Goal: Answer question/provide support: Share knowledge or assist other users

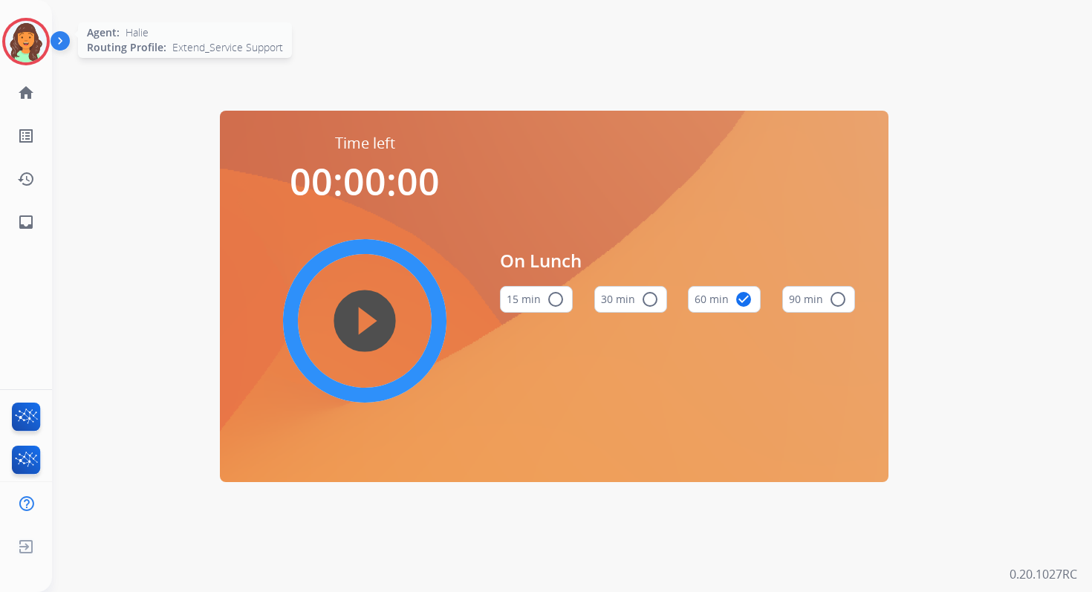
click at [26, 45] on img at bounding box center [26, 42] width 42 height 42
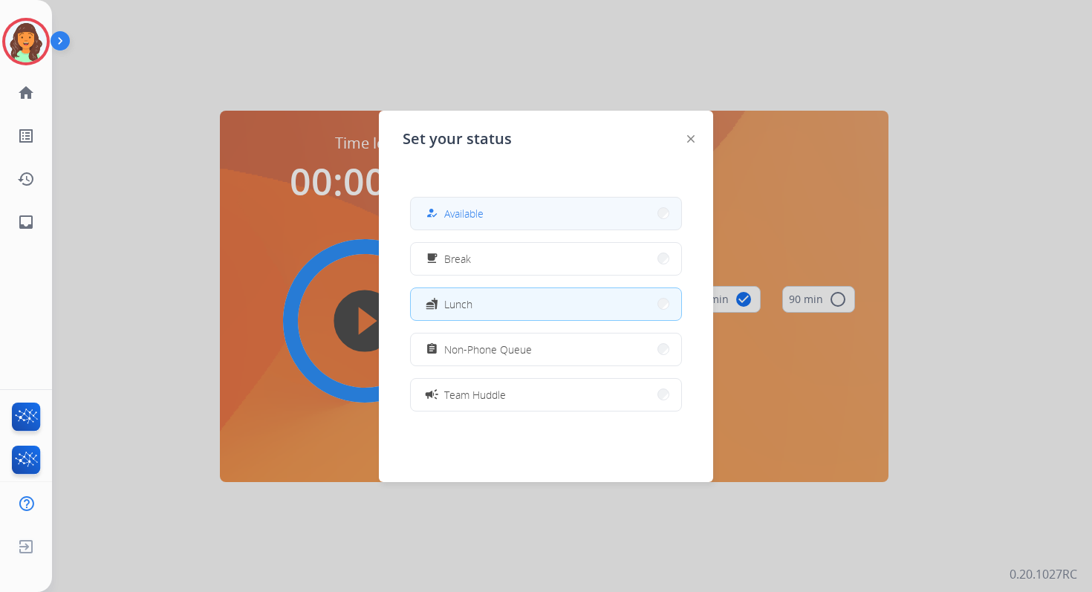
click at [578, 222] on button "how_to_reg Available" at bounding box center [546, 214] width 270 height 32
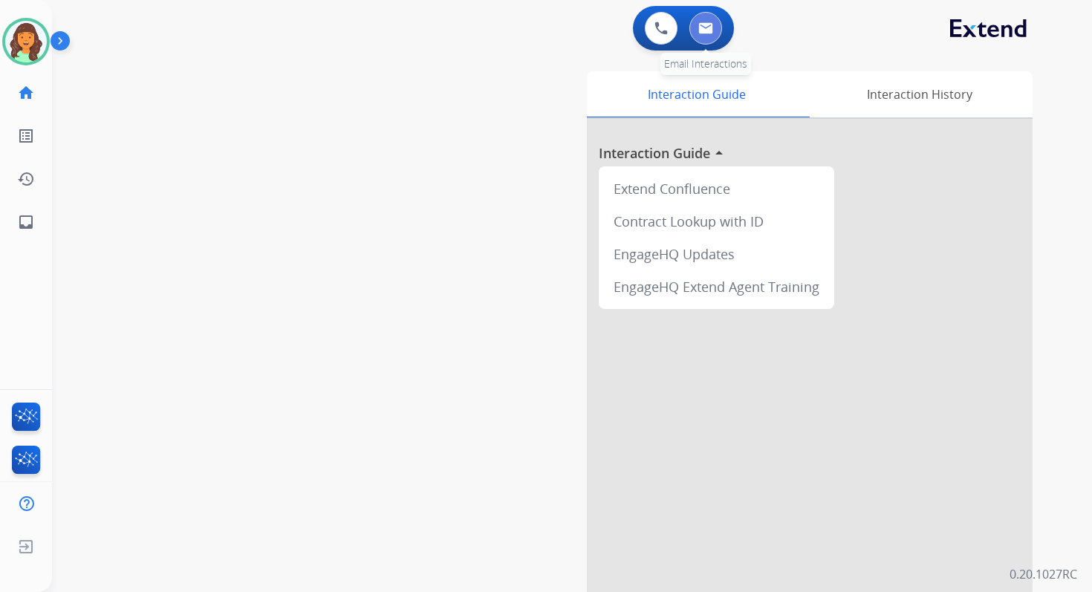
click at [717, 29] on button at bounding box center [705, 28] width 33 height 33
select select "**********"
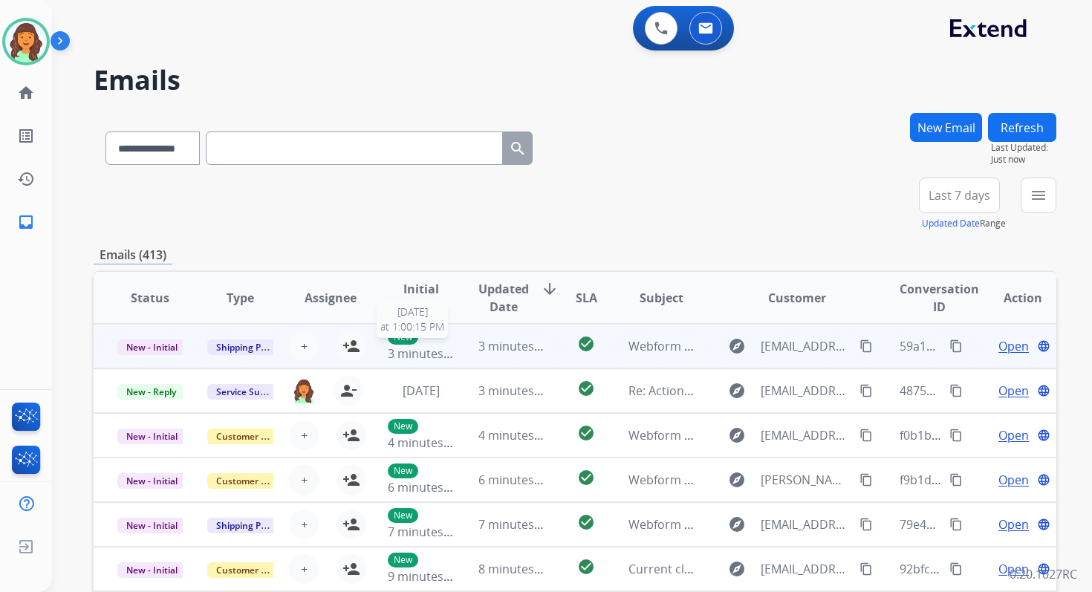
scroll to position [1, 0]
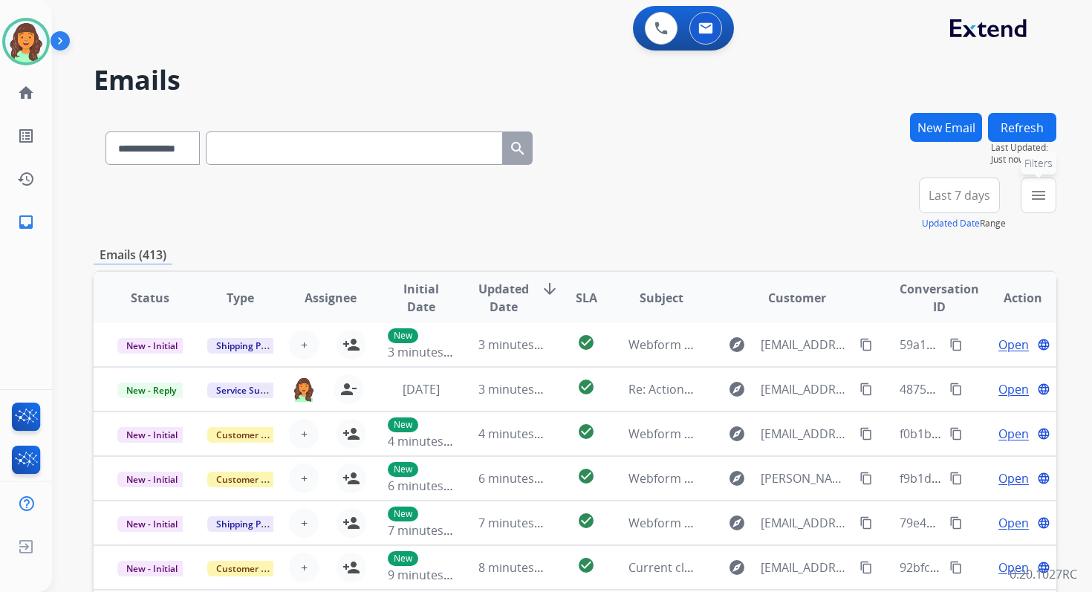
click at [1037, 198] on mat-icon "menu" at bounding box center [1038, 195] width 18 height 18
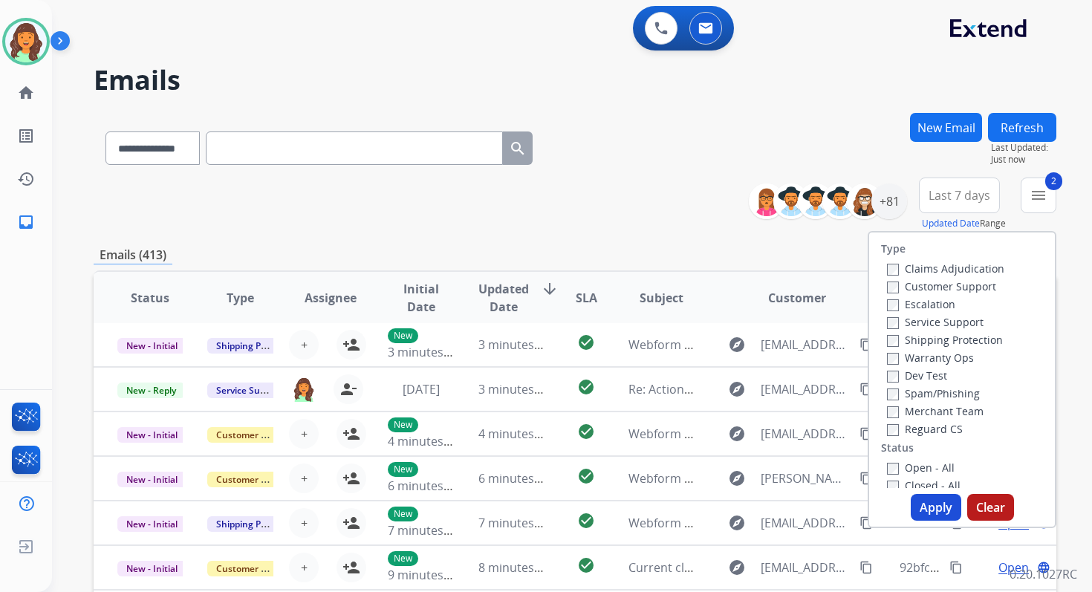
click at [925, 510] on button "Apply" at bounding box center [935, 507] width 50 height 27
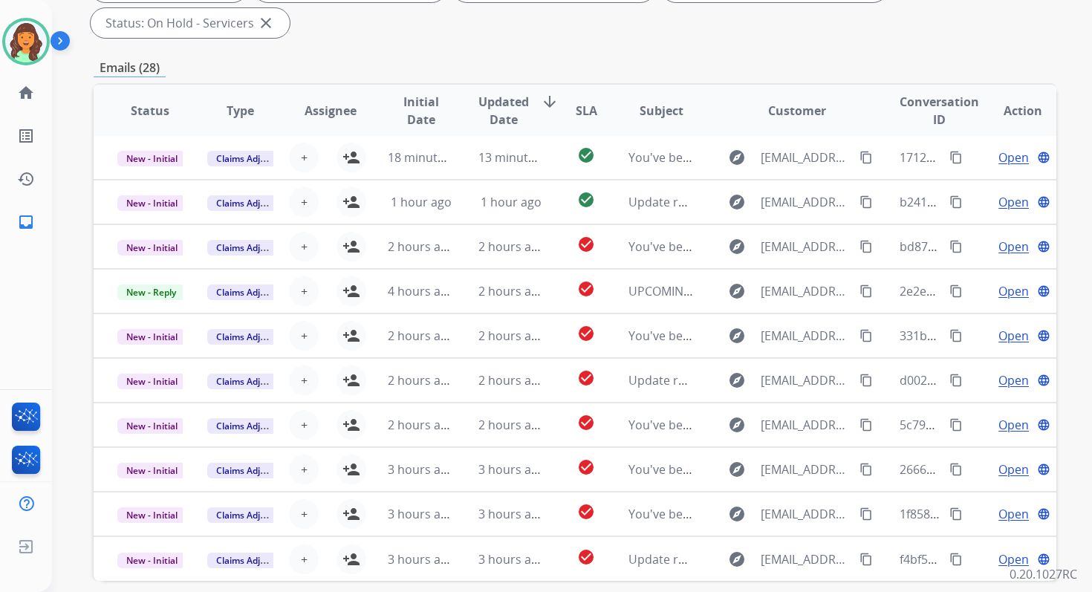
scroll to position [360, 0]
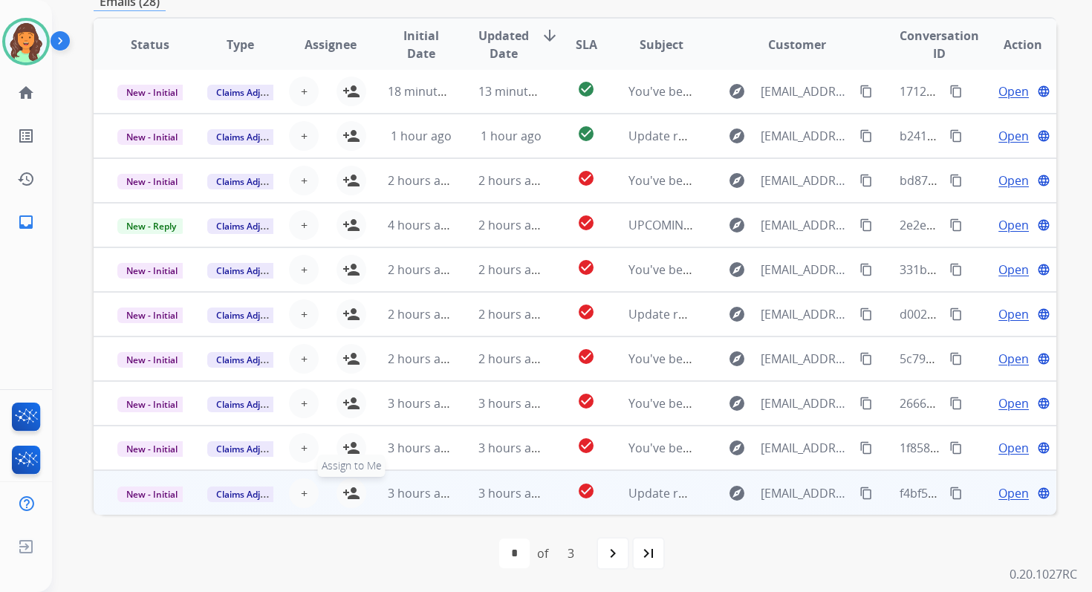
click at [350, 494] on mat-icon "person_add" at bounding box center [351, 493] width 18 height 18
click at [176, 492] on span "New - Initial" at bounding box center [151, 494] width 69 height 16
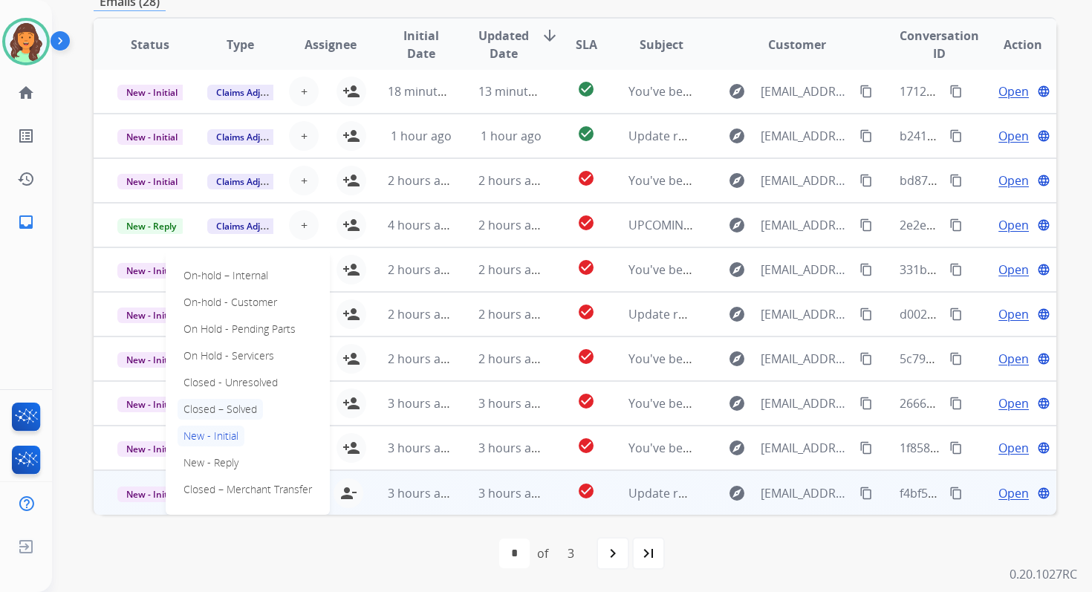
click at [217, 405] on p "Closed – Solved" at bounding box center [219, 409] width 85 height 21
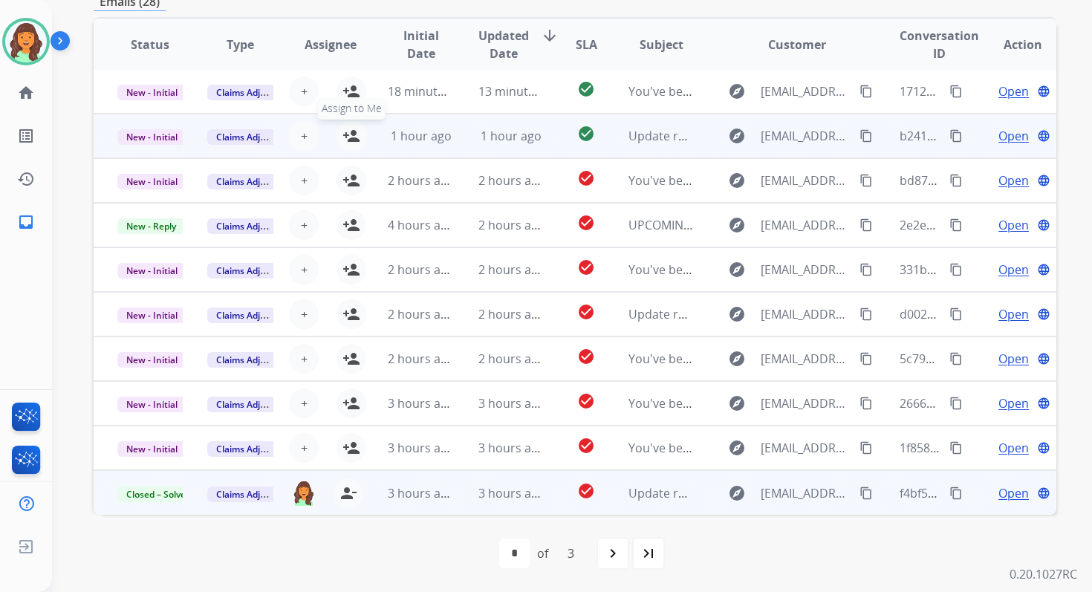
click at [351, 141] on mat-icon "person_add" at bounding box center [351, 136] width 18 height 18
click at [157, 133] on span "New - Initial" at bounding box center [151, 137] width 69 height 16
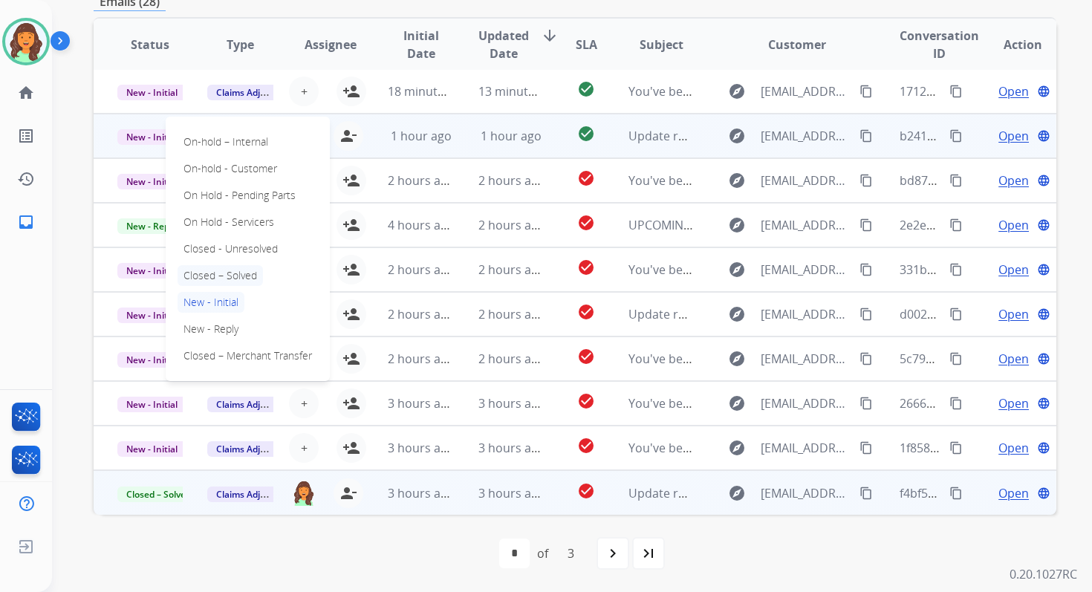
click at [219, 270] on p "Closed – Solved" at bounding box center [219, 275] width 85 height 21
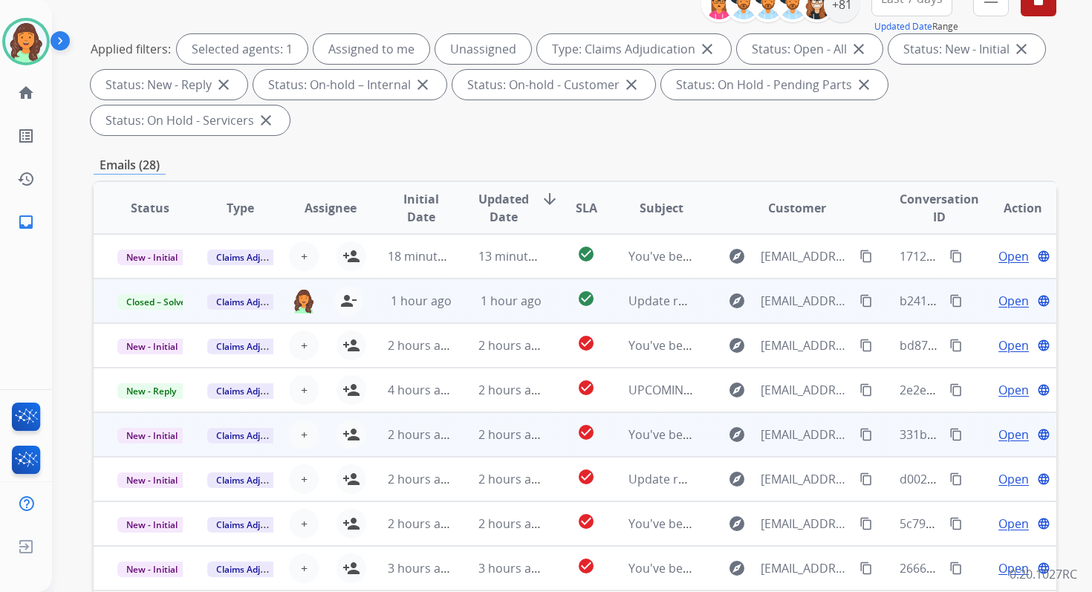
scroll to position [110, 0]
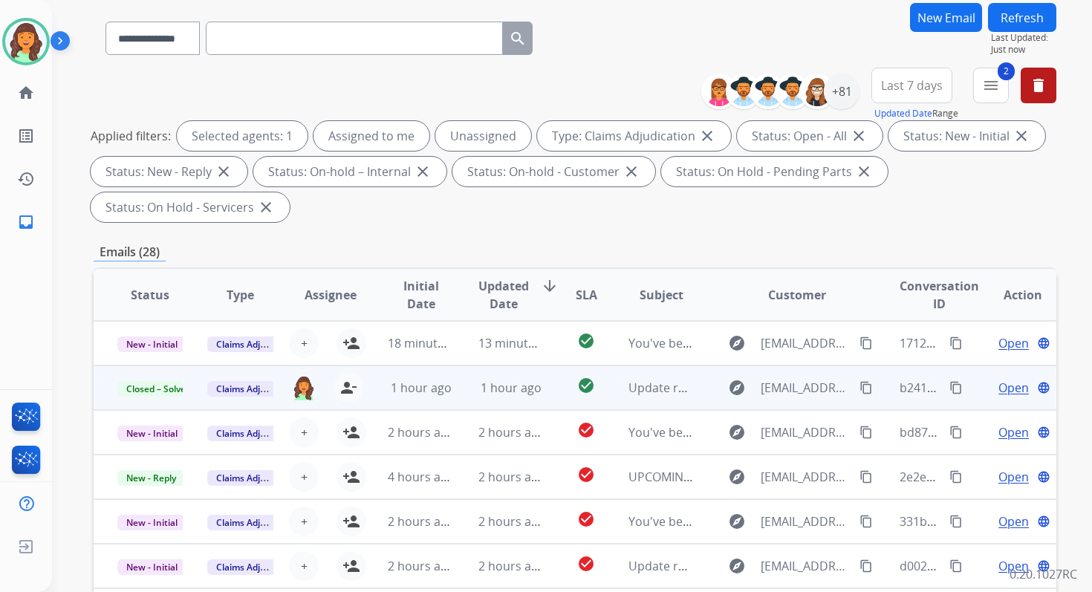
click at [1015, 8] on button "Refresh" at bounding box center [1022, 17] width 68 height 29
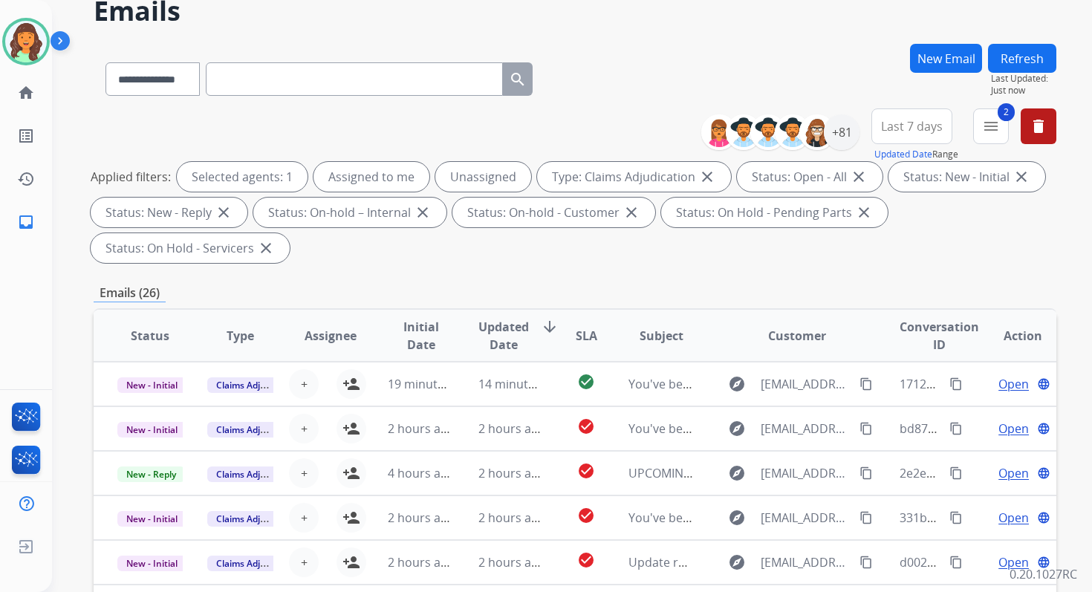
scroll to position [360, 0]
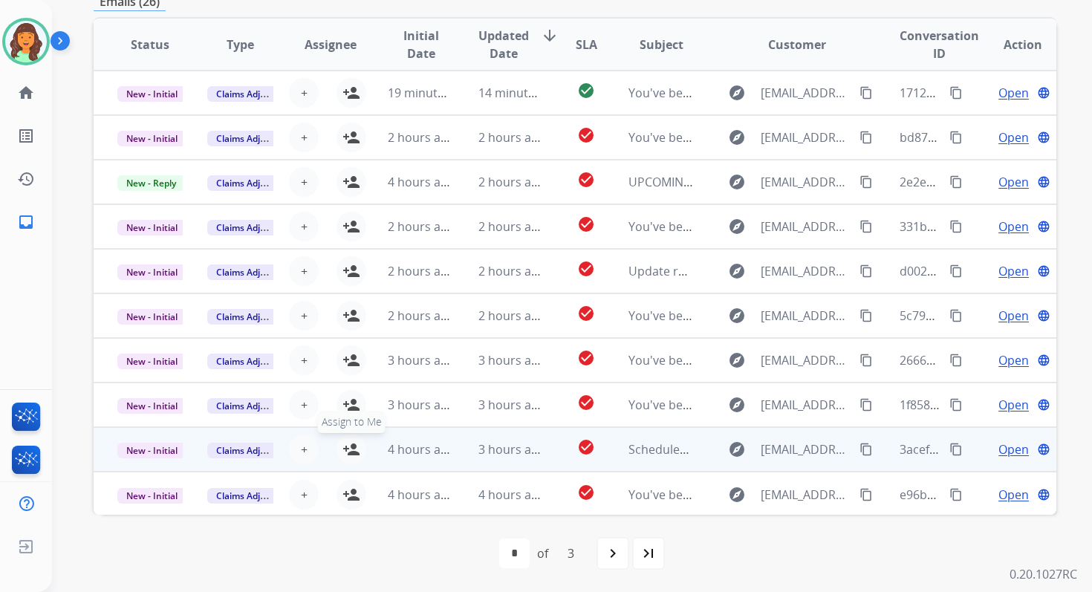
click at [344, 446] on mat-icon "person_add" at bounding box center [351, 449] width 18 height 18
click at [165, 449] on span "New - Initial" at bounding box center [151, 451] width 69 height 16
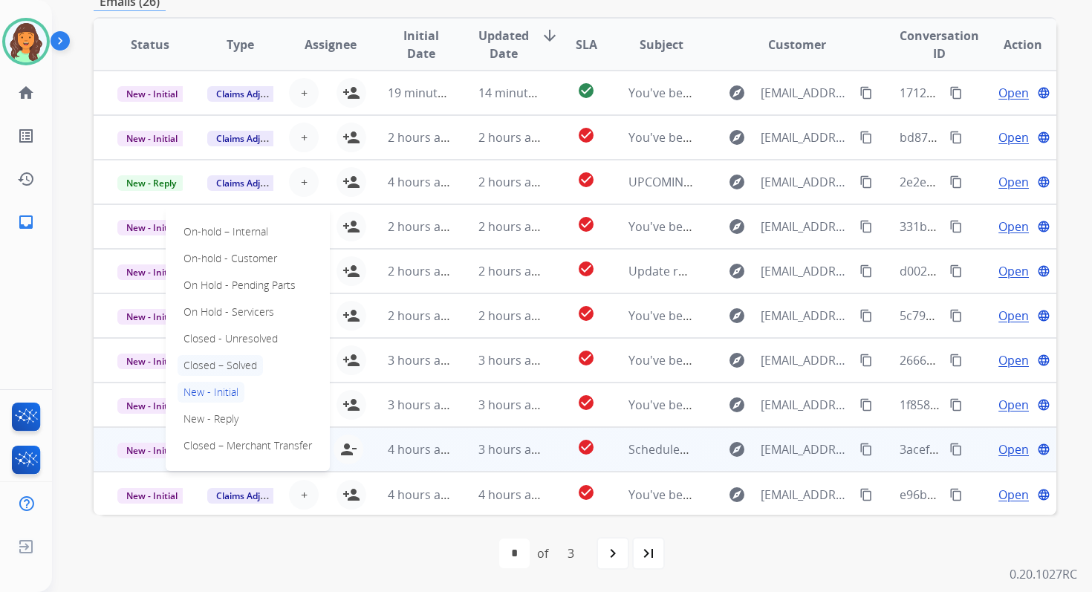
click at [229, 356] on p "Closed – Solved" at bounding box center [219, 365] width 85 height 21
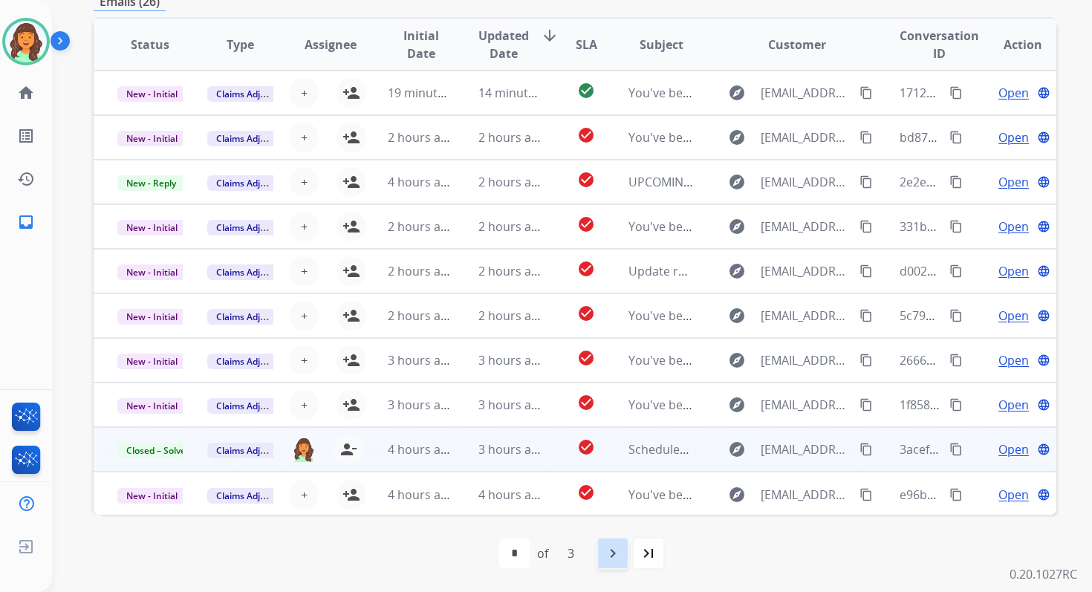
click at [620, 548] on mat-icon "navigate_next" at bounding box center [613, 553] width 18 height 18
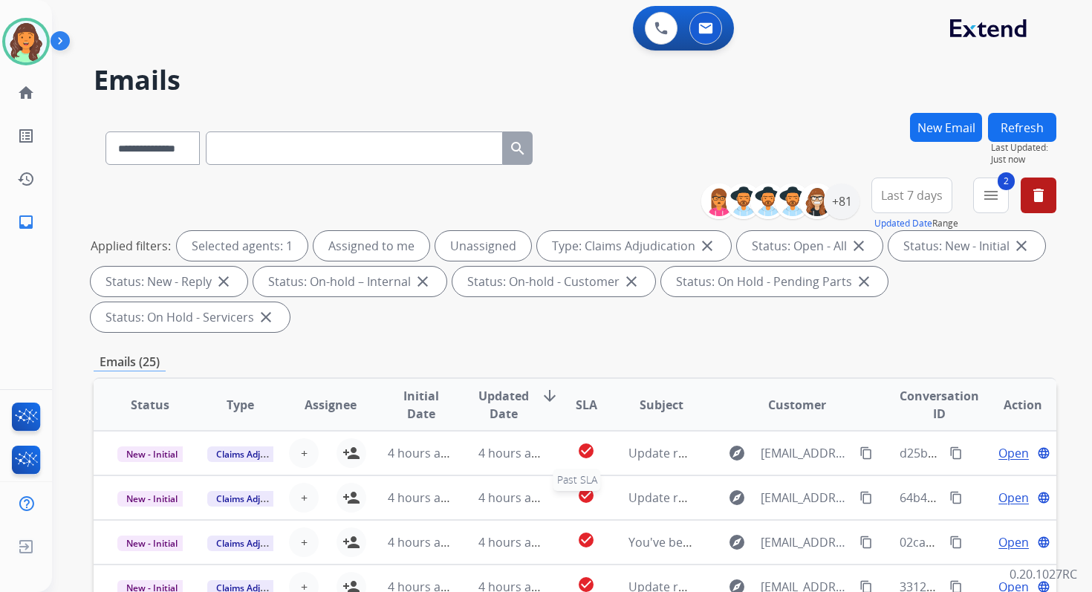
scroll to position [1, 0]
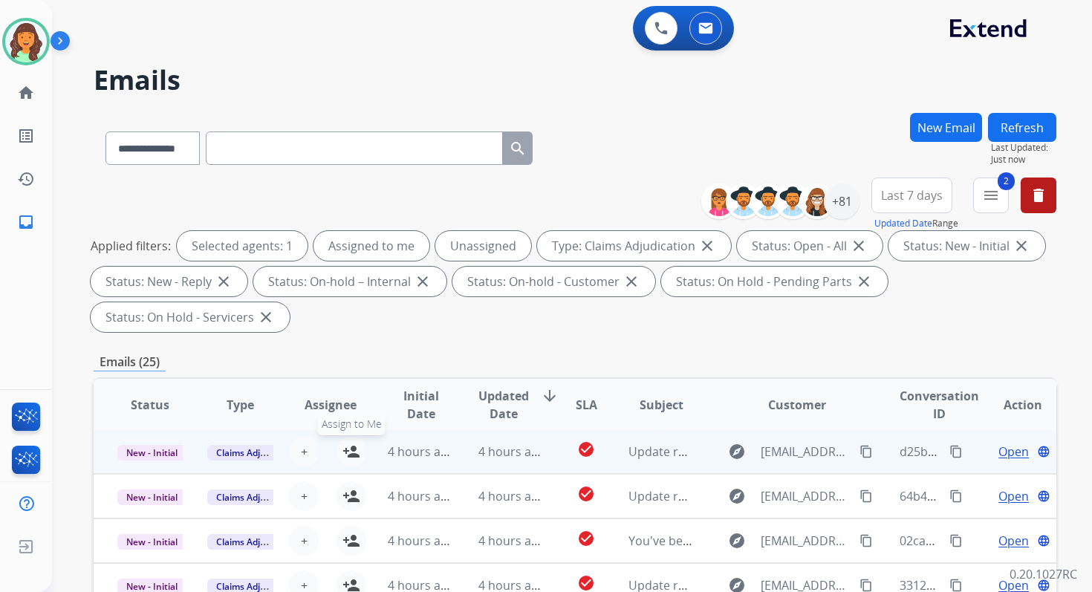
click at [350, 449] on mat-icon "person_add" at bounding box center [351, 452] width 18 height 18
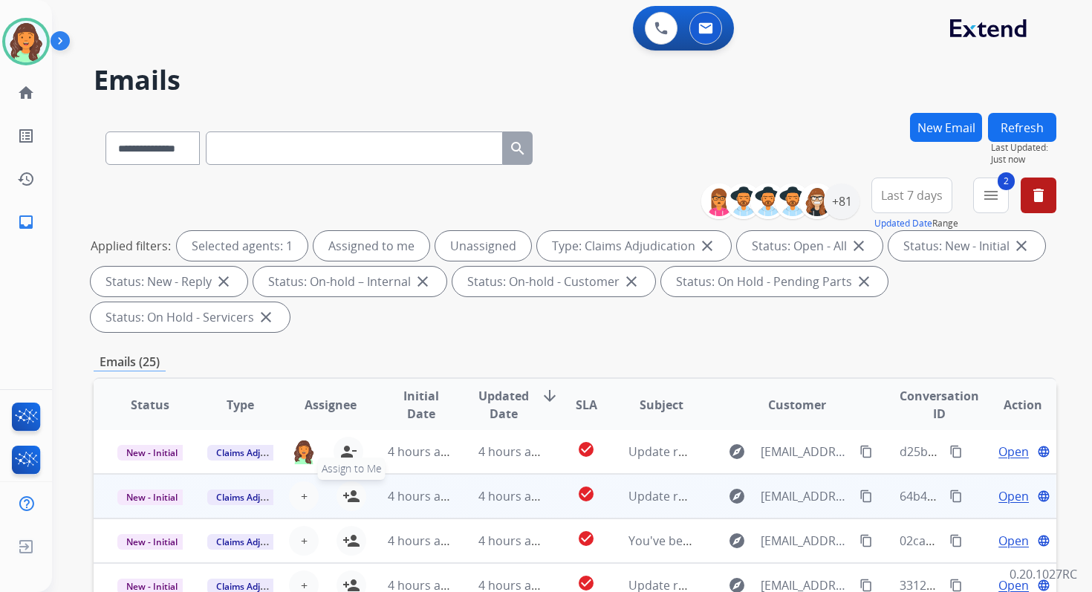
click at [353, 495] on mat-icon "person_add" at bounding box center [351, 496] width 18 height 18
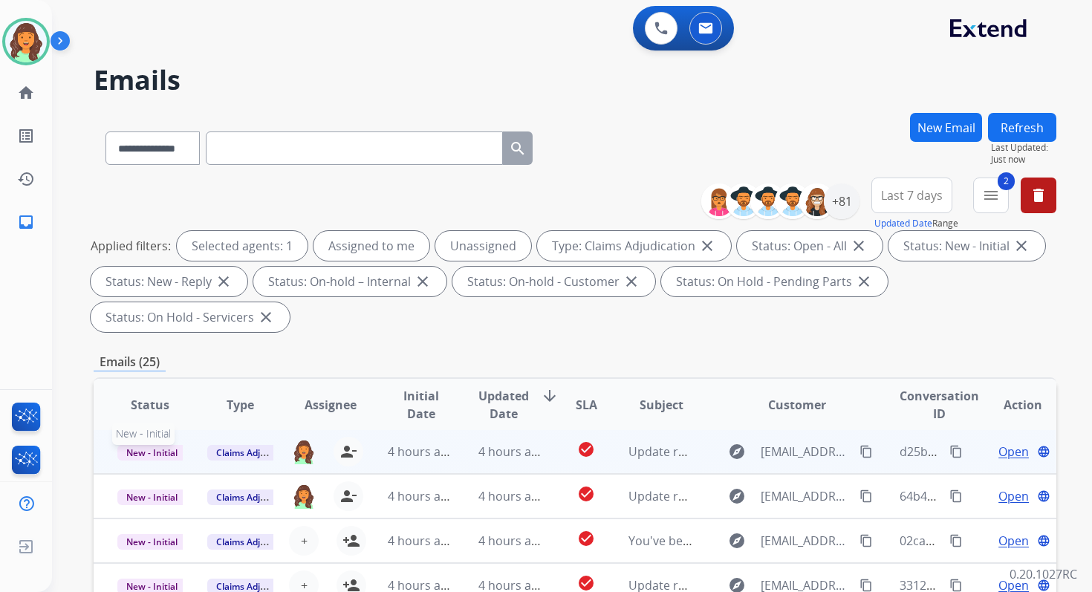
click at [168, 453] on span "New - Initial" at bounding box center [151, 453] width 69 height 16
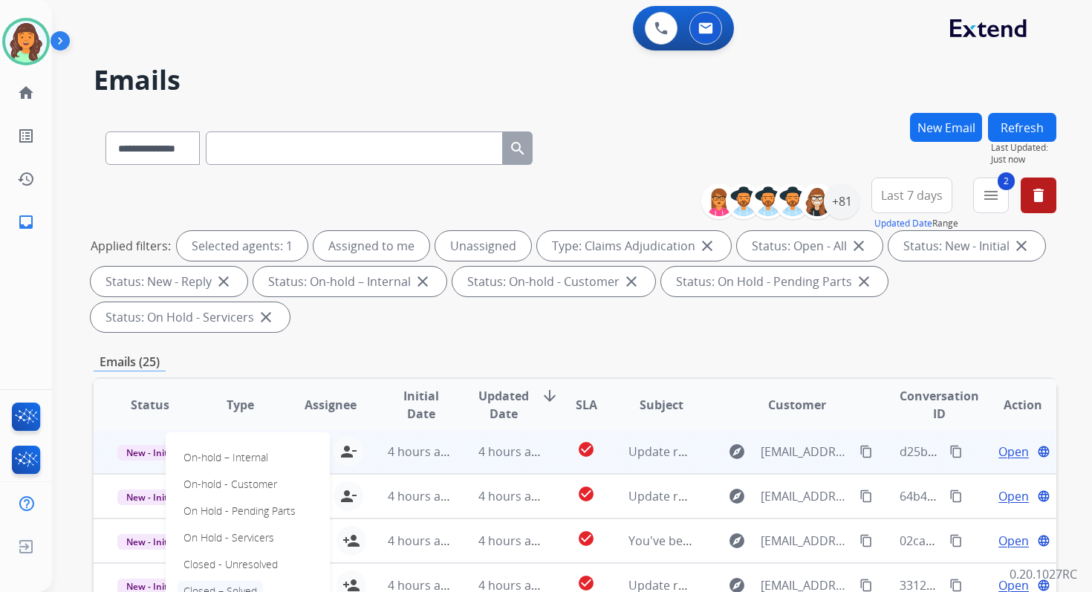
click at [221, 591] on p "Closed – Solved" at bounding box center [219, 591] width 85 height 21
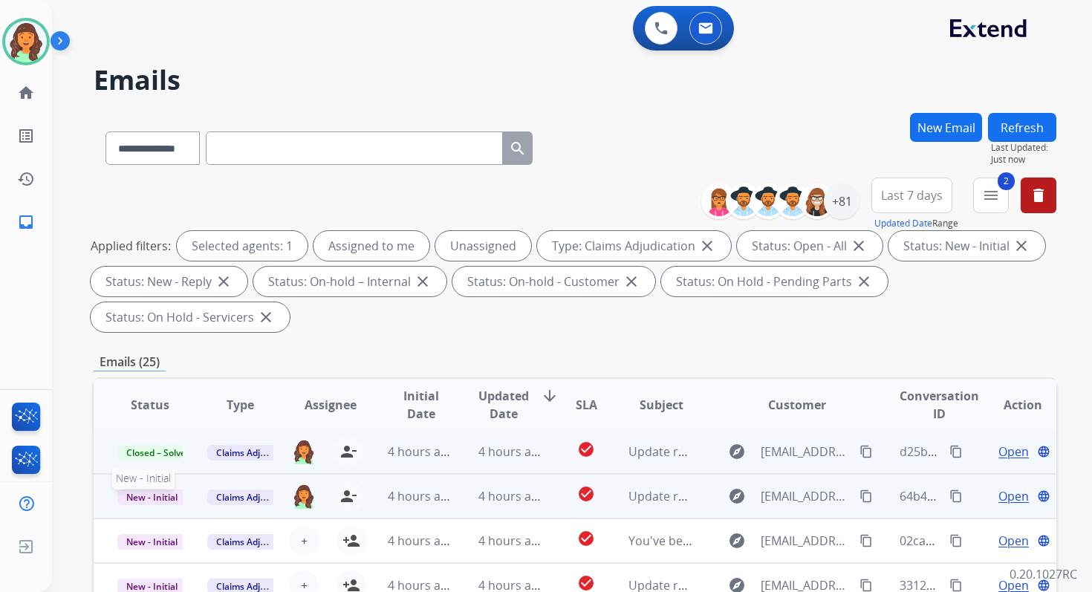
click at [161, 495] on span "New - Initial" at bounding box center [151, 497] width 69 height 16
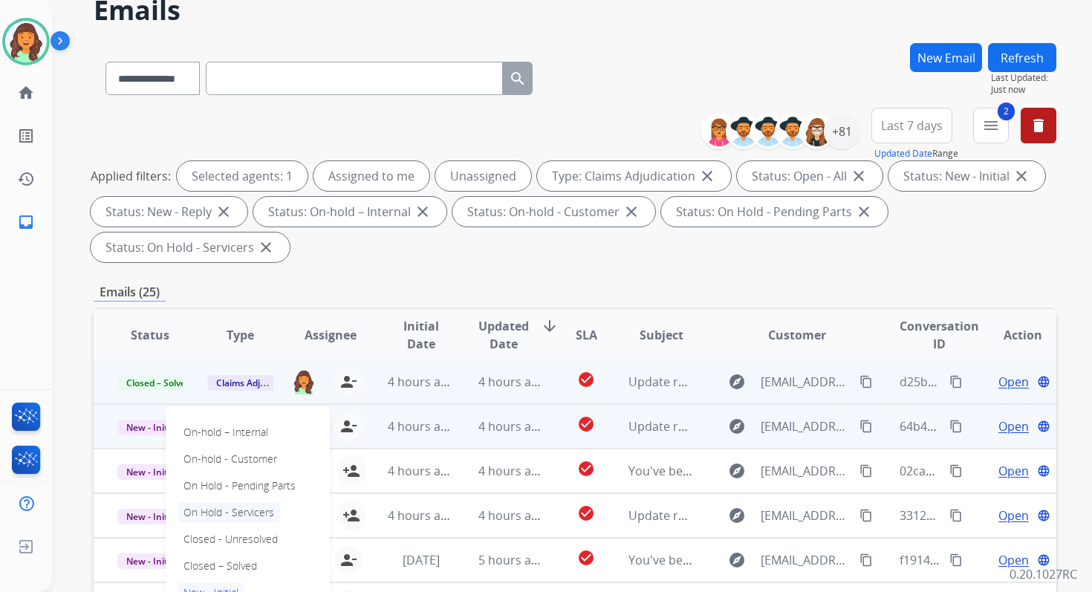
scroll to position [104, 0]
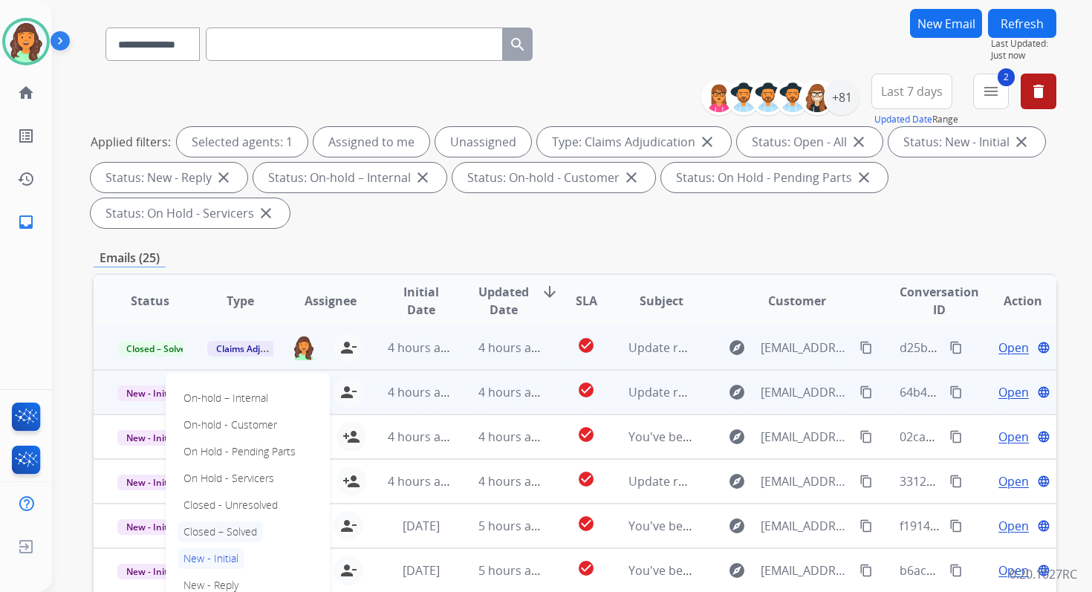
click at [226, 536] on p "Closed – Solved" at bounding box center [219, 531] width 85 height 21
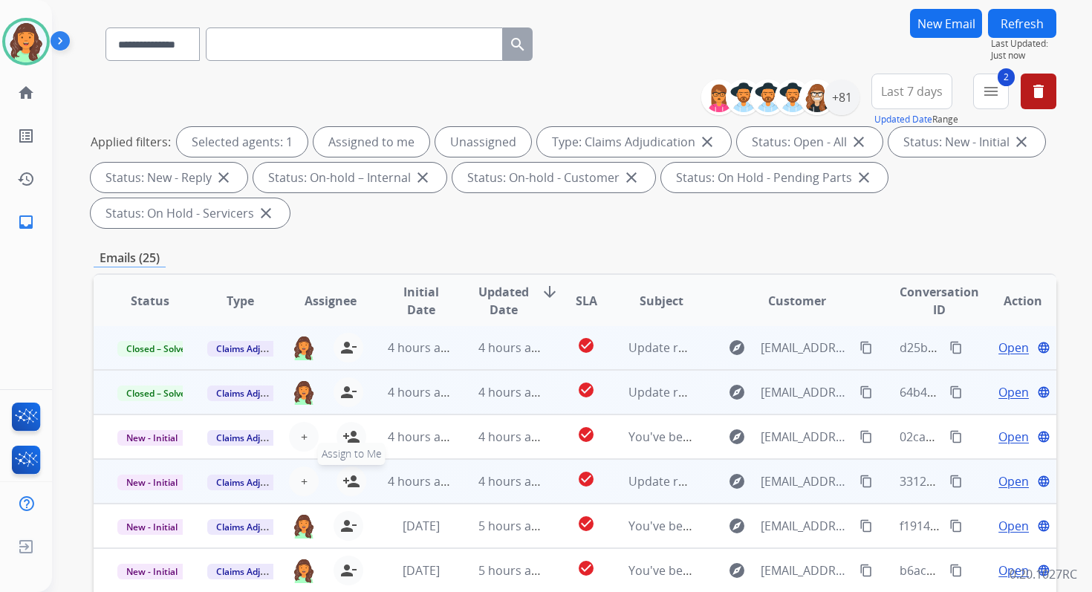
click at [345, 482] on mat-icon "person_add" at bounding box center [351, 481] width 18 height 18
click at [167, 480] on span "New - Initial" at bounding box center [151, 483] width 69 height 16
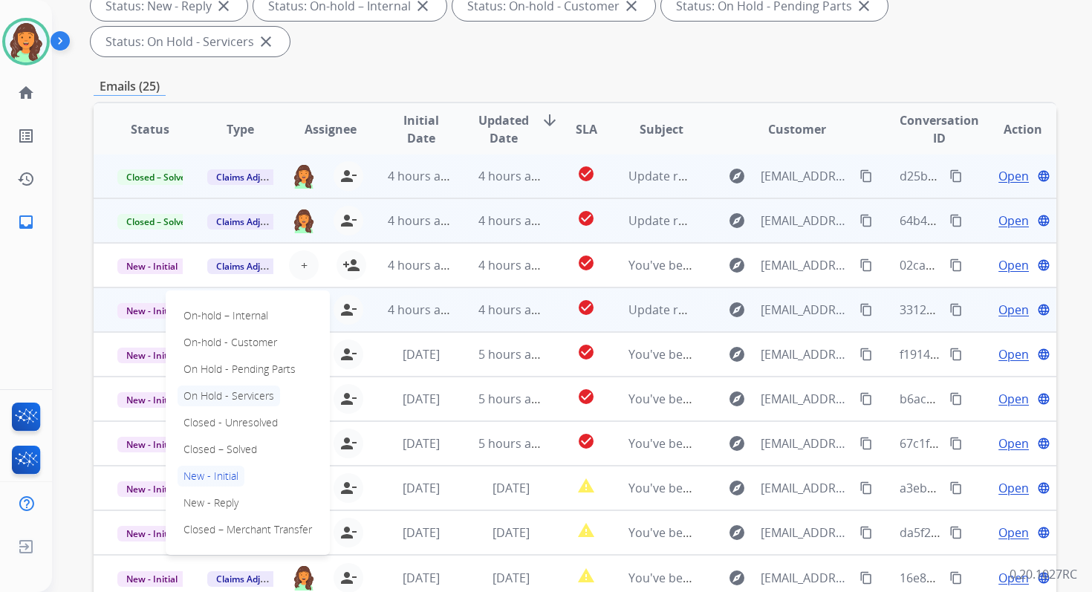
scroll to position [360, 0]
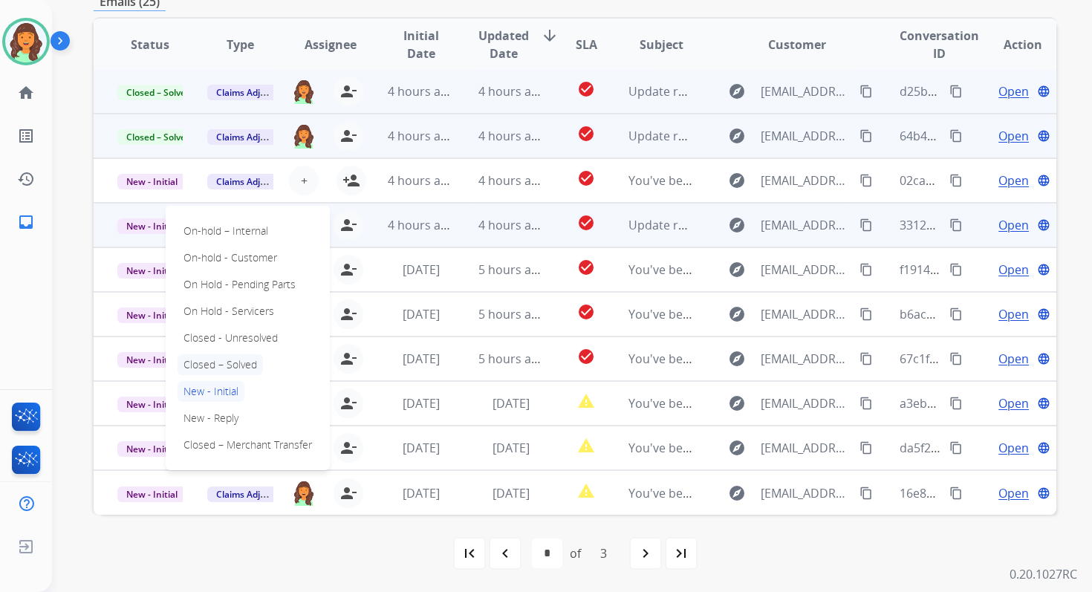
click at [231, 370] on p "Closed – Solved" at bounding box center [219, 364] width 85 height 21
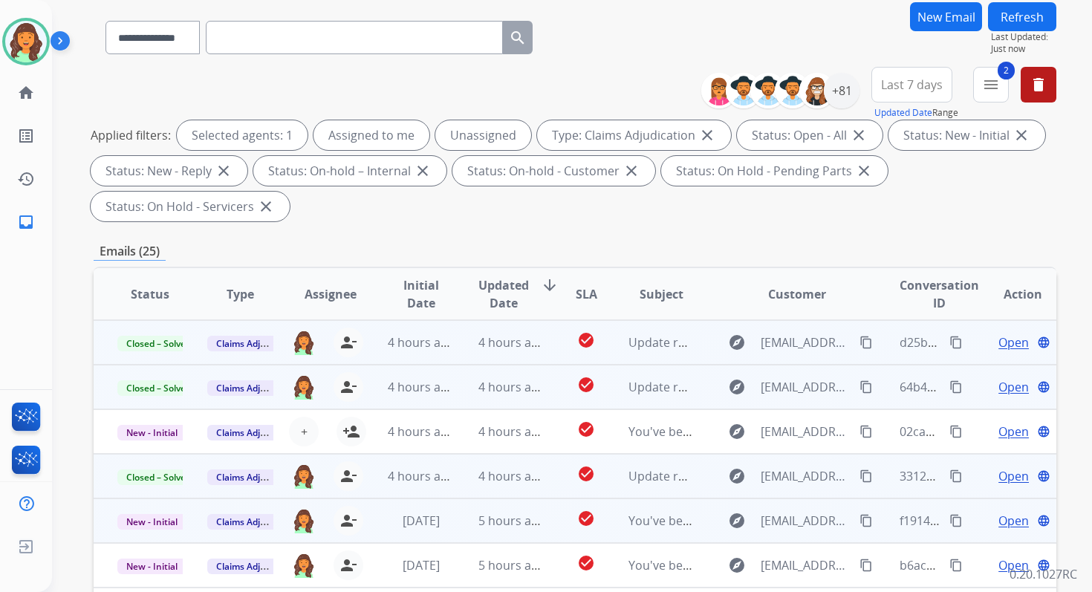
scroll to position [0, 0]
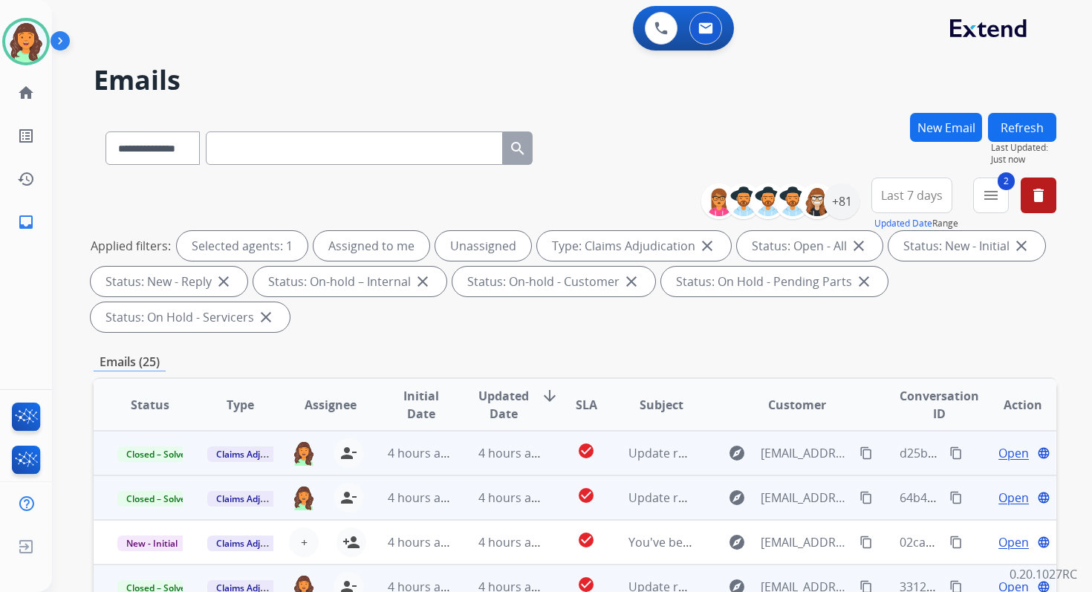
click at [1036, 125] on button "Refresh" at bounding box center [1022, 127] width 68 height 29
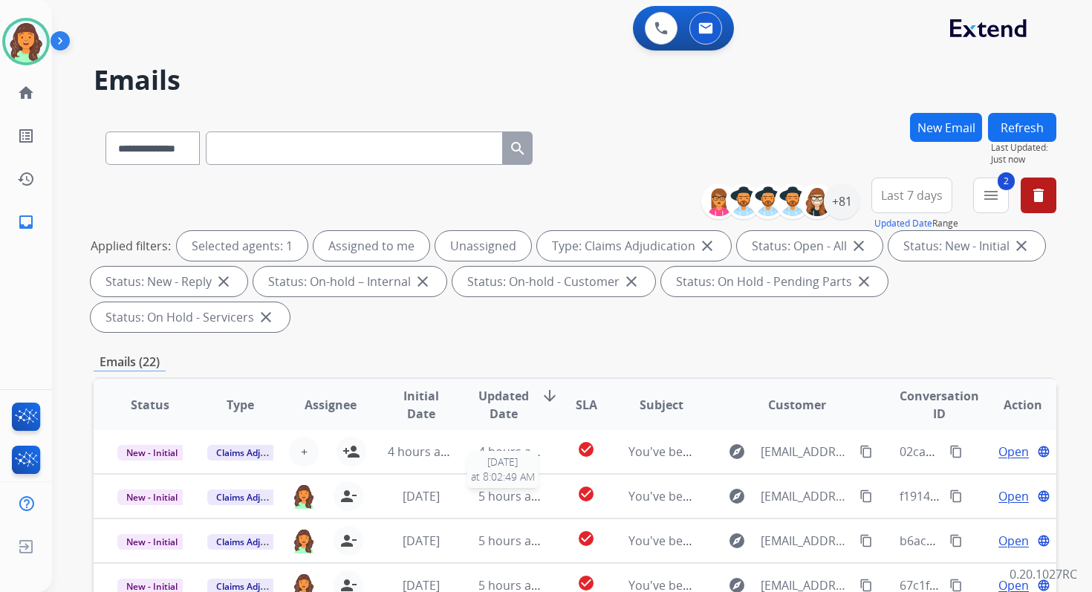
scroll to position [360, 0]
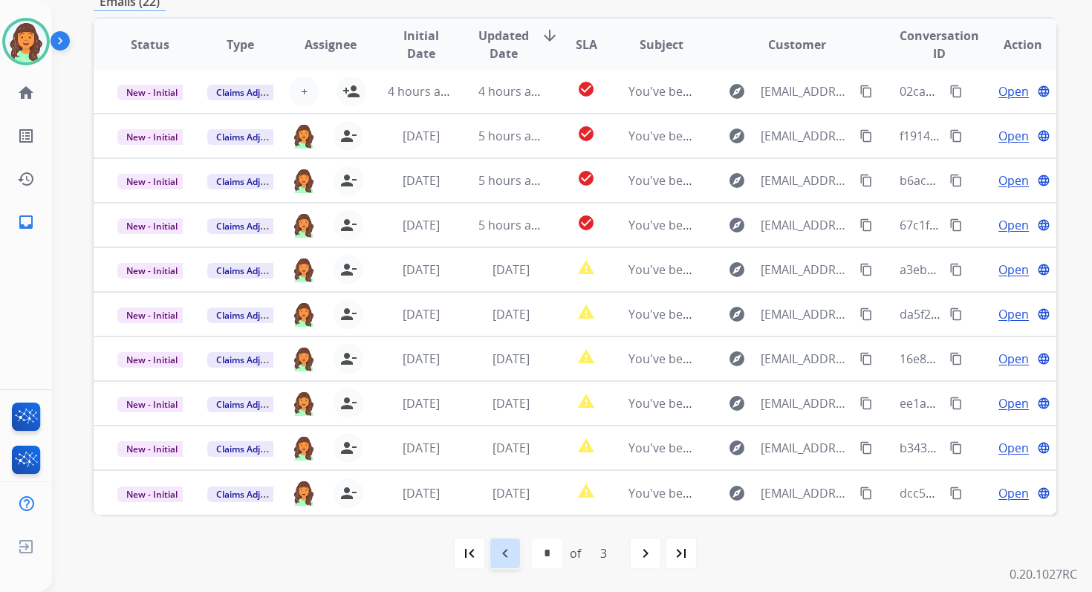
click at [509, 553] on mat-icon "navigate_before" at bounding box center [505, 553] width 18 height 18
select select "*"
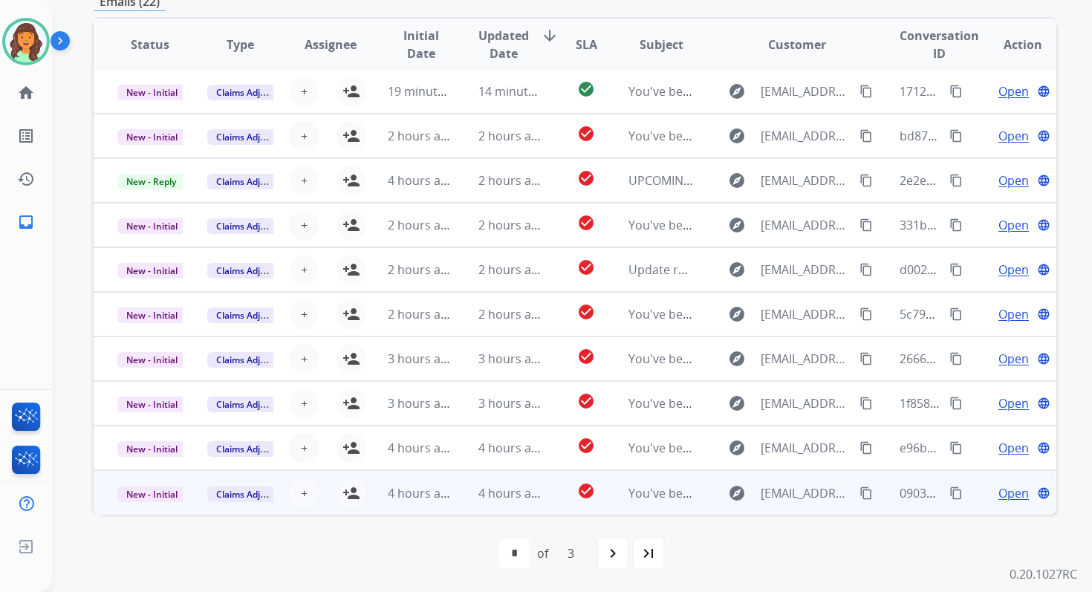
click at [455, 498] on td "4 hours ago" at bounding box center [499, 492] width 90 height 45
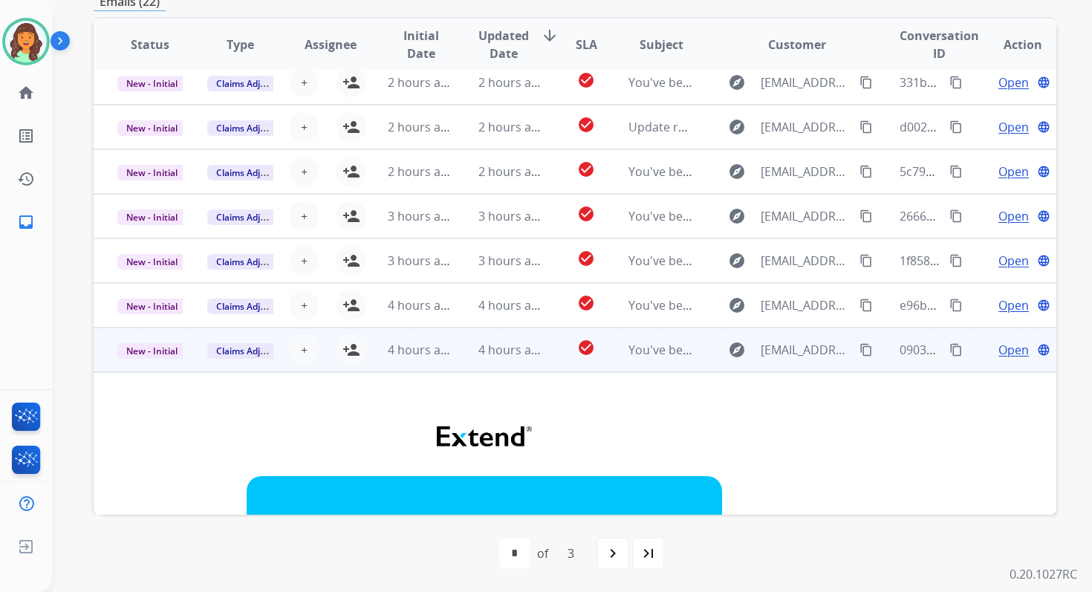
scroll to position [126, 0]
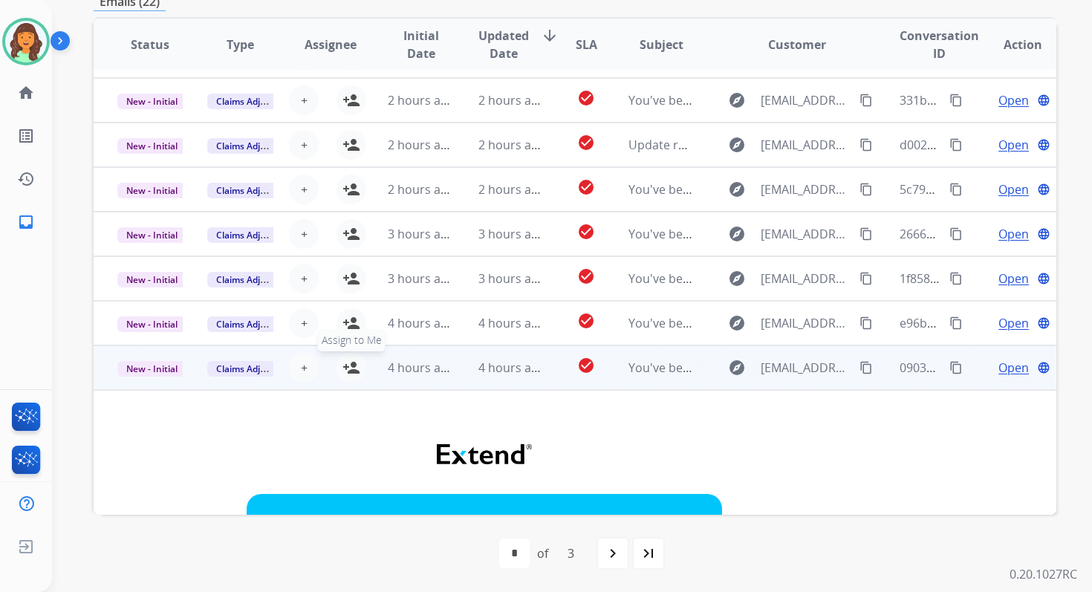
click at [348, 372] on mat-icon "person_add" at bounding box center [351, 368] width 18 height 18
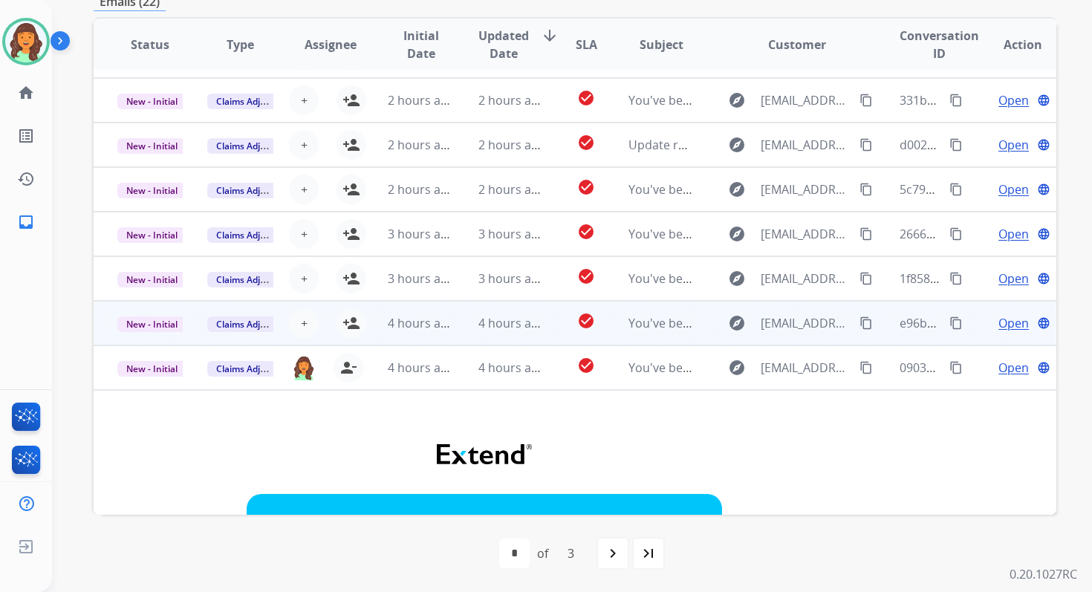
click at [449, 307] on td "4 hours ago" at bounding box center [409, 323] width 90 height 45
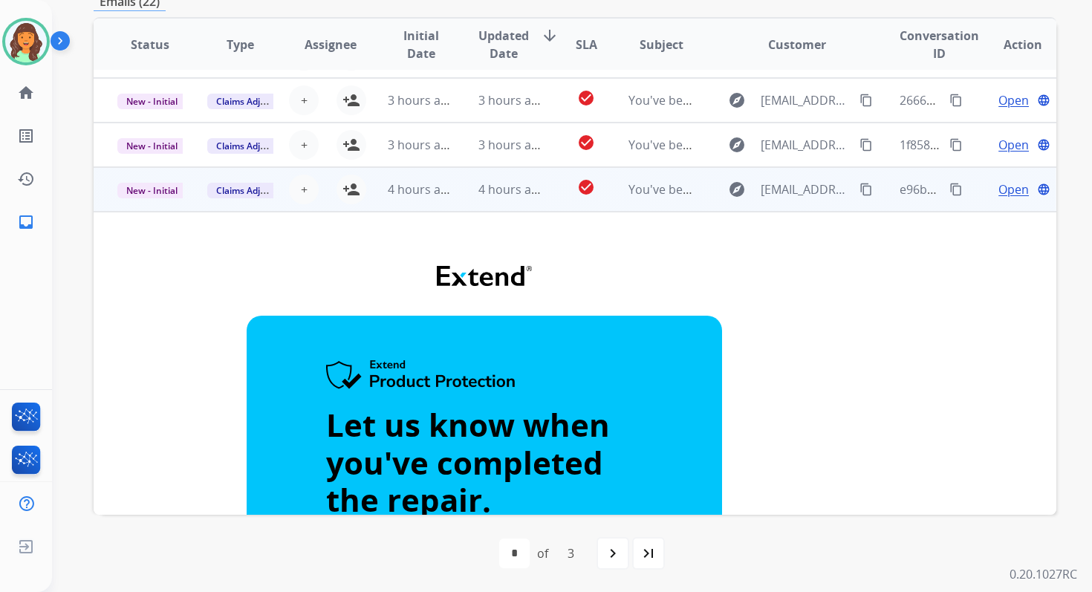
scroll to position [25, 0]
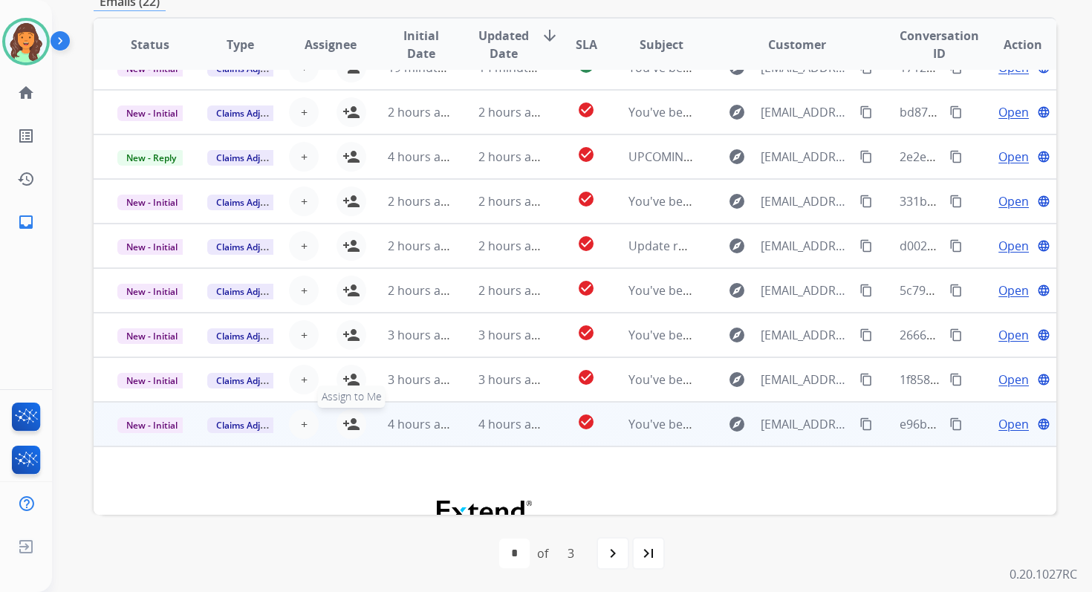
click at [345, 420] on mat-icon "person_add" at bounding box center [351, 424] width 18 height 18
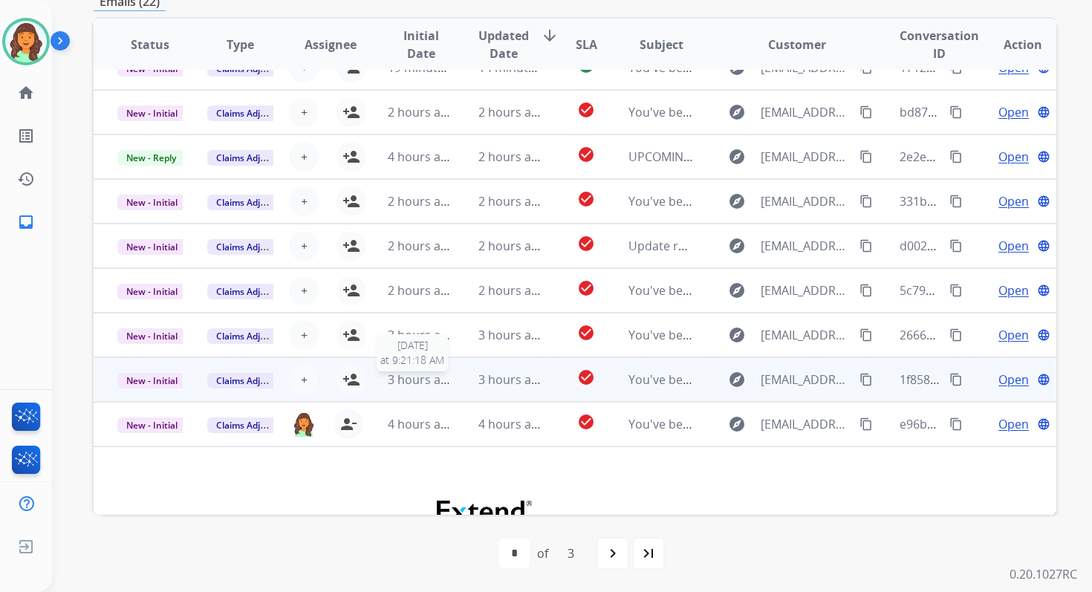
click at [434, 381] on span "3 hours ago" at bounding box center [421, 379] width 67 height 16
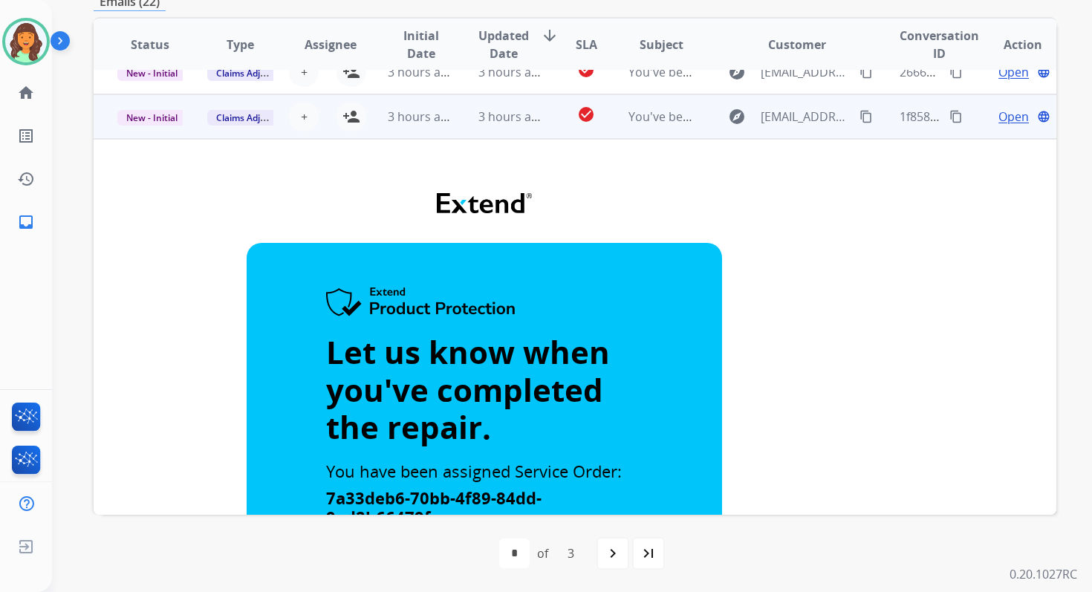
scroll to position [276, 0]
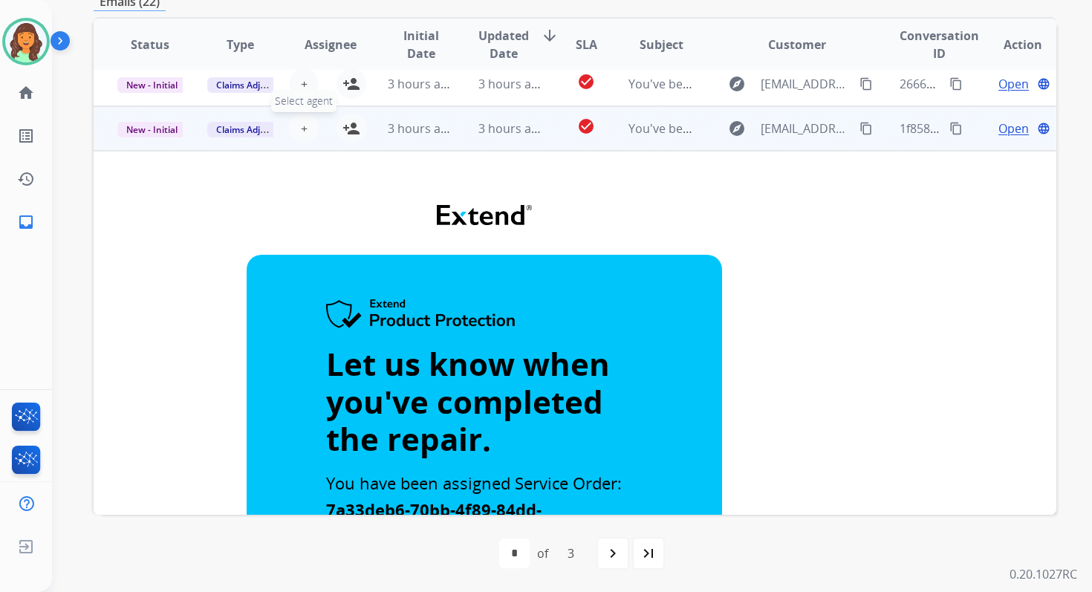
click at [301, 128] on span "+" at bounding box center [304, 129] width 7 height 18
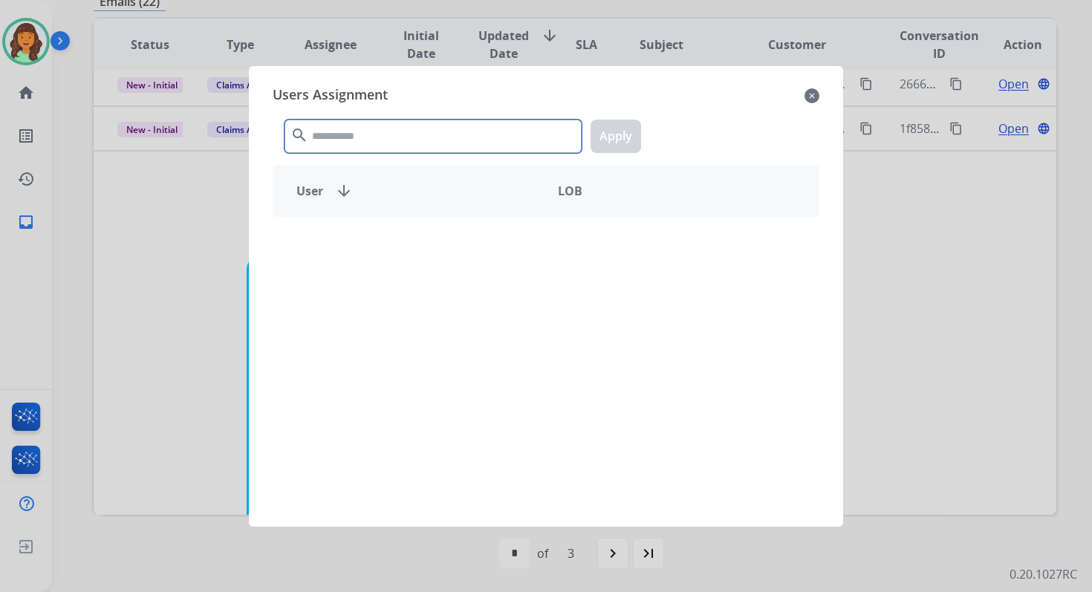
click at [329, 139] on input "text" at bounding box center [432, 136] width 297 height 33
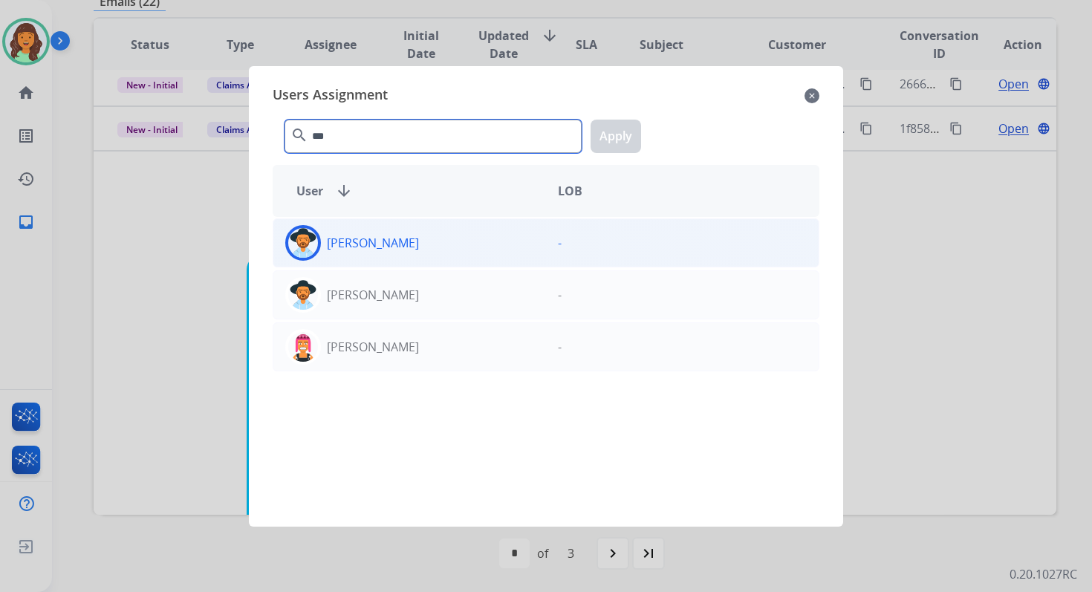
type input "***"
click at [377, 257] on div "[PERSON_NAME]" at bounding box center [409, 243] width 273 height 36
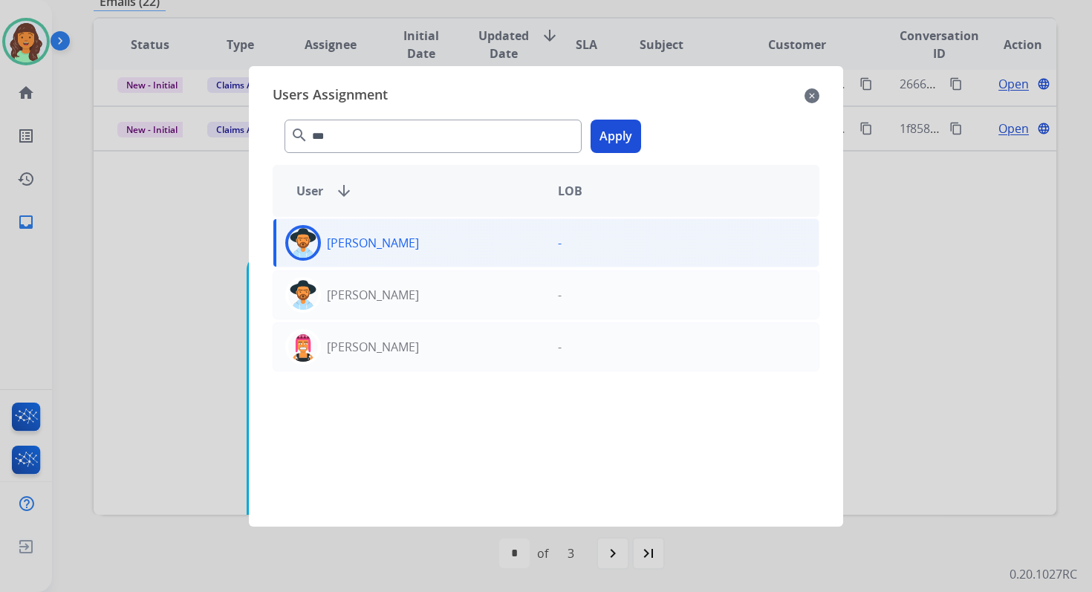
click at [642, 142] on div "*** search Apply" at bounding box center [546, 133] width 547 height 51
click at [621, 142] on button "Apply" at bounding box center [615, 136] width 50 height 33
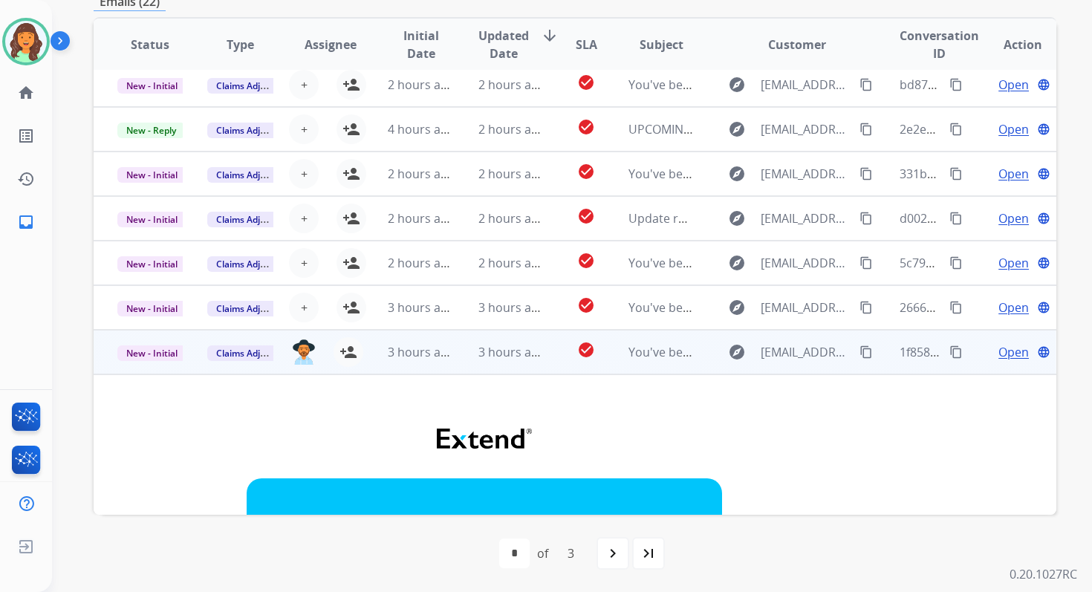
scroll to position [24, 0]
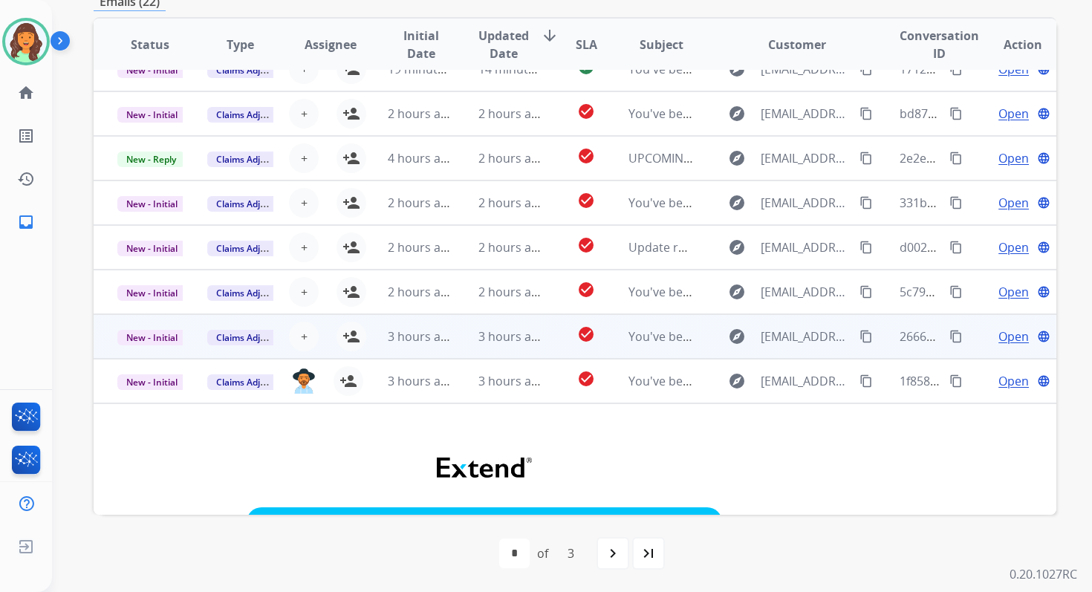
click at [458, 344] on td "3 hours ago" at bounding box center [499, 336] width 90 height 45
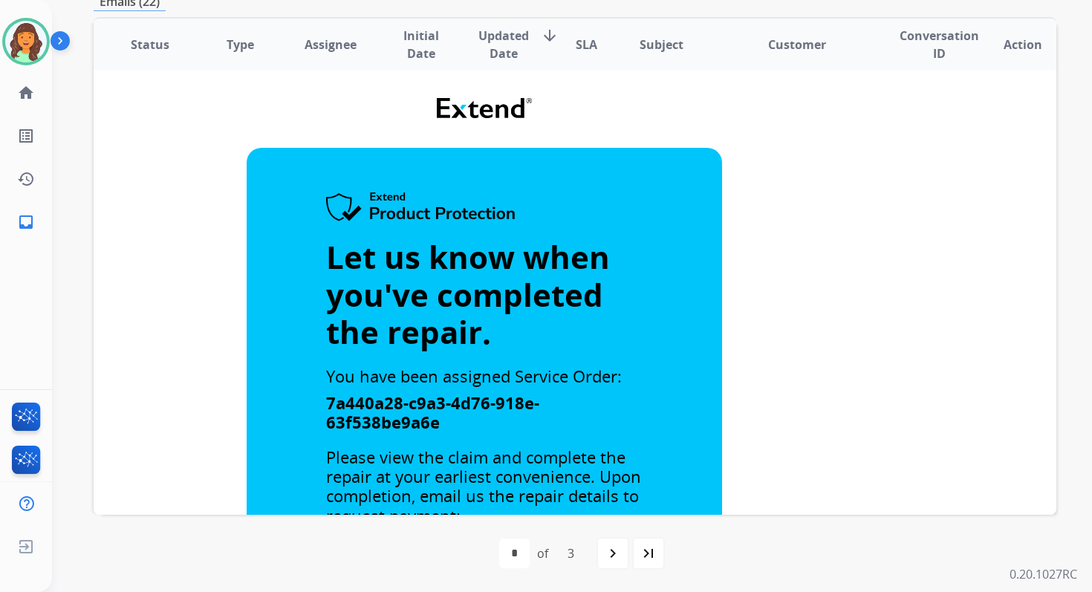
scroll to position [0, 0]
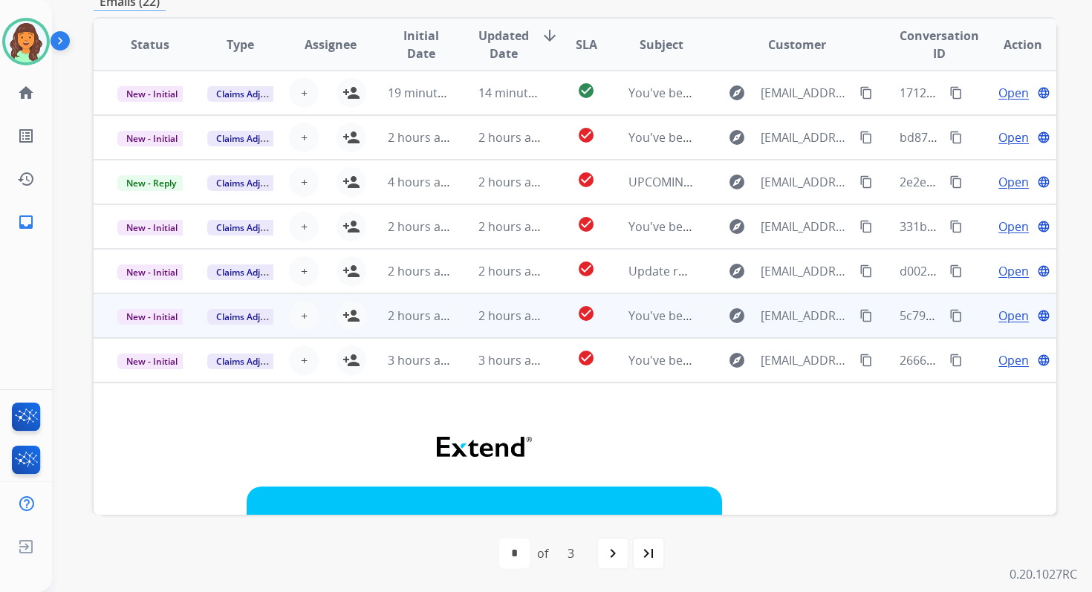
click at [460, 307] on td "2 hours ago" at bounding box center [499, 315] width 90 height 45
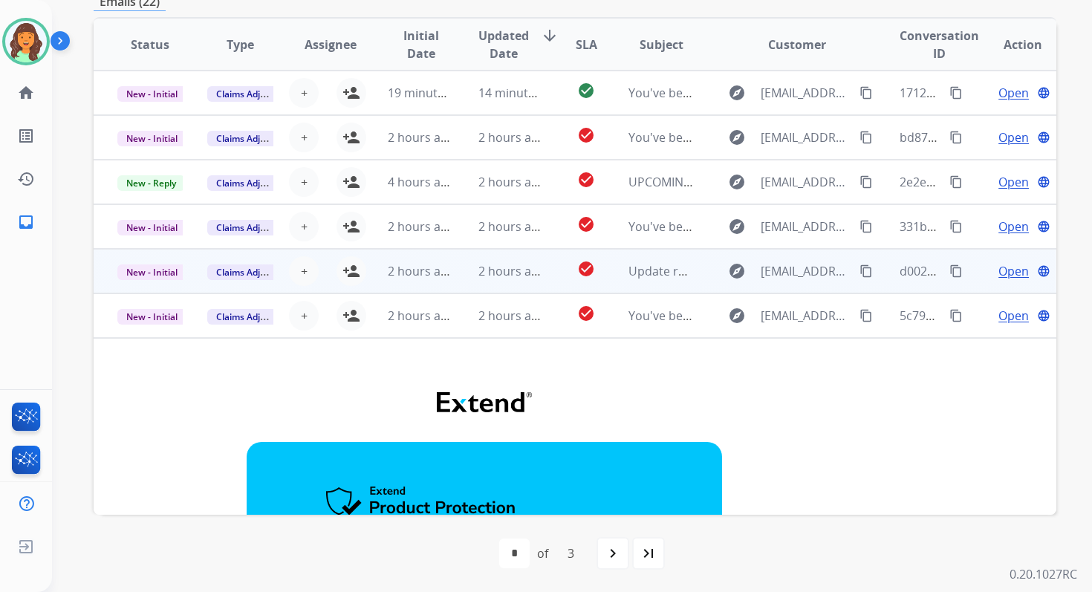
click at [465, 255] on td "2 hours ago" at bounding box center [499, 271] width 90 height 45
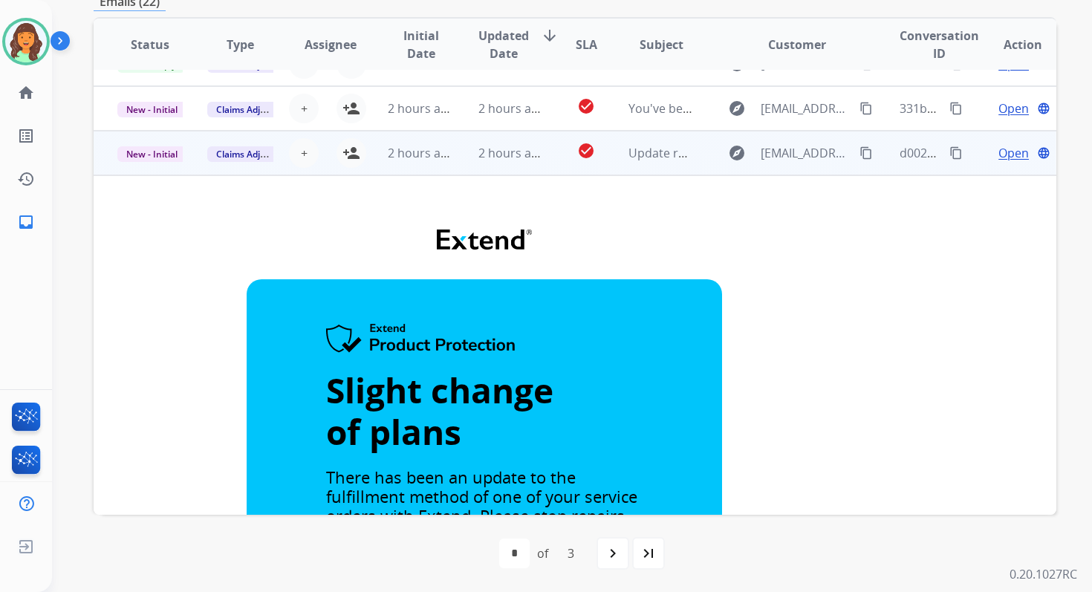
scroll to position [85, 0]
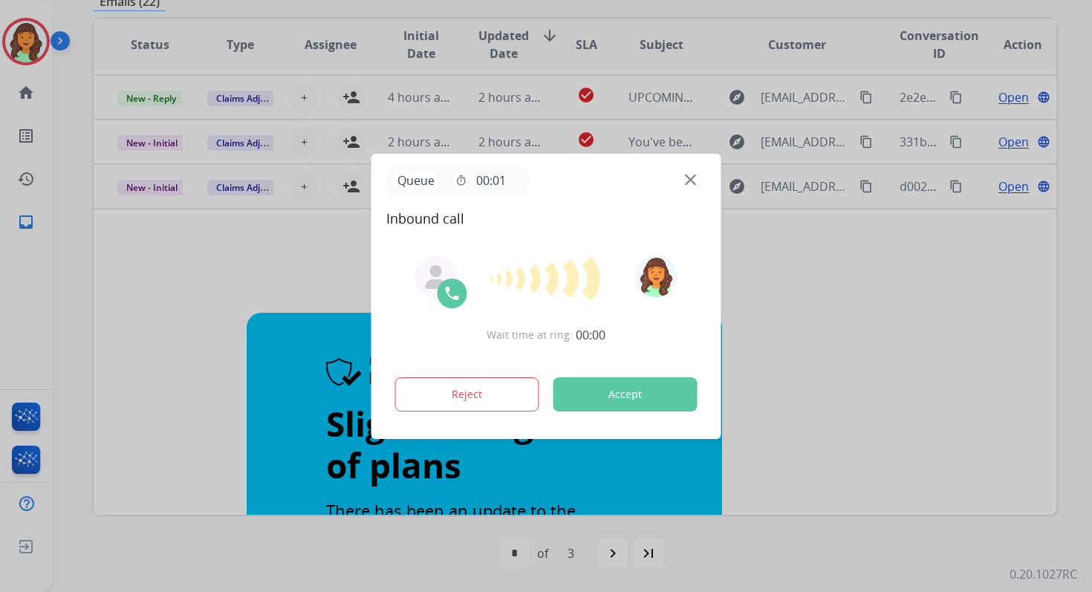
click at [633, 388] on button "Accept" at bounding box center [625, 394] width 144 height 34
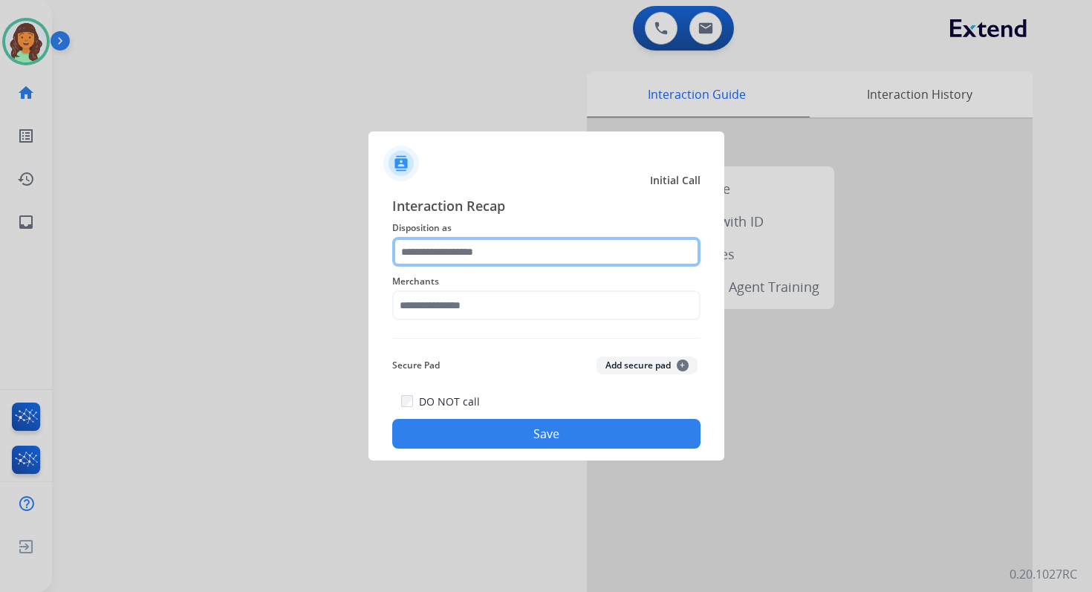
click at [484, 248] on input "text" at bounding box center [546, 252] width 308 height 30
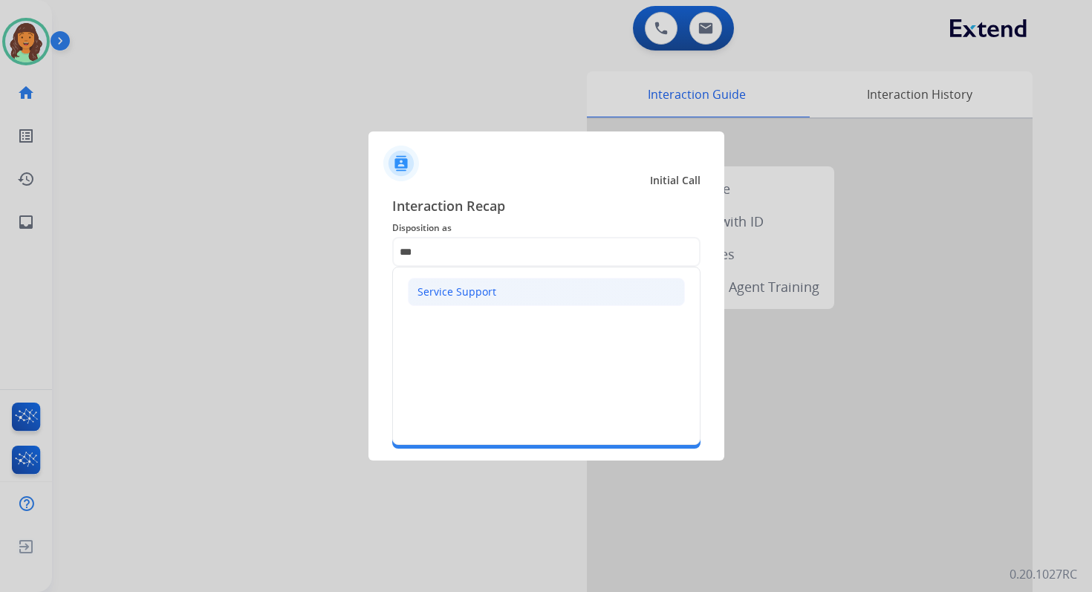
click at [486, 284] on div "Service Support" at bounding box center [456, 291] width 79 height 15
type input "**********"
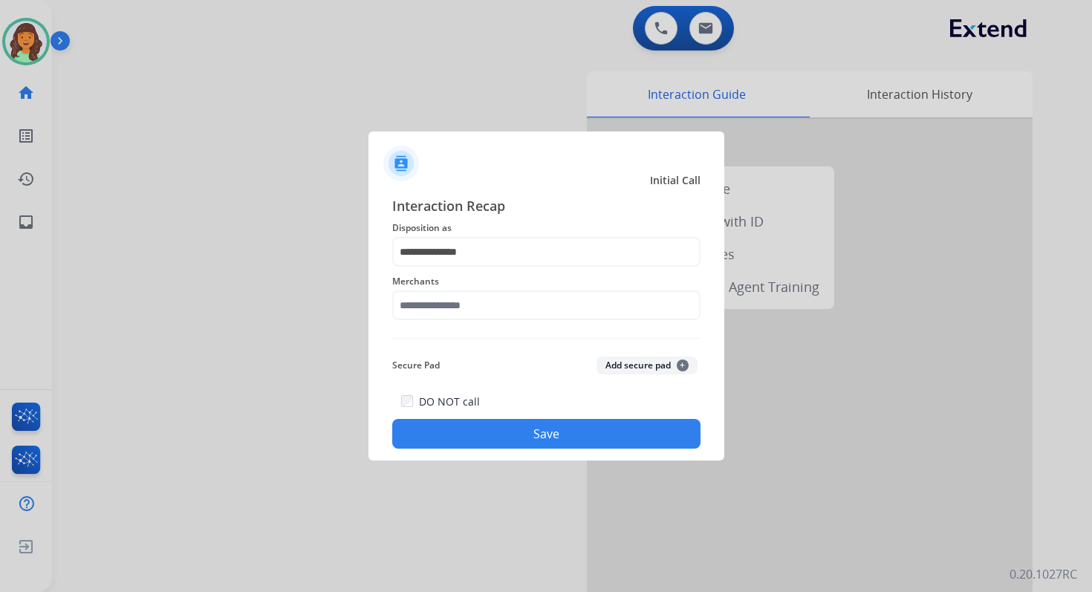
click at [486, 325] on div "Merchants" at bounding box center [546, 296] width 308 height 59
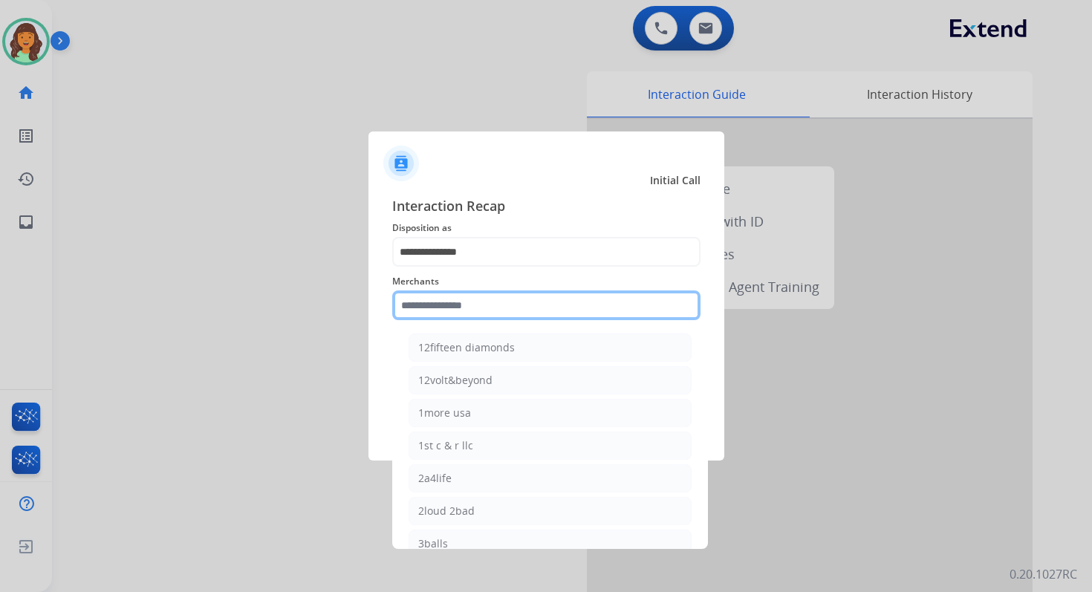
click at [487, 302] on input "text" at bounding box center [546, 305] width 308 height 30
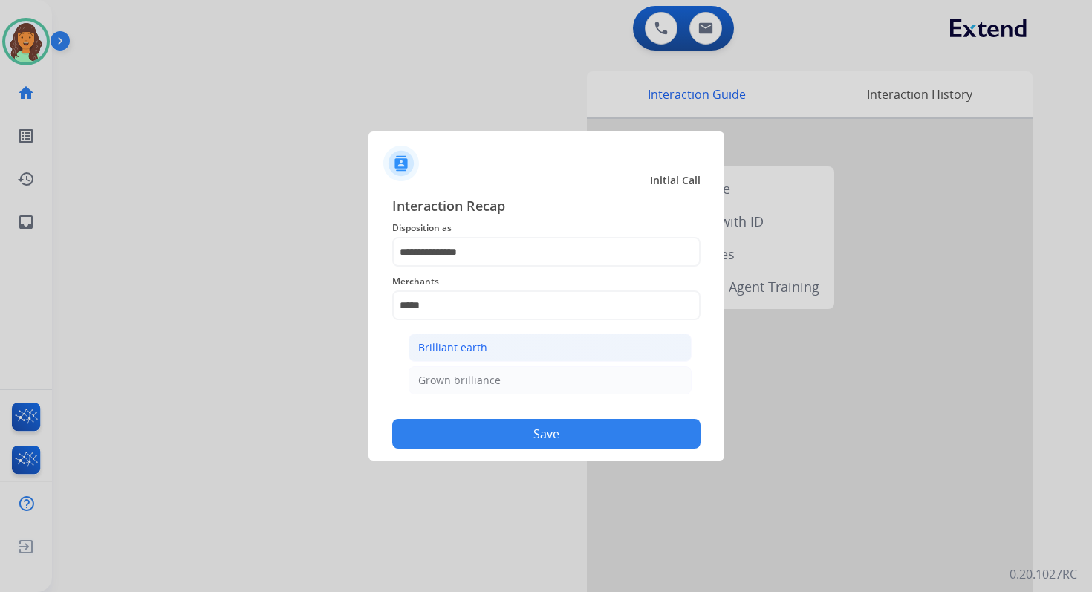
click at [506, 351] on li "Brilliant earth" at bounding box center [549, 347] width 283 height 28
type input "**********"
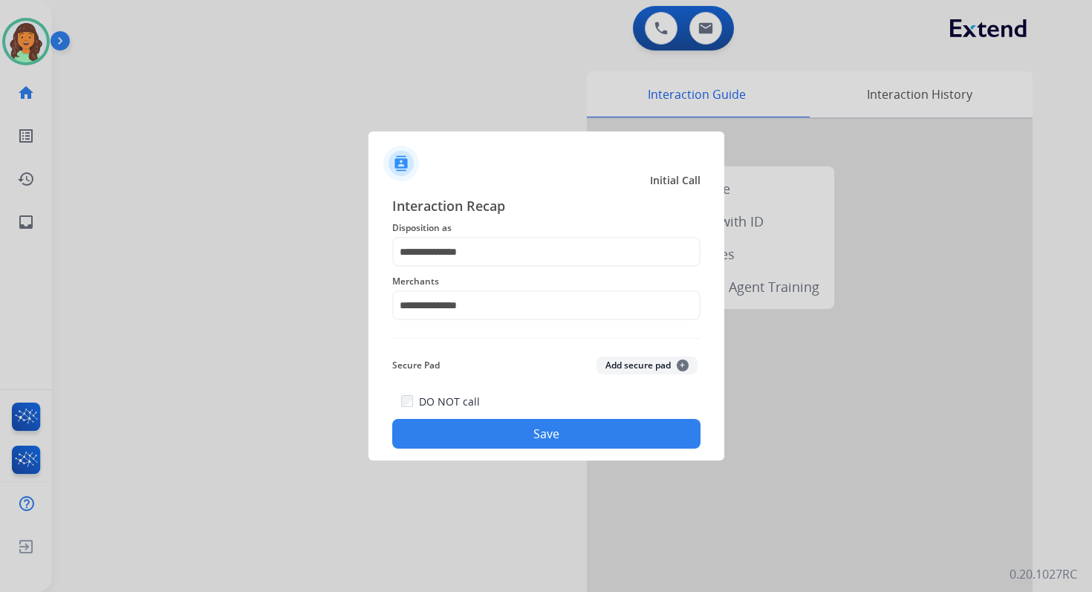
click at [570, 435] on button "Save" at bounding box center [546, 434] width 308 height 30
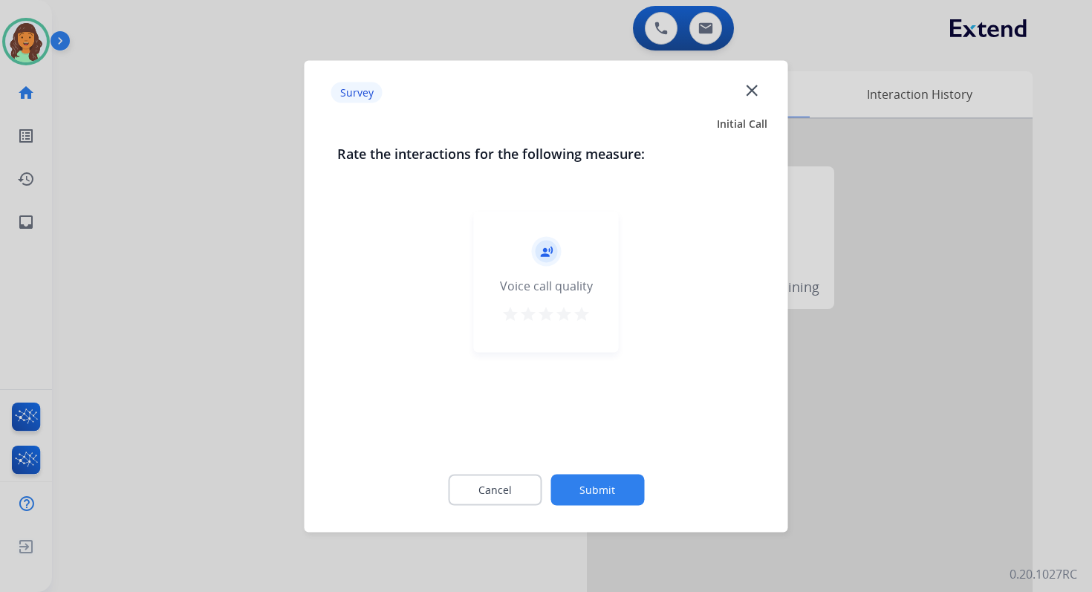
click at [593, 487] on button "Submit" at bounding box center [597, 489] width 94 height 31
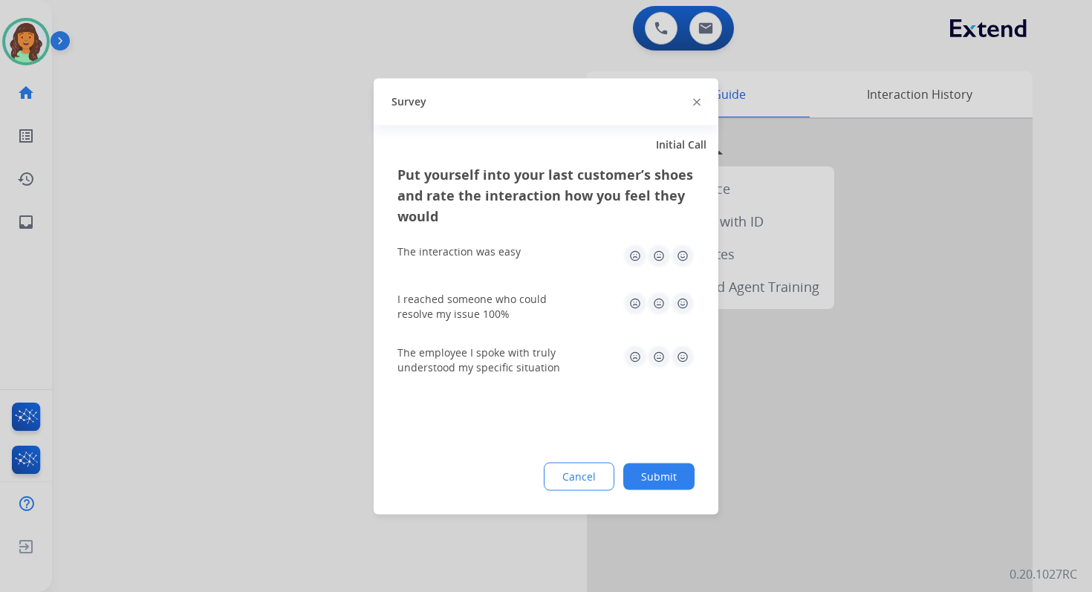
click at [645, 483] on button "Submit" at bounding box center [658, 476] width 71 height 27
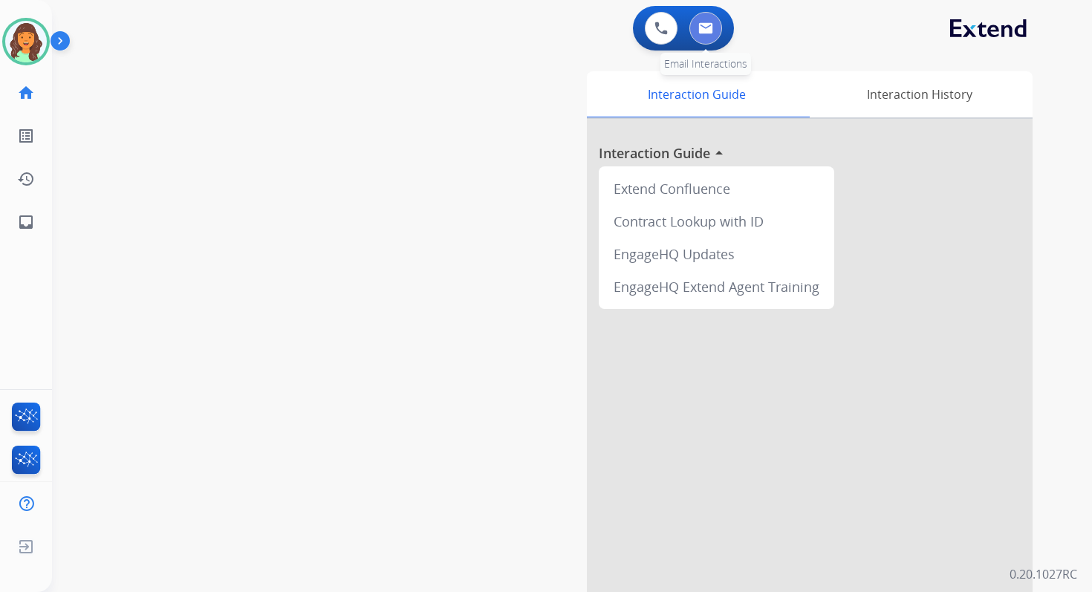
click at [703, 27] on img at bounding box center [705, 28] width 15 height 12
select select "**********"
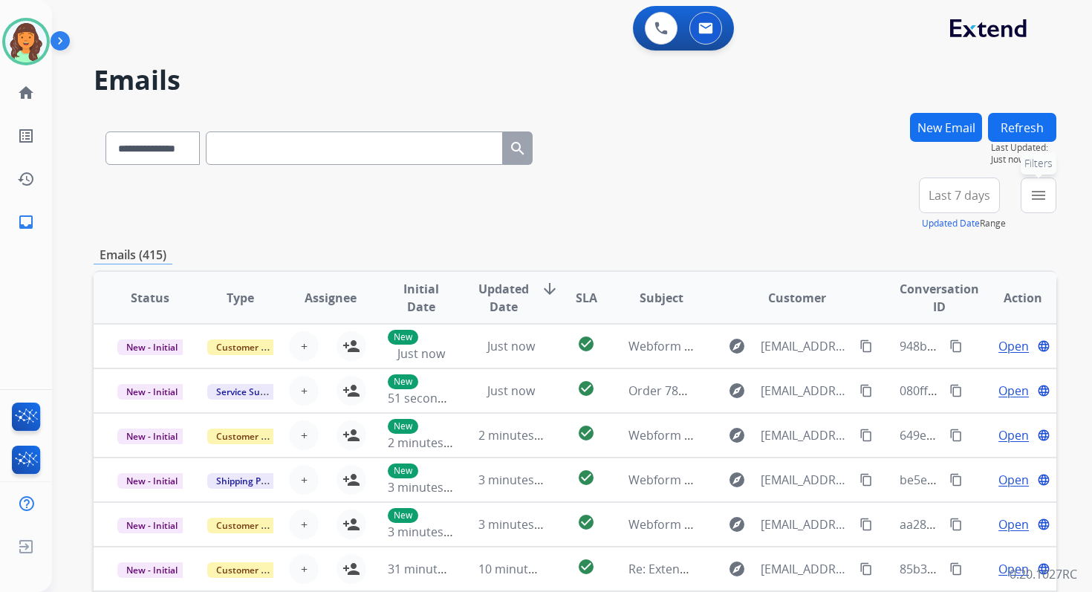
click at [1029, 205] on button "menu Filters" at bounding box center [1038, 195] width 36 height 36
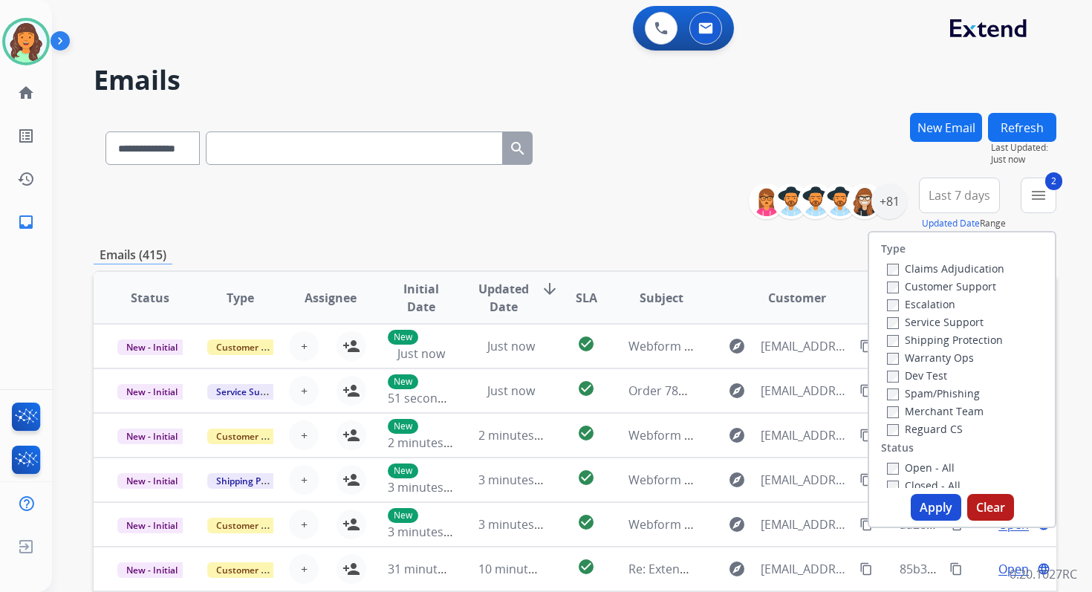
click at [931, 514] on button "Apply" at bounding box center [935, 507] width 50 height 27
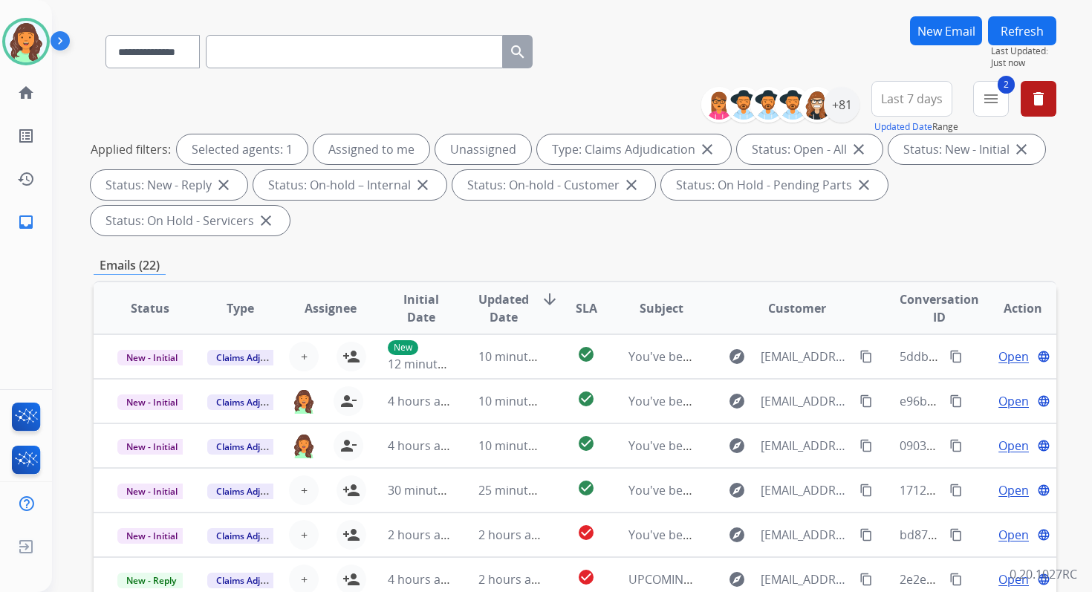
scroll to position [360, 0]
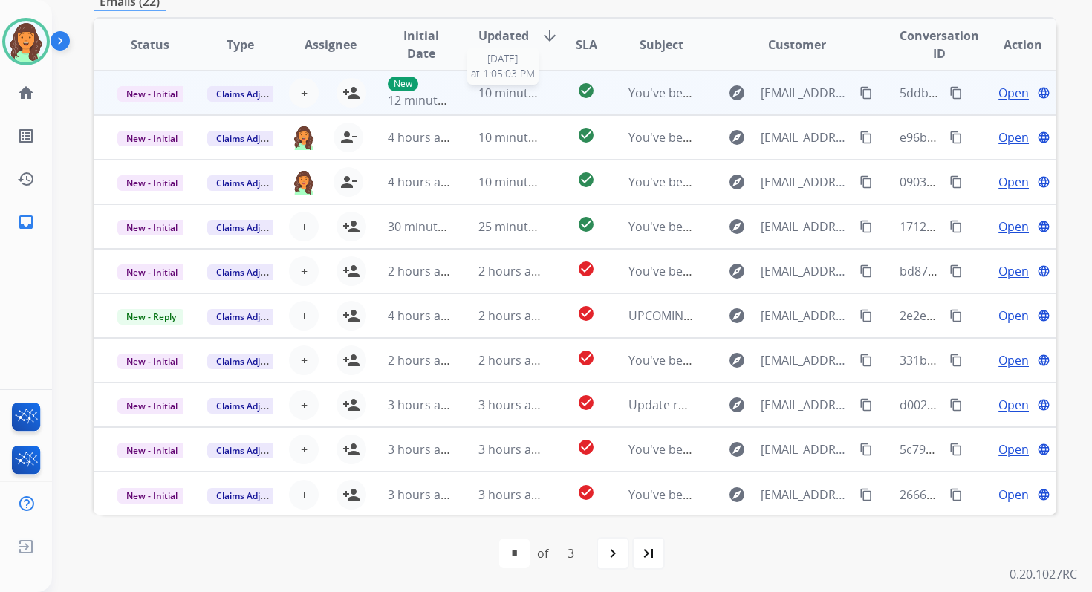
click at [478, 90] on span "10 minutes ago" at bounding box center [521, 93] width 86 height 16
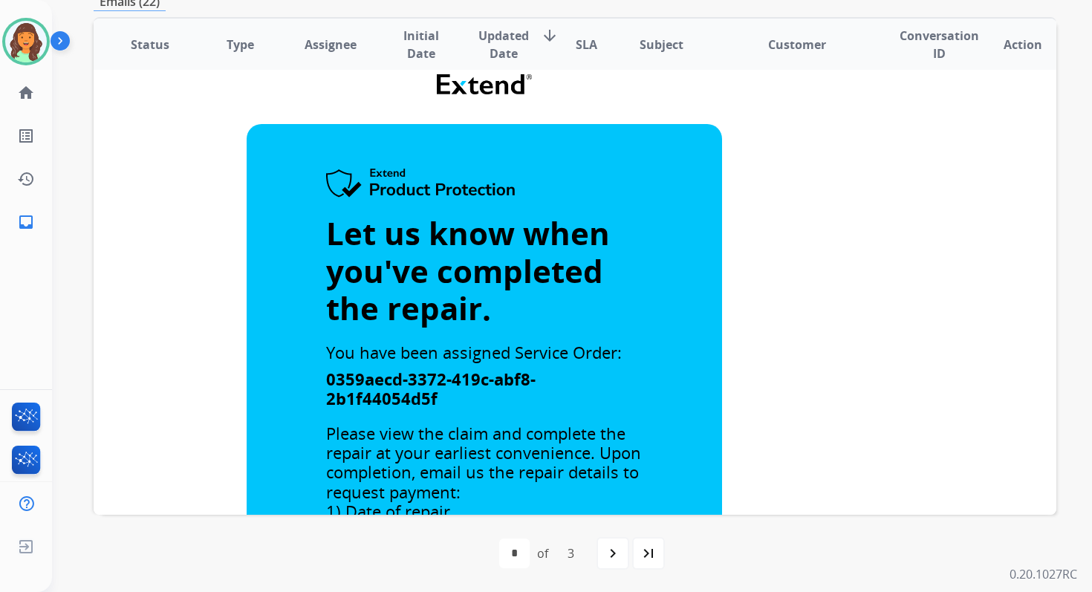
scroll to position [0, 0]
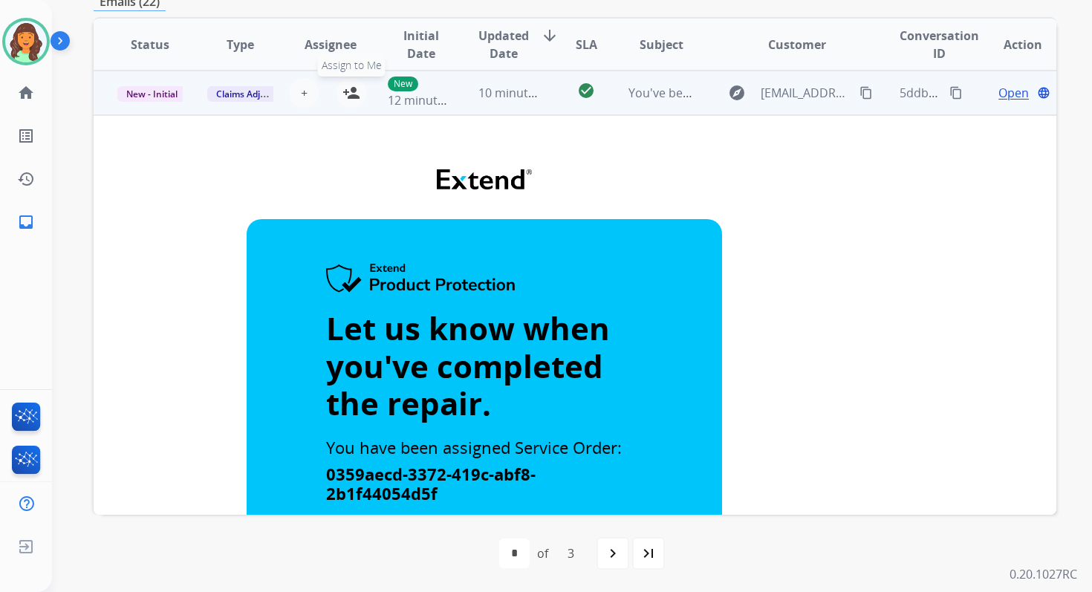
click at [353, 98] on mat-icon "person_add" at bounding box center [351, 93] width 18 height 18
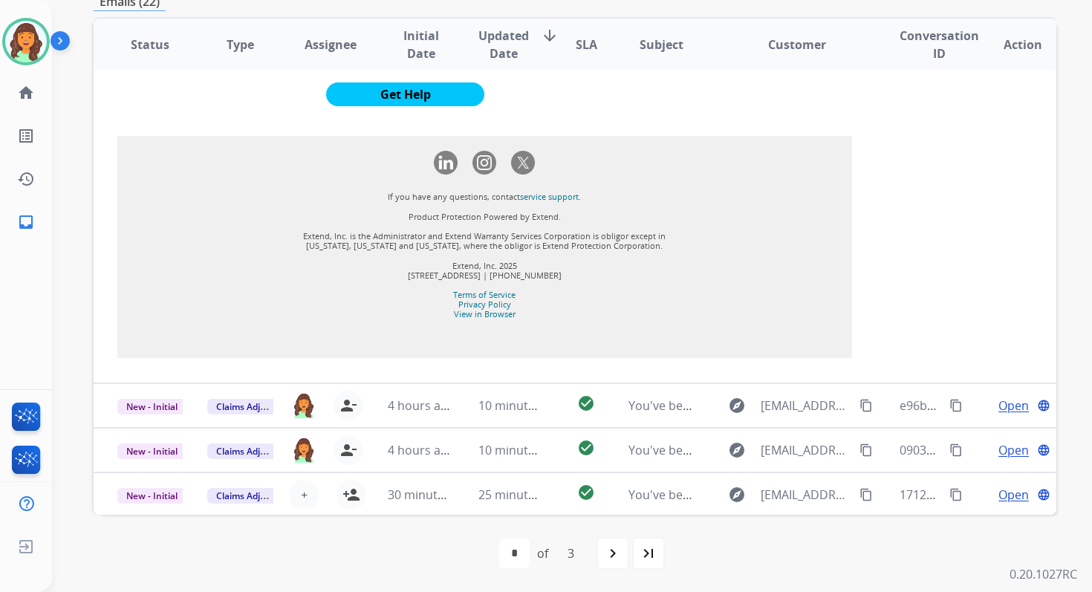
scroll to position [1311, 0]
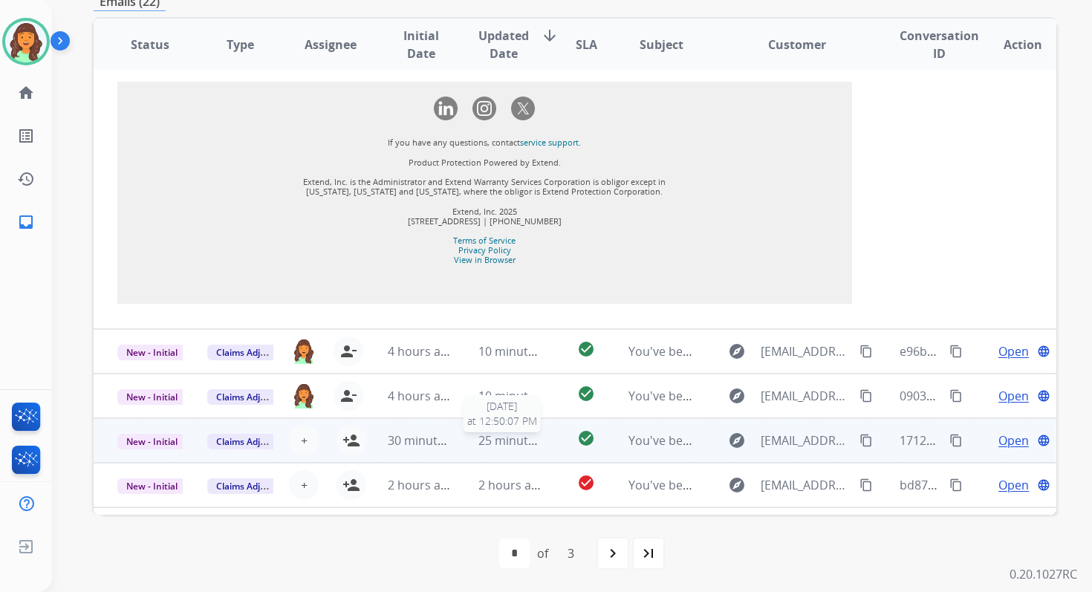
click at [489, 449] on span "25 minutes ago" at bounding box center [521, 440] width 86 height 16
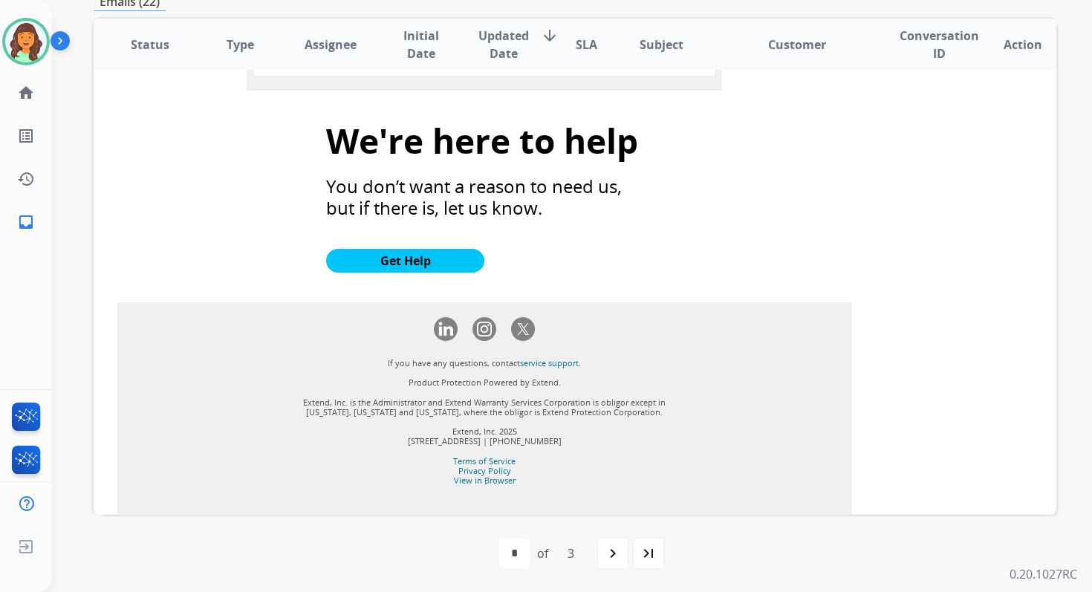
scroll to position [1597, 0]
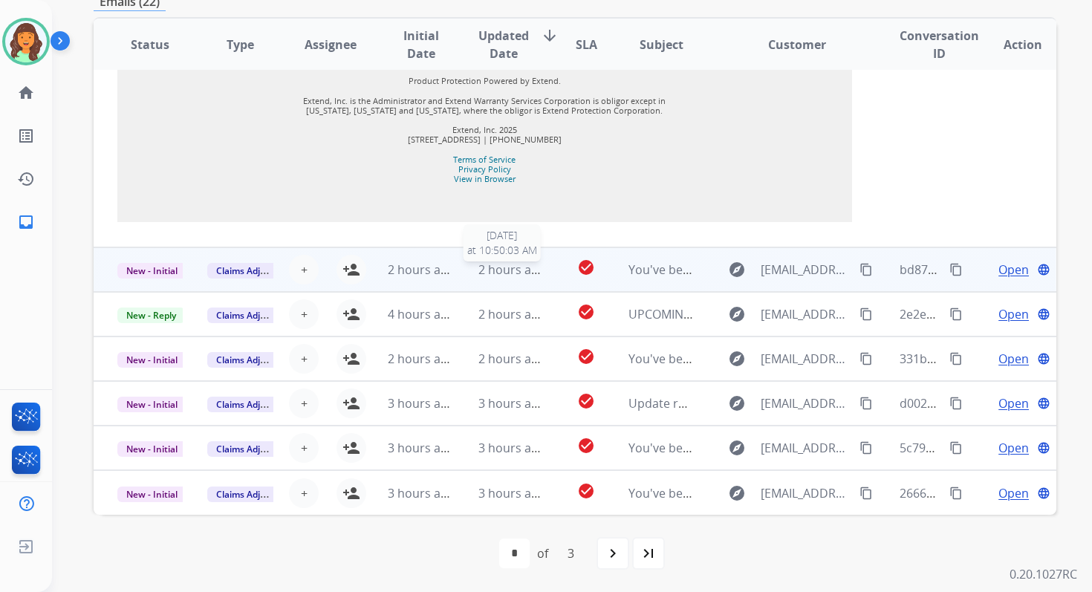
click at [506, 267] on span "2 hours ago" at bounding box center [511, 269] width 67 height 16
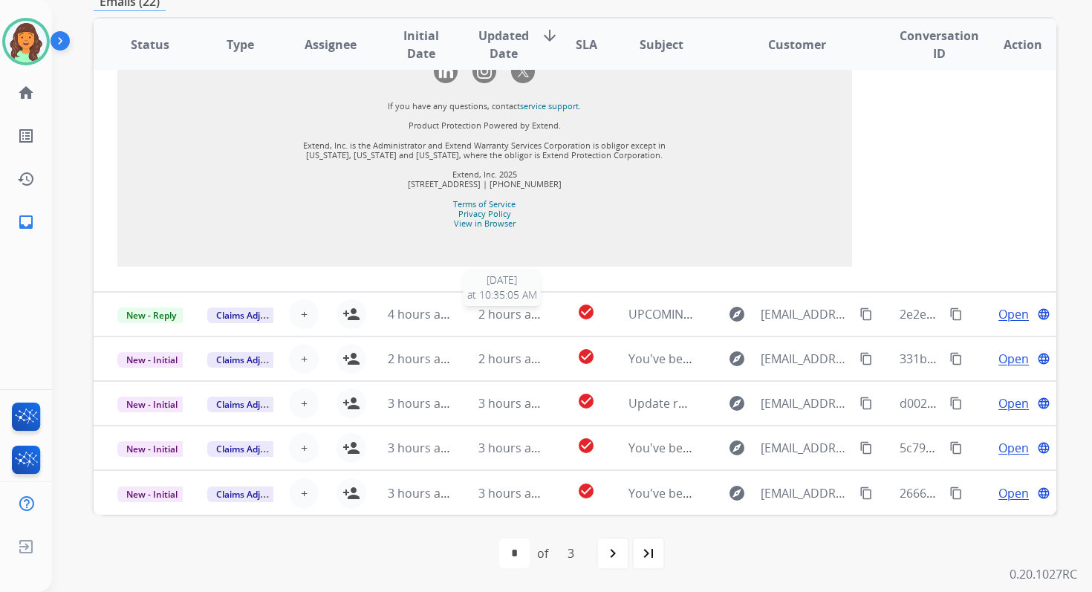
click at [521, 314] on span "2 hours ago" at bounding box center [511, 314] width 67 height 16
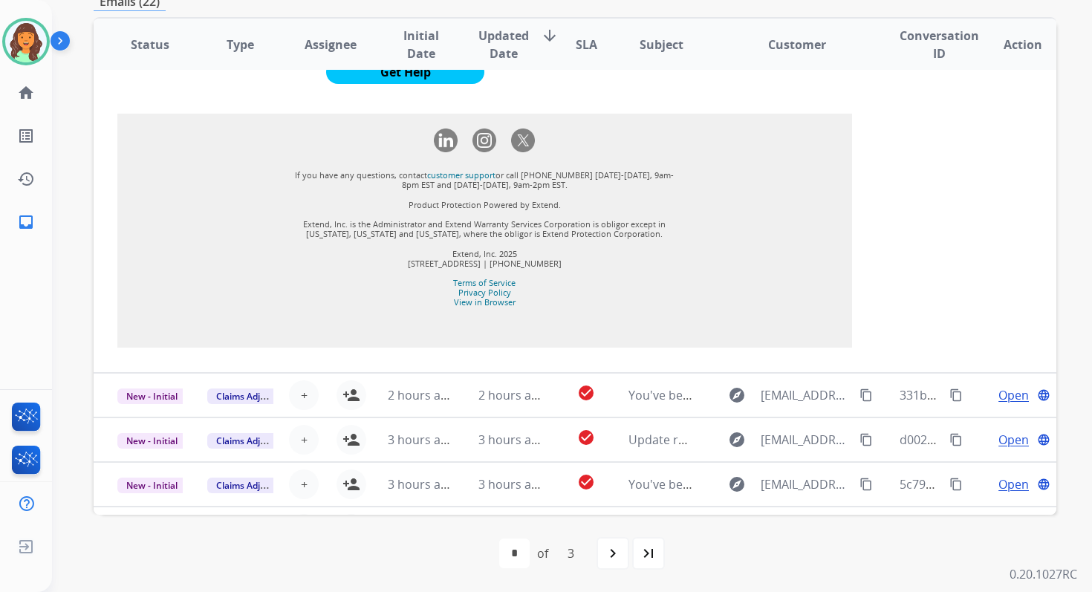
scroll to position [1419, 0]
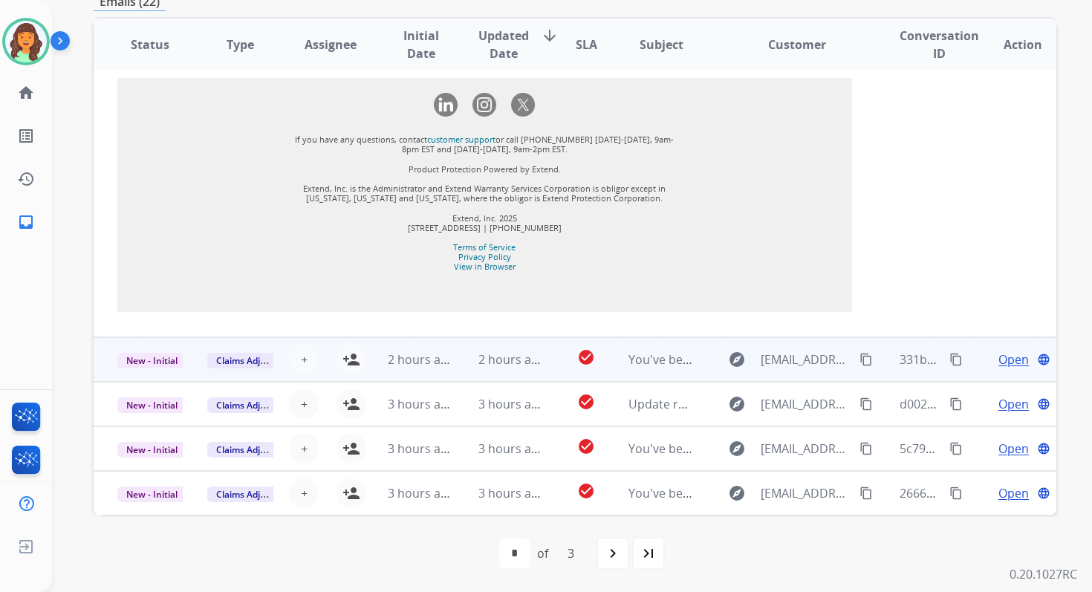
click at [494, 356] on span "2 hours ago" at bounding box center [511, 359] width 67 height 16
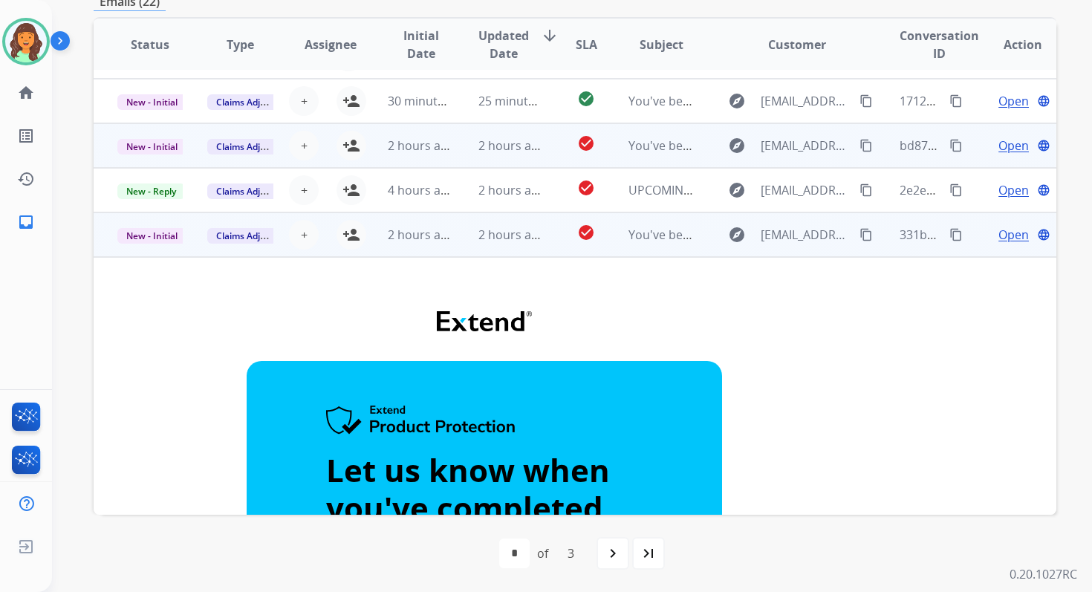
scroll to position [76, 0]
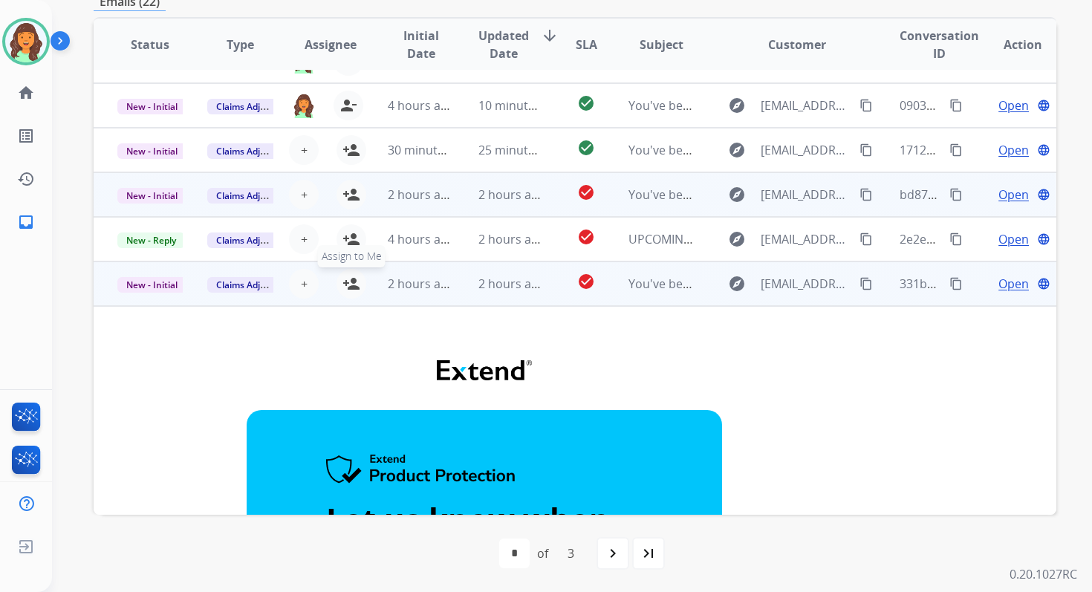
click at [352, 284] on mat-icon "person_add" at bounding box center [351, 284] width 18 height 18
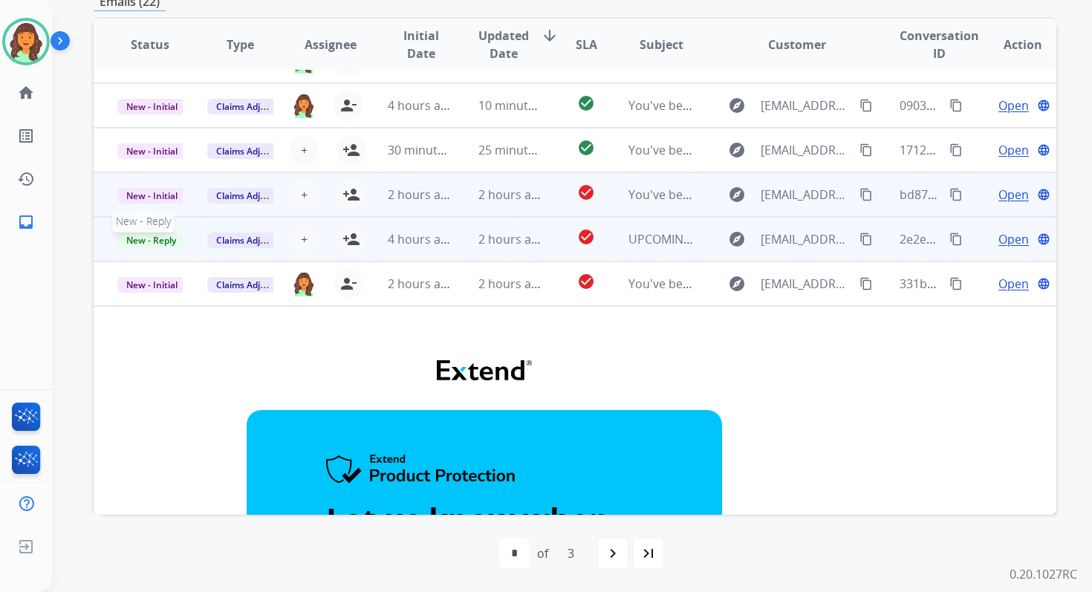
click at [167, 241] on span "New - Reply" at bounding box center [151, 240] width 68 height 16
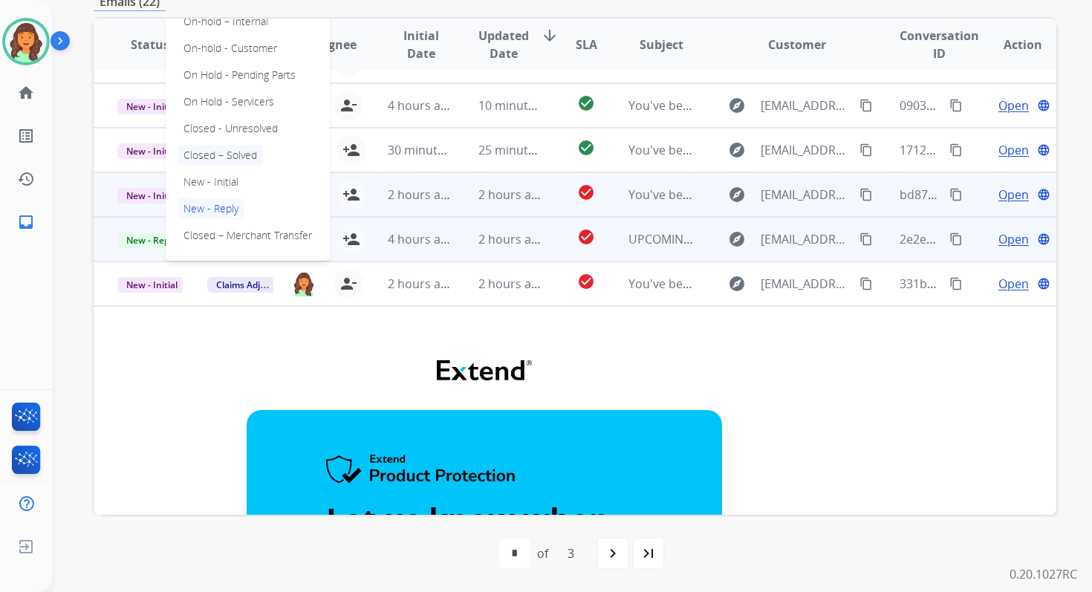
click at [229, 151] on p "Closed – Solved" at bounding box center [219, 155] width 85 height 21
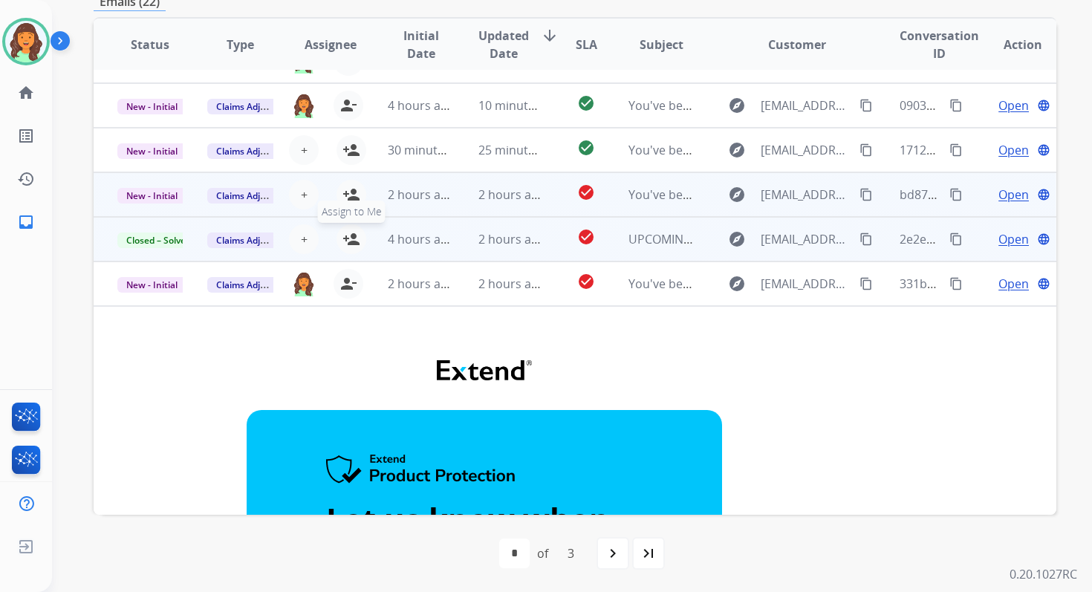
click at [345, 241] on mat-icon "person_add" at bounding box center [351, 239] width 18 height 18
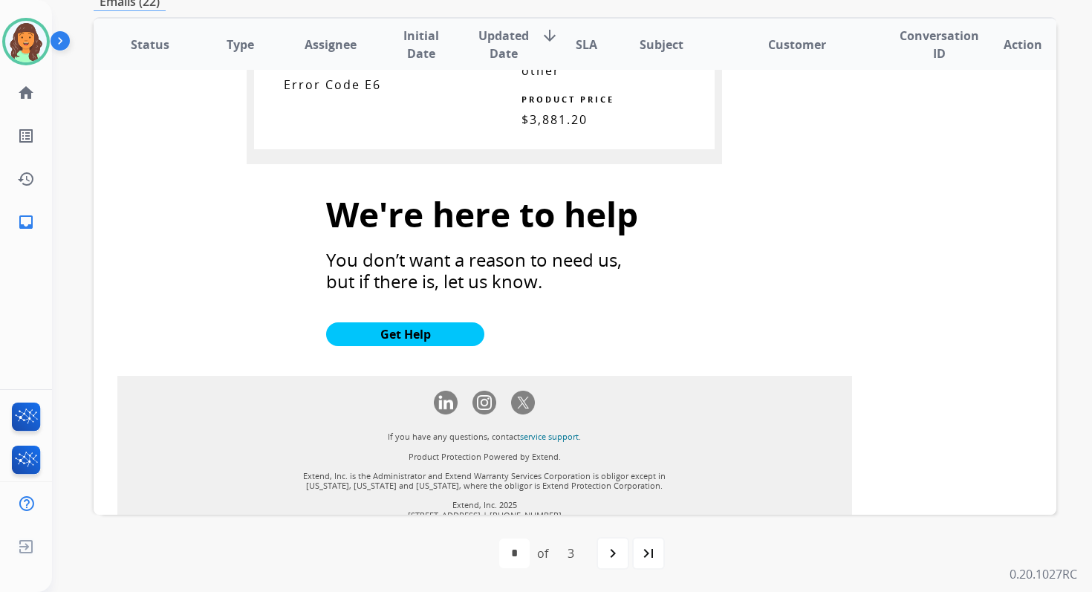
scroll to position [1556, 0]
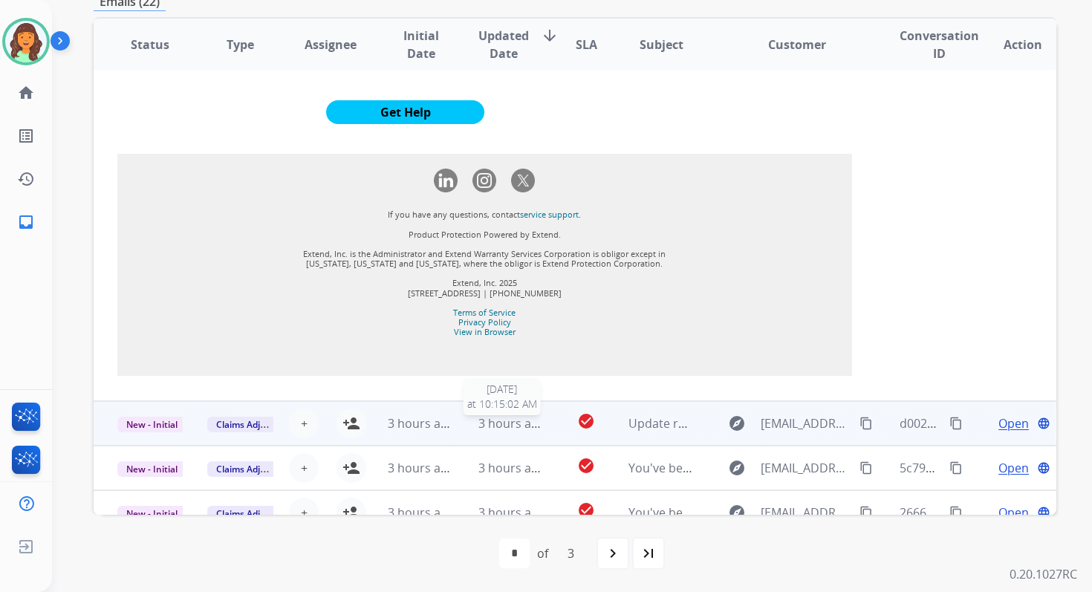
click at [486, 414] on div "3 hours ago" at bounding box center [510, 423] width 65 height 18
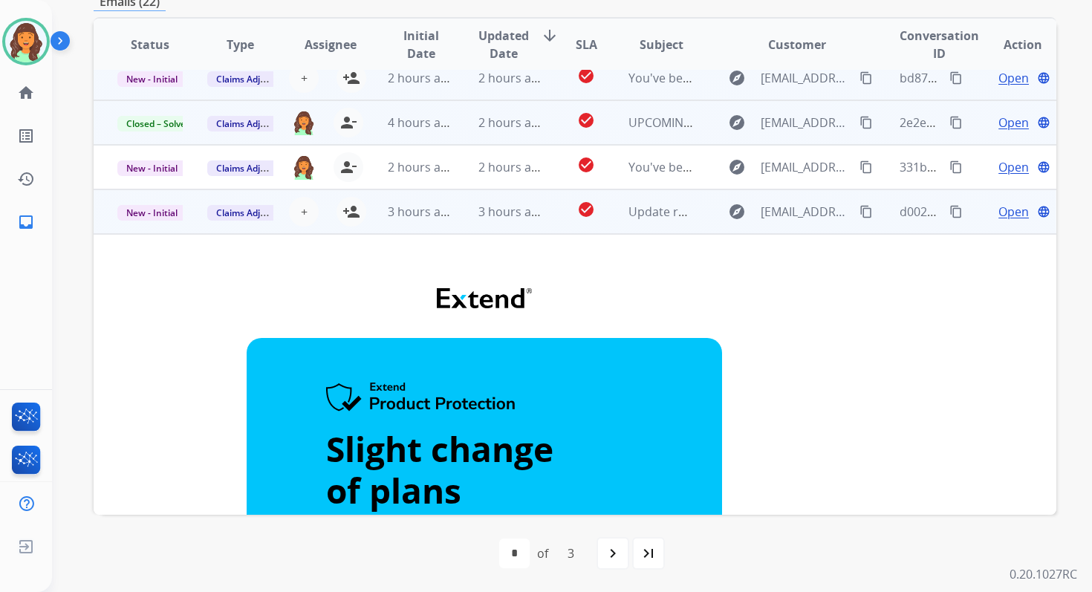
scroll to position [179, 0]
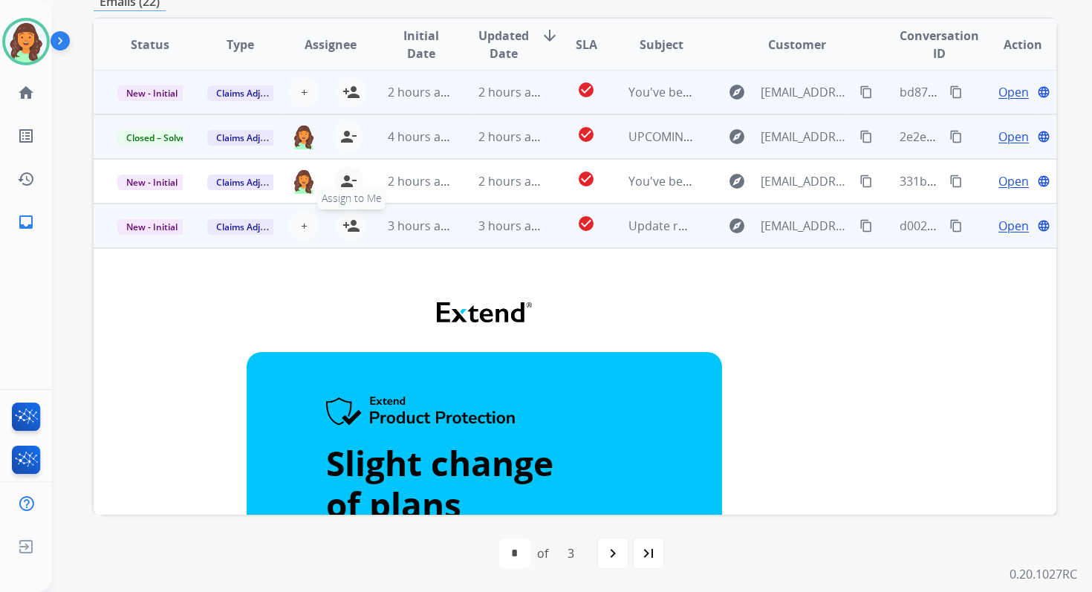
click at [346, 219] on mat-icon "person_add" at bounding box center [351, 226] width 18 height 18
click at [172, 223] on span "New - Initial" at bounding box center [151, 227] width 69 height 16
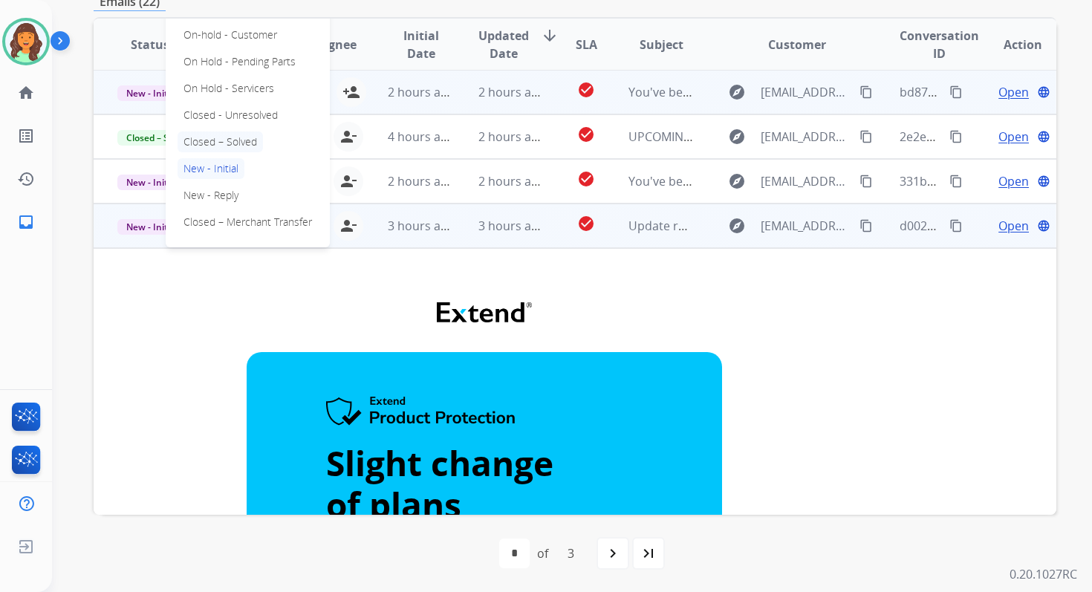
click at [220, 146] on p "Closed – Solved" at bounding box center [219, 141] width 85 height 21
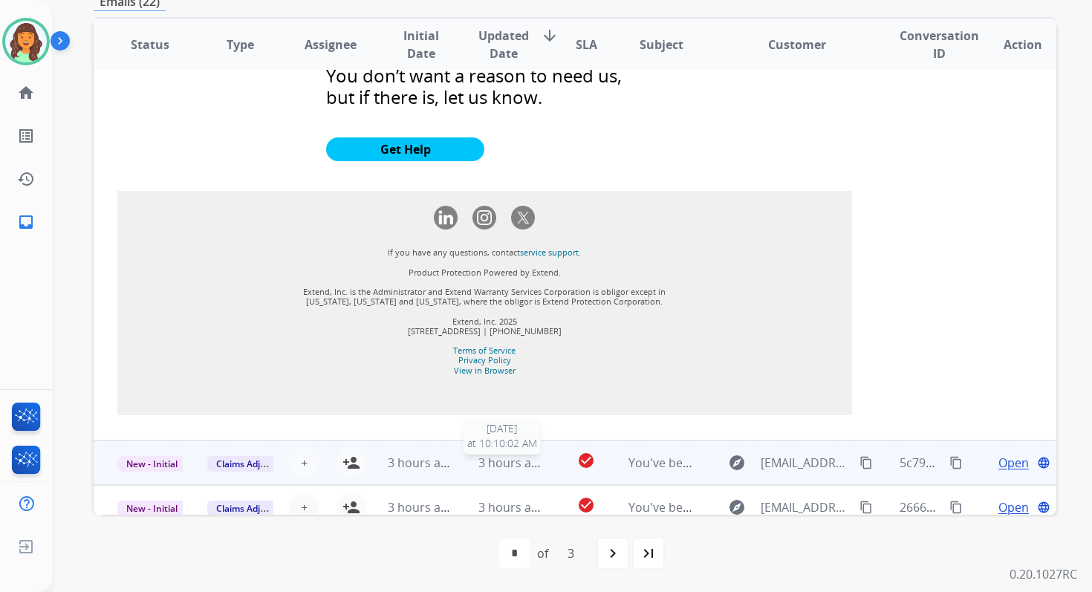
click at [511, 454] on span "3 hours ago" at bounding box center [511, 462] width 67 height 16
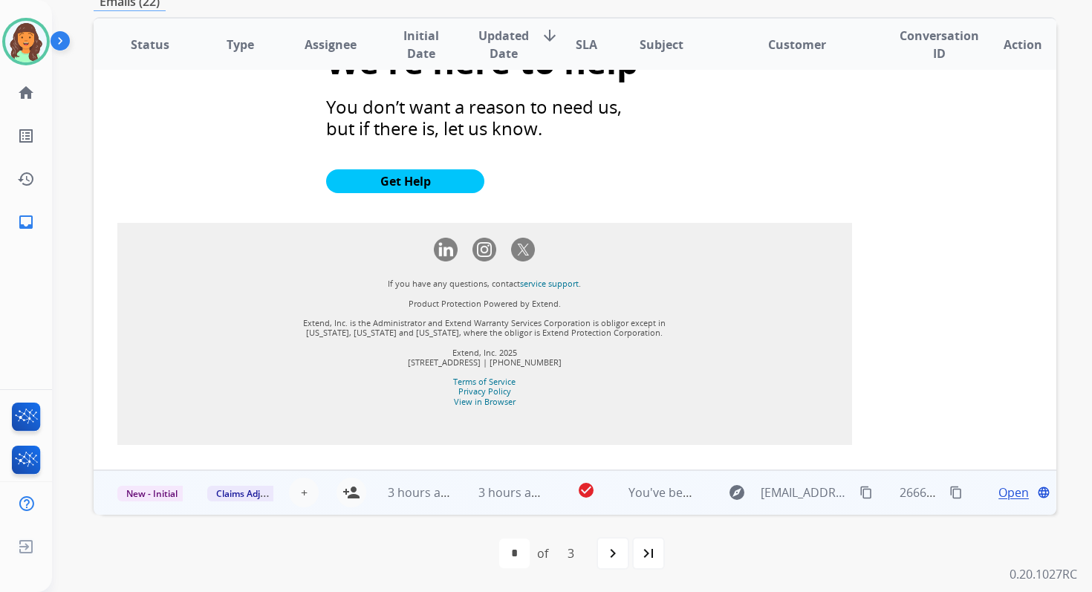
click at [515, 507] on td "3 hours ago" at bounding box center [499, 492] width 90 height 45
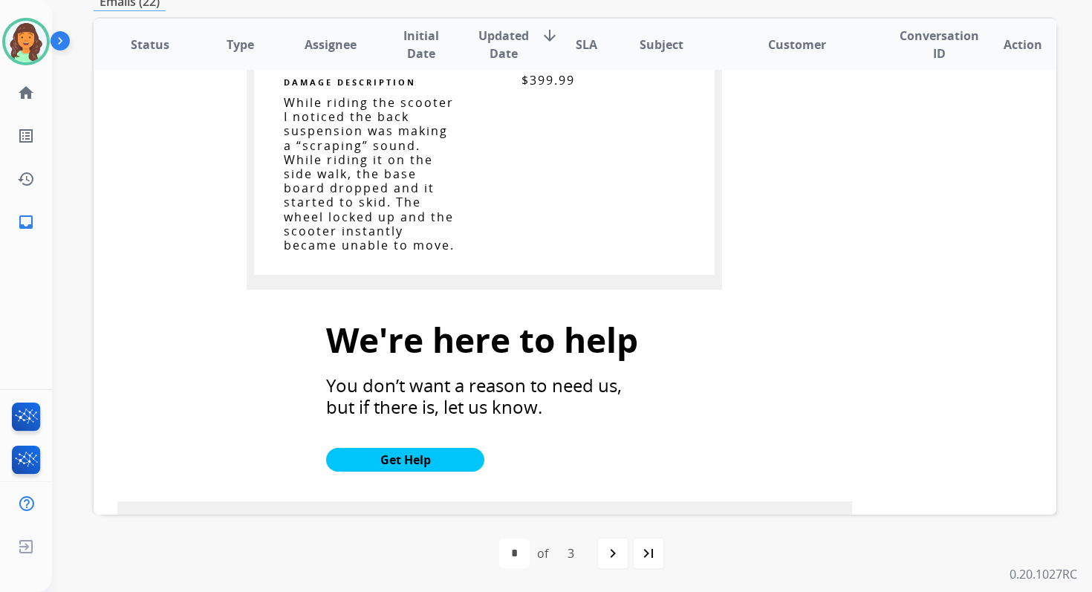
scroll to position [1454, 0]
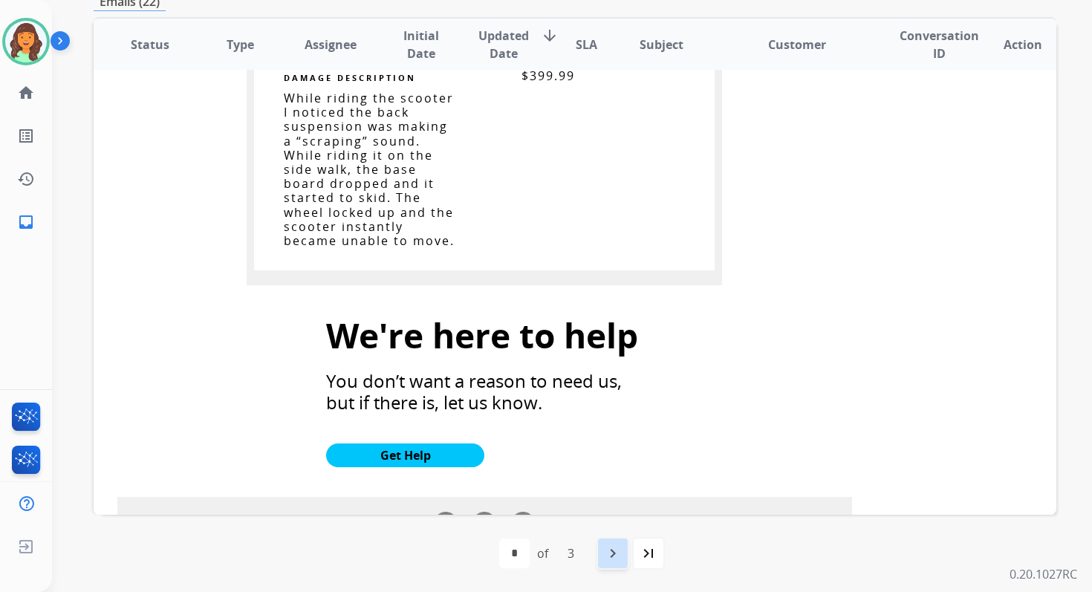
click at [613, 545] on mat-icon "navigate_next" at bounding box center [613, 553] width 18 height 18
select select "*"
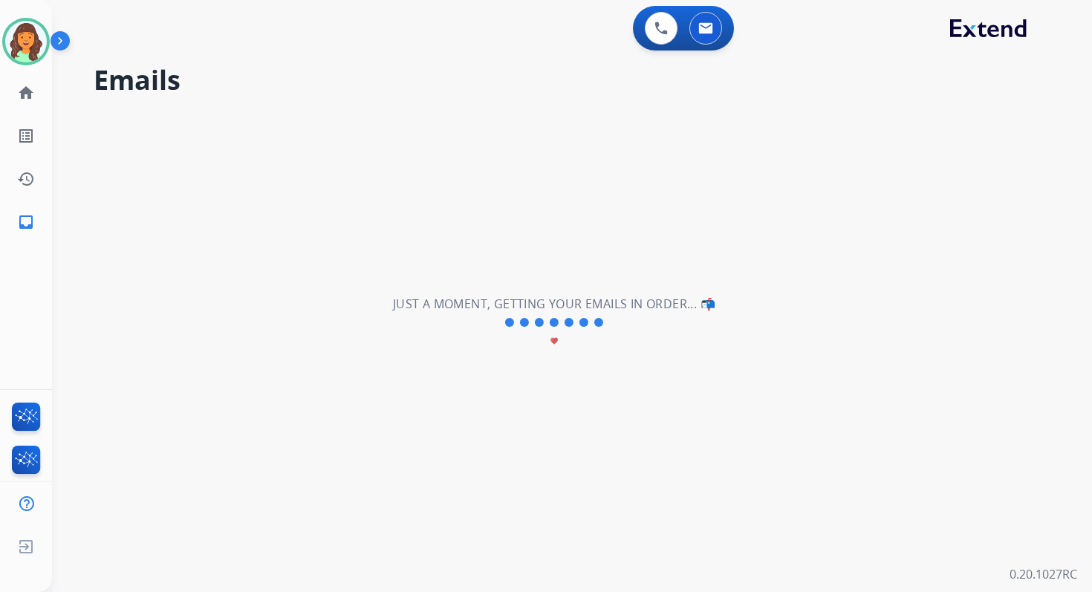
scroll to position [50, 0]
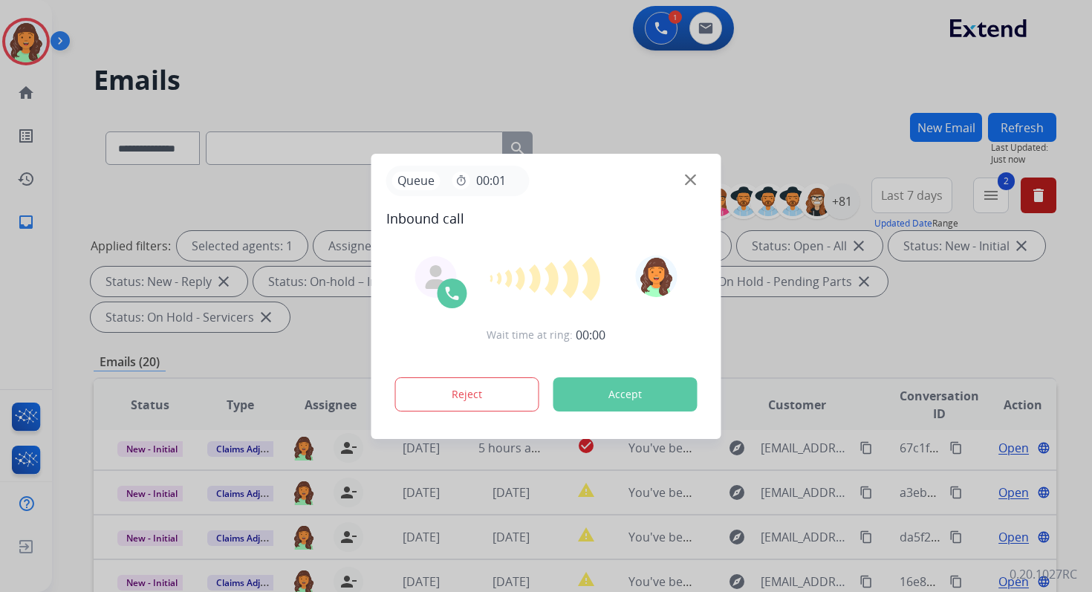
click at [658, 385] on button "Accept" at bounding box center [625, 394] width 144 height 34
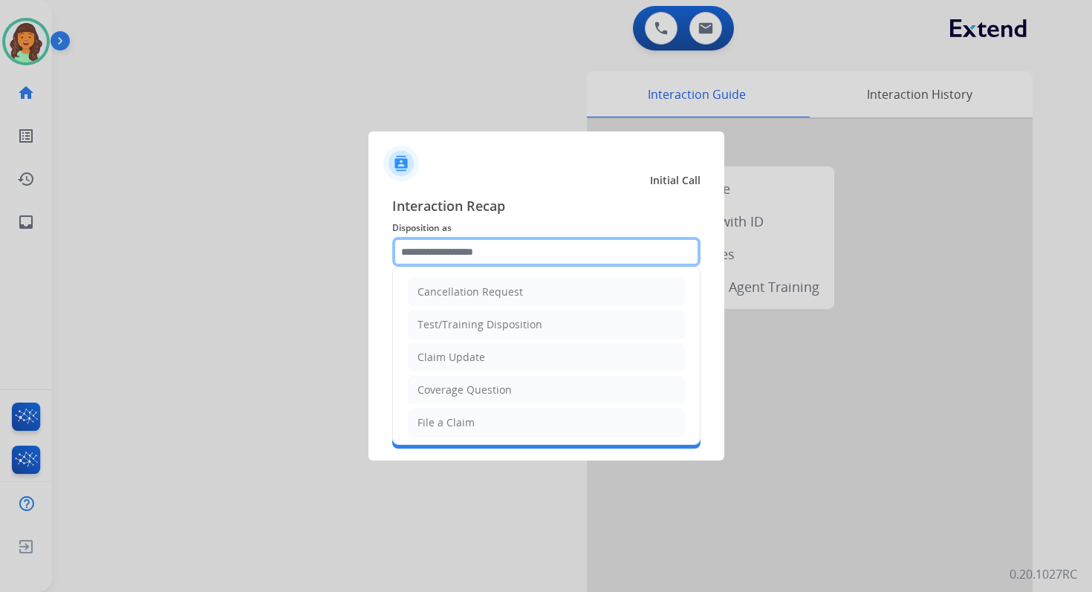
click at [460, 239] on input "text" at bounding box center [546, 252] width 308 height 30
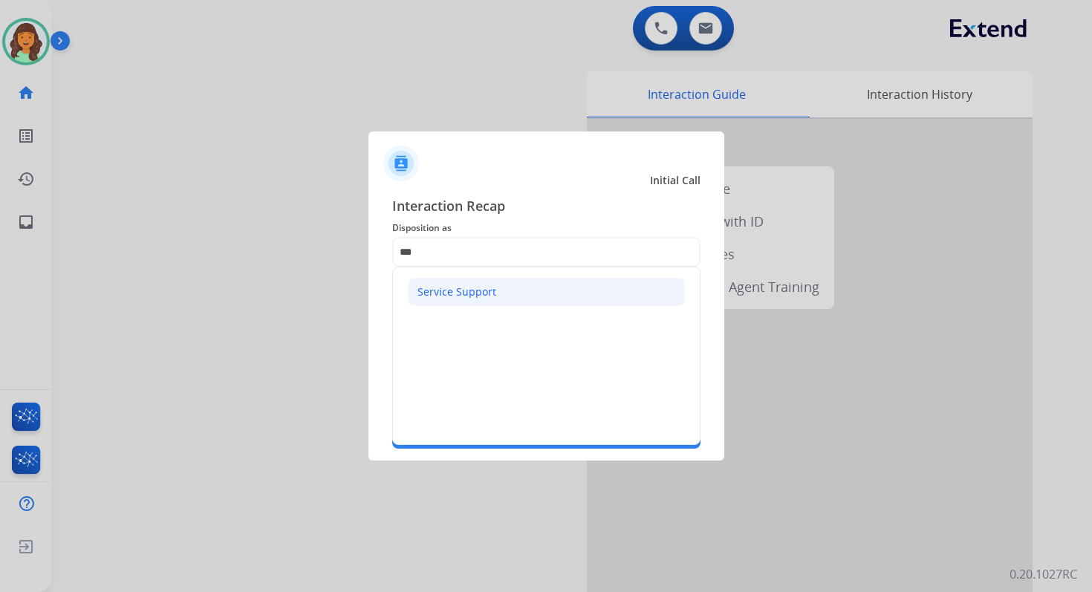
click at [451, 290] on div "Service Support" at bounding box center [456, 291] width 79 height 15
type input "**********"
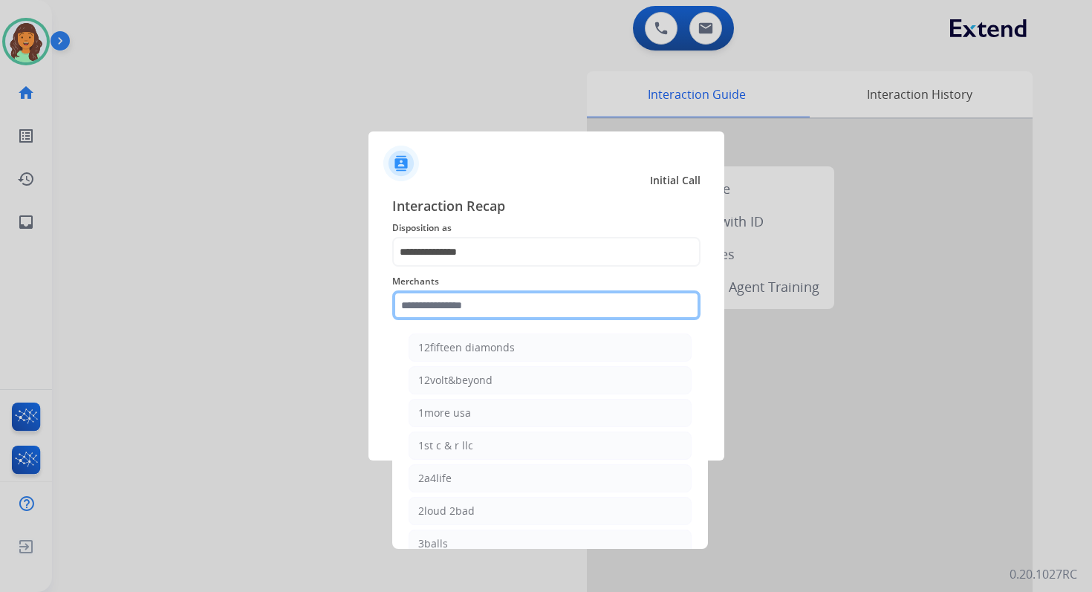
click at [452, 291] on input "text" at bounding box center [546, 305] width 308 height 30
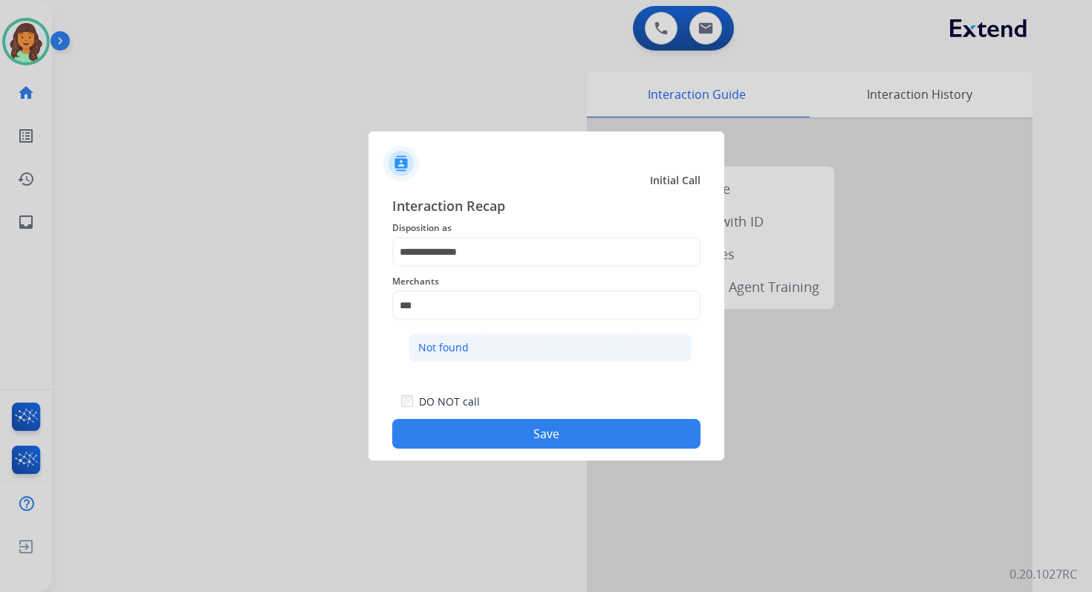
click at [478, 356] on li "Not found" at bounding box center [549, 347] width 283 height 28
type input "*********"
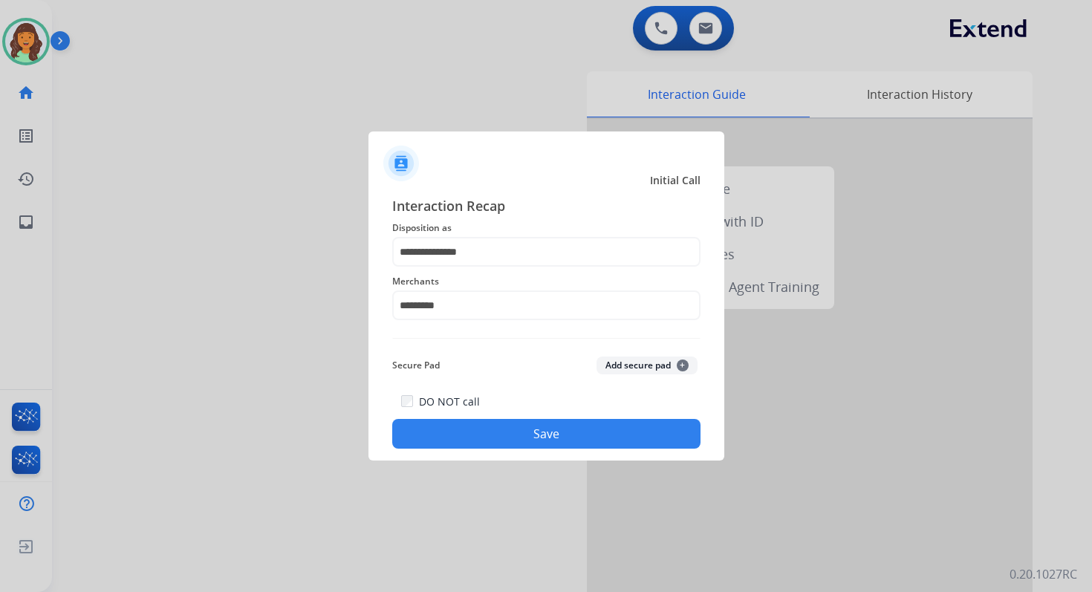
click at [554, 430] on button "Save" at bounding box center [546, 434] width 308 height 30
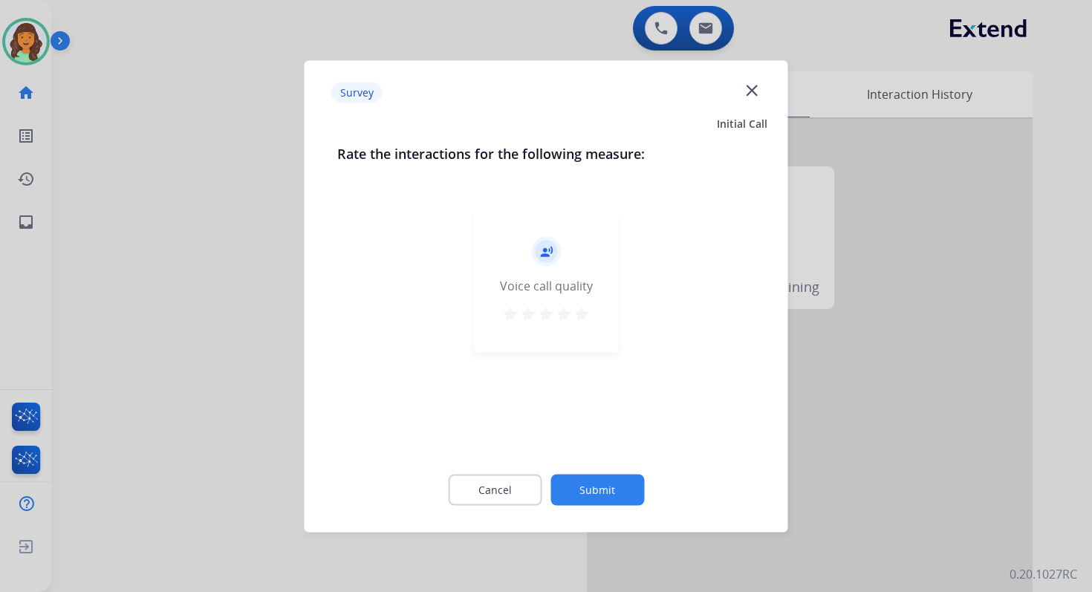
click at [589, 489] on button "Submit" at bounding box center [597, 489] width 94 height 31
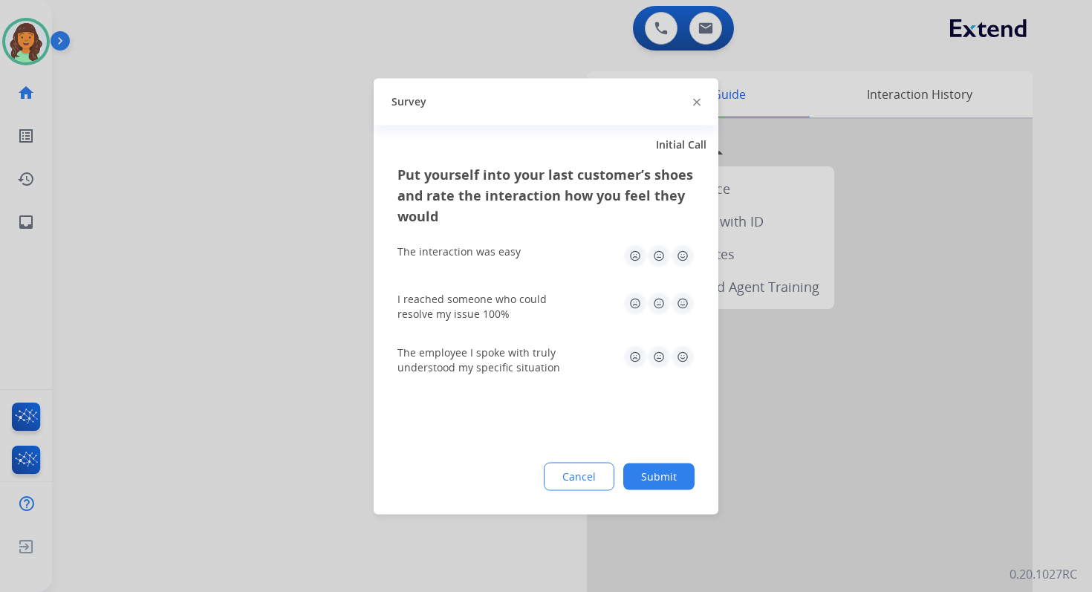
click at [666, 468] on button "Submit" at bounding box center [658, 476] width 71 height 27
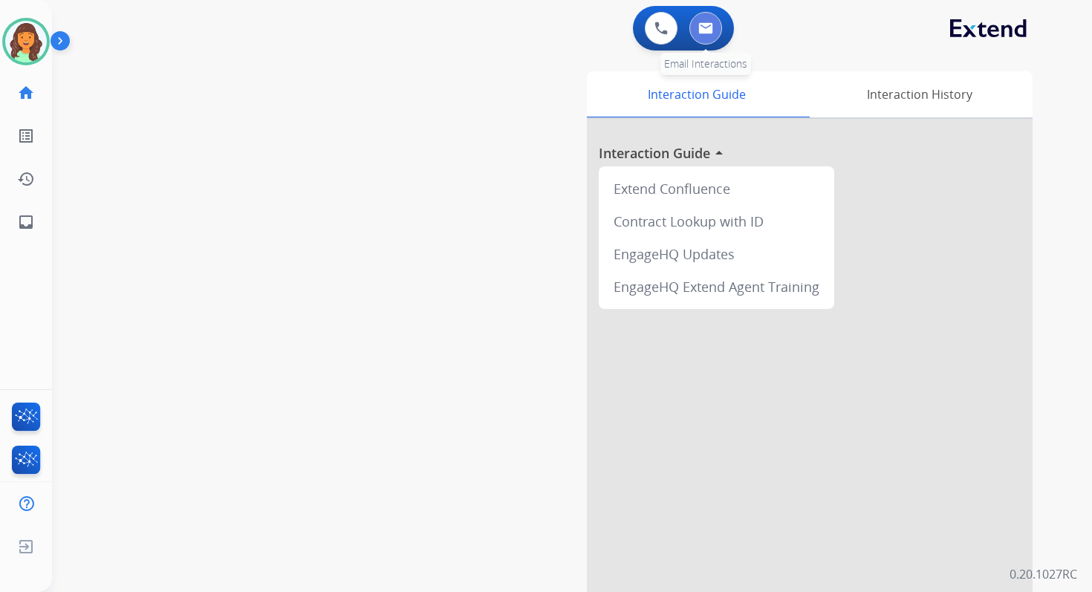
click at [708, 33] on img at bounding box center [705, 28] width 15 height 12
select select "**********"
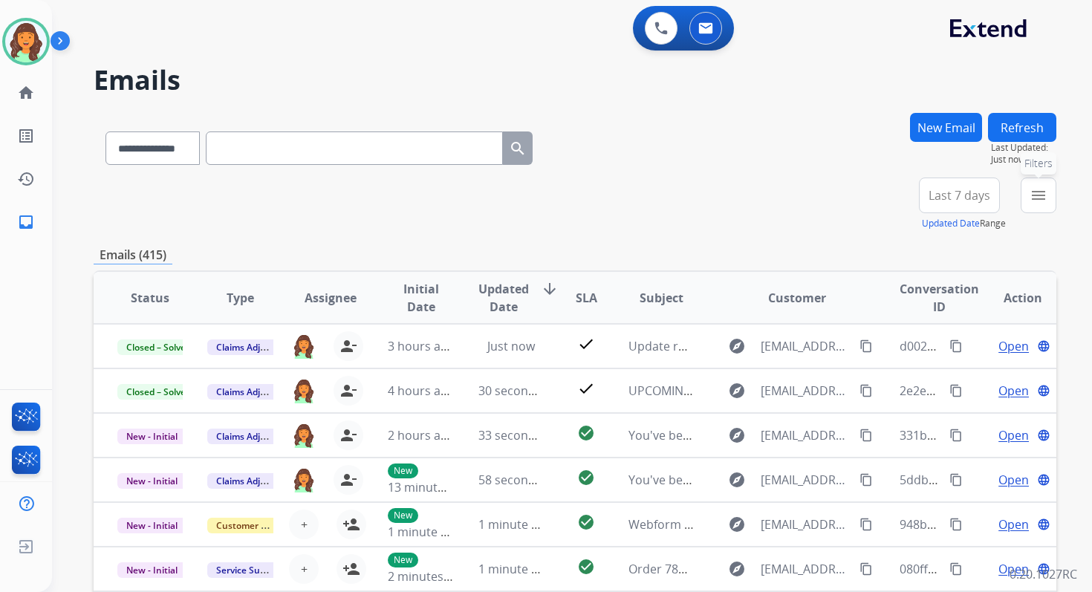
click at [1037, 183] on button "menu Filters" at bounding box center [1038, 195] width 36 height 36
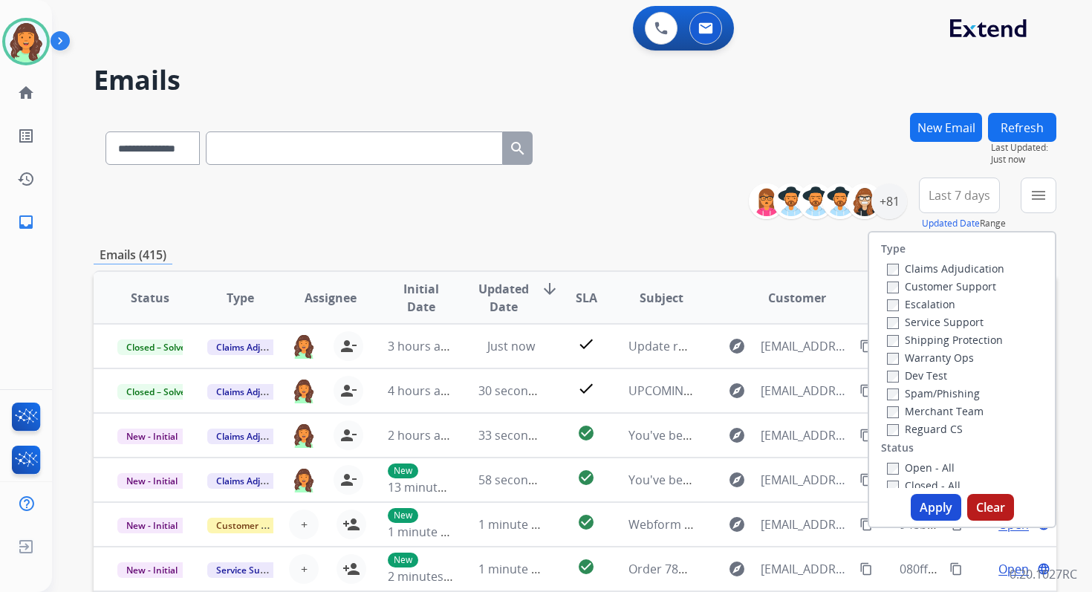
click at [887, 261] on label "Claims Adjudication" at bounding box center [945, 268] width 117 height 14
click at [921, 506] on button "Apply" at bounding box center [935, 507] width 50 height 27
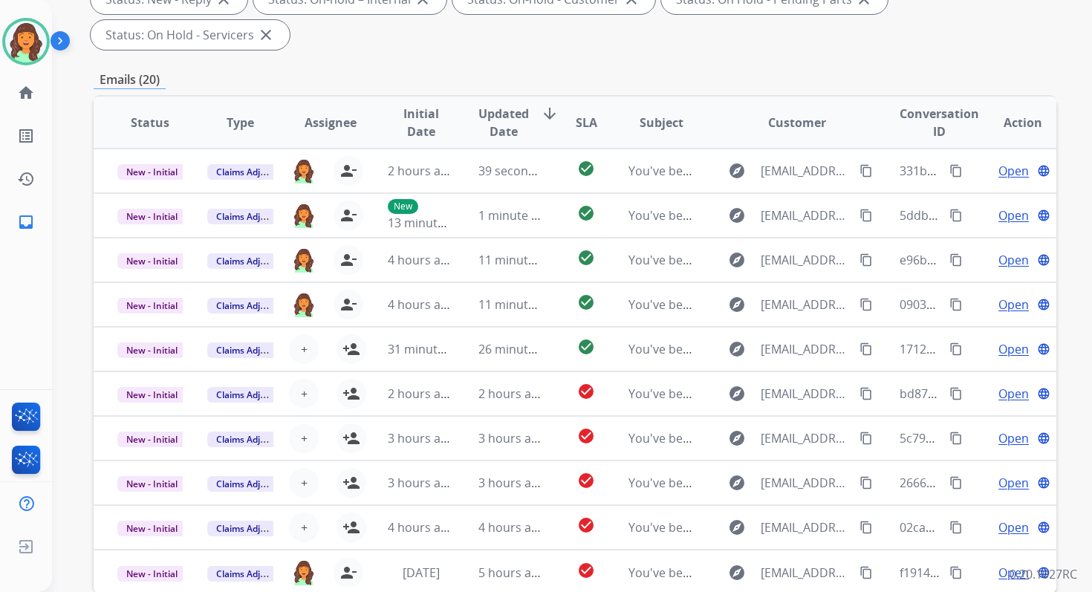
scroll to position [360, 0]
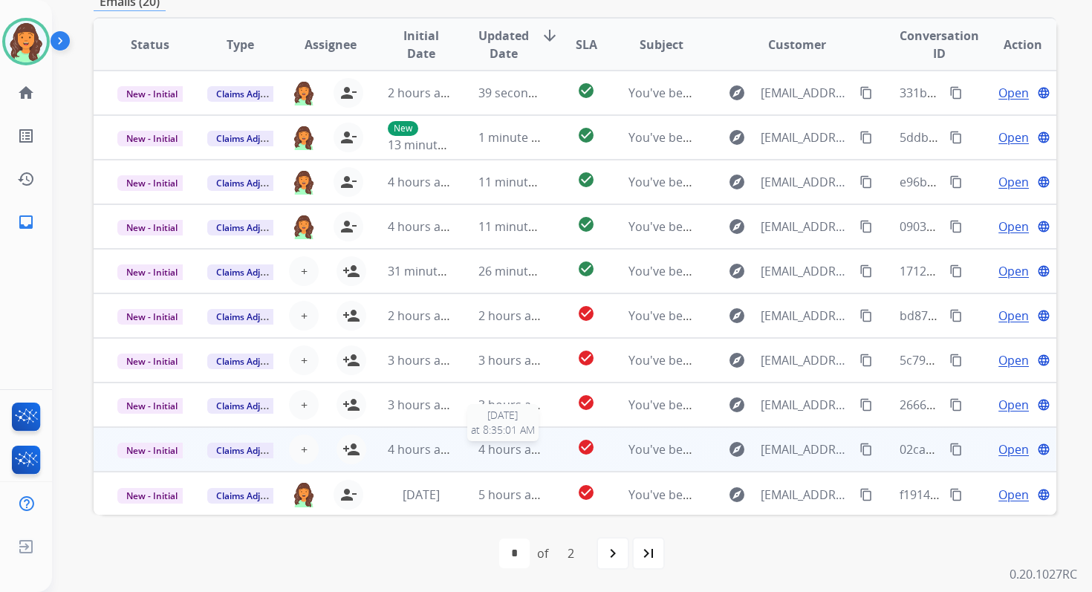
click at [498, 455] on span "4 hours ago" at bounding box center [511, 449] width 67 height 16
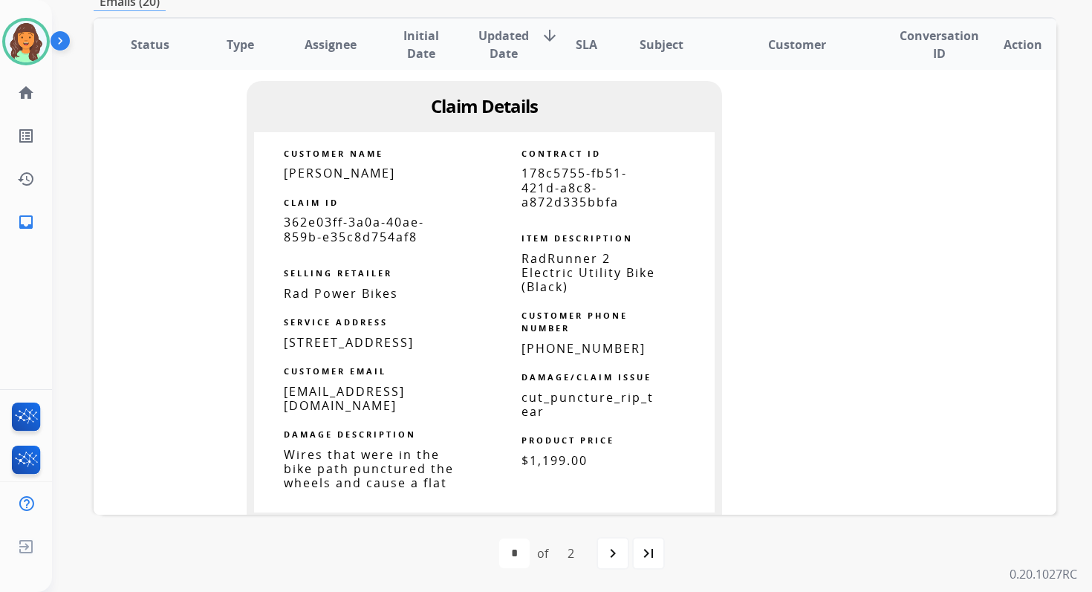
scroll to position [1098, 0]
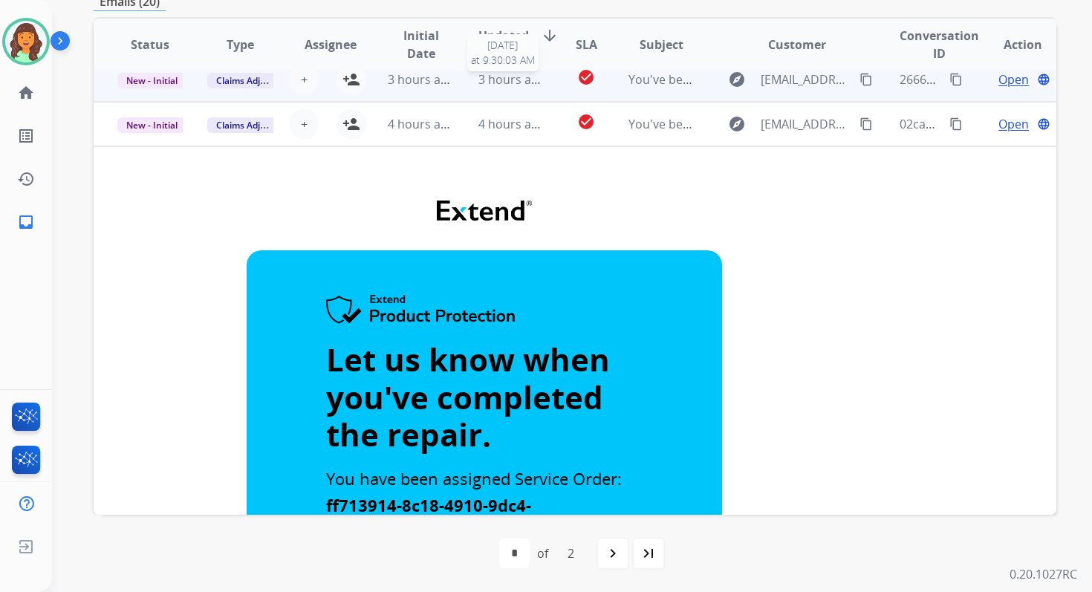
click at [503, 79] on span "3 hours ago" at bounding box center [511, 79] width 67 height 16
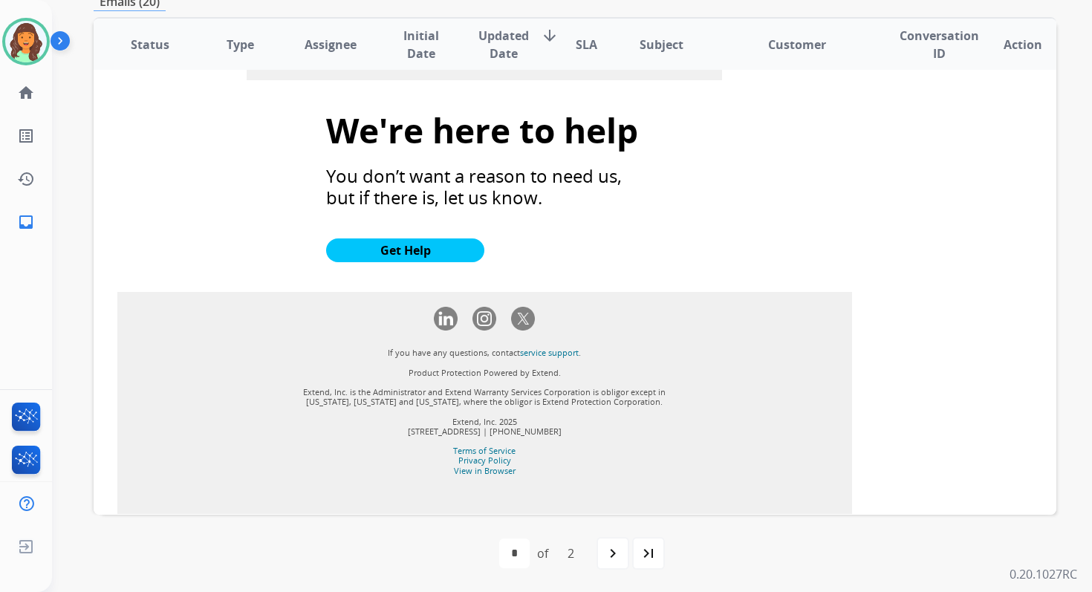
scroll to position [1669, 0]
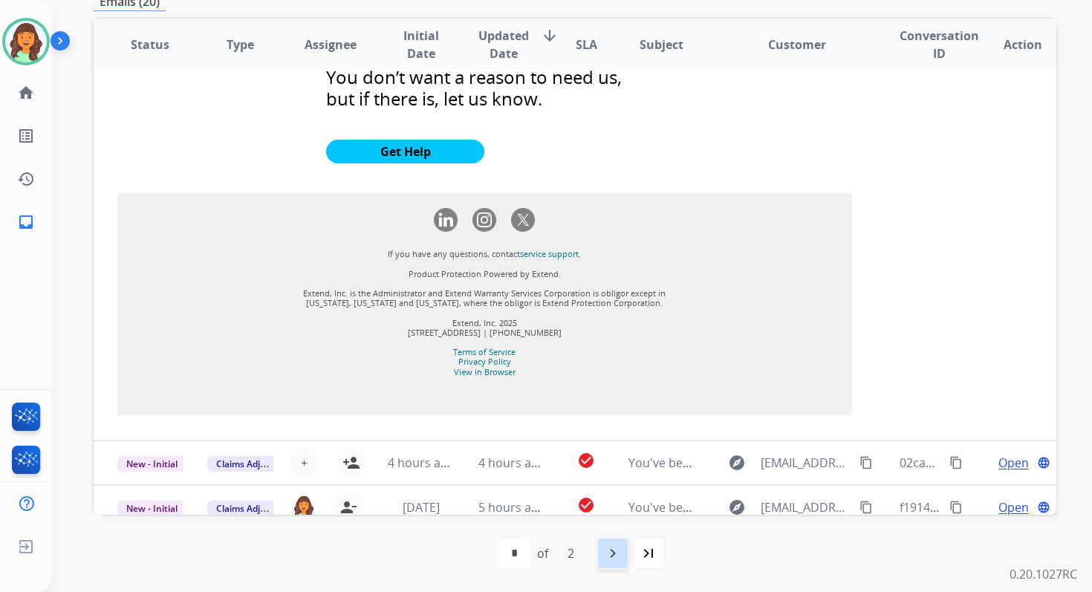
click at [619, 555] on mat-icon "navigate_next" at bounding box center [613, 553] width 18 height 18
select select "*"
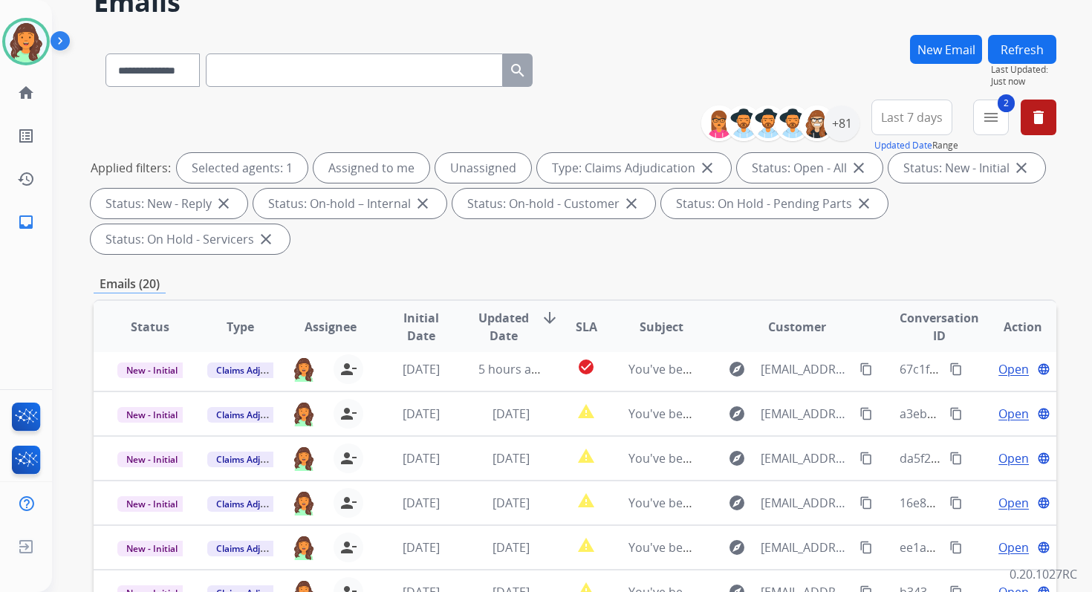
scroll to position [360, 0]
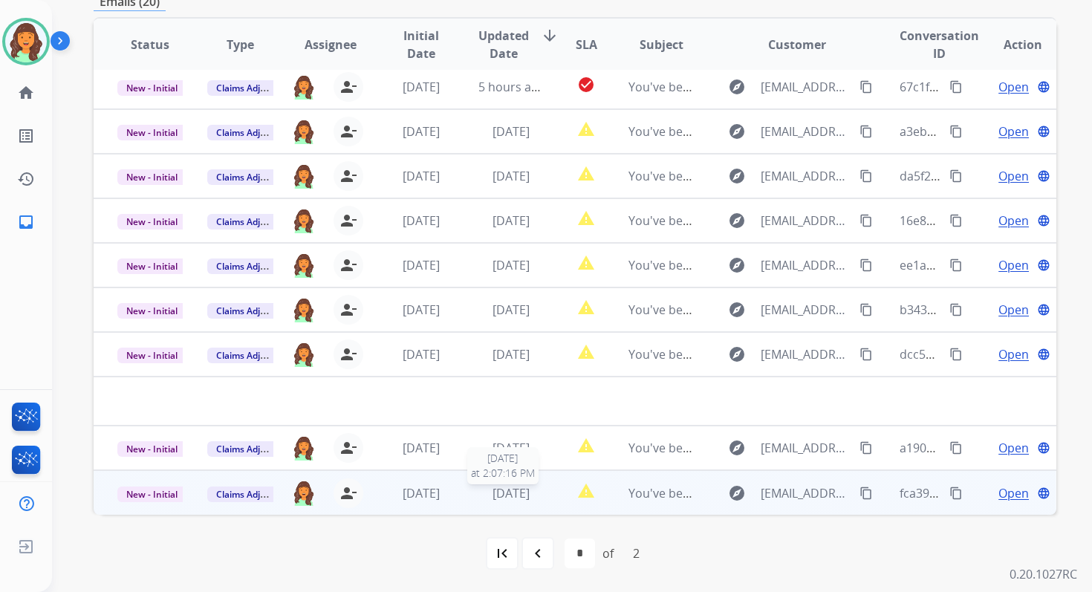
click at [517, 489] on span "[DATE]" at bounding box center [510, 493] width 37 height 16
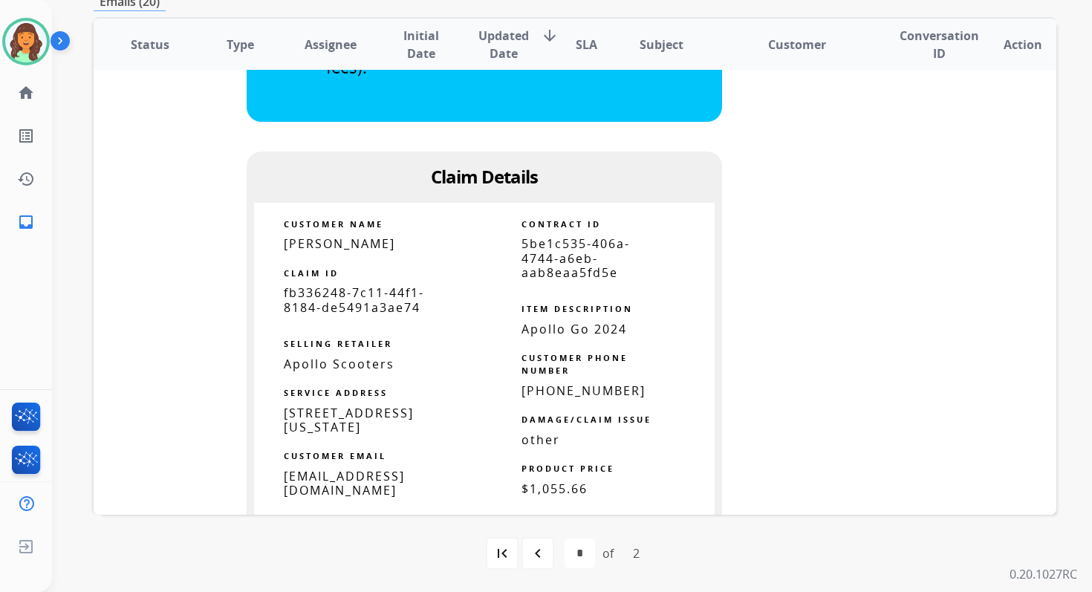
scroll to position [982, 0]
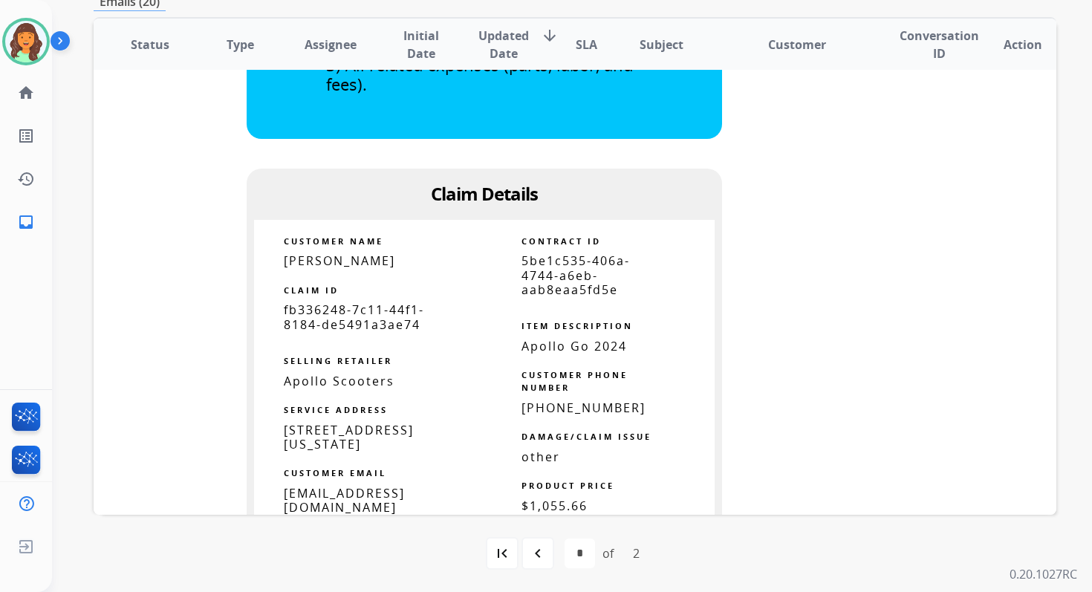
click at [550, 286] on span "5be1c535-406a-4744-a6eb-aab8eaa5fd5e" at bounding box center [575, 274] width 108 height 45
copy tbody
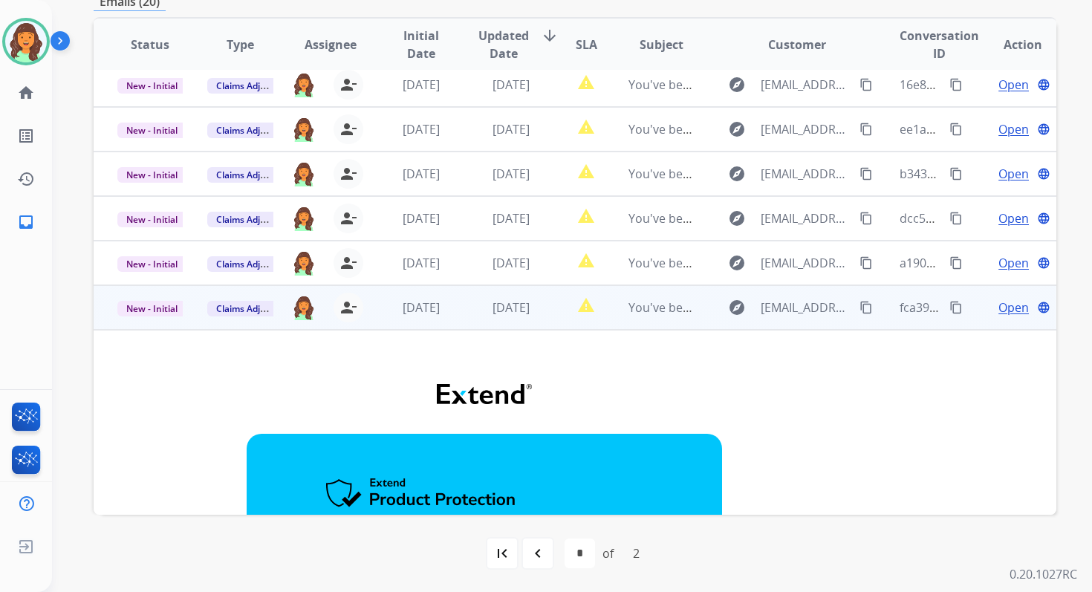
scroll to position [182, 0]
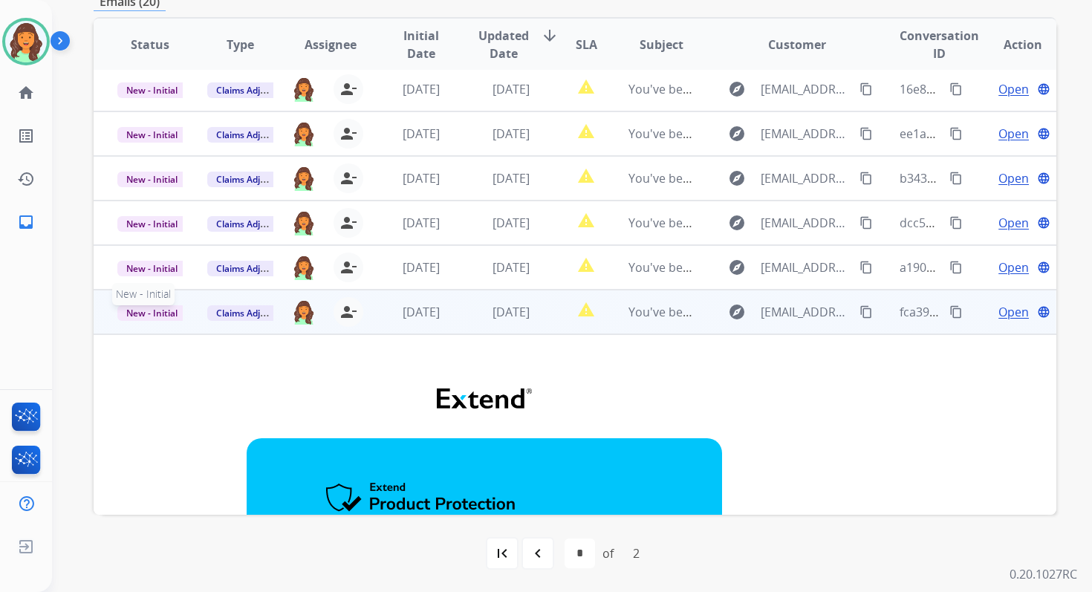
click at [146, 314] on span "New - Initial" at bounding box center [151, 313] width 69 height 16
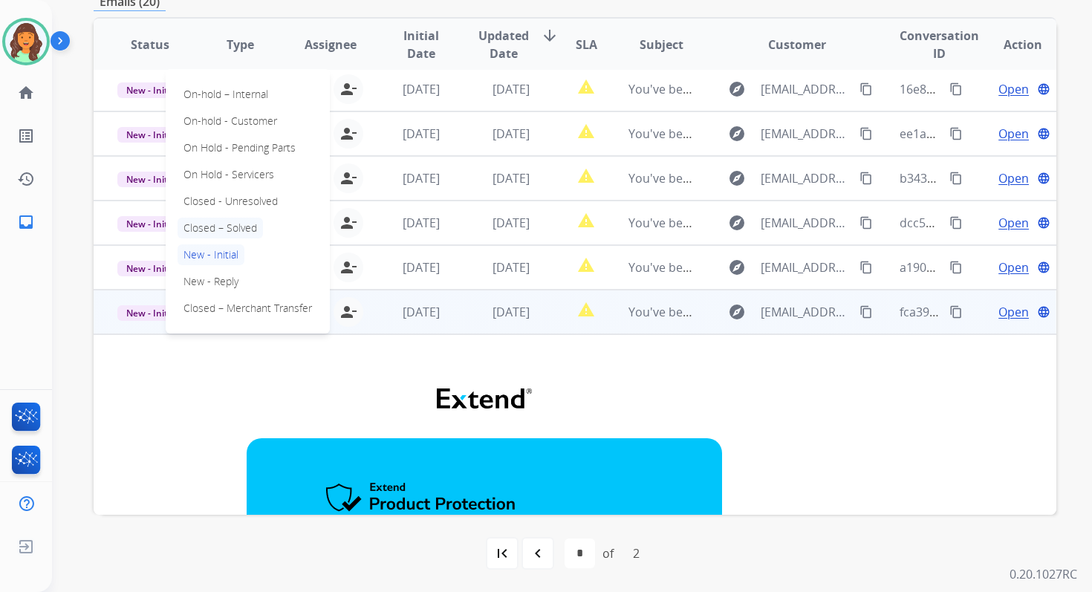
click at [238, 223] on p "Closed – Solved" at bounding box center [219, 228] width 85 height 21
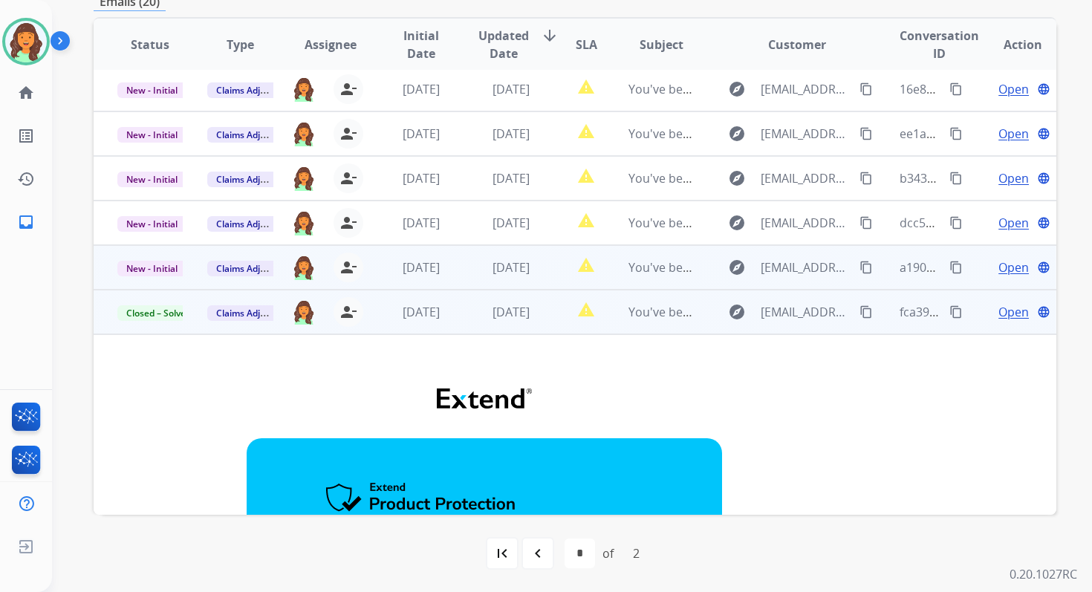
click at [454, 270] on td "[DATE]" at bounding box center [499, 267] width 90 height 45
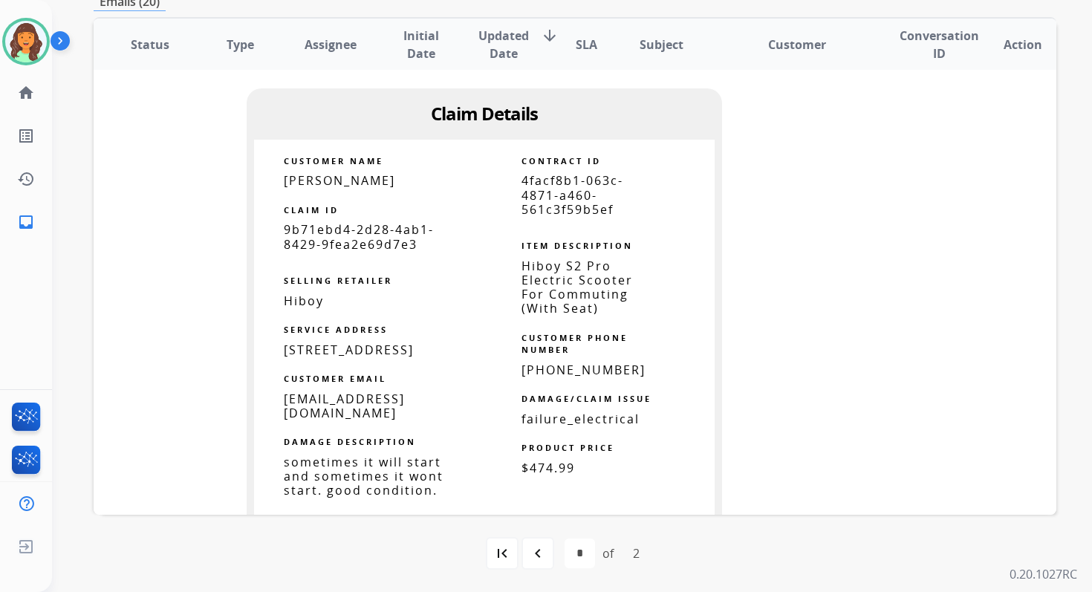
scroll to position [1045, 0]
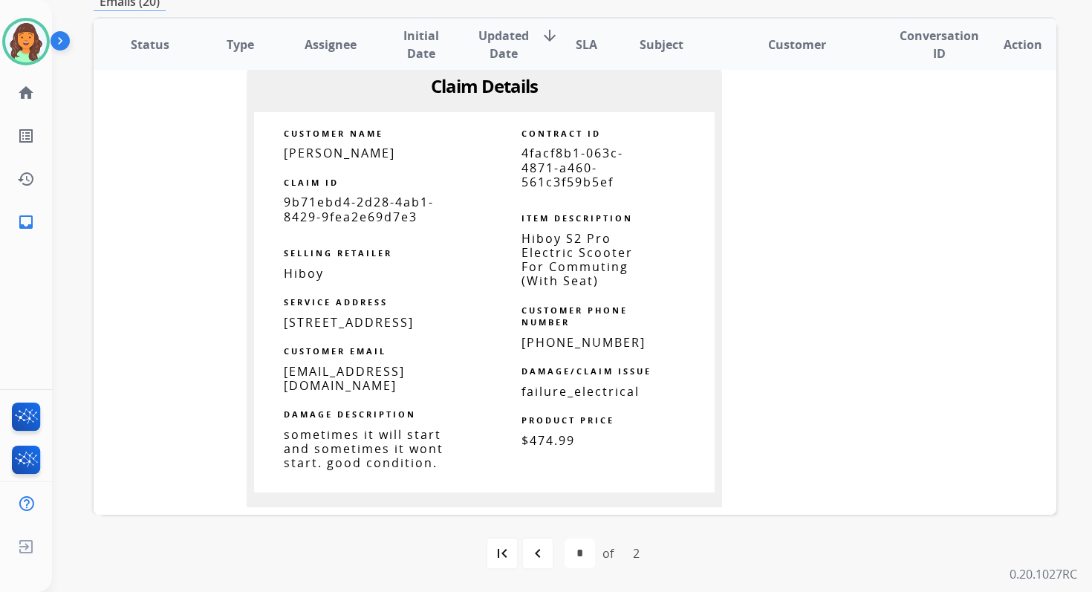
click at [570, 162] on span "4facf8b1-063c-4871-a460-561c3f59b5ef" at bounding box center [572, 167] width 102 height 45
copy tbody
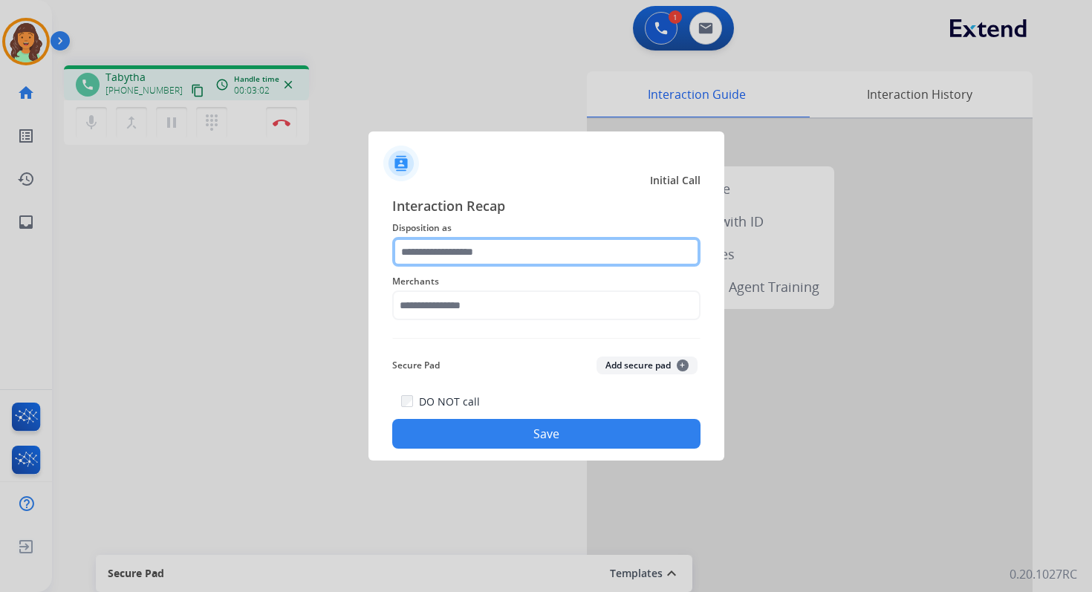
click at [478, 261] on input "text" at bounding box center [546, 252] width 308 height 30
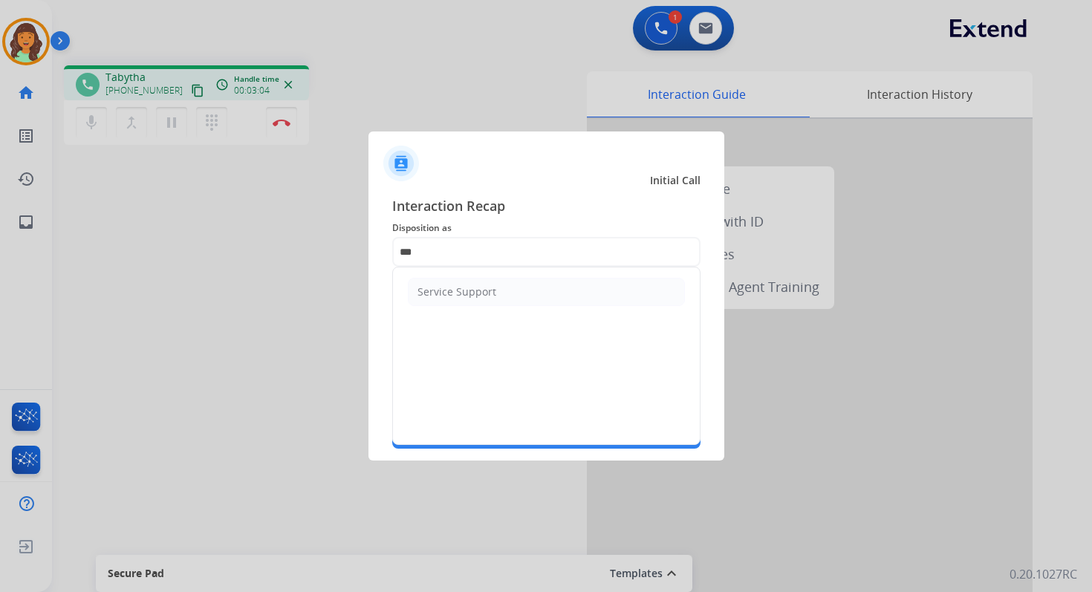
click at [477, 307] on ul "Service Support" at bounding box center [546, 291] width 307 height 49
click at [480, 290] on div "Service Support" at bounding box center [456, 291] width 79 height 15
type input "**********"
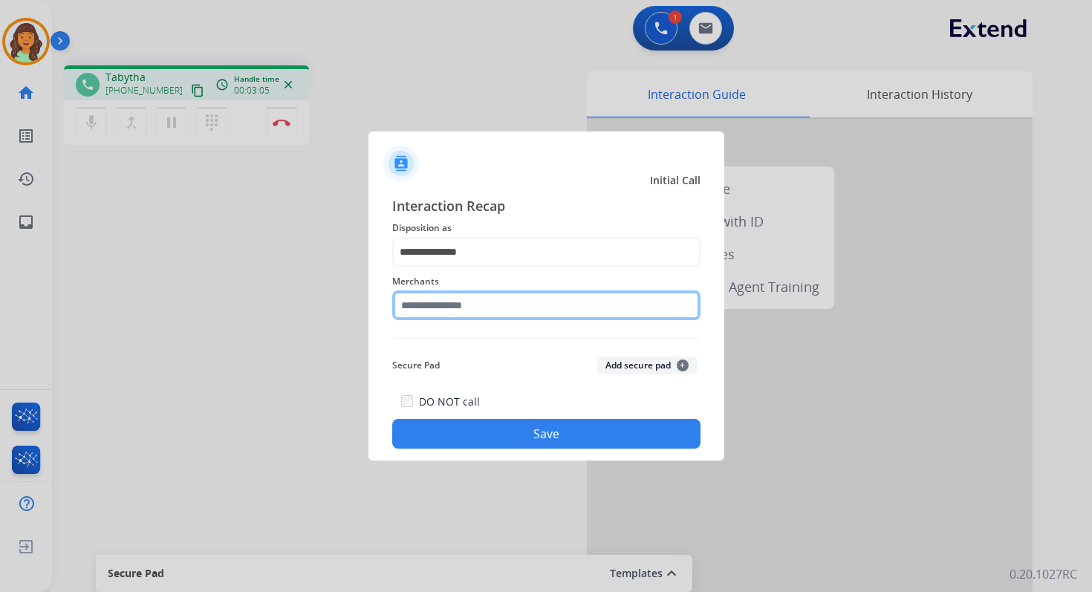
click at [484, 297] on input "text" at bounding box center [546, 305] width 308 height 30
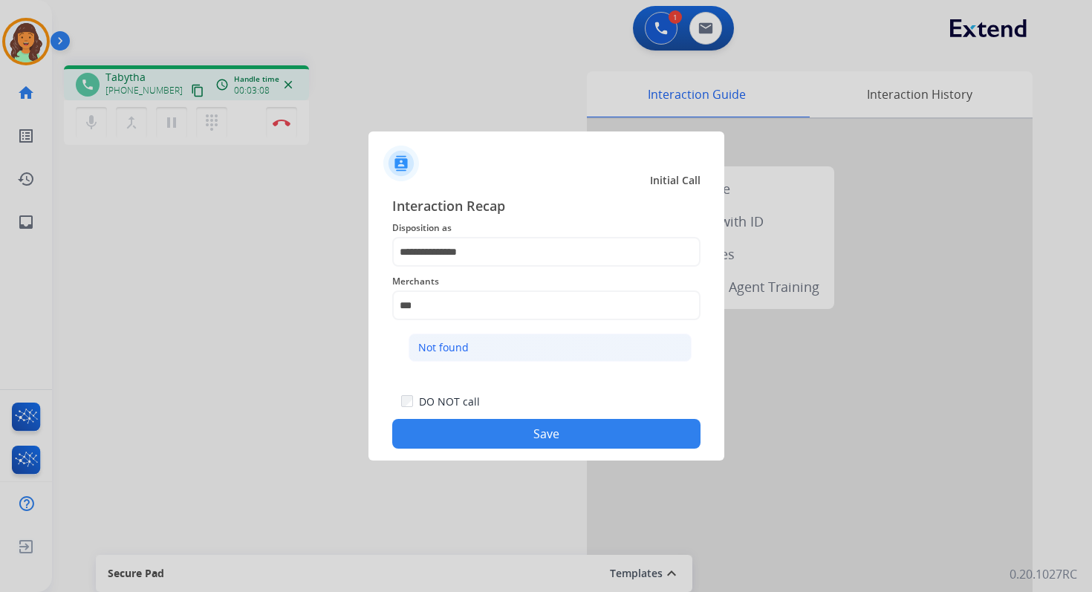
click at [495, 343] on li "Not found" at bounding box center [549, 347] width 283 height 28
type input "*********"
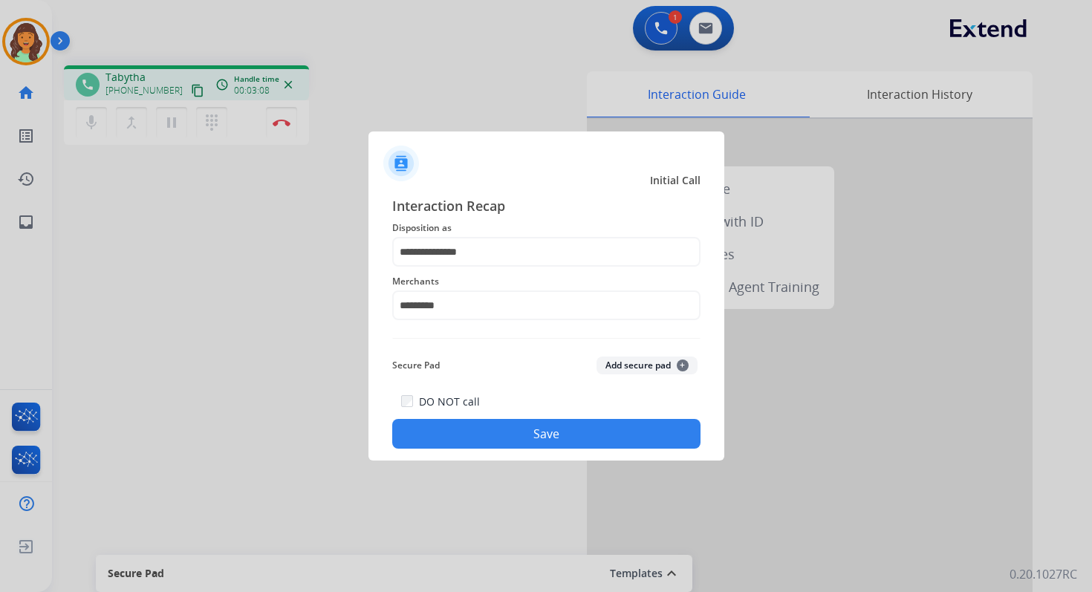
click at [556, 427] on button "Save" at bounding box center [546, 434] width 308 height 30
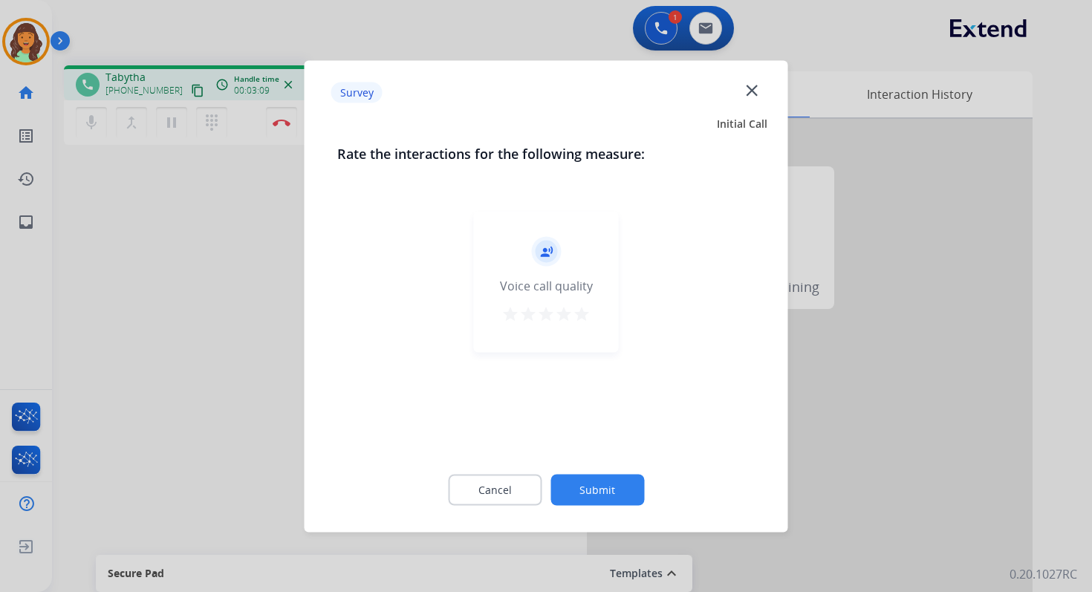
click at [621, 478] on button "Submit" at bounding box center [597, 489] width 94 height 31
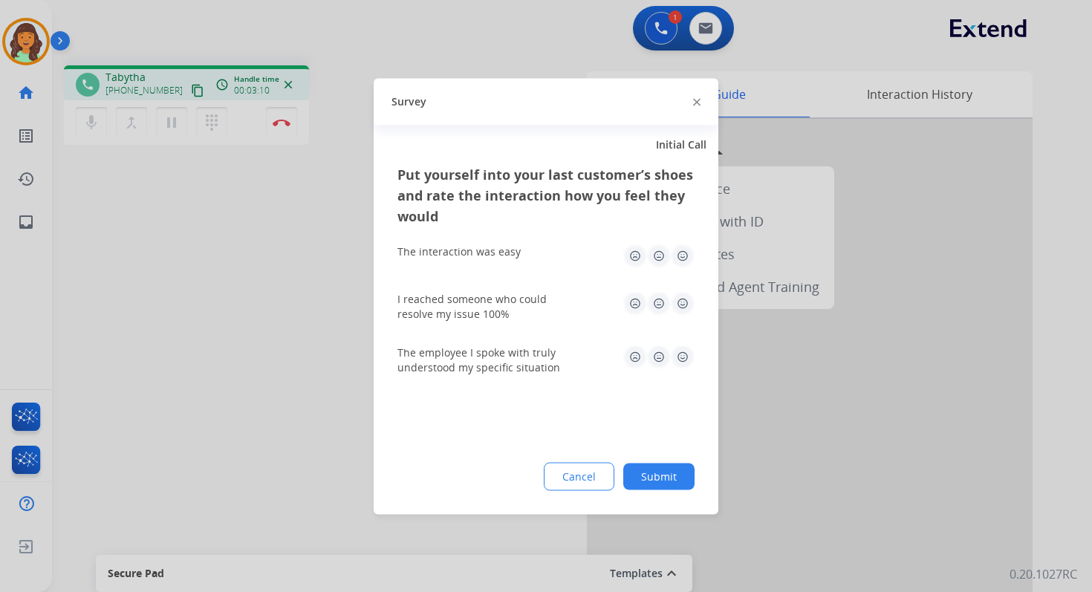
click at [287, 108] on div at bounding box center [546, 296] width 1092 height 592
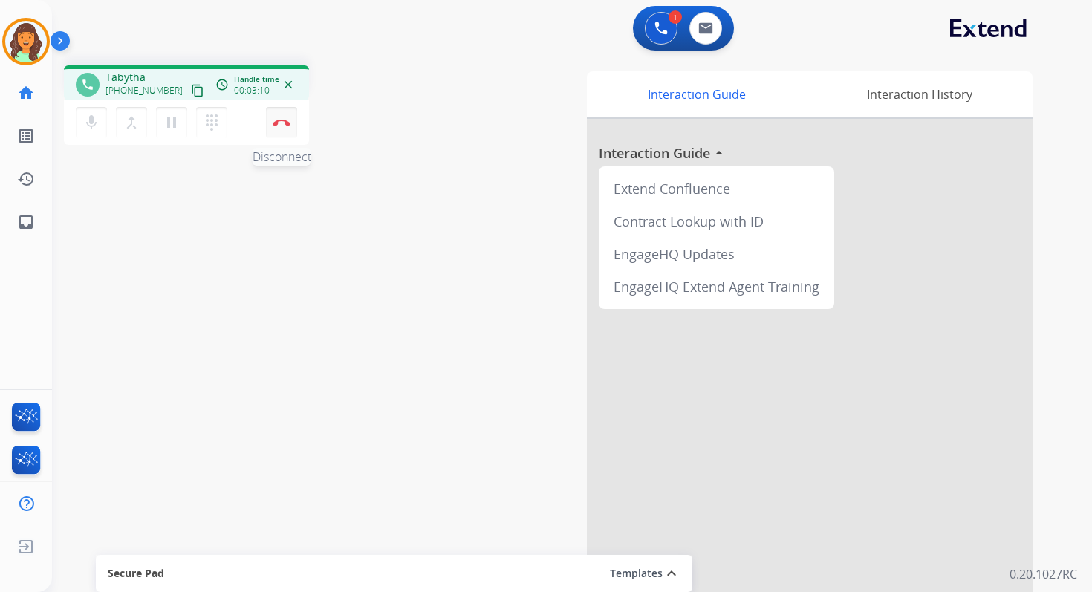
click at [286, 122] on img at bounding box center [282, 122] width 18 height 7
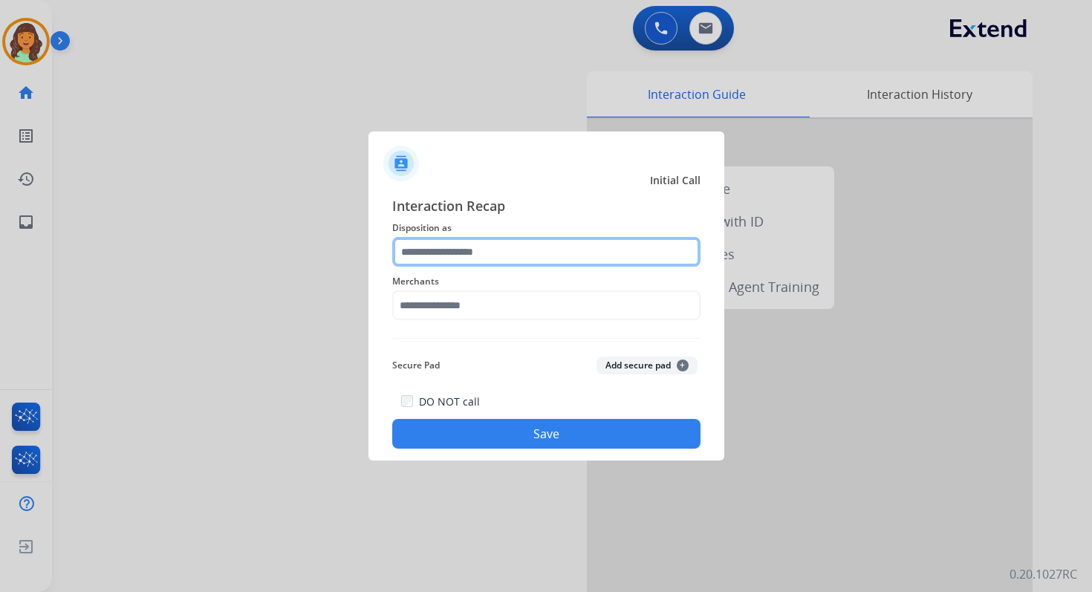
click at [519, 247] on input "text" at bounding box center [546, 252] width 308 height 30
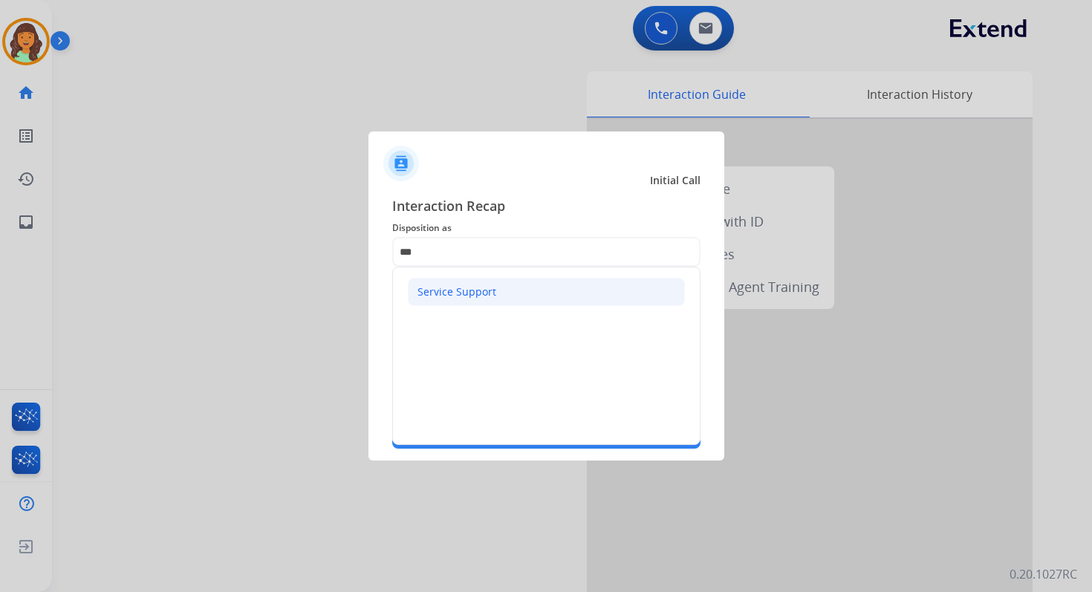
click at [507, 286] on li "Service Support" at bounding box center [546, 292] width 277 height 28
type input "**********"
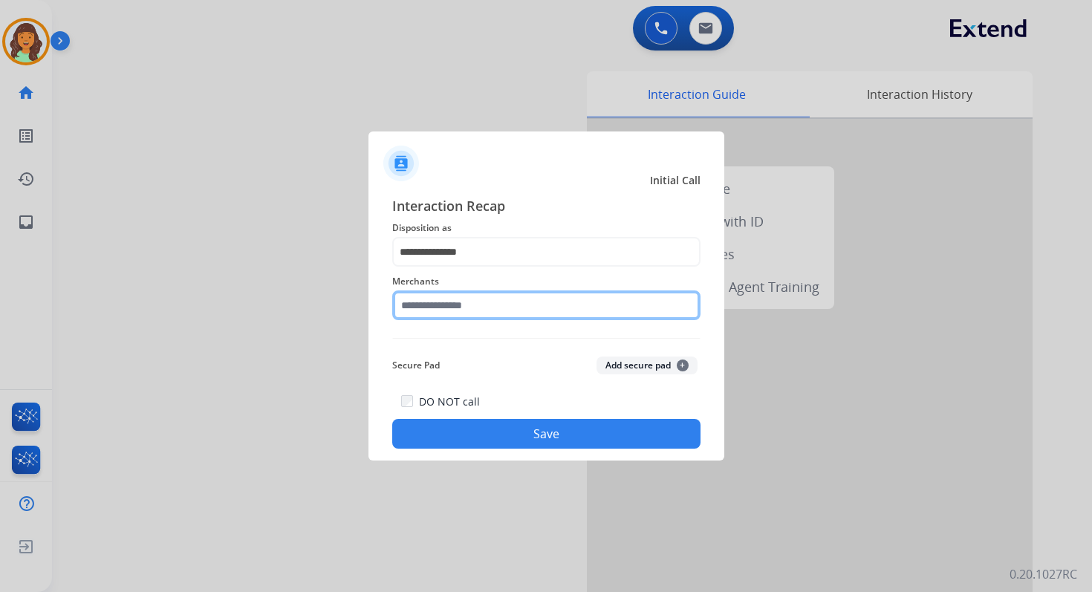
click at [489, 310] on input "text" at bounding box center [546, 305] width 308 height 30
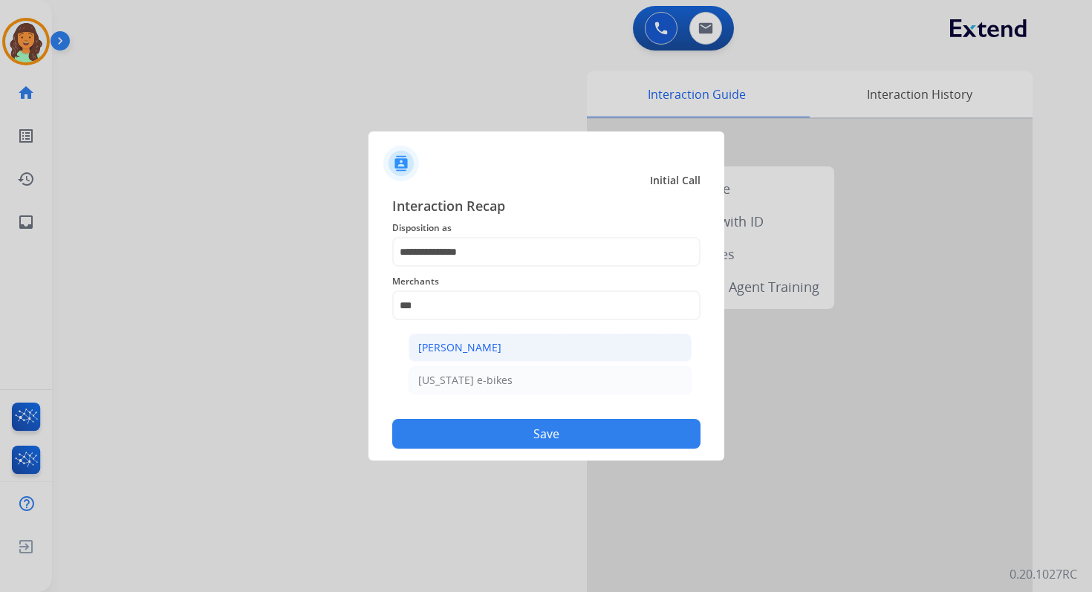
click at [459, 341] on div "Ashley - Reguard" at bounding box center [459, 347] width 83 height 15
type input "**********"
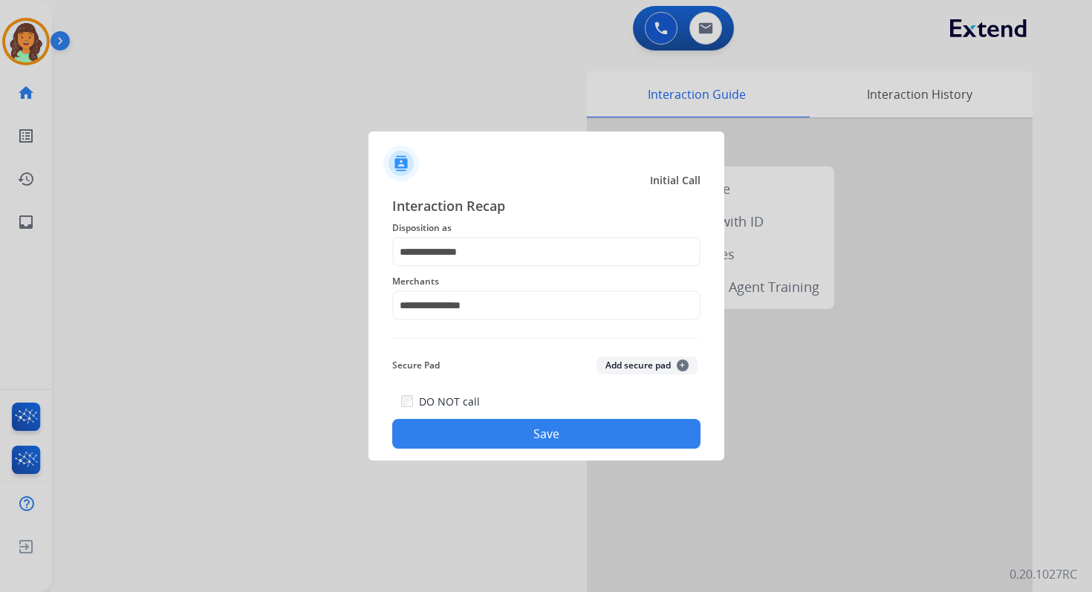
click at [533, 427] on button "Save" at bounding box center [546, 434] width 308 height 30
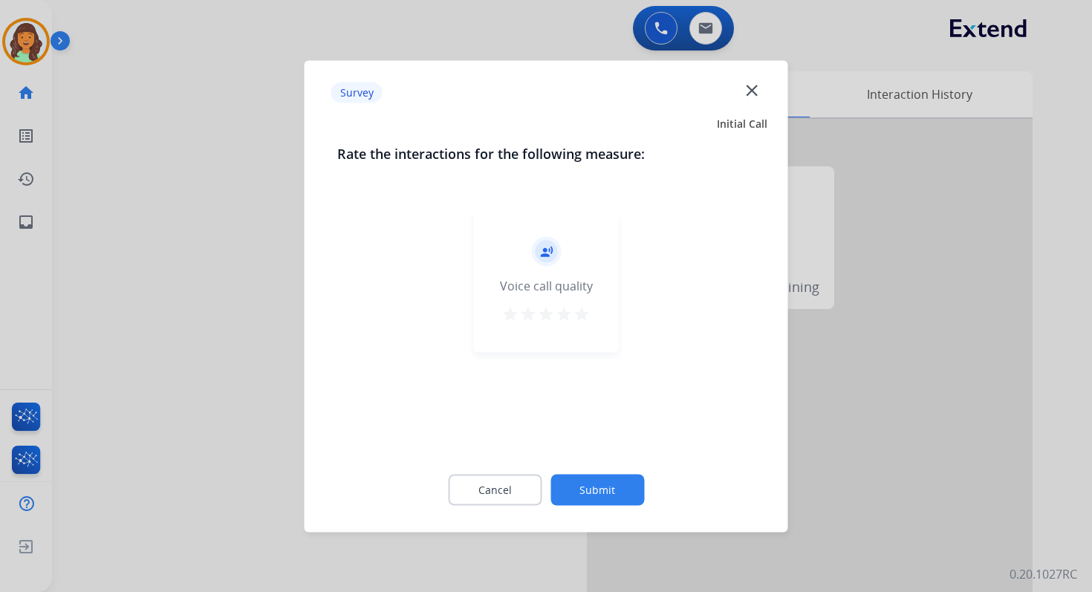
click at [592, 480] on button "Submit" at bounding box center [597, 489] width 94 height 31
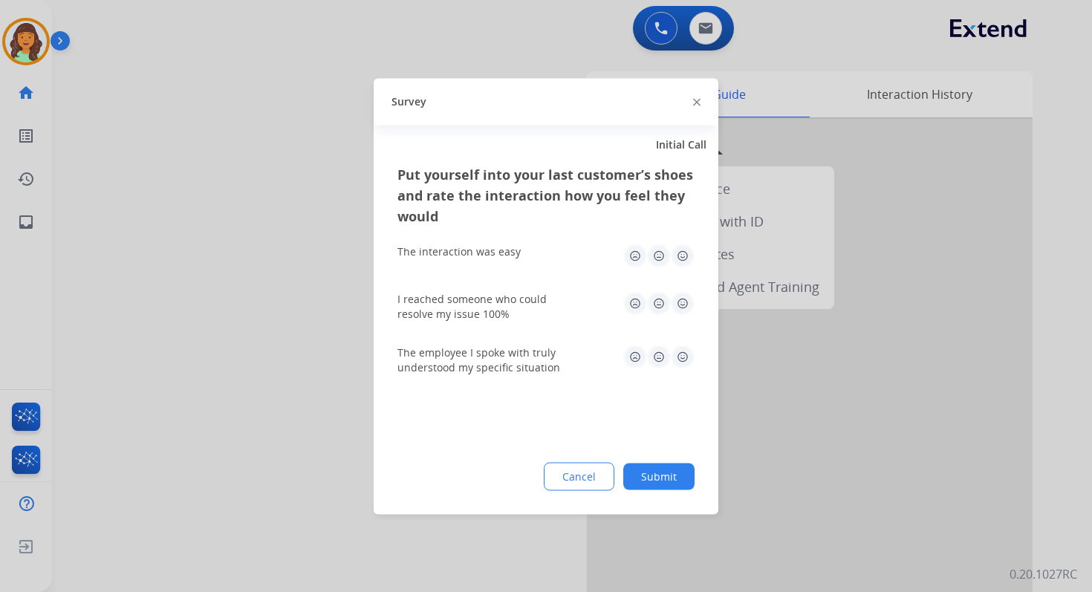
click at [647, 480] on button "Submit" at bounding box center [658, 476] width 71 height 27
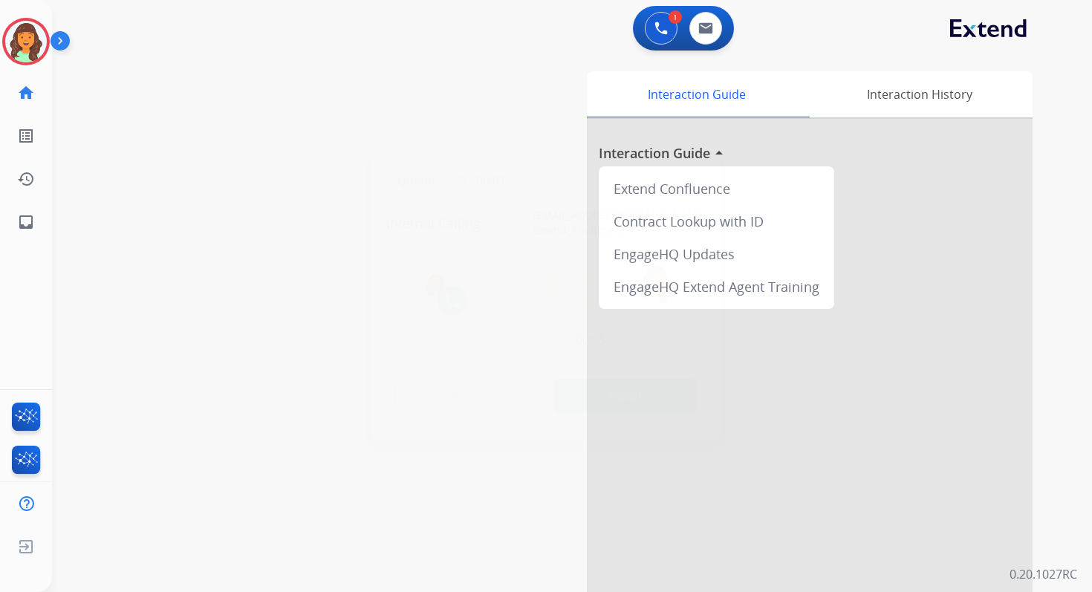
click at [615, 402] on button "Accept" at bounding box center [625, 396] width 144 height 34
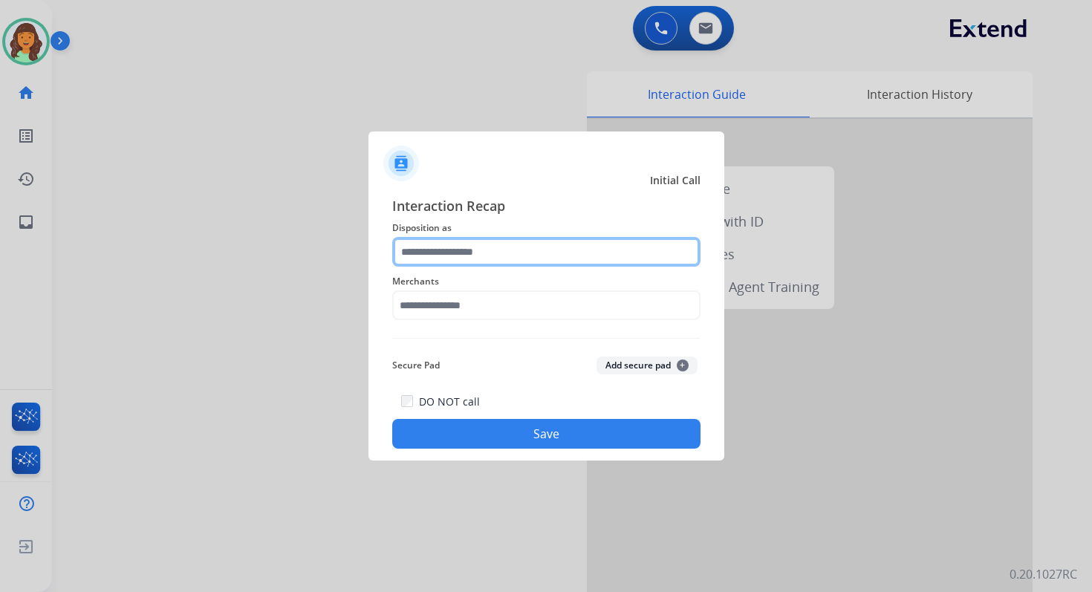
click at [525, 257] on input "text" at bounding box center [546, 252] width 308 height 30
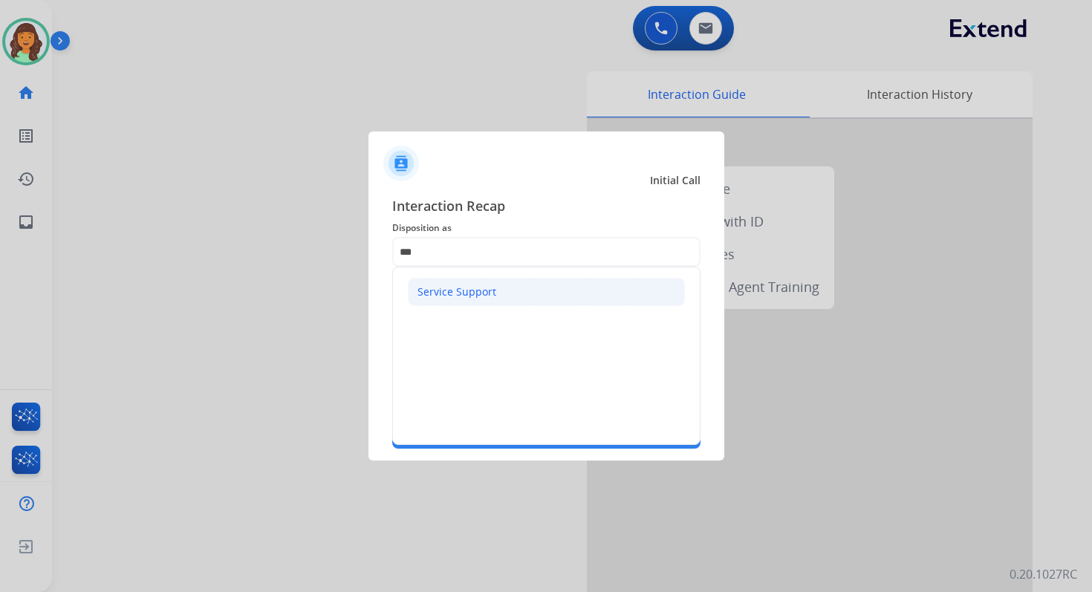
click at [528, 293] on li "Service Support" at bounding box center [546, 292] width 277 height 28
type input "**********"
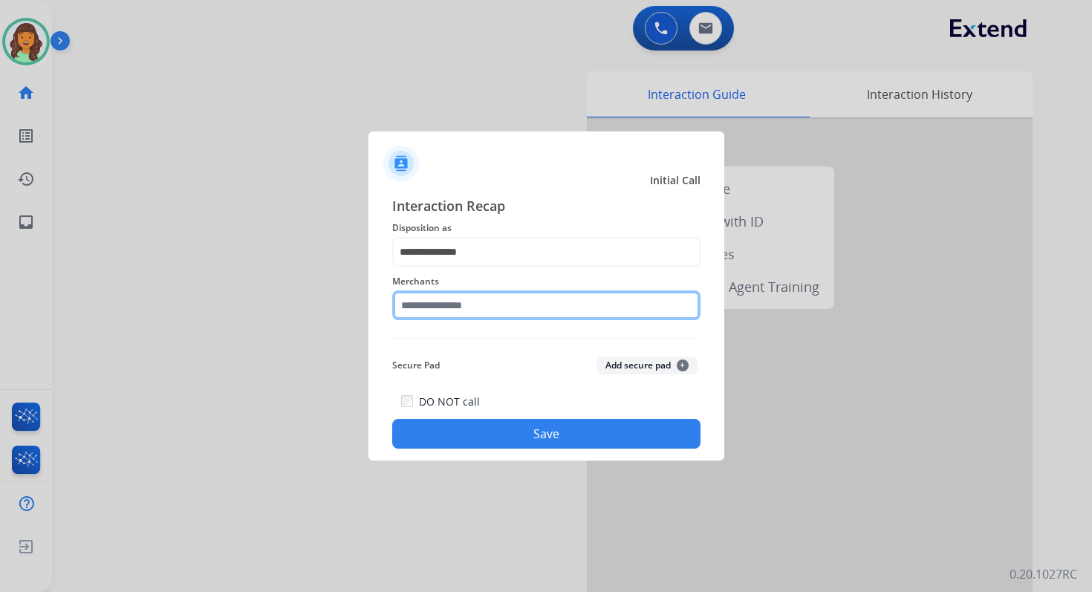
click at [528, 296] on input "text" at bounding box center [546, 305] width 308 height 30
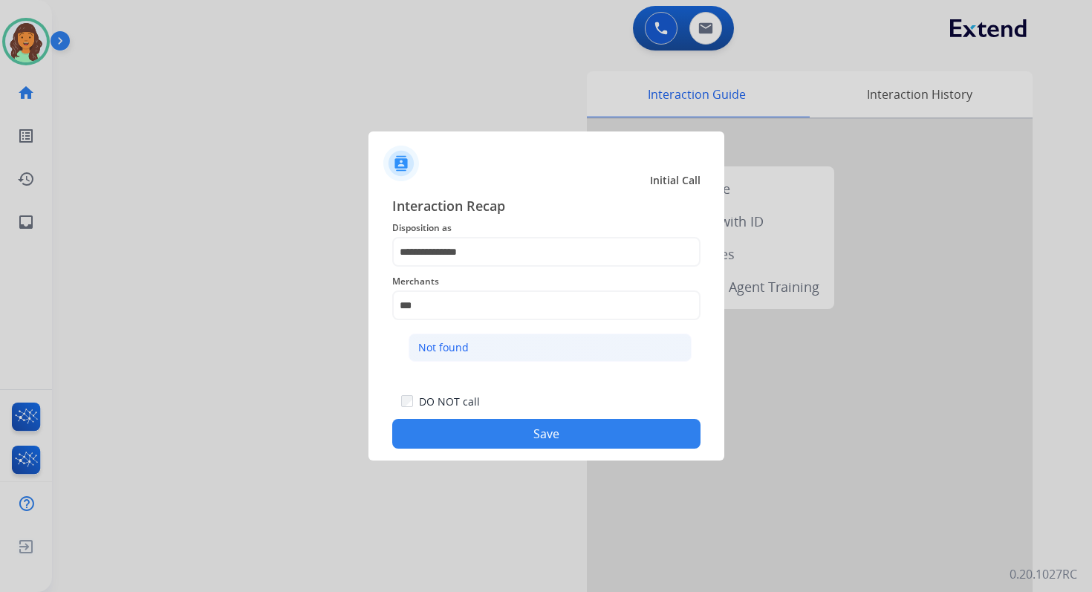
click at [527, 345] on li "Not found" at bounding box center [549, 347] width 283 height 28
type input "*********"
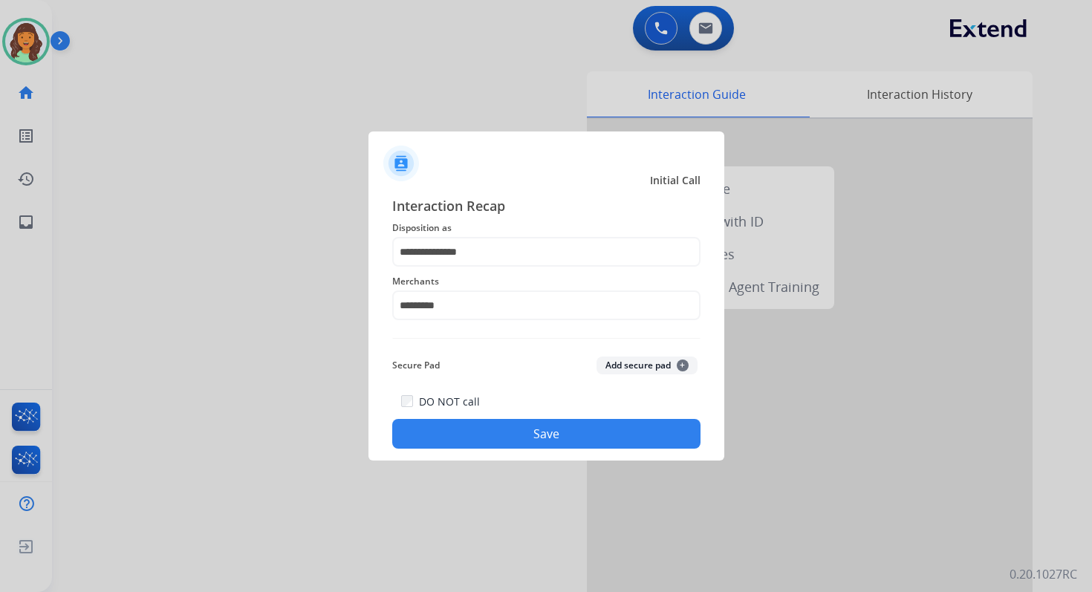
click at [561, 440] on button "Save" at bounding box center [546, 434] width 308 height 30
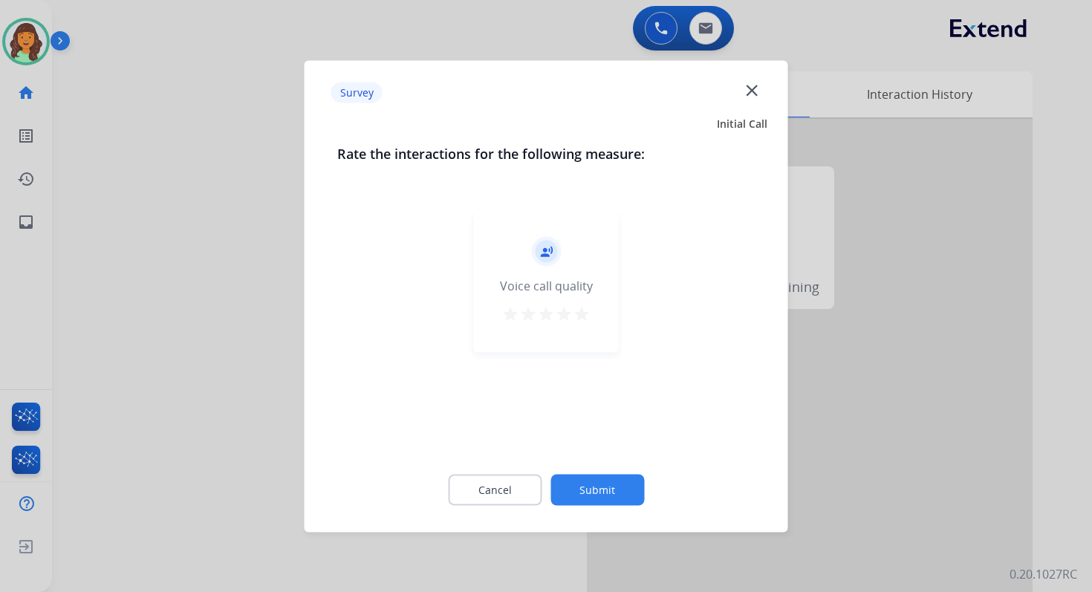
click at [610, 497] on button "Submit" at bounding box center [597, 489] width 94 height 31
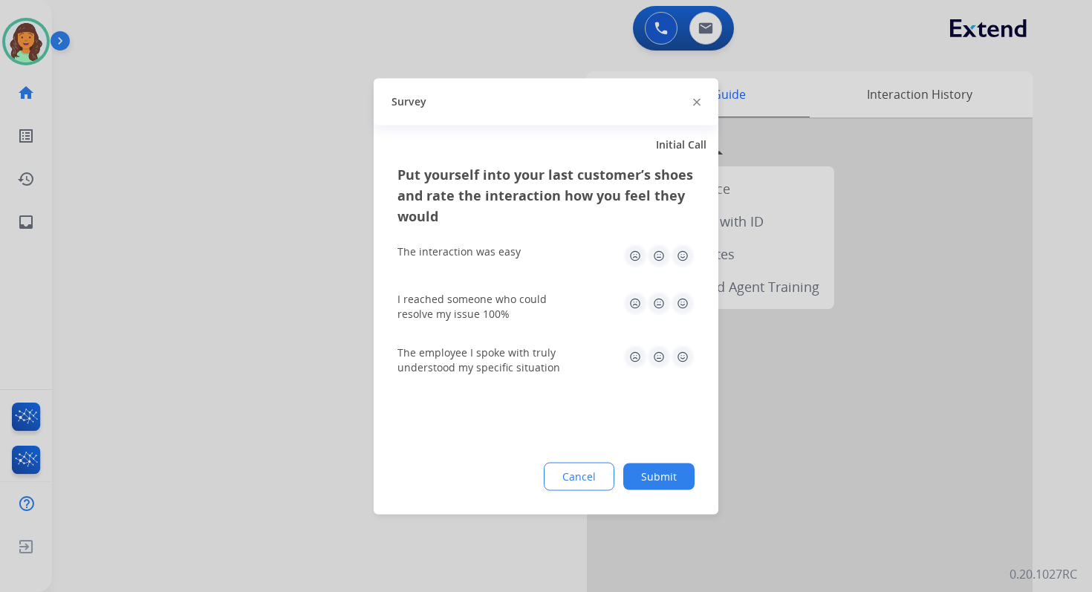
click at [680, 472] on button "Submit" at bounding box center [658, 476] width 71 height 27
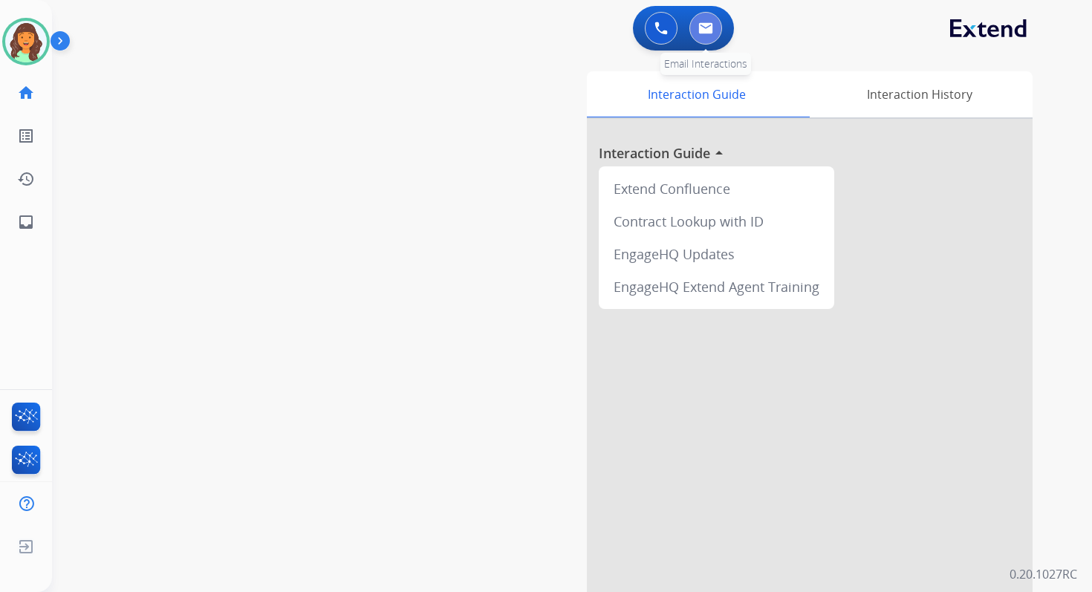
click at [712, 30] on img at bounding box center [705, 28] width 15 height 12
select select "**********"
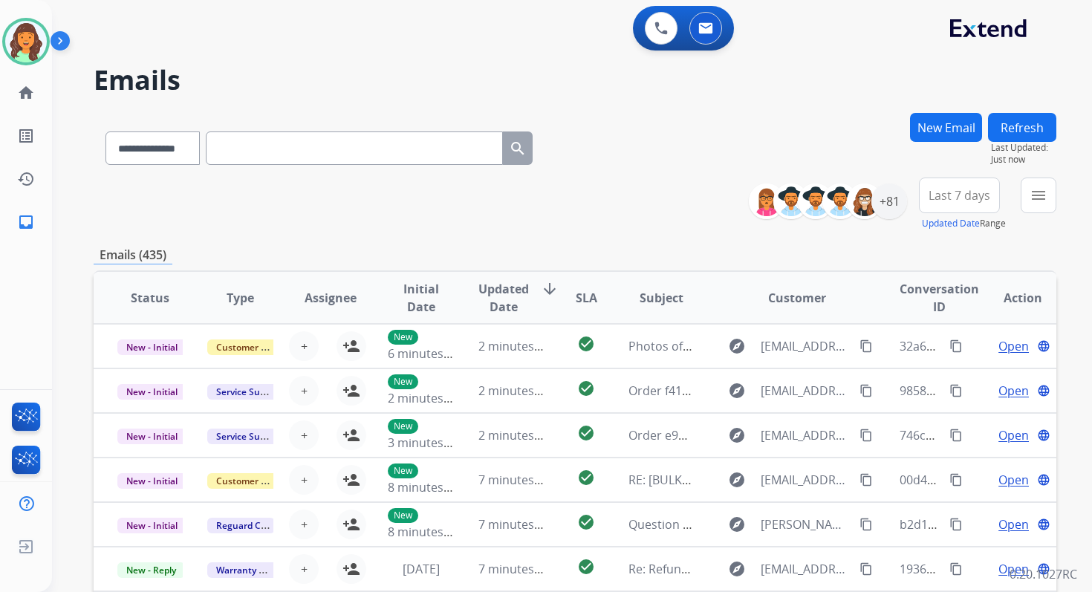
click at [685, 163] on div "**********" at bounding box center [575, 145] width 962 height 65
click at [19, 42] on img at bounding box center [26, 42] width 42 height 42
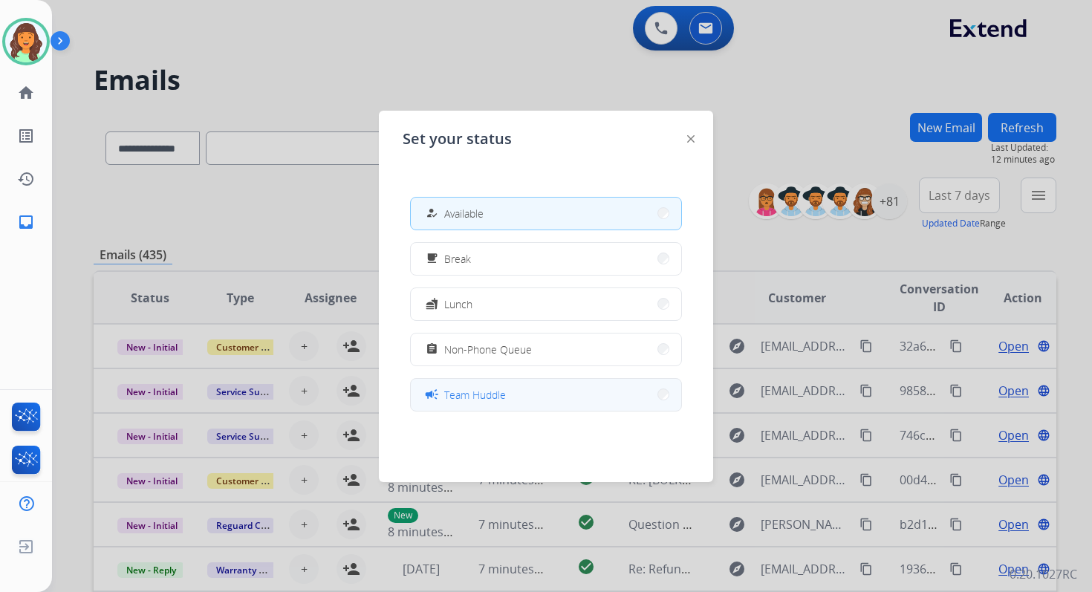
click at [505, 391] on span "Team Huddle" at bounding box center [475, 395] width 62 height 16
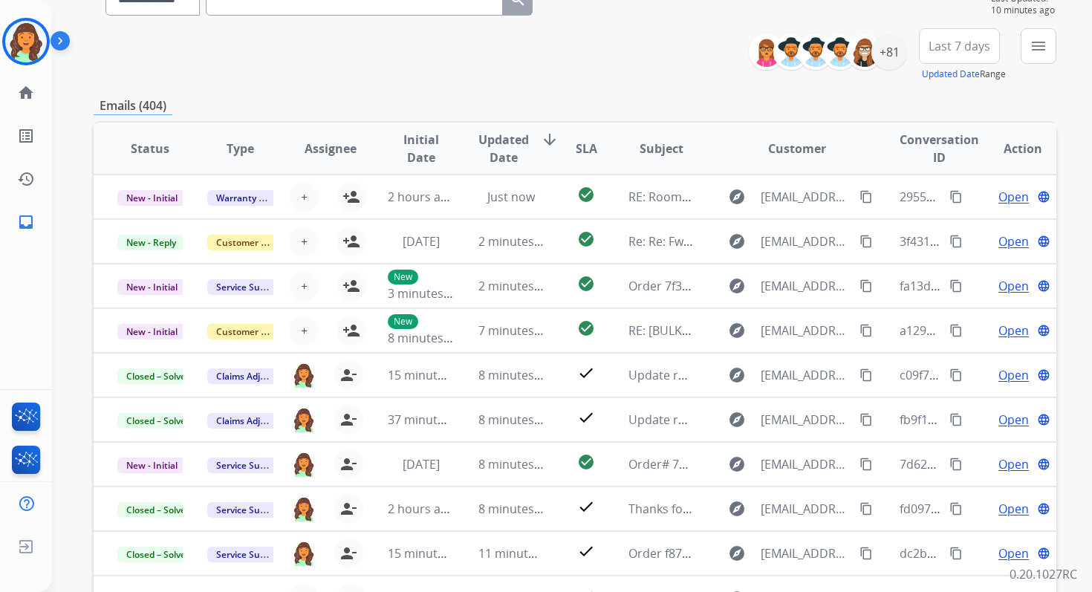
scroll to position [253, 0]
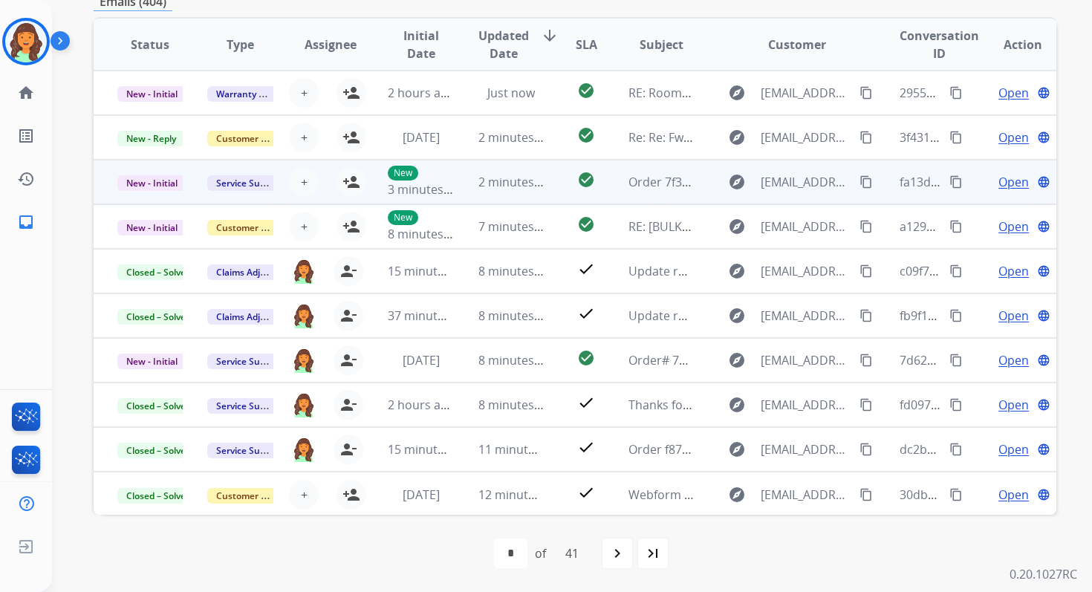
click at [544, 191] on td "check_circle" at bounding box center [574, 182] width 60 height 45
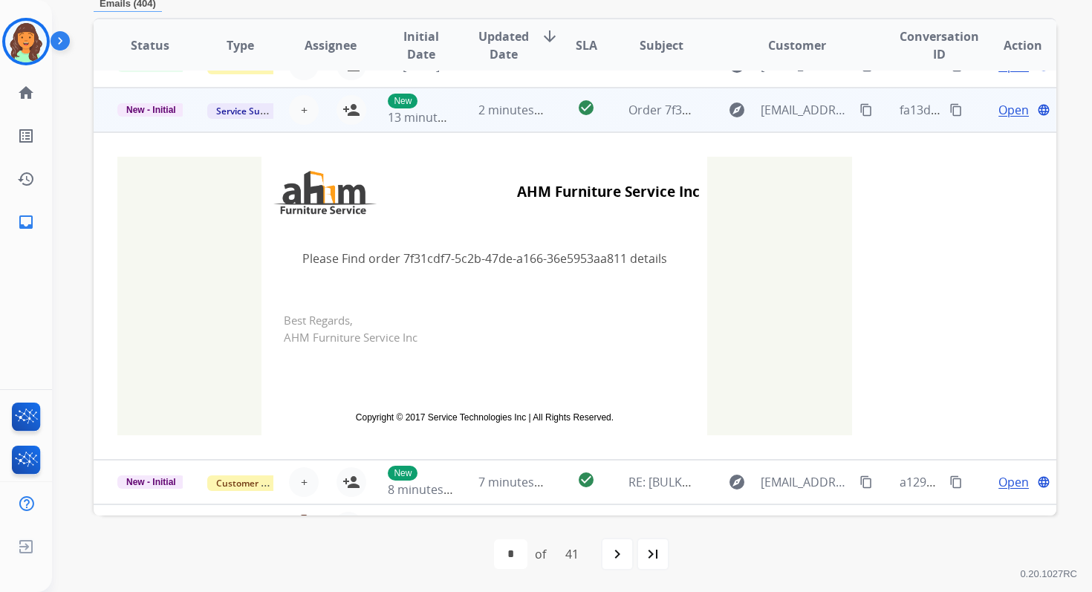
scroll to position [89, 0]
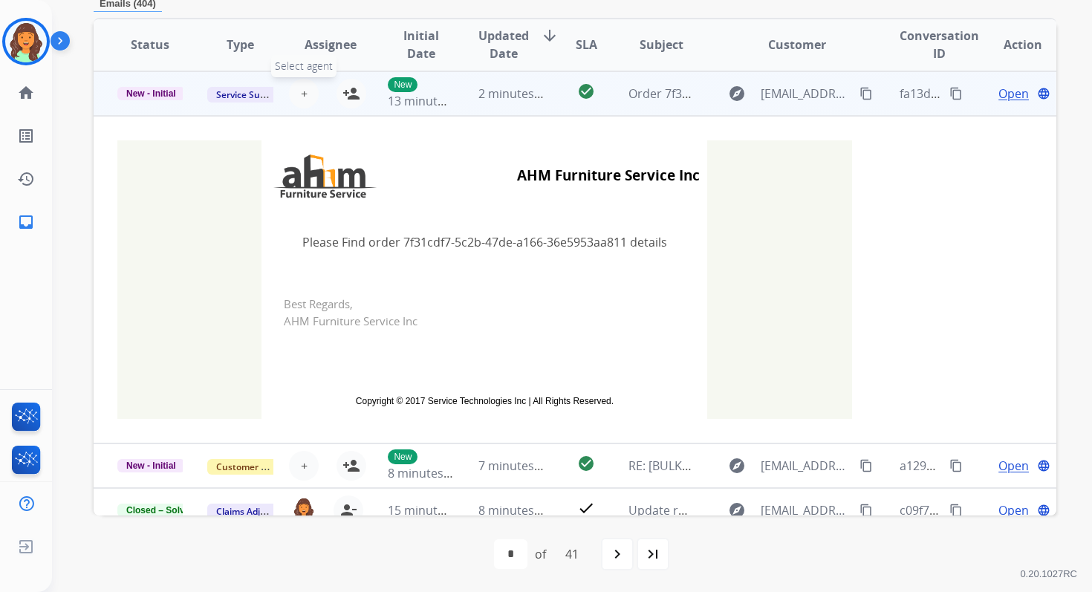
click at [304, 96] on span "+" at bounding box center [304, 94] width 7 height 18
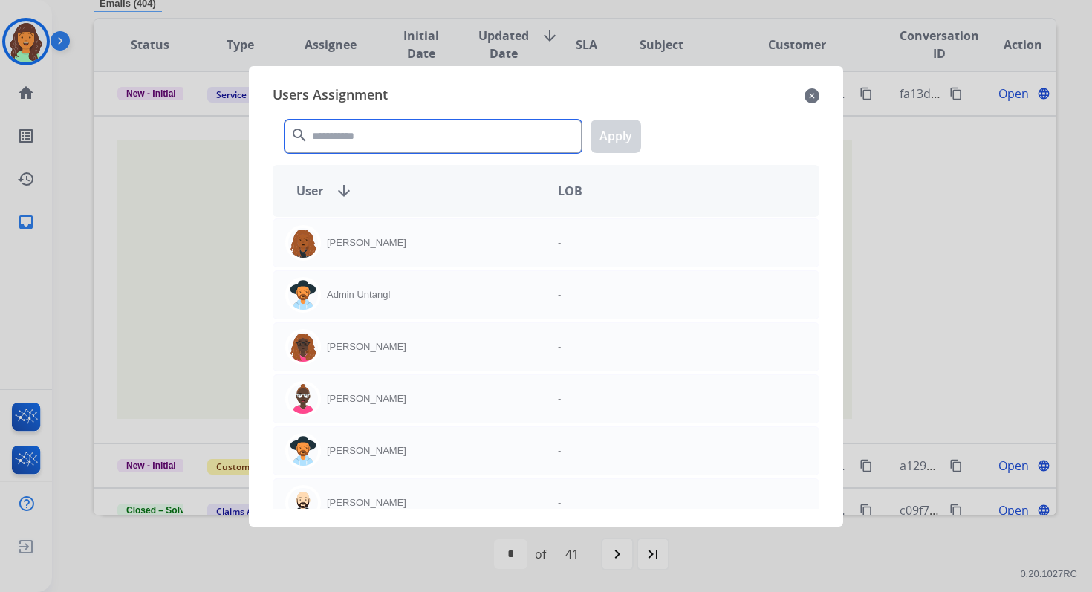
click at [366, 136] on input "text" at bounding box center [432, 136] width 297 height 33
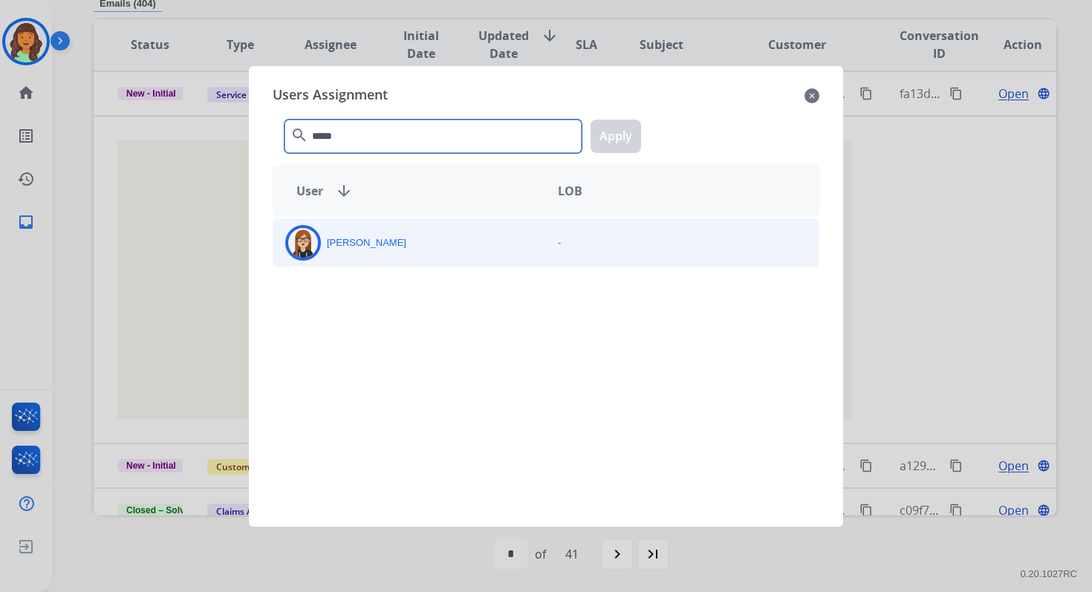
type input "*****"
click at [412, 250] on div "Trisha Higgins" at bounding box center [409, 243] width 273 height 36
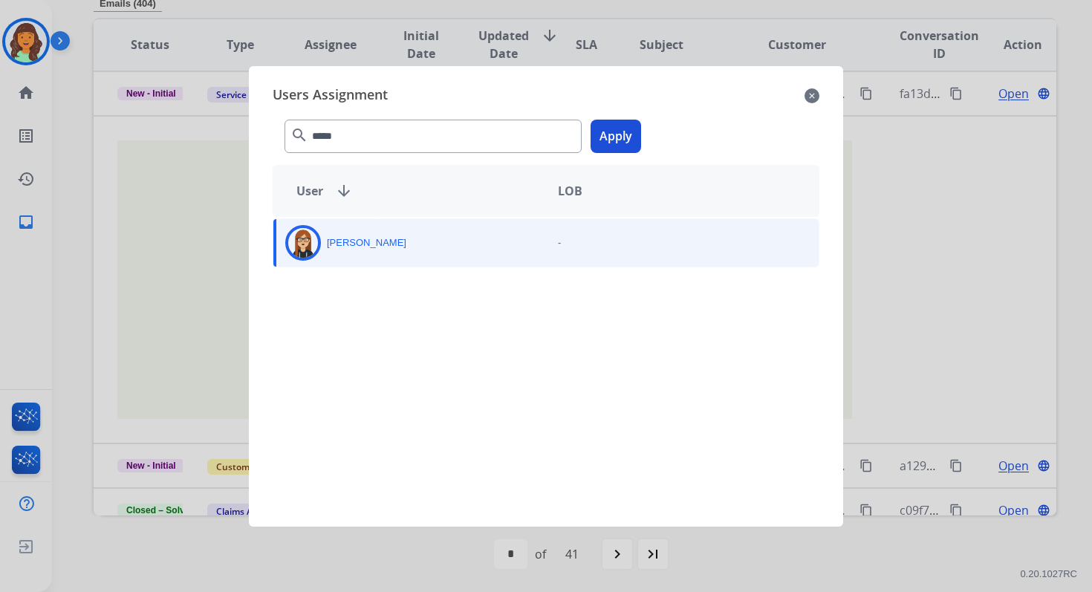
click at [607, 139] on button "Apply" at bounding box center [615, 136] width 50 height 33
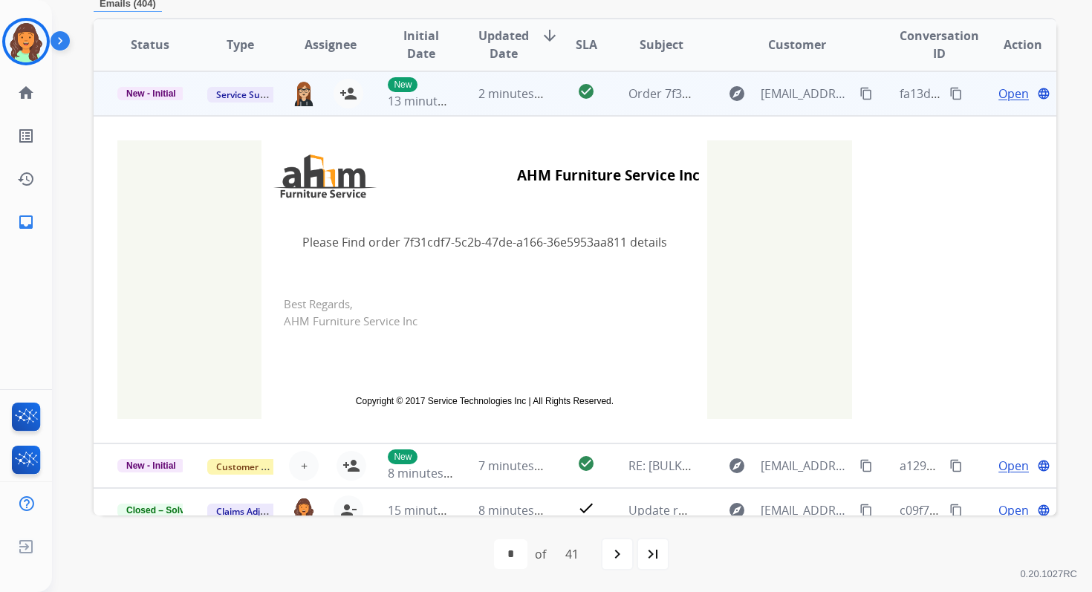
click at [524, 98] on span "2 minutes ago" at bounding box center [517, 93] width 79 height 16
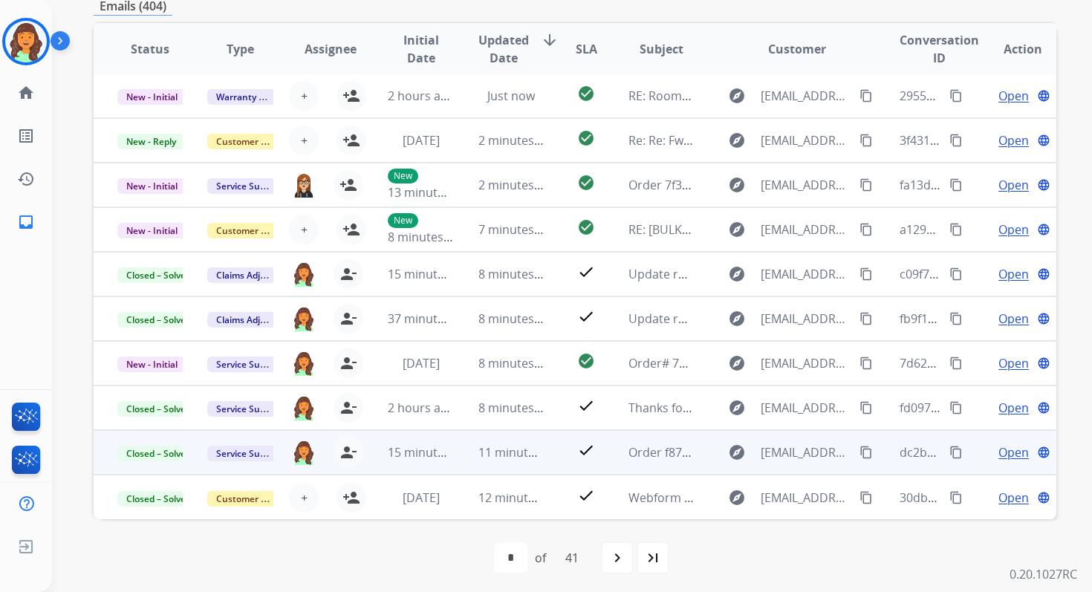
scroll to position [0, 0]
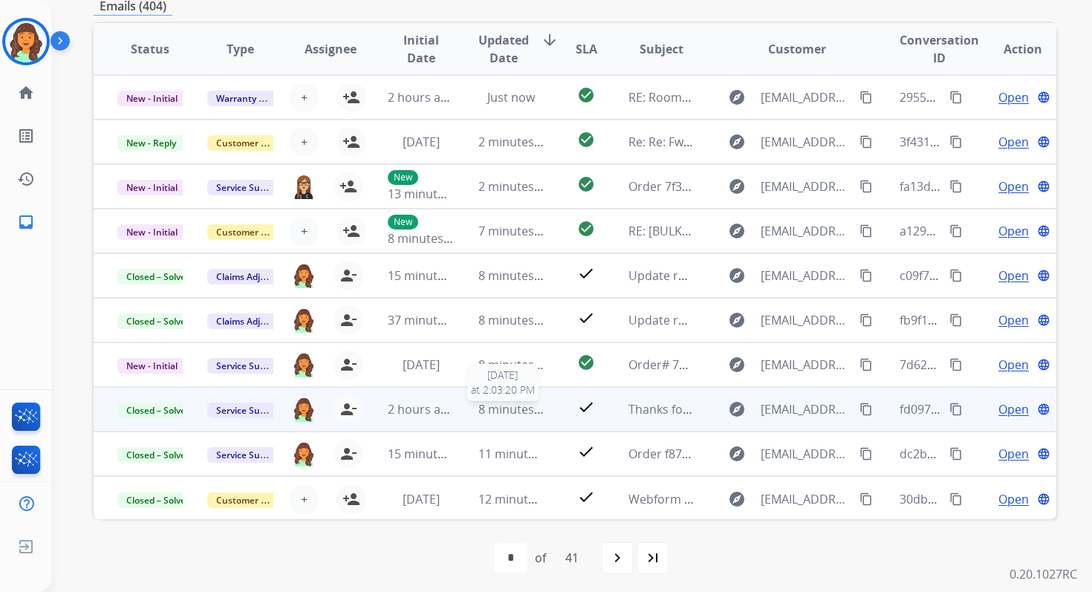
click at [528, 411] on span "8 minutes ago" at bounding box center [517, 409] width 79 height 16
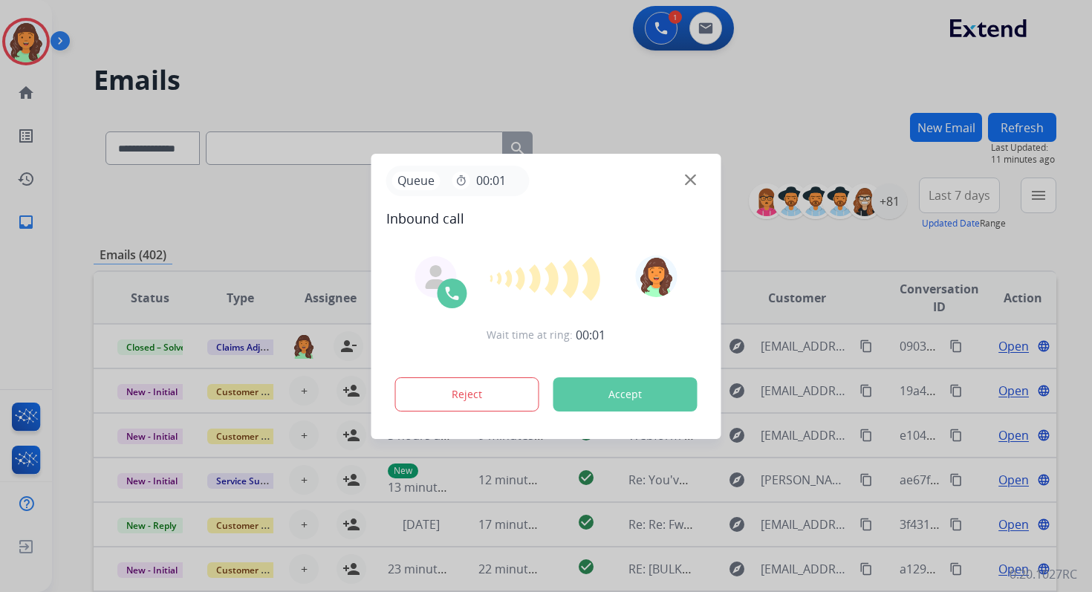
click at [679, 400] on button "Accept" at bounding box center [625, 394] width 144 height 34
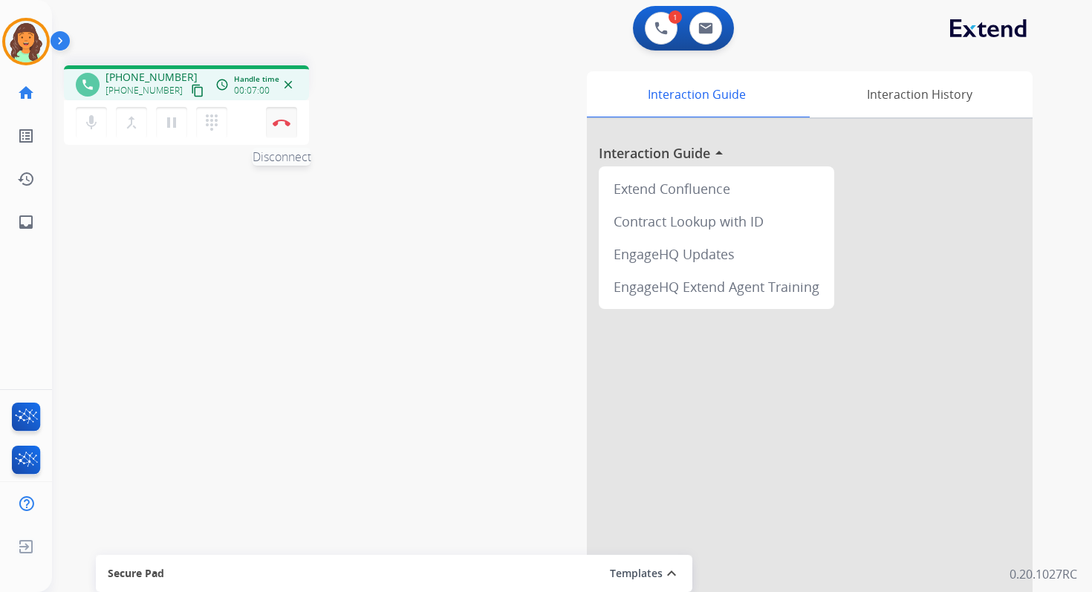
click at [287, 121] on img at bounding box center [282, 122] width 18 height 7
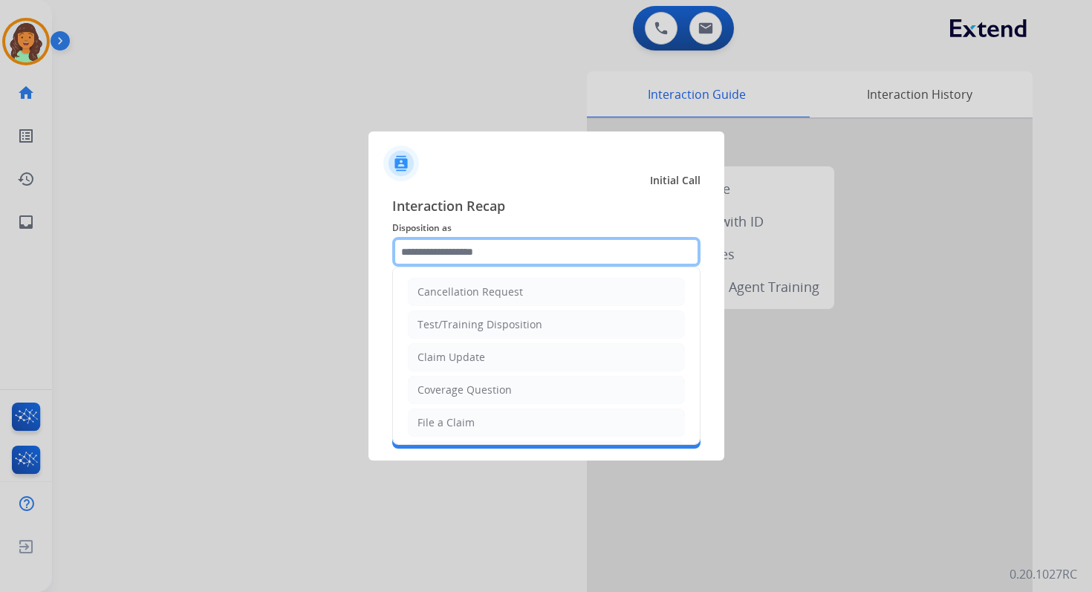
click at [457, 259] on input "text" at bounding box center [546, 252] width 308 height 30
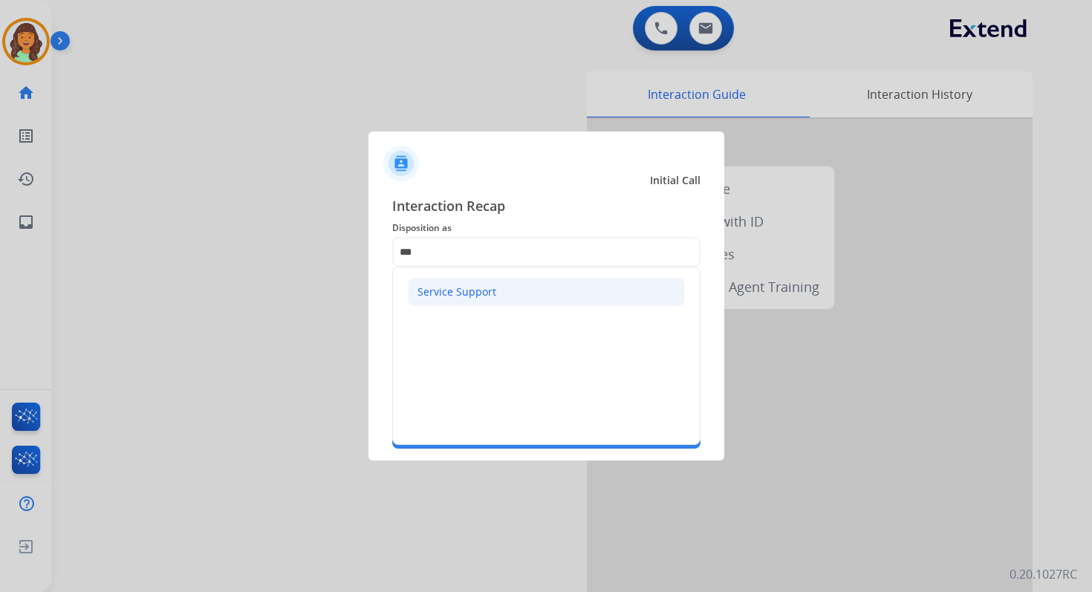
click at [460, 292] on div "Service Support" at bounding box center [456, 291] width 79 height 15
type input "**********"
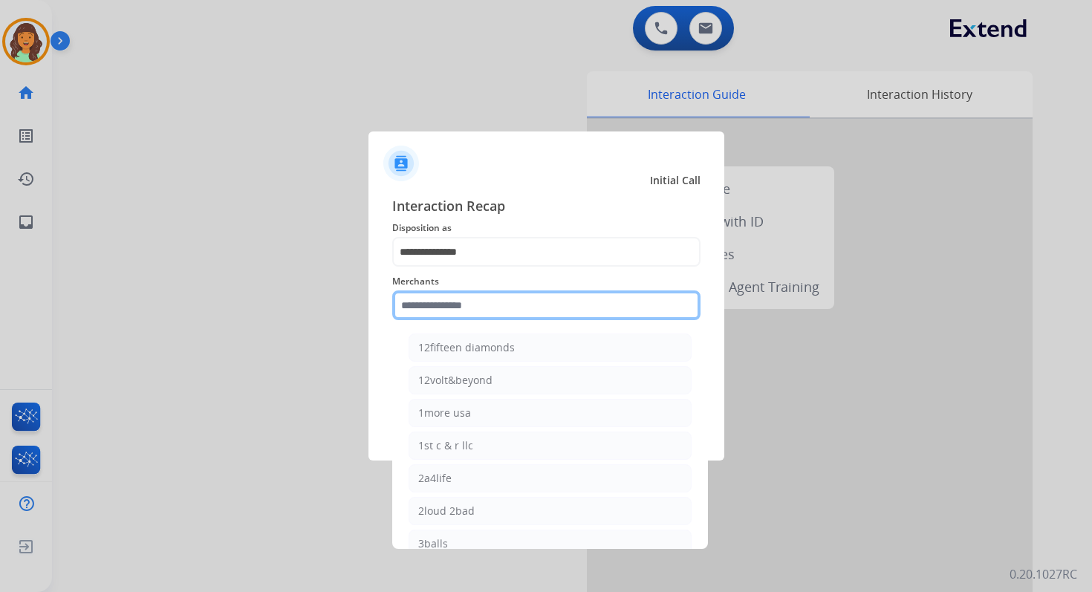
click at [460, 292] on input "text" at bounding box center [546, 305] width 308 height 30
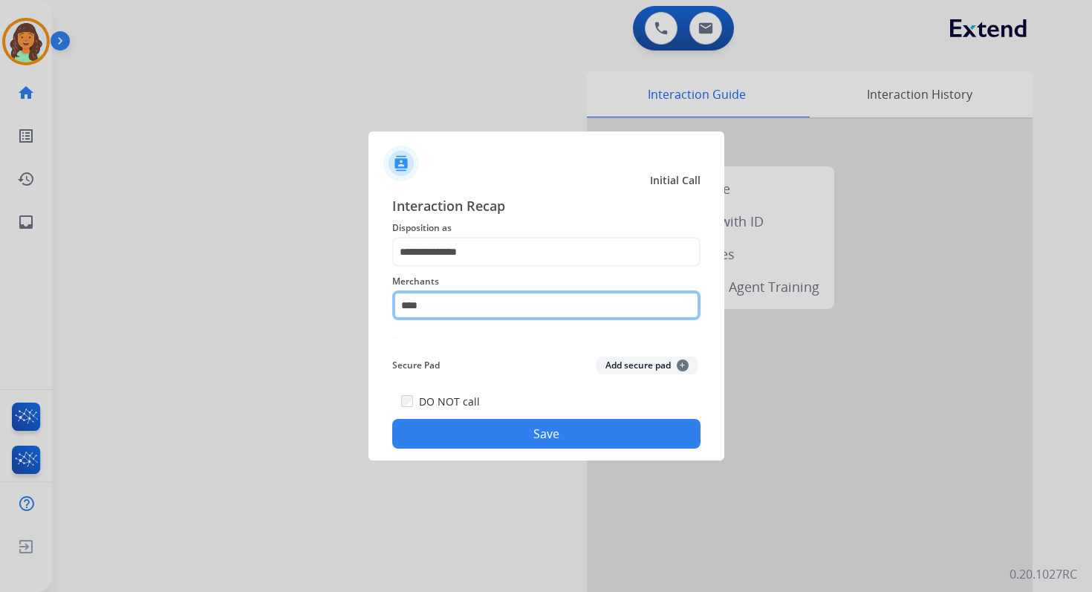
click at [459, 308] on input "****" at bounding box center [546, 305] width 308 height 30
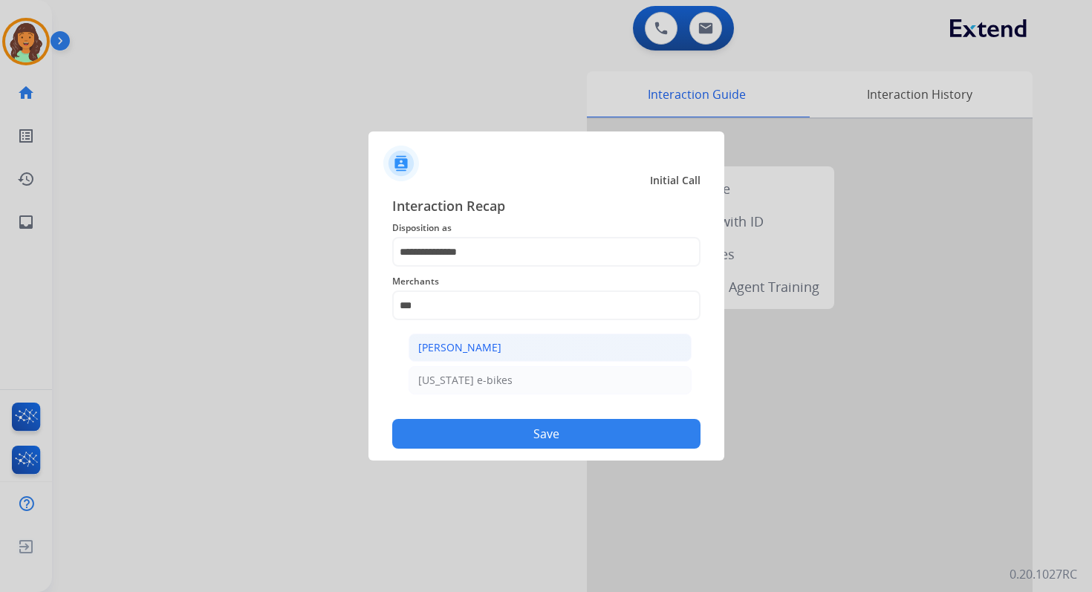
click at [496, 352] on div "Ashley - Reguard" at bounding box center [459, 347] width 83 height 15
type input "**********"
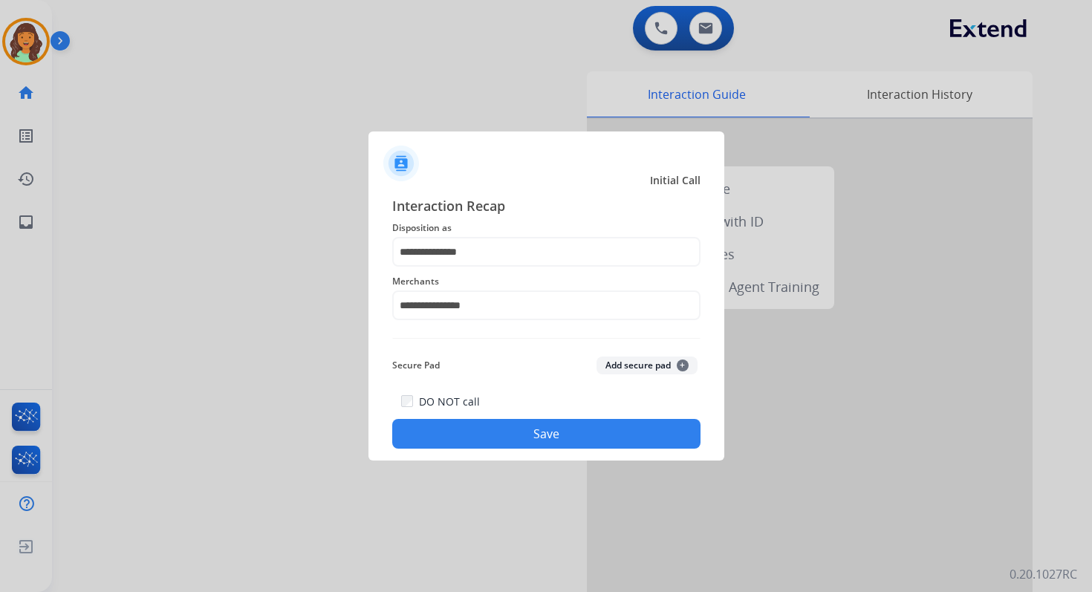
click at [579, 439] on button "Save" at bounding box center [546, 434] width 308 height 30
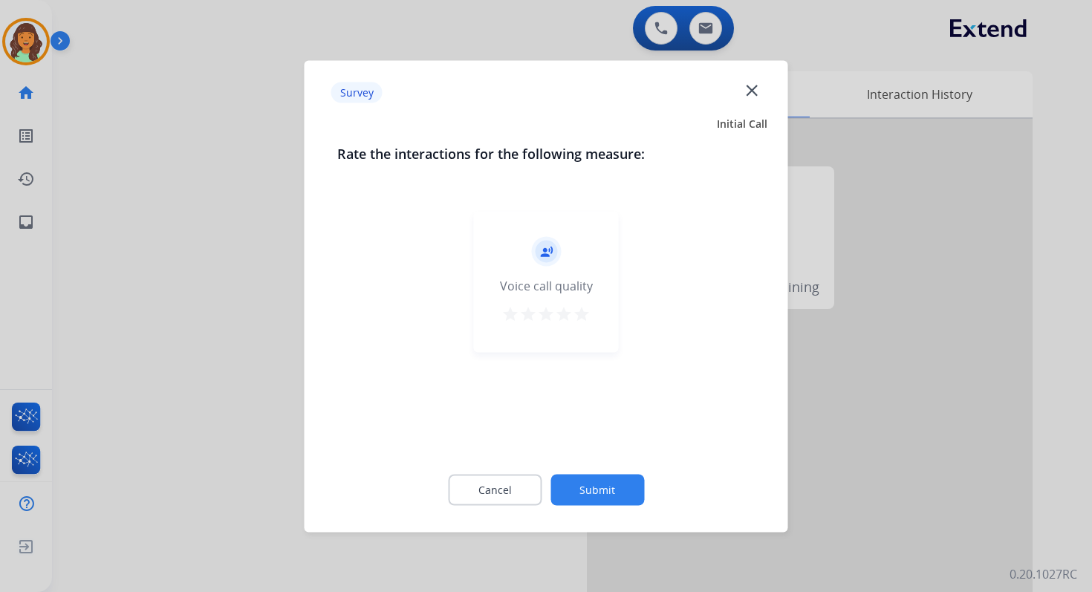
click at [615, 492] on button "Submit" at bounding box center [597, 489] width 94 height 31
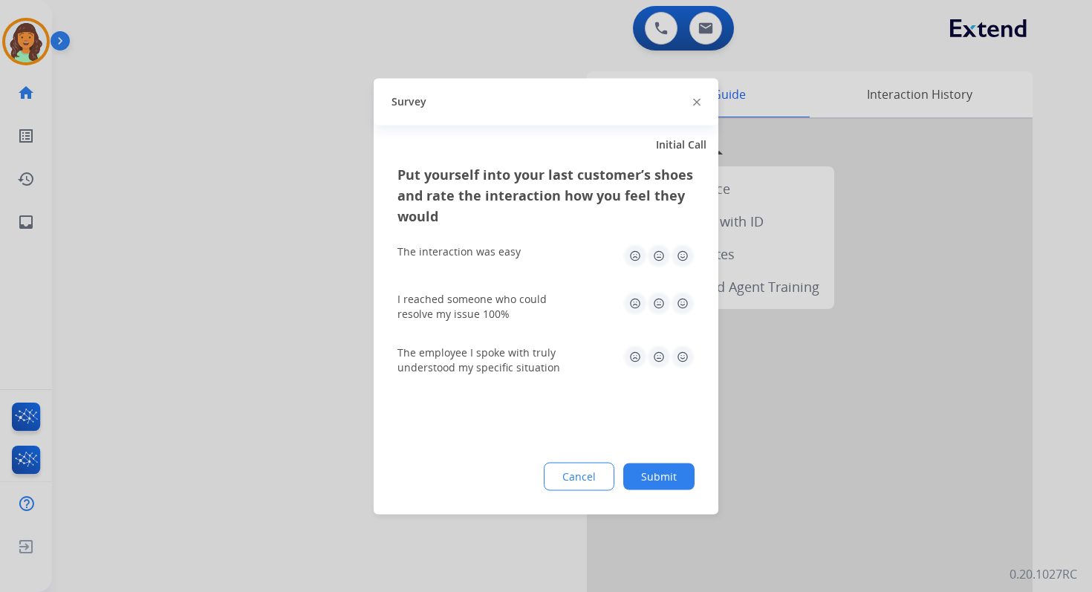
click at [642, 478] on button "Submit" at bounding box center [658, 476] width 71 height 27
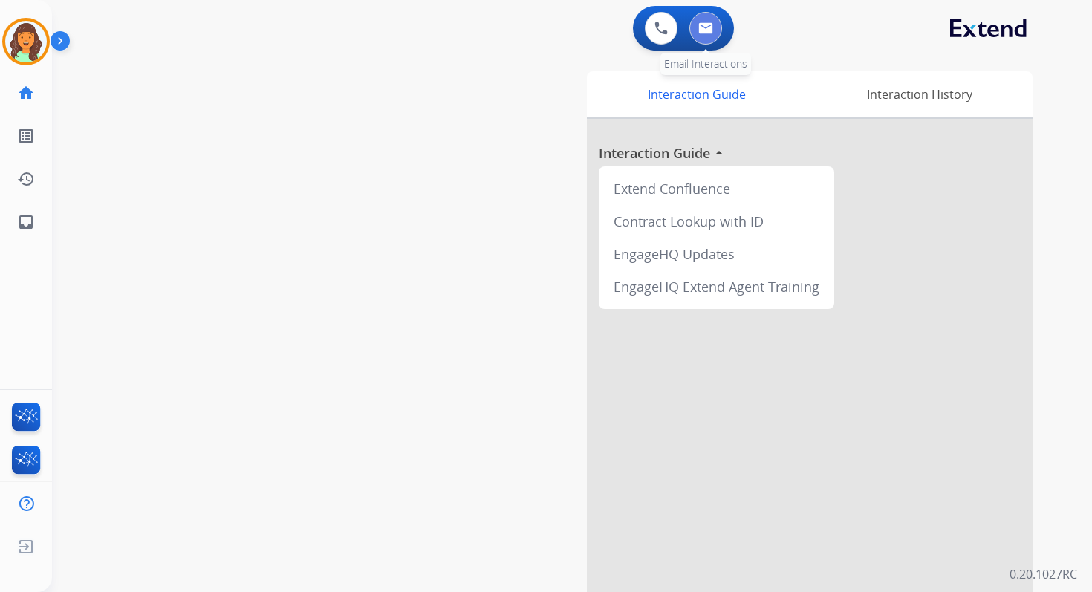
click at [704, 25] on img at bounding box center [705, 28] width 15 height 12
select select "**********"
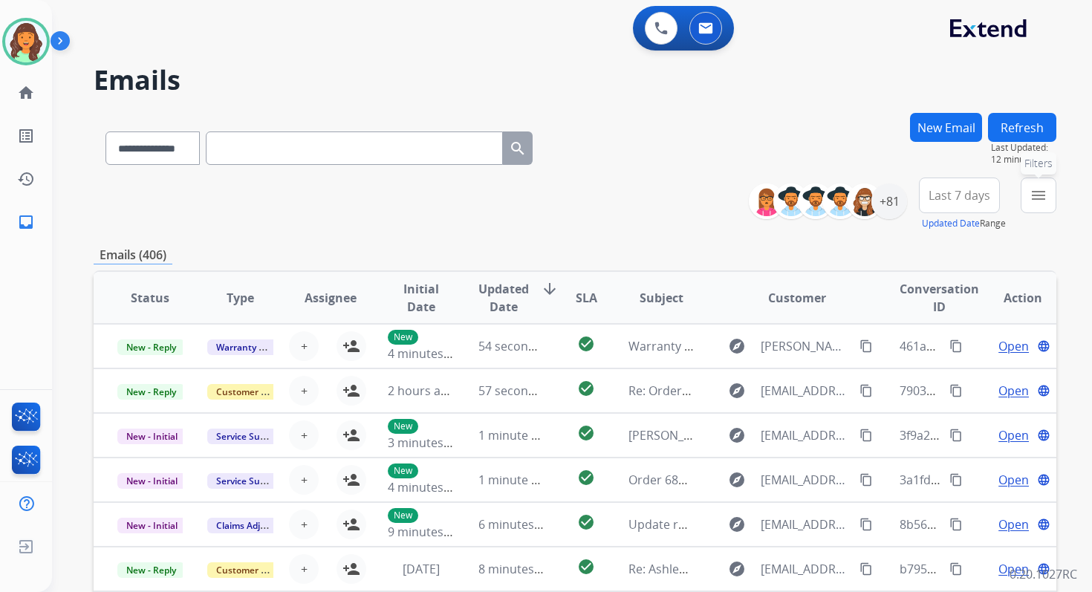
click at [1040, 196] on mat-icon "menu" at bounding box center [1038, 195] width 18 height 18
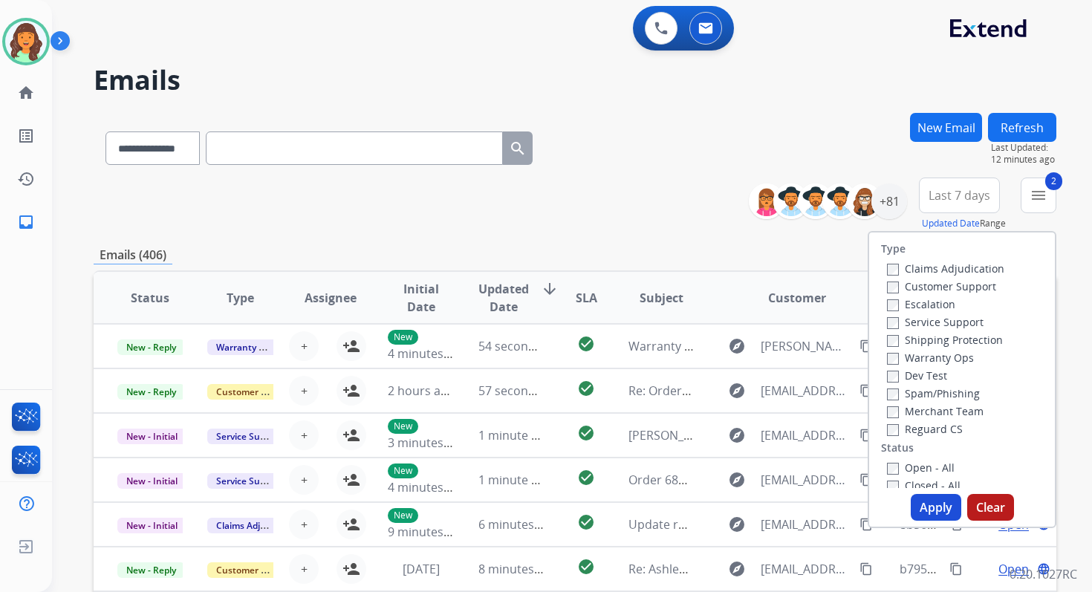
click at [925, 504] on button "Apply" at bounding box center [935, 507] width 50 height 27
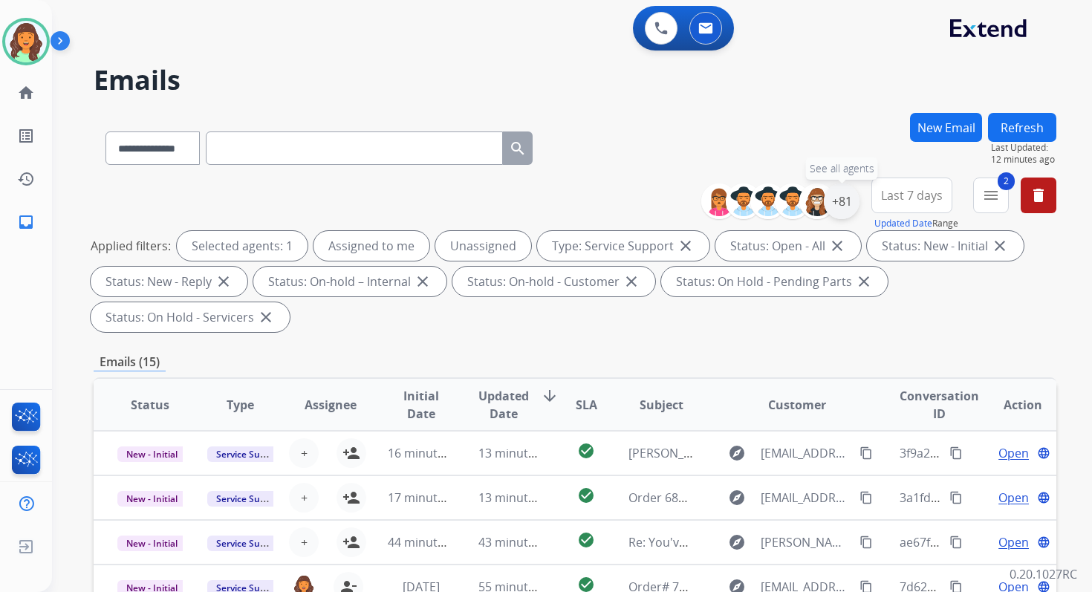
click at [845, 200] on div "+81" at bounding box center [842, 201] width 36 height 36
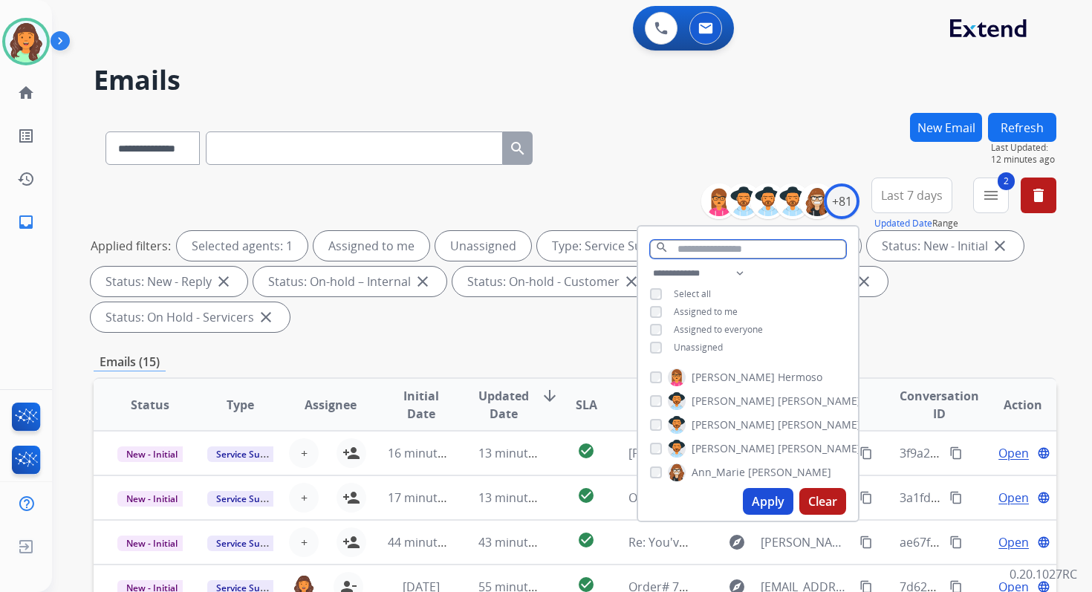
click at [734, 248] on input "text" at bounding box center [748, 249] width 196 height 19
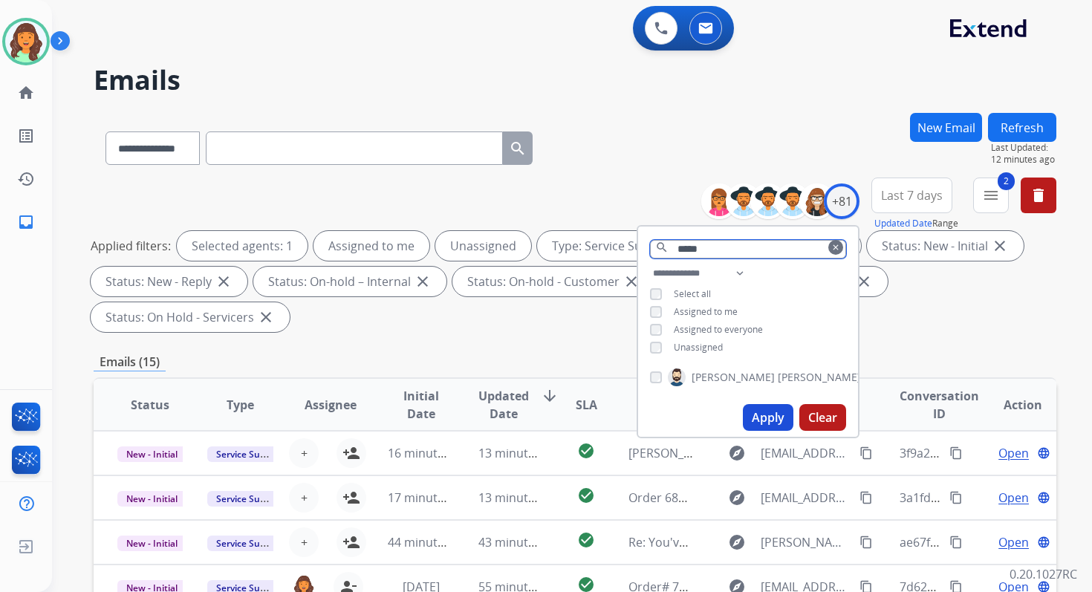
type input "*****"
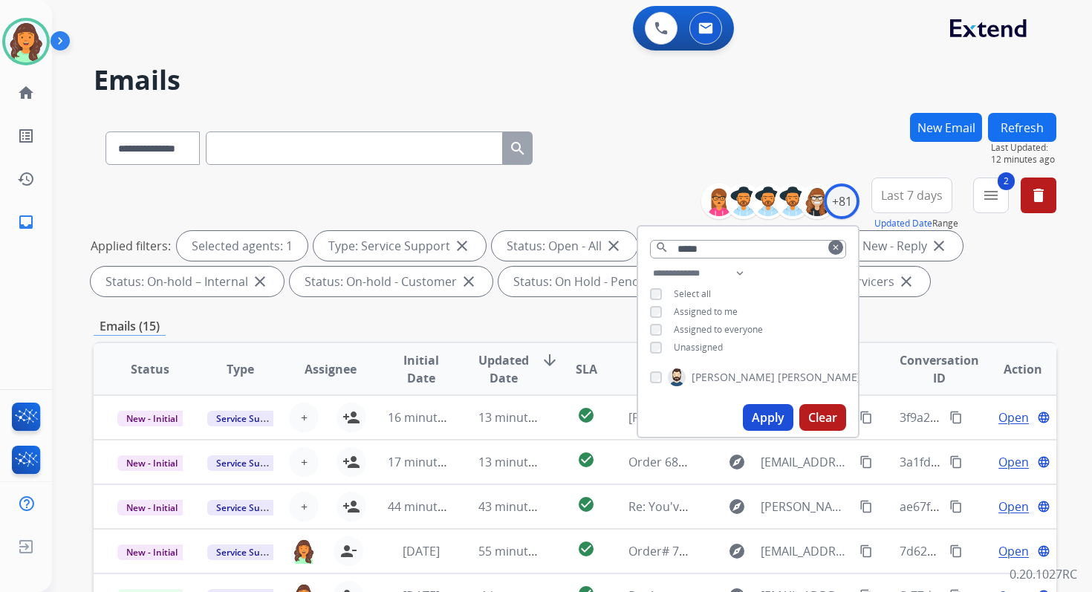
click at [775, 424] on button "Apply" at bounding box center [768, 417] width 50 height 27
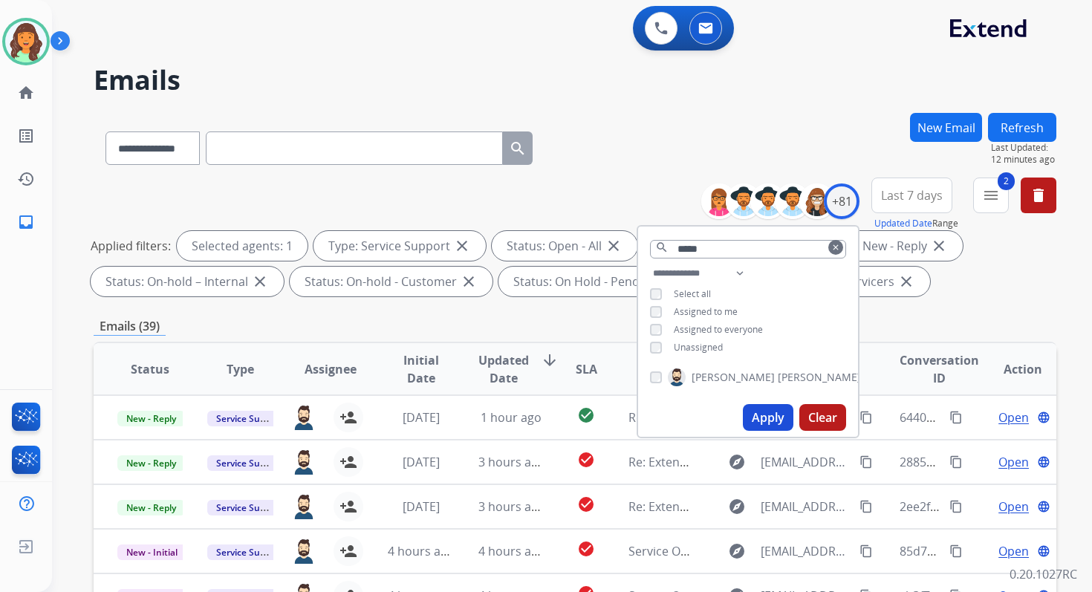
scroll to position [325, 0]
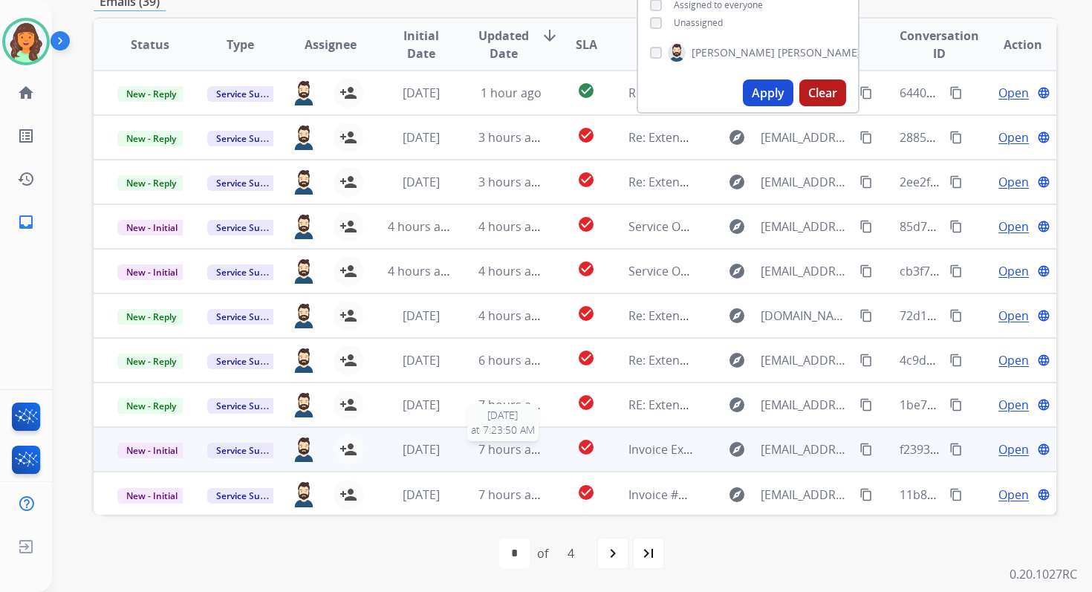
click at [512, 446] on span "7 hours ago" at bounding box center [511, 449] width 67 height 16
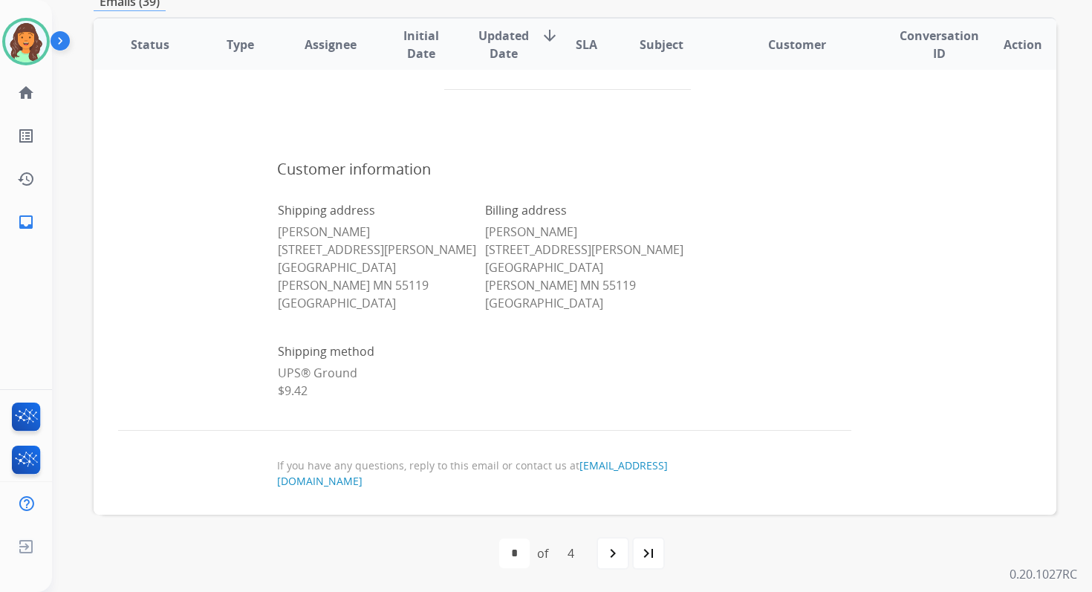
scroll to position [1014, 0]
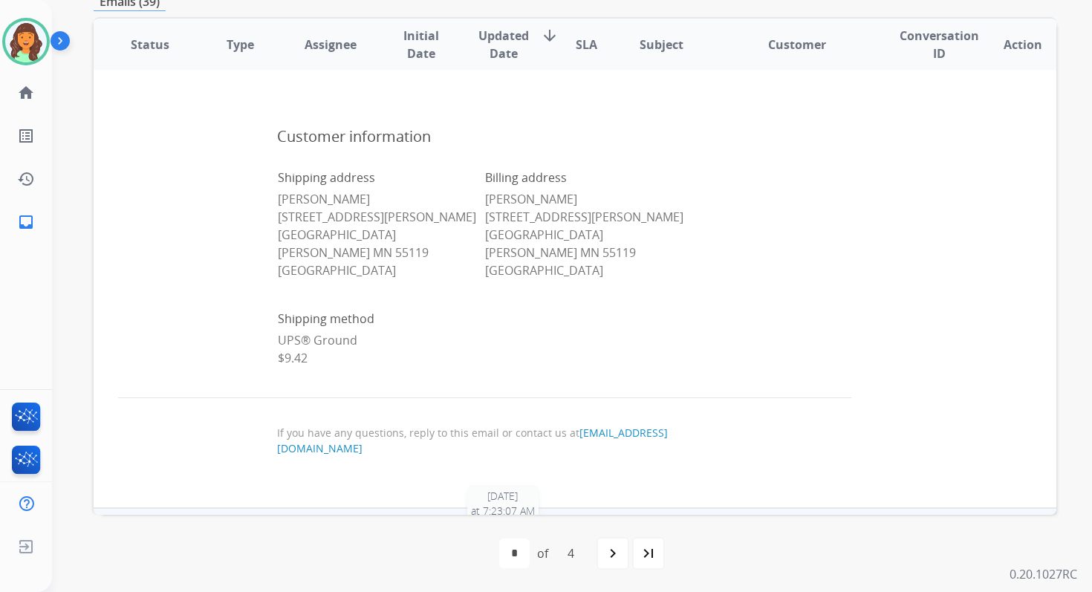
click at [525, 523] on span "7 hours ago" at bounding box center [511, 531] width 67 height 16
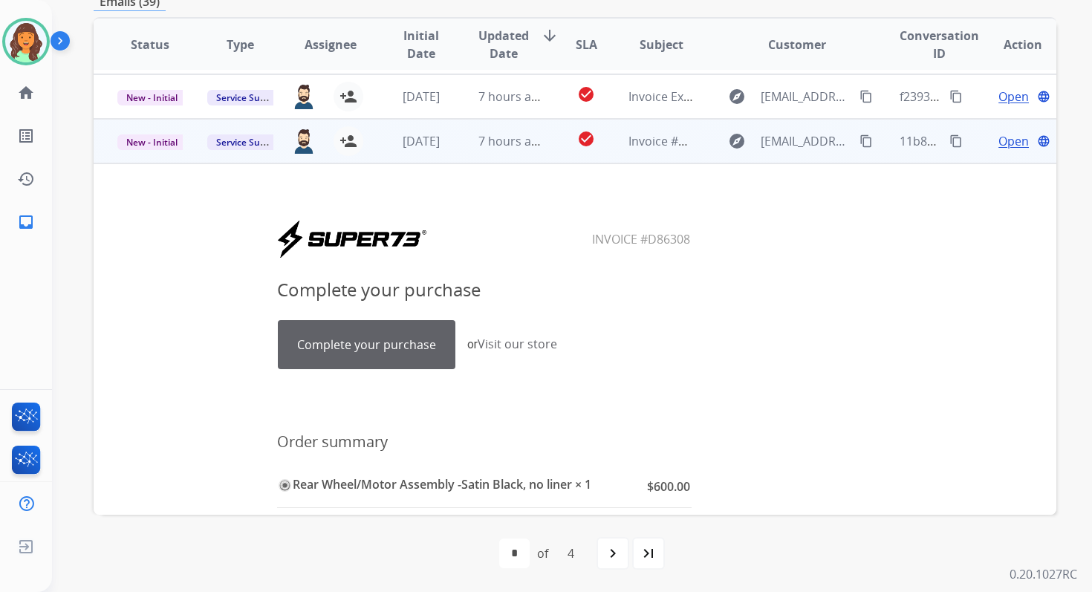
scroll to position [278, 0]
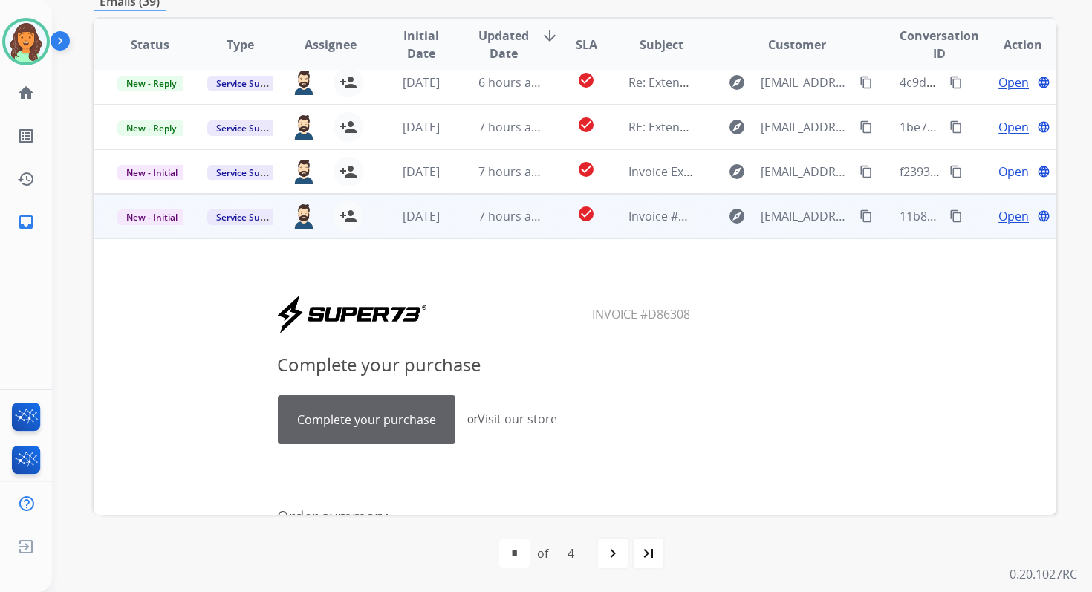
click at [1003, 211] on span "Open" at bounding box center [1013, 216] width 30 height 18
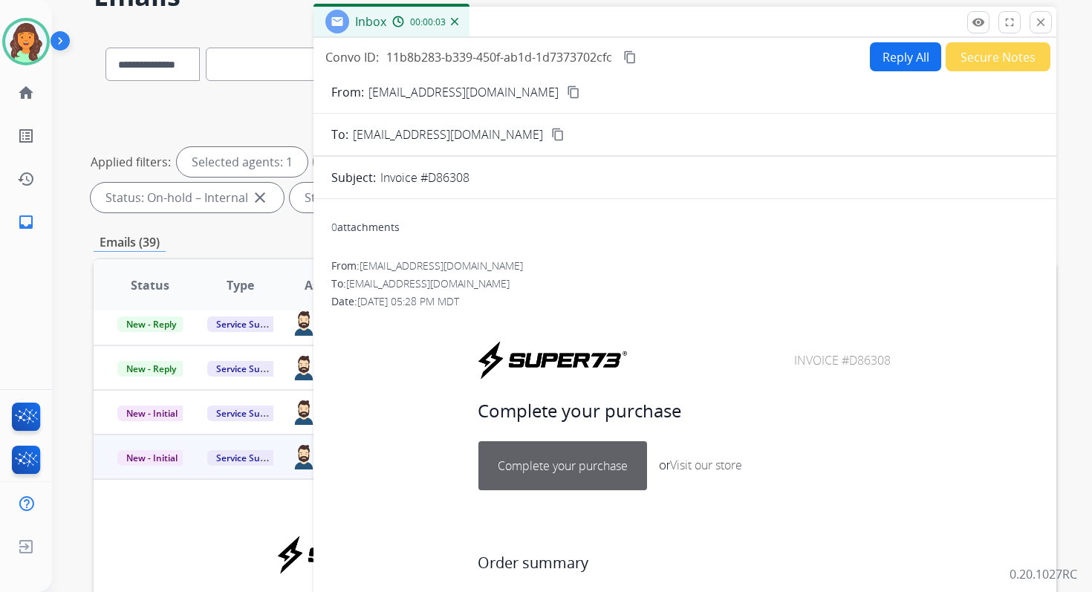
scroll to position [66, 0]
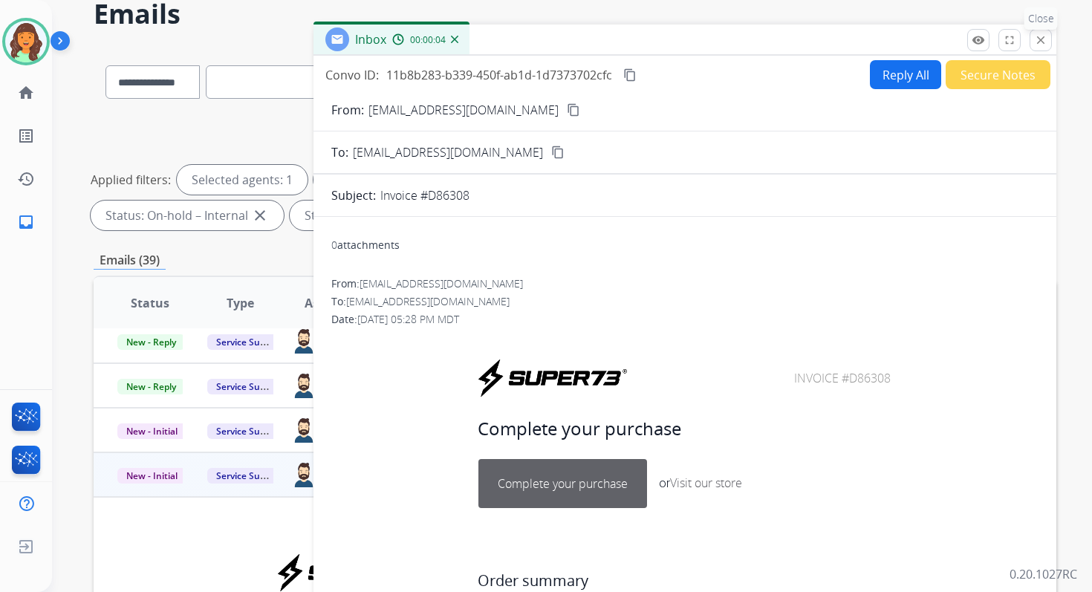
click at [1039, 42] on mat-icon "close" at bounding box center [1040, 39] width 13 height 13
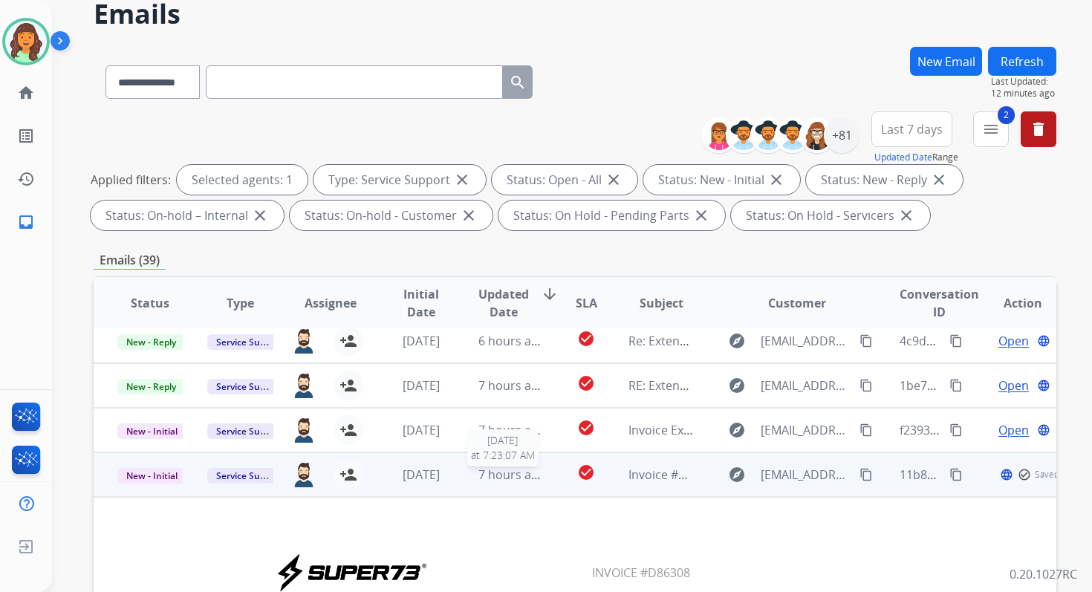
click at [514, 474] on span "7 hours ago" at bounding box center [511, 474] width 67 height 16
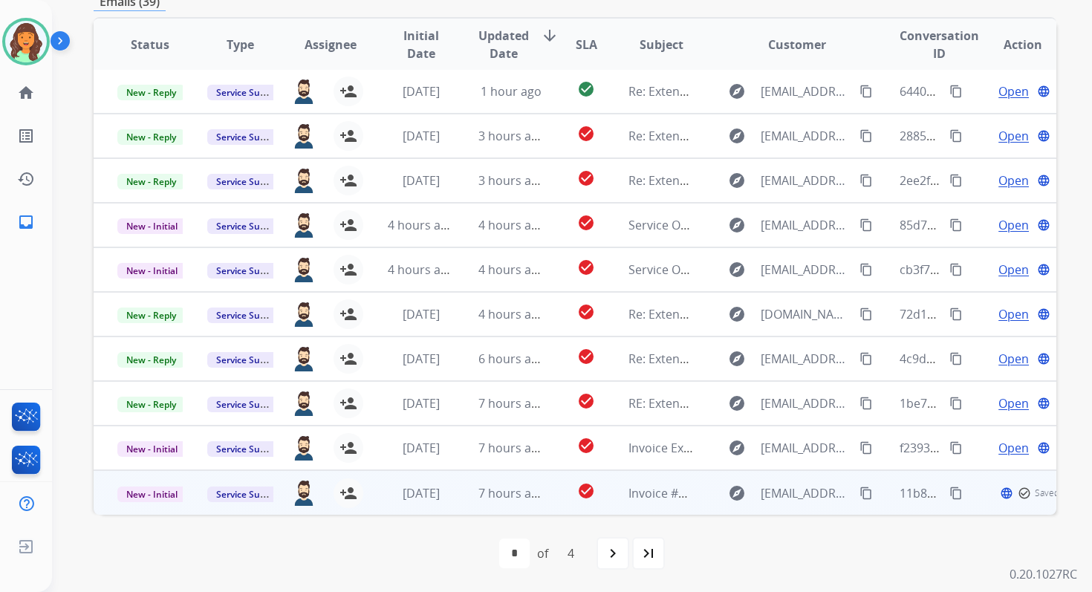
scroll to position [1, 0]
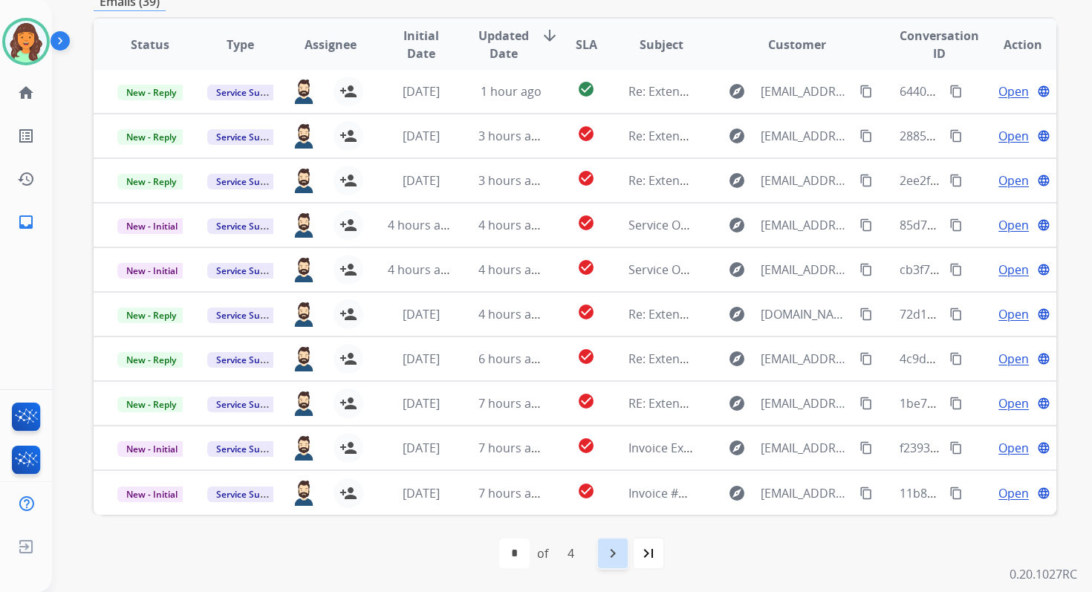
click at [616, 548] on mat-icon "navigate_next" at bounding box center [613, 553] width 18 height 18
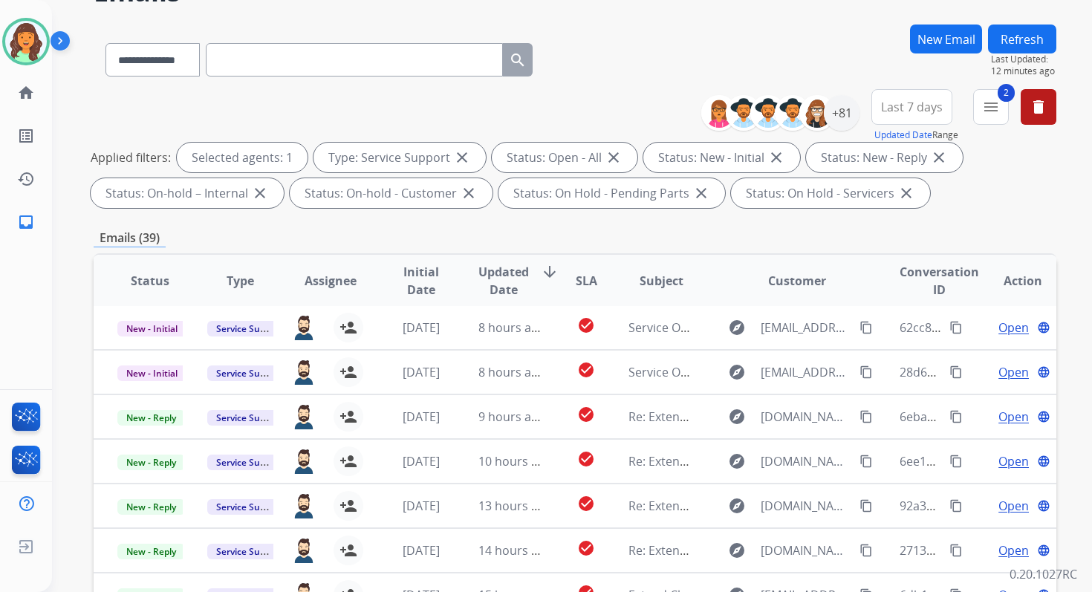
scroll to position [325, 0]
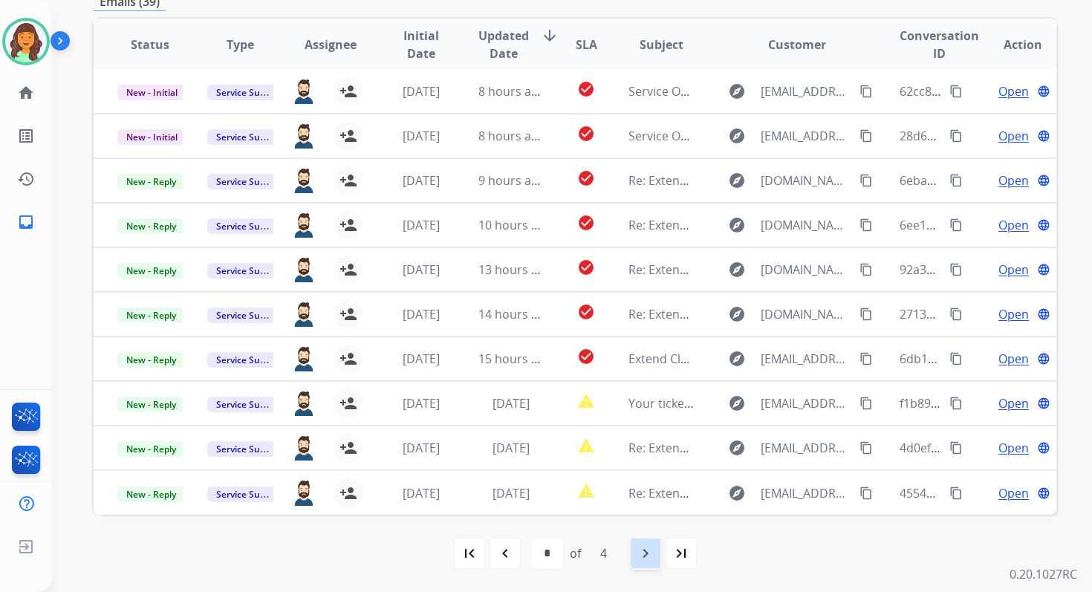
click at [646, 550] on mat-icon "navigate_next" at bounding box center [645, 553] width 18 height 18
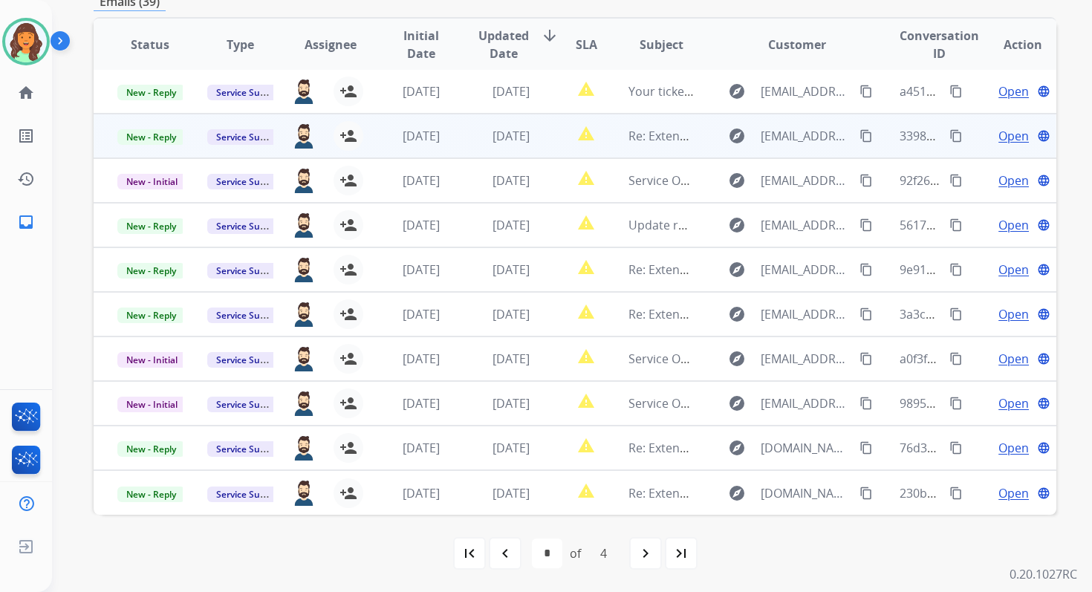
click at [544, 135] on td "report_problem" at bounding box center [574, 136] width 60 height 45
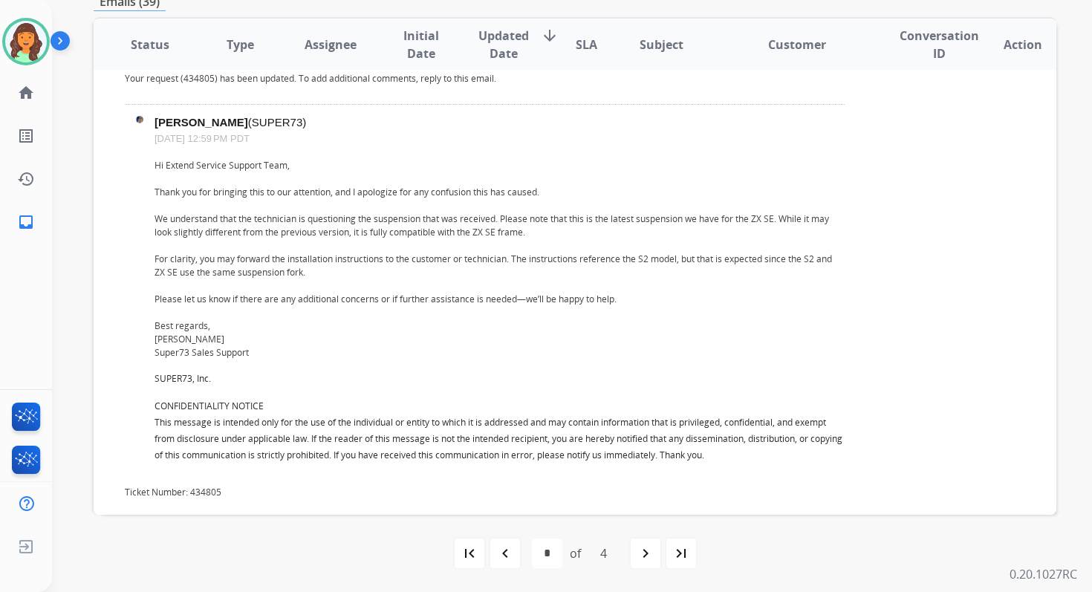
scroll to position [566, 0]
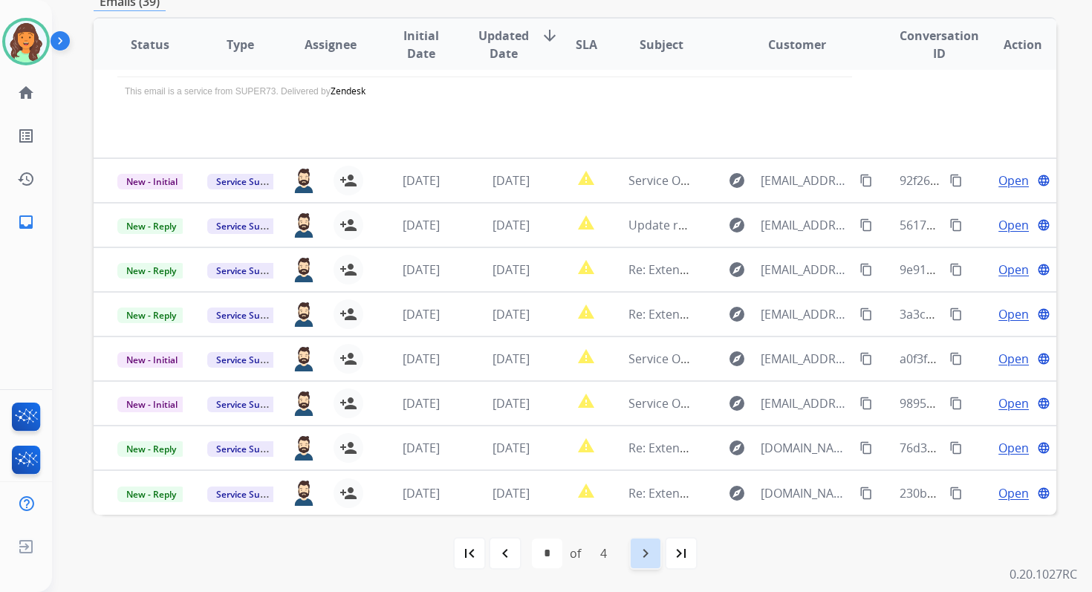
click at [643, 547] on mat-icon "navigate_next" at bounding box center [645, 553] width 18 height 18
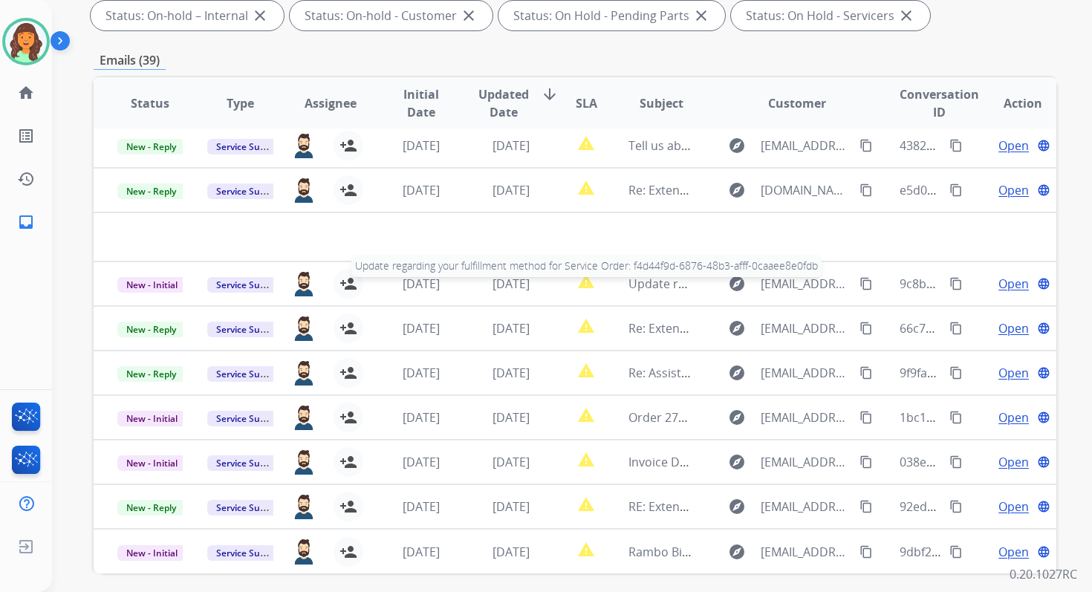
scroll to position [325, 0]
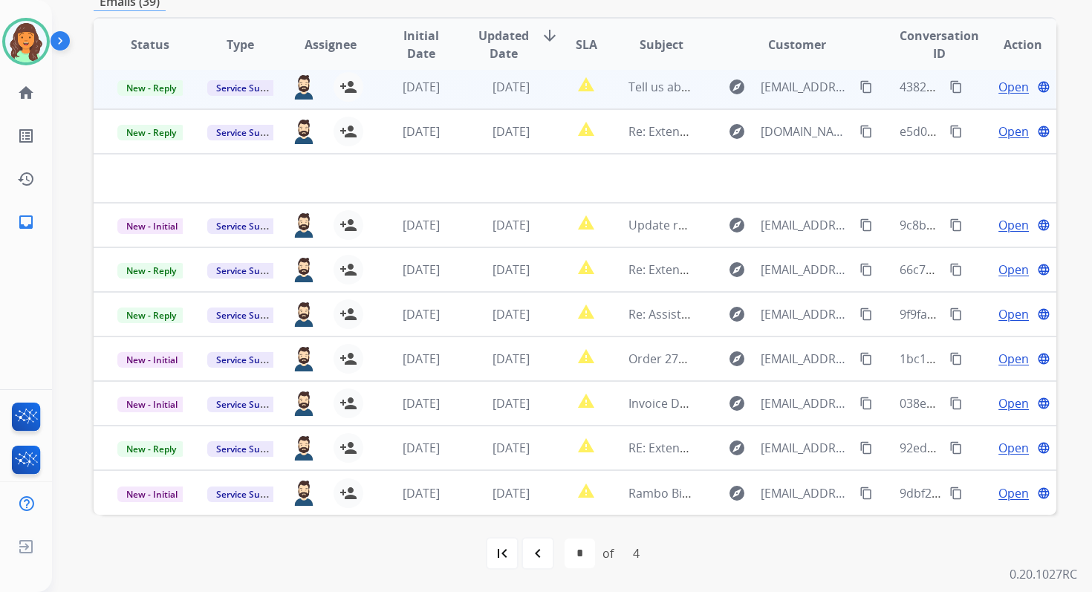
click at [513, 102] on td "[DATE]" at bounding box center [499, 87] width 90 height 45
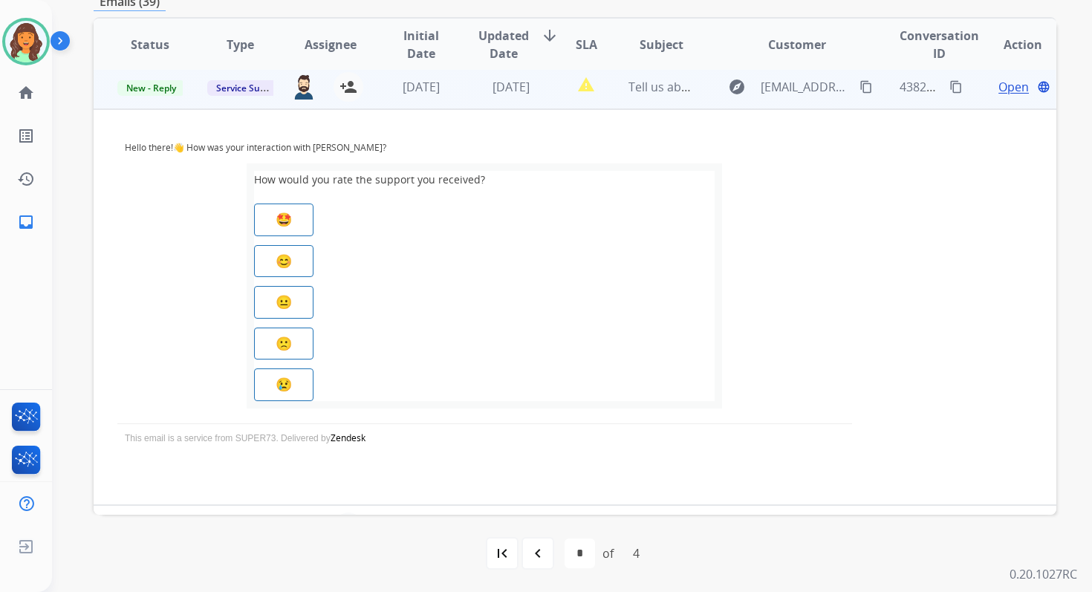
scroll to position [0, 0]
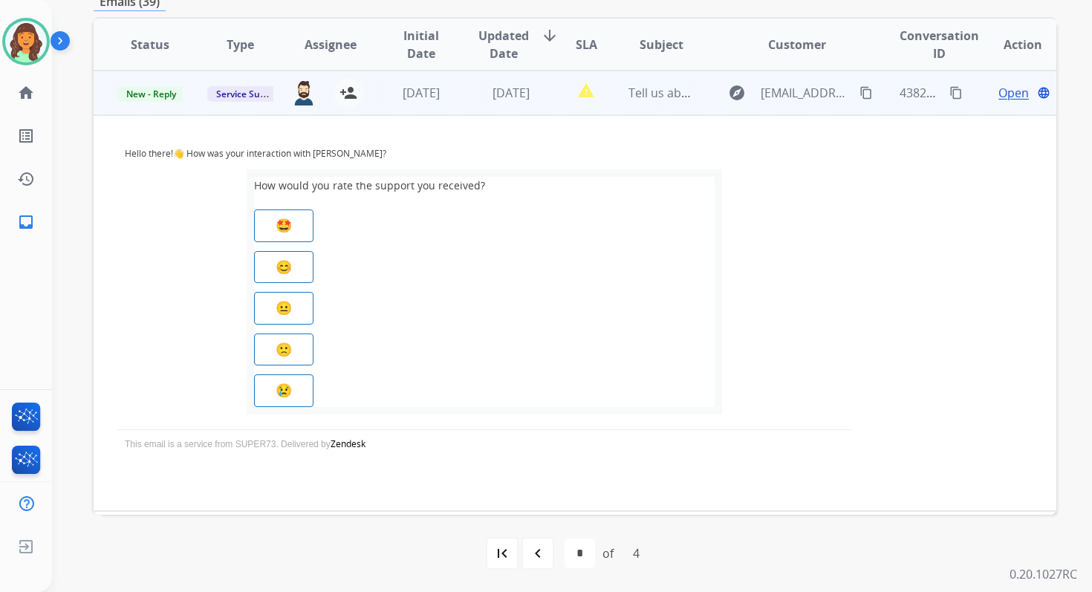
click at [1004, 95] on span "Open" at bounding box center [1013, 93] width 30 height 18
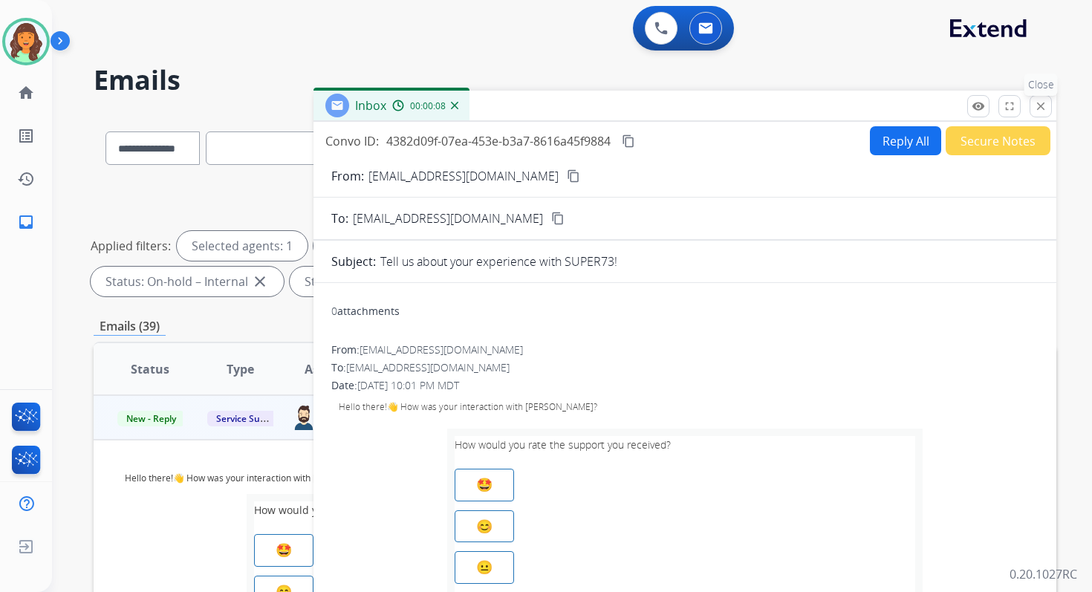
click at [1046, 104] on mat-icon "close" at bounding box center [1040, 106] width 13 height 13
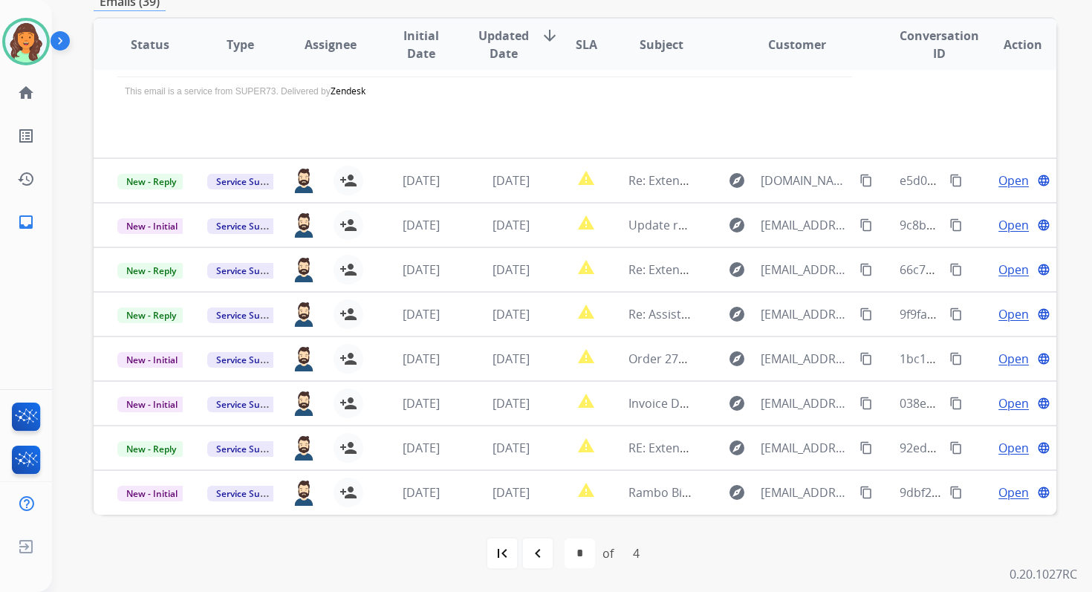
scroll to position [353, 0]
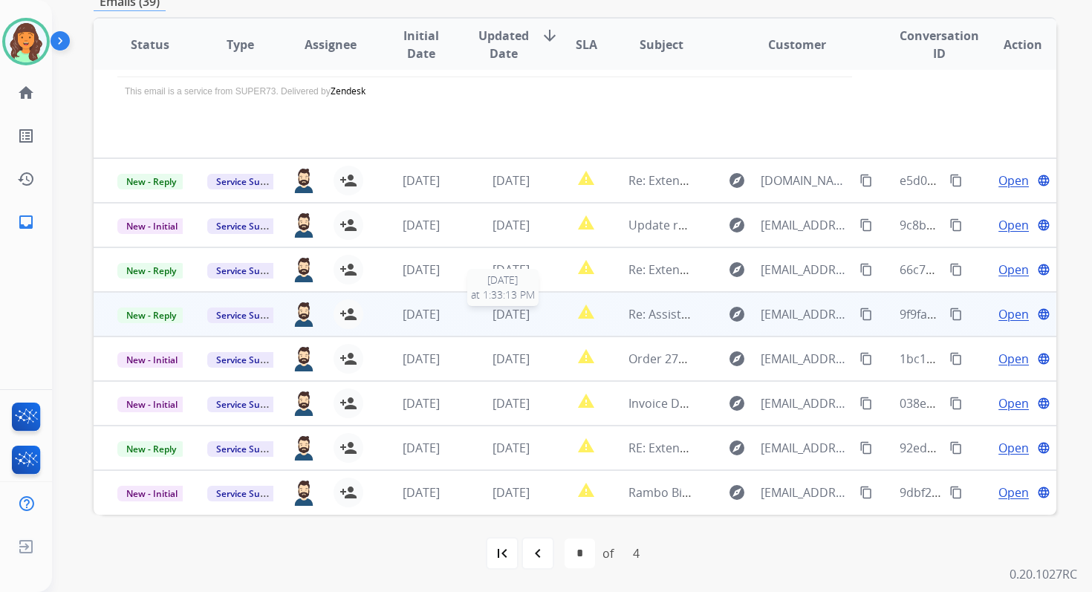
click at [535, 315] on div "[DATE]" at bounding box center [510, 314] width 65 height 18
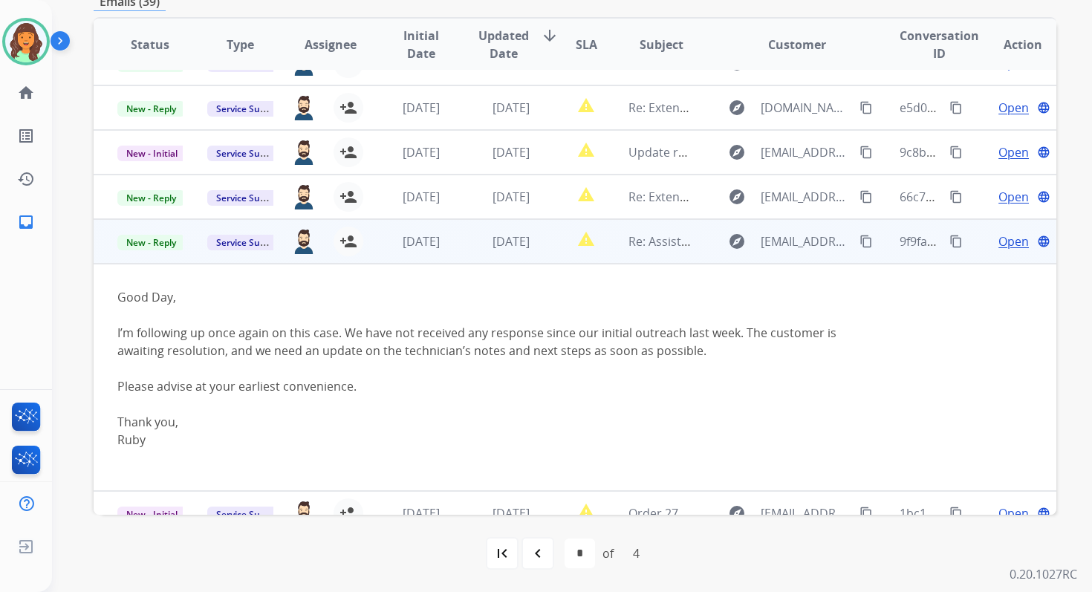
scroll to position [178, 0]
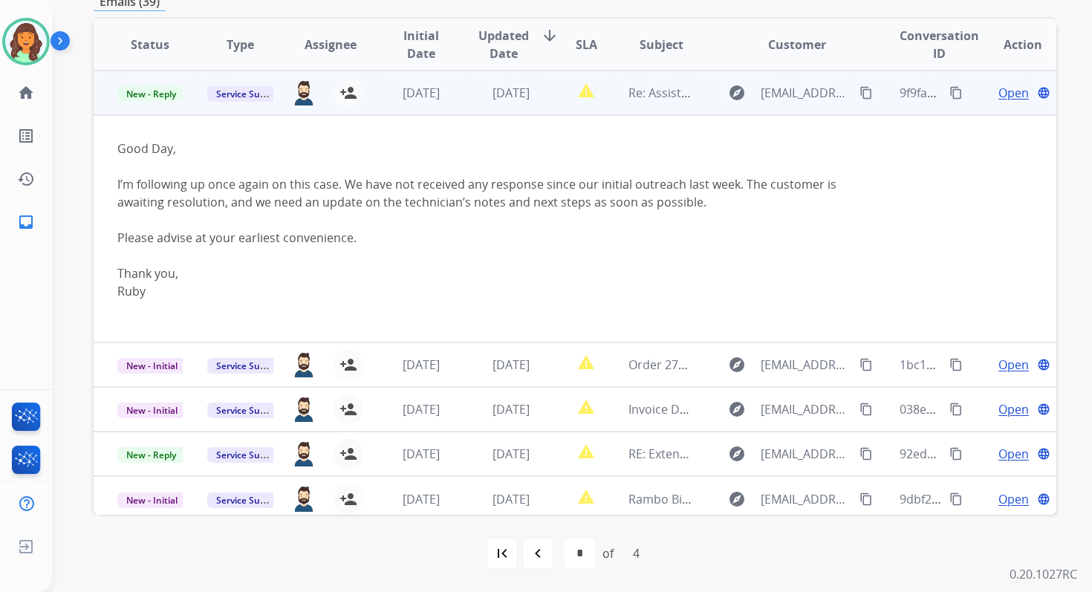
click at [998, 92] on span "Open" at bounding box center [1013, 93] width 30 height 18
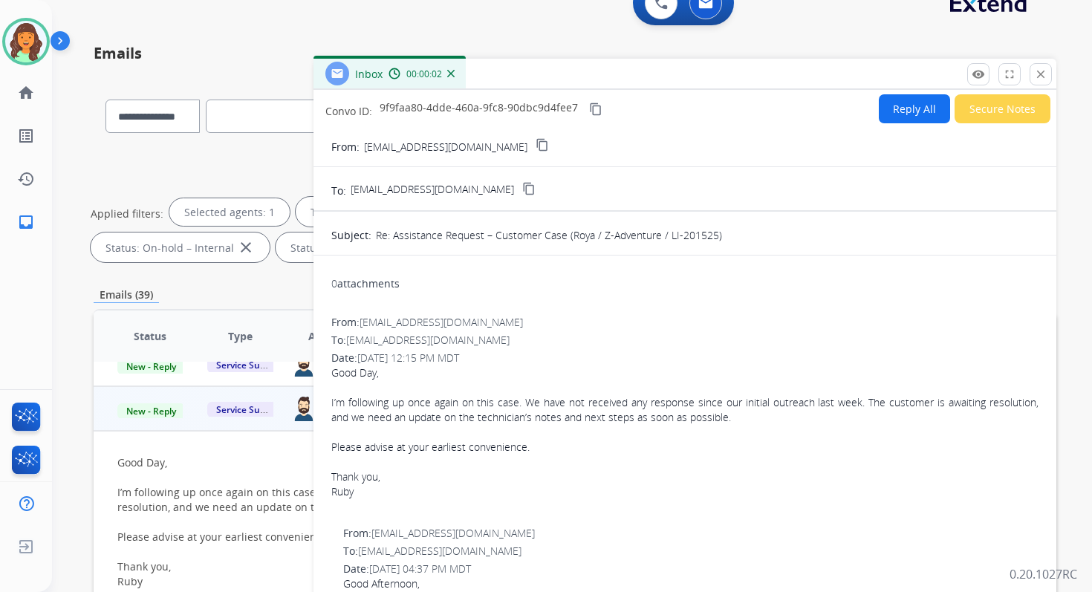
scroll to position [0, 0]
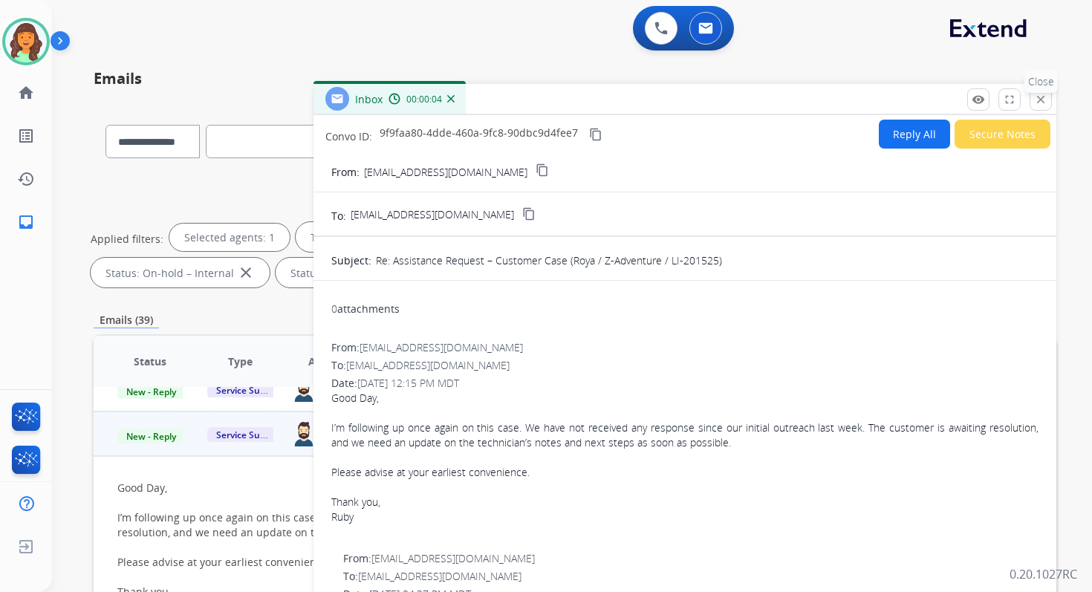
click at [1040, 102] on mat-icon "close" at bounding box center [1040, 99] width 13 height 13
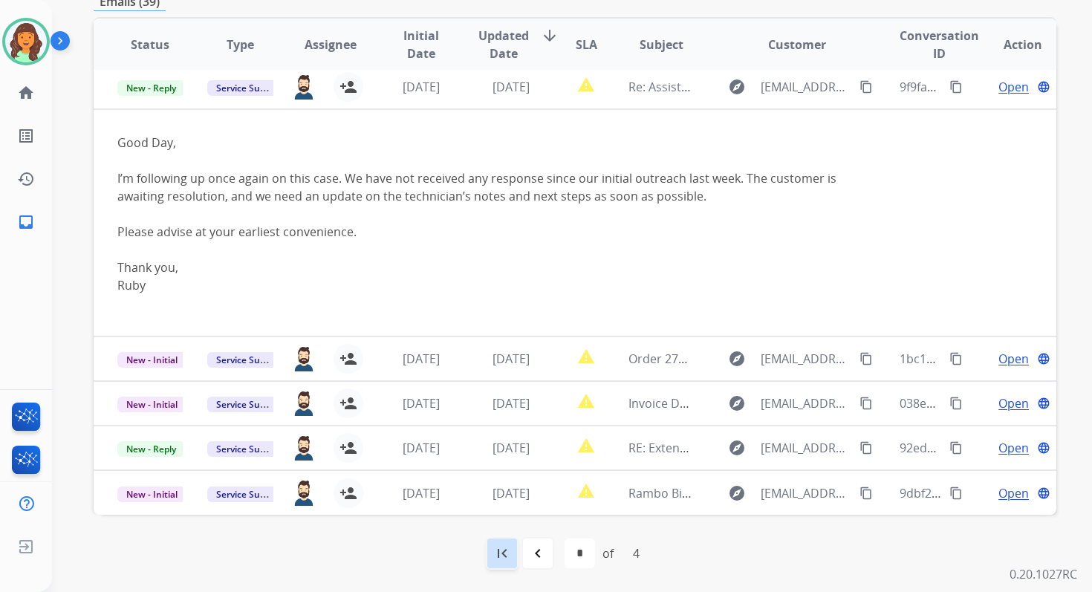
click at [506, 547] on mat-icon "first_page" at bounding box center [502, 553] width 18 height 18
select select "*"
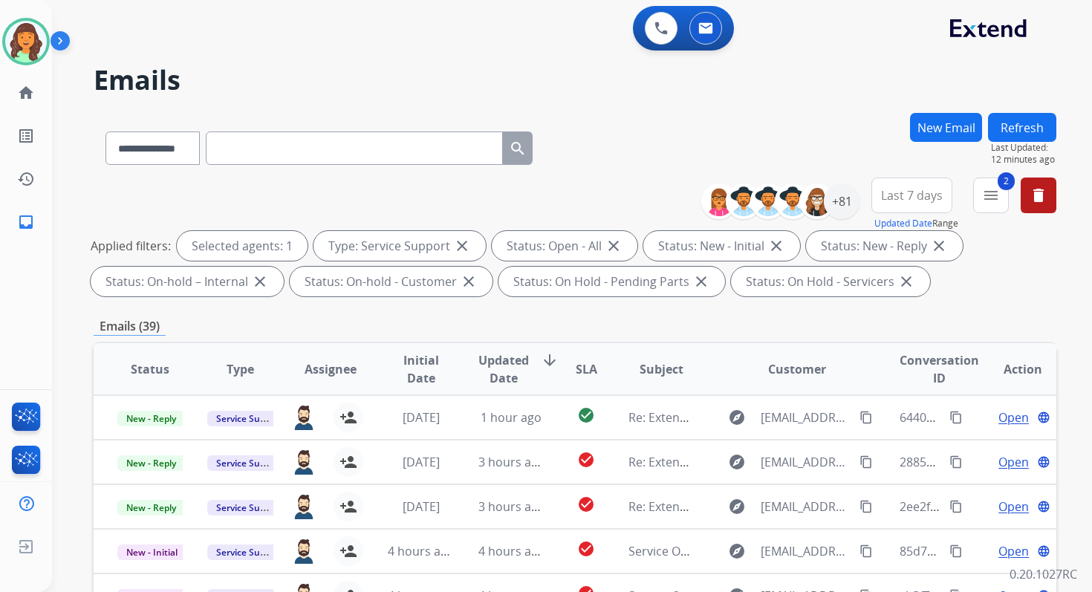
click at [278, 157] on input "text" at bounding box center [354, 147] width 297 height 33
paste input "**********"
type input "**********"
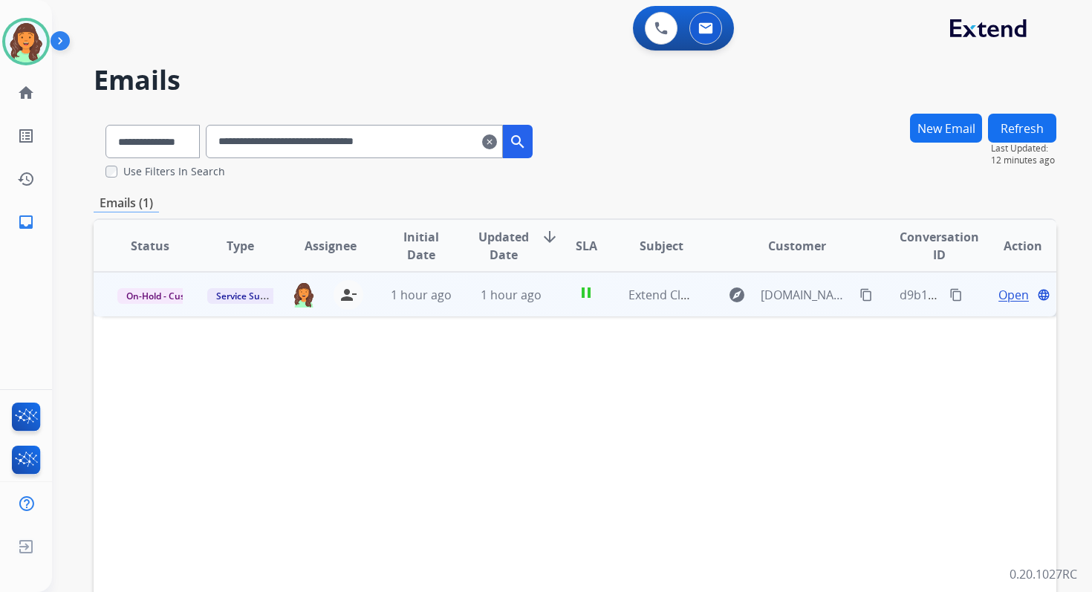
click at [1005, 293] on span "Open" at bounding box center [1013, 295] width 30 height 18
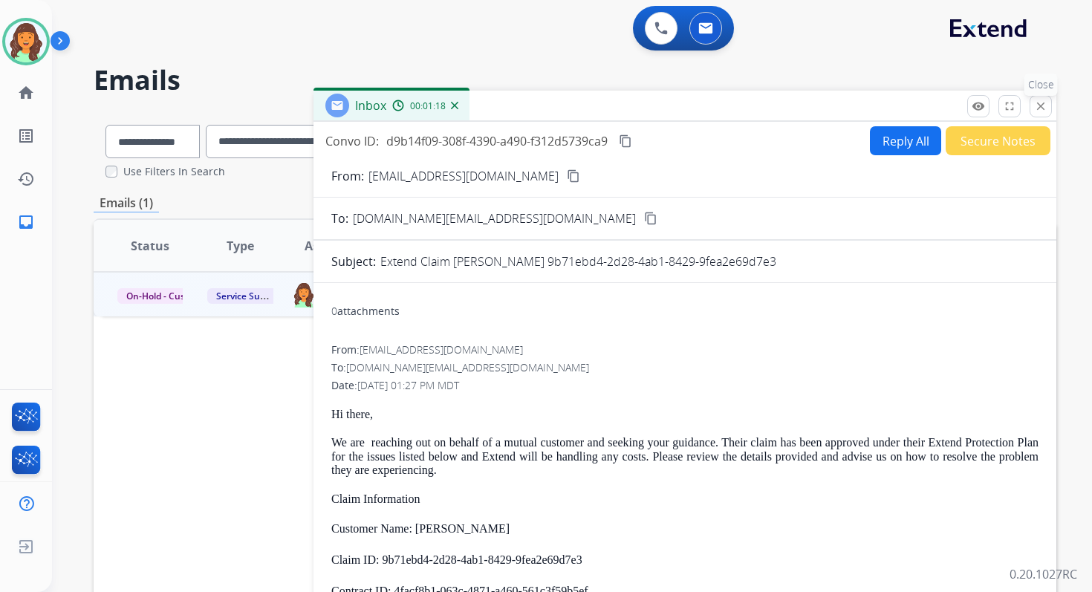
click at [1040, 105] on mat-icon "close" at bounding box center [1040, 106] width 13 height 13
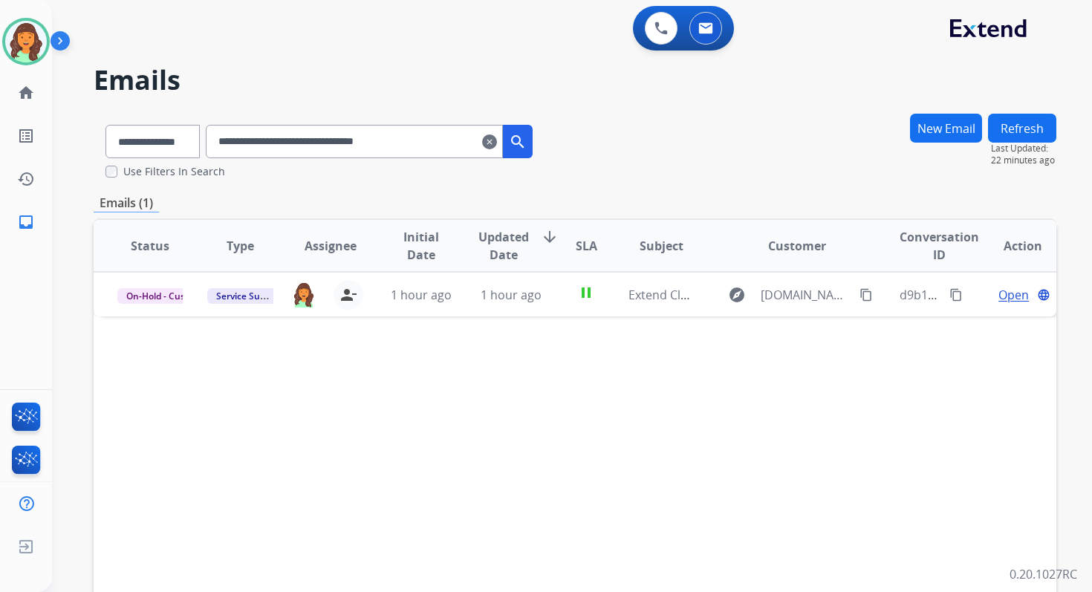
click at [497, 138] on mat-icon "clear" at bounding box center [489, 142] width 15 height 18
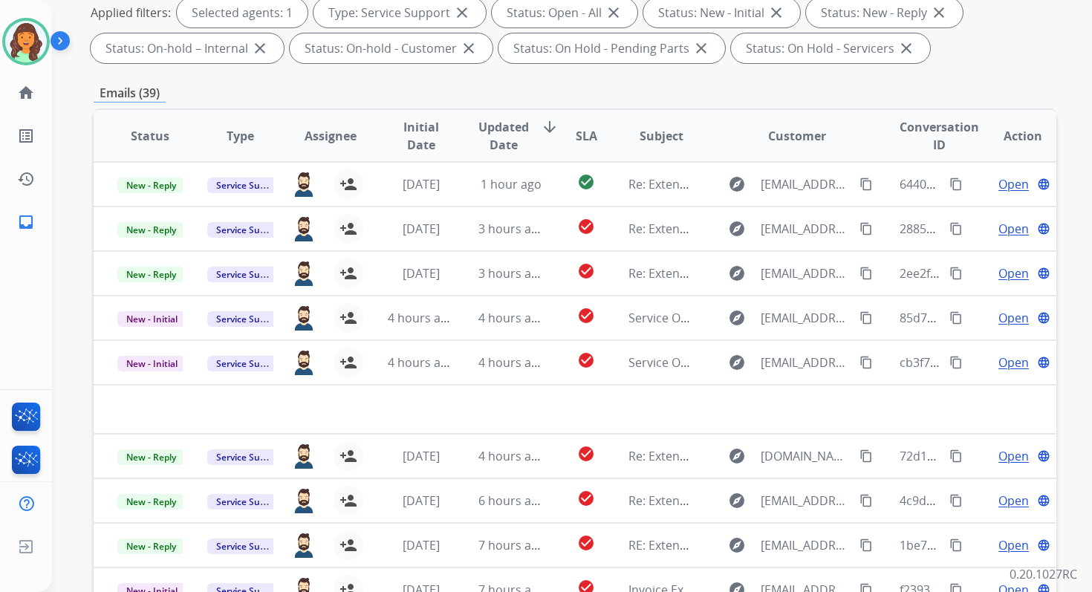
scroll to position [325, 0]
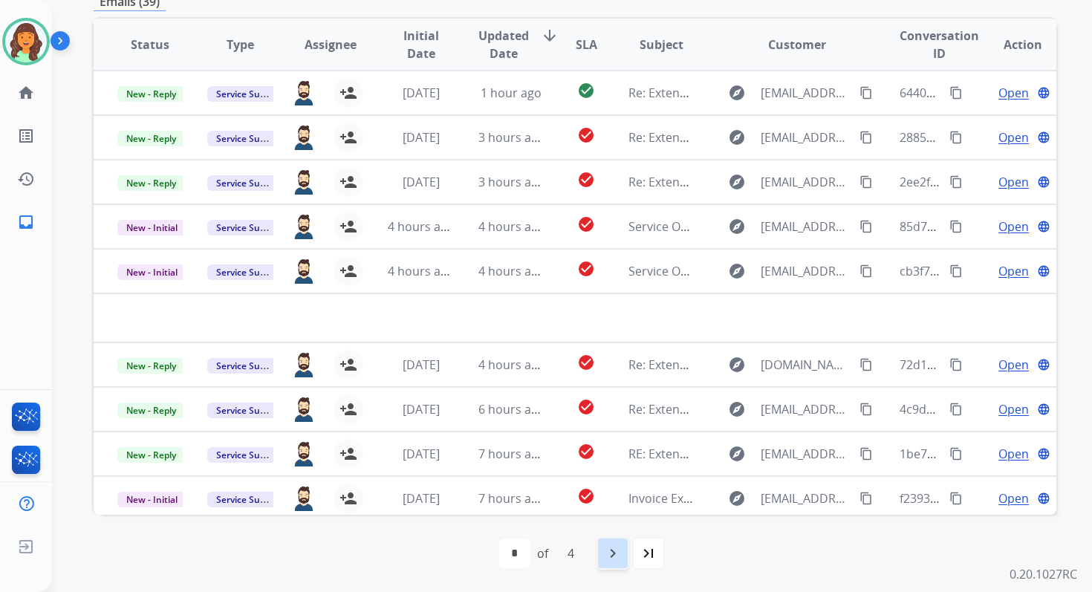
click at [621, 547] on mat-icon "navigate_next" at bounding box center [613, 553] width 18 height 18
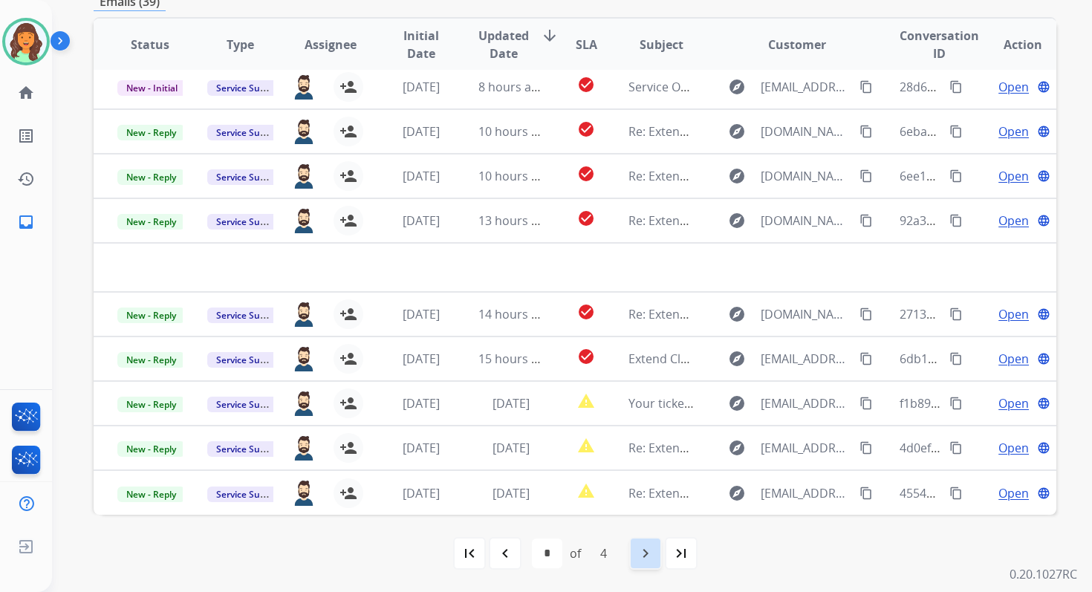
click at [641, 548] on mat-icon "navigate_next" at bounding box center [645, 553] width 18 height 18
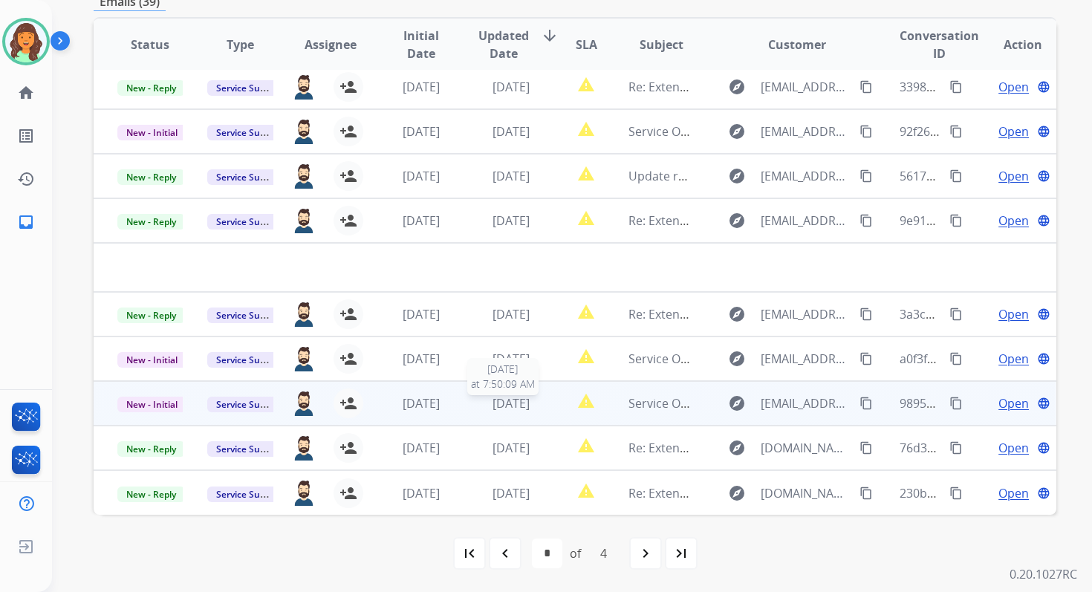
click at [495, 406] on span "[DATE]" at bounding box center [510, 403] width 37 height 16
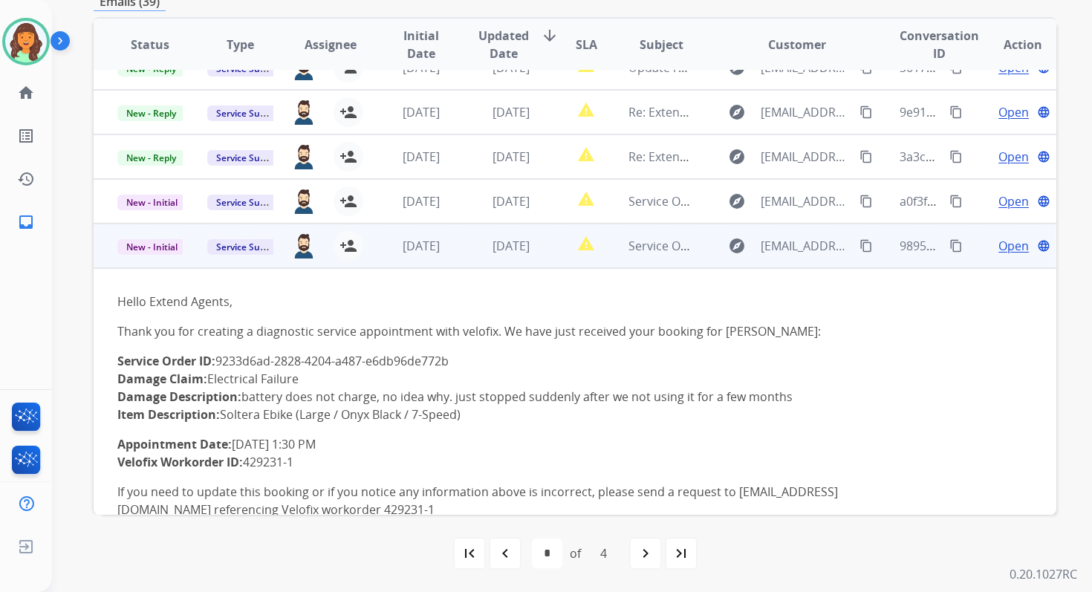
scroll to position [0, 0]
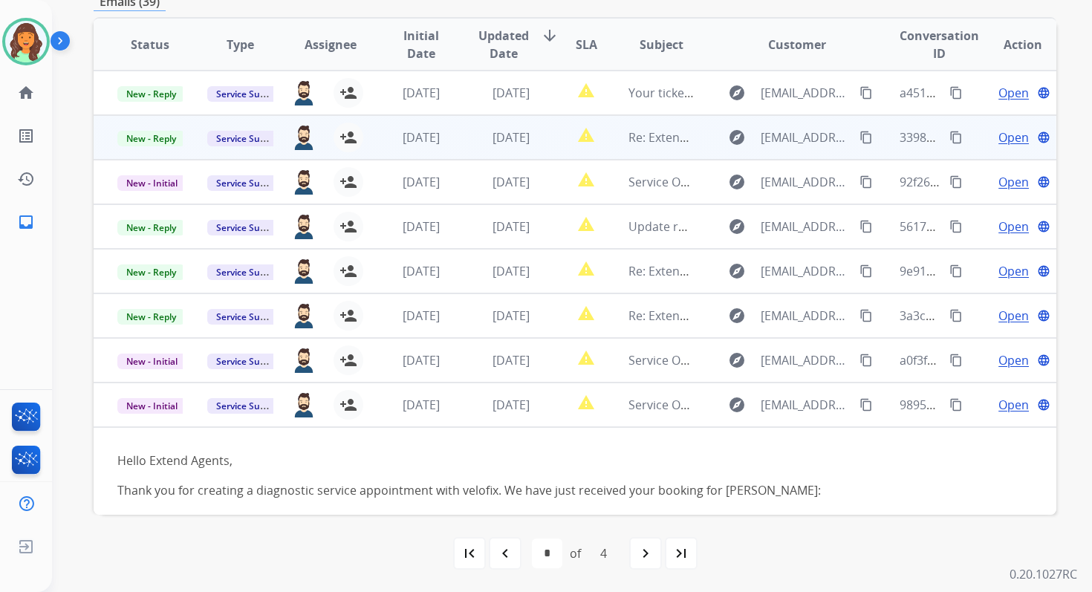
click at [526, 134] on span "[DATE]" at bounding box center [510, 137] width 37 height 16
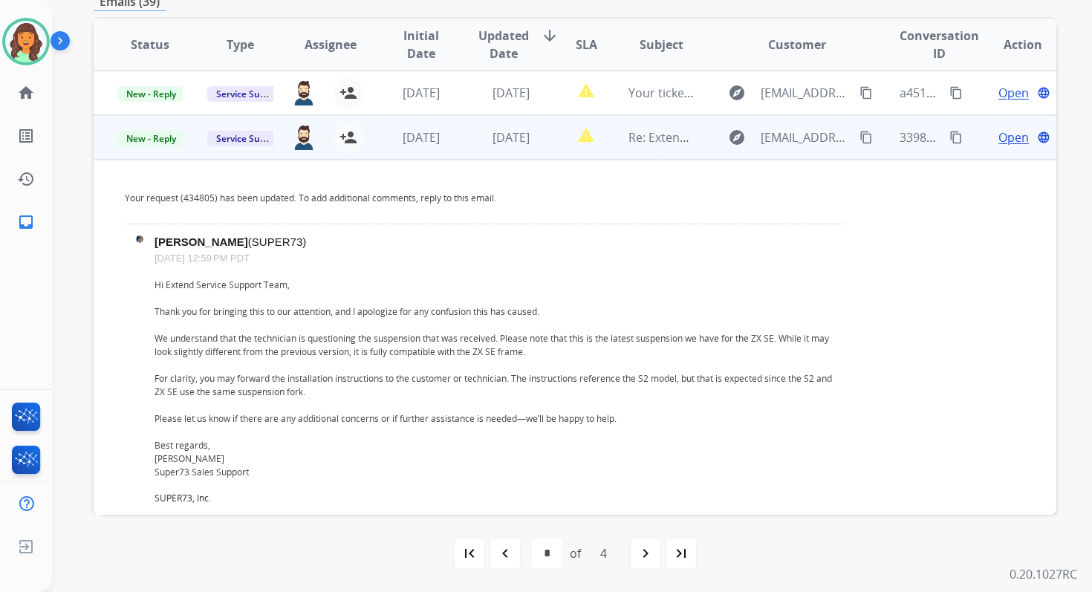
click at [526, 148] on td "[DATE]" at bounding box center [499, 137] width 90 height 45
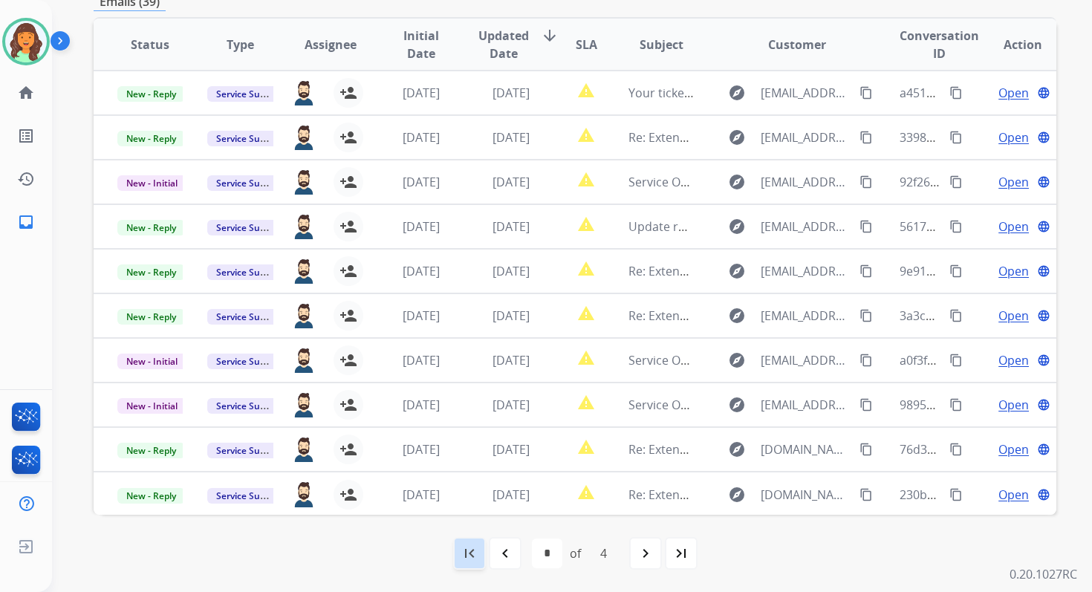
click at [465, 538] on div "first_page" at bounding box center [469, 553] width 33 height 33
select select "*"
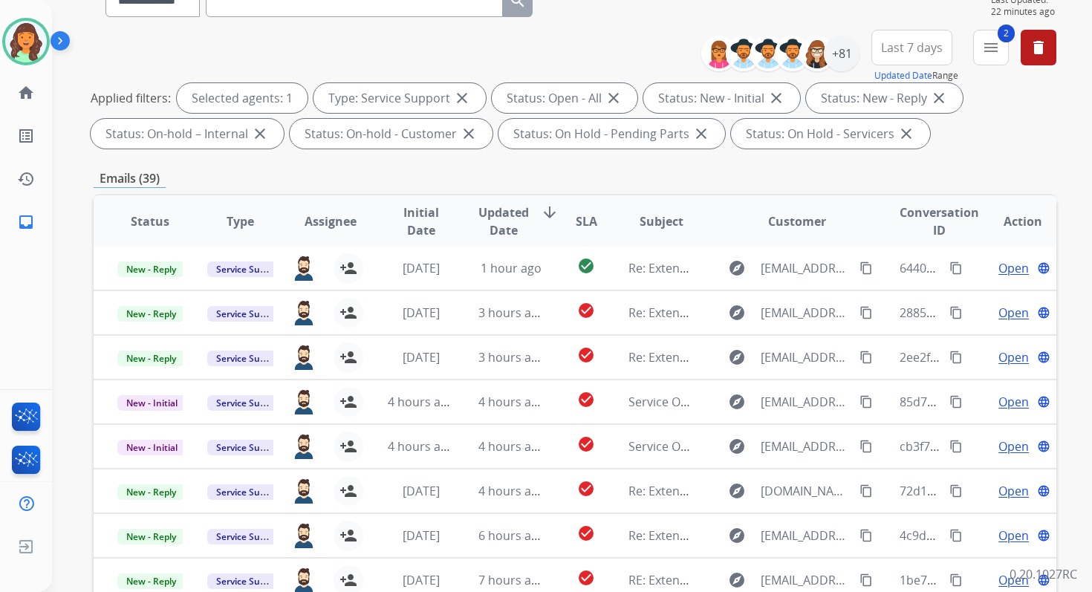
scroll to position [325, 0]
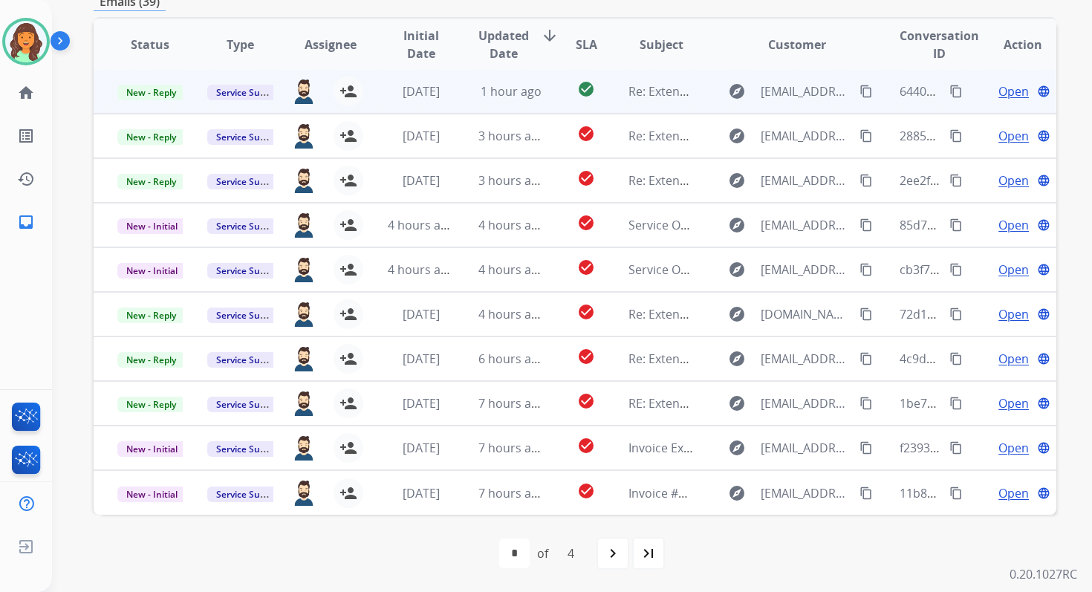
click at [501, 101] on td "1 hour ago" at bounding box center [499, 91] width 90 height 45
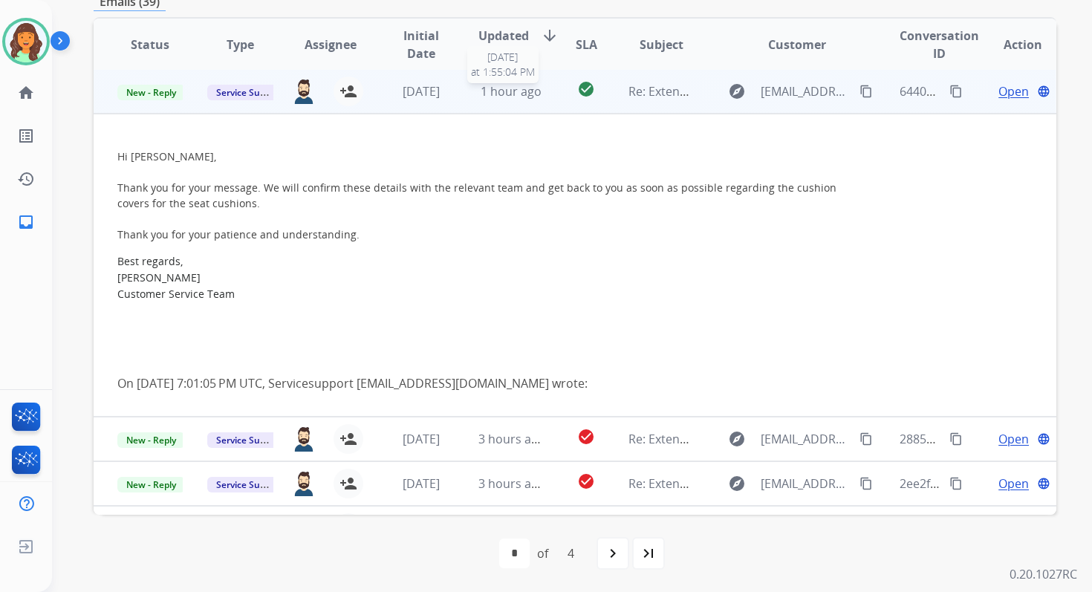
scroll to position [0, 0]
click at [501, 101] on div "1 hour ago" at bounding box center [510, 93] width 65 height 18
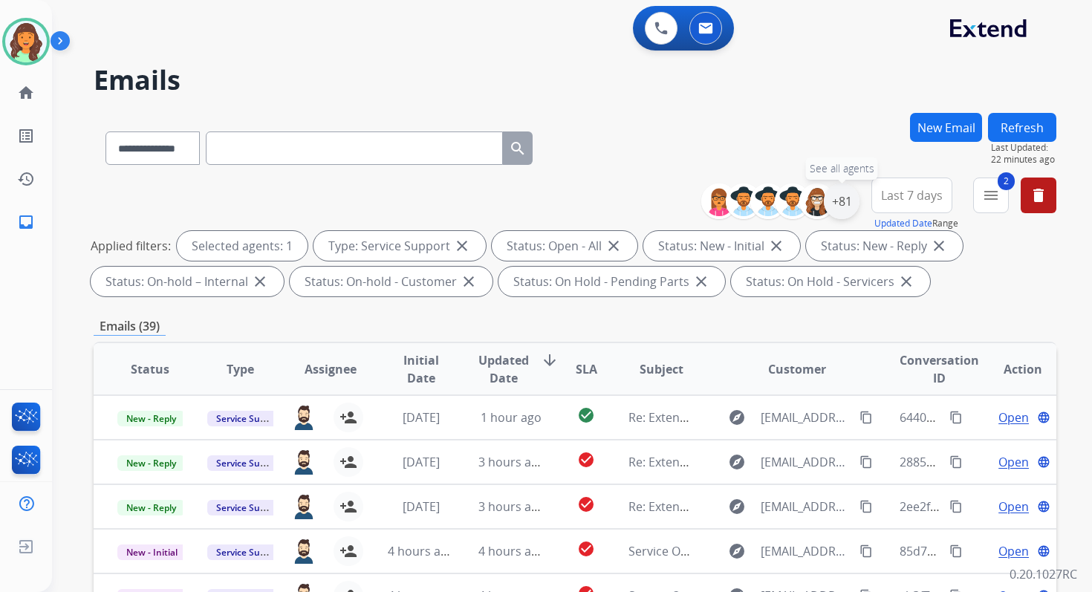
click at [845, 197] on div "+81" at bounding box center [842, 201] width 36 height 36
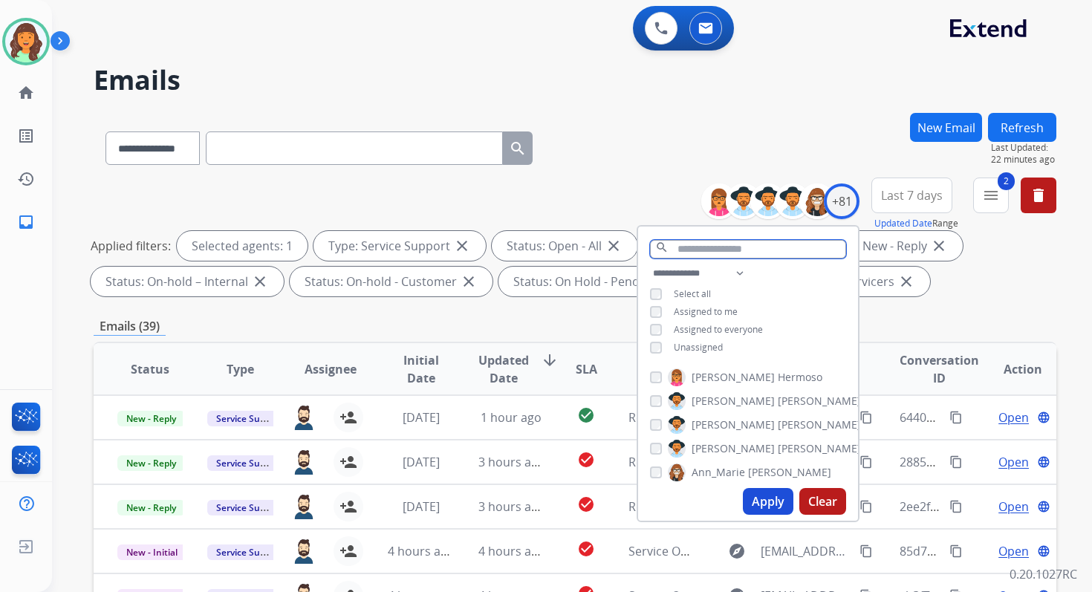
click at [715, 252] on input "text" at bounding box center [748, 249] width 196 height 19
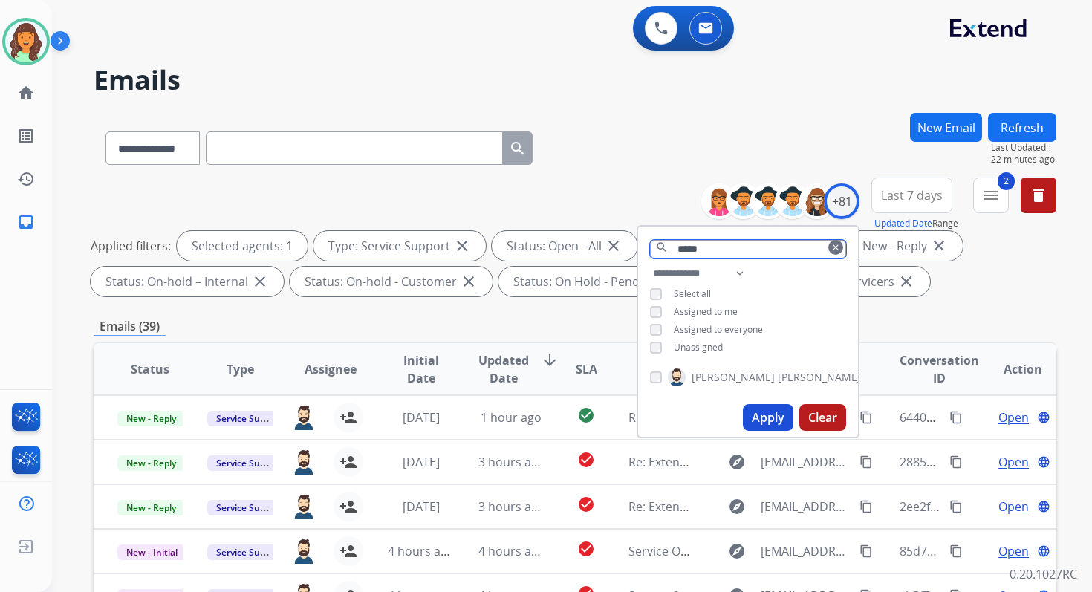
type input "*****"
click at [761, 425] on button "Apply" at bounding box center [768, 417] width 50 height 27
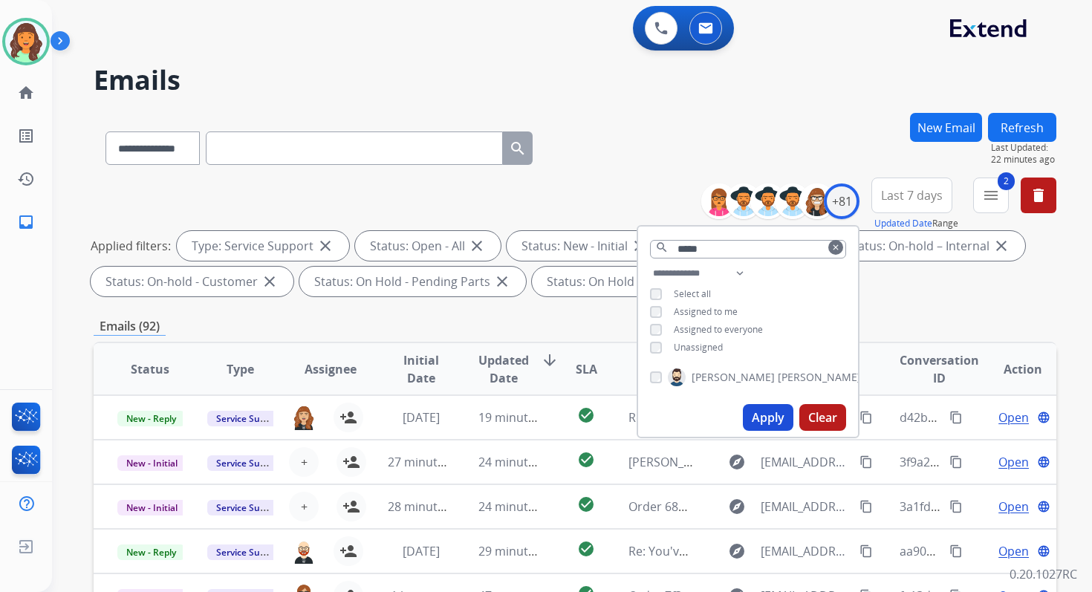
click at [631, 186] on div "**********" at bounding box center [575, 239] width 962 height 125
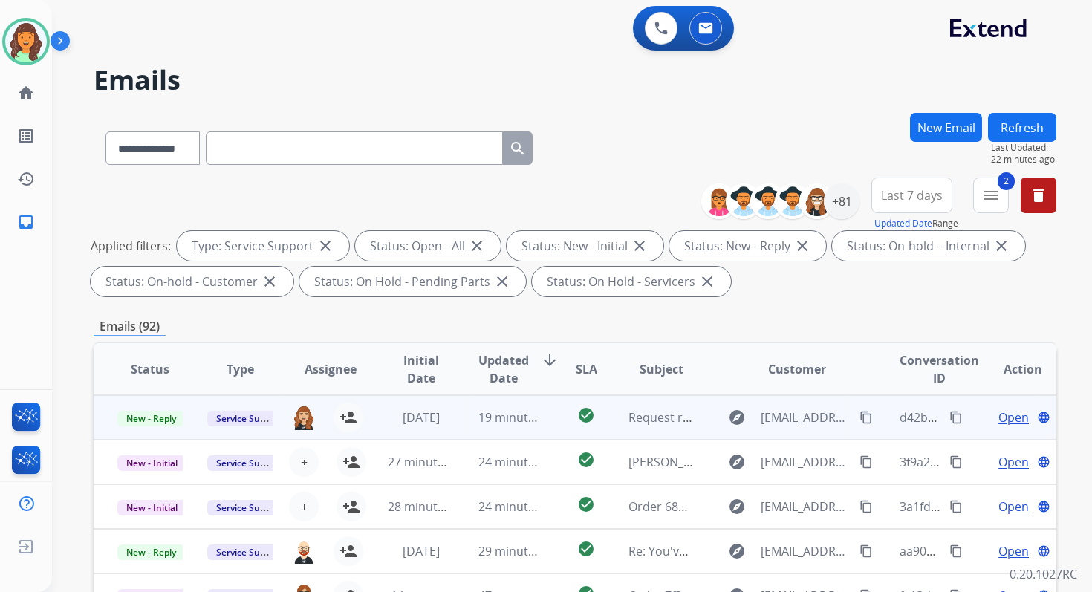
click at [998, 414] on span "Open" at bounding box center [1013, 417] width 30 height 18
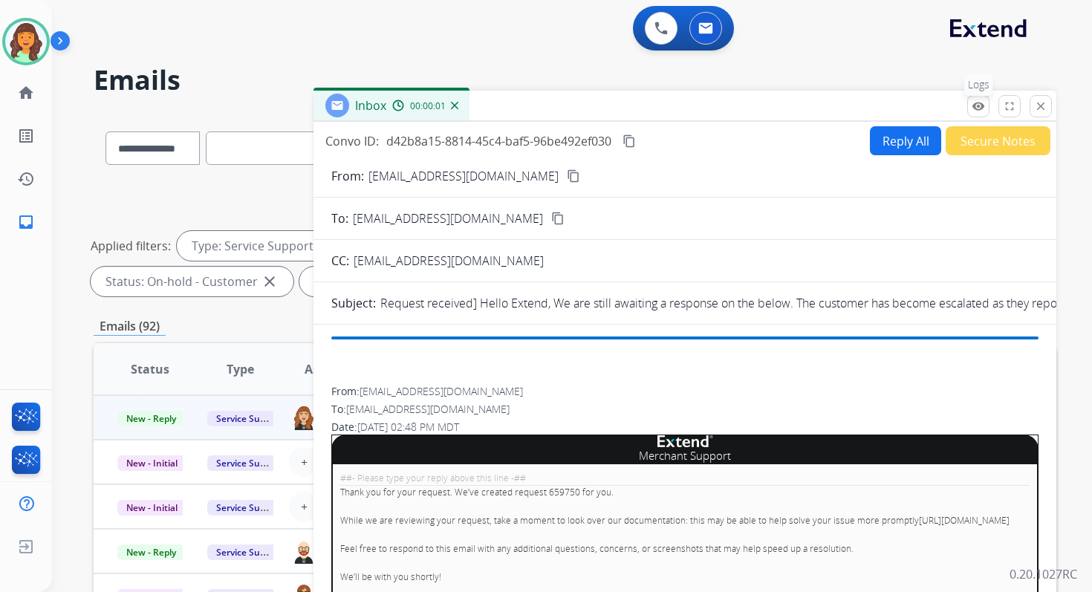
click at [983, 105] on mat-icon "remove_red_eye" at bounding box center [977, 106] width 13 height 13
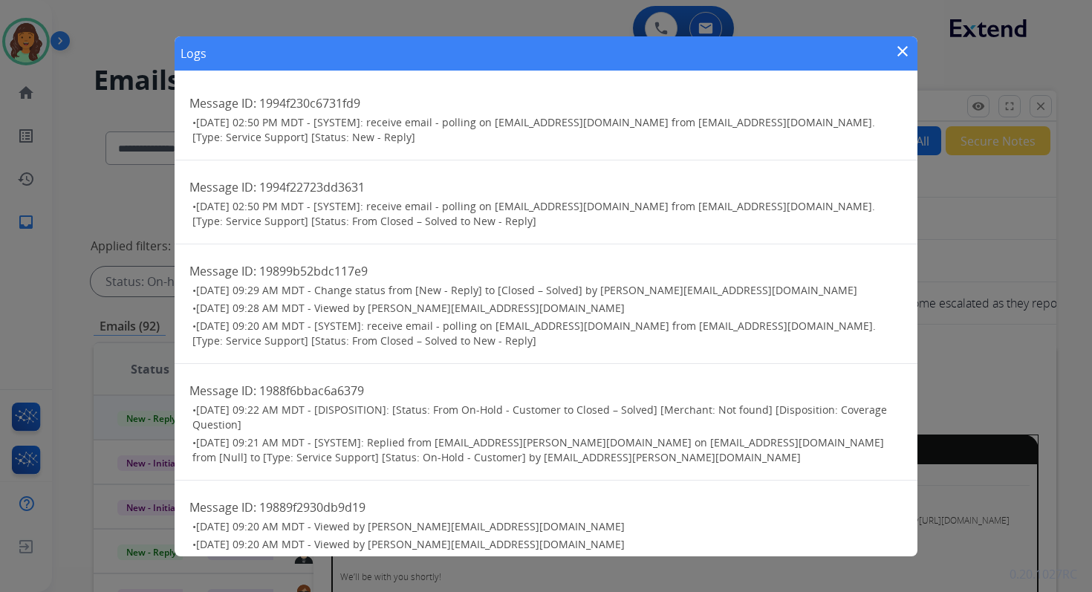
click at [897, 47] on mat-icon "close" at bounding box center [902, 51] width 18 height 18
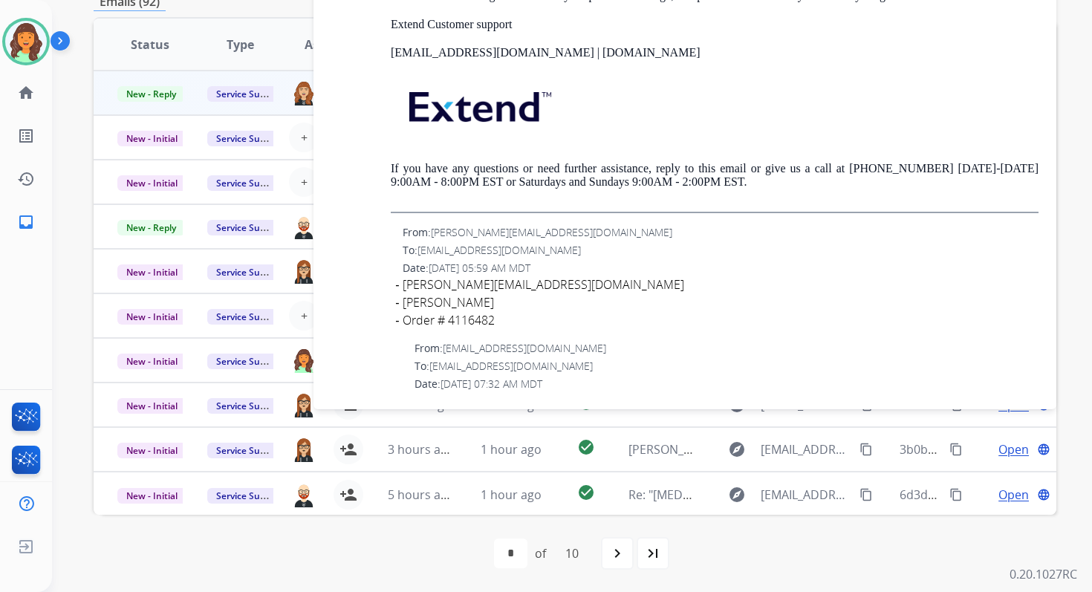
scroll to position [2554, 0]
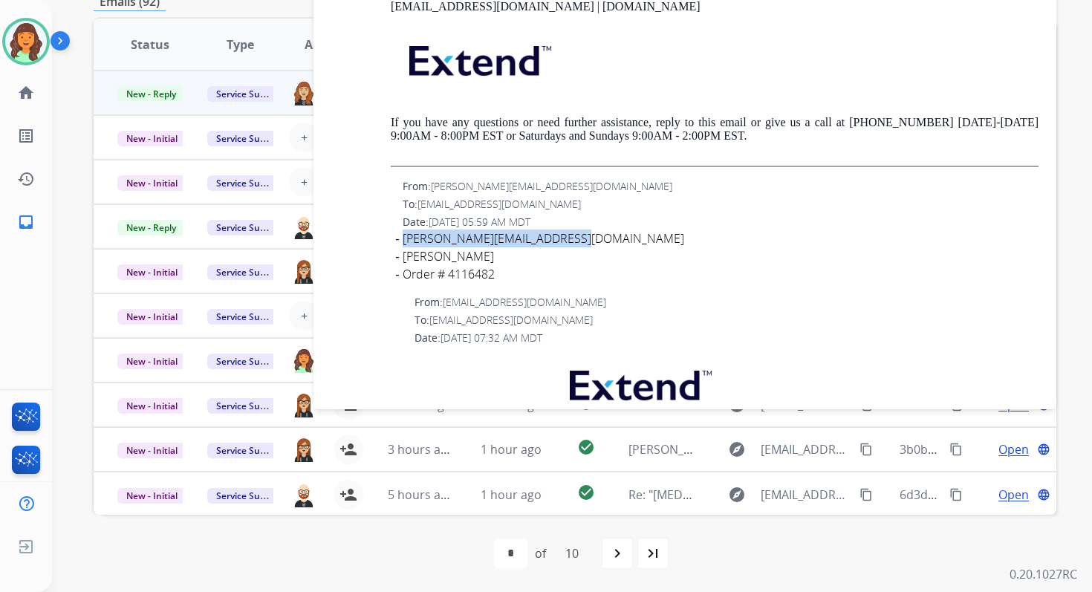
drag, startPoint x: 578, startPoint y: 252, endPoint x: 404, endPoint y: 250, distance: 173.8
click at [404, 247] on div "mickael.marchand@hotmail.com" at bounding box center [720, 238] width 636 height 18
copy div "mickael.marchand@hotmail.com"
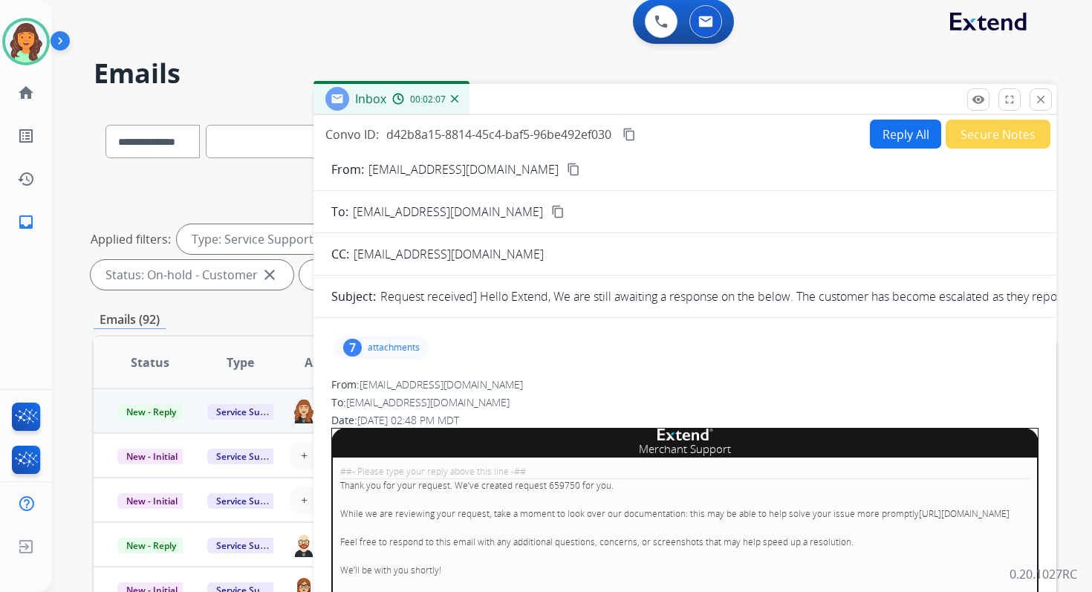
scroll to position [6, 0]
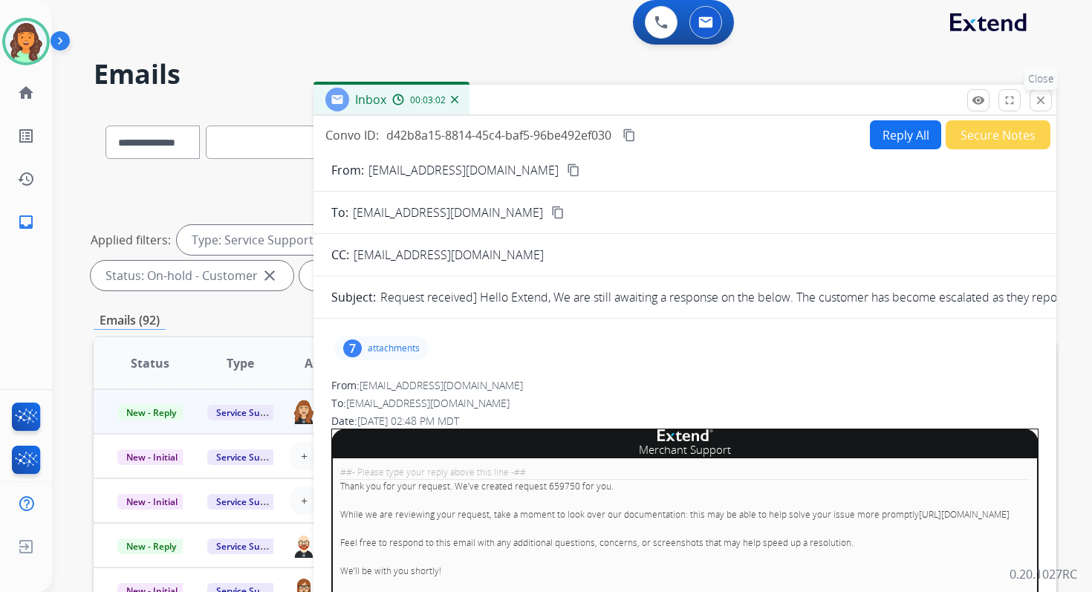
click at [1042, 100] on mat-icon "close" at bounding box center [1040, 100] width 13 height 13
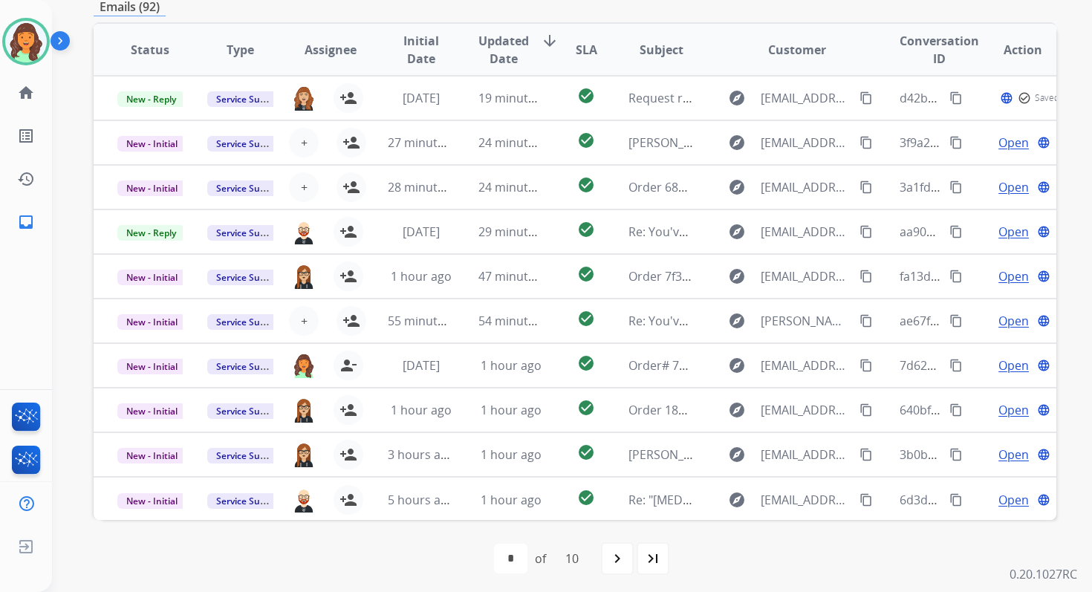
scroll to position [325, 0]
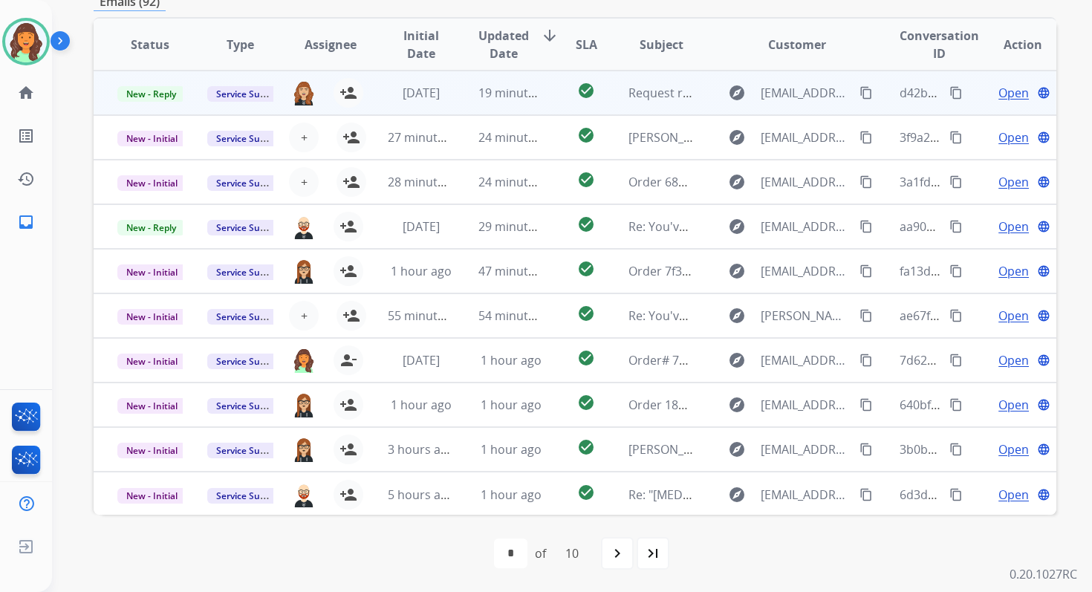
click at [949, 90] on mat-icon "content_copy" at bounding box center [955, 92] width 13 height 13
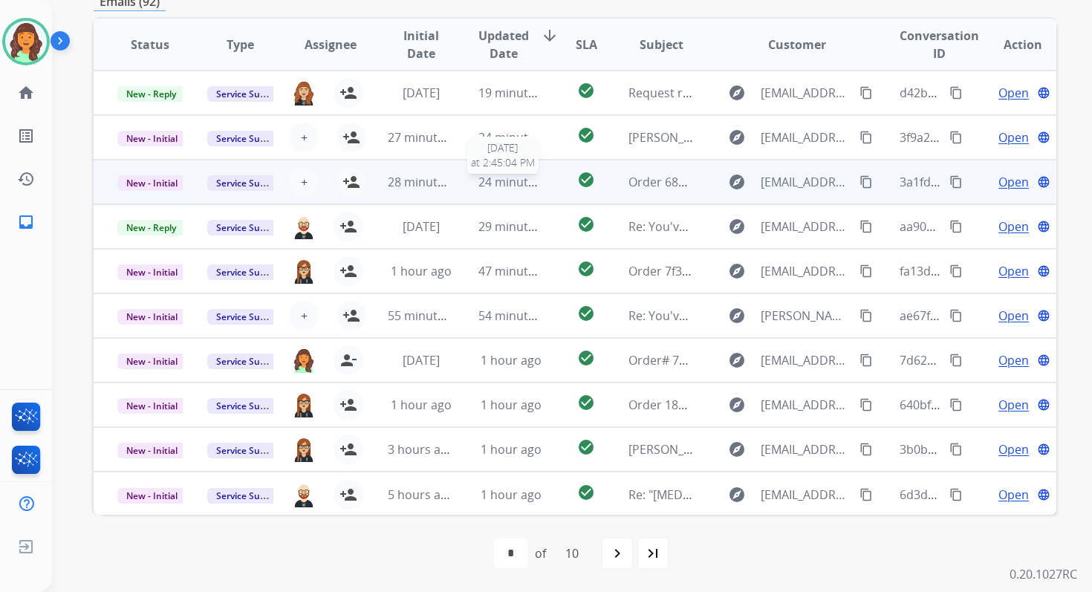
click at [526, 178] on span "24 minutes ago" at bounding box center [521, 182] width 86 height 16
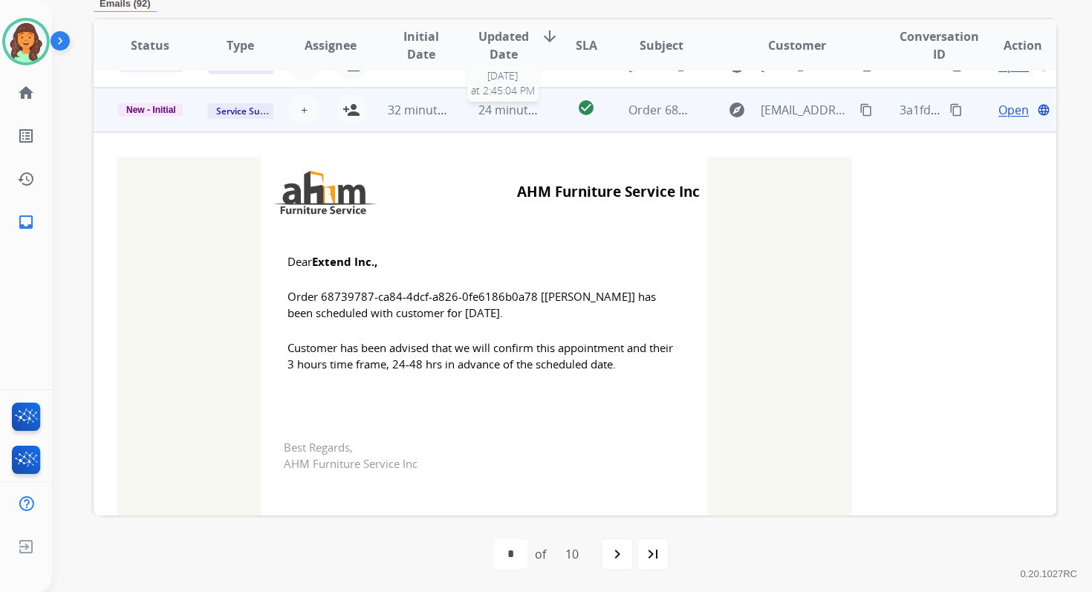
scroll to position [89, 0]
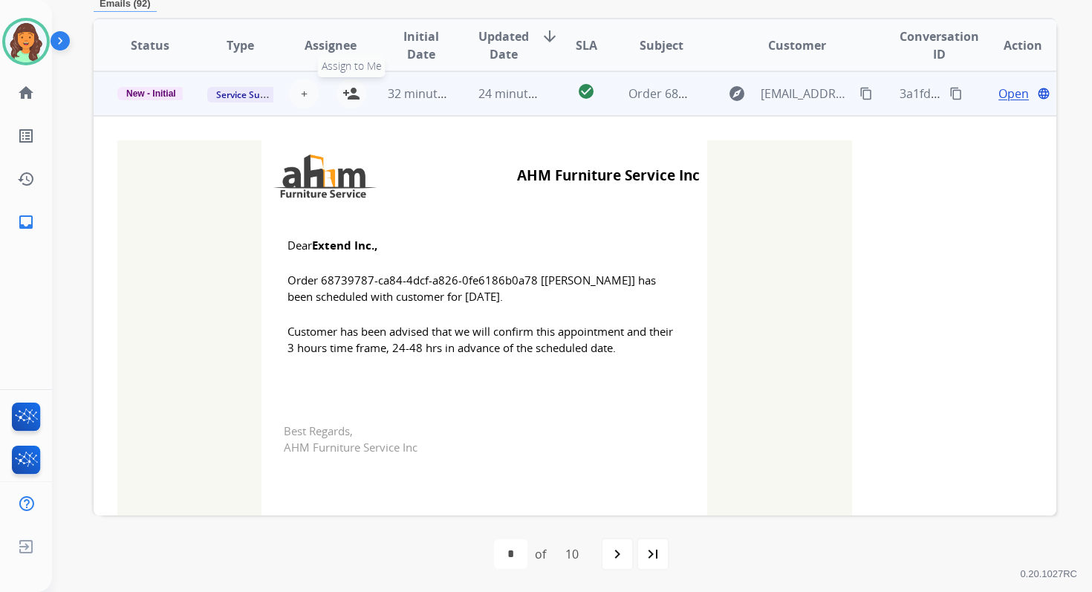
click at [348, 92] on mat-icon "person_add" at bounding box center [351, 94] width 18 height 18
click at [174, 97] on span "New - Initial" at bounding box center [151, 93] width 68 height 13
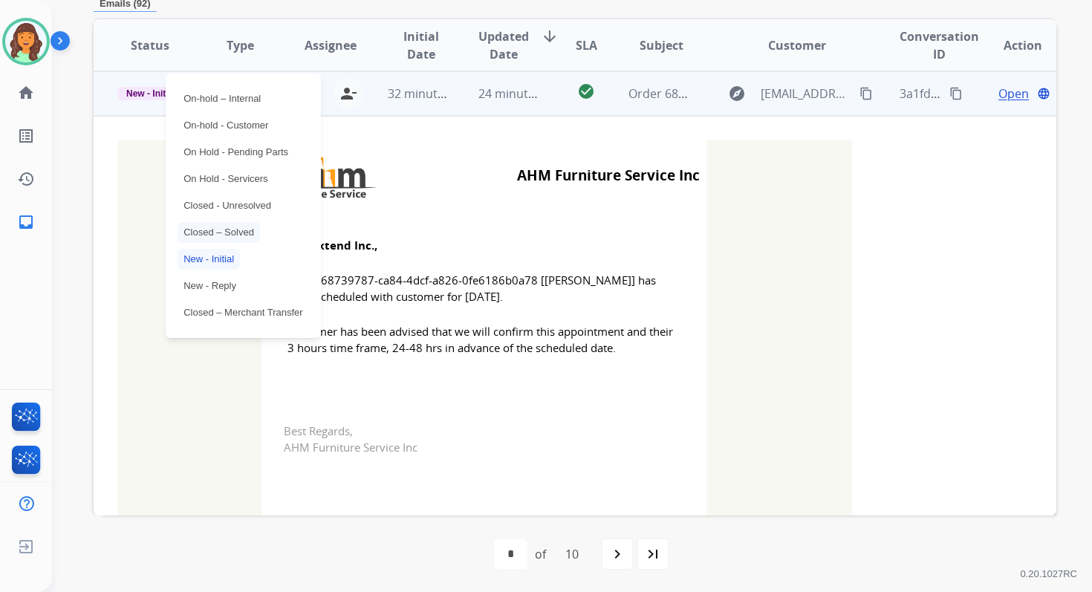
click at [224, 229] on p "Closed – Solved" at bounding box center [218, 232] width 82 height 21
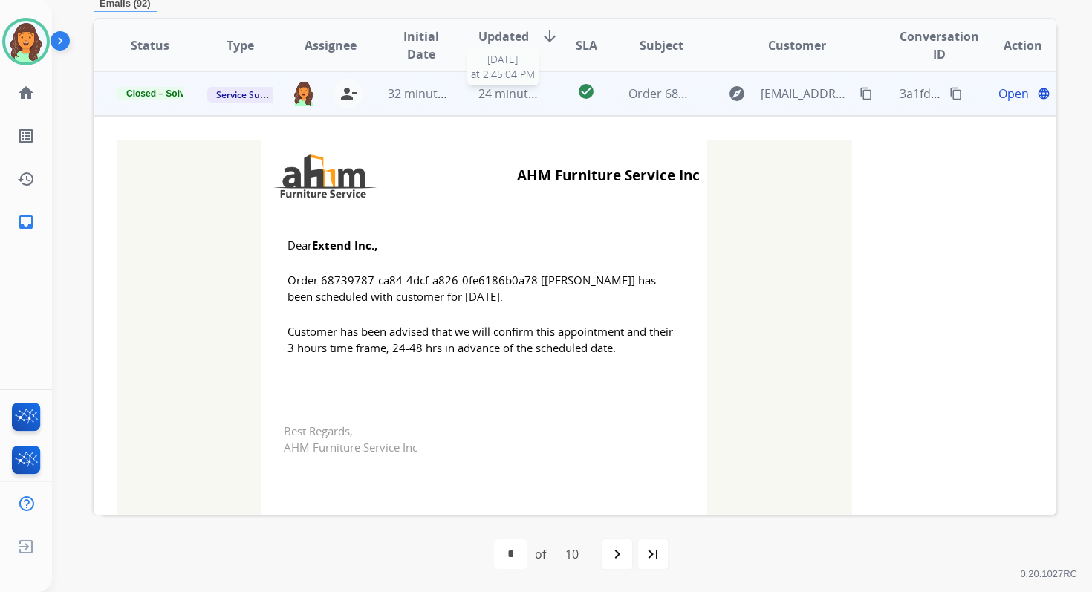
click at [509, 94] on span "24 minutes ago" at bounding box center [521, 93] width 86 height 16
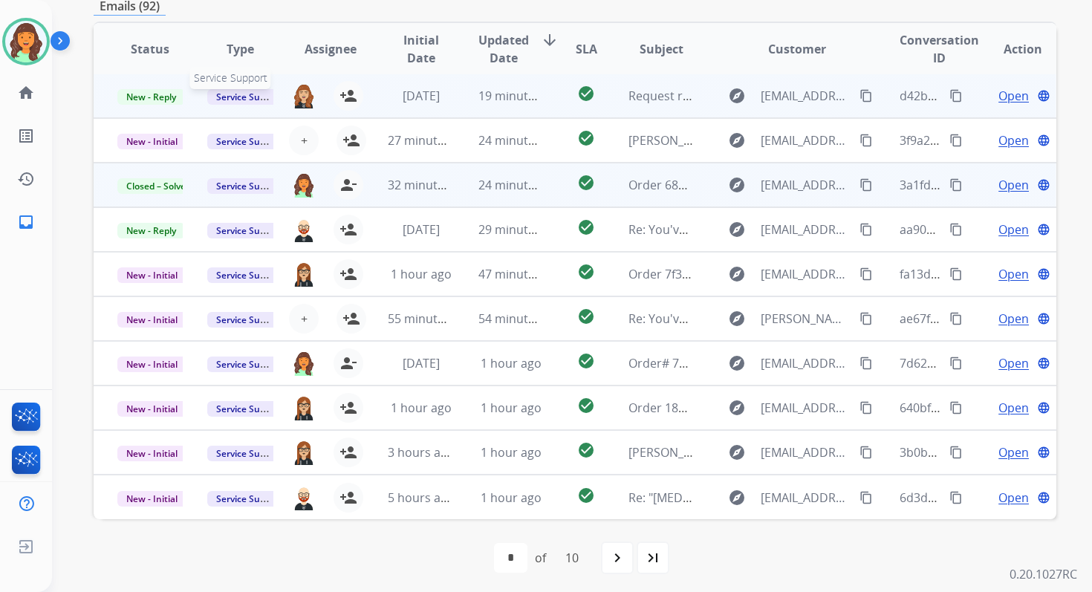
click at [261, 92] on span "Service Support" at bounding box center [249, 97] width 85 height 16
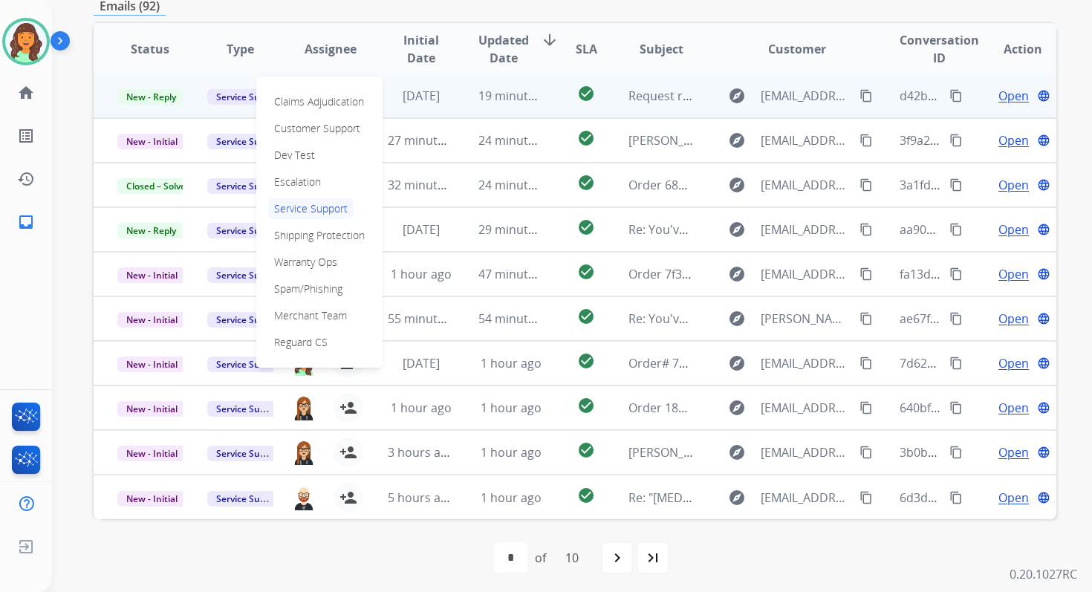
click at [466, 94] on td "19 minutes ago" at bounding box center [499, 96] width 90 height 45
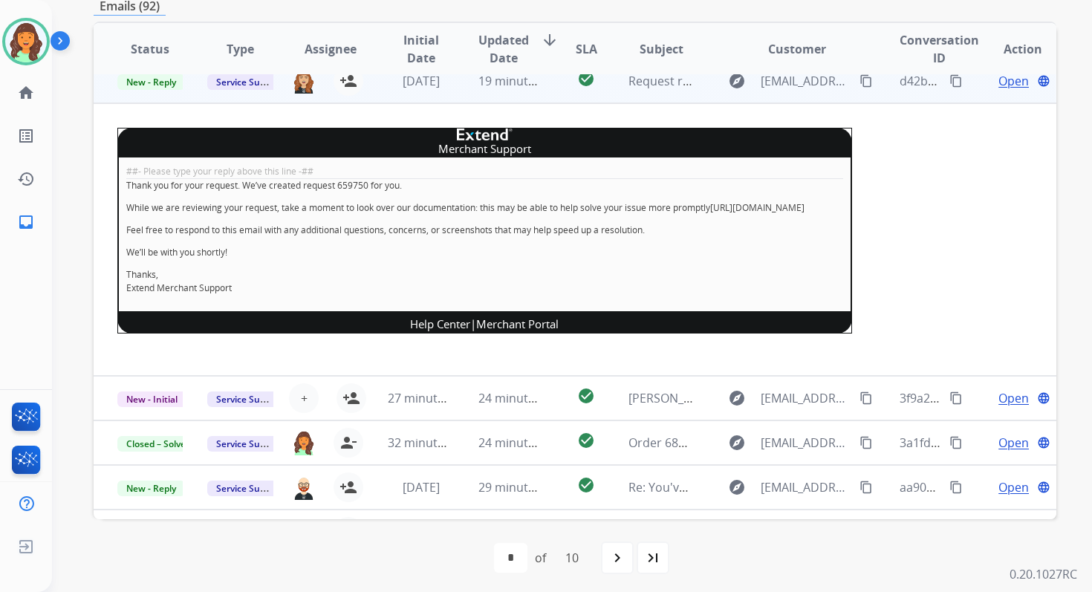
scroll to position [0, 0]
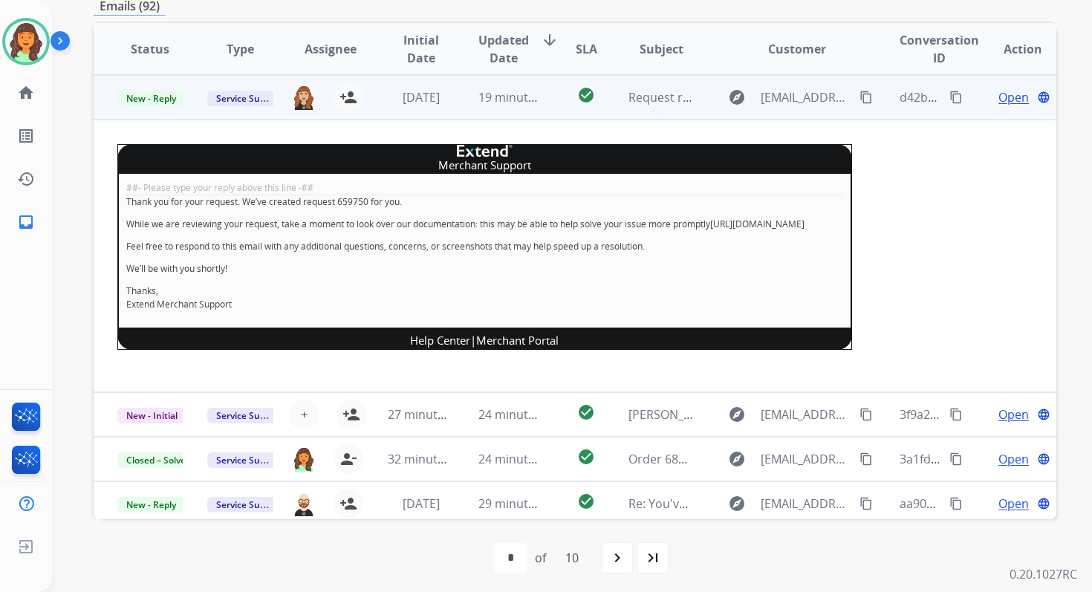
click at [471, 105] on td "19 minutes ago" at bounding box center [499, 97] width 90 height 45
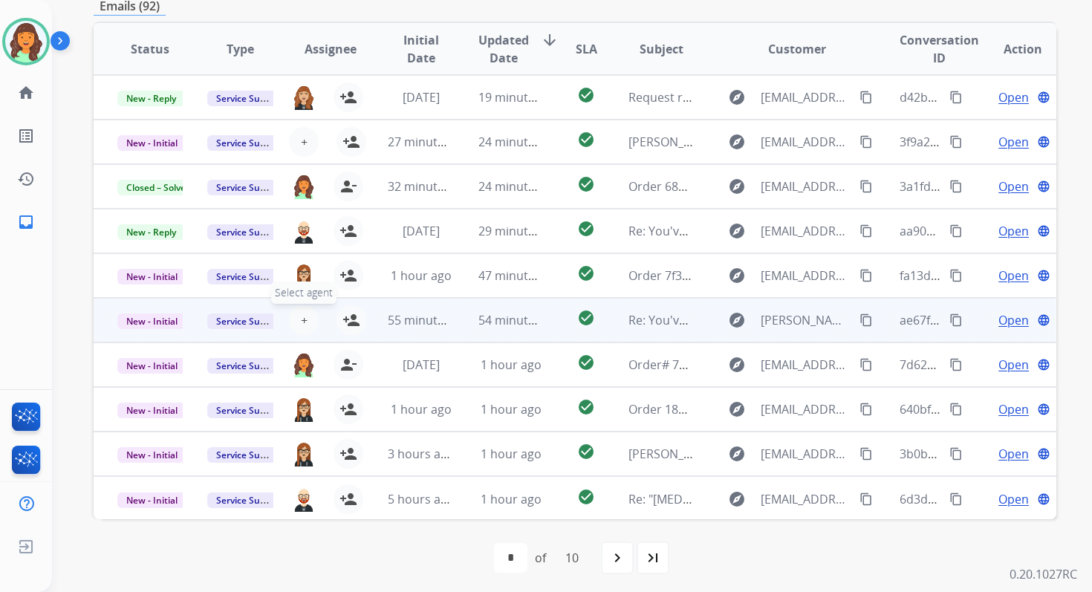
click at [303, 317] on span "+" at bounding box center [304, 320] width 7 height 18
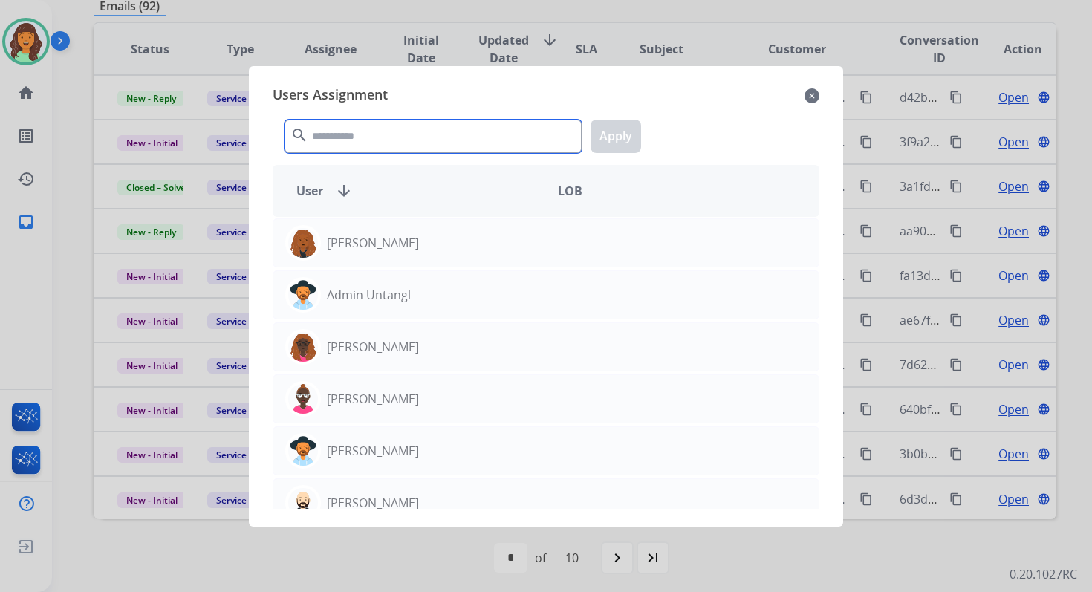
click at [359, 124] on input "text" at bounding box center [432, 136] width 297 height 33
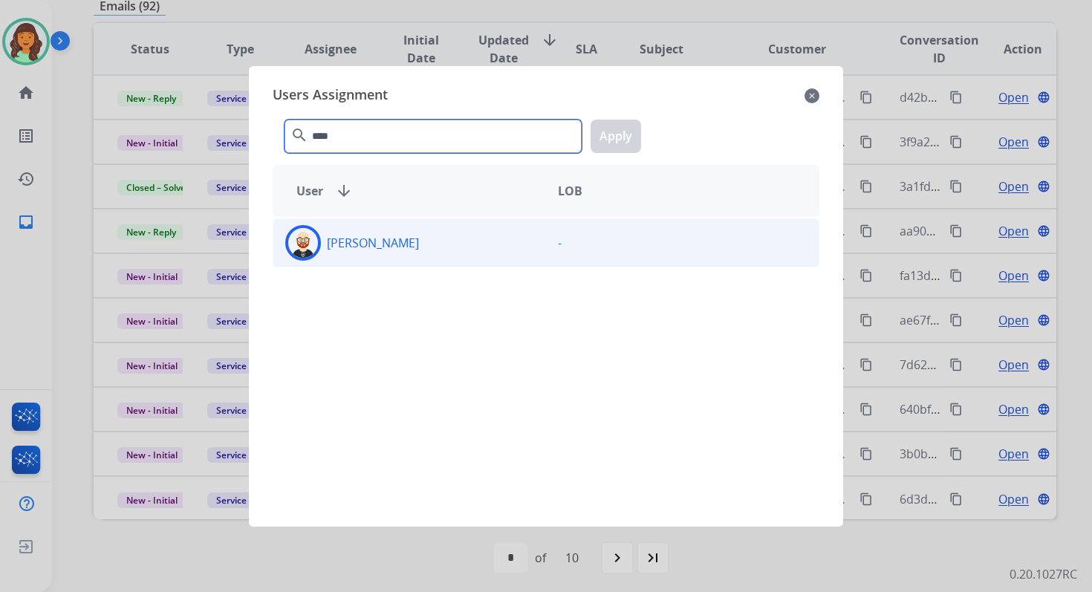
type input "****"
click at [376, 226] on div "Ezra Barnes" at bounding box center [409, 243] width 273 height 36
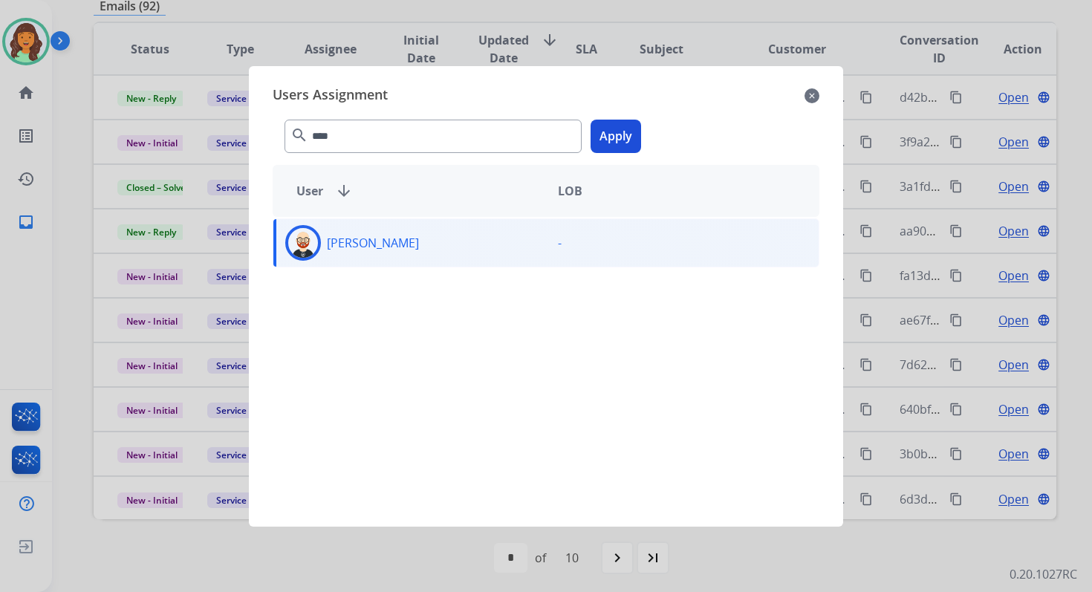
click at [622, 142] on button "Apply" at bounding box center [615, 136] width 50 height 33
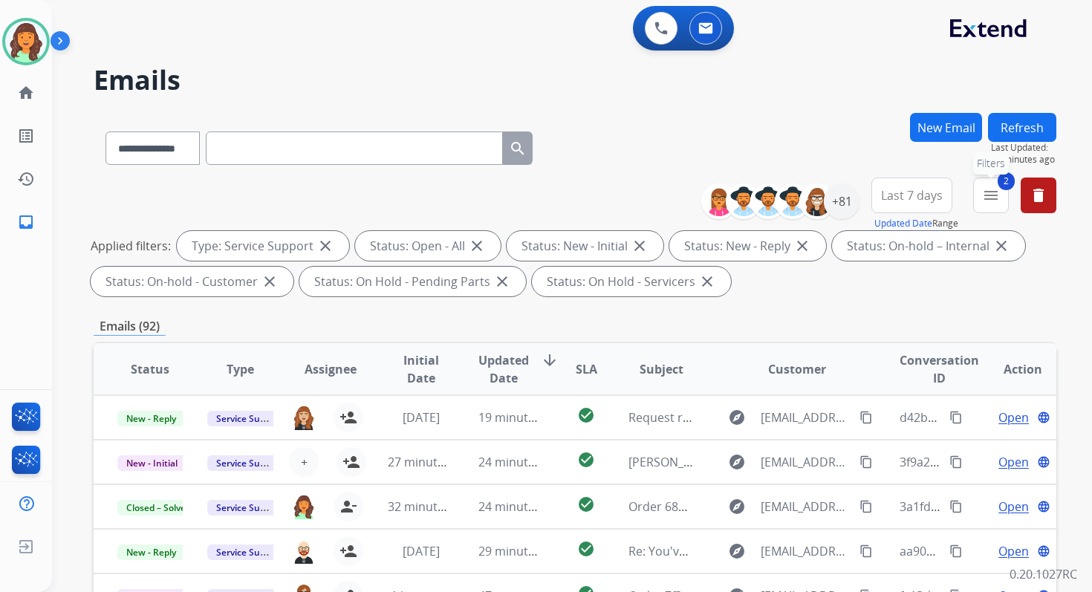
click at [986, 198] on mat-icon "menu" at bounding box center [991, 195] width 18 height 18
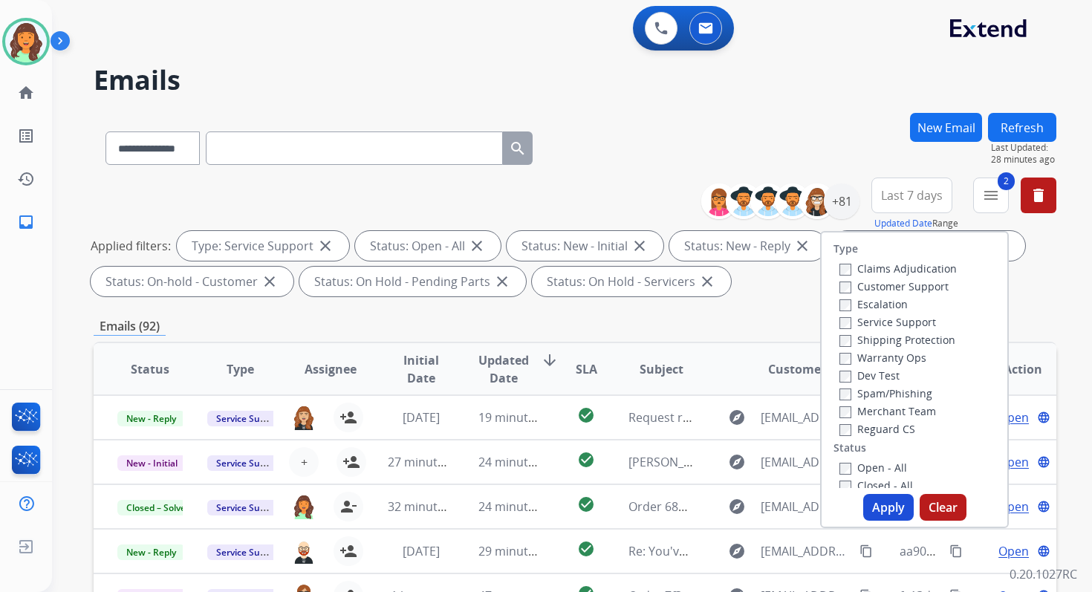
click at [875, 497] on button "Apply" at bounding box center [888, 507] width 50 height 27
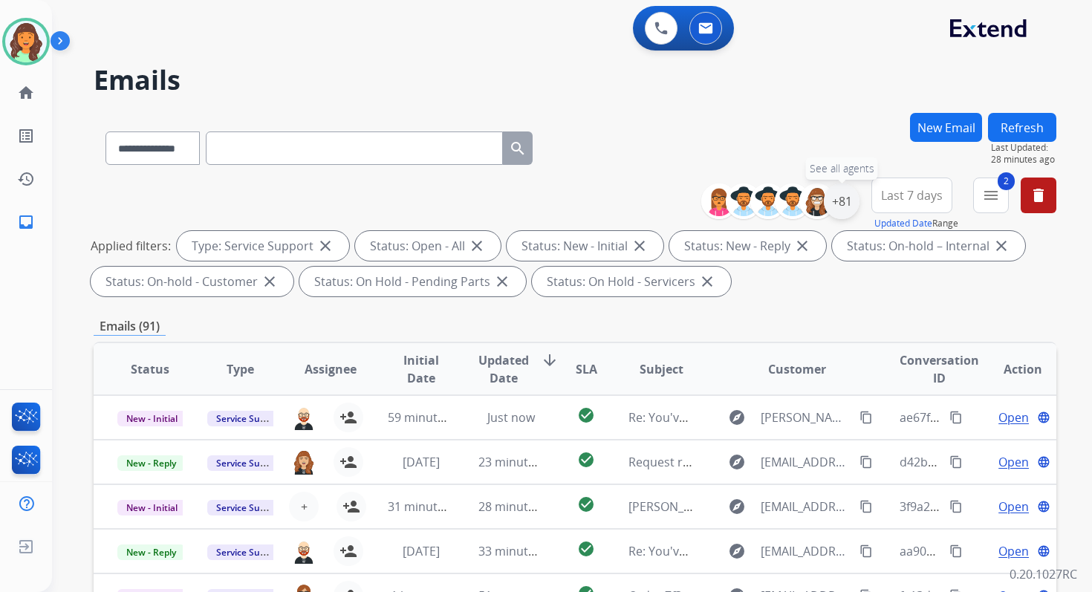
click at [840, 195] on div "+81" at bounding box center [842, 201] width 36 height 36
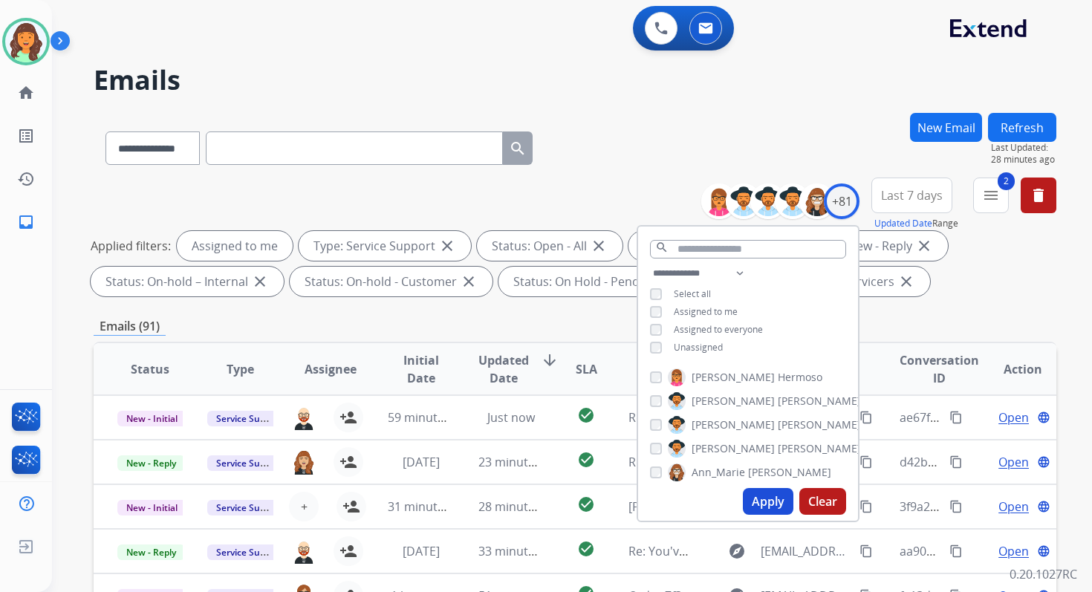
click at [654, 337] on div "**********" at bounding box center [748, 311] width 220 height 95
click at [761, 489] on button "Apply" at bounding box center [768, 501] width 50 height 27
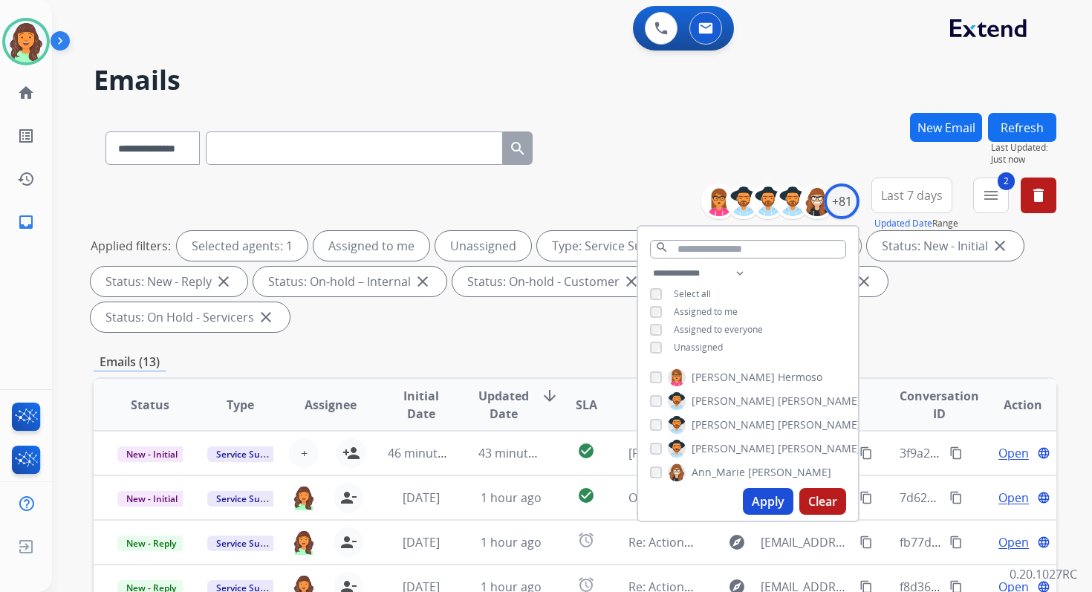
click at [655, 157] on div "**********" at bounding box center [575, 145] width 962 height 65
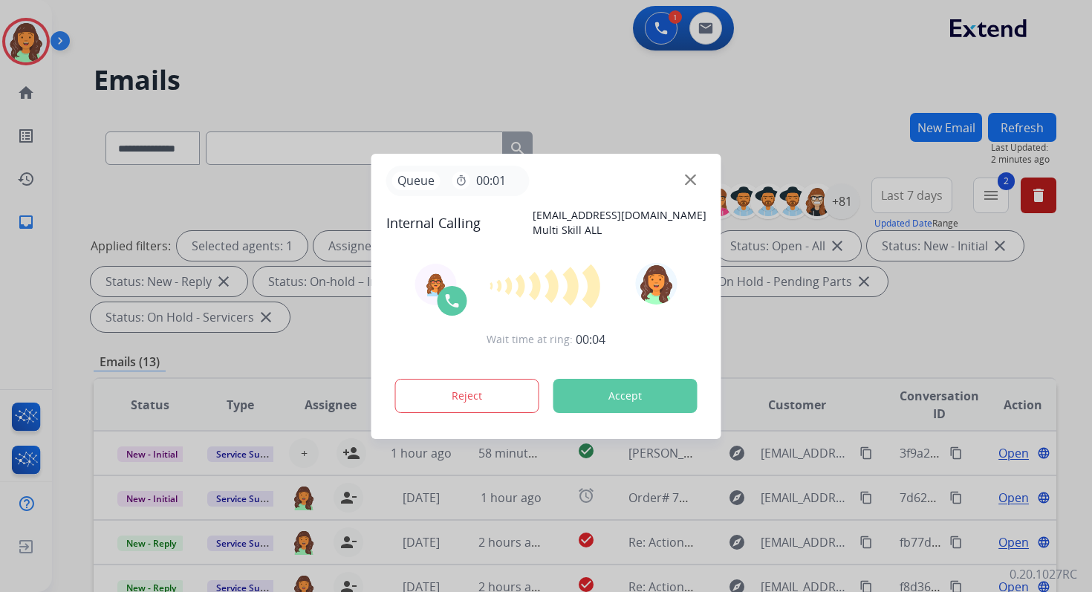
click at [633, 398] on button "Accept" at bounding box center [625, 396] width 144 height 34
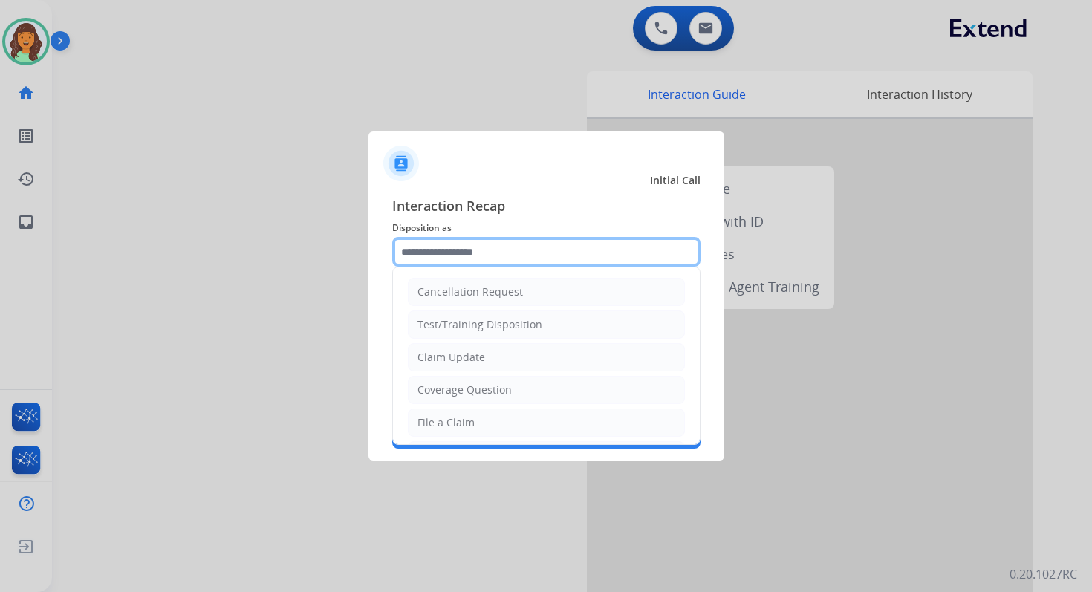
click at [449, 255] on input "text" at bounding box center [546, 252] width 308 height 30
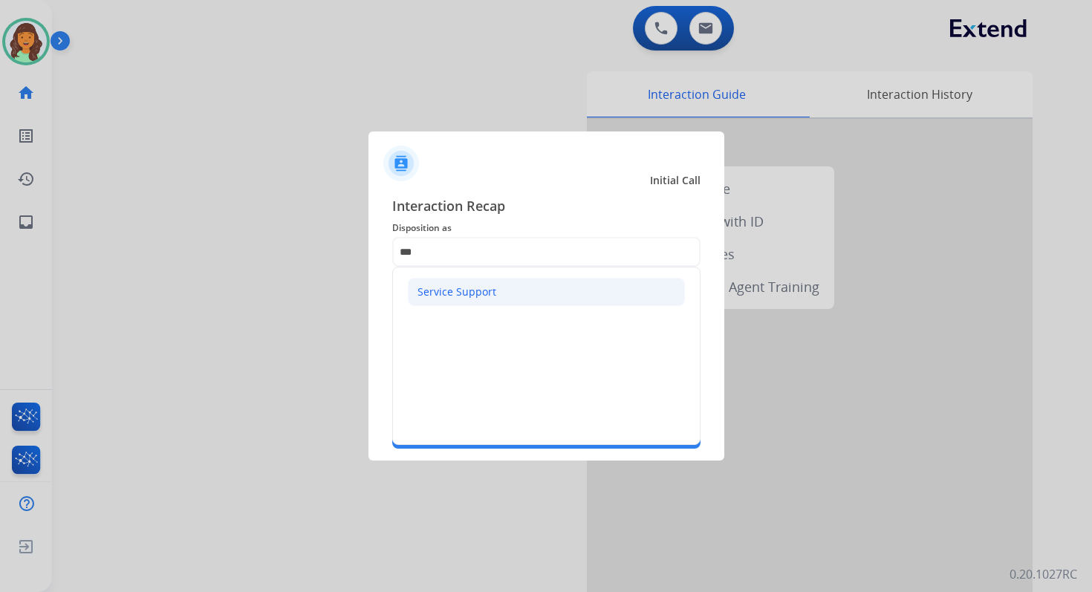
click at [455, 287] on div "Service Support" at bounding box center [456, 291] width 79 height 15
type input "**********"
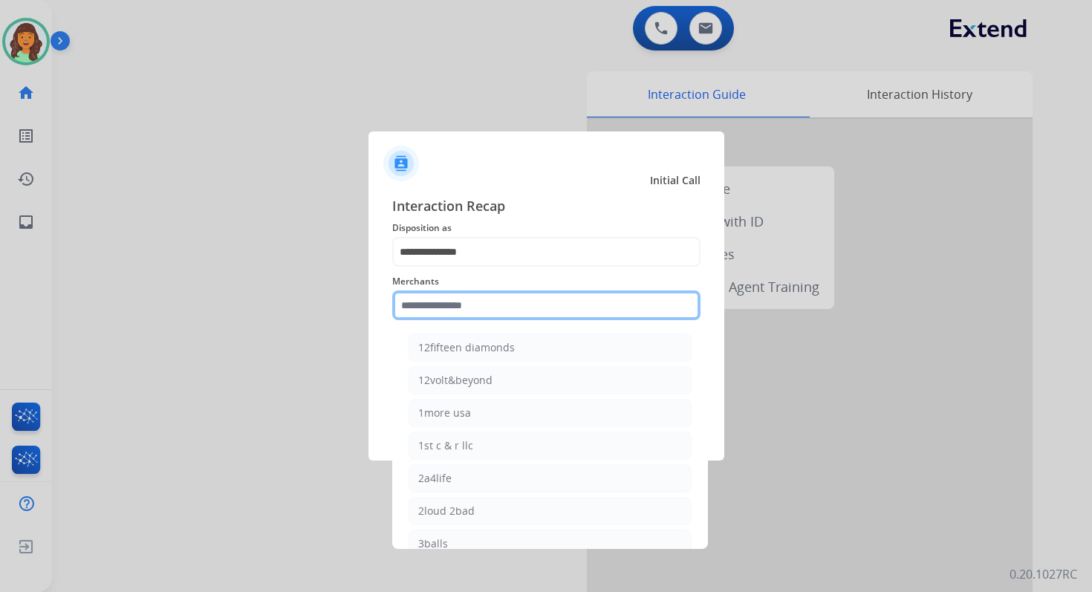
click at [455, 299] on input "text" at bounding box center [546, 305] width 308 height 30
type input "*"
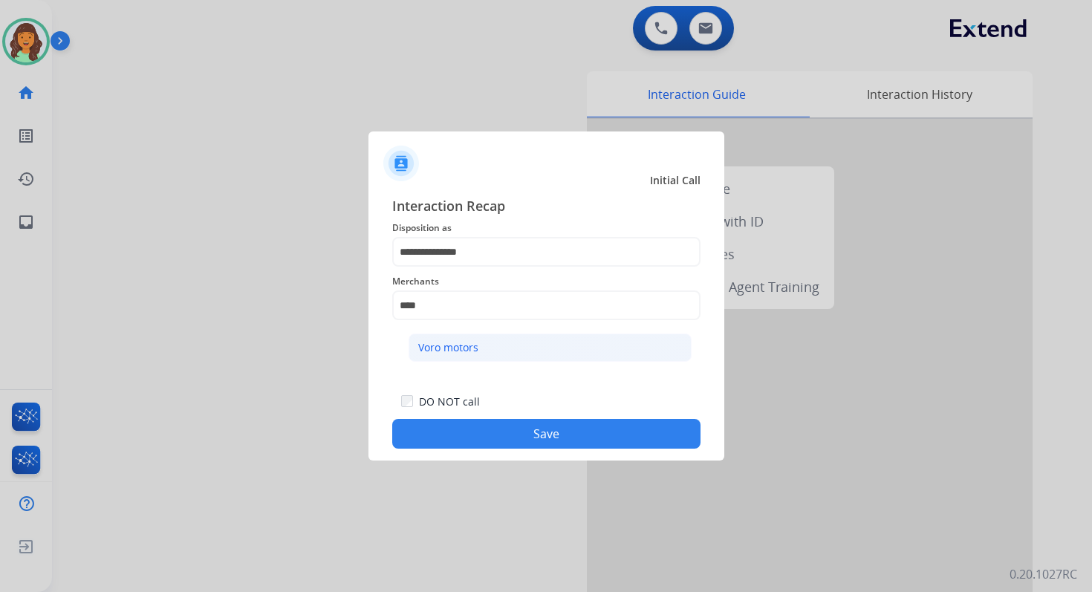
click at [445, 347] on div "Voro motors" at bounding box center [448, 347] width 60 height 15
type input "**********"
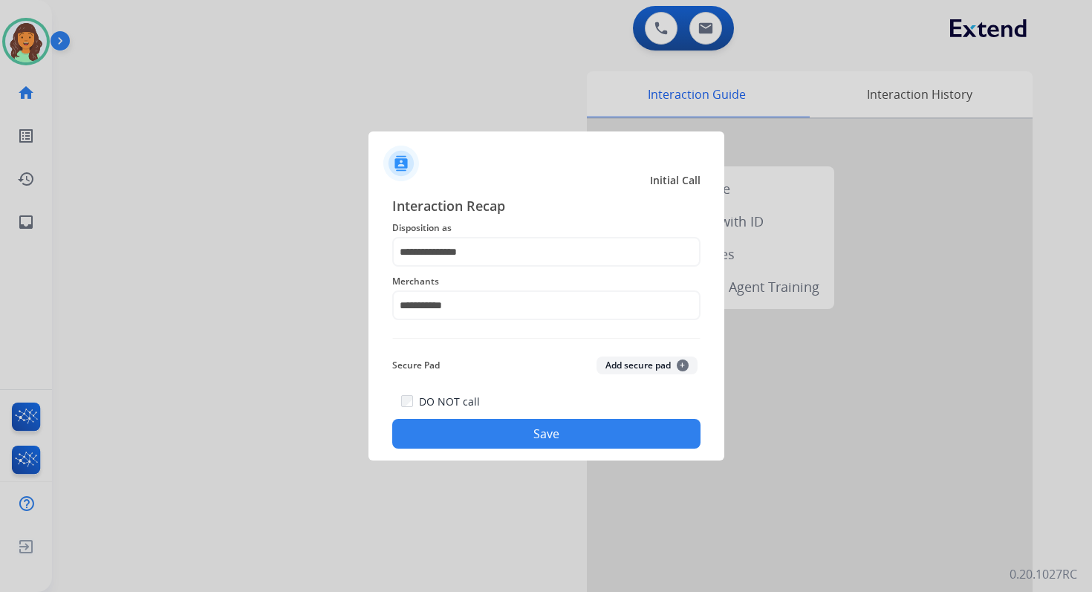
click at [570, 437] on button "Save" at bounding box center [546, 434] width 308 height 30
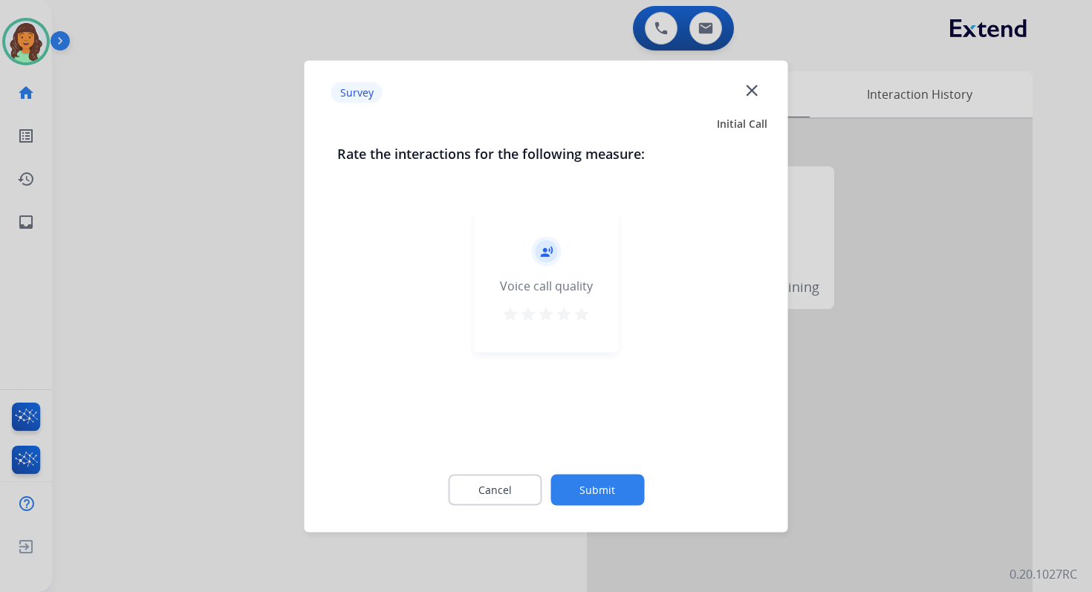
click at [610, 488] on button "Submit" at bounding box center [597, 489] width 94 height 31
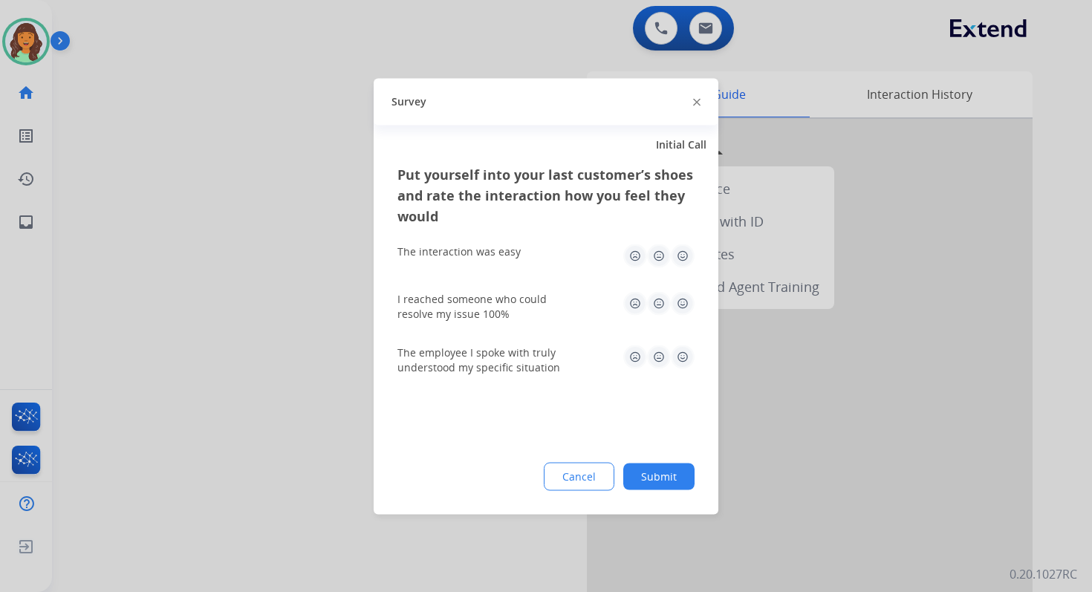
click at [700, 104] on div "Survey" at bounding box center [546, 101] width 345 height 47
click at [690, 101] on div "Survey" at bounding box center [546, 101] width 345 height 47
click at [695, 101] on img at bounding box center [696, 102] width 7 height 7
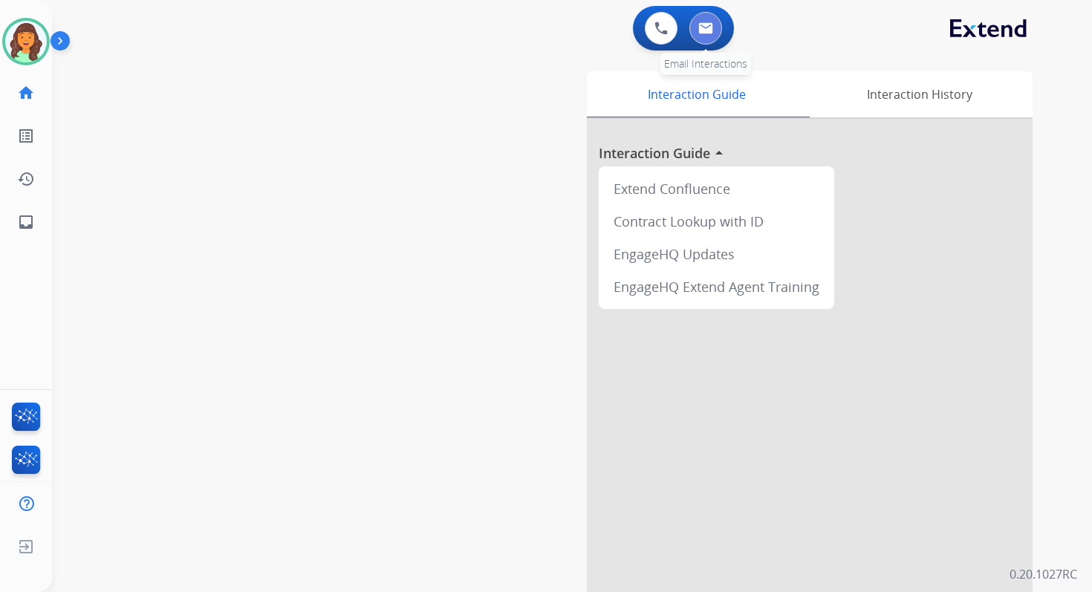
click at [707, 38] on button at bounding box center [705, 28] width 33 height 33
select select "**********"
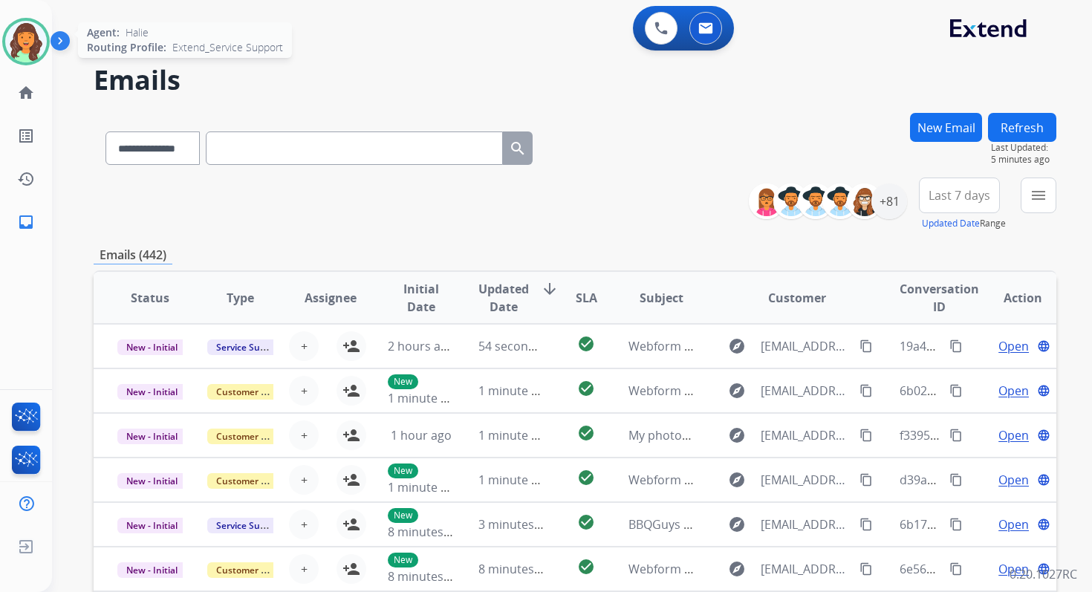
click at [39, 49] on img at bounding box center [26, 42] width 42 height 42
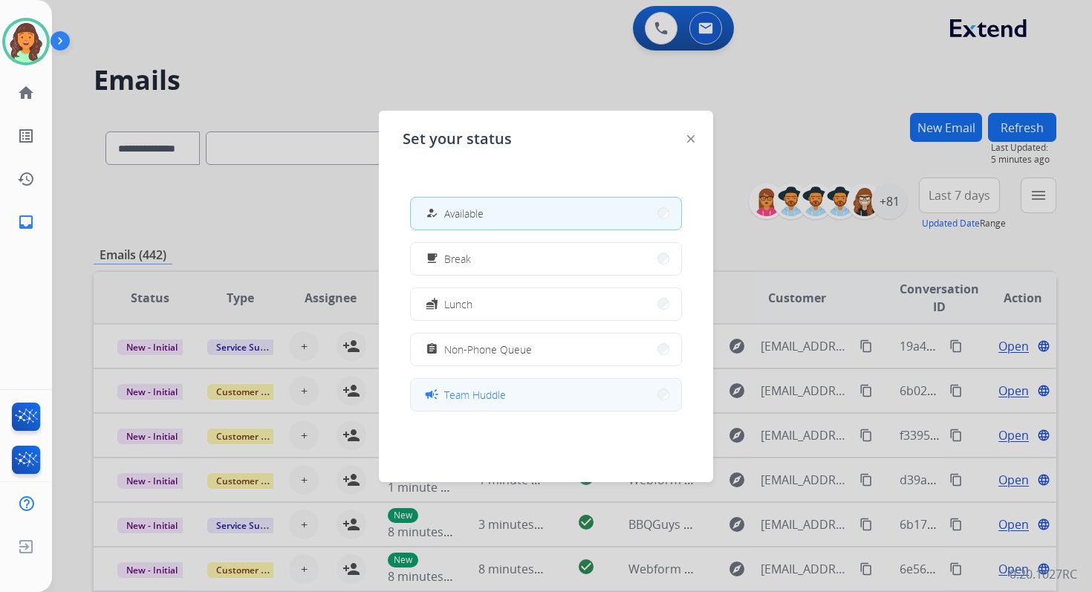
click at [502, 395] on span "Team Huddle" at bounding box center [475, 395] width 62 height 16
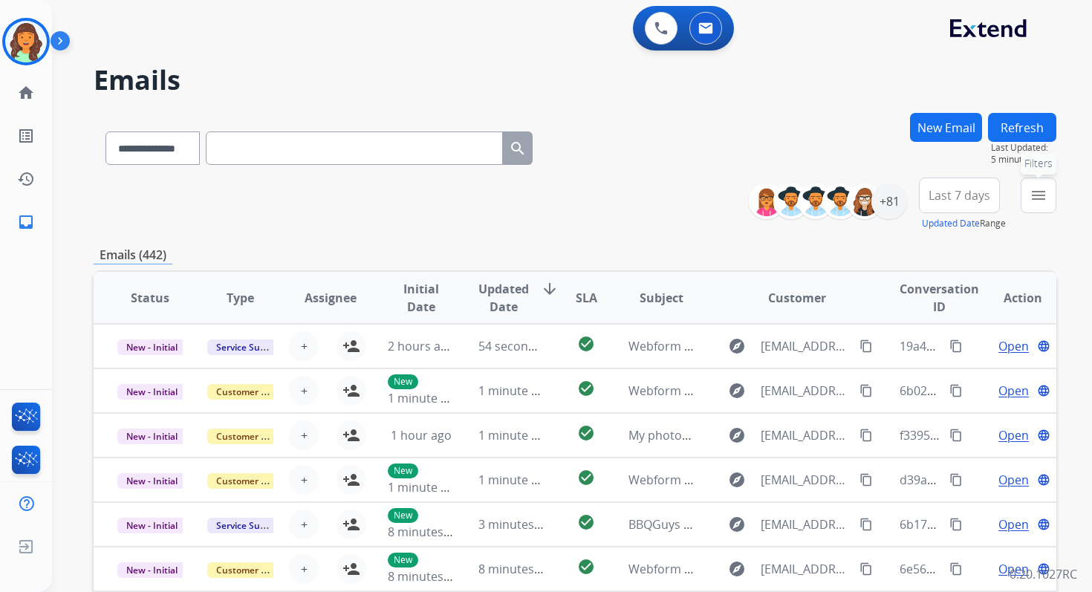
click at [1032, 205] on button "menu Filters" at bounding box center [1038, 195] width 36 height 36
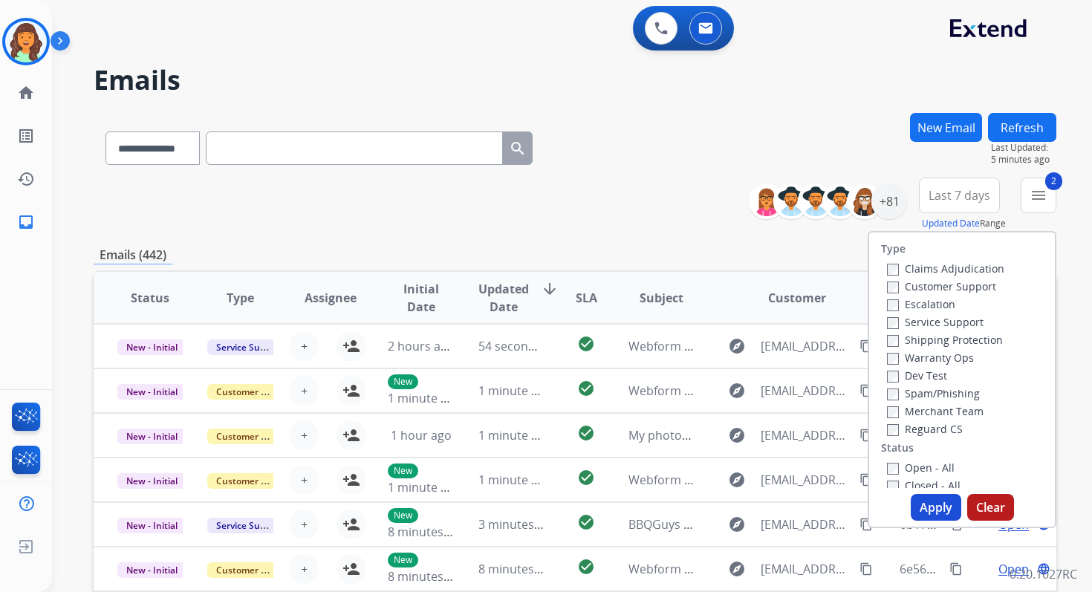
click at [932, 506] on button "Apply" at bounding box center [935, 507] width 50 height 27
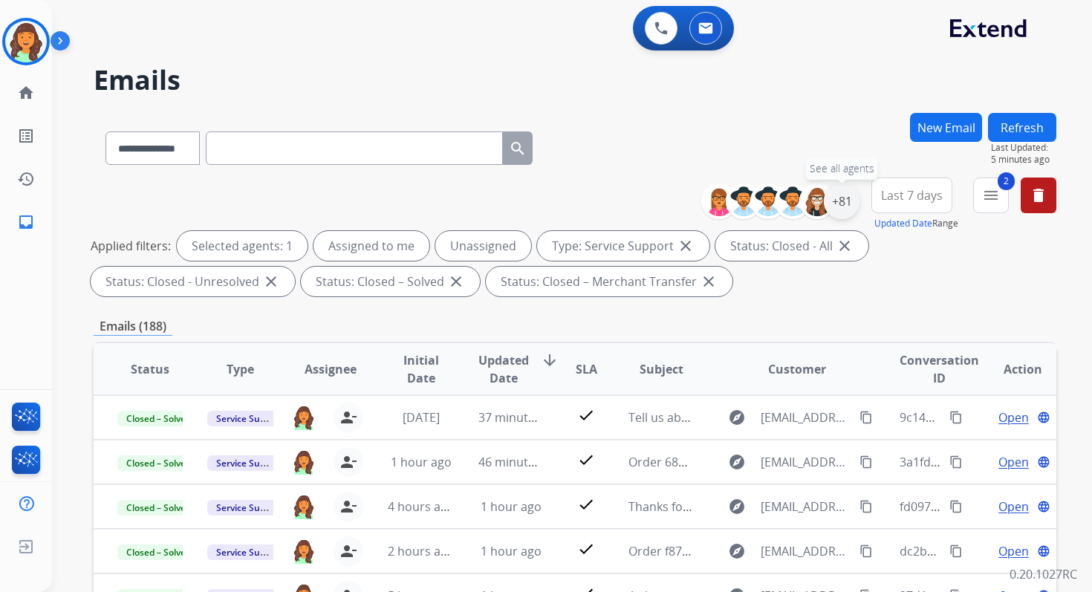
click at [839, 198] on div "+81" at bounding box center [842, 201] width 36 height 36
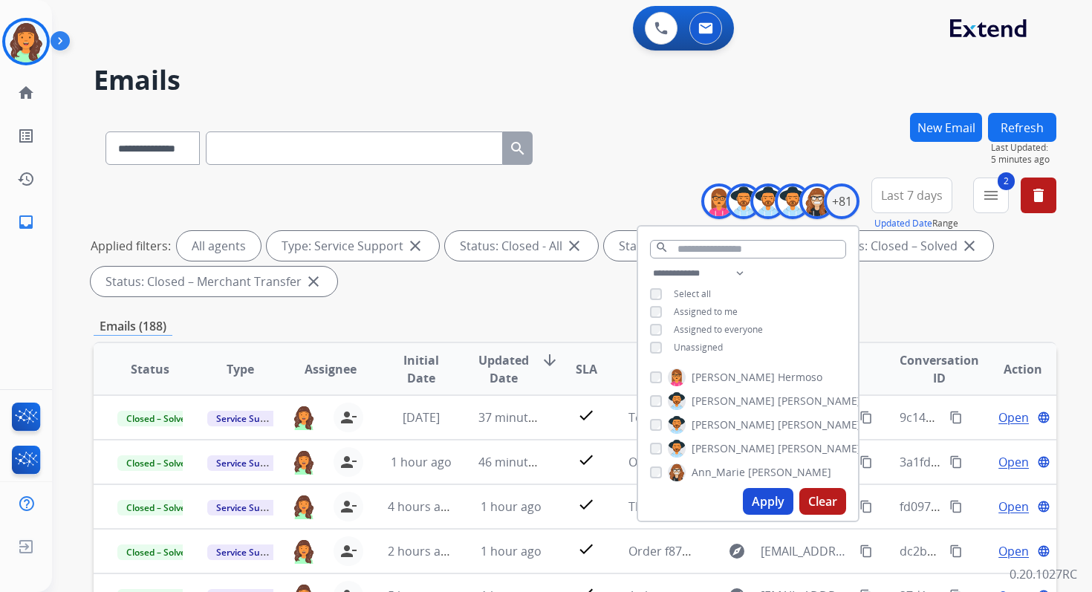
click at [768, 501] on button "Apply" at bounding box center [768, 501] width 50 height 27
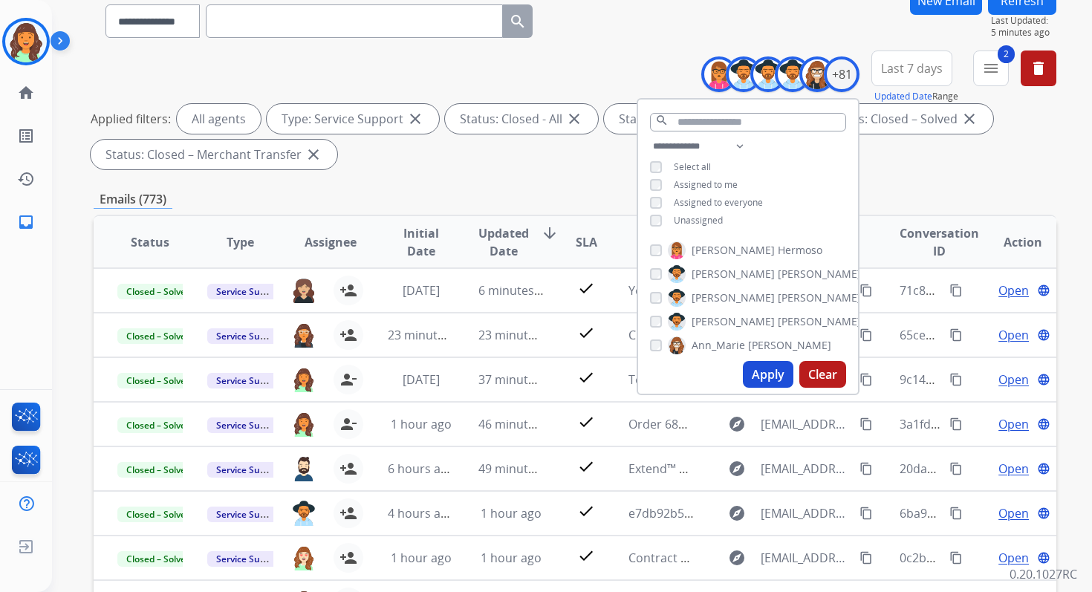
scroll to position [325, 0]
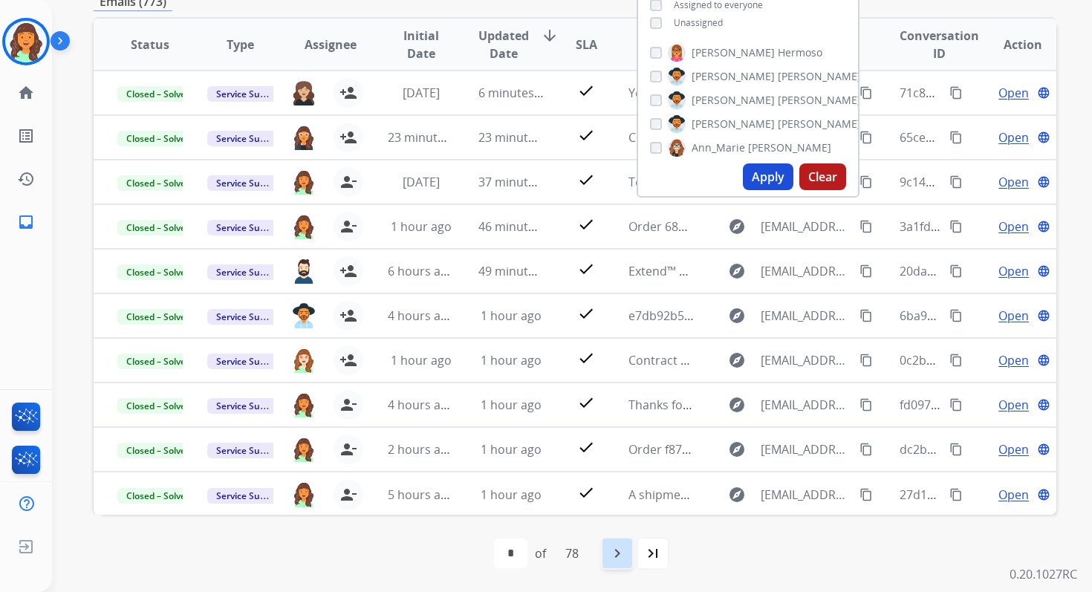
click at [603, 552] on div "navigate_next" at bounding box center [617, 553] width 33 height 33
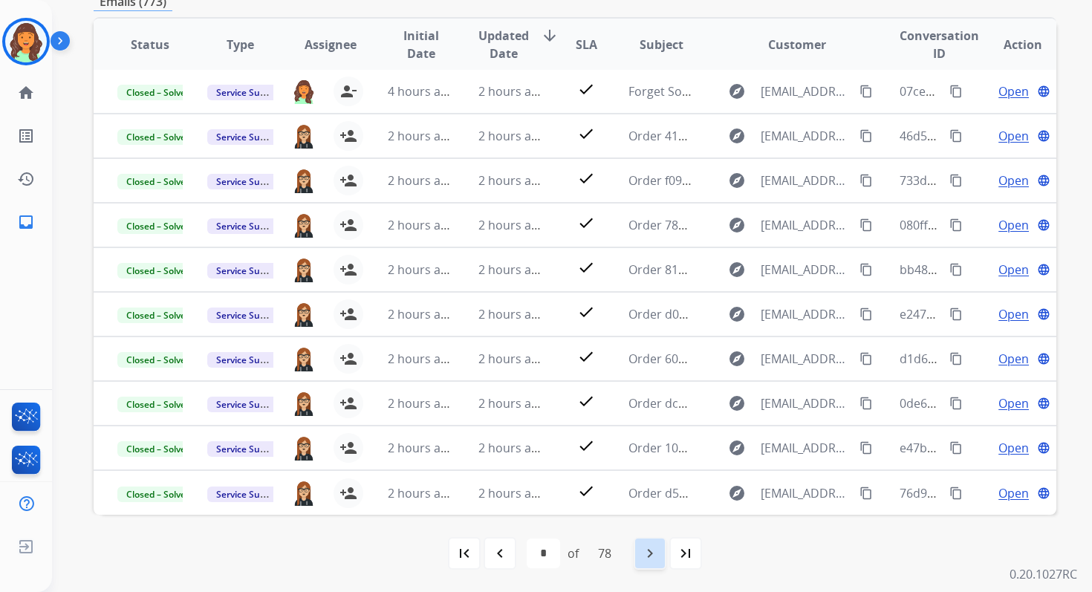
click at [655, 546] on mat-icon "navigate_next" at bounding box center [650, 553] width 18 height 18
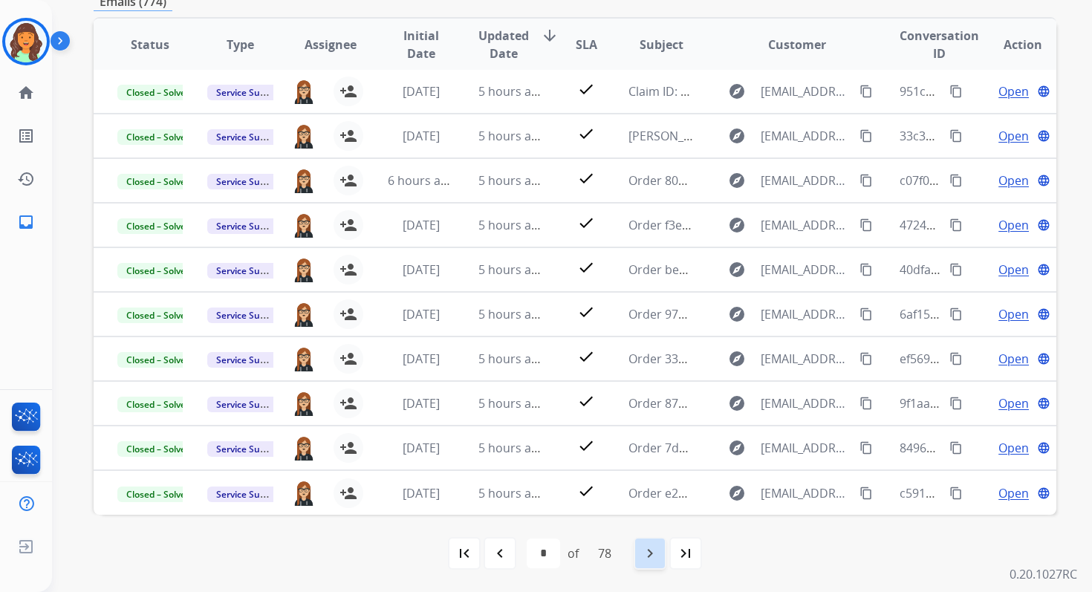
click at [655, 546] on mat-icon "navigate_next" at bounding box center [650, 553] width 18 height 18
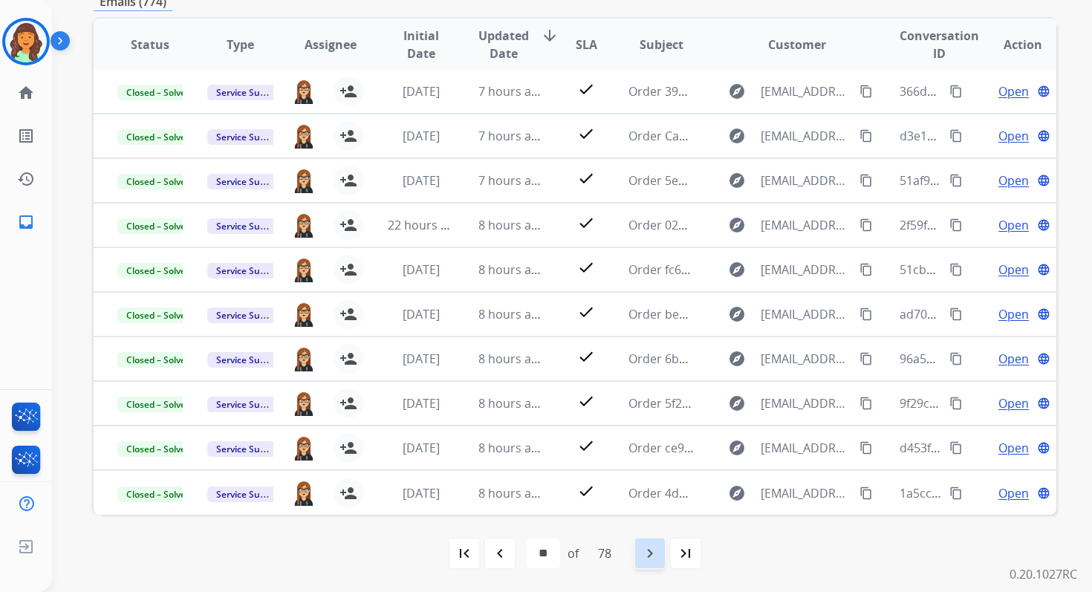
click at [655, 546] on mat-icon "navigate_next" at bounding box center [650, 553] width 18 height 18
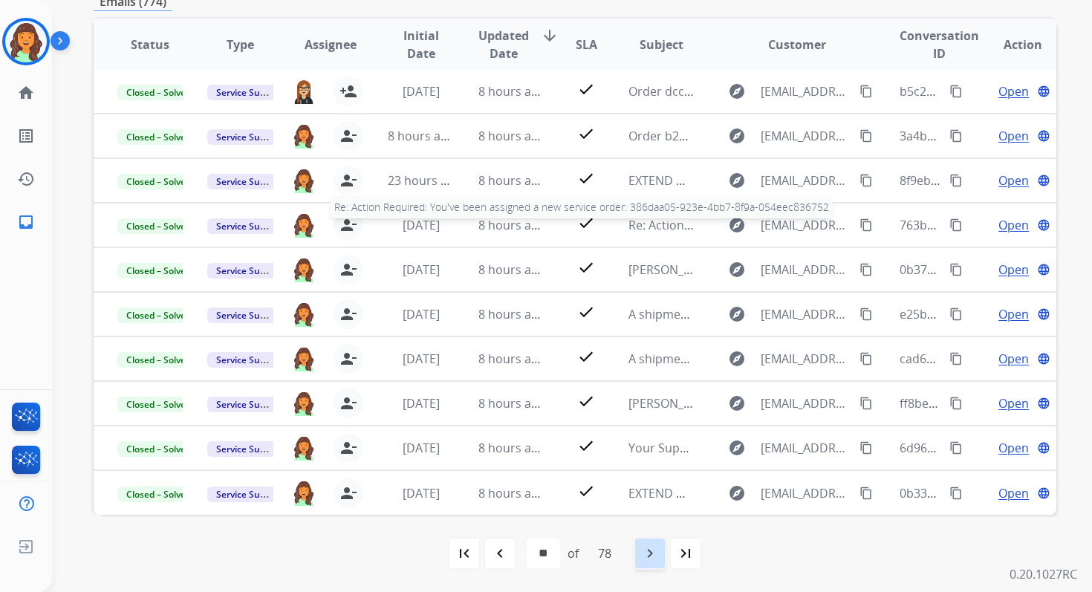
click at [655, 546] on mat-icon "navigate_next" at bounding box center [650, 553] width 18 height 18
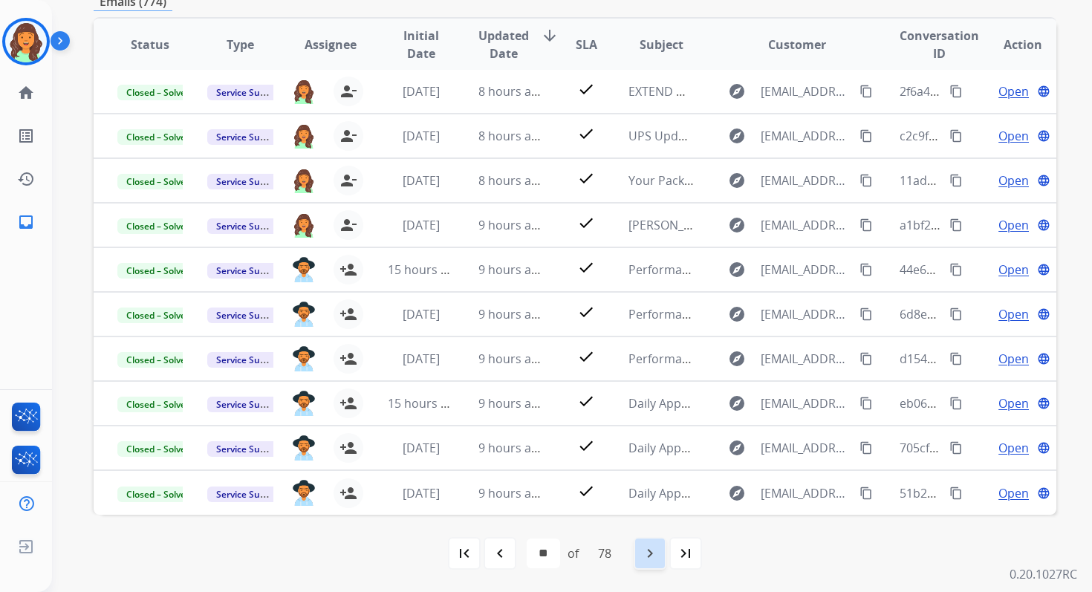
click at [655, 546] on mat-icon "navigate_next" at bounding box center [650, 553] width 18 height 18
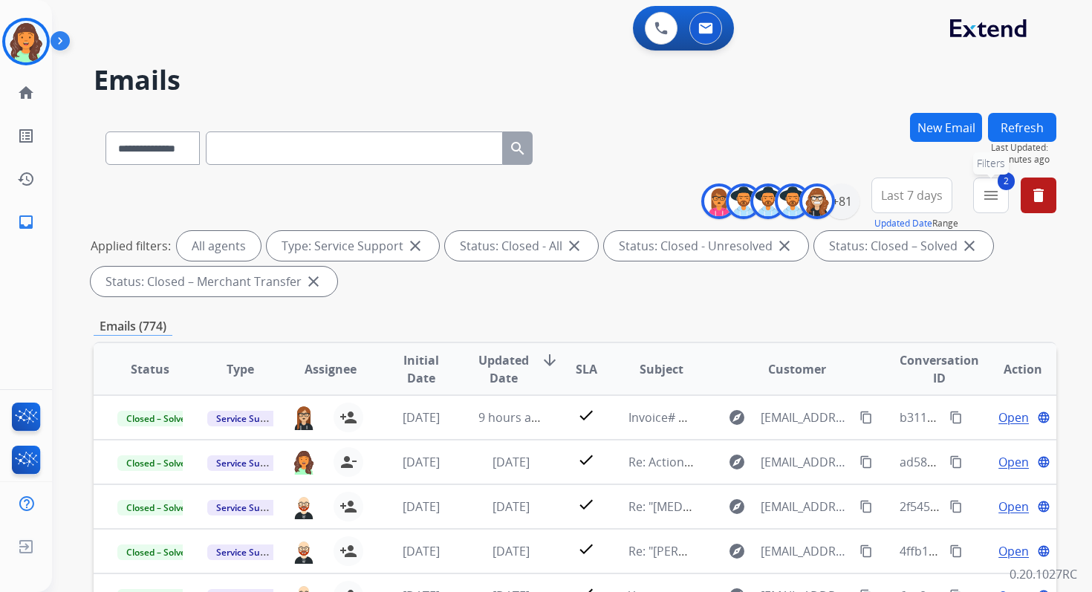
click at [985, 196] on mat-icon "menu" at bounding box center [991, 195] width 18 height 18
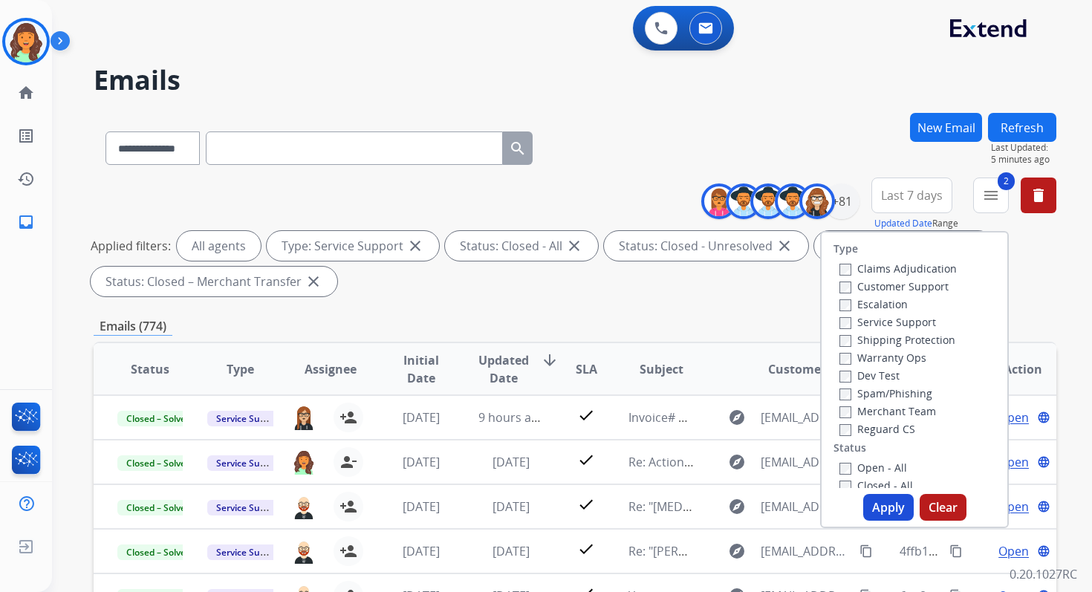
click at [866, 511] on button "Apply" at bounding box center [888, 507] width 50 height 27
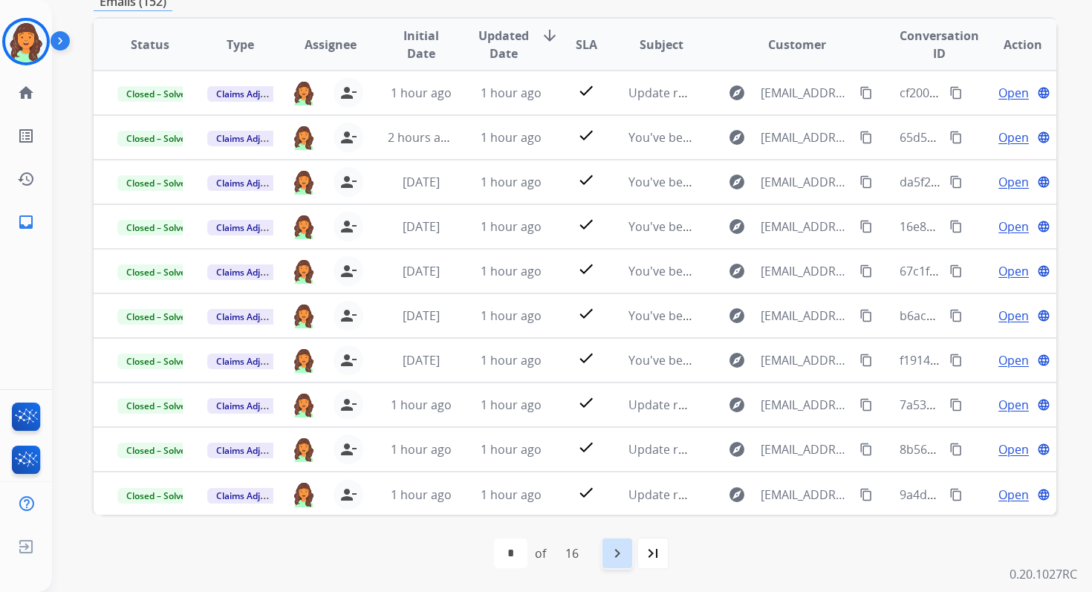
click at [616, 550] on mat-icon "navigate_next" at bounding box center [617, 553] width 18 height 18
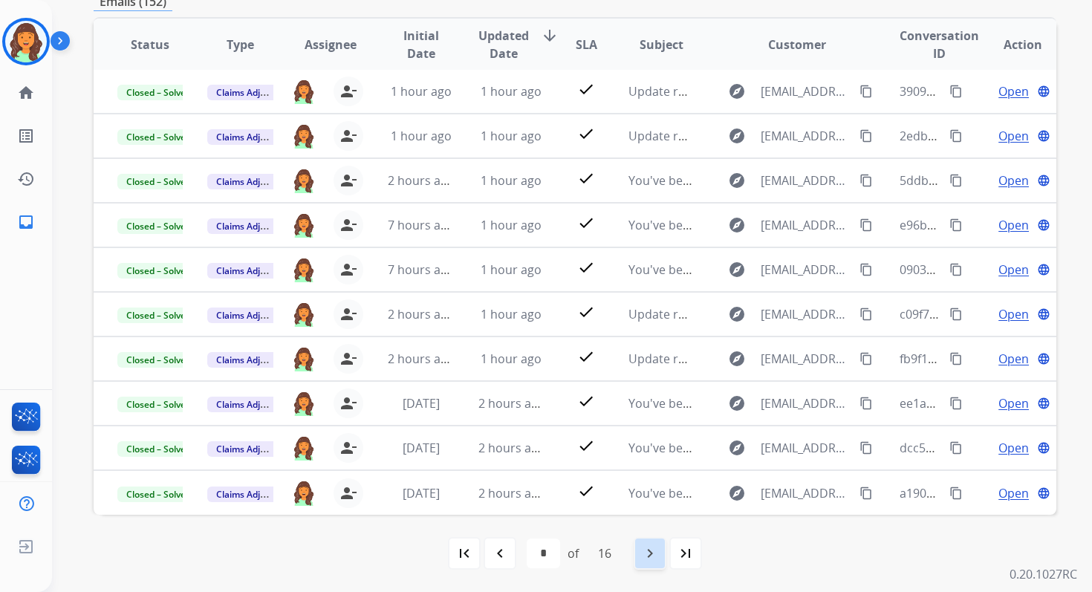
click at [654, 550] on mat-icon "navigate_next" at bounding box center [650, 553] width 18 height 18
click at [664, 550] on div "navigate_next" at bounding box center [649, 553] width 33 height 33
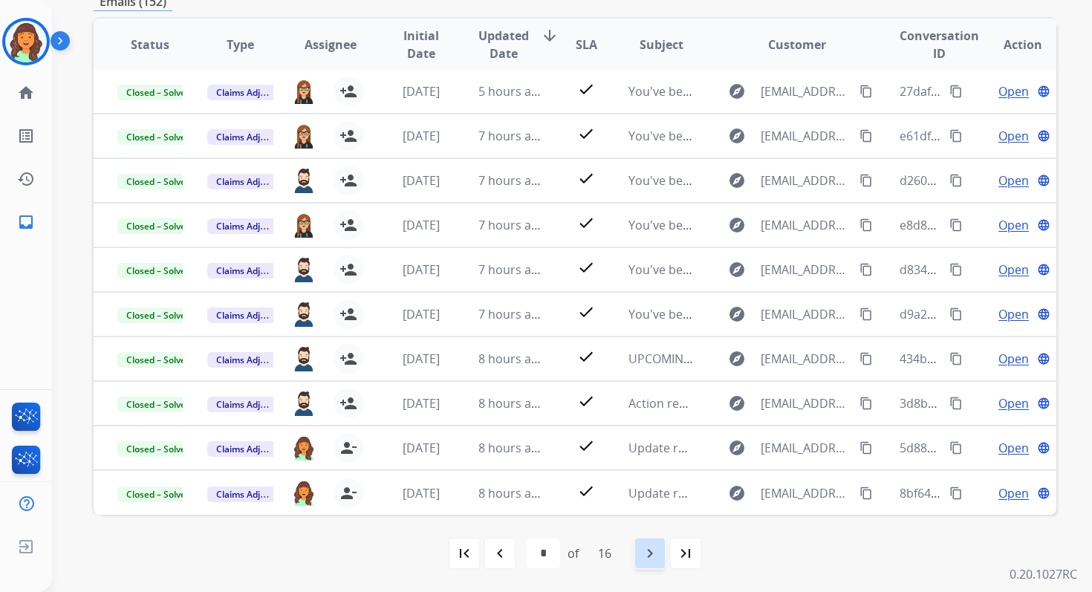
click at [664, 550] on div "navigate_next" at bounding box center [649, 553] width 33 height 33
click at [501, 552] on mat-icon "navigate_before" at bounding box center [500, 553] width 18 height 18
click at [504, 551] on mat-icon "navigate_before" at bounding box center [500, 553] width 18 height 18
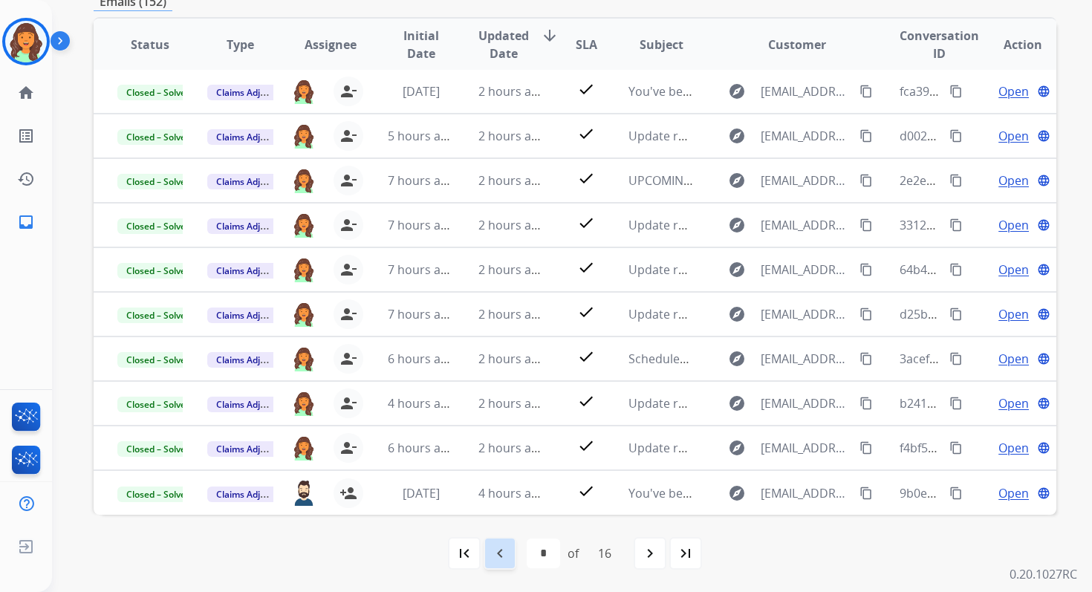
click at [505, 552] on mat-icon "navigate_before" at bounding box center [500, 553] width 18 height 18
click at [501, 544] on div "navigate_before" at bounding box center [499, 553] width 33 height 33
click at [622, 551] on mat-icon "navigate_next" at bounding box center [617, 553] width 18 height 18
select select "*"
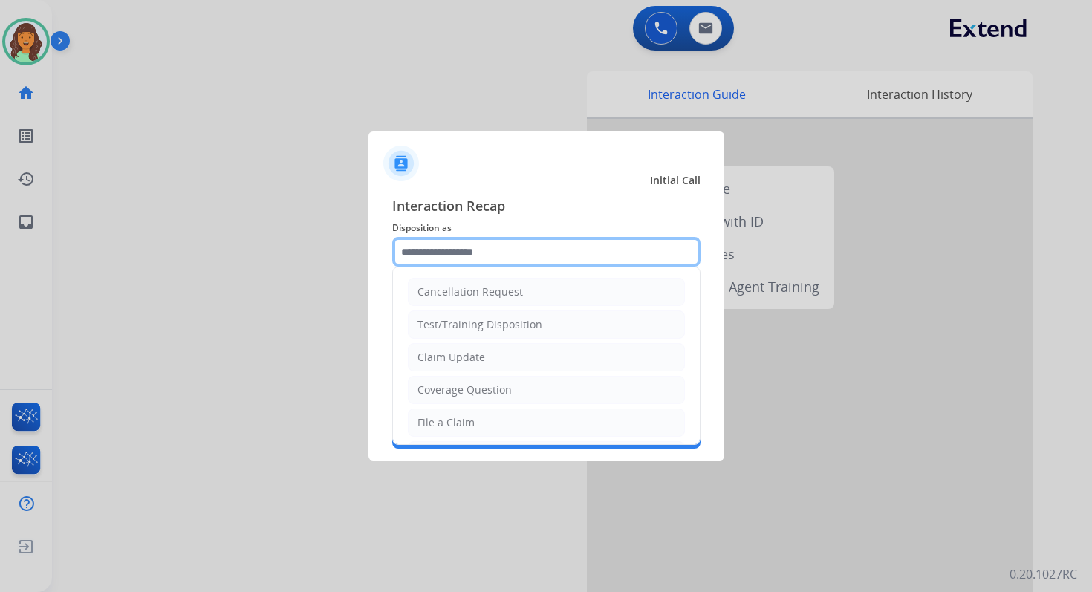
click at [482, 251] on input "text" at bounding box center [546, 252] width 308 height 30
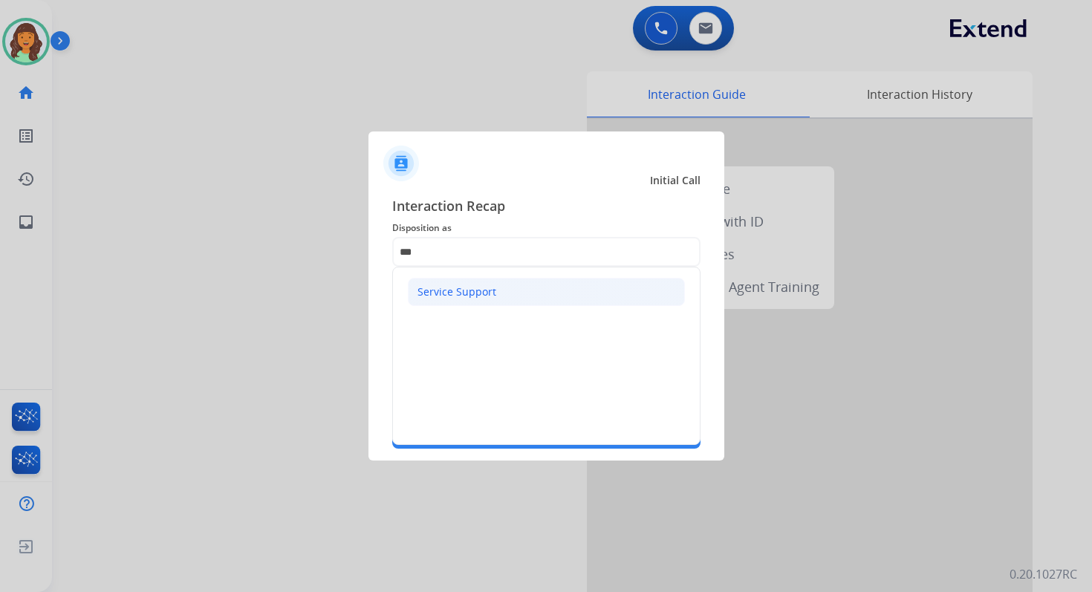
click at [462, 278] on li "Service Support" at bounding box center [546, 292] width 277 height 28
type input "**********"
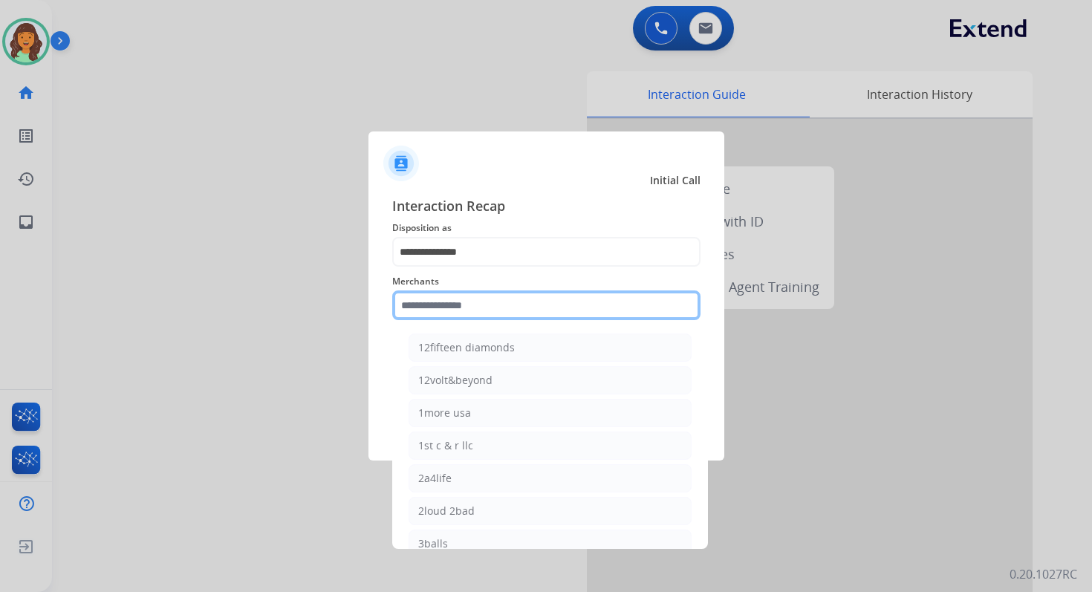
click at [470, 296] on input "text" at bounding box center [546, 305] width 308 height 30
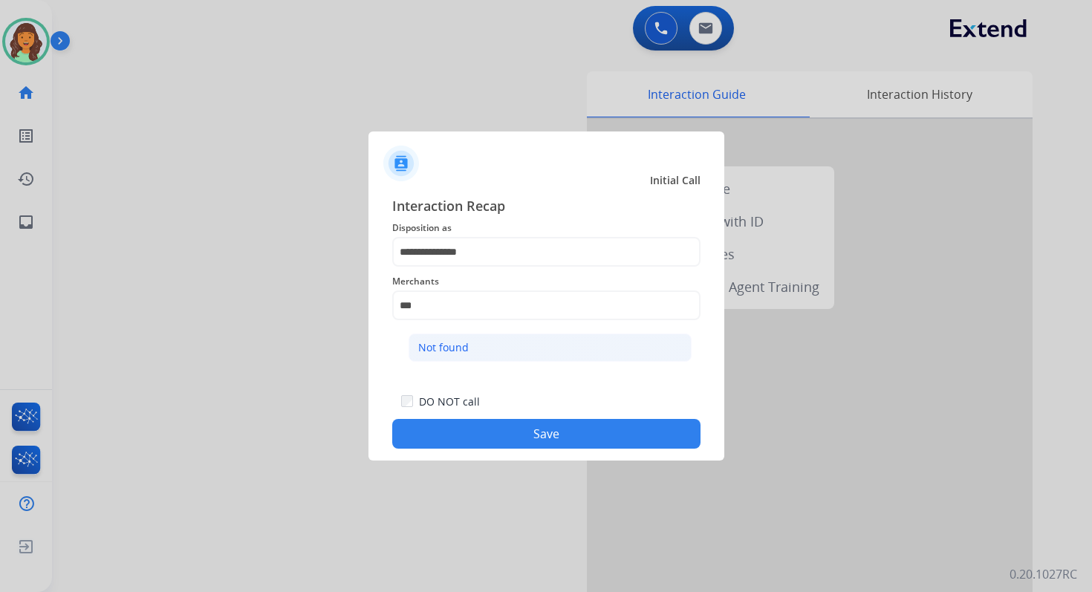
click at [486, 351] on li "Not found" at bounding box center [549, 347] width 283 height 28
type input "*********"
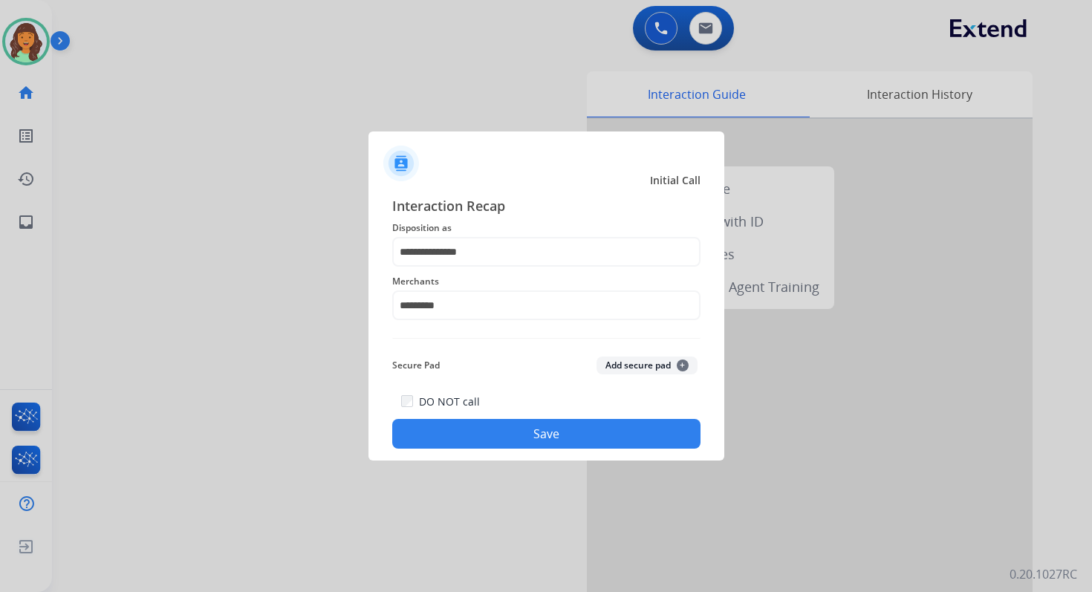
click at [543, 437] on button "Save" at bounding box center [546, 434] width 308 height 30
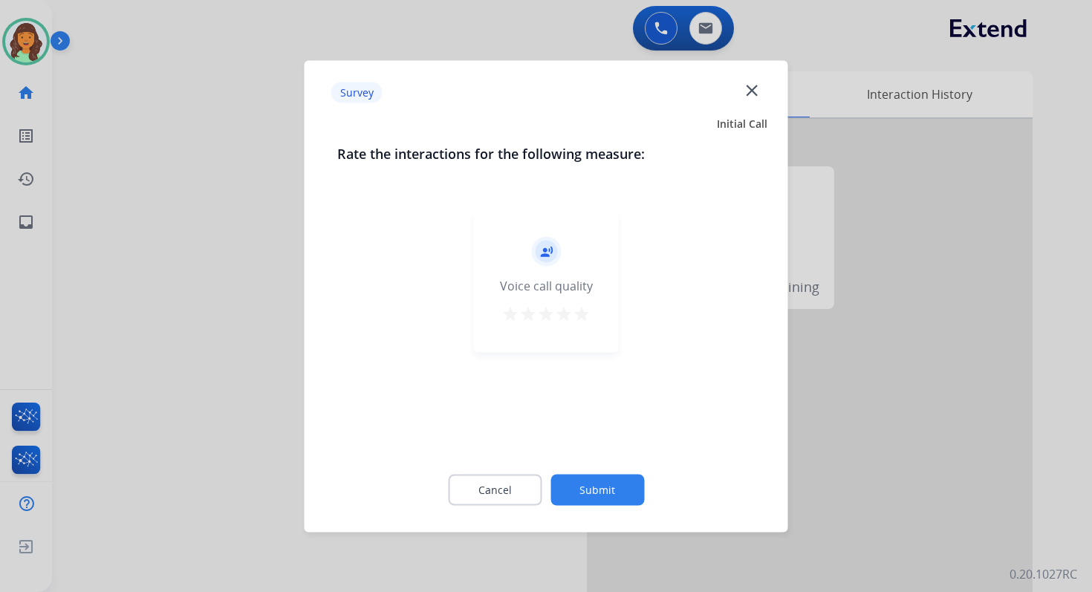
click at [600, 490] on button "Submit" at bounding box center [597, 489] width 94 height 31
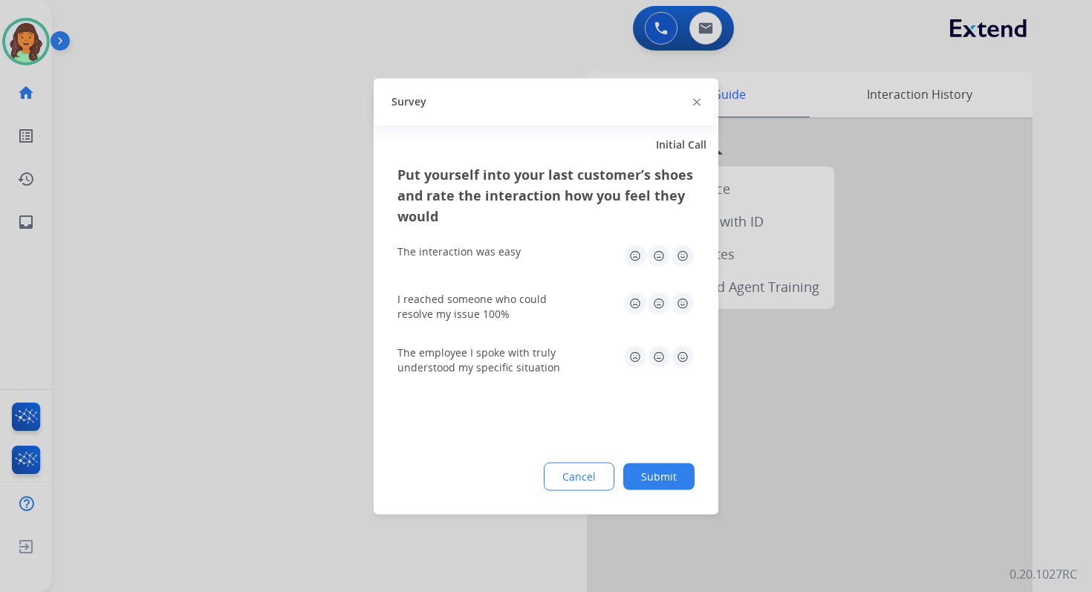
click at [665, 480] on button "Submit" at bounding box center [658, 476] width 71 height 27
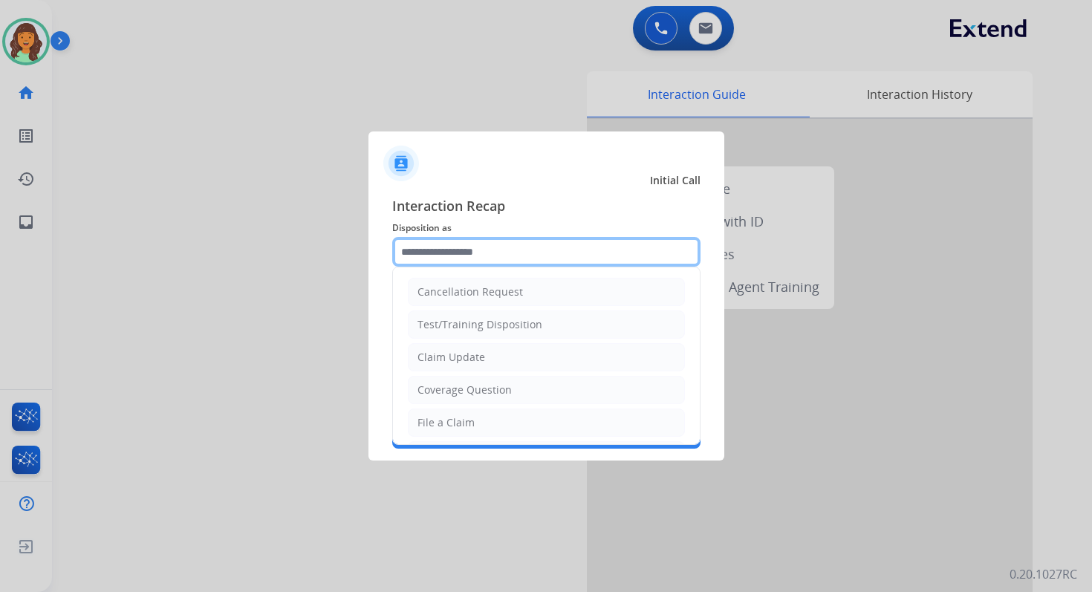
click at [495, 259] on input "text" at bounding box center [546, 252] width 308 height 30
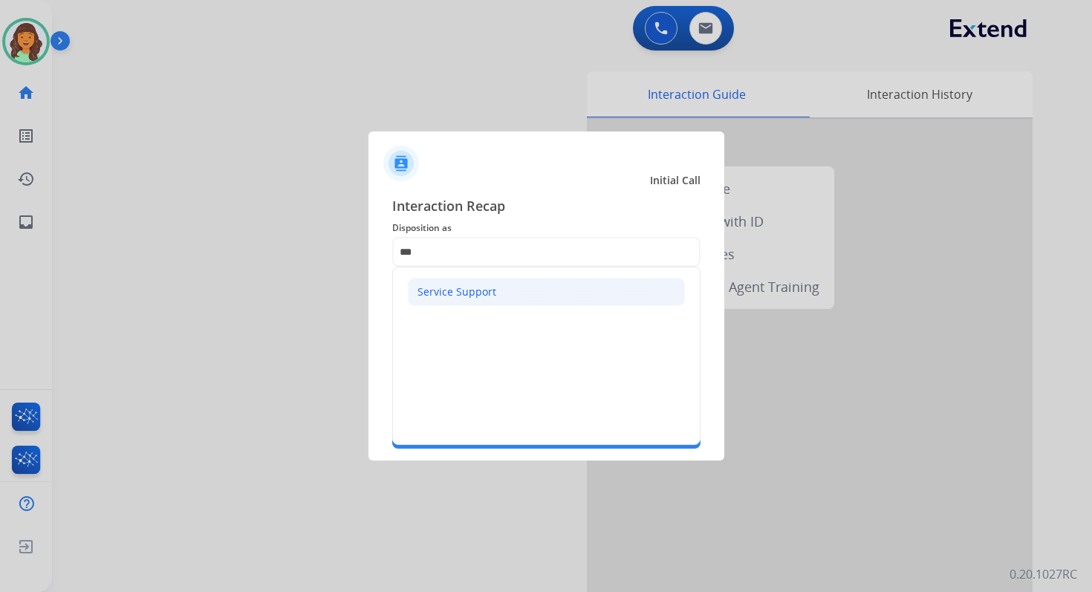
click at [474, 292] on div "Service Support" at bounding box center [456, 291] width 79 height 15
type input "**********"
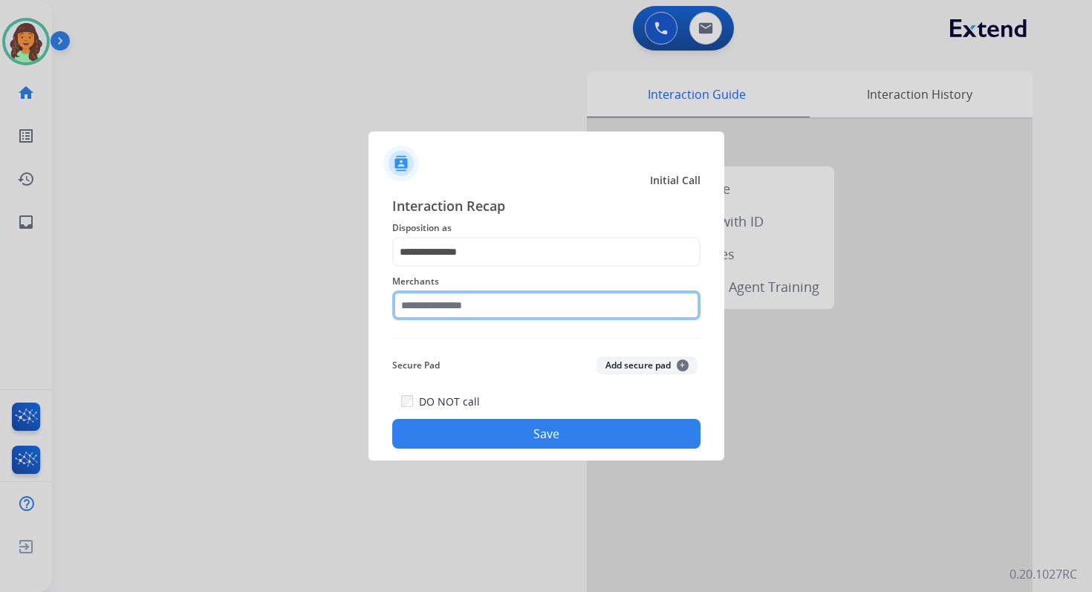
click at [480, 299] on input "text" at bounding box center [546, 305] width 308 height 30
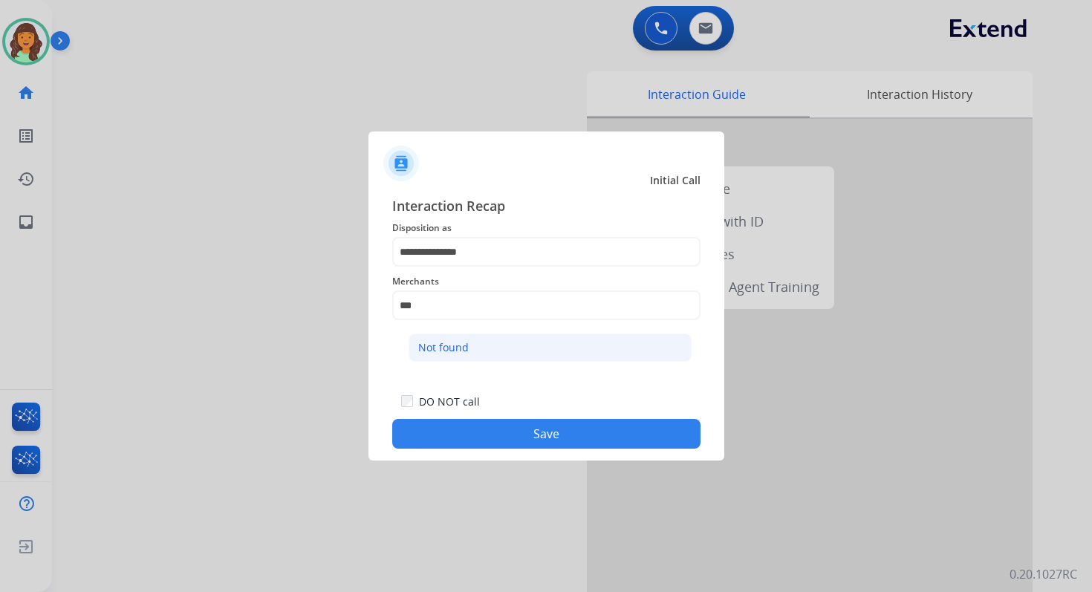
click at [491, 339] on li "Not found" at bounding box center [549, 347] width 283 height 28
type input "*********"
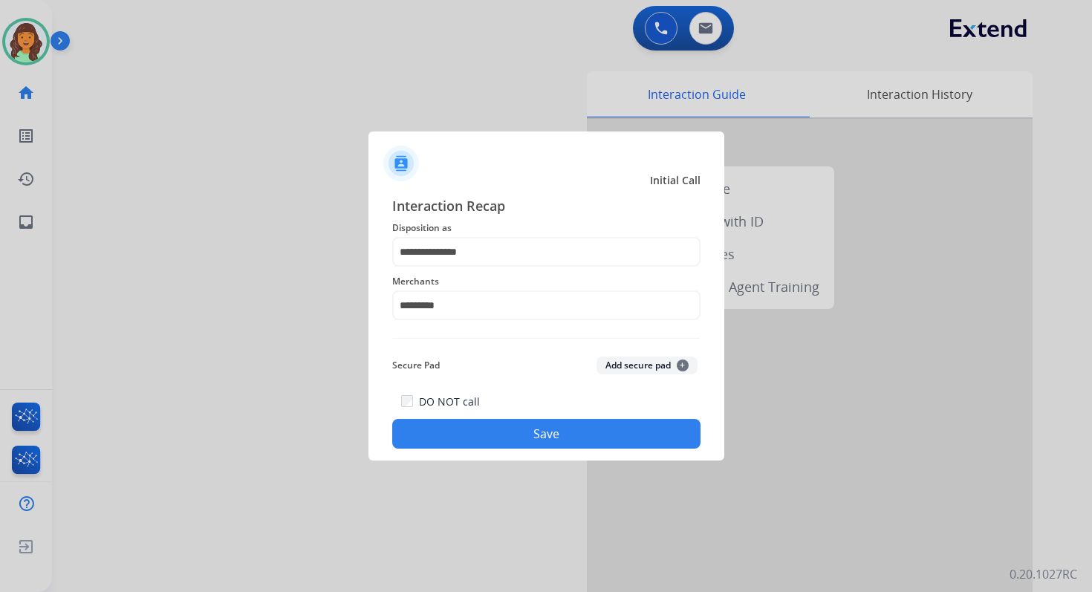
click at [547, 435] on button "Save" at bounding box center [546, 434] width 308 height 30
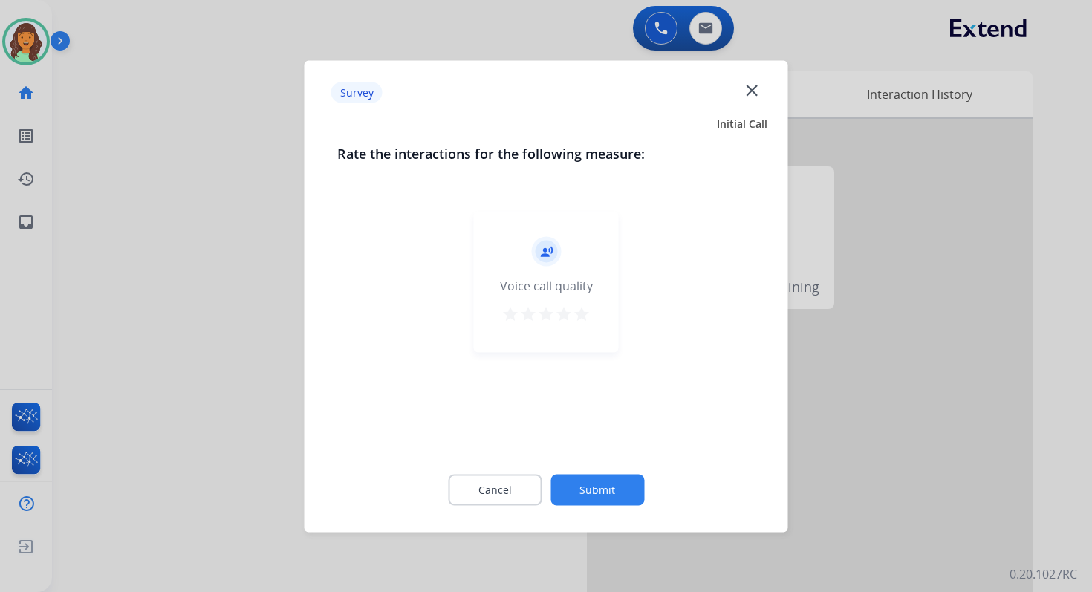
click at [596, 498] on button "Submit" at bounding box center [597, 489] width 94 height 31
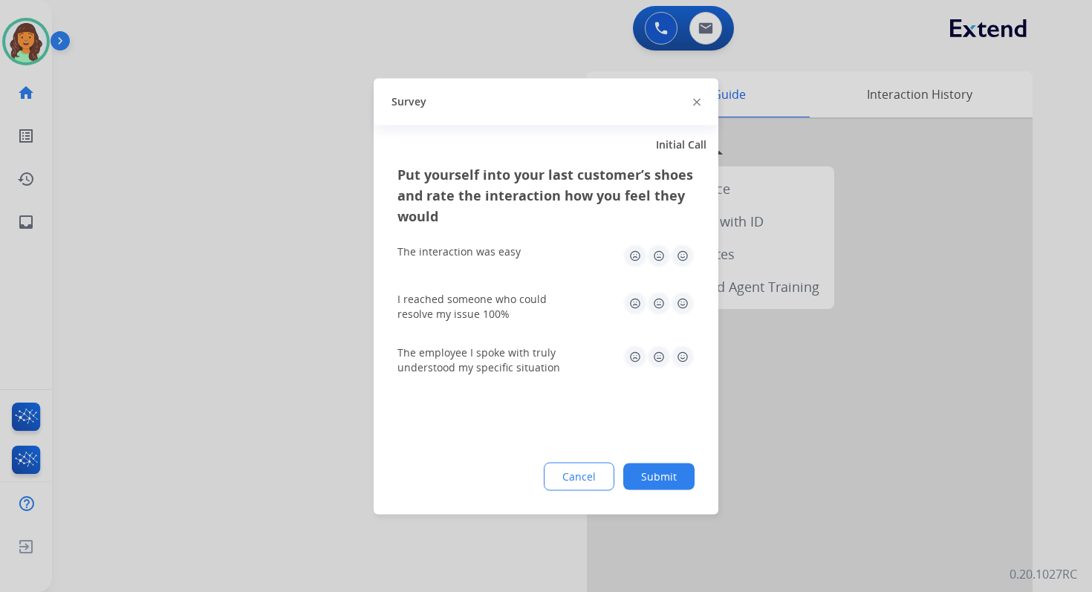
click at [647, 474] on button "Submit" at bounding box center [658, 476] width 71 height 27
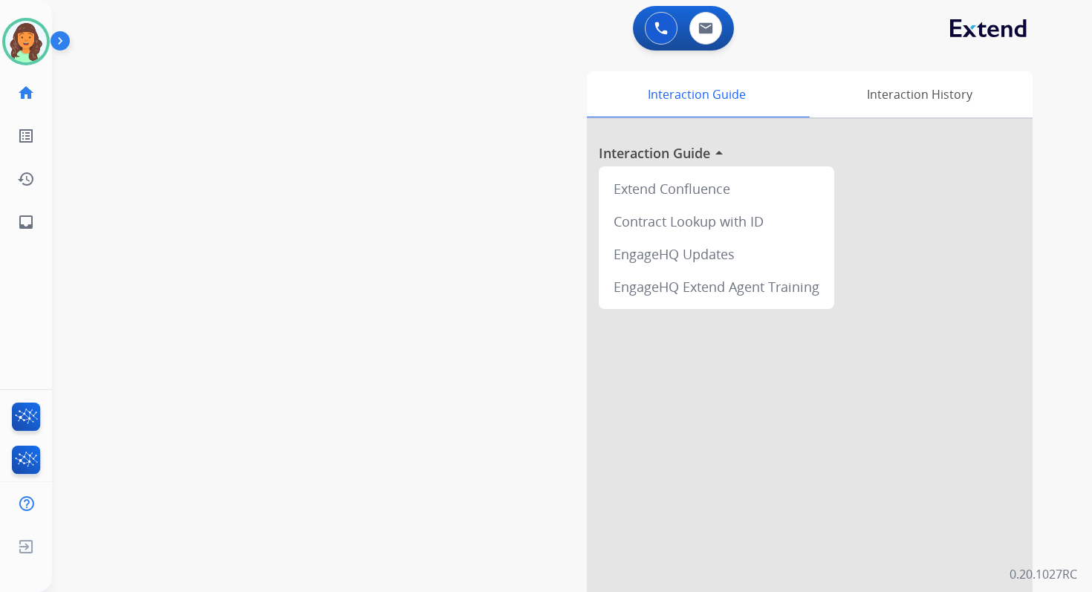
click at [698, 45] on div "0 Voice Interactions 0 Email Interactions" at bounding box center [683, 28] width 101 height 45
click at [712, 22] on button at bounding box center [705, 28] width 33 height 33
select select "**********"
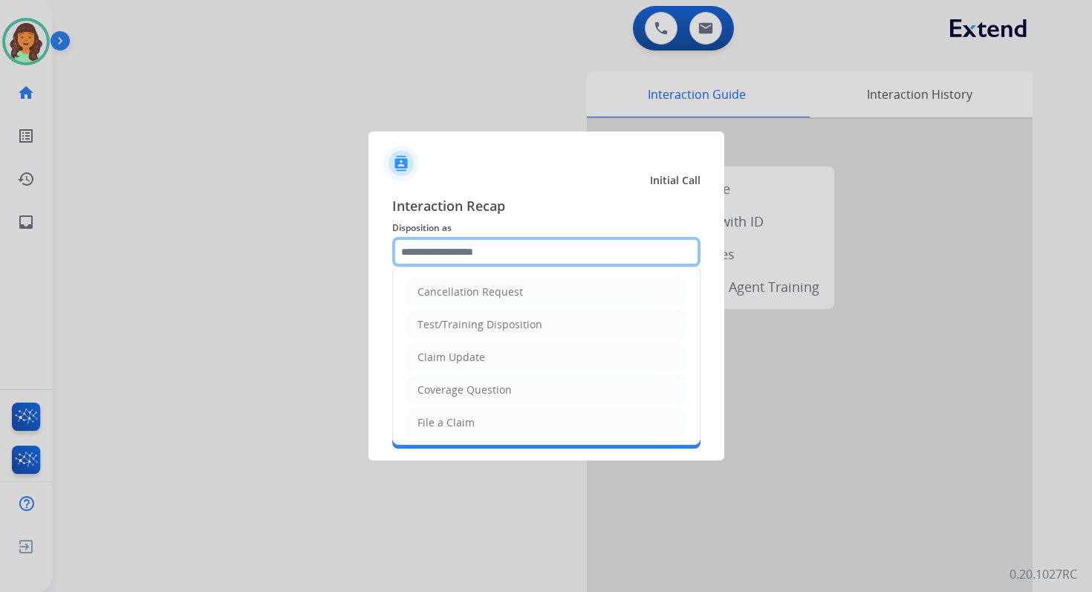
click at [476, 247] on input "text" at bounding box center [546, 252] width 308 height 30
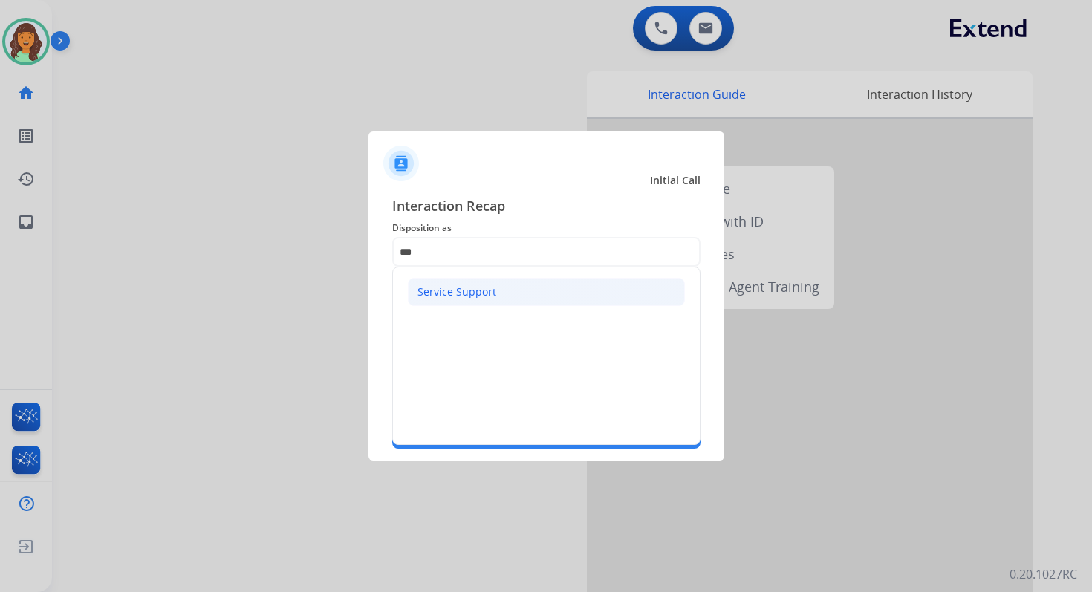
click at [460, 284] on div "Service Support" at bounding box center [456, 291] width 79 height 15
type input "**********"
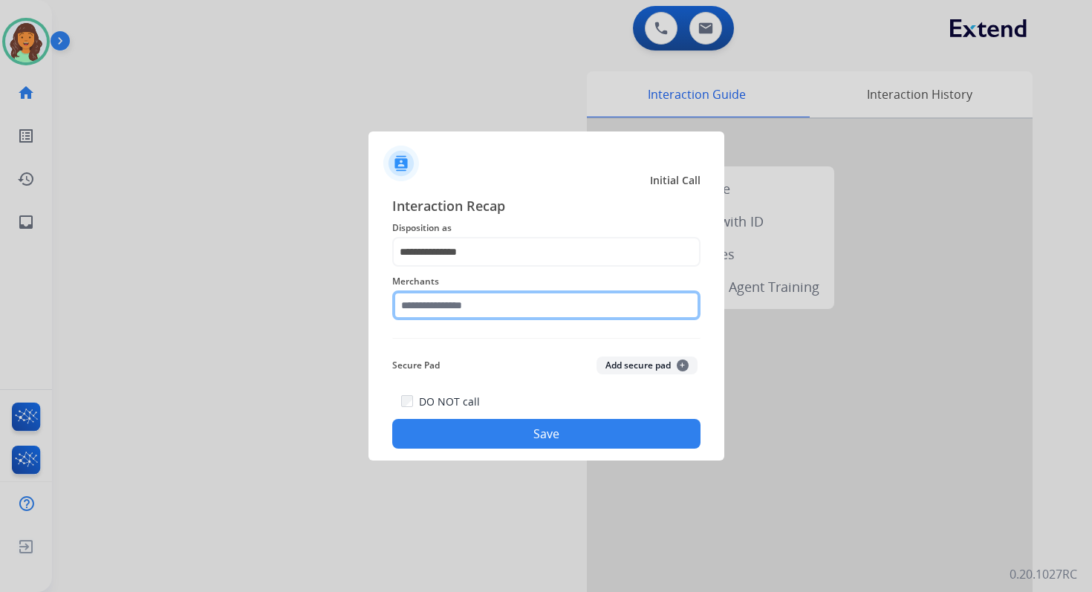
click at [461, 302] on input "text" at bounding box center [546, 305] width 308 height 30
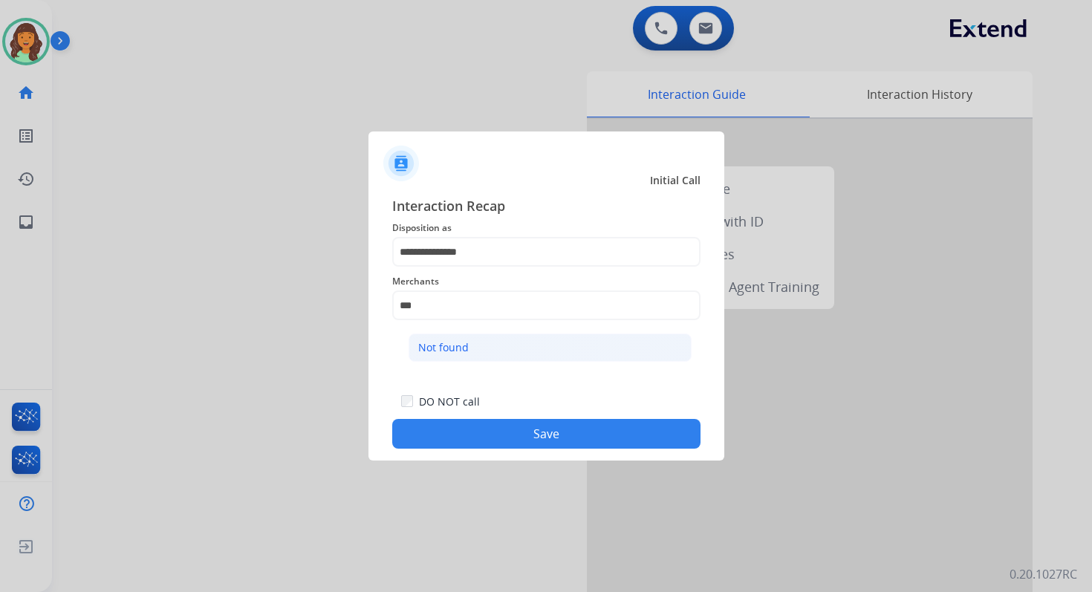
click at [478, 348] on li "Not found" at bounding box center [549, 347] width 283 height 28
type input "*********"
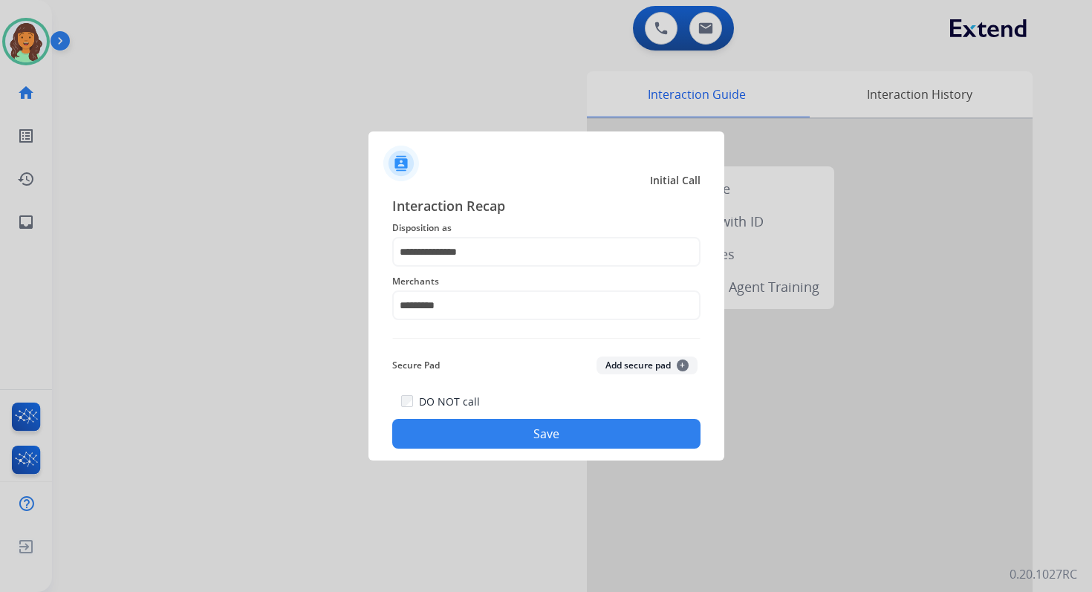
click at [529, 442] on button "Save" at bounding box center [546, 434] width 308 height 30
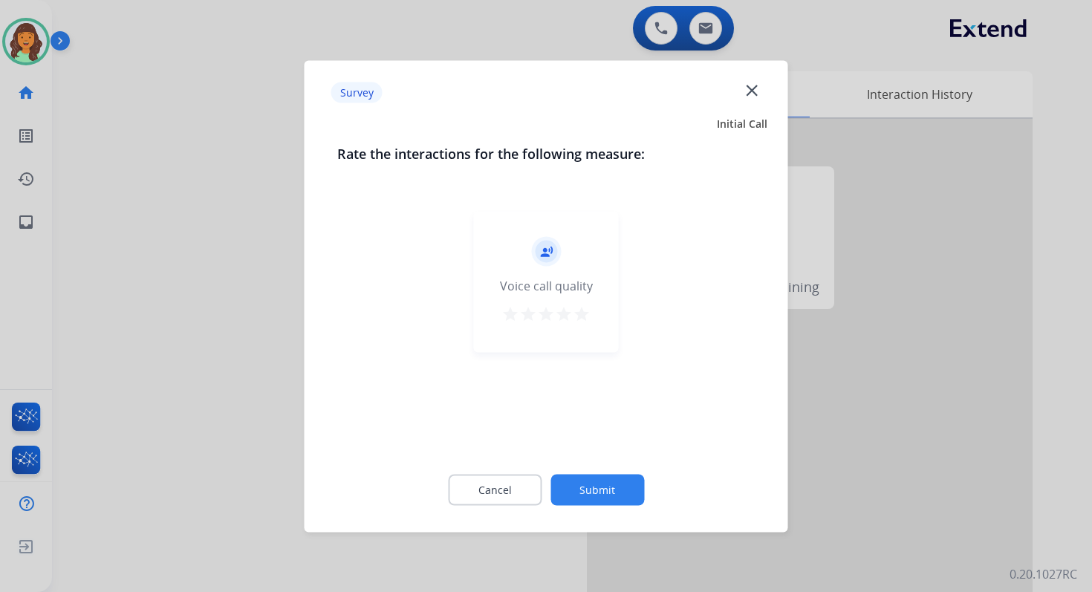
click at [593, 483] on button "Submit" at bounding box center [597, 489] width 94 height 31
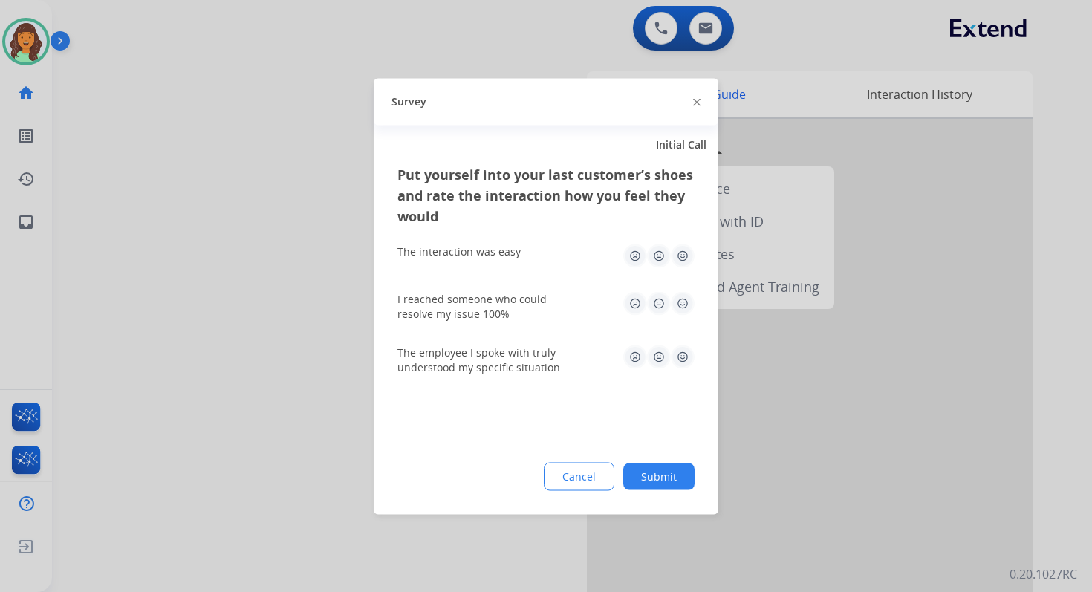
click at [651, 476] on button "Submit" at bounding box center [658, 476] width 71 height 27
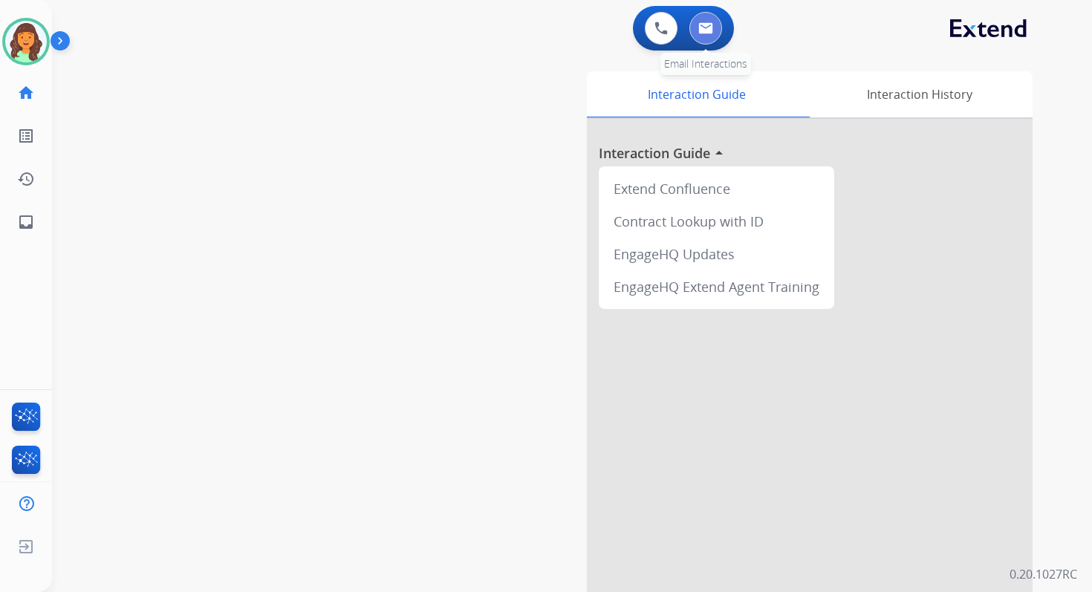
click at [710, 31] on img at bounding box center [705, 28] width 15 height 12
select select "**********"
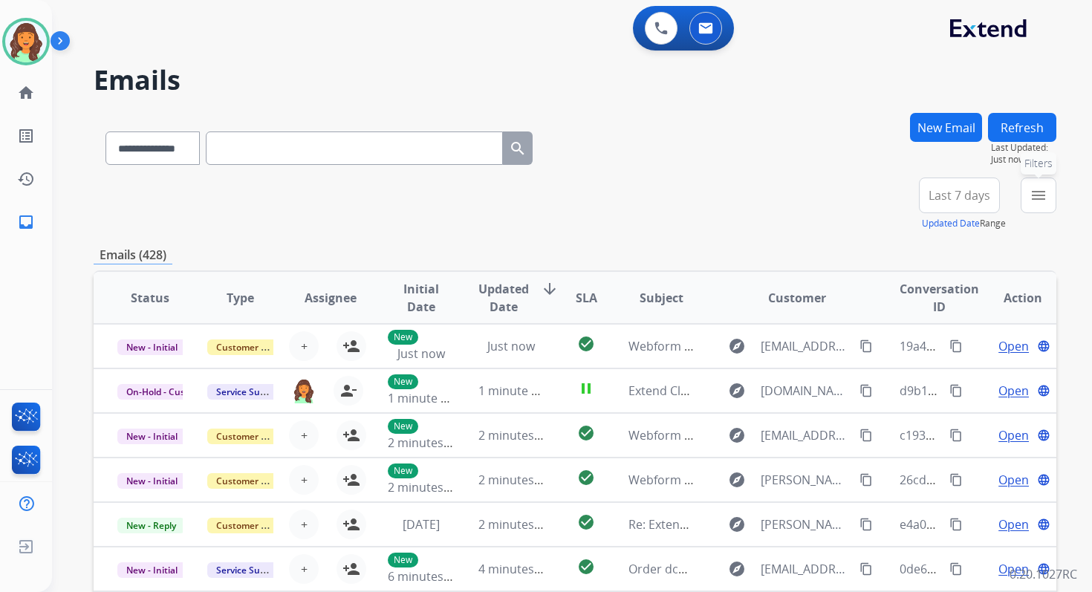
click at [1037, 201] on mat-icon "menu" at bounding box center [1038, 195] width 18 height 18
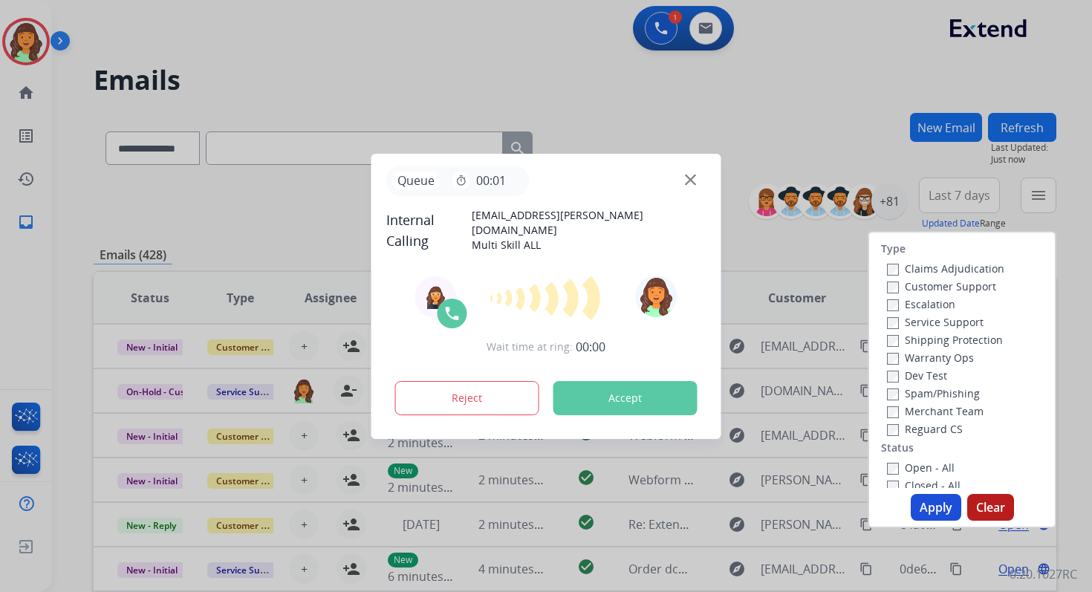
click at [614, 364] on div "Agent: Tabytha Routing Profile: Multi Skill ALL Wait time at ring: 00:00 Reject…" at bounding box center [546, 347] width 320 height 160
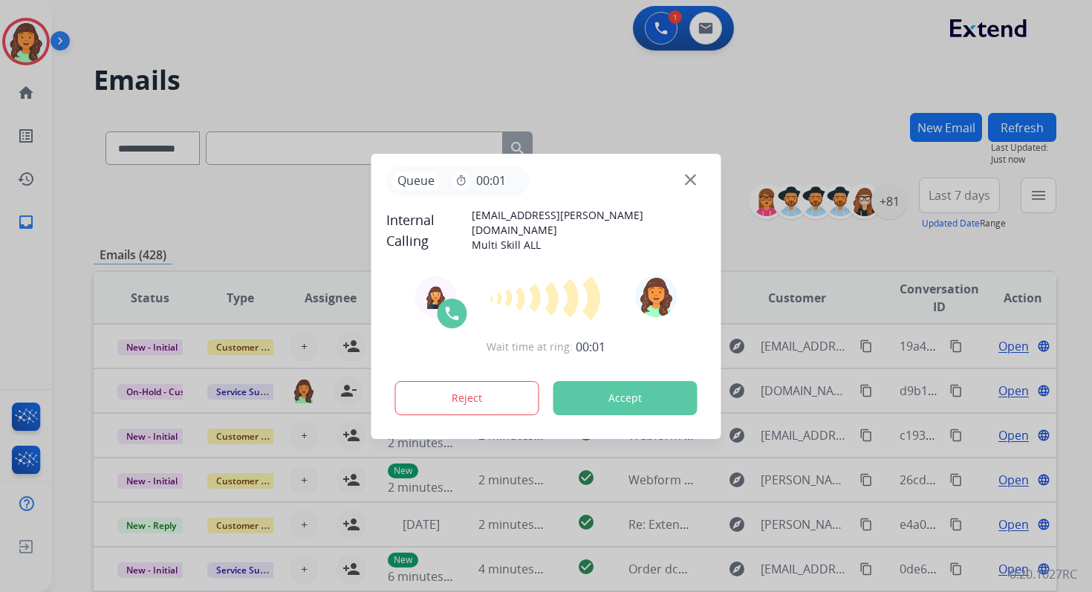
click at [626, 387] on button "Accept" at bounding box center [625, 398] width 144 height 34
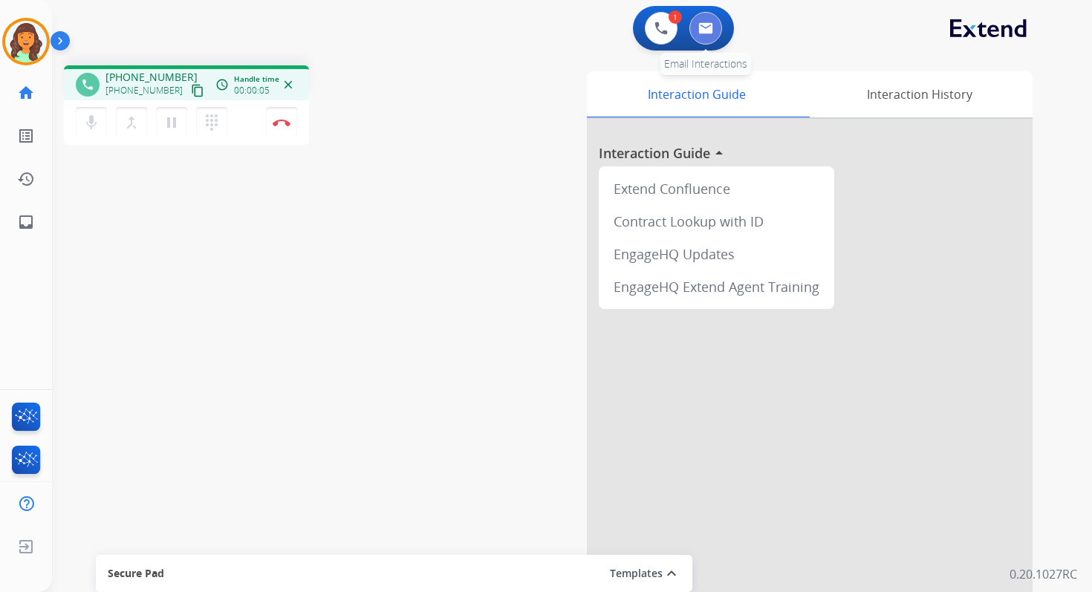
click at [708, 28] on img at bounding box center [705, 28] width 15 height 12
select select "**********"
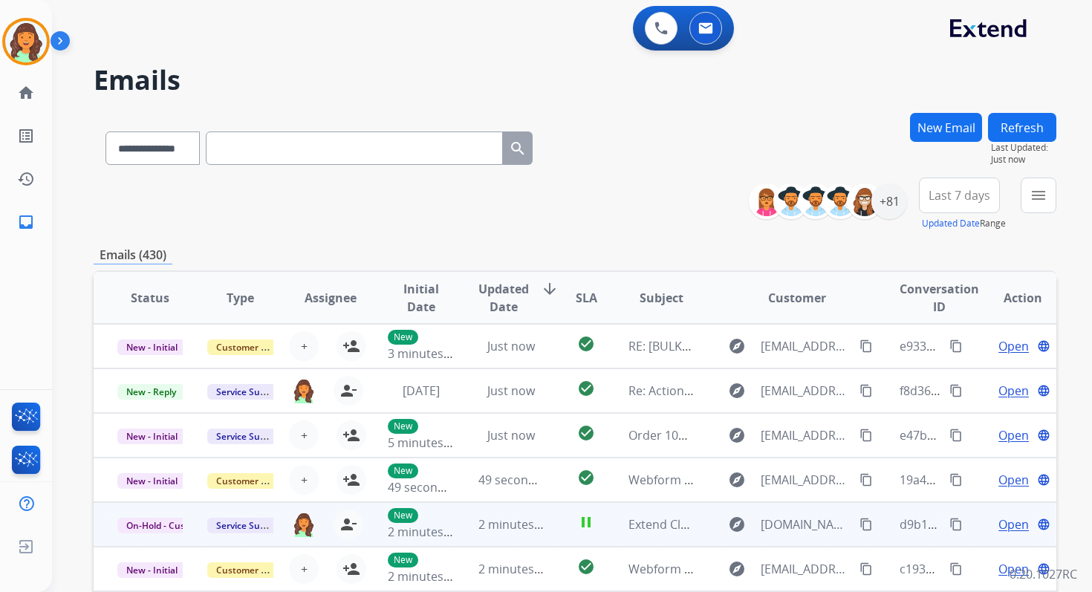
click at [947, 517] on button "content_copy" at bounding box center [956, 524] width 18 height 18
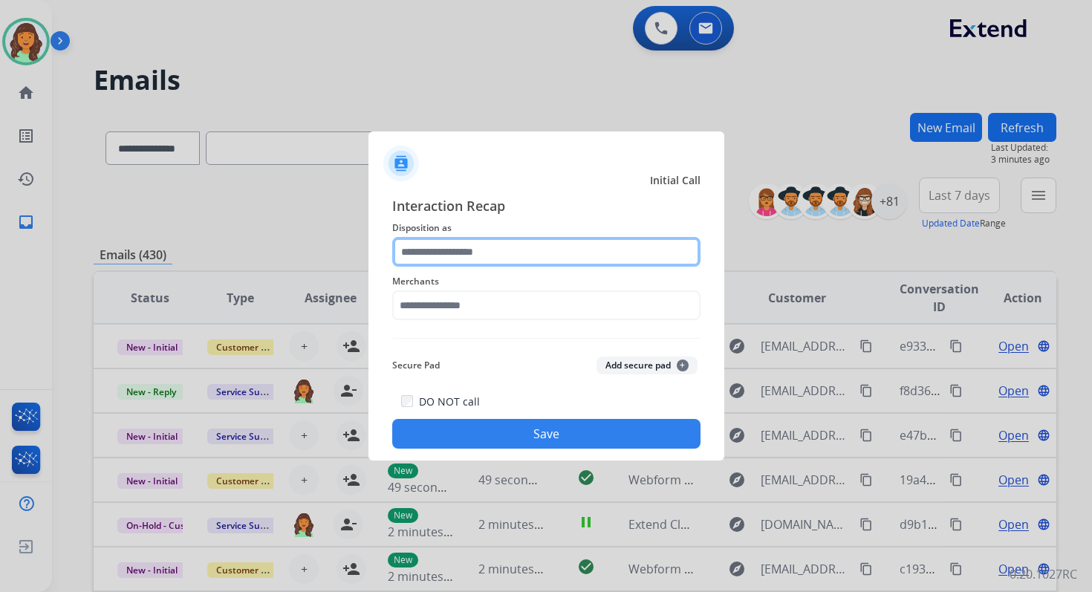
click at [454, 266] on div at bounding box center [546, 252] width 308 height 30
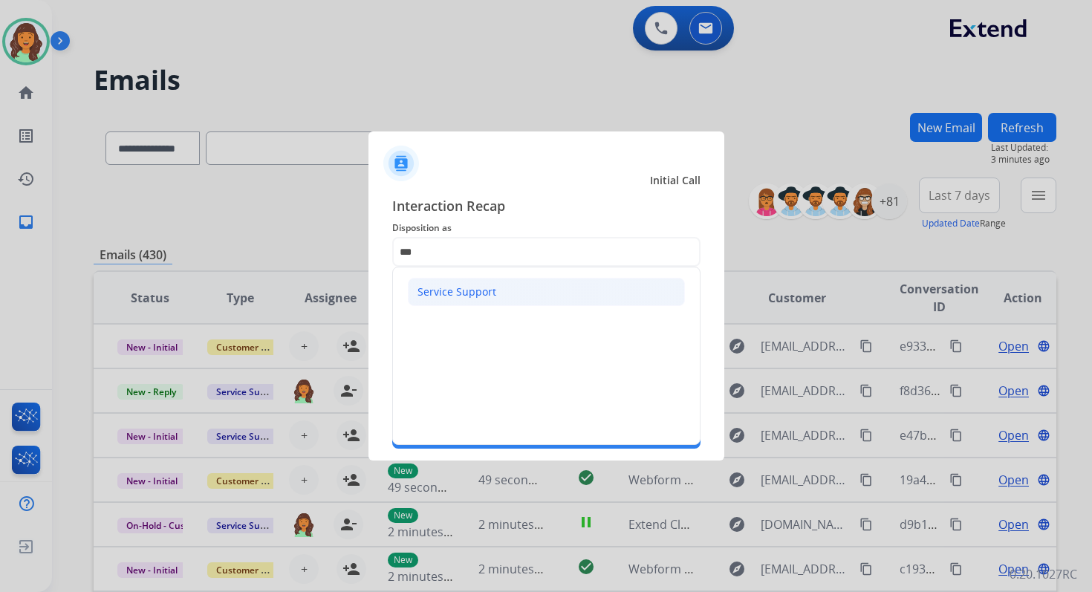
click at [461, 284] on div "Service Support" at bounding box center [456, 291] width 79 height 15
type input "**********"
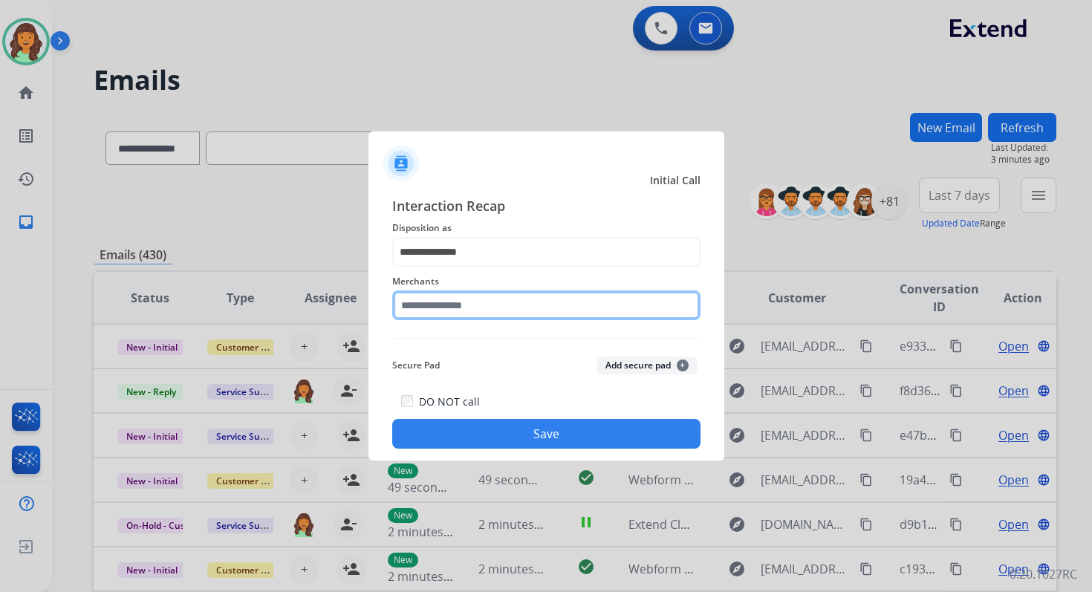
click at [461, 295] on input "text" at bounding box center [546, 305] width 308 height 30
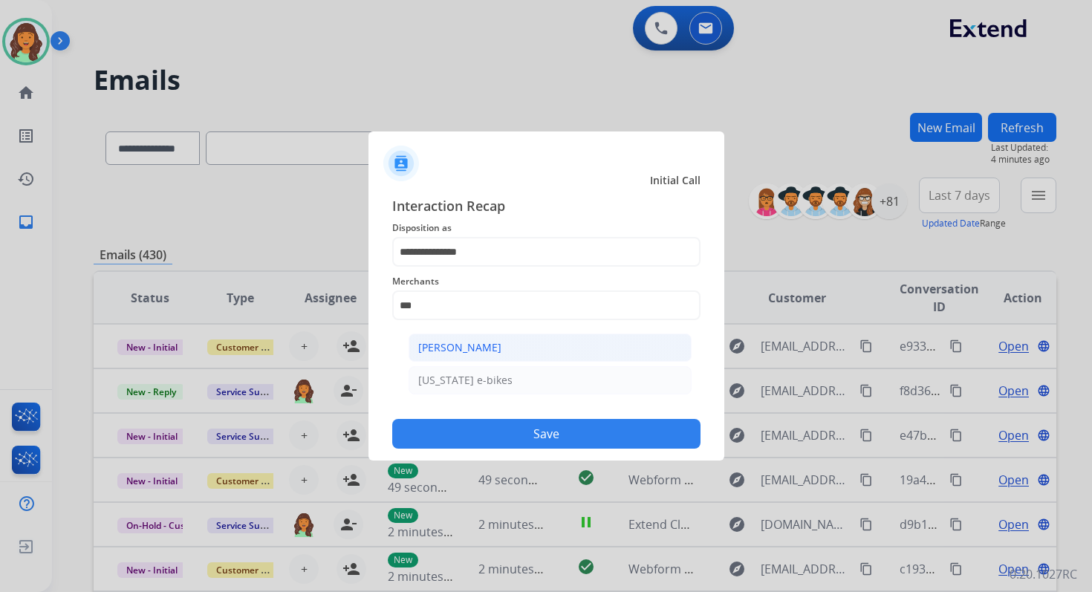
click at [484, 351] on div "[PERSON_NAME]" at bounding box center [459, 347] width 83 height 15
type input "**********"
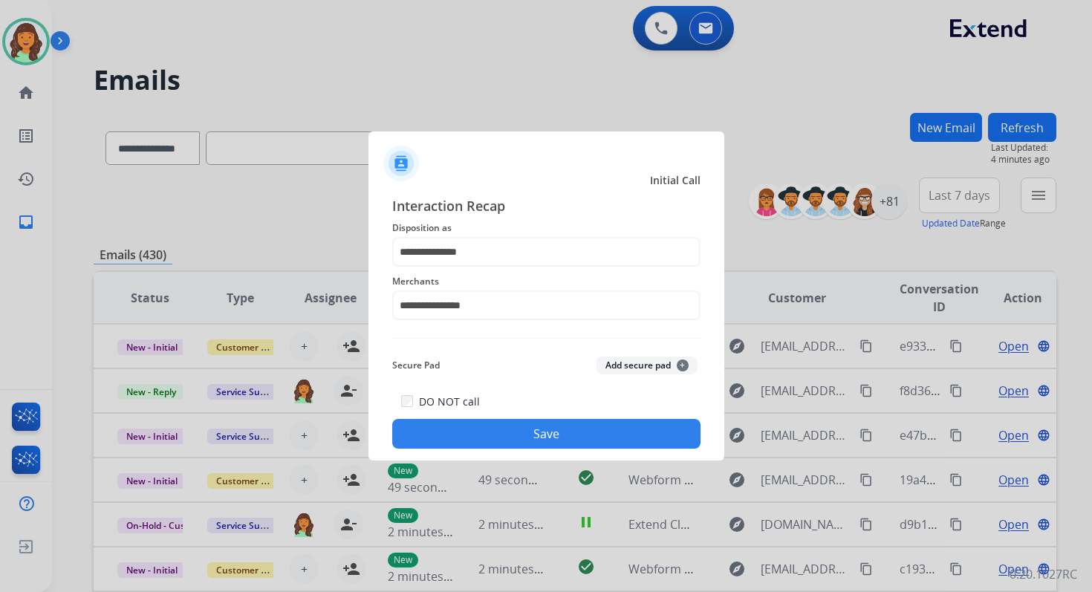
click at [553, 434] on button "Save" at bounding box center [546, 434] width 308 height 30
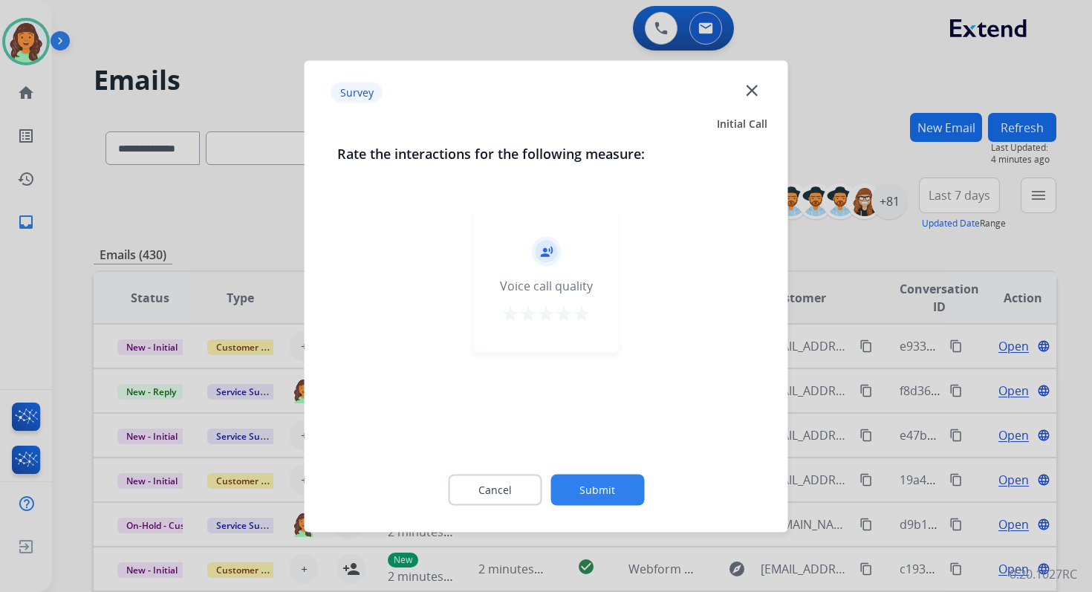
click at [583, 492] on button "Submit" at bounding box center [597, 489] width 94 height 31
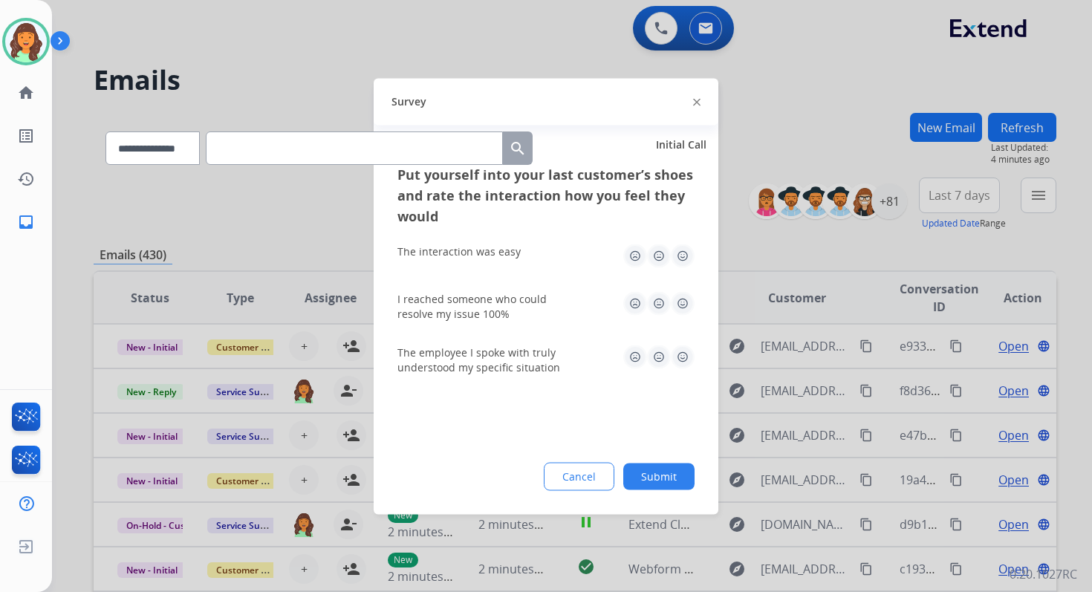
click at [644, 474] on button "Submit" at bounding box center [658, 476] width 71 height 27
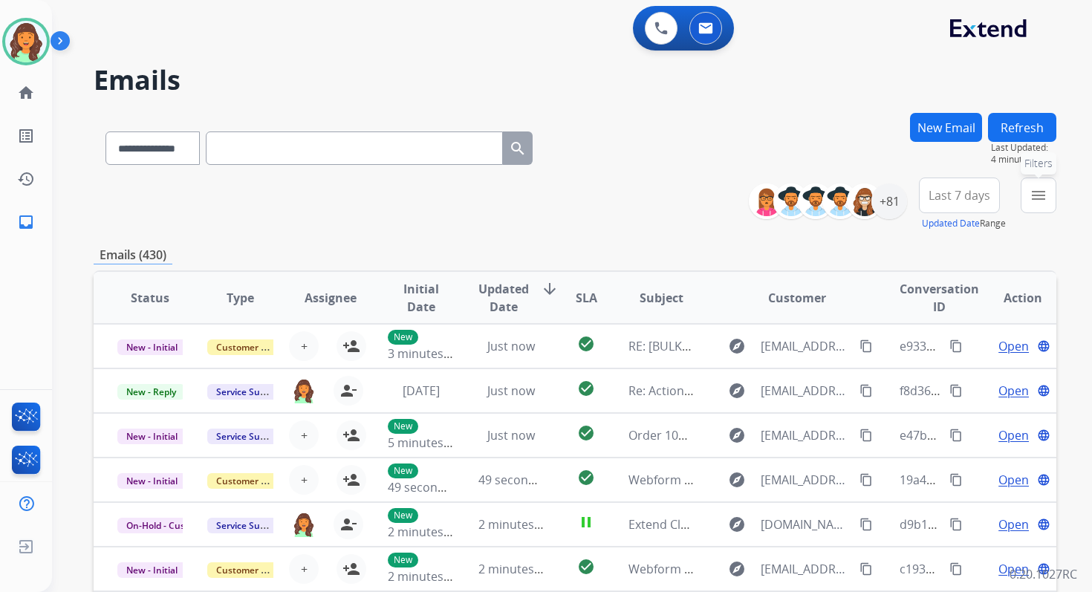
click at [1041, 192] on mat-icon "menu" at bounding box center [1038, 195] width 18 height 18
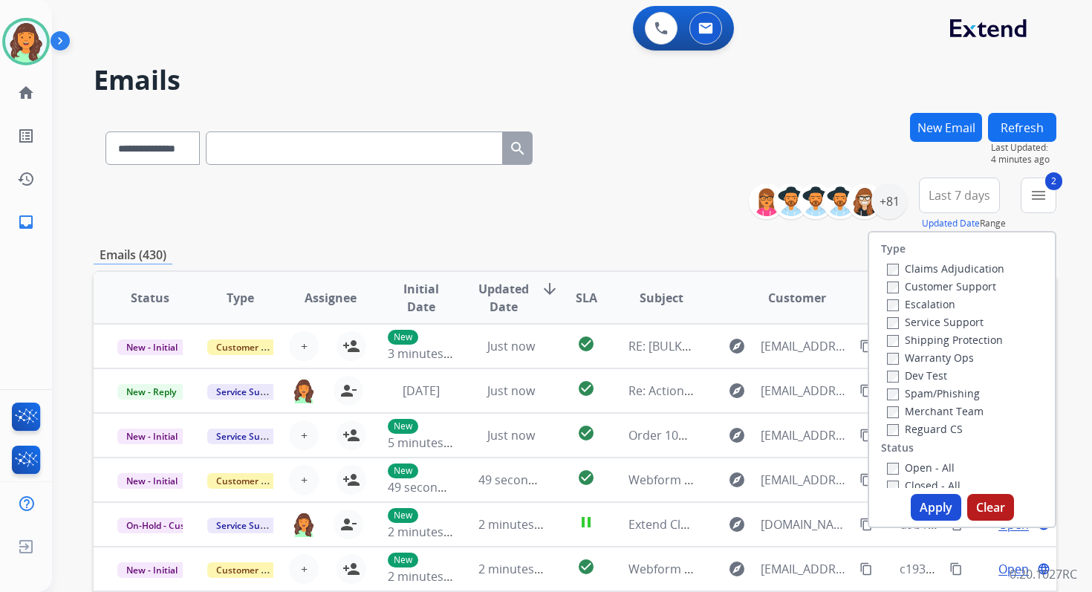
click at [921, 500] on button "Apply" at bounding box center [935, 507] width 50 height 27
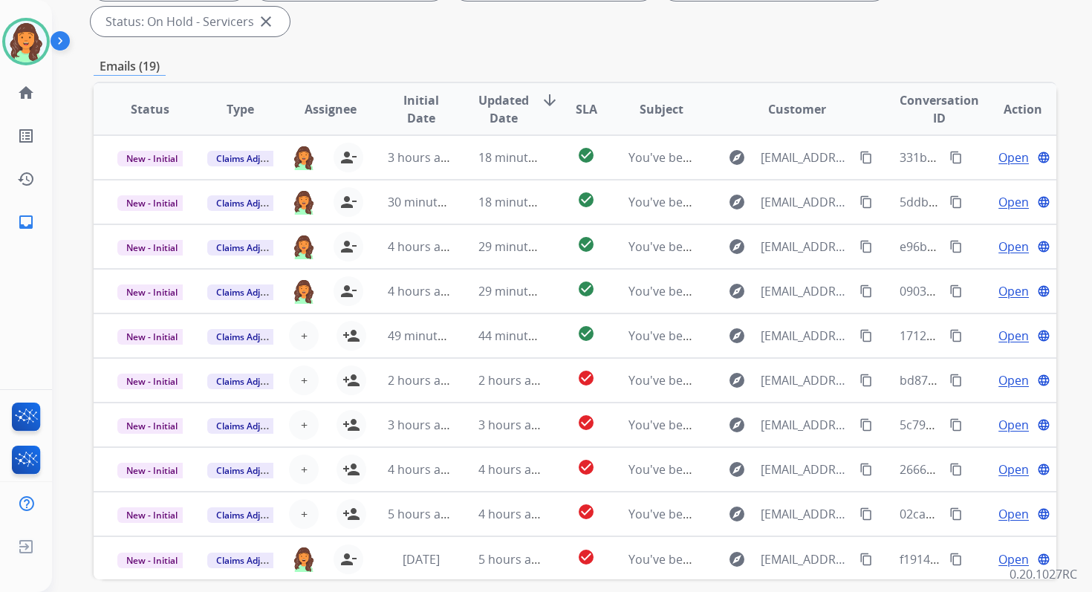
scroll to position [360, 0]
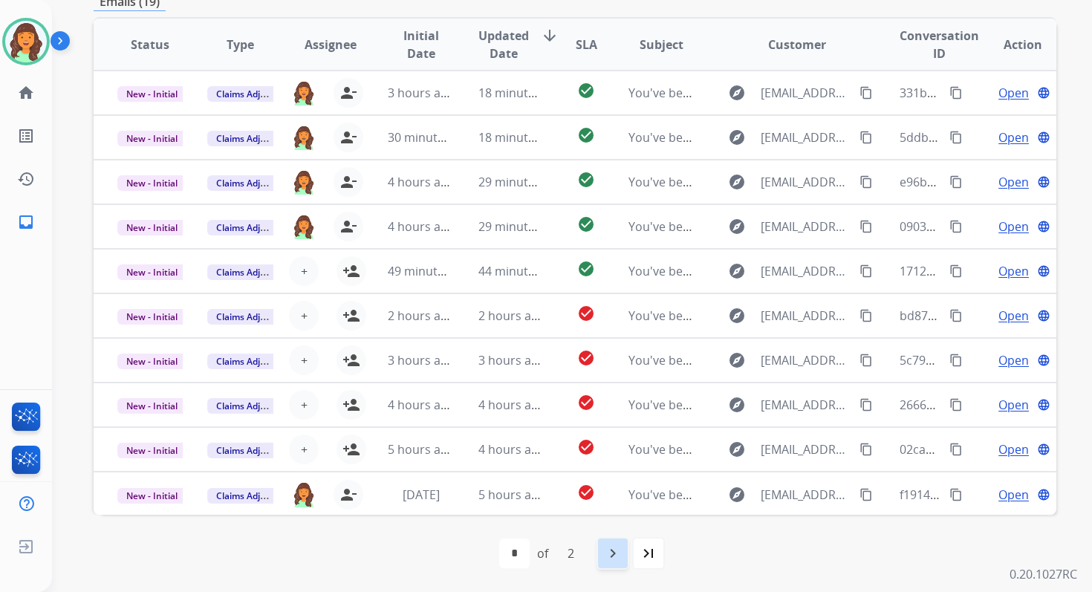
click at [622, 559] on div "navigate_next" at bounding box center [612, 553] width 33 height 33
select select "*"
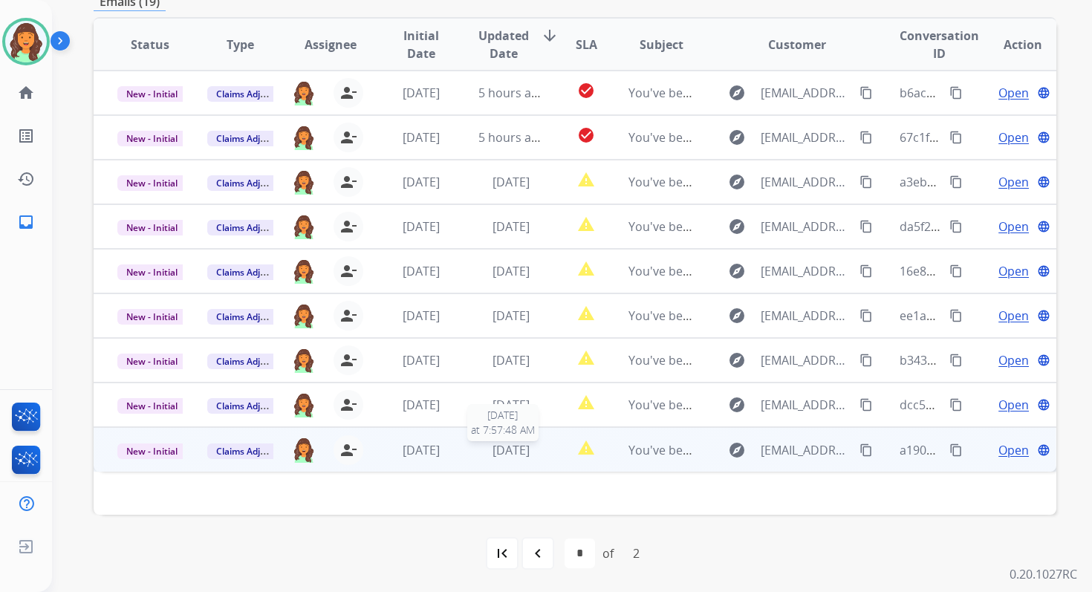
click at [509, 457] on span "6 days ago" at bounding box center [510, 450] width 37 height 16
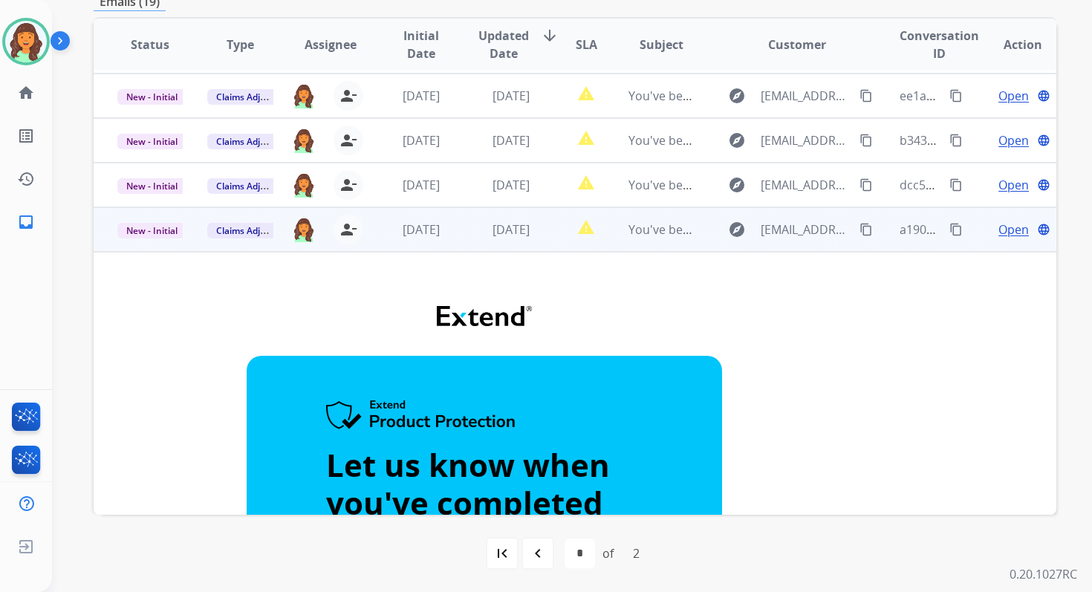
scroll to position [94, 0]
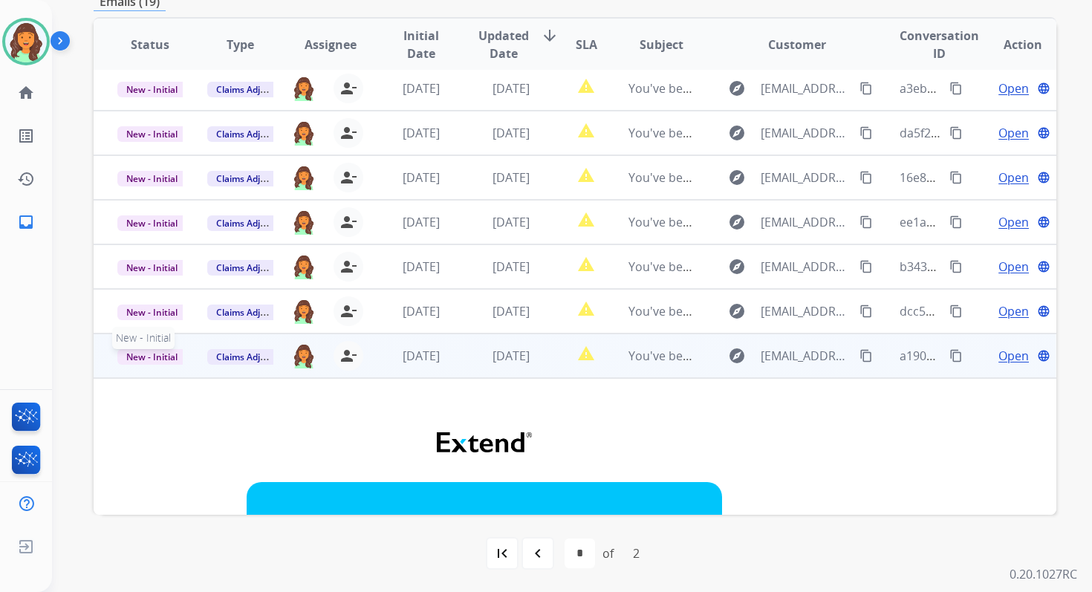
click at [160, 353] on span "New - Initial" at bounding box center [151, 357] width 69 height 16
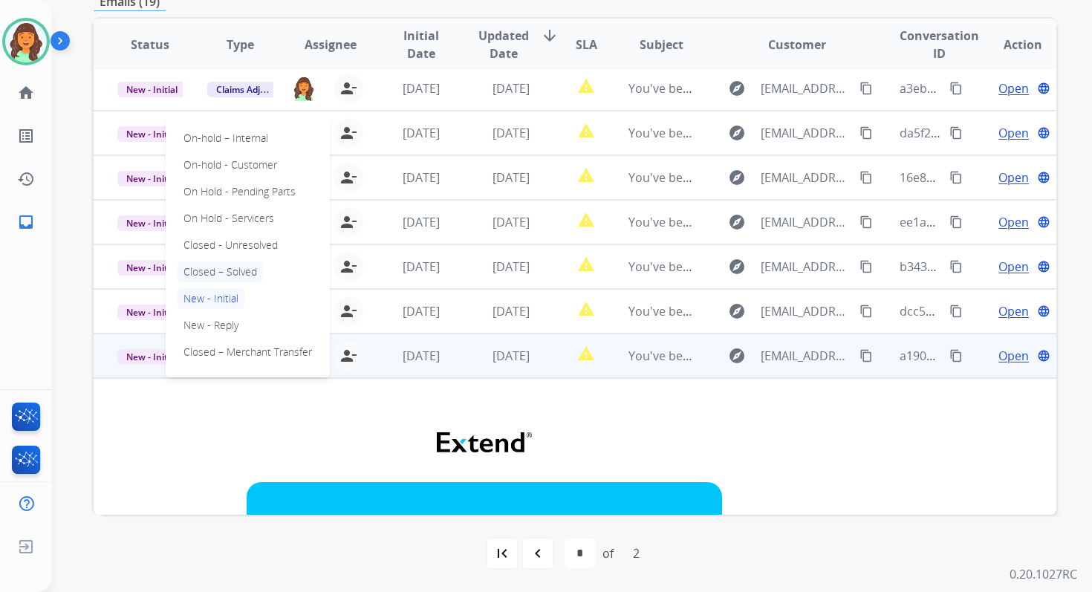
click at [229, 273] on p "Closed – Solved" at bounding box center [219, 271] width 85 height 21
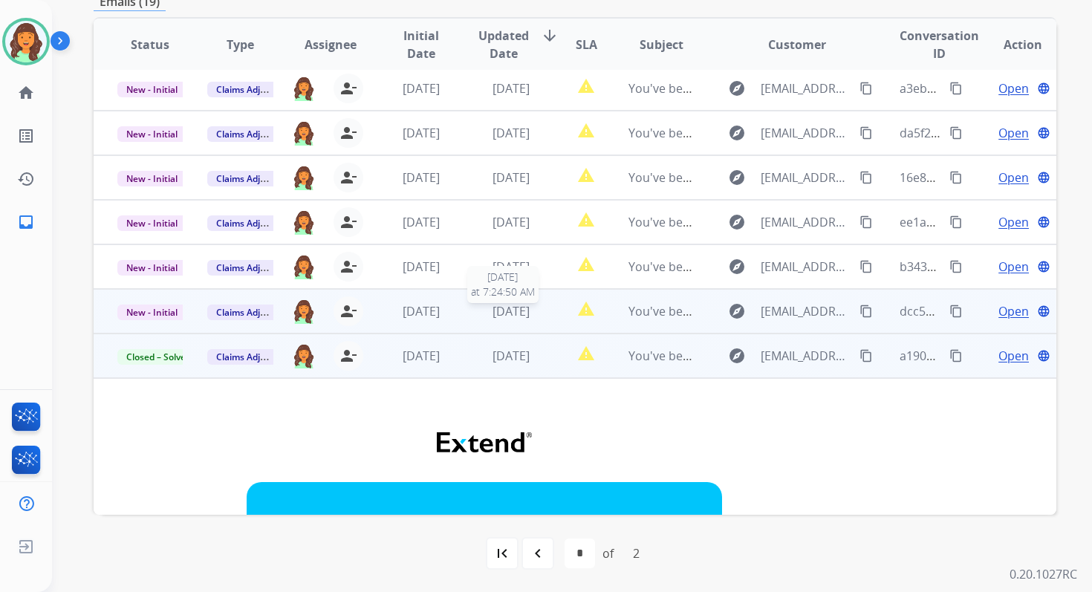
click at [492, 315] on span "5 days ago" at bounding box center [510, 311] width 37 height 16
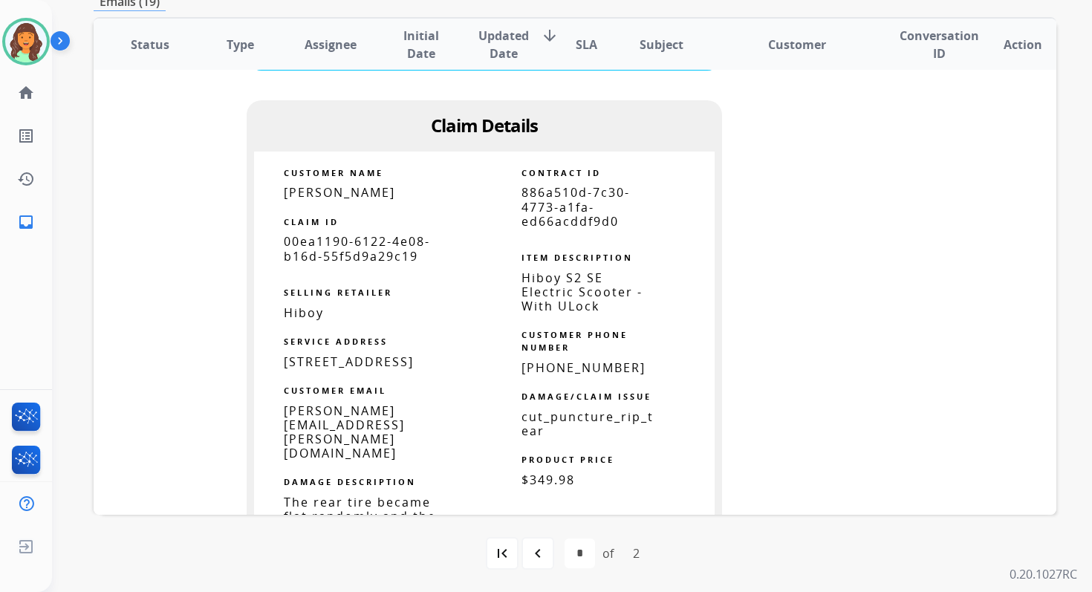
scroll to position [956, 0]
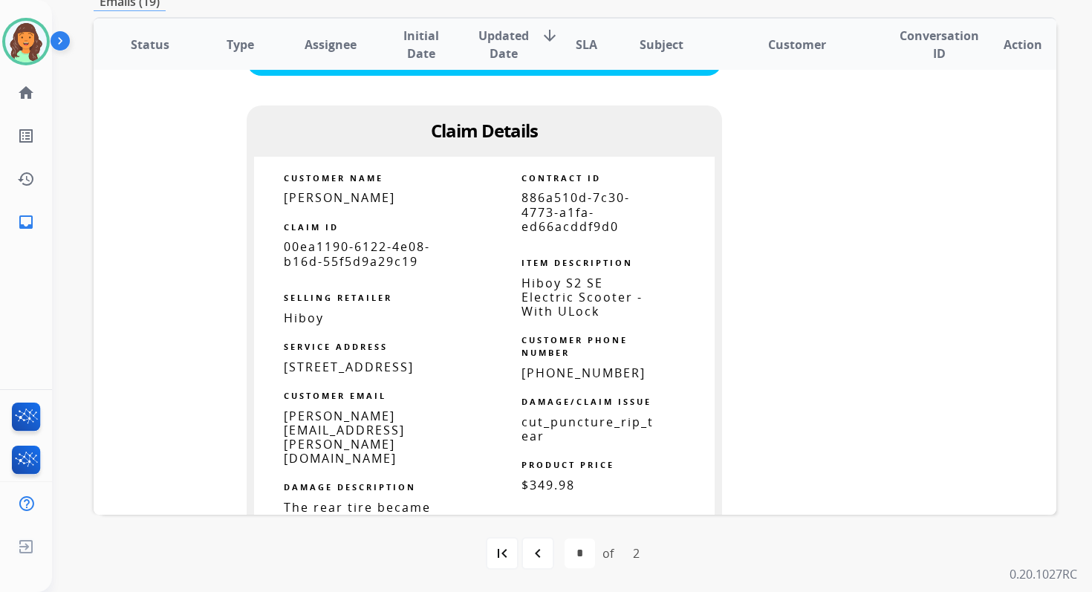
click at [557, 218] on span "886a510d-7c30-4773-a1fa-ed66acddf9d0" at bounding box center [575, 211] width 108 height 45
copy tbody
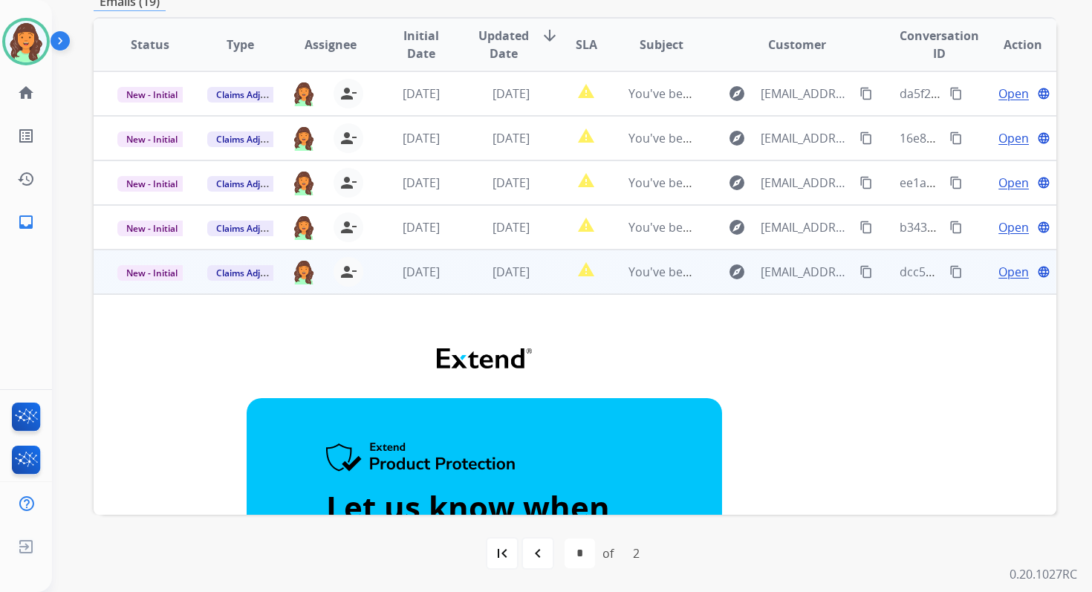
scroll to position [50, 0]
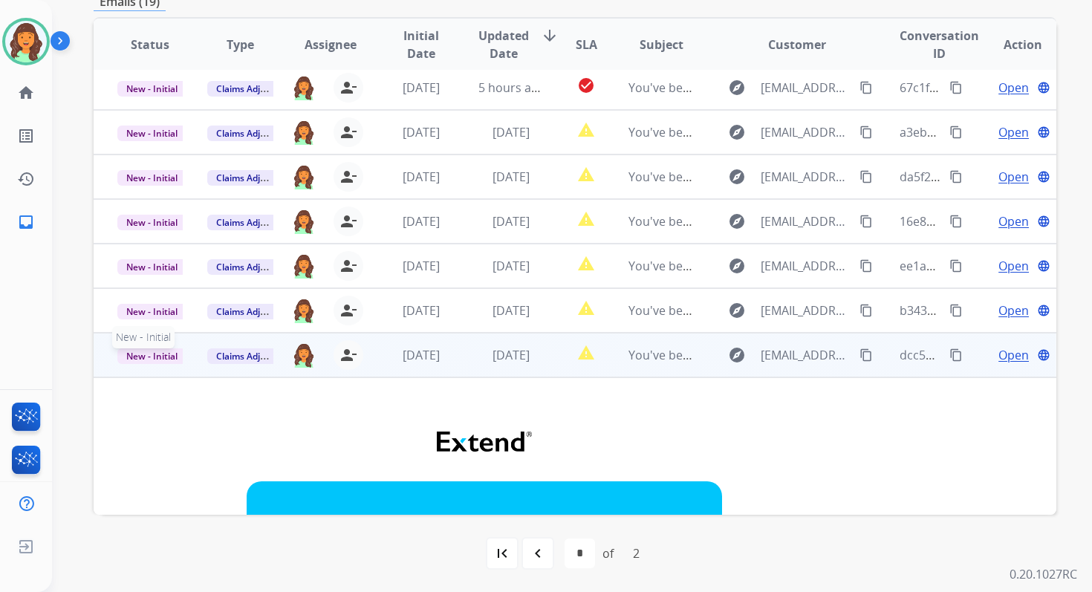
click at [165, 358] on span "New - Initial" at bounding box center [151, 356] width 69 height 16
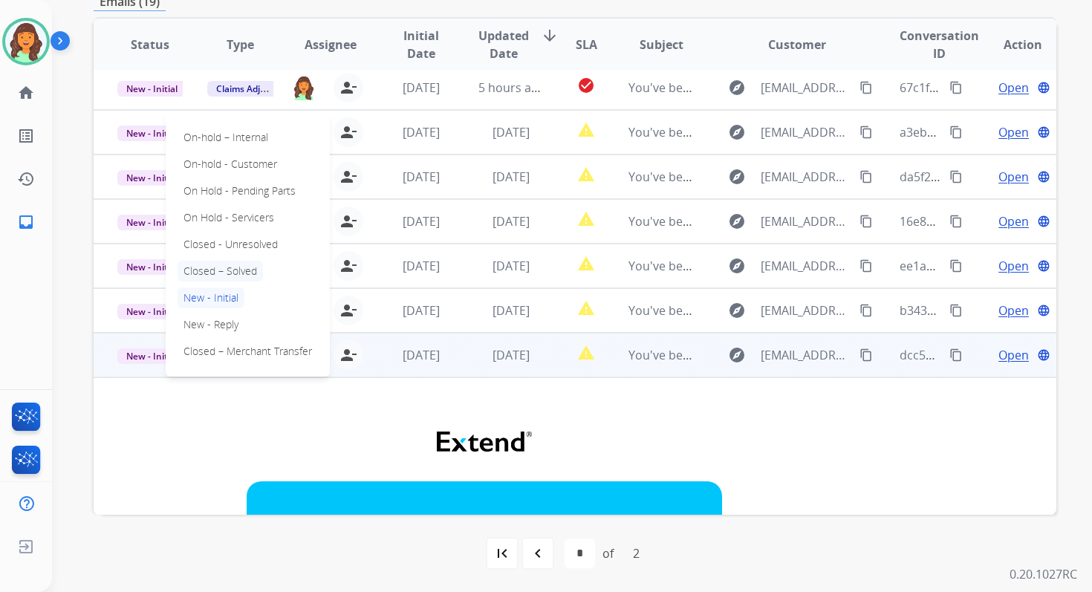
click at [230, 267] on p "Closed – Solved" at bounding box center [219, 271] width 85 height 21
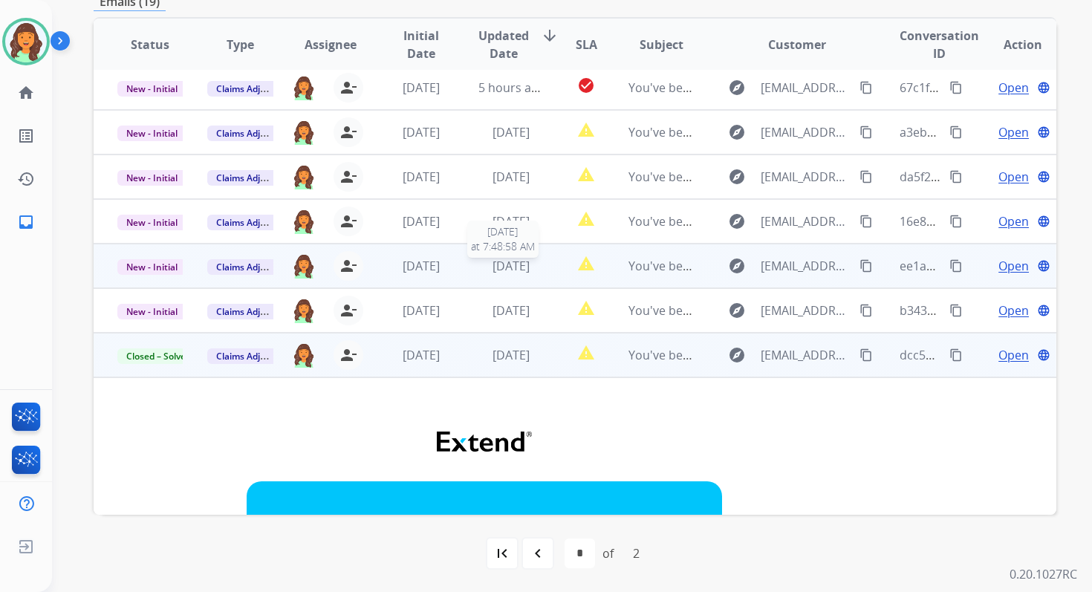
click at [492, 264] on span "[DATE]" at bounding box center [510, 266] width 37 height 16
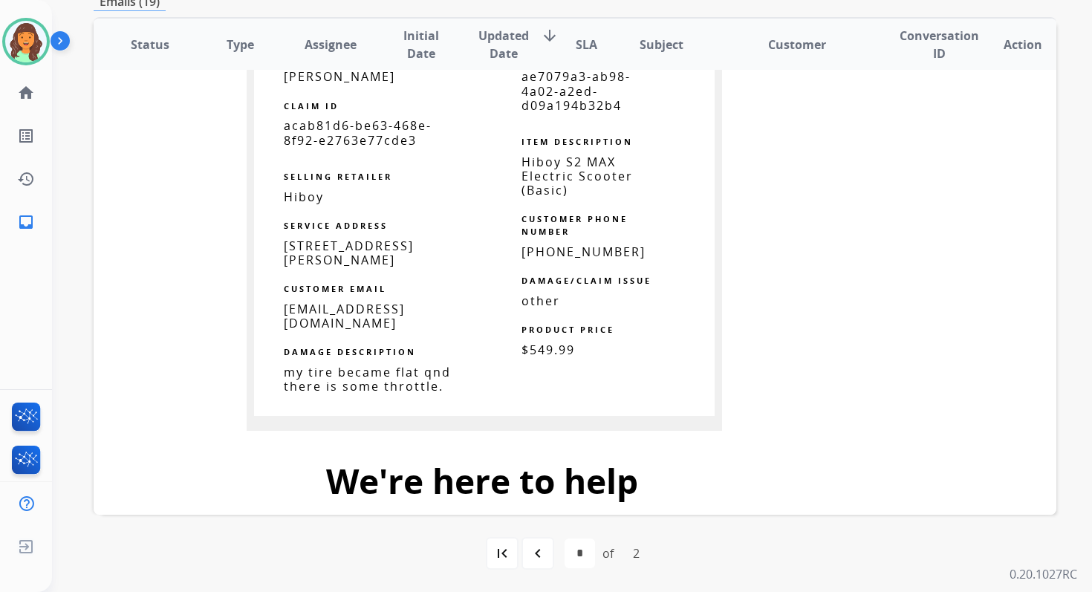
scroll to position [917, 0]
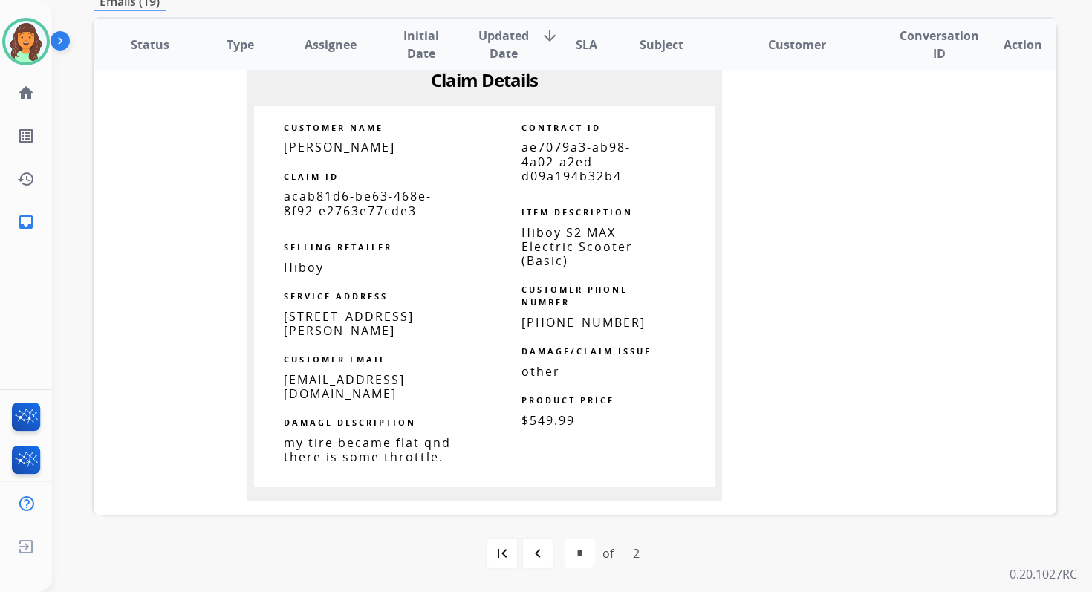
click at [557, 159] on span "ae7079a3-ab98-4a02-a2ed-d09a194b32b4" at bounding box center [575, 161] width 109 height 45
copy tbody
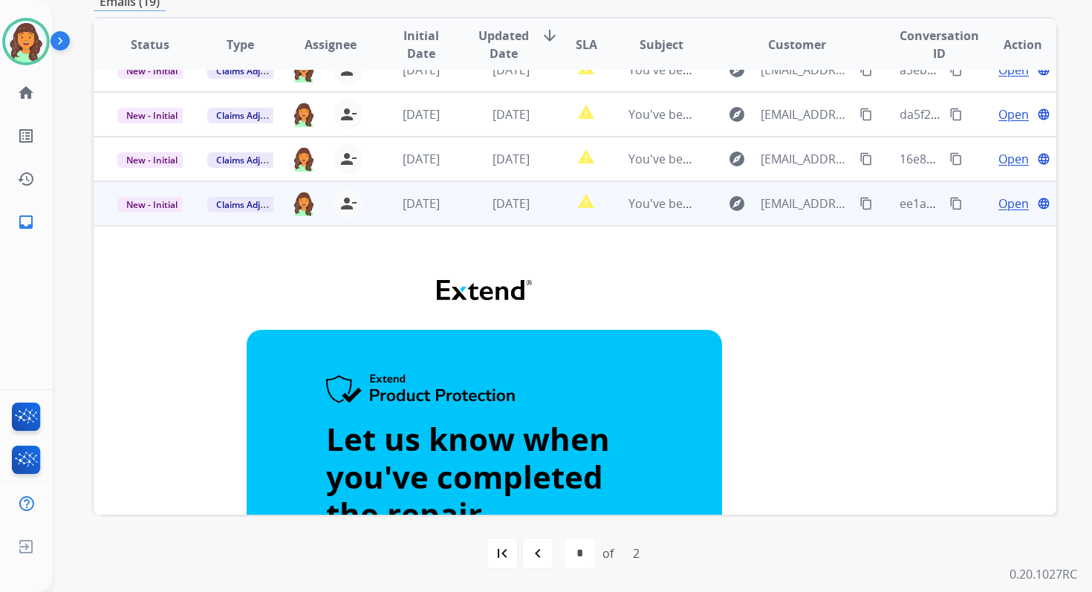
scroll to position [87, 0]
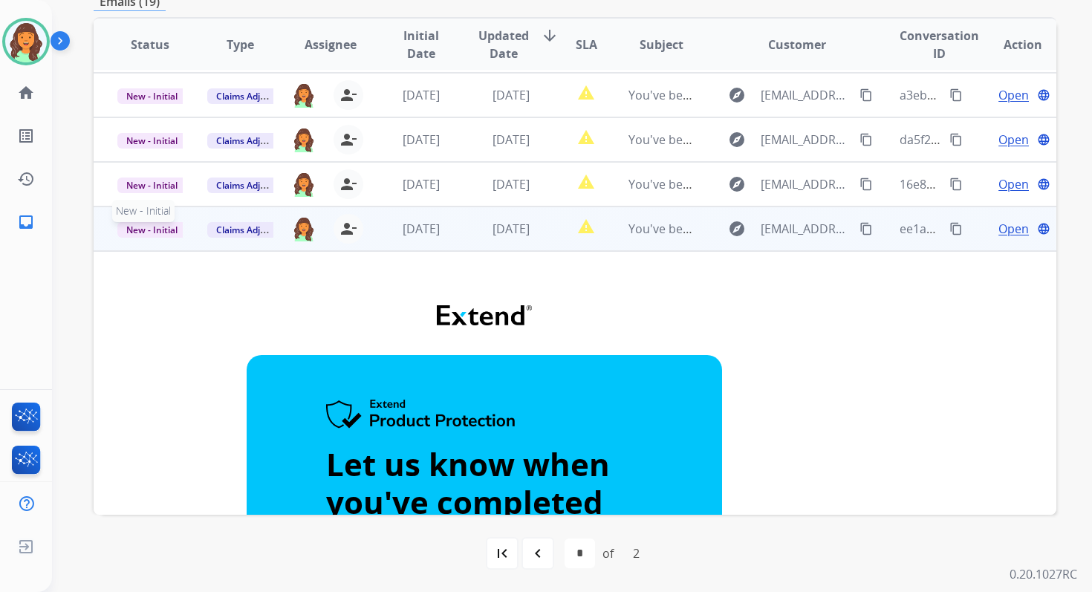
click at [143, 232] on span "New - Initial" at bounding box center [151, 230] width 69 height 16
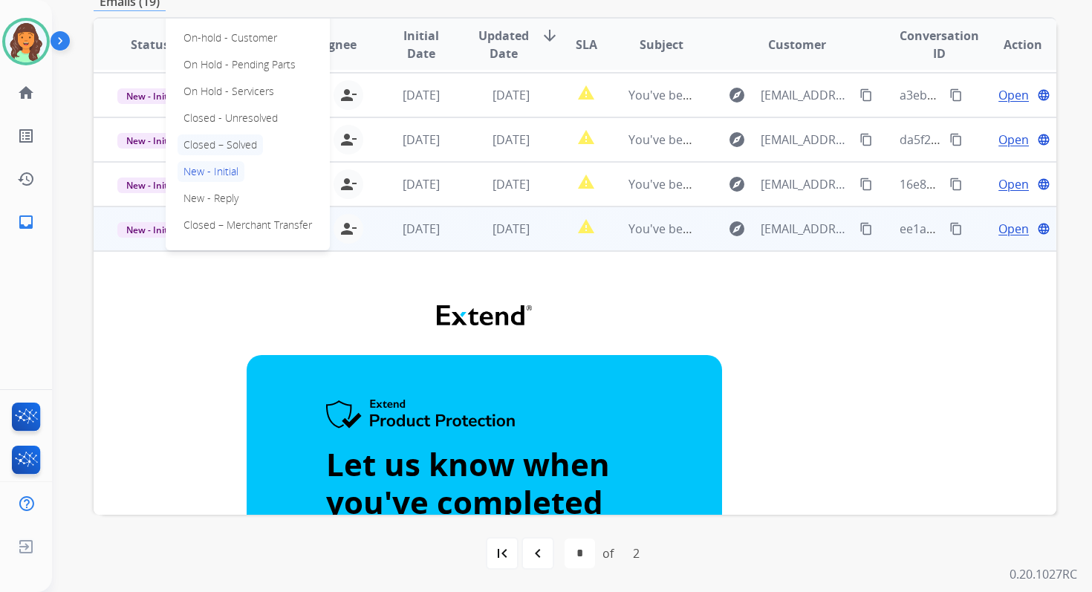
click at [232, 146] on p "Closed – Solved" at bounding box center [219, 144] width 85 height 21
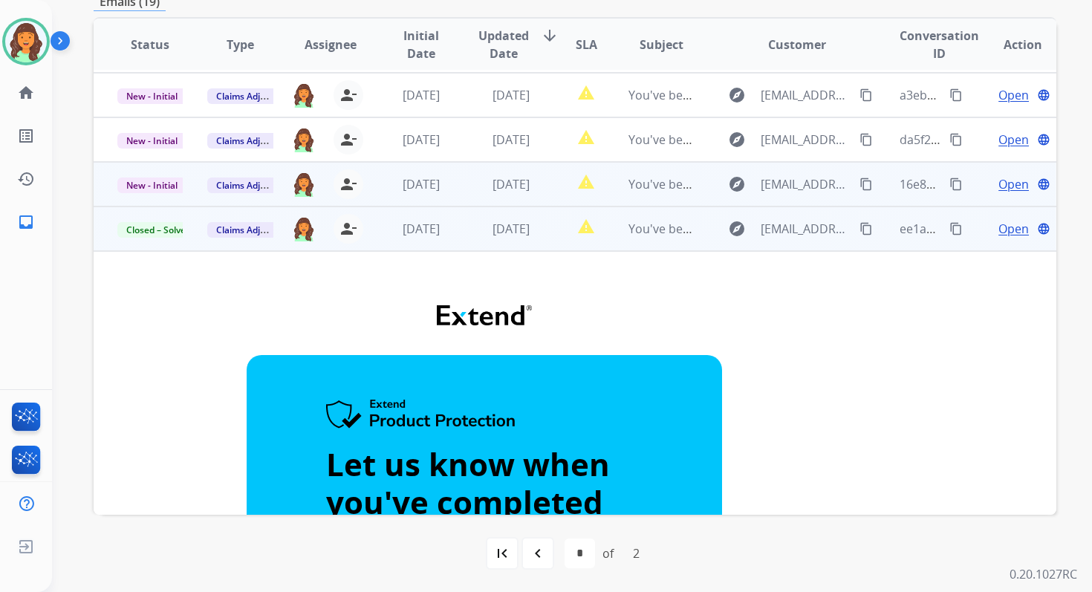
click at [454, 192] on td "[DATE]" at bounding box center [499, 184] width 90 height 45
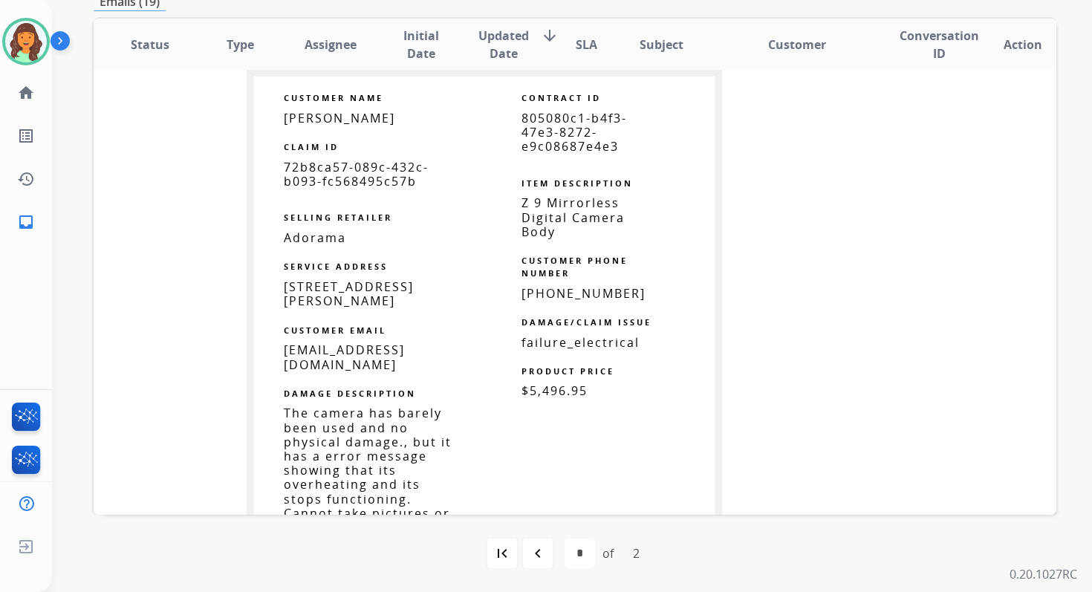
scroll to position [883, 0]
click at [550, 148] on span "805080c1-b4f3-47e3-8272-e9c08687e4e3" at bounding box center [573, 131] width 105 height 45
copy tbody
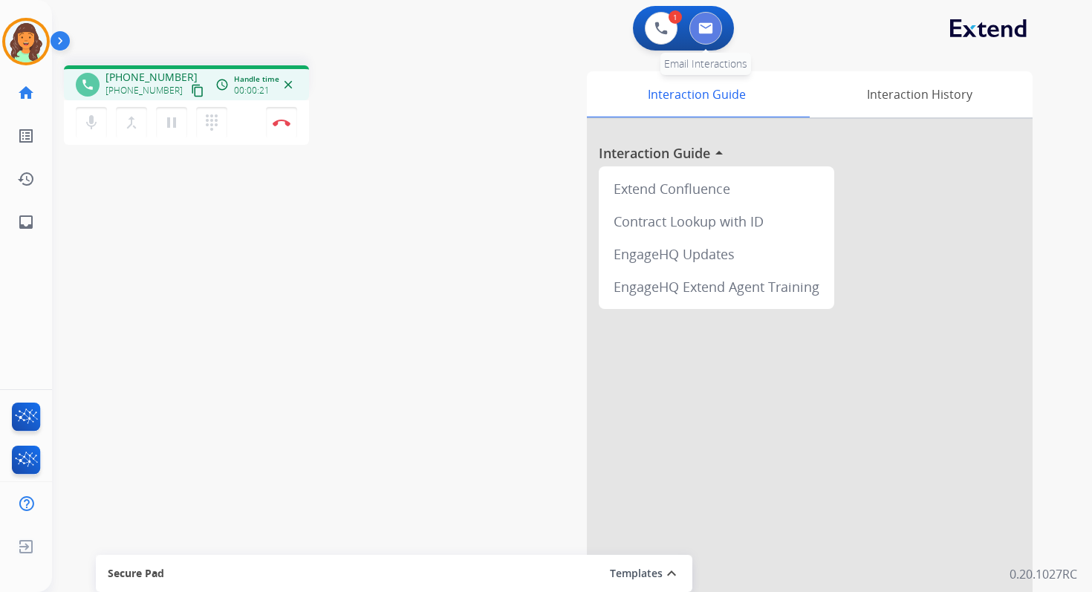
click at [691, 33] on button at bounding box center [705, 28] width 33 height 33
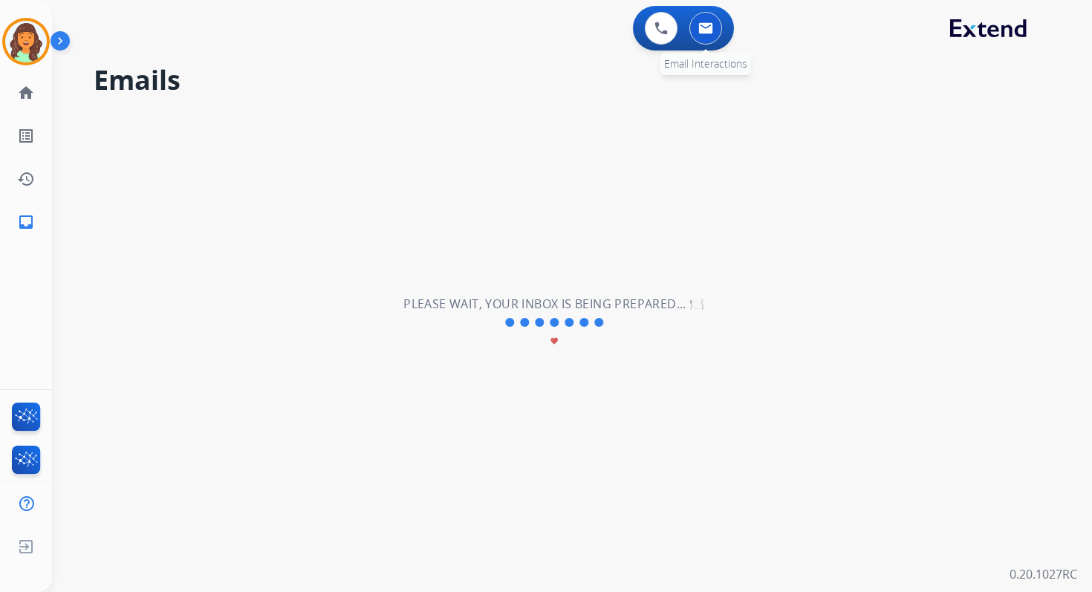
click at [711, 31] on img at bounding box center [705, 28] width 15 height 12
click at [722, 25] on div "0 Email Interactions" at bounding box center [705, 28] width 45 height 33
click at [691, 26] on button at bounding box center [705, 28] width 33 height 33
click at [711, 26] on img at bounding box center [705, 28] width 15 height 12
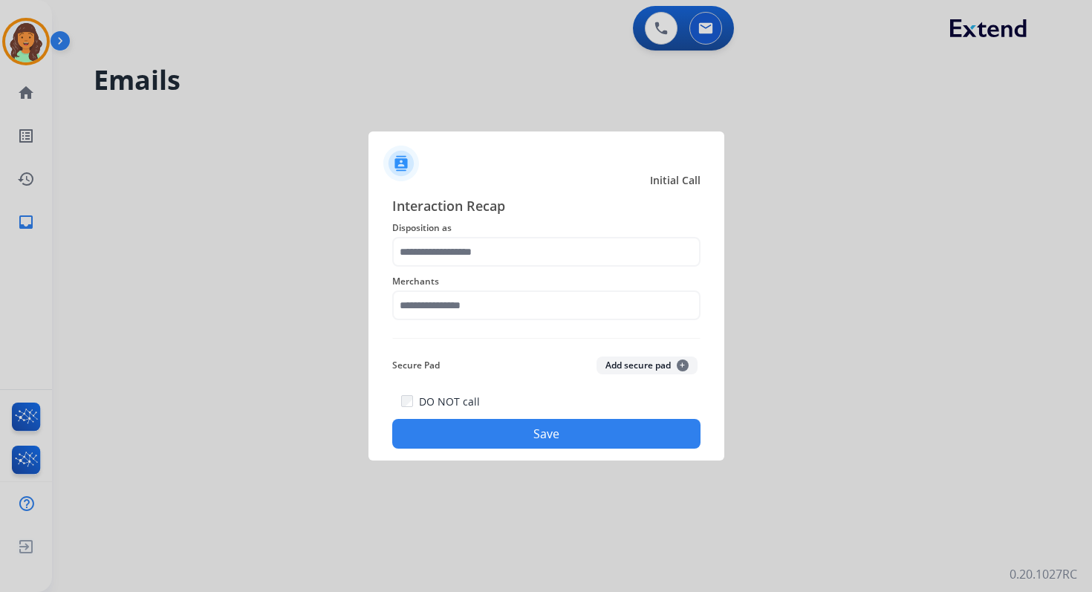
click at [508, 232] on span "Disposition as" at bounding box center [546, 228] width 308 height 18
click at [486, 281] on span "Merchants" at bounding box center [546, 282] width 308 height 18
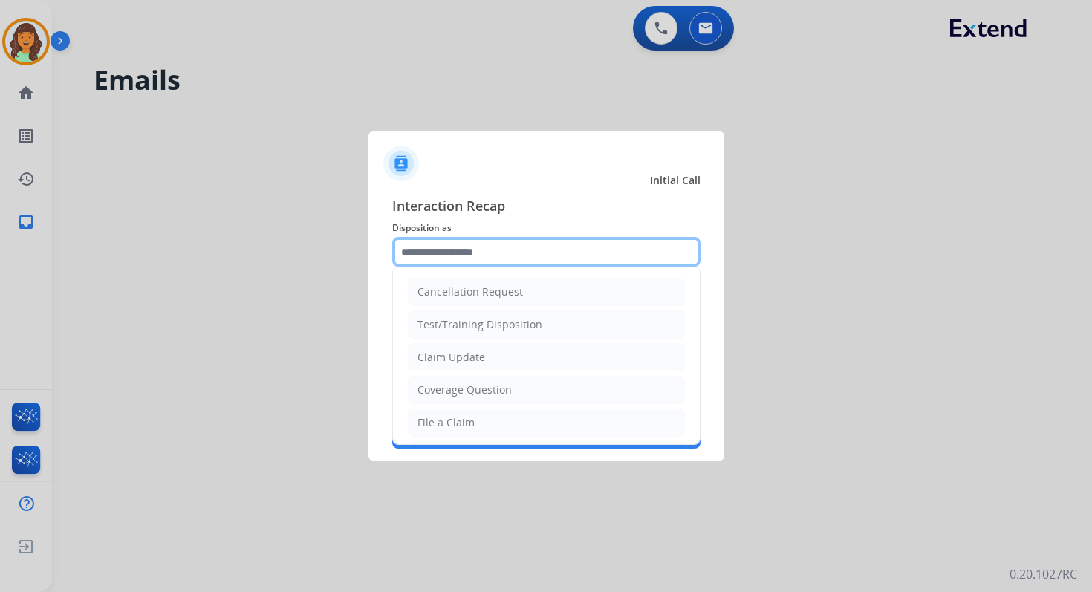
click at [506, 249] on input "text" at bounding box center [546, 252] width 308 height 30
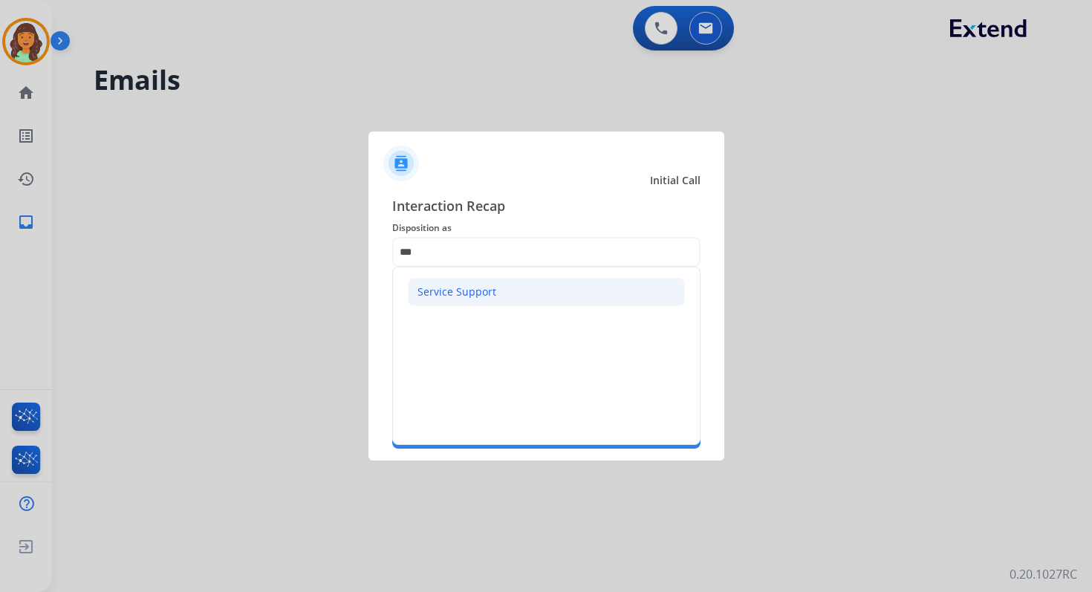
click at [481, 295] on div "Service Support" at bounding box center [456, 291] width 79 height 15
type input "**********"
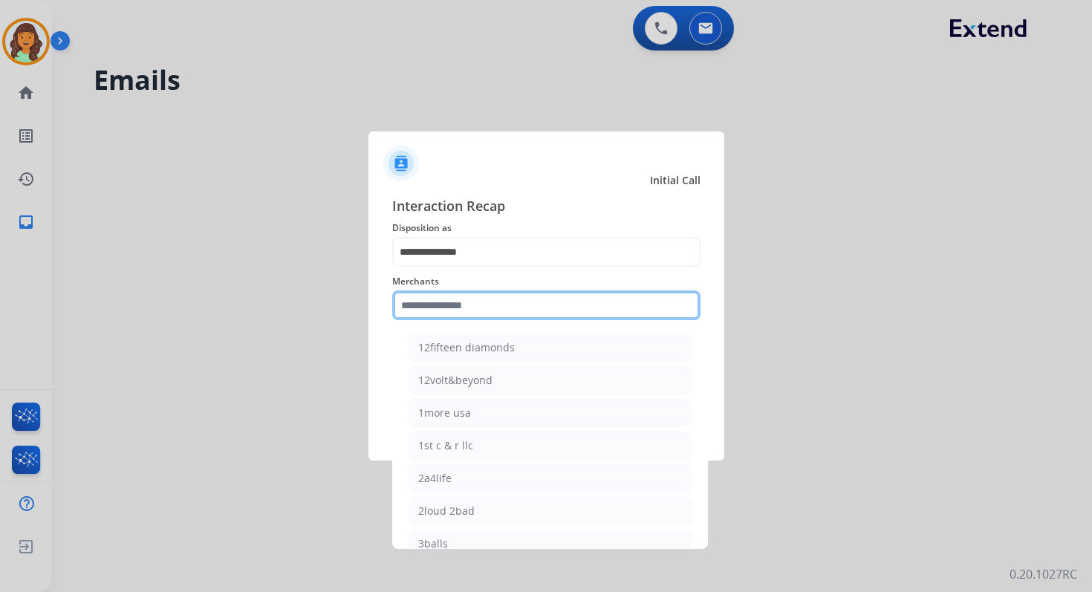
click at [492, 303] on input "text" at bounding box center [546, 305] width 308 height 30
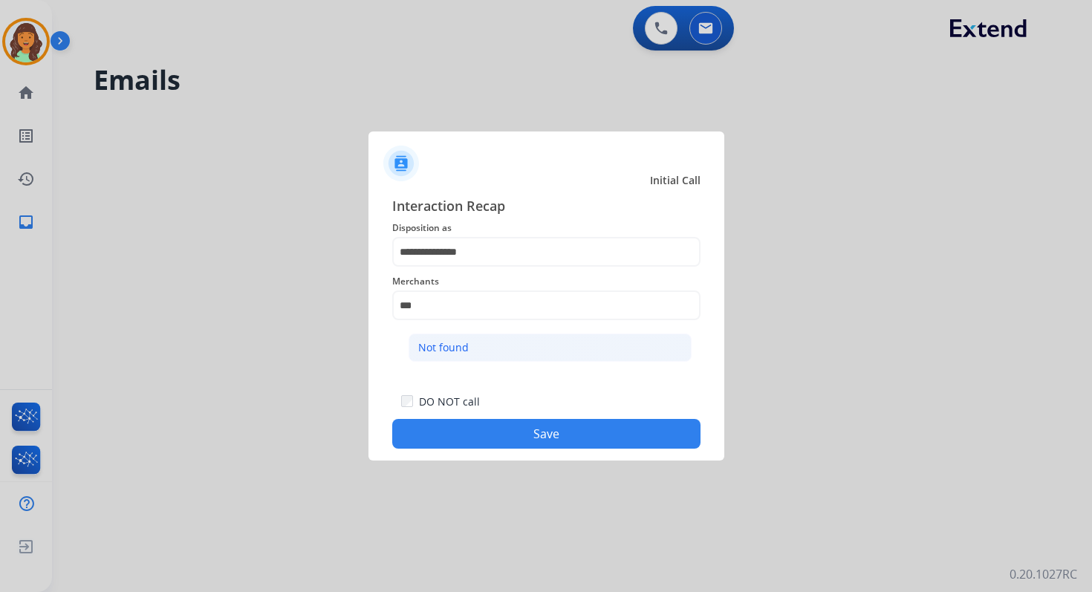
click at [502, 356] on li "Not found" at bounding box center [549, 347] width 283 height 28
type input "*********"
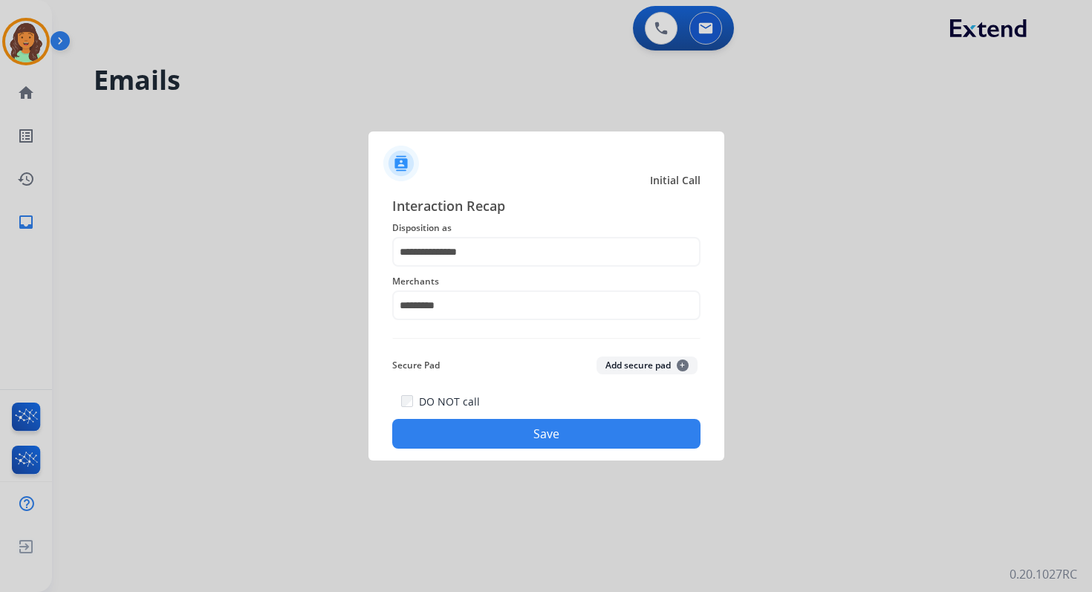
click at [531, 428] on button "Save" at bounding box center [546, 434] width 308 height 30
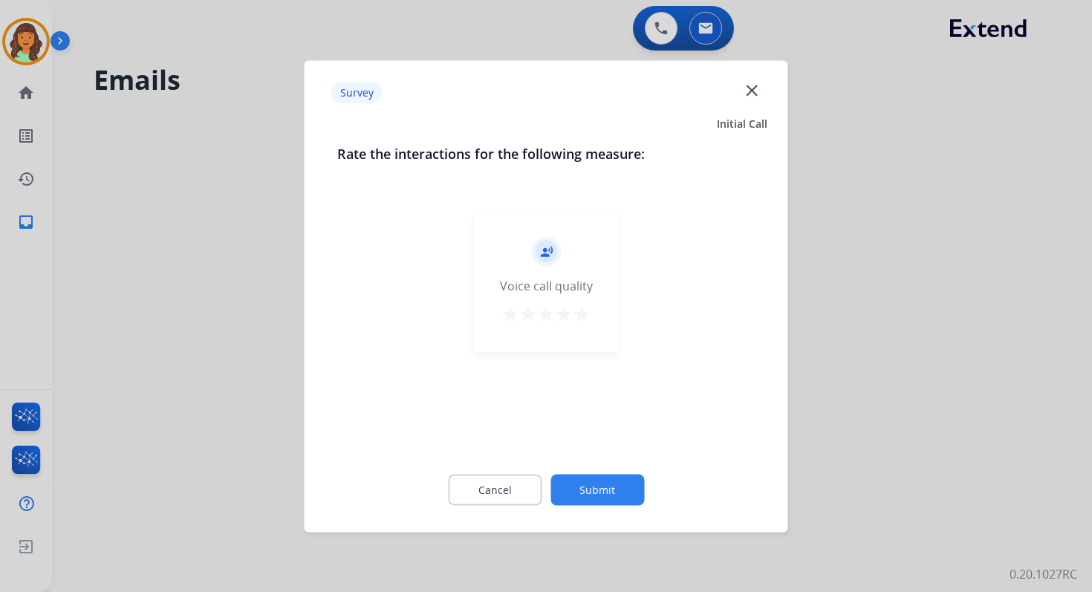
click at [603, 484] on button "Submit" at bounding box center [597, 489] width 94 height 31
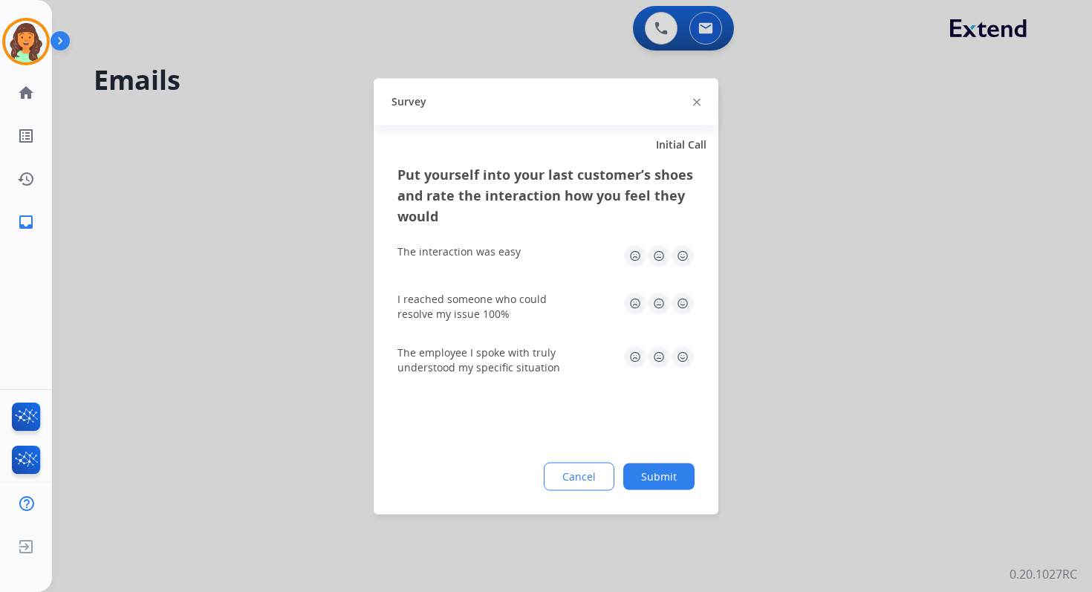
click at [664, 472] on button "Submit" at bounding box center [658, 476] width 71 height 27
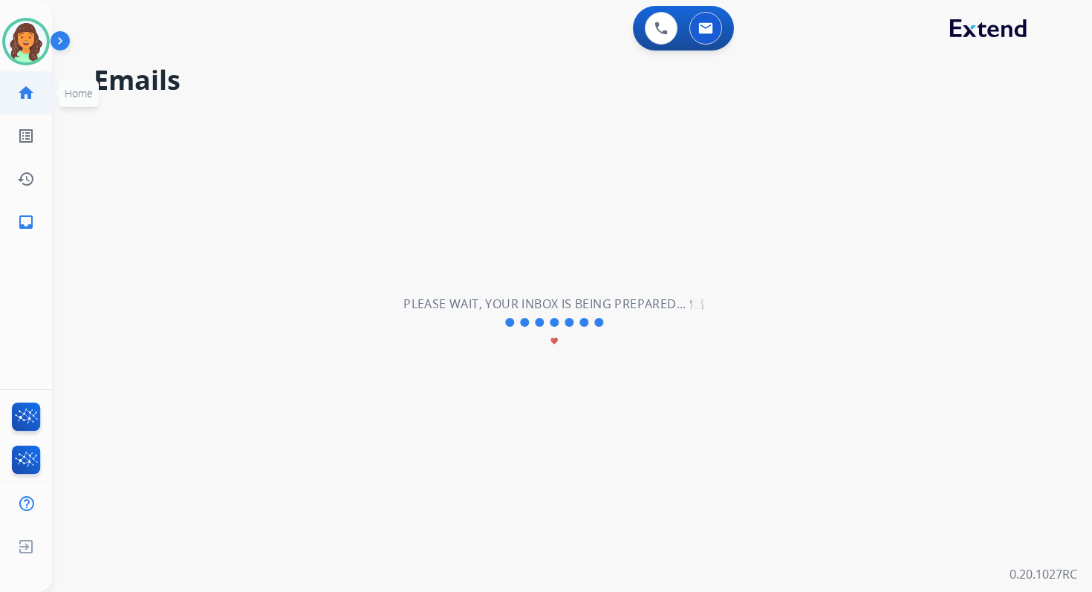
click at [21, 88] on mat-icon "home" at bounding box center [26, 93] width 18 height 18
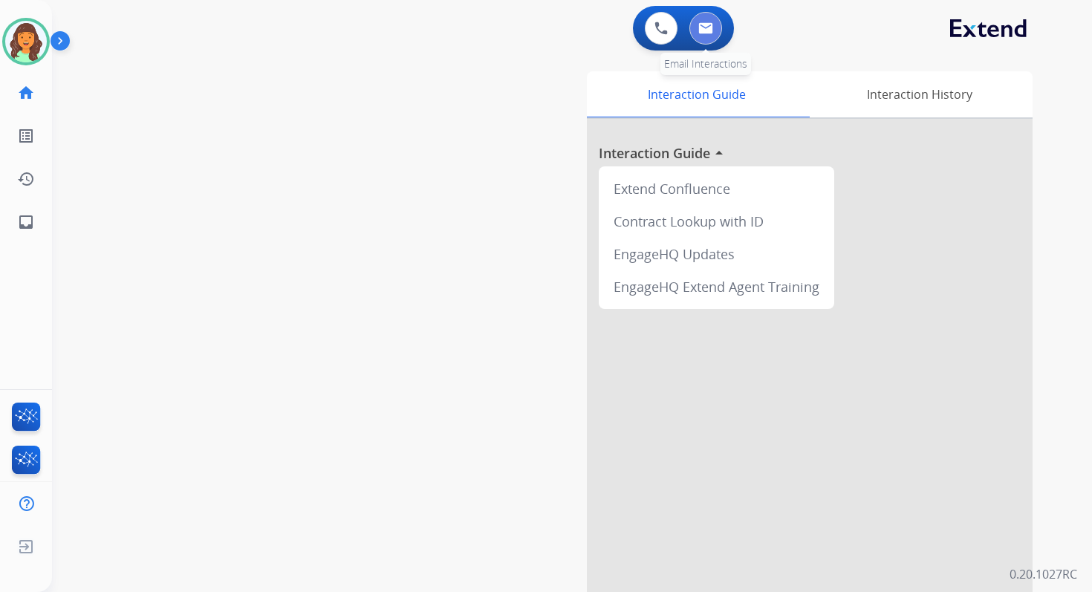
click at [714, 31] on button at bounding box center [705, 28] width 33 height 33
select select "**********"
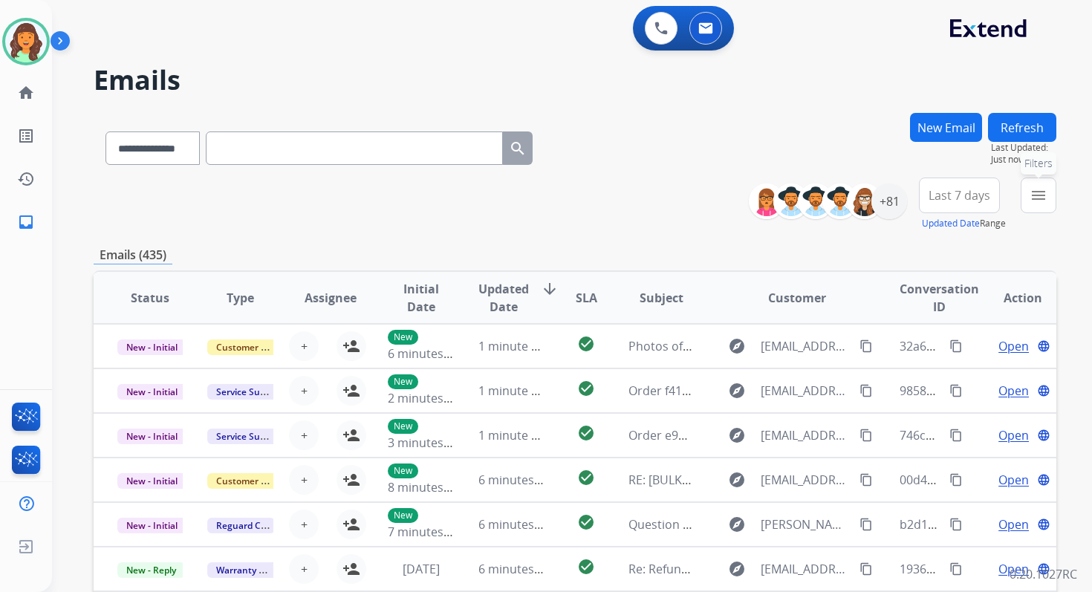
click at [1051, 200] on button "menu Filters" at bounding box center [1038, 195] width 36 height 36
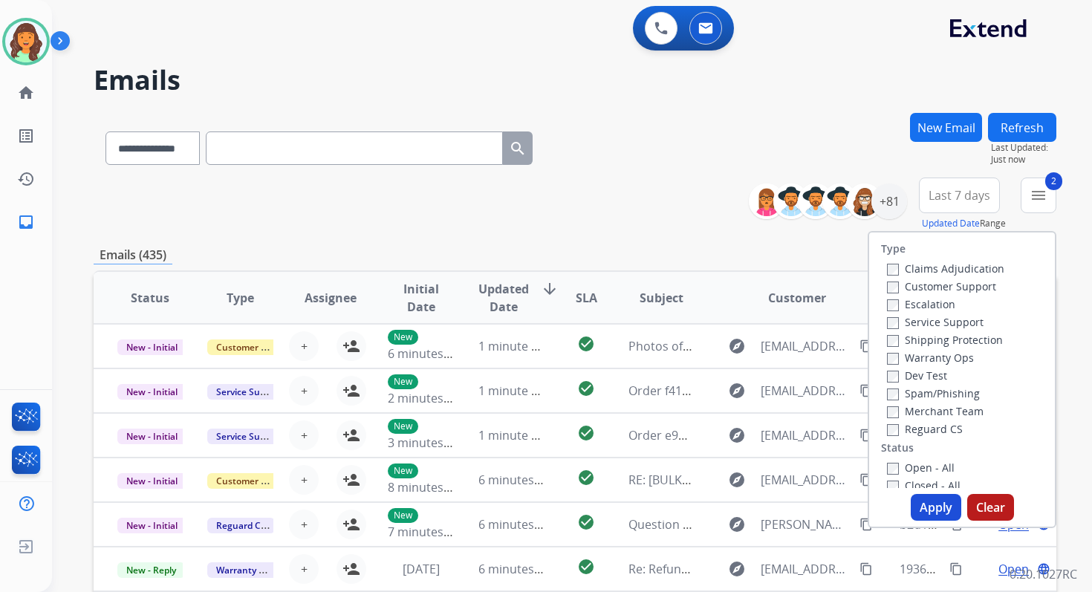
click at [924, 498] on button "Apply" at bounding box center [935, 507] width 50 height 27
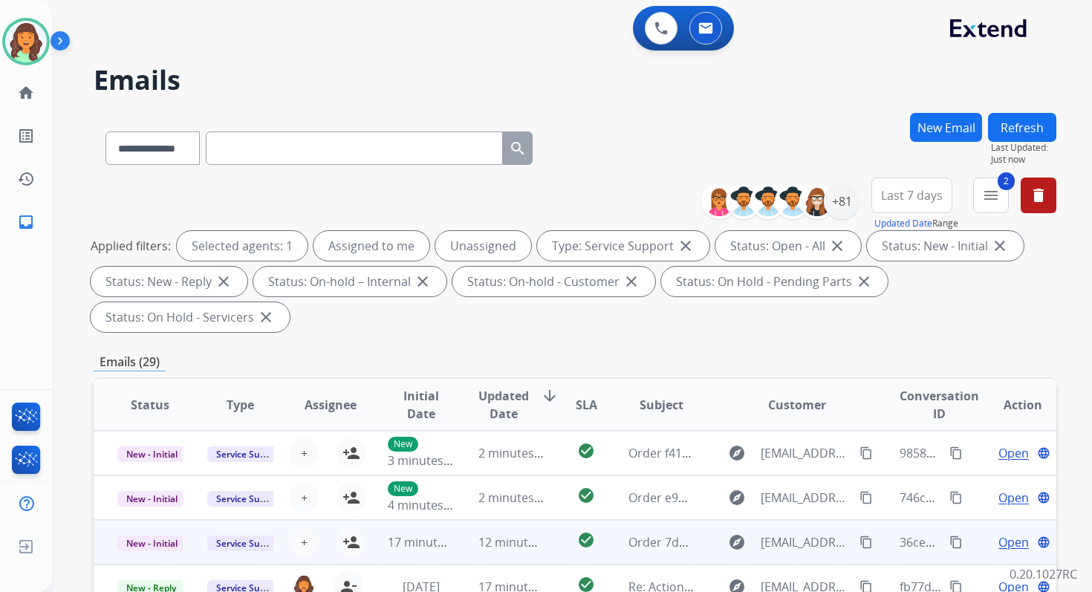
click at [514, 556] on td "12 minutes ago" at bounding box center [499, 542] width 90 height 45
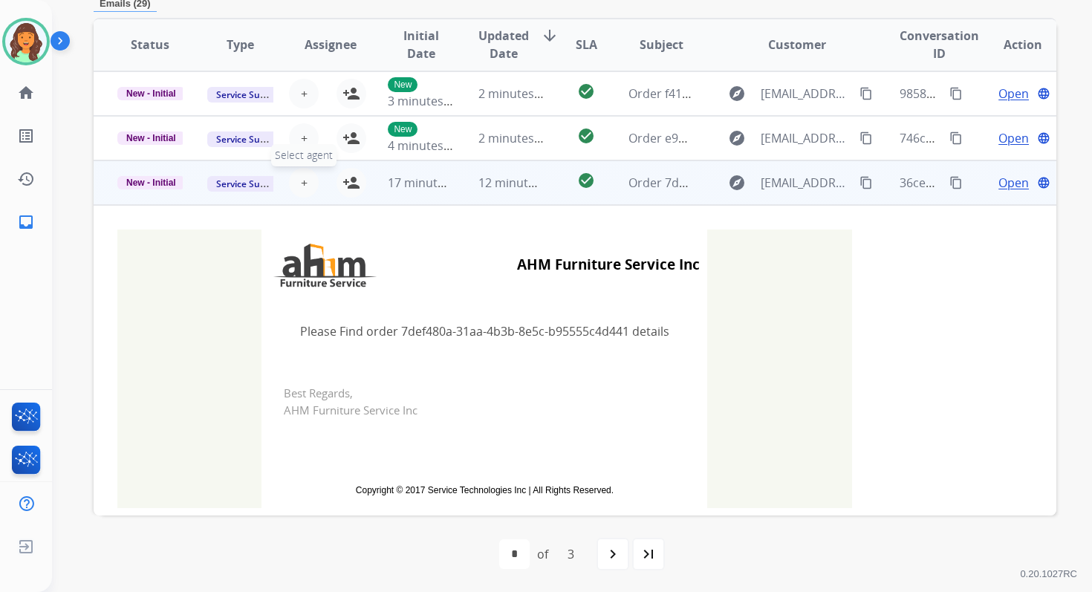
click at [301, 184] on span "+" at bounding box center [304, 183] width 7 height 18
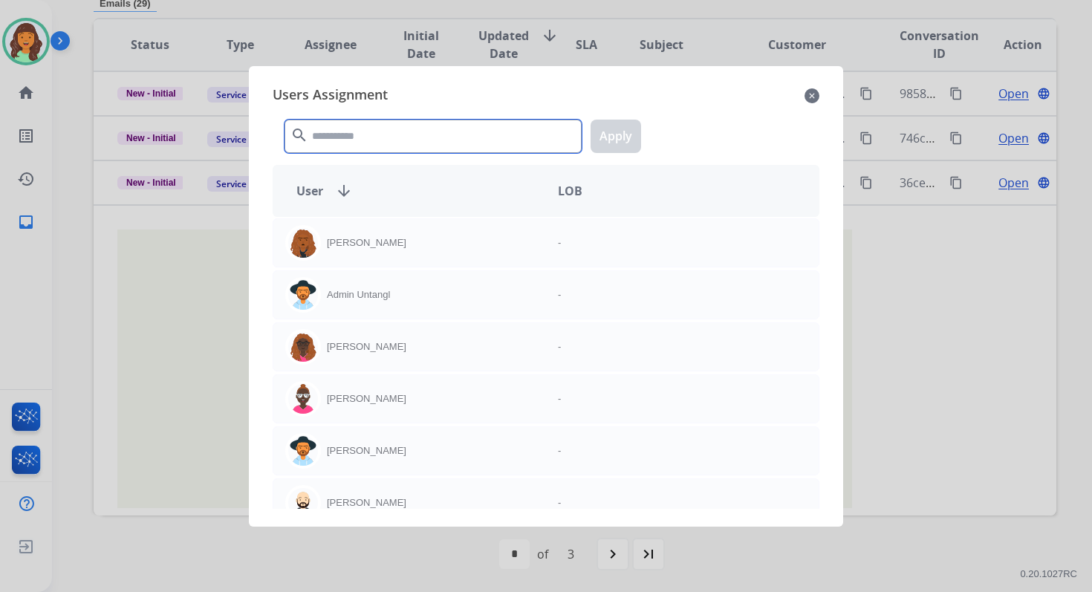
click at [385, 140] on input "text" at bounding box center [432, 136] width 297 height 33
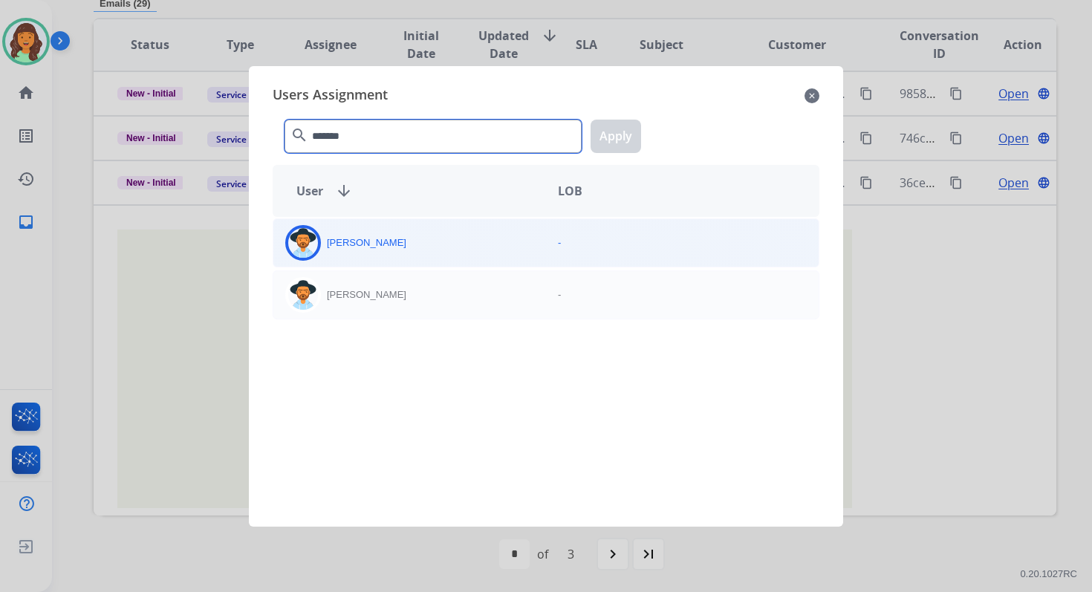
type input "*******"
click at [418, 243] on div "Heather Hocker" at bounding box center [409, 243] width 273 height 36
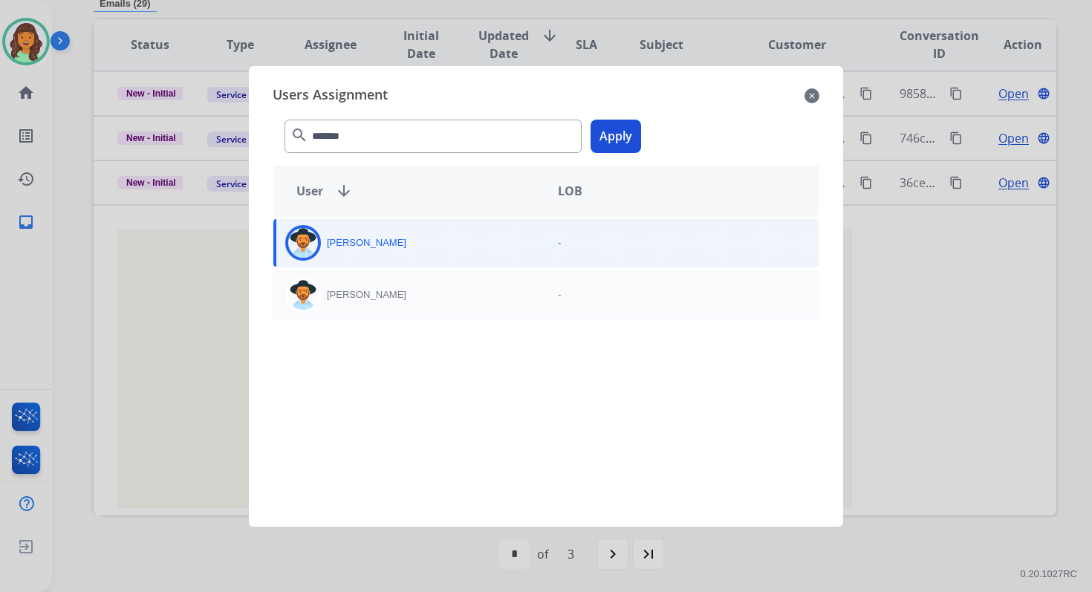
click at [613, 129] on button "Apply" at bounding box center [615, 136] width 50 height 33
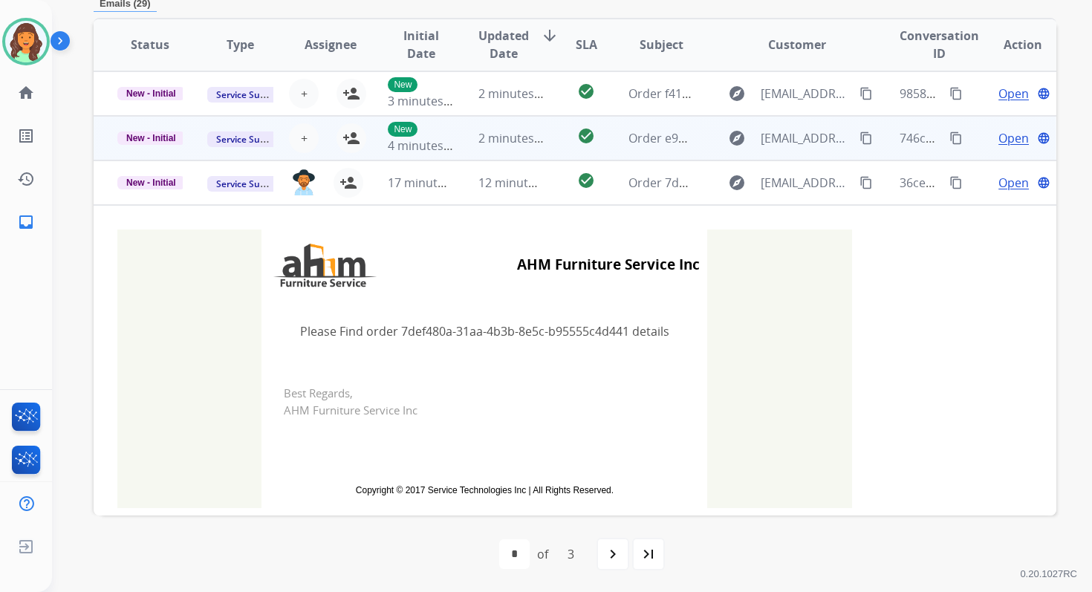
click at [479, 150] on td "2 minutes ago" at bounding box center [499, 138] width 90 height 45
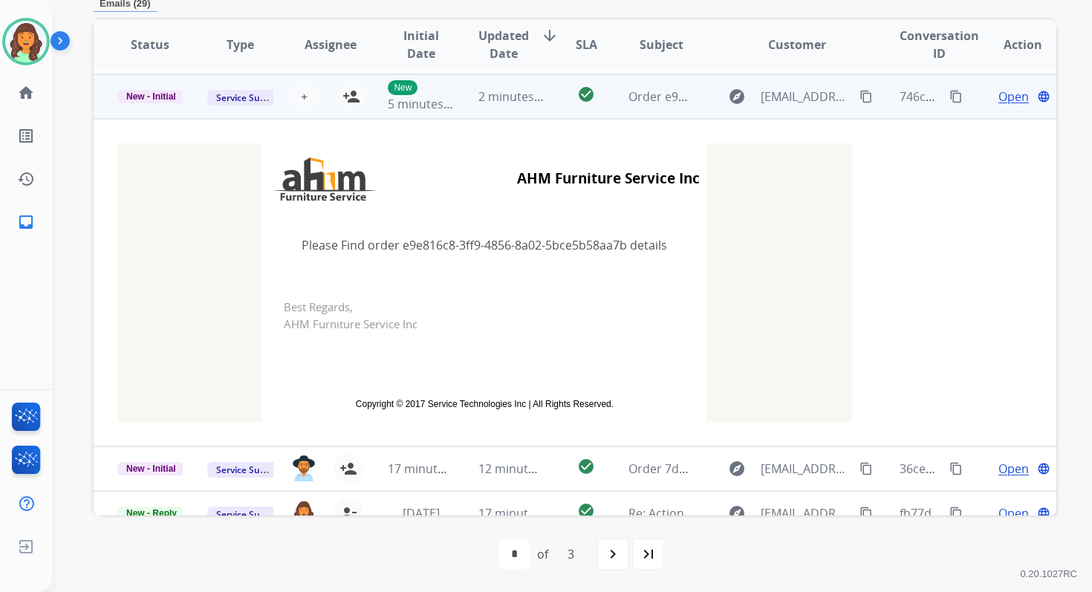
scroll to position [45, 0]
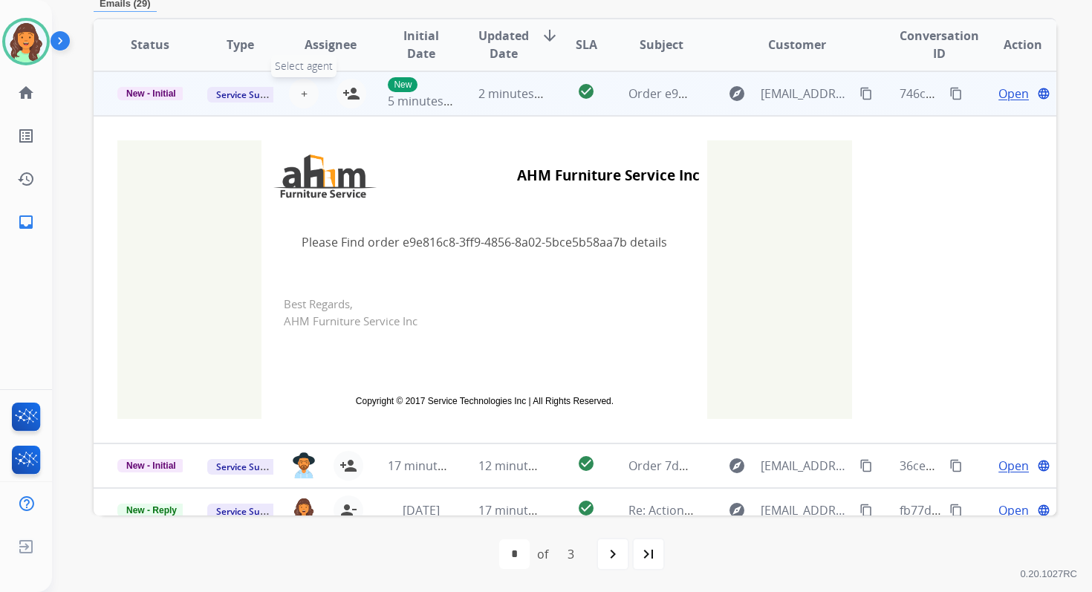
click at [301, 92] on span "+" at bounding box center [304, 94] width 7 height 18
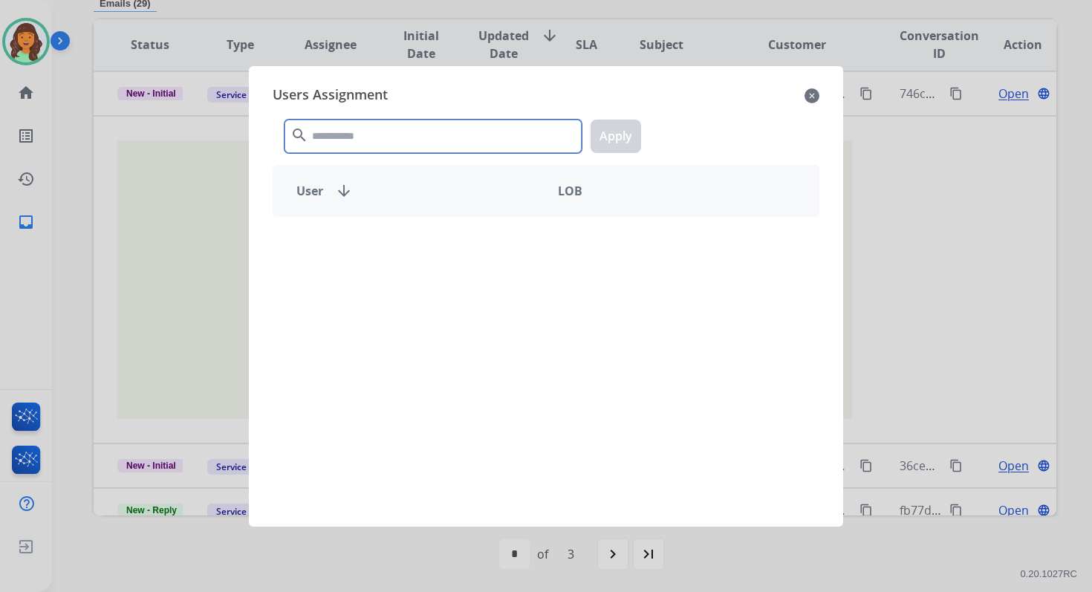
click at [341, 133] on input "text" at bounding box center [432, 136] width 297 height 33
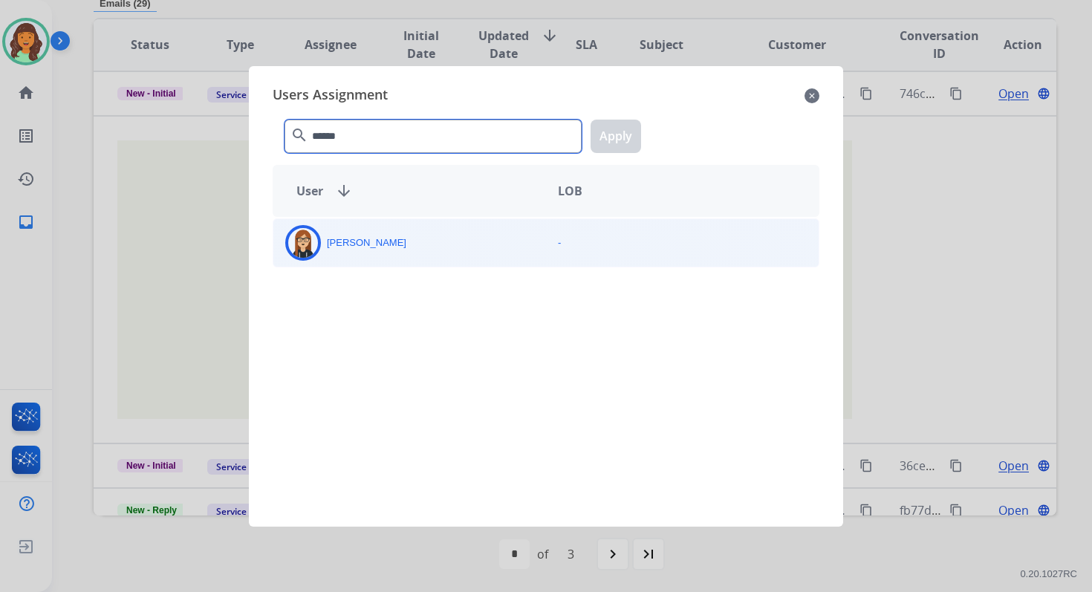
type input "******"
click at [374, 253] on div "Trisha Higgins" at bounding box center [409, 243] width 273 height 36
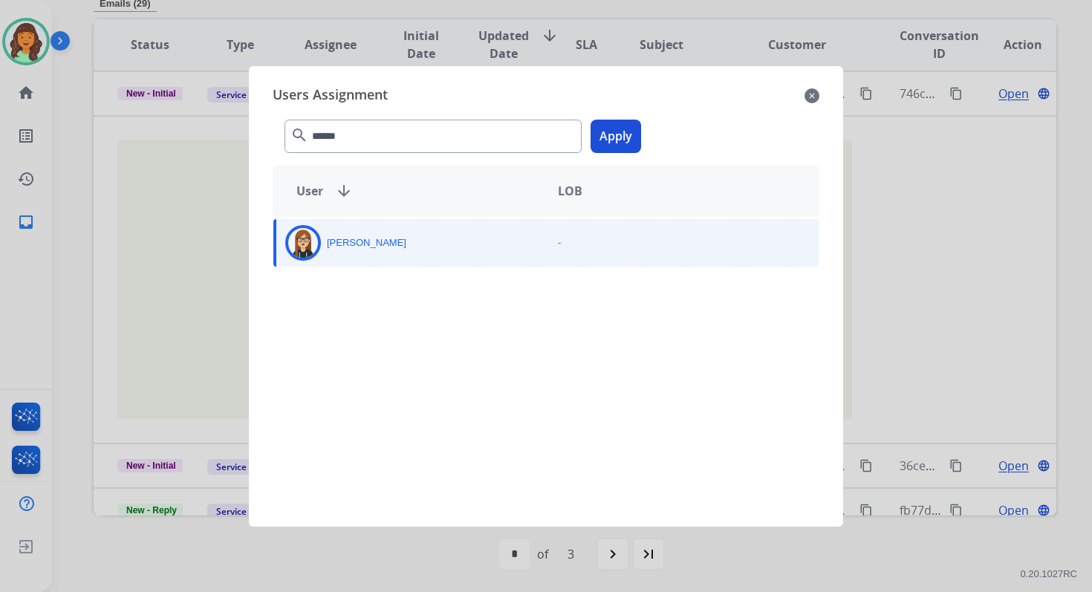
click at [616, 135] on button "Apply" at bounding box center [615, 136] width 50 height 33
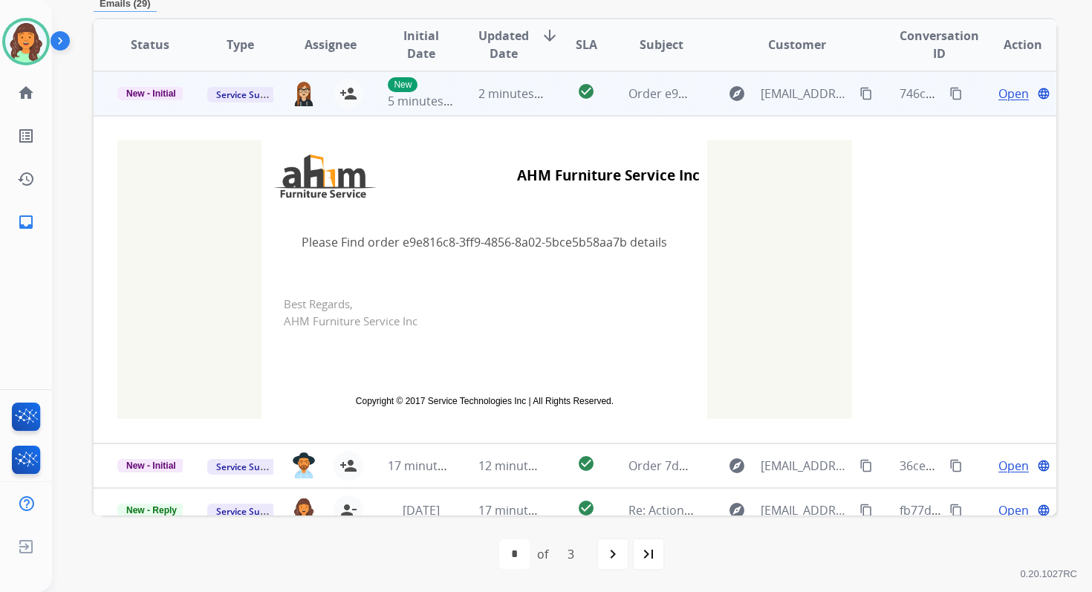
scroll to position [0, 0]
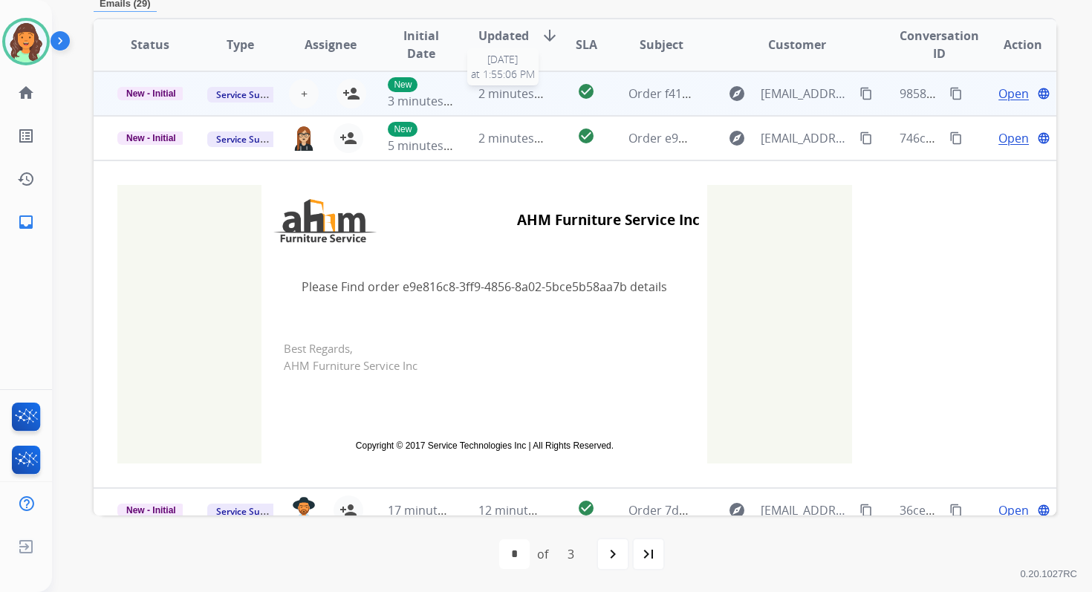
click at [495, 94] on span "2 minutes ago" at bounding box center [517, 93] width 79 height 16
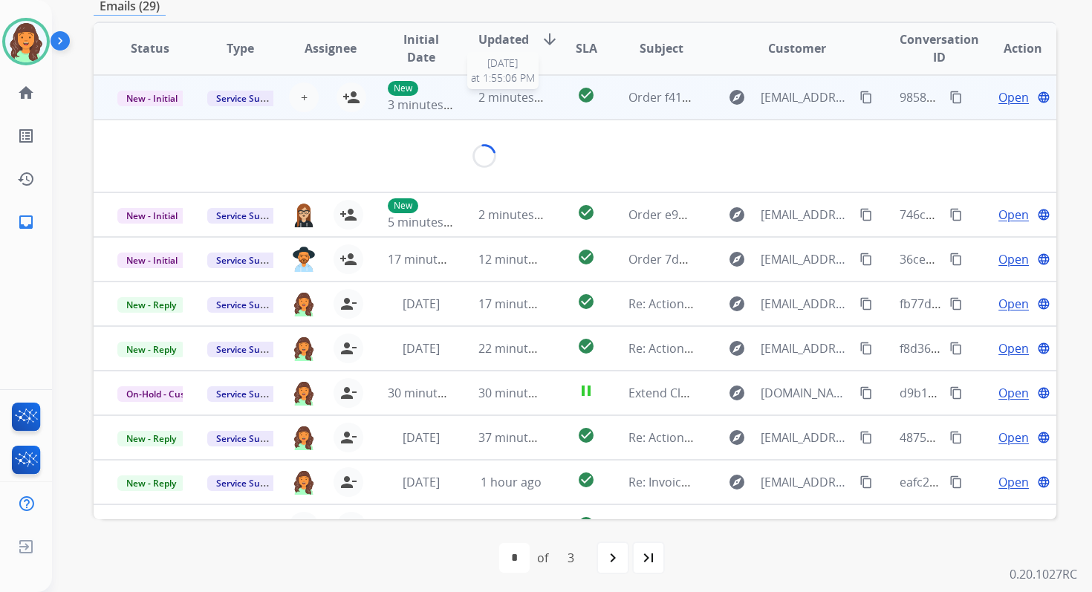
scroll to position [356, 0]
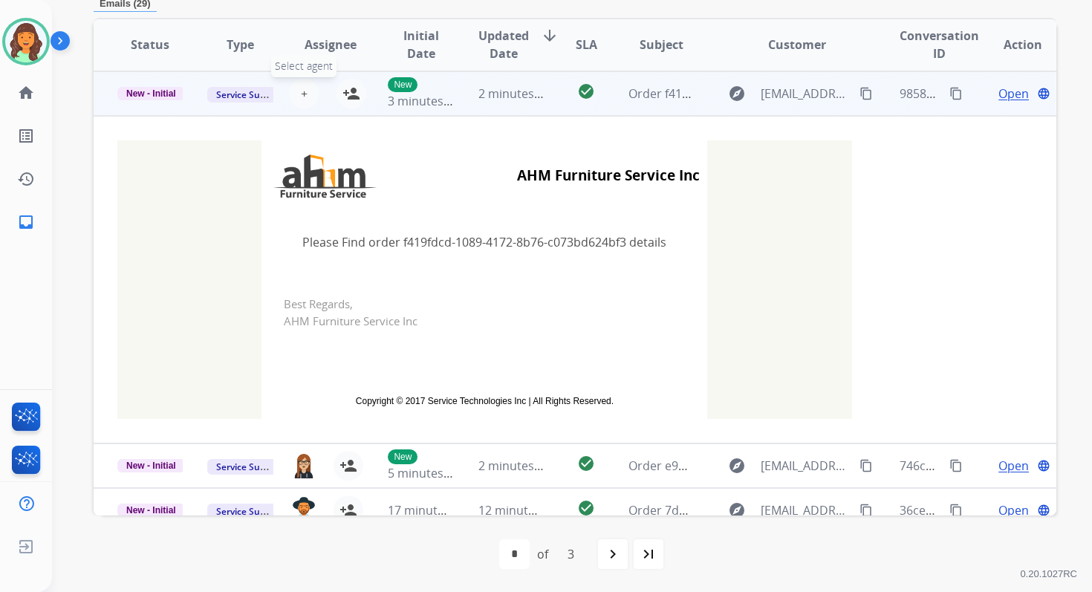
click at [301, 90] on span "+" at bounding box center [304, 94] width 7 height 18
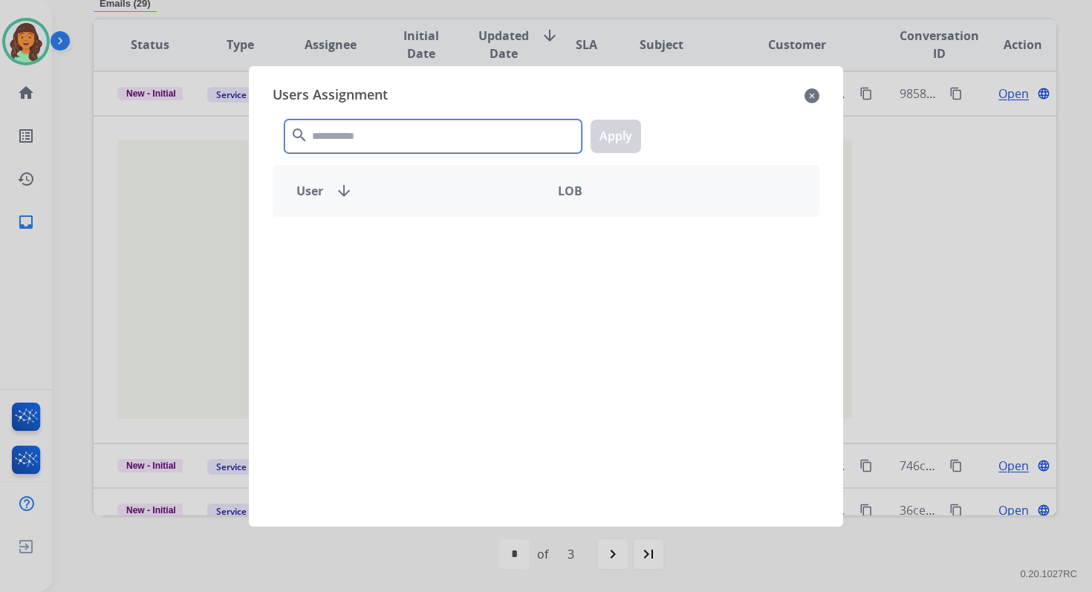
click at [365, 121] on input "text" at bounding box center [432, 136] width 297 height 33
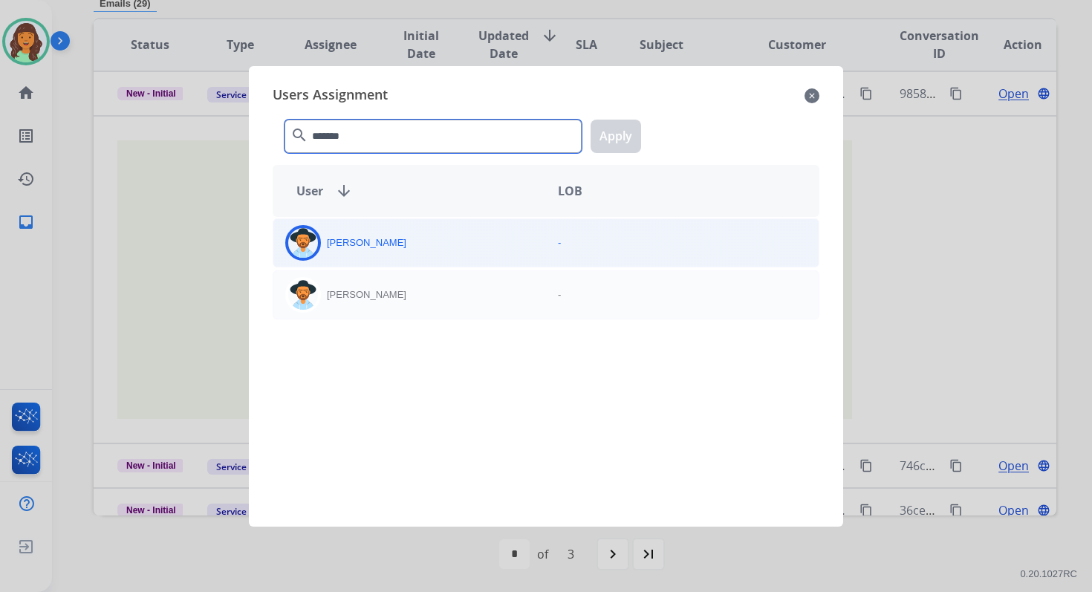
type input "*******"
click at [400, 249] on div "Heather Hocker" at bounding box center [409, 243] width 273 height 36
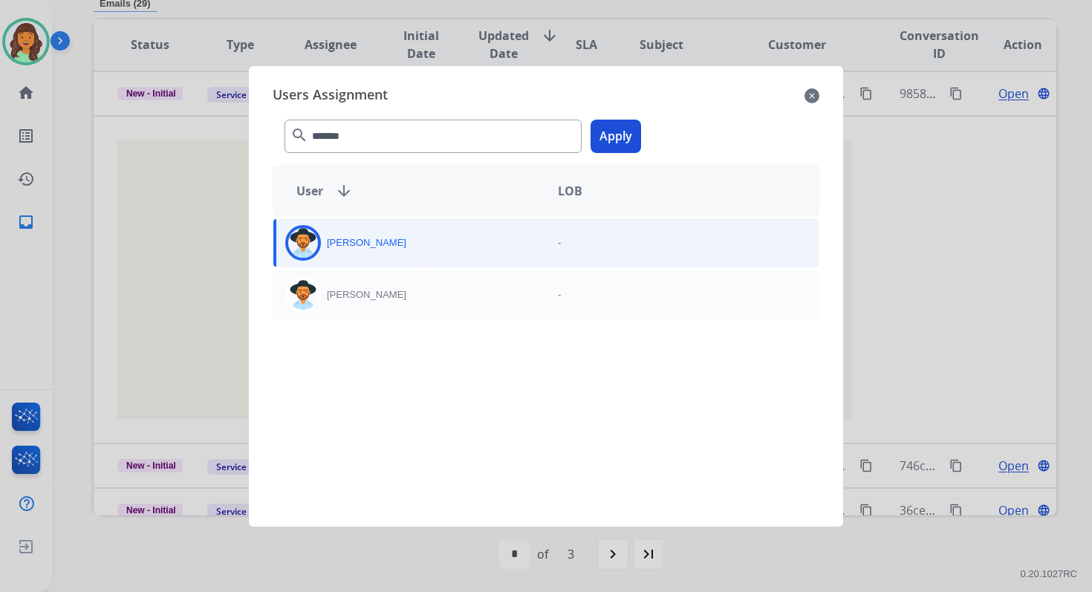
click at [621, 130] on button "Apply" at bounding box center [615, 136] width 50 height 33
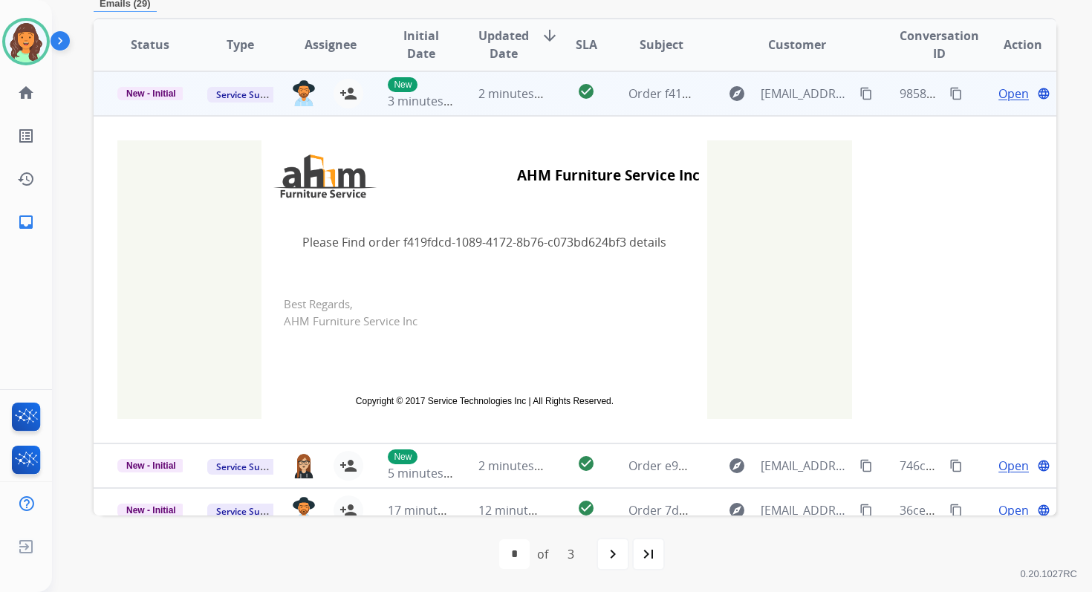
click at [532, 79] on td "2 minutes ago" at bounding box center [499, 93] width 90 height 45
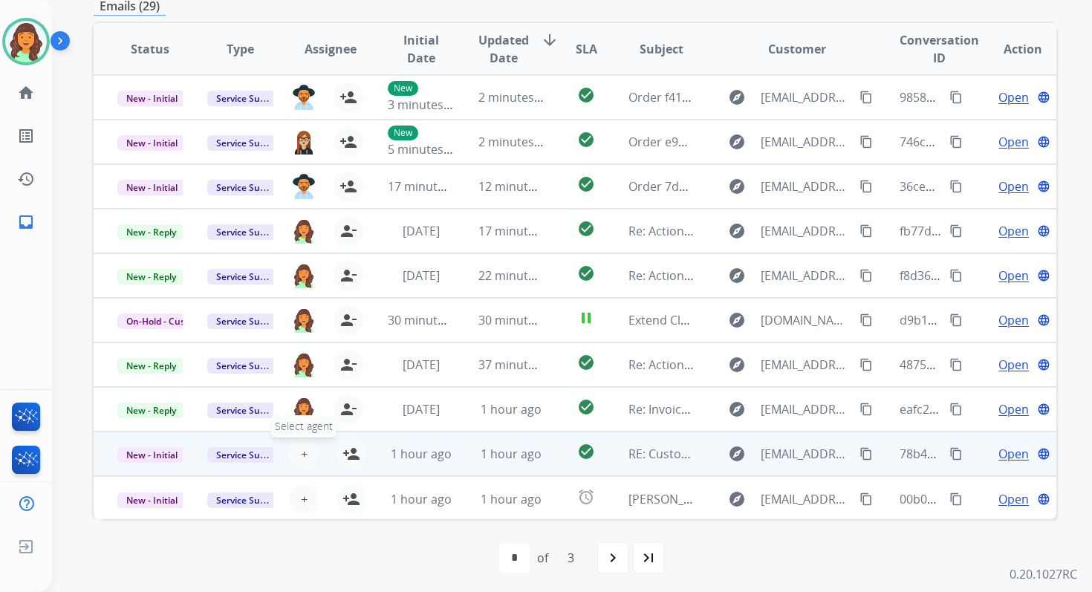
click at [307, 454] on button "+ Select agent" at bounding box center [304, 454] width 30 height 30
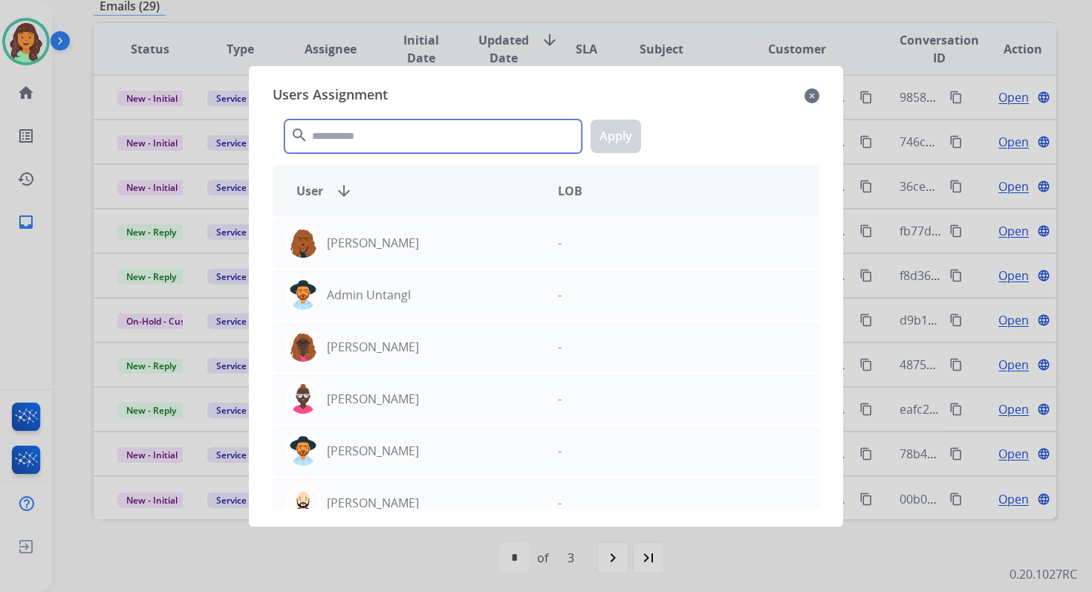
click at [414, 138] on input "text" at bounding box center [432, 136] width 297 height 33
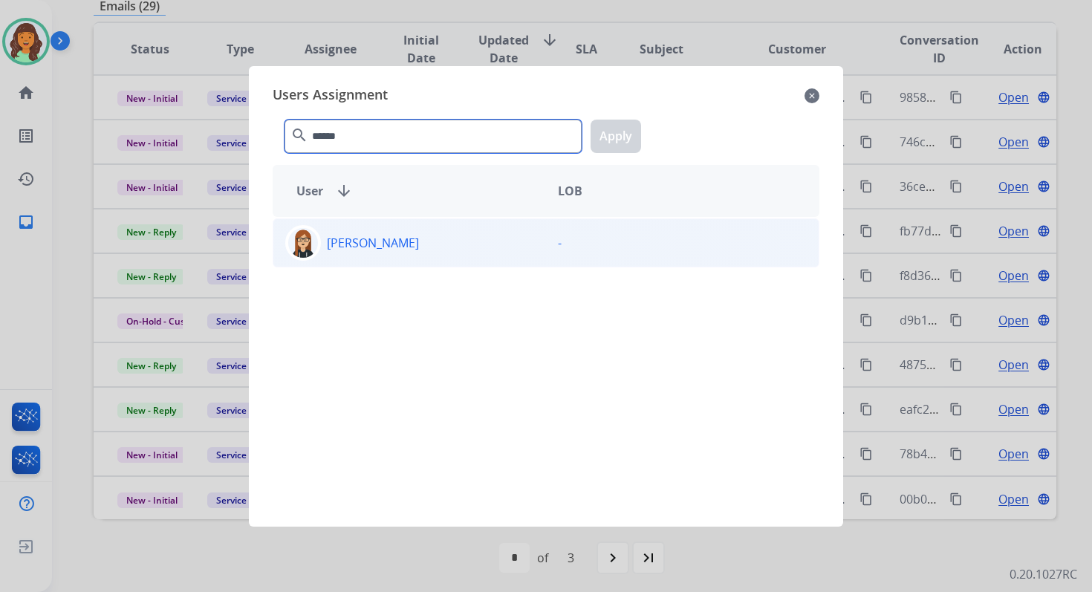
type input "******"
click at [424, 240] on div "Trisha Higgins" at bounding box center [409, 243] width 273 height 36
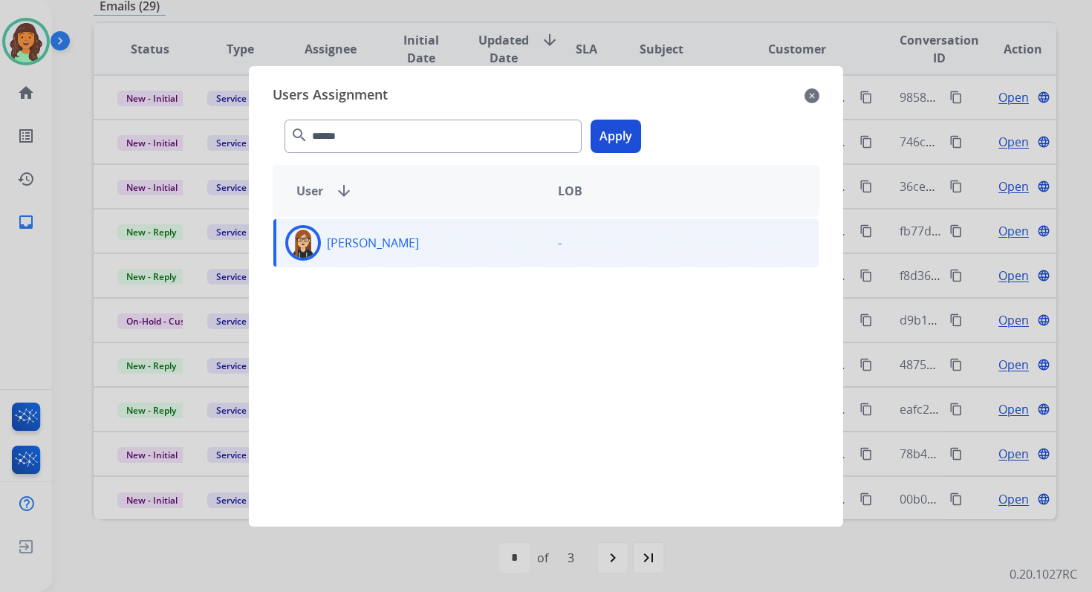
click at [620, 125] on button "Apply" at bounding box center [615, 136] width 50 height 33
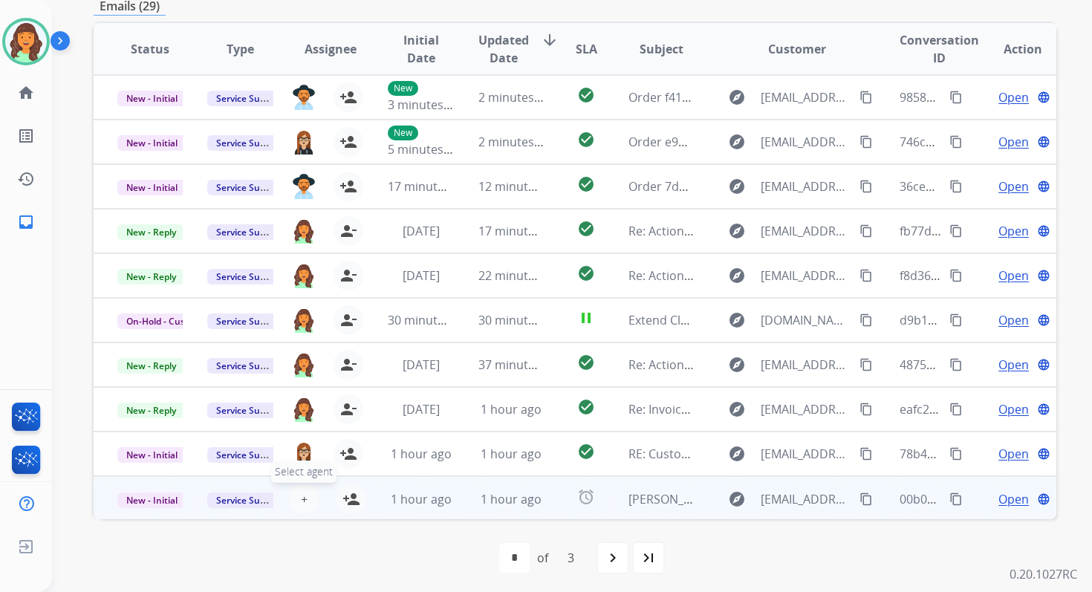
click at [302, 497] on span "+" at bounding box center [304, 499] width 7 height 18
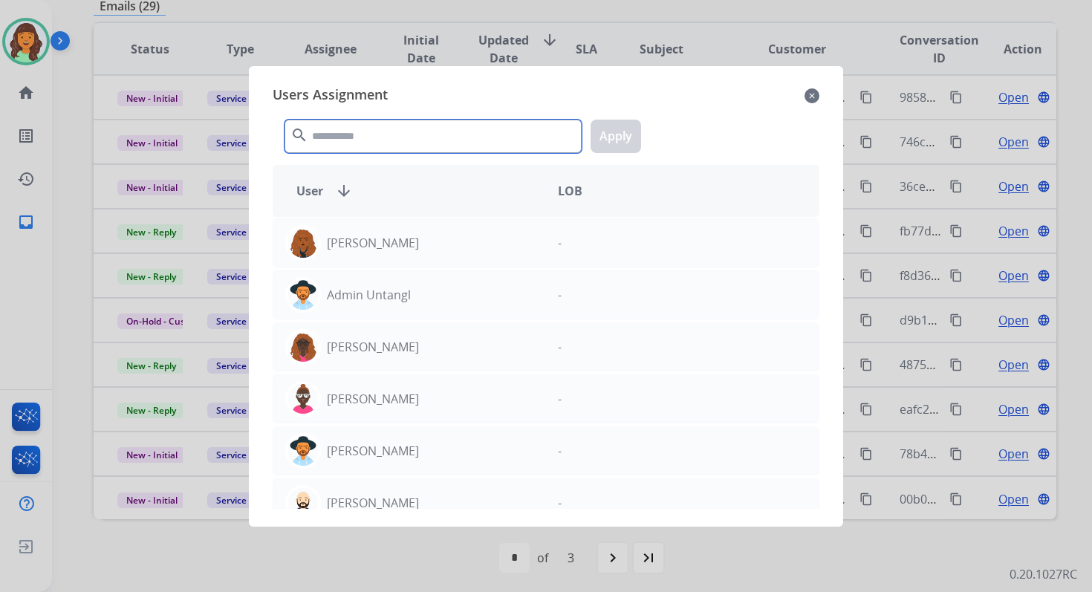
click at [391, 140] on input "text" at bounding box center [432, 136] width 297 height 33
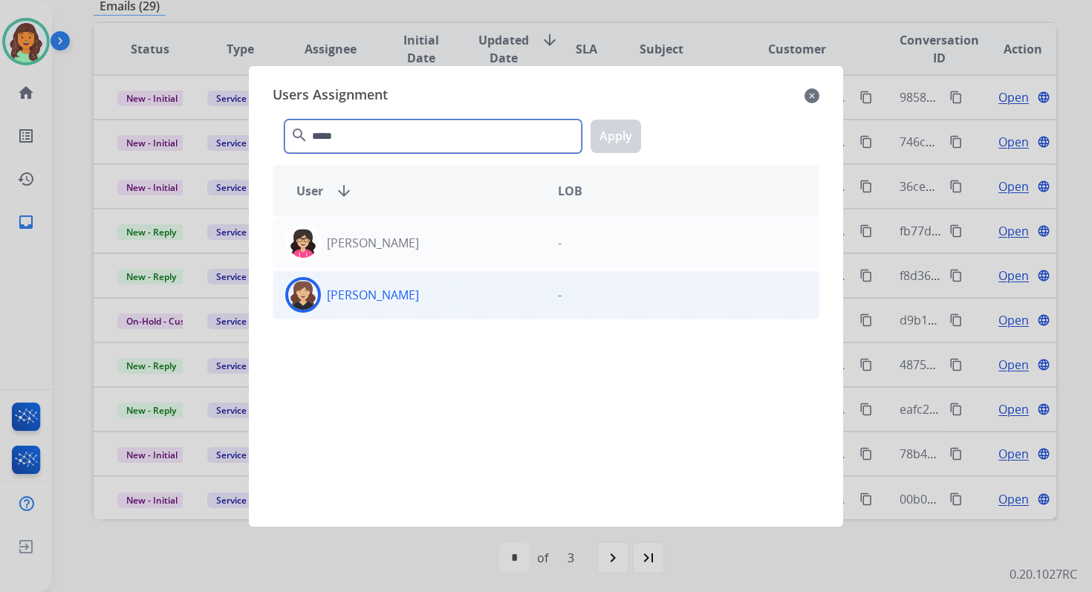
type input "*****"
click at [431, 290] on div "Whittney Boothe" at bounding box center [409, 295] width 273 height 36
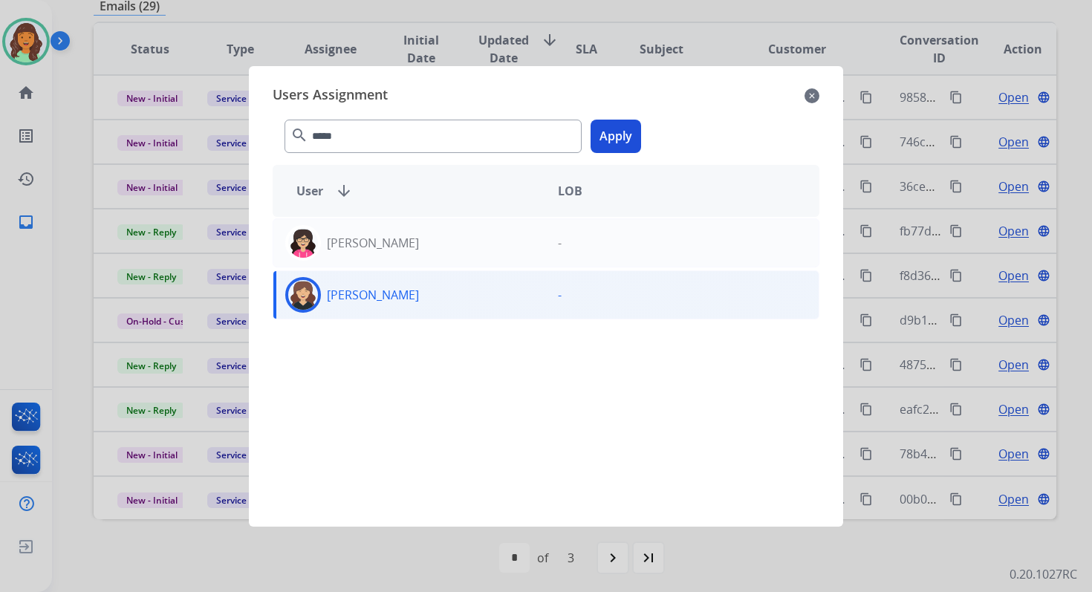
click at [633, 128] on button "Apply" at bounding box center [615, 136] width 50 height 33
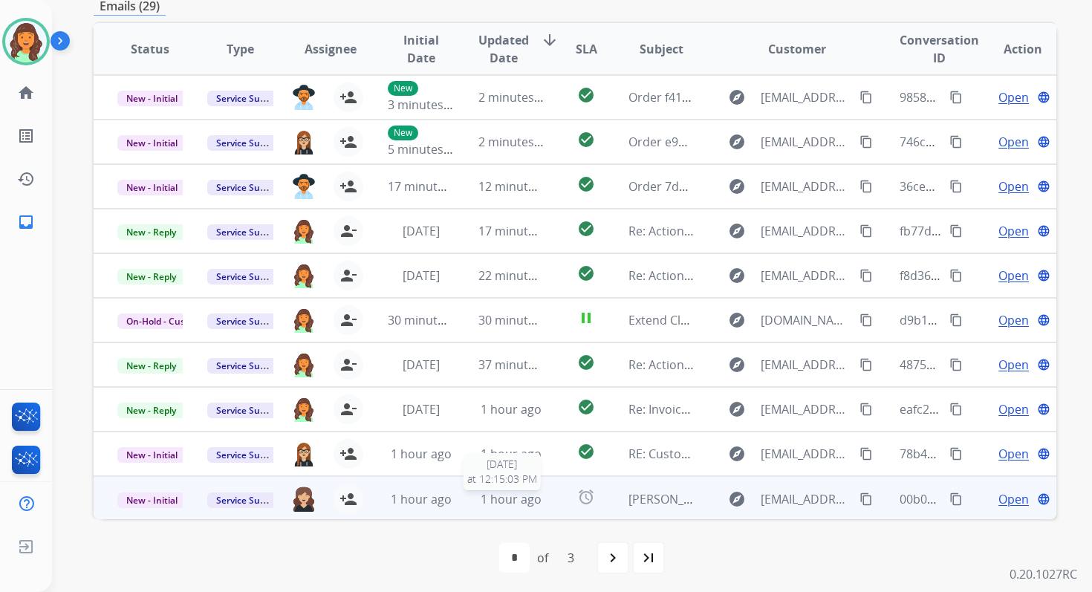
click at [500, 495] on span "1 hour ago" at bounding box center [510, 499] width 61 height 16
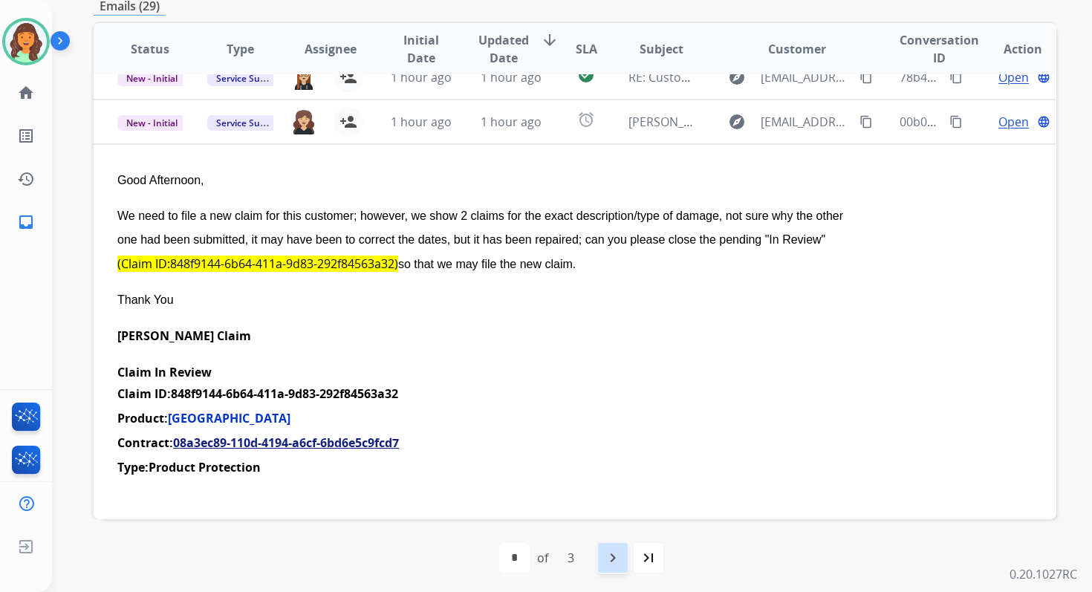
scroll to position [401, 0]
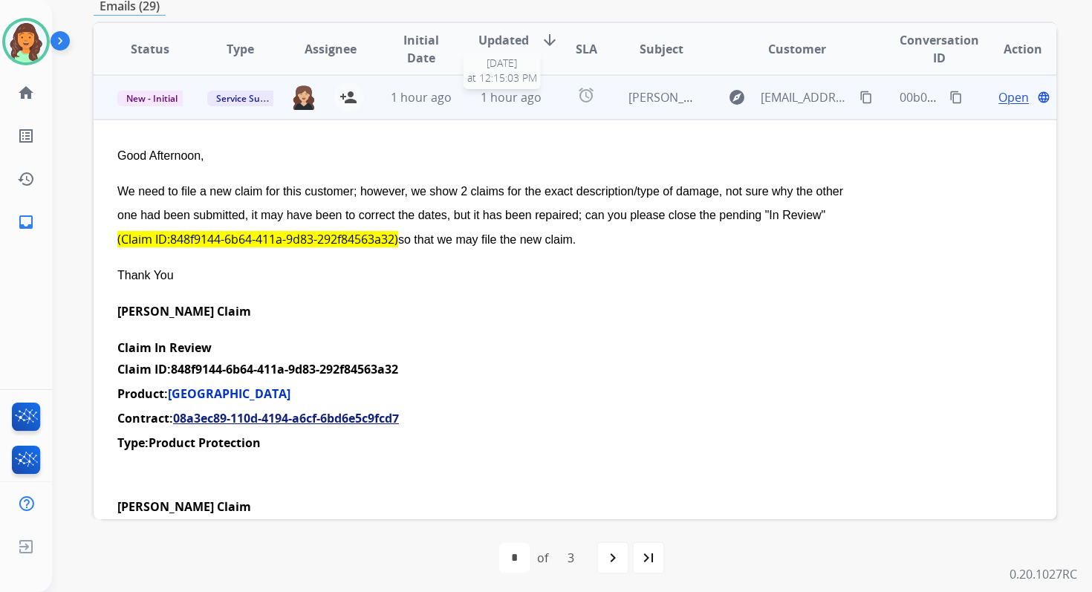
click at [486, 99] on span "1 hour ago" at bounding box center [510, 97] width 61 height 16
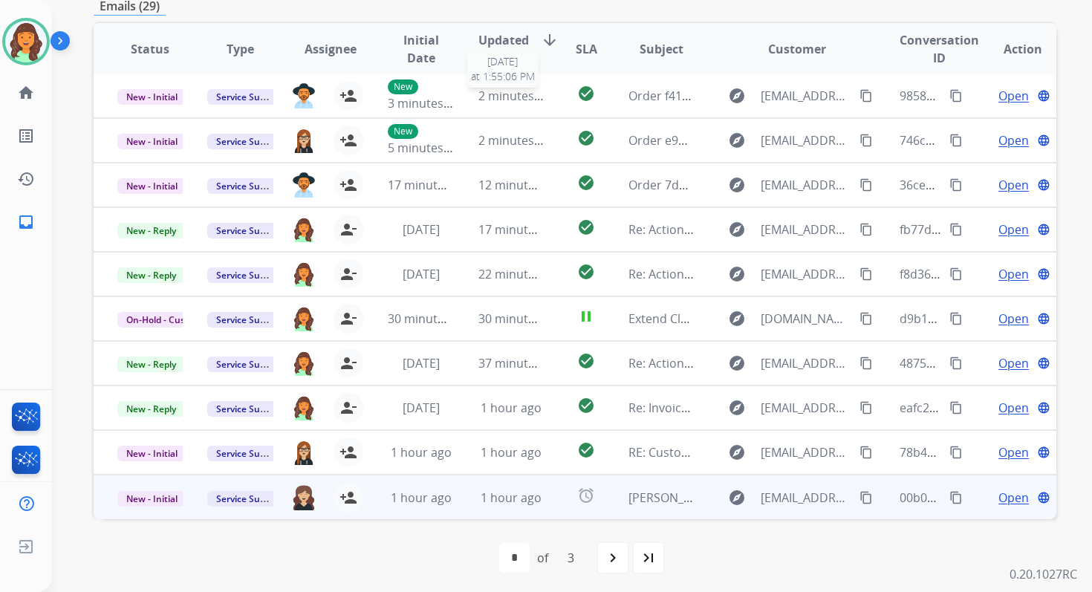
scroll to position [1, 0]
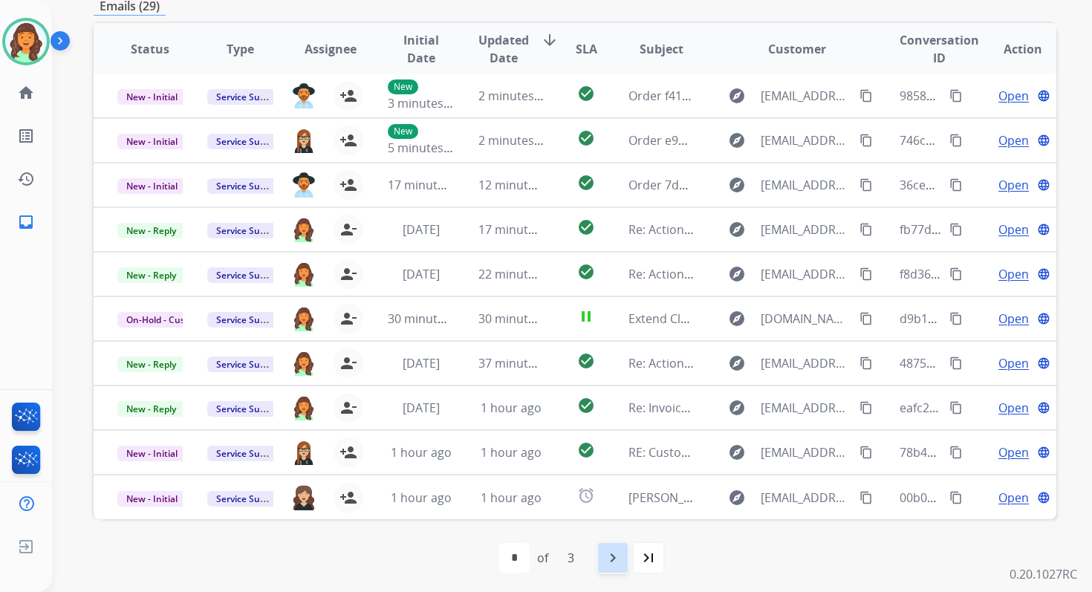
click at [610, 557] on mat-icon "navigate_next" at bounding box center [613, 558] width 18 height 18
select select "*"
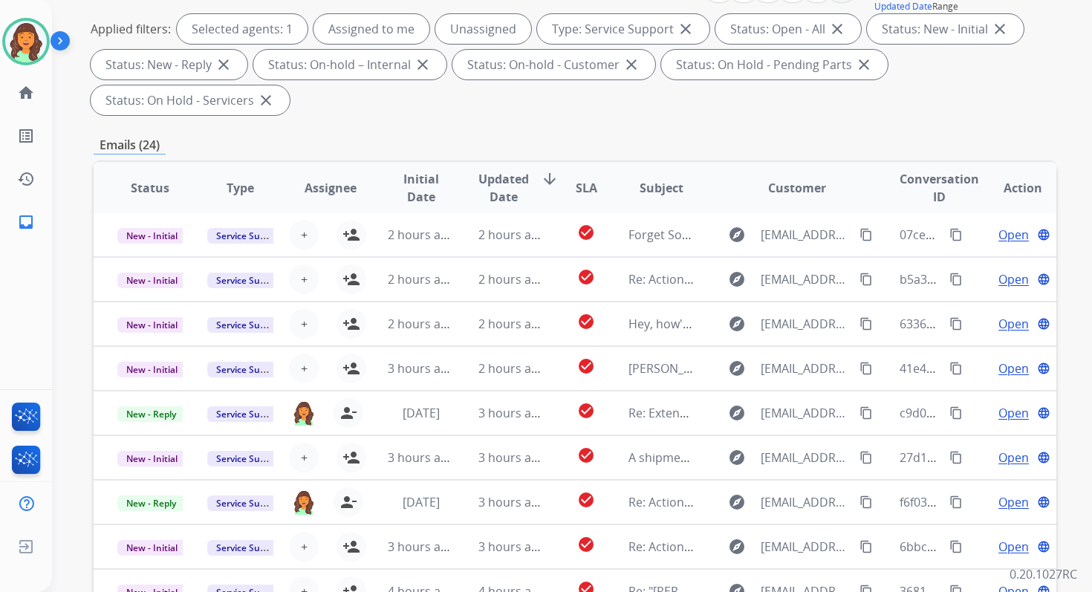
scroll to position [360, 0]
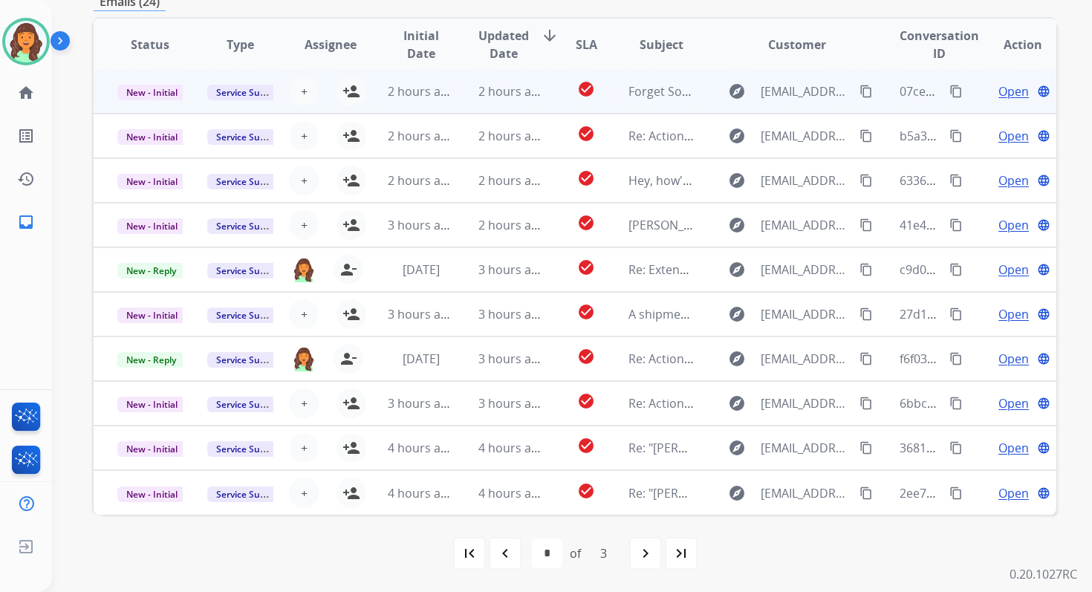
click at [522, 102] on td "2 hours ago" at bounding box center [499, 91] width 90 height 45
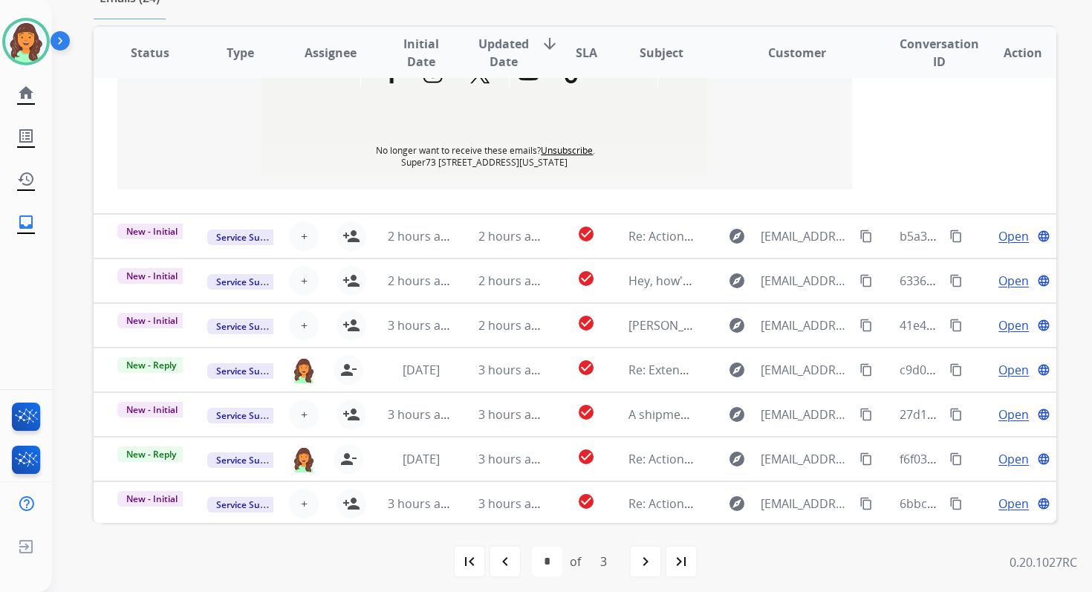
scroll to position [1405, 0]
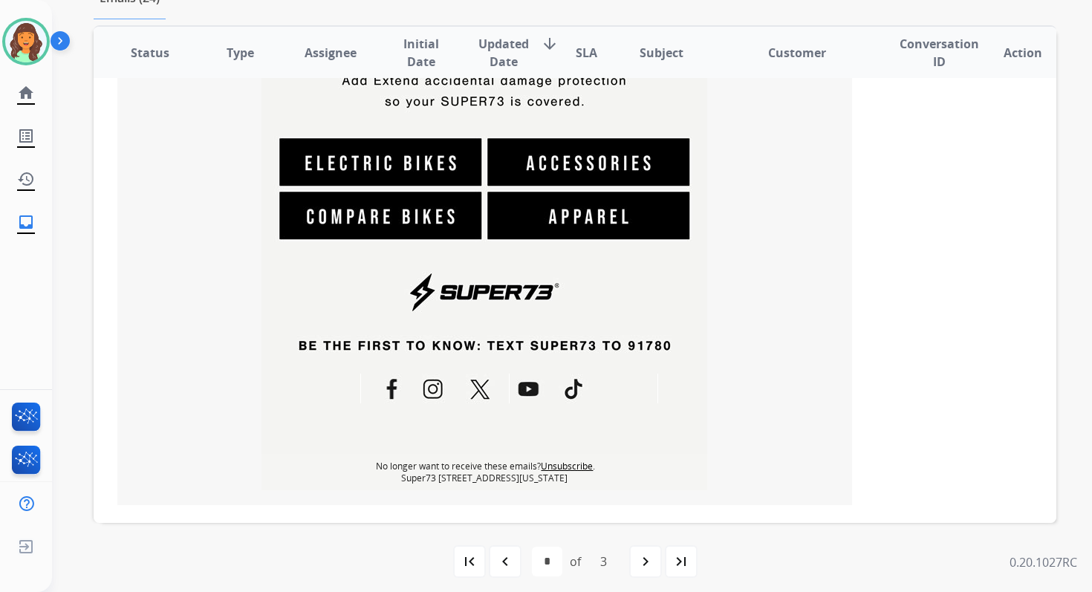
click at [560, 466] on link "Unsubscribe" at bounding box center [567, 466] width 52 height 13
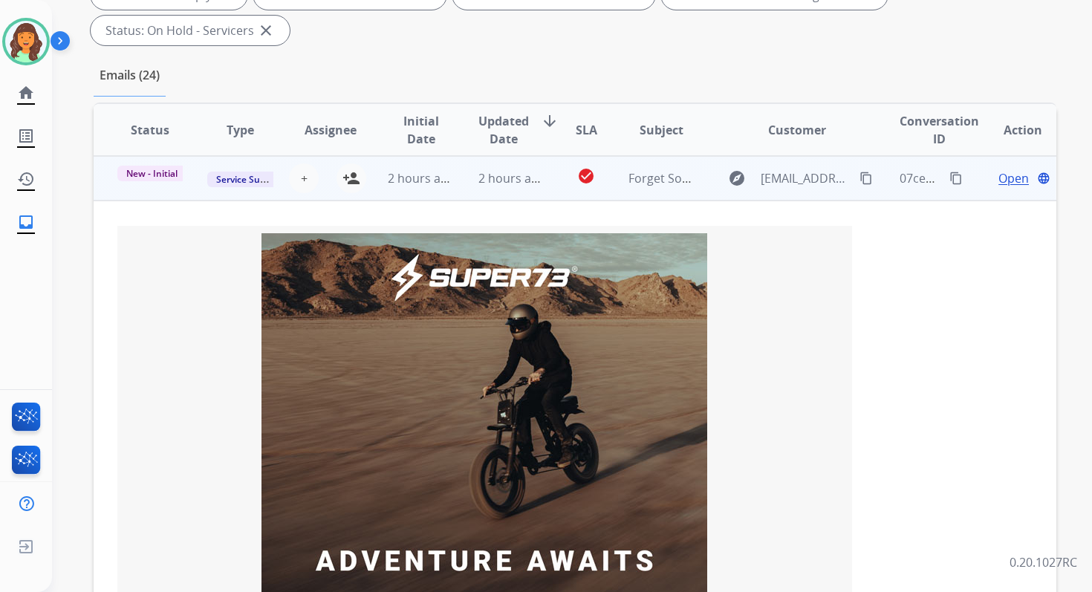
scroll to position [281, 0]
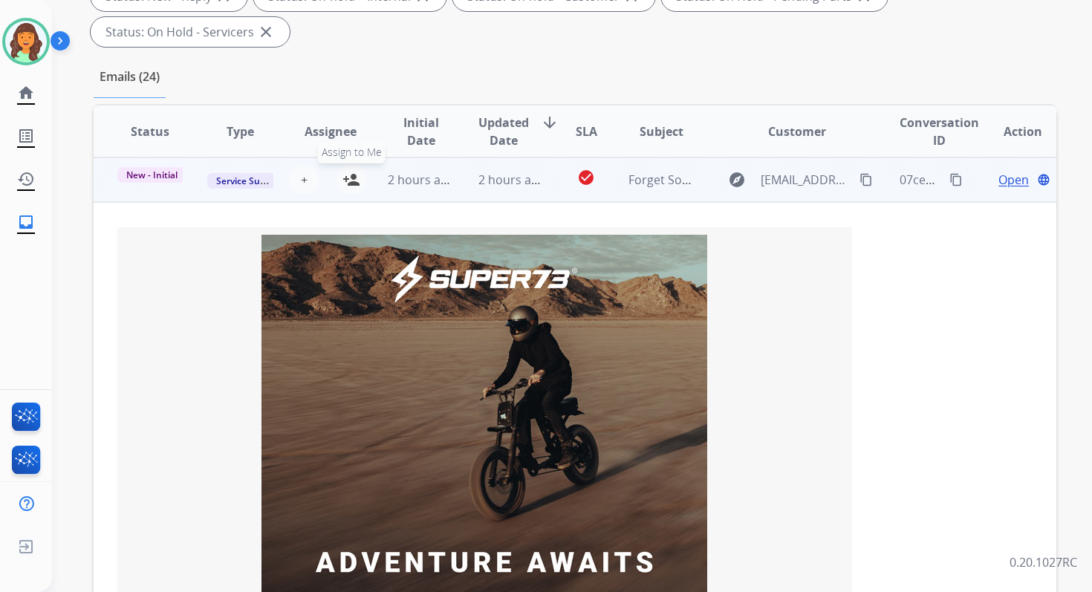
click at [342, 183] on mat-icon "person_add" at bounding box center [351, 180] width 18 height 18
click at [151, 177] on span "New - Initial" at bounding box center [151, 175] width 69 height 16
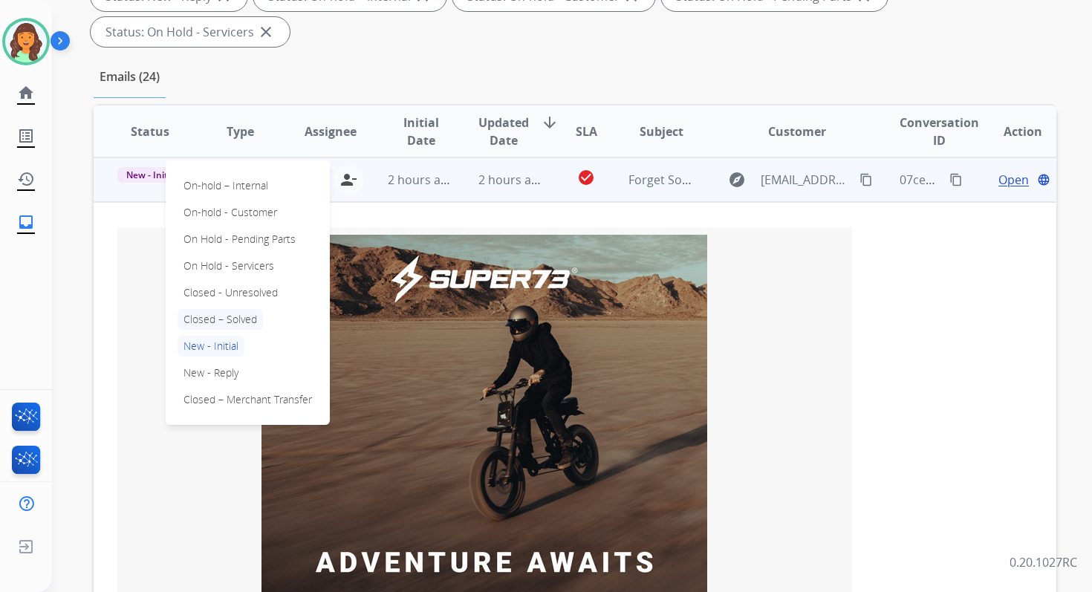
click at [203, 317] on p "Closed – Solved" at bounding box center [219, 319] width 85 height 21
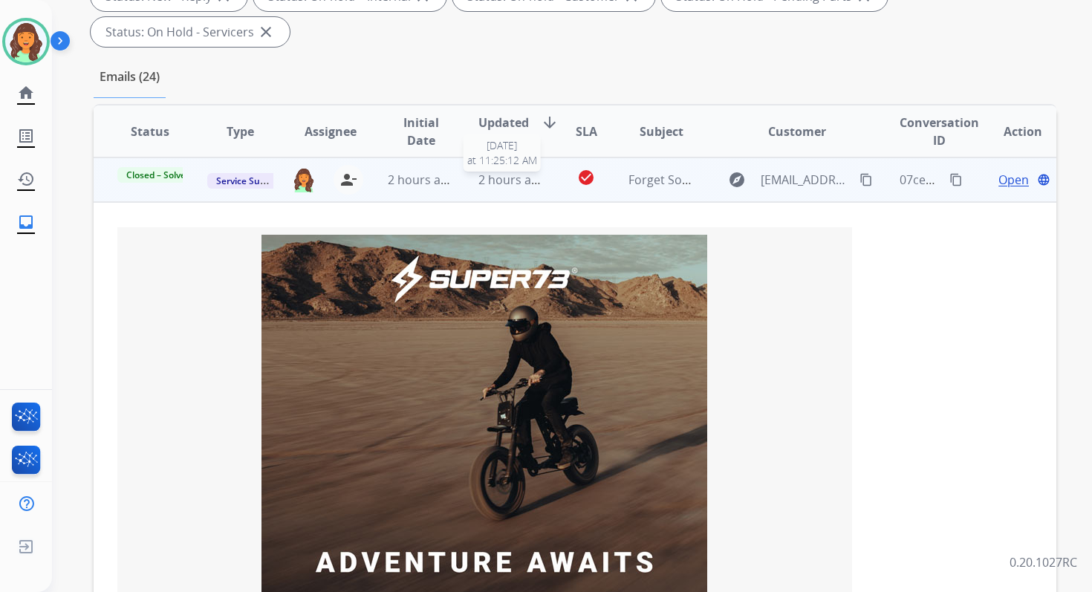
click at [495, 179] on span "2 hours ago" at bounding box center [511, 180] width 67 height 16
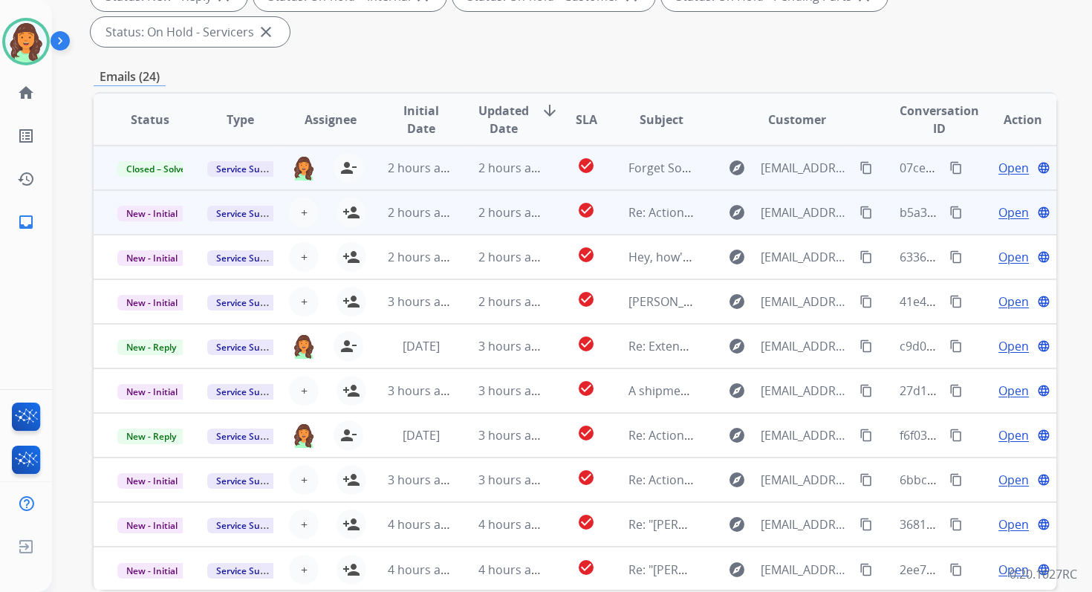
click at [520, 224] on td "2 hours ago" at bounding box center [499, 212] width 90 height 45
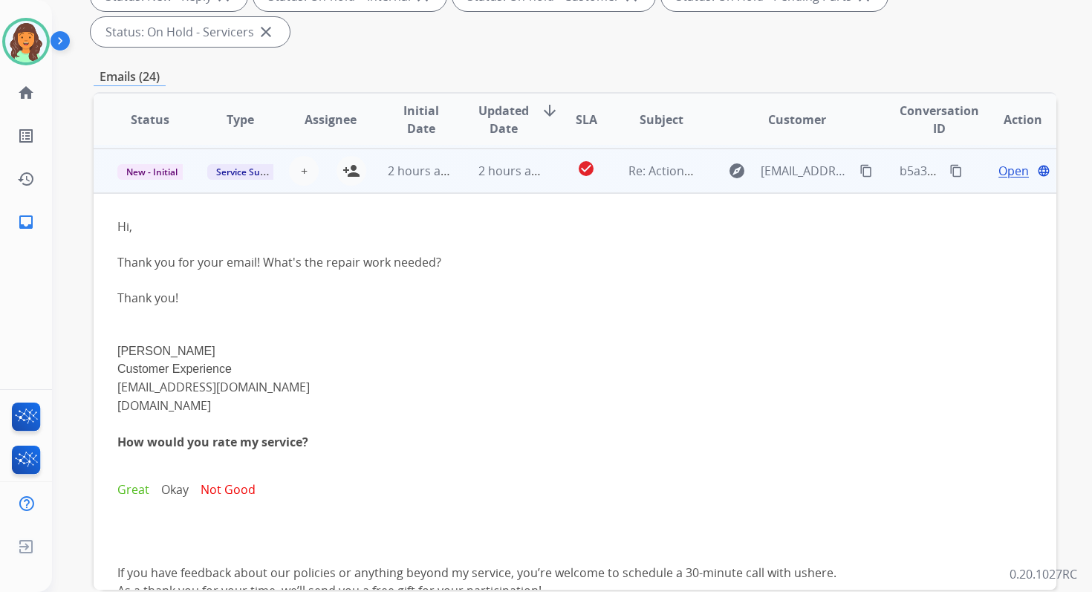
scroll to position [45, 0]
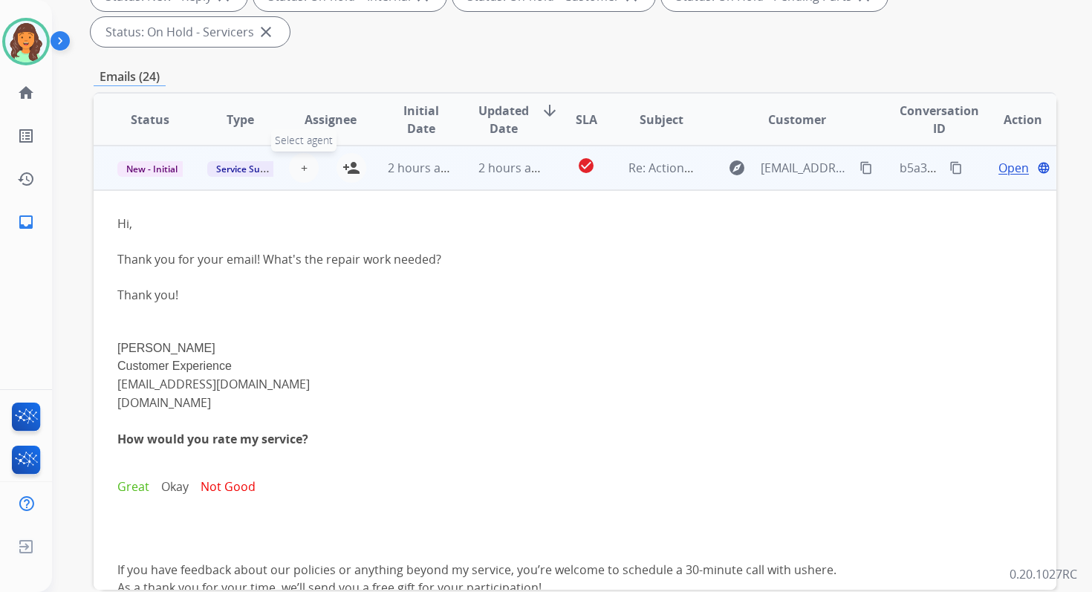
click at [301, 168] on span "+" at bounding box center [304, 168] width 7 height 18
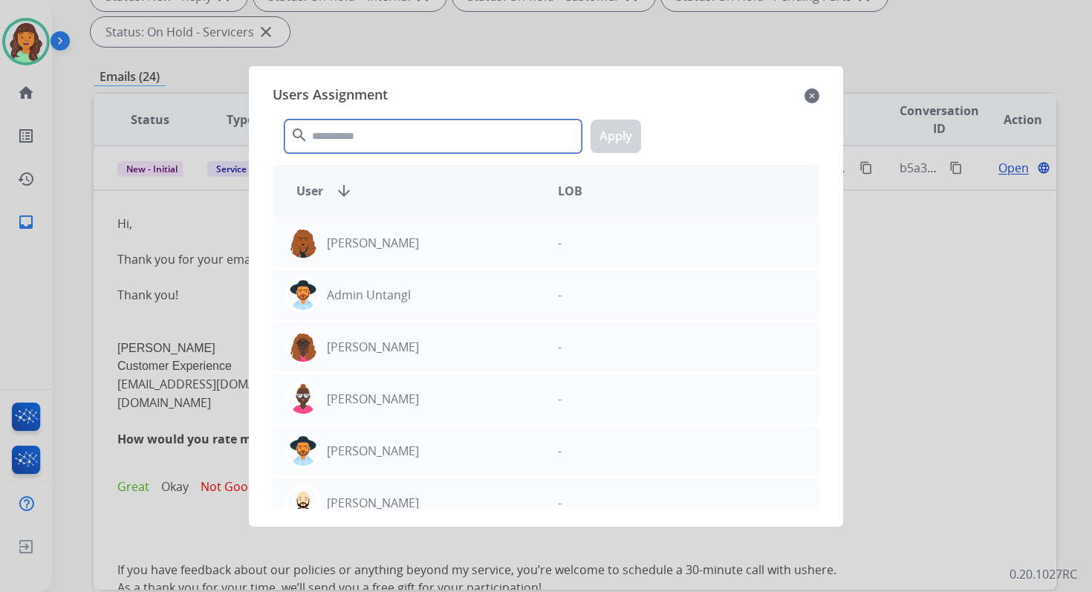
click at [346, 143] on input "text" at bounding box center [432, 136] width 297 height 33
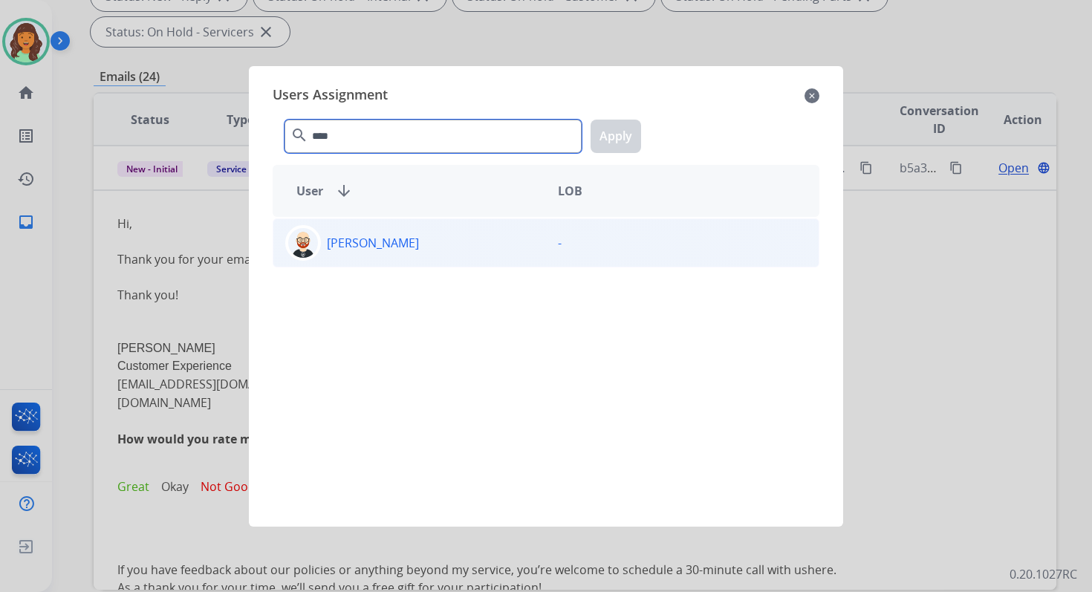
type input "****"
click at [414, 252] on div "Ezra Barnes" at bounding box center [409, 243] width 273 height 36
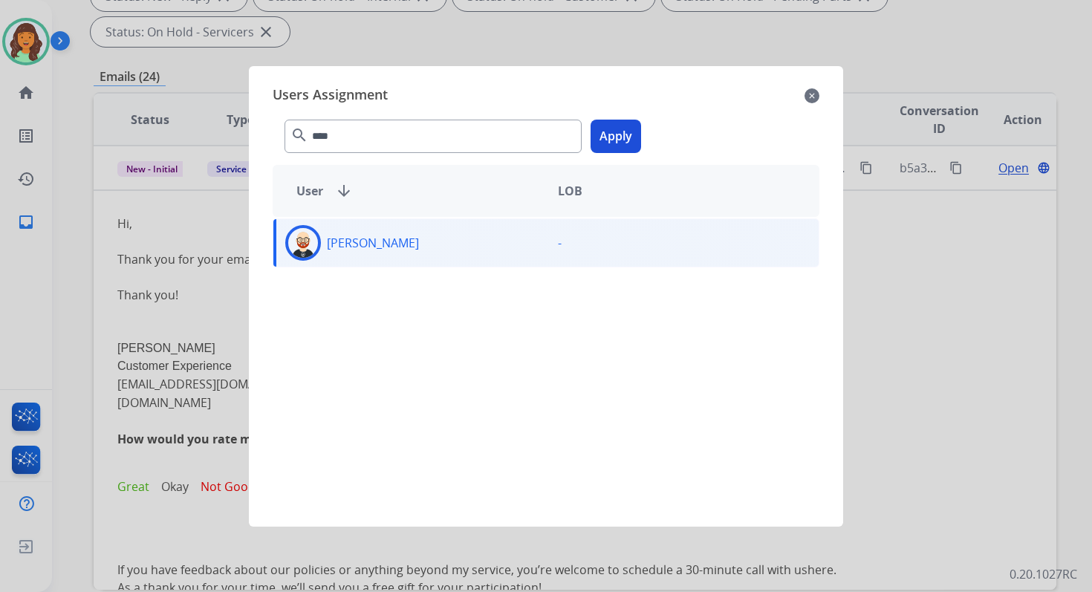
click at [619, 133] on button "Apply" at bounding box center [615, 136] width 50 height 33
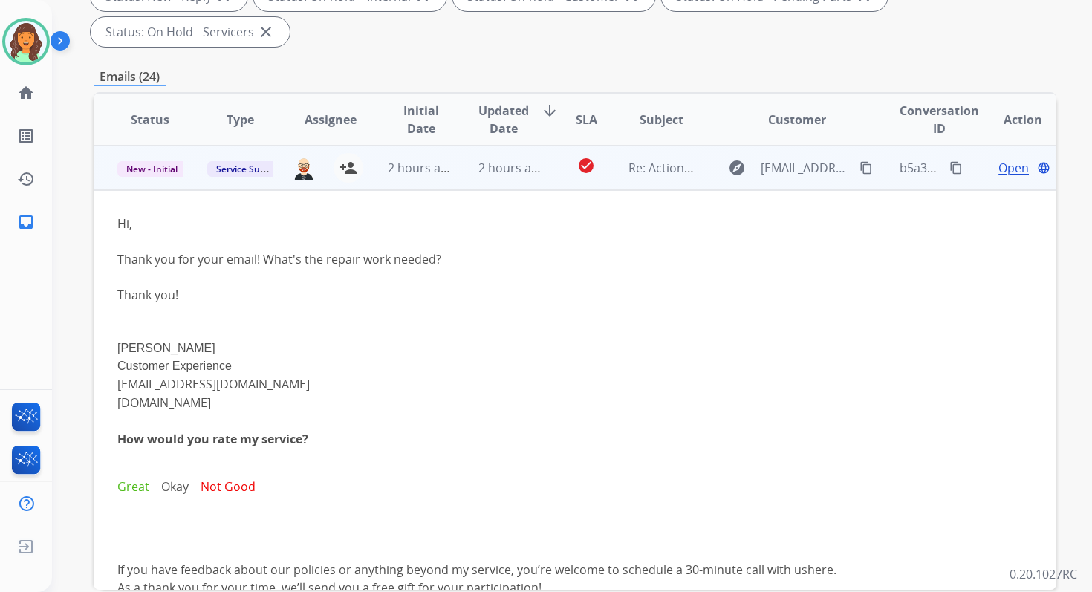
click at [506, 170] on span "2 hours ago" at bounding box center [511, 168] width 67 height 16
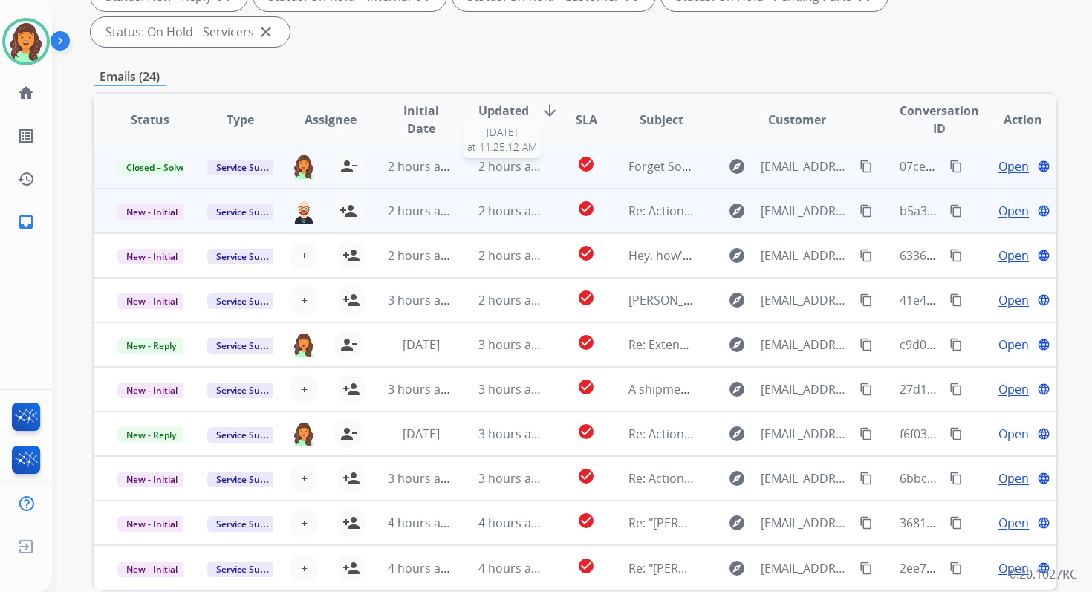
scroll to position [1, 0]
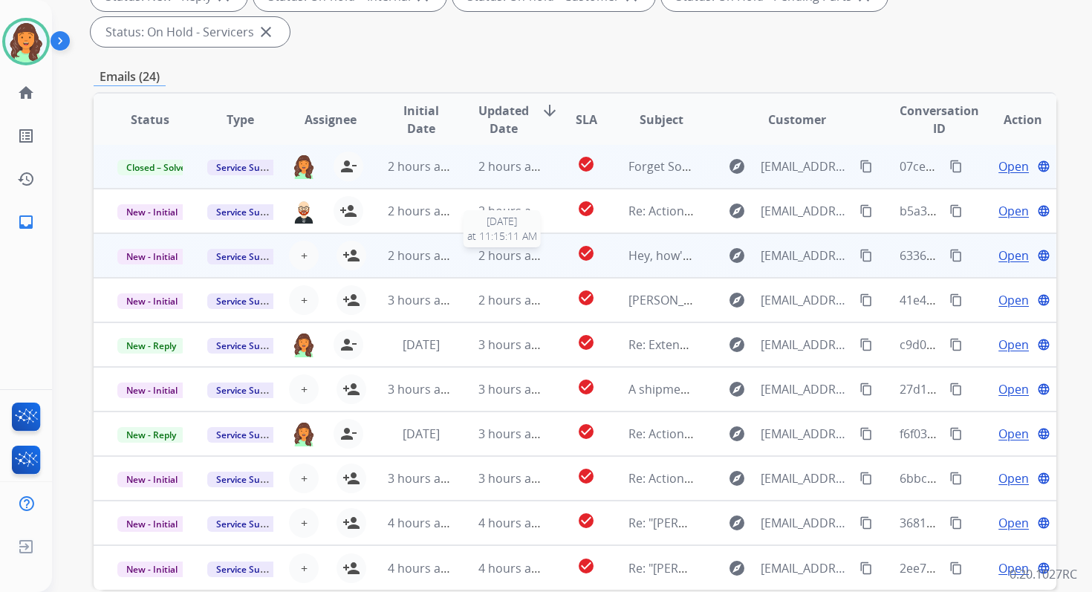
click at [512, 248] on span "2 hours ago" at bounding box center [511, 255] width 67 height 16
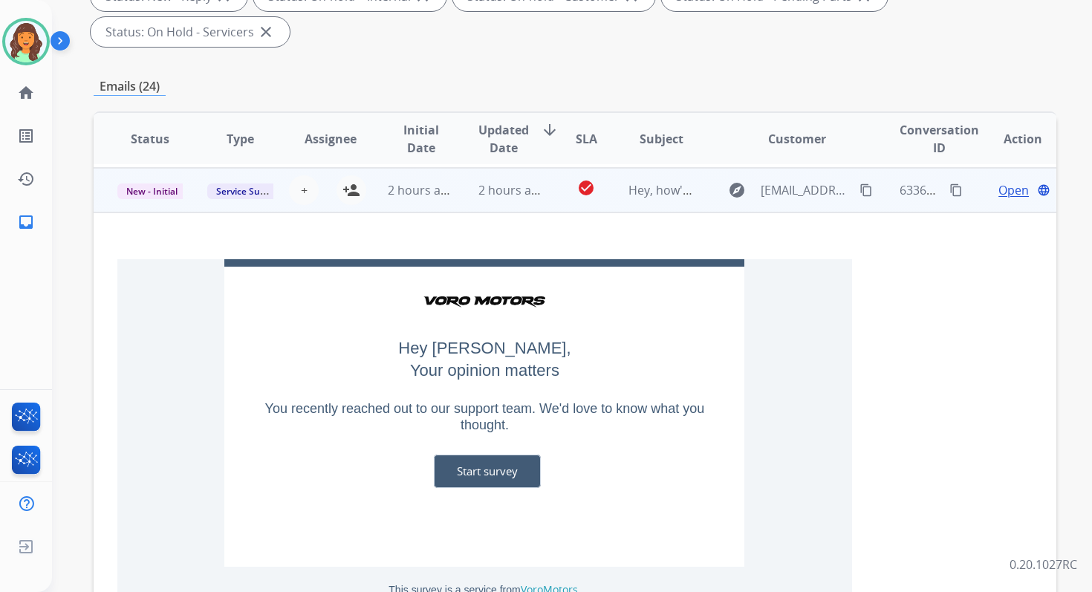
scroll to position [89, 0]
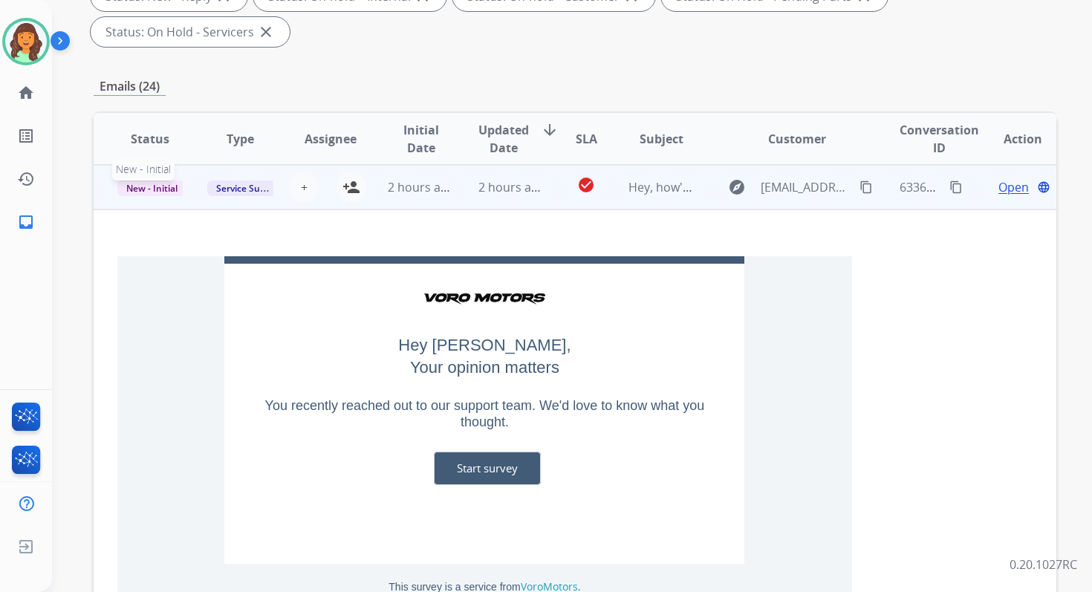
click at [151, 189] on span "New - Initial" at bounding box center [151, 188] width 69 height 16
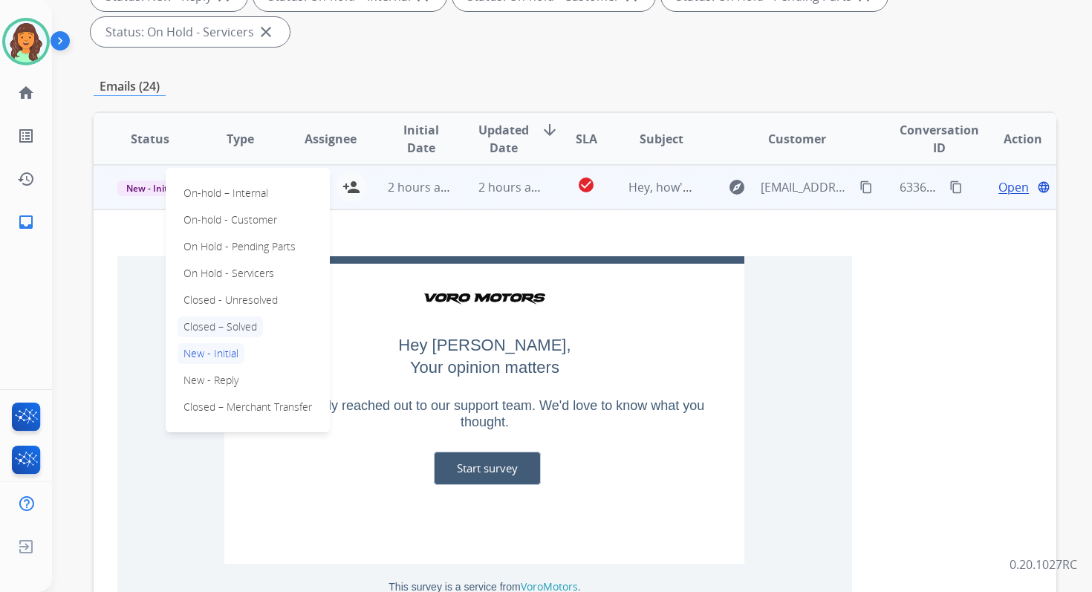
click at [220, 318] on p "Closed – Solved" at bounding box center [219, 326] width 85 height 21
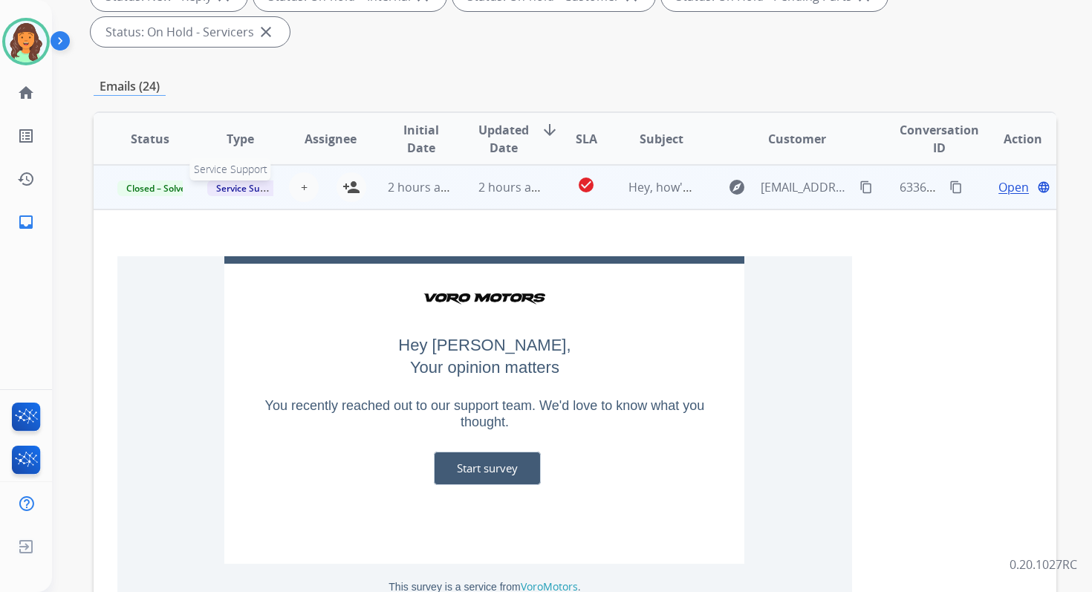
click at [259, 189] on span "Service Support" at bounding box center [249, 188] width 85 height 16
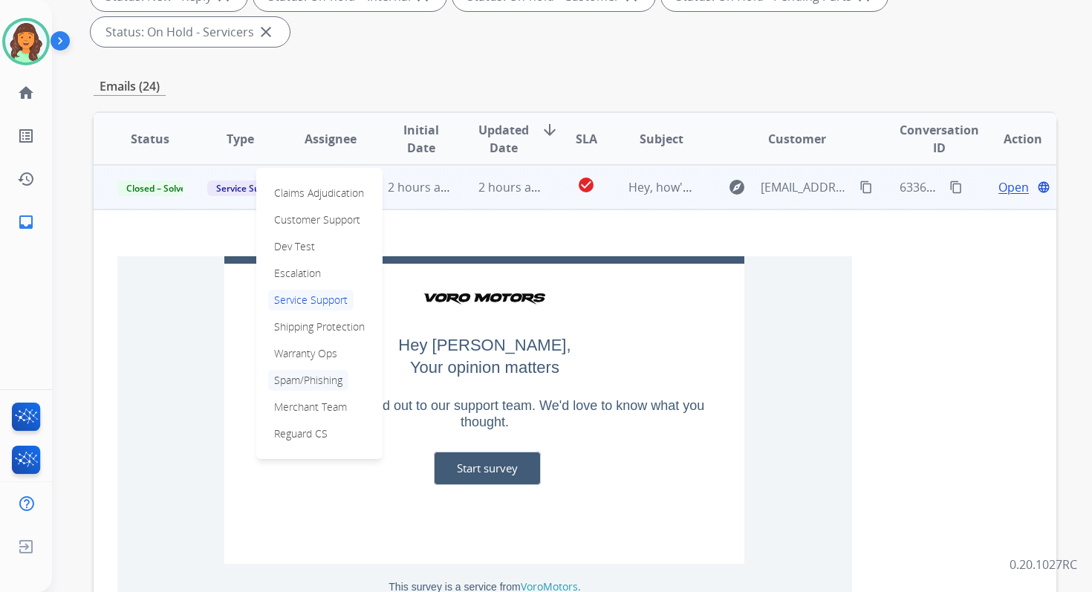
click at [298, 382] on p "Spam/Phishing" at bounding box center [308, 380] width 80 height 21
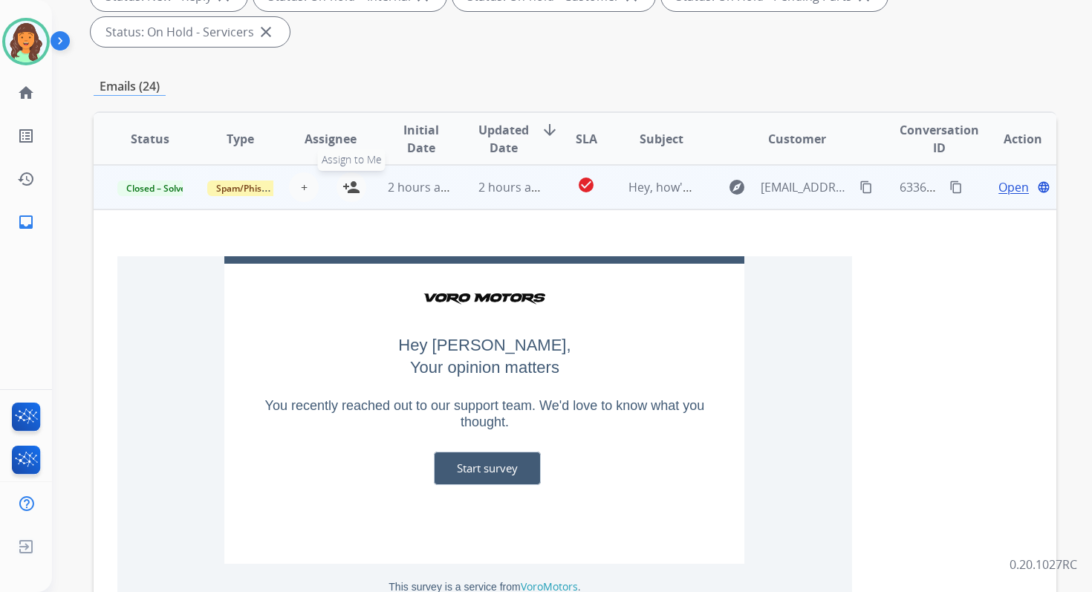
click at [356, 187] on mat-icon "person_add" at bounding box center [351, 187] width 18 height 18
click at [442, 191] on span "2 hours ago" at bounding box center [421, 187] width 67 height 16
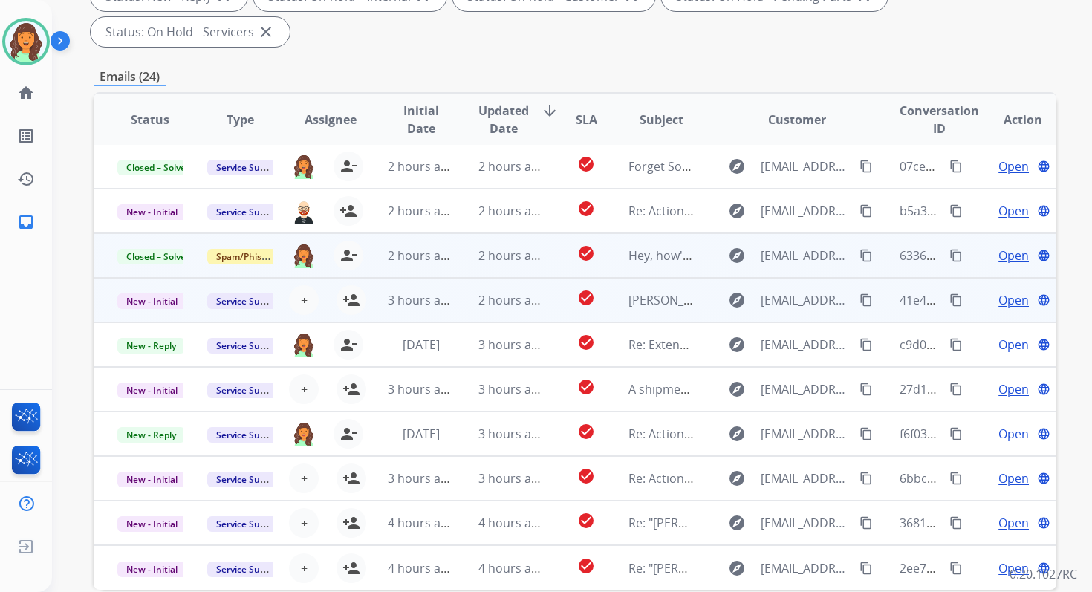
click at [478, 302] on span "2 hours ago" at bounding box center [511, 300] width 67 height 16
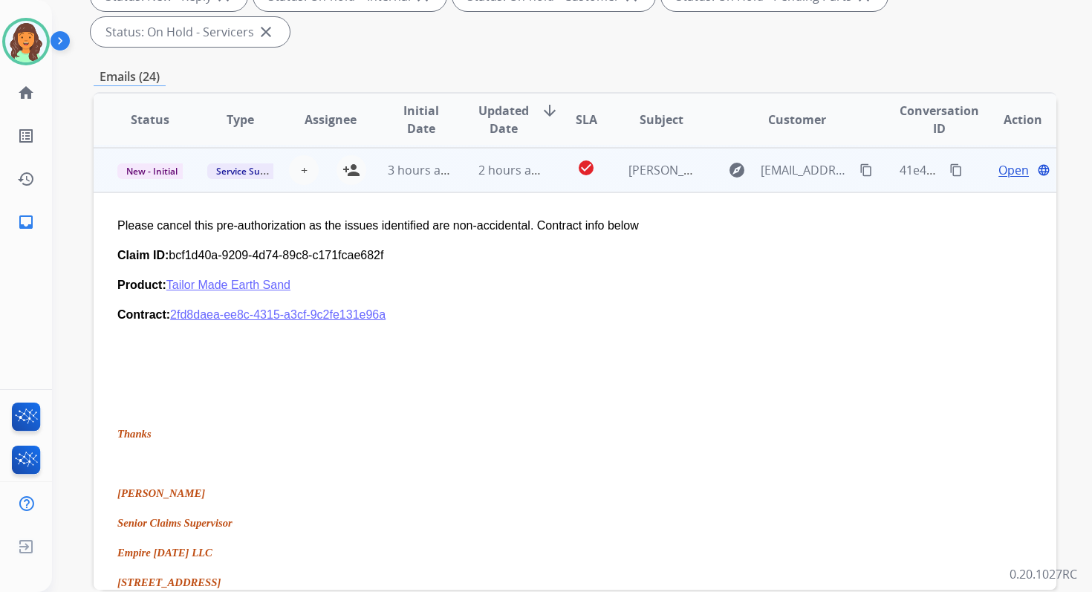
scroll to position [134, 0]
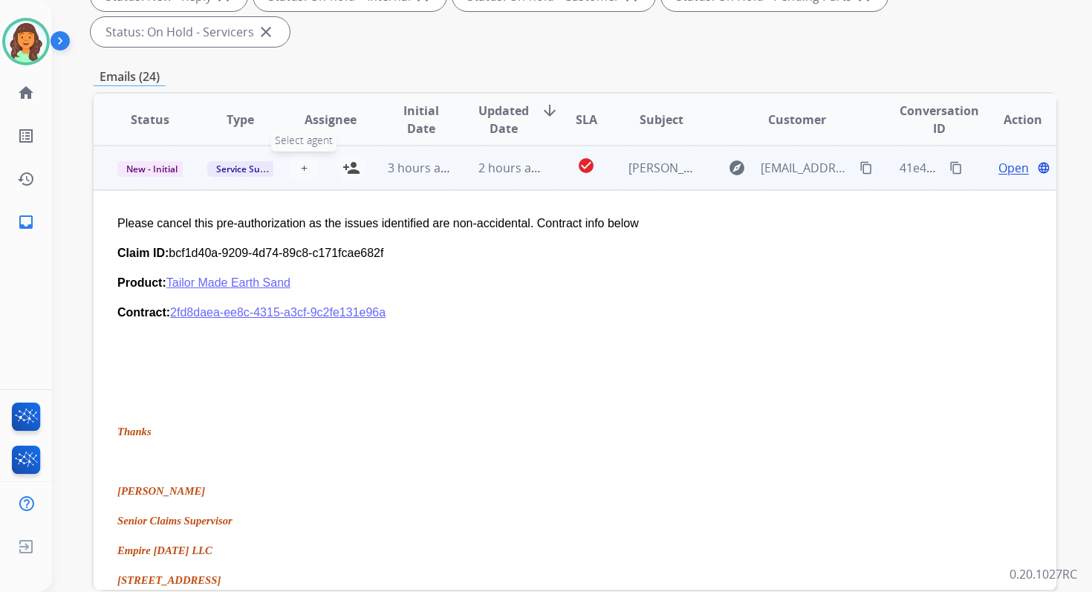
click at [303, 169] on span "+" at bounding box center [304, 168] width 7 height 18
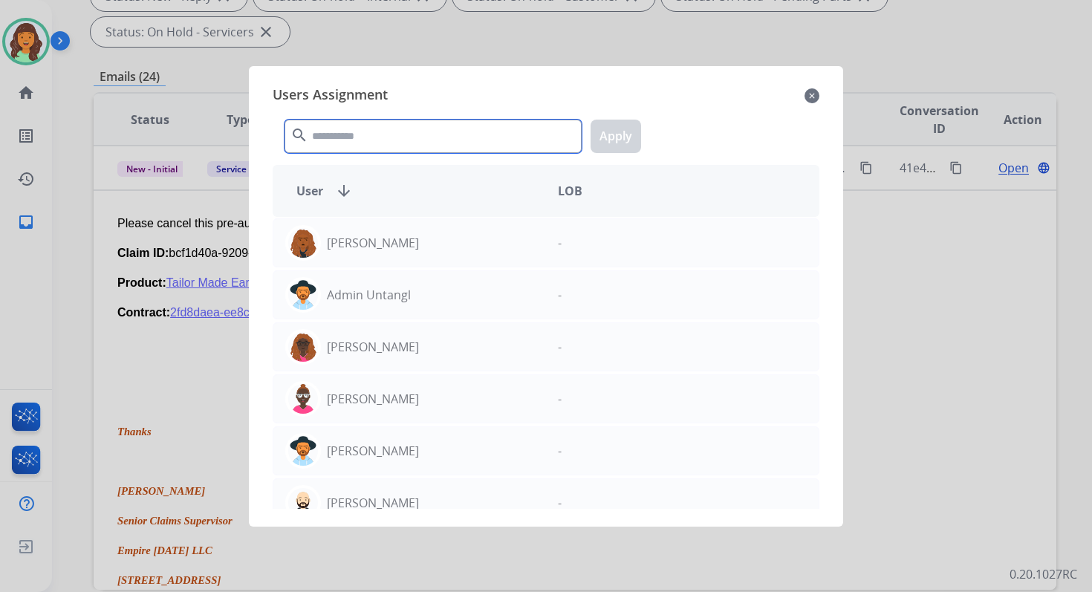
click at [342, 144] on input "text" at bounding box center [432, 136] width 297 height 33
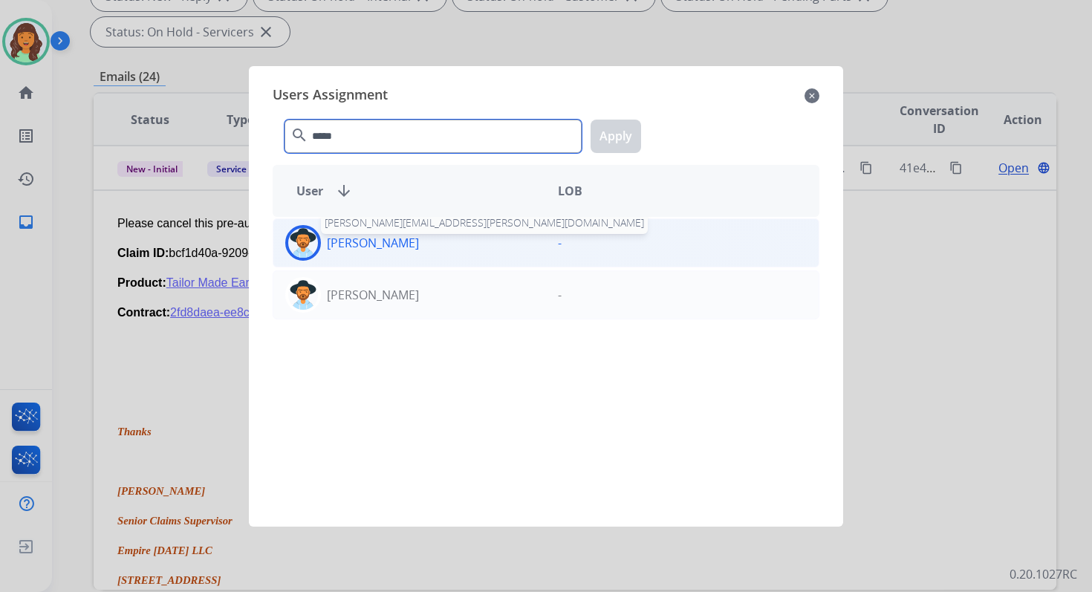
type input "*****"
click at [402, 244] on p "Heather Hocker" at bounding box center [373, 243] width 92 height 18
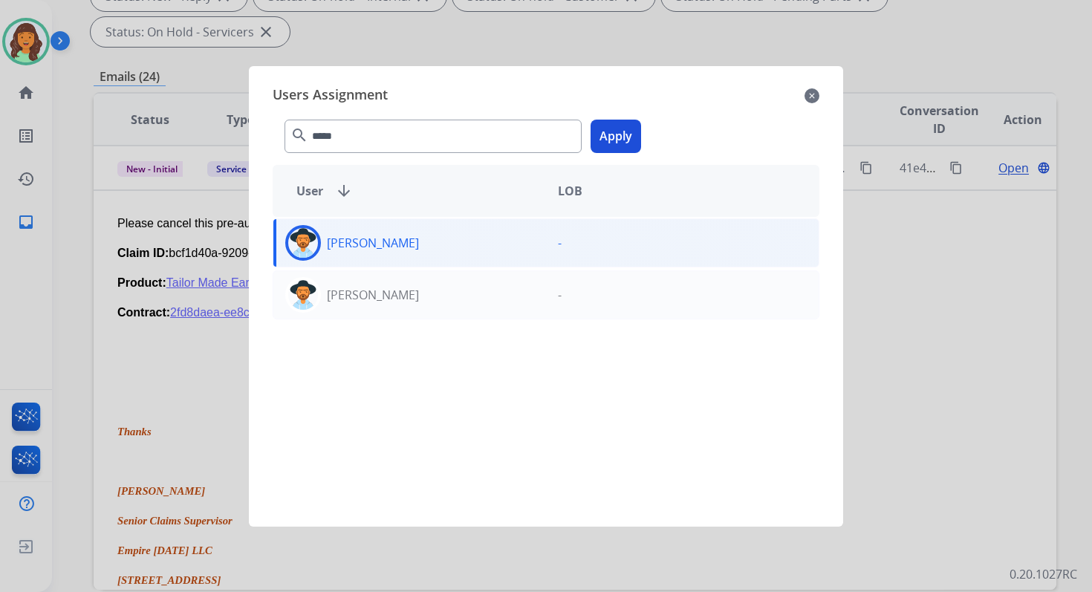
click at [622, 134] on button "Apply" at bounding box center [615, 136] width 50 height 33
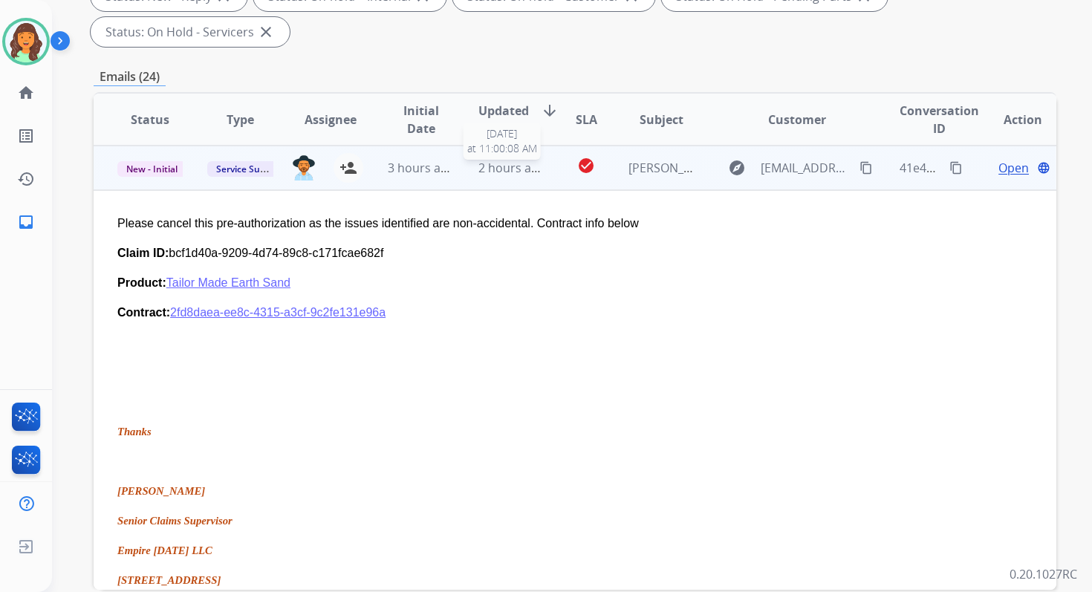
click at [501, 174] on span "2 hours ago" at bounding box center [511, 168] width 67 height 16
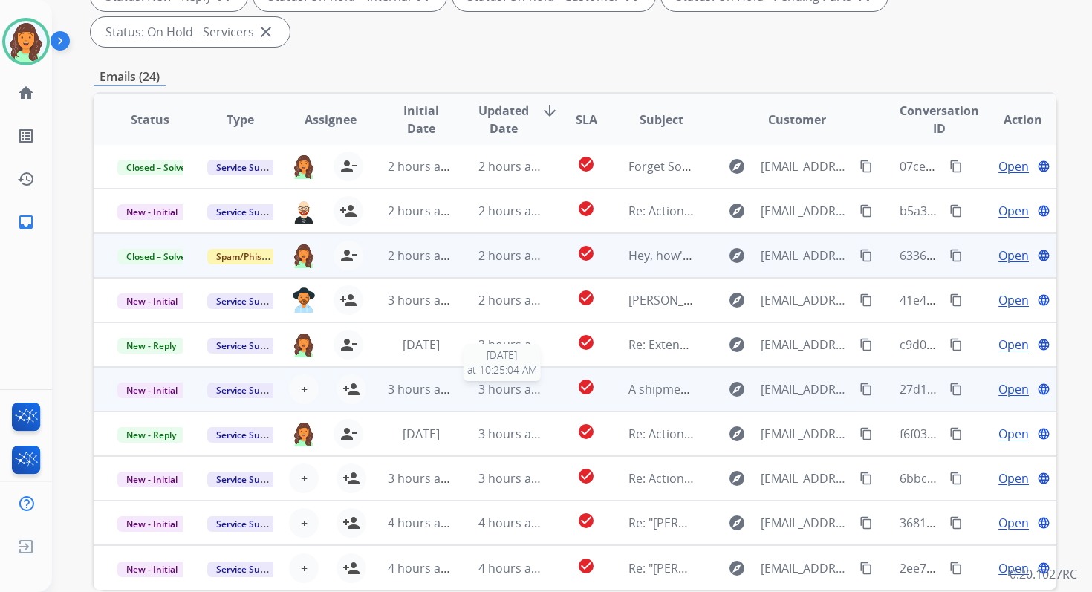
click at [512, 394] on span "3 hours ago" at bounding box center [511, 389] width 67 height 16
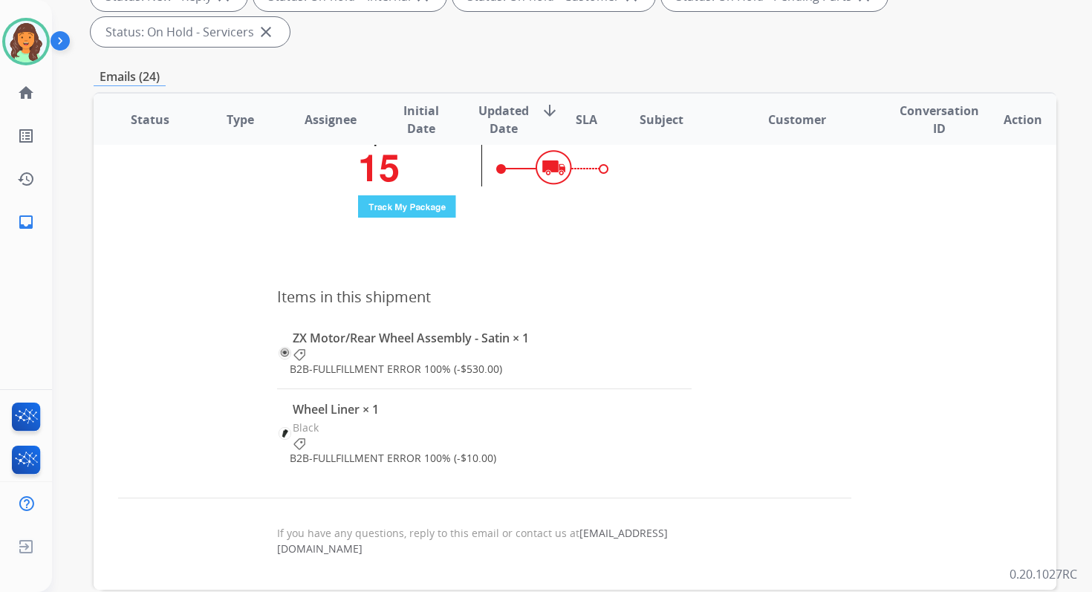
scroll to position [832, 0]
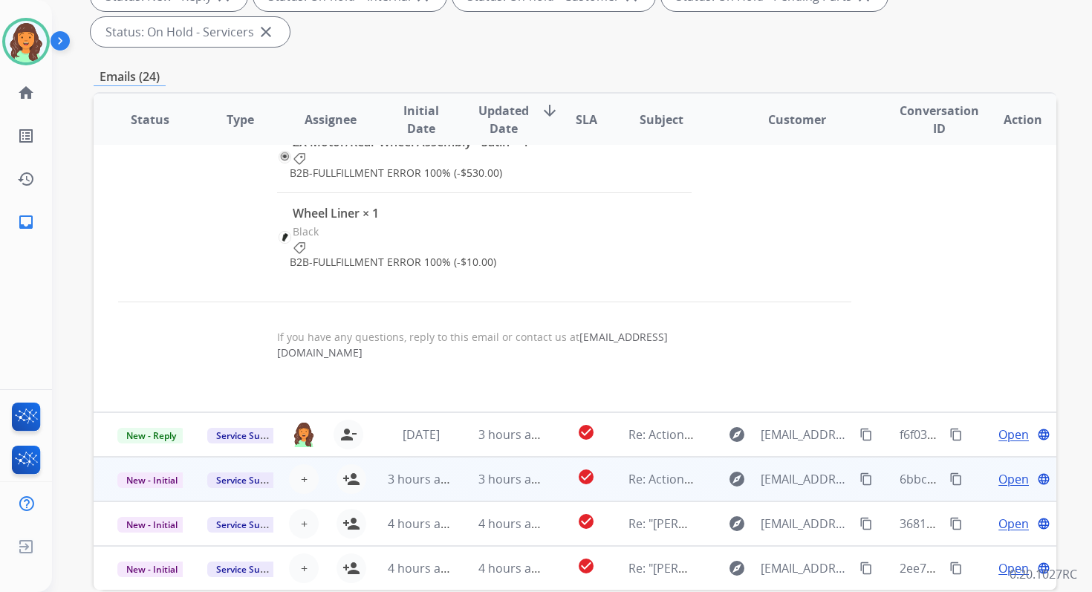
click at [507, 497] on td "3 hours ago" at bounding box center [499, 479] width 90 height 45
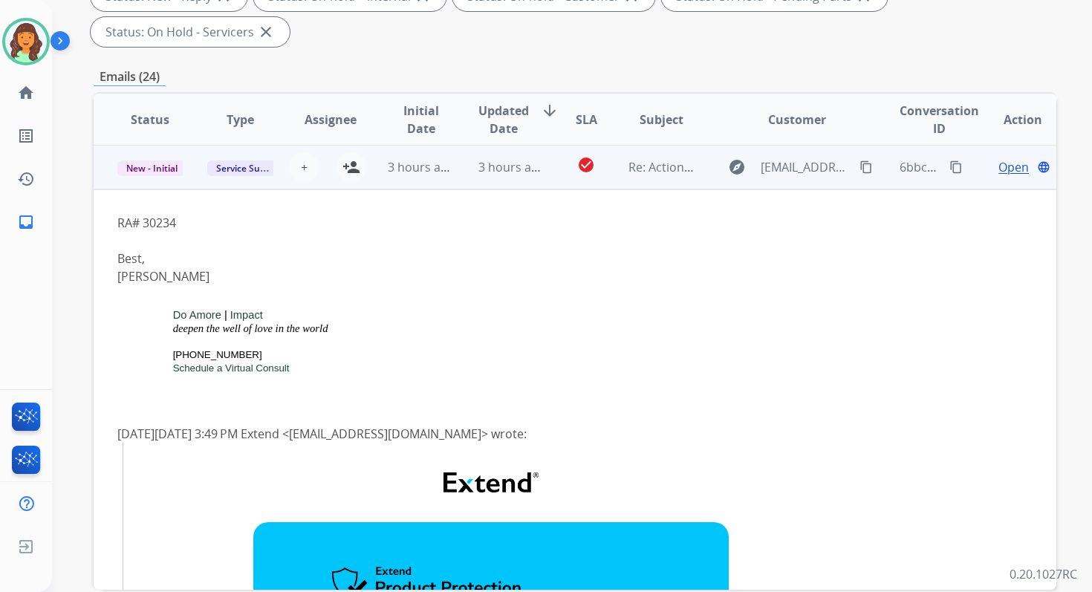
scroll to position [312, 0]
click at [302, 167] on span "+" at bounding box center [304, 168] width 7 height 18
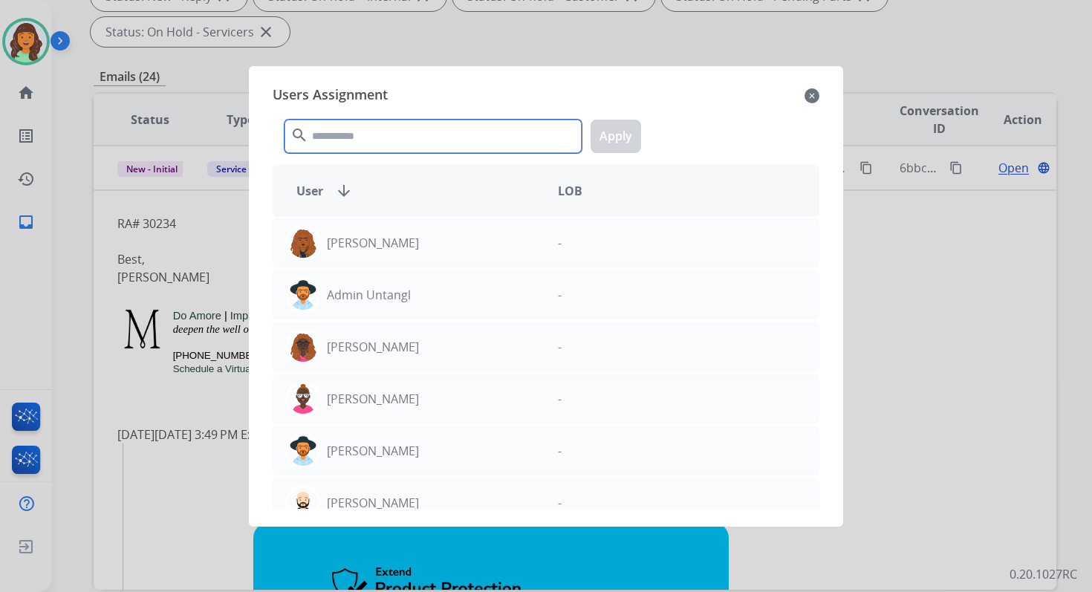
click at [333, 137] on input "text" at bounding box center [432, 136] width 297 height 33
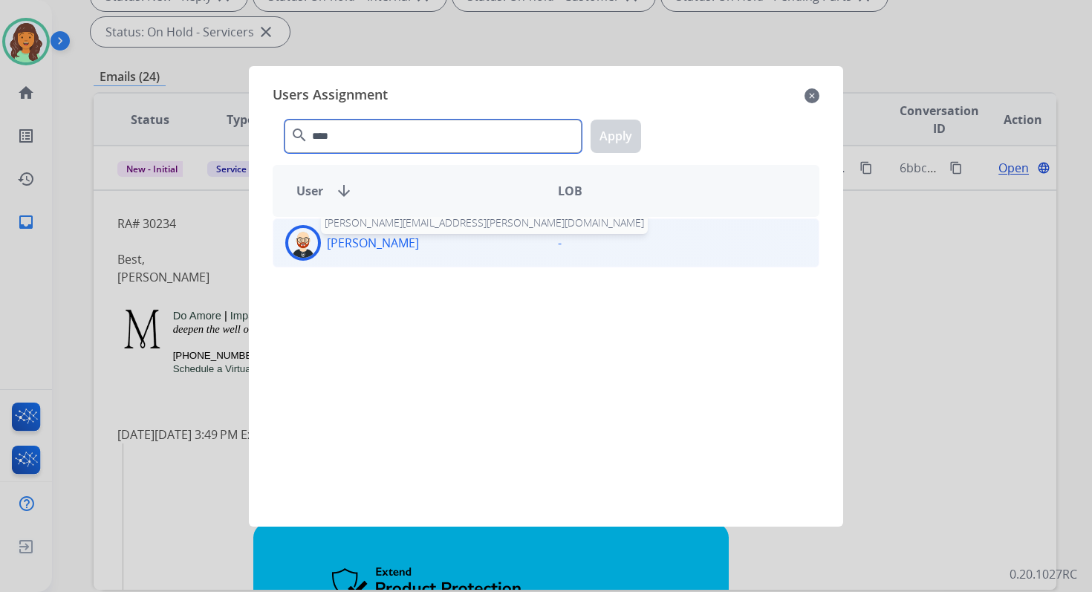
type input "****"
click at [390, 239] on p "Ezra Barnes" at bounding box center [373, 243] width 92 height 18
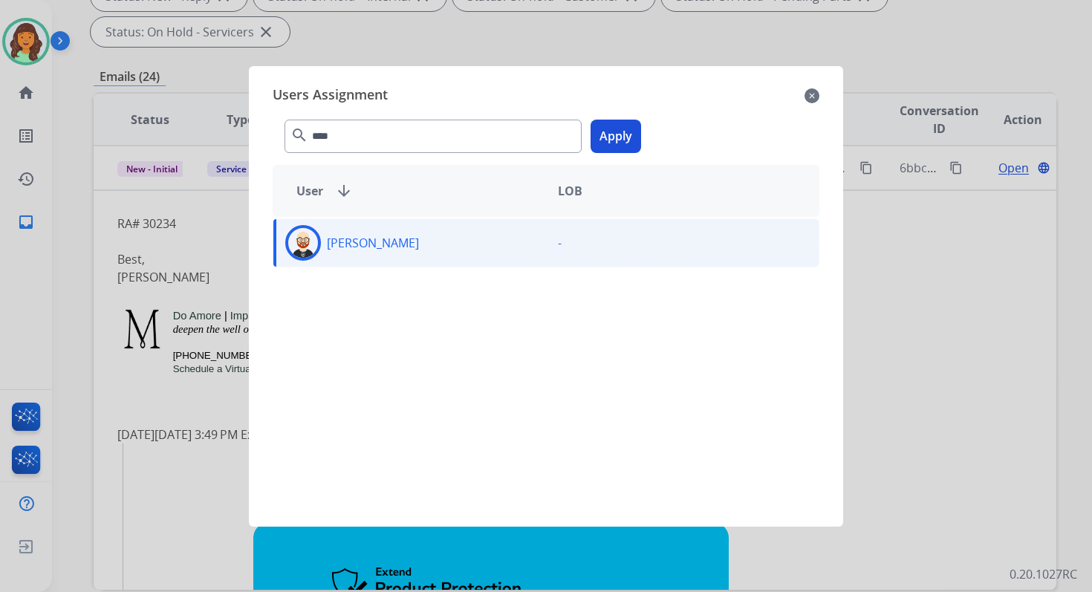
click at [622, 137] on button "Apply" at bounding box center [615, 136] width 50 height 33
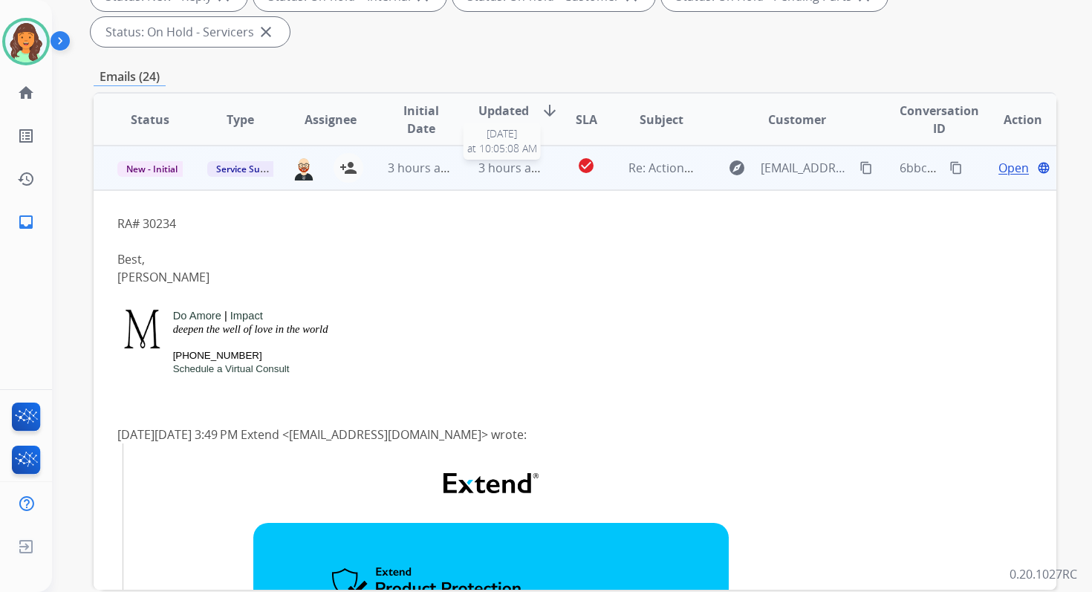
click at [495, 169] on span "3 hours ago" at bounding box center [511, 168] width 67 height 16
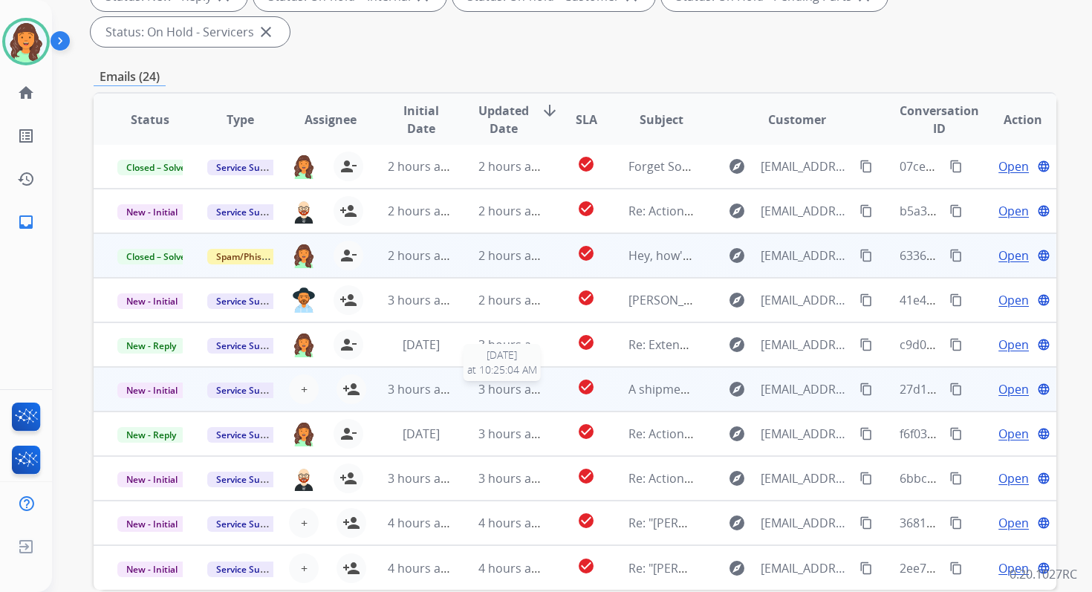
click at [518, 396] on span "3 hours ago" at bounding box center [511, 389] width 67 height 16
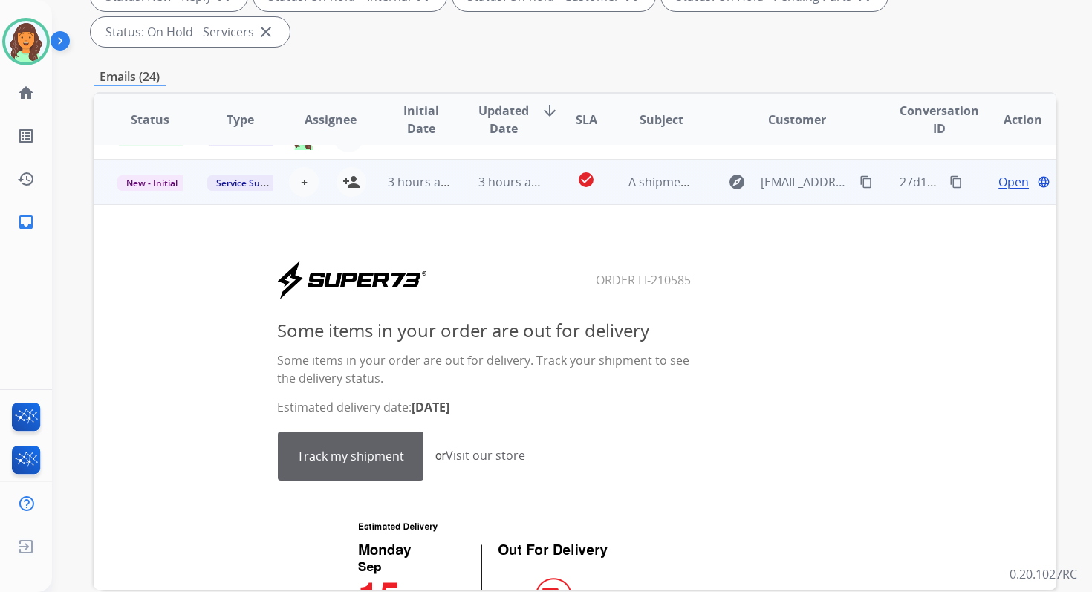
scroll to position [121, 0]
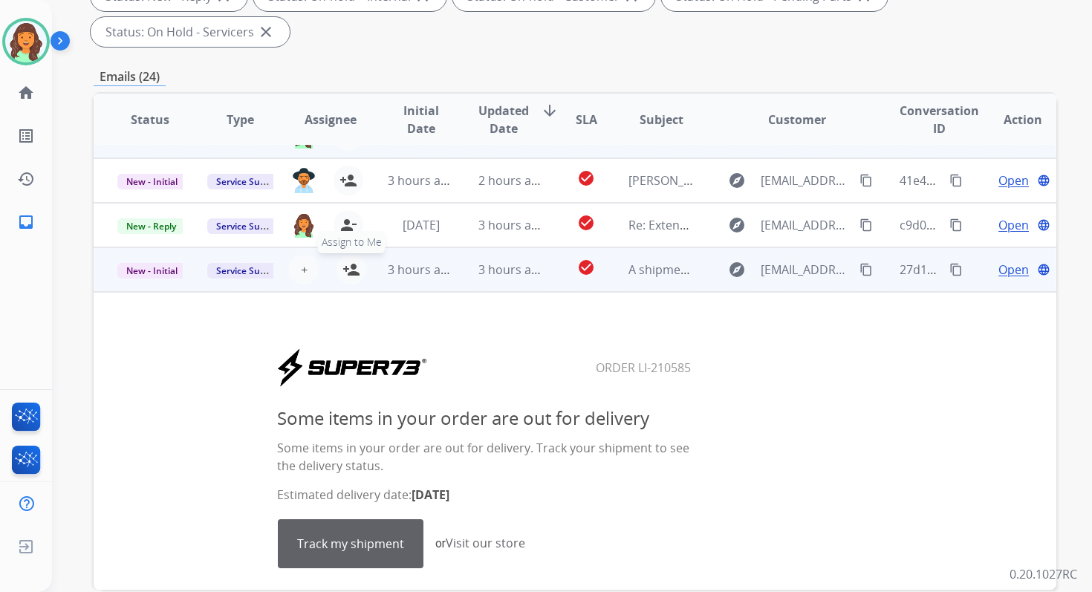
click at [345, 267] on mat-icon "person_add" at bounding box center [351, 270] width 18 height 18
click at [160, 268] on span "New - Initial" at bounding box center [151, 271] width 69 height 16
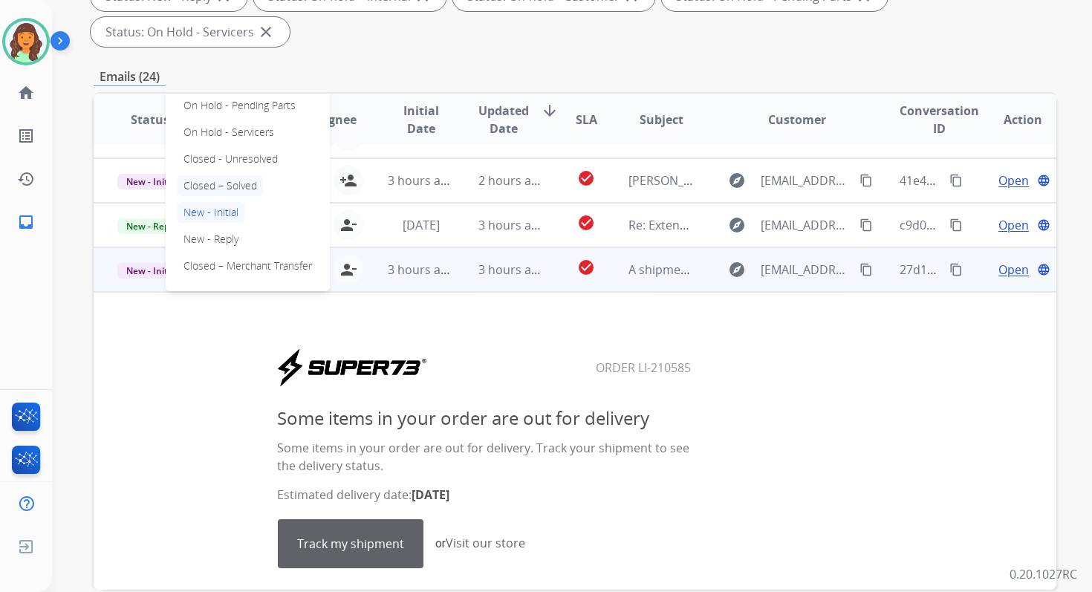
click at [214, 179] on p "Closed – Solved" at bounding box center [219, 185] width 85 height 21
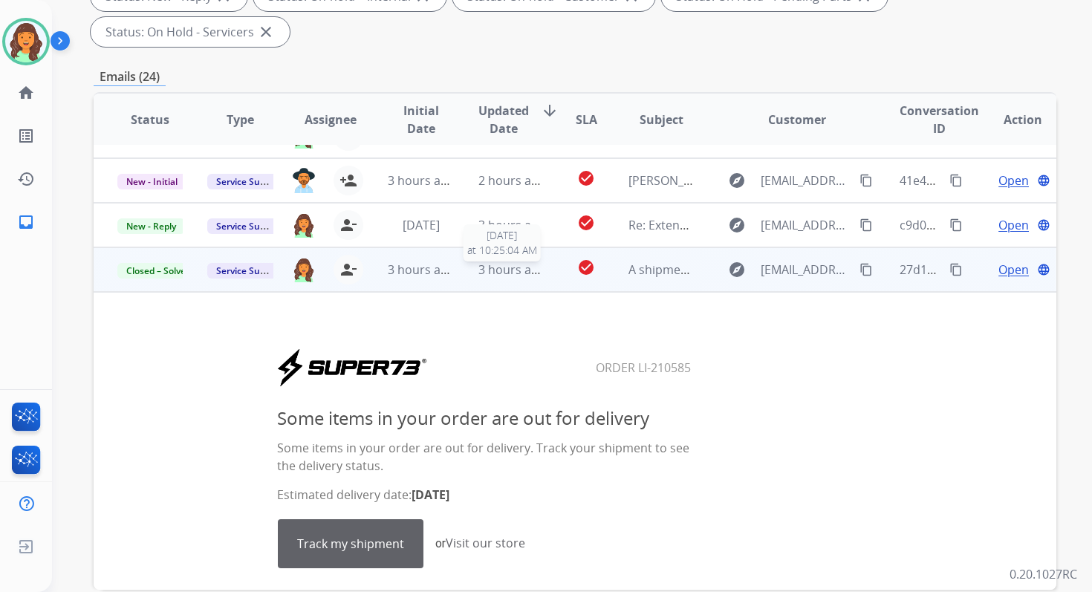
click at [478, 277] on div "3 hours ago" at bounding box center [510, 270] width 65 height 18
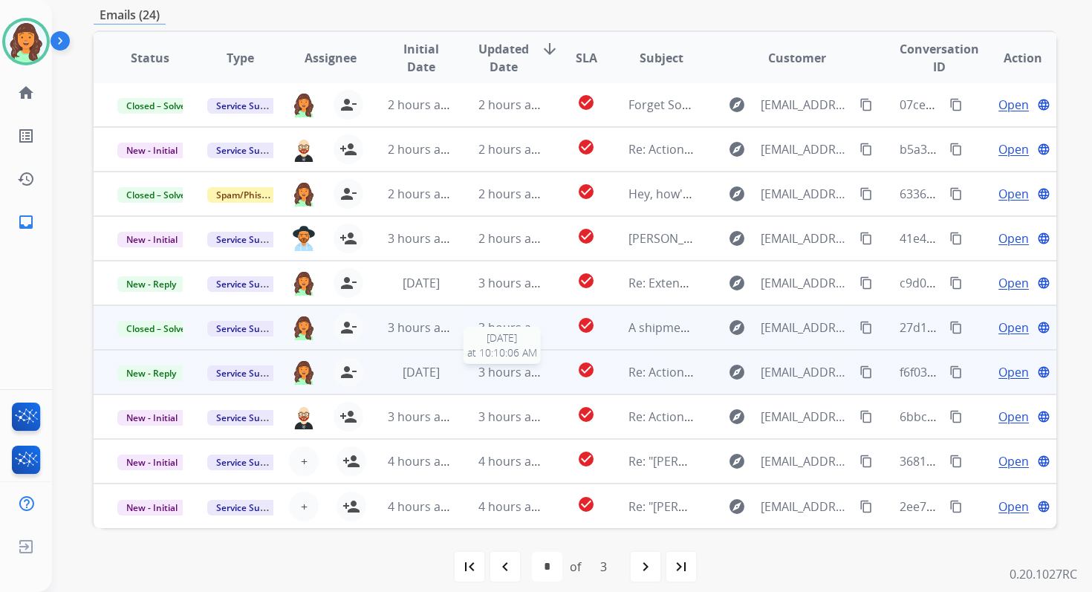
scroll to position [360, 0]
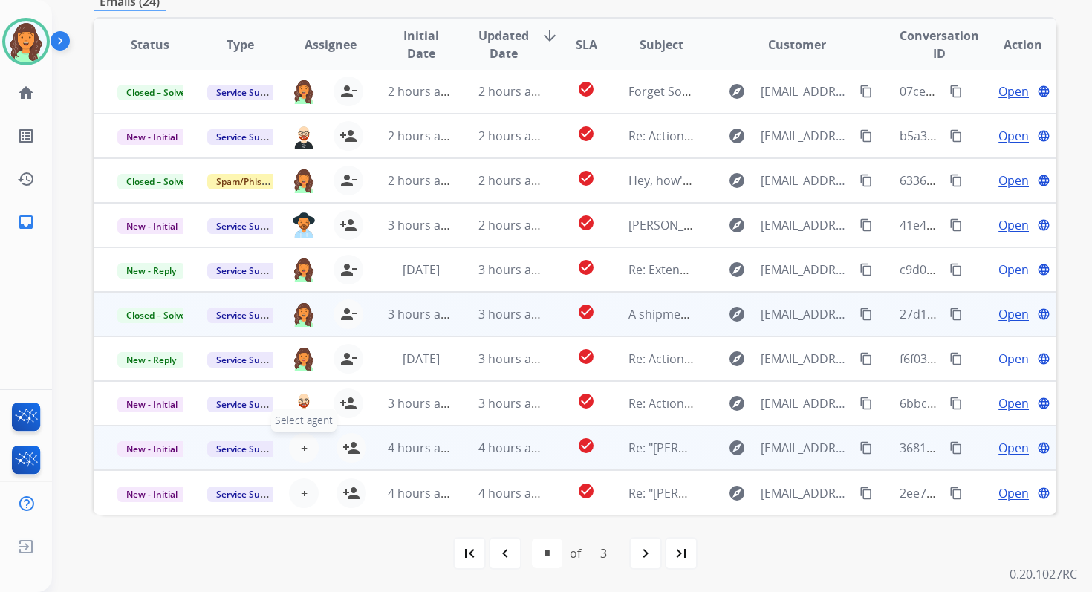
click at [302, 447] on span "+" at bounding box center [304, 448] width 7 height 18
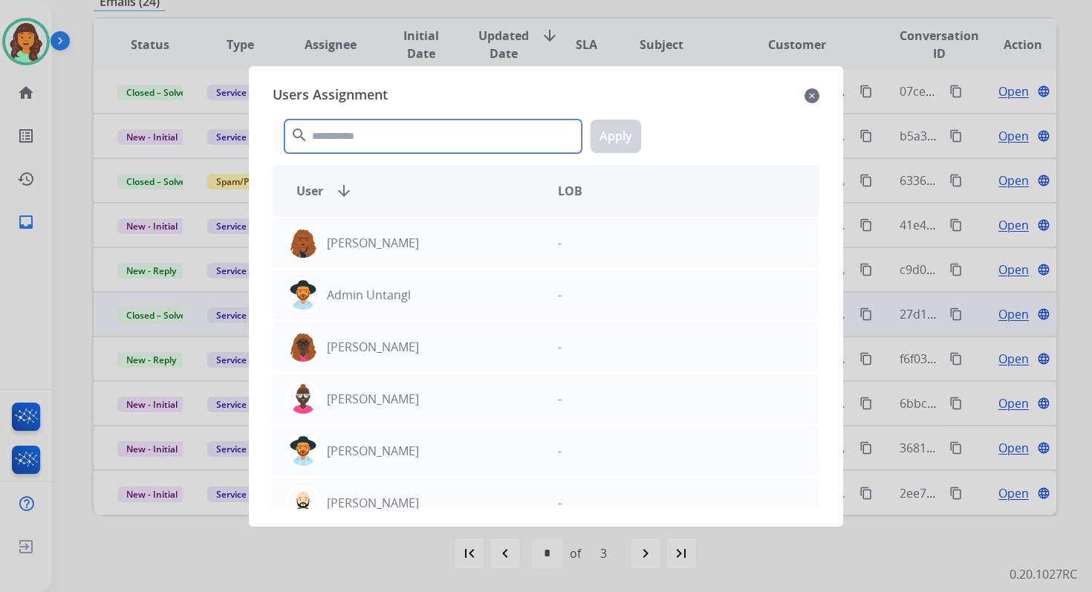
click at [391, 131] on input "text" at bounding box center [432, 136] width 297 height 33
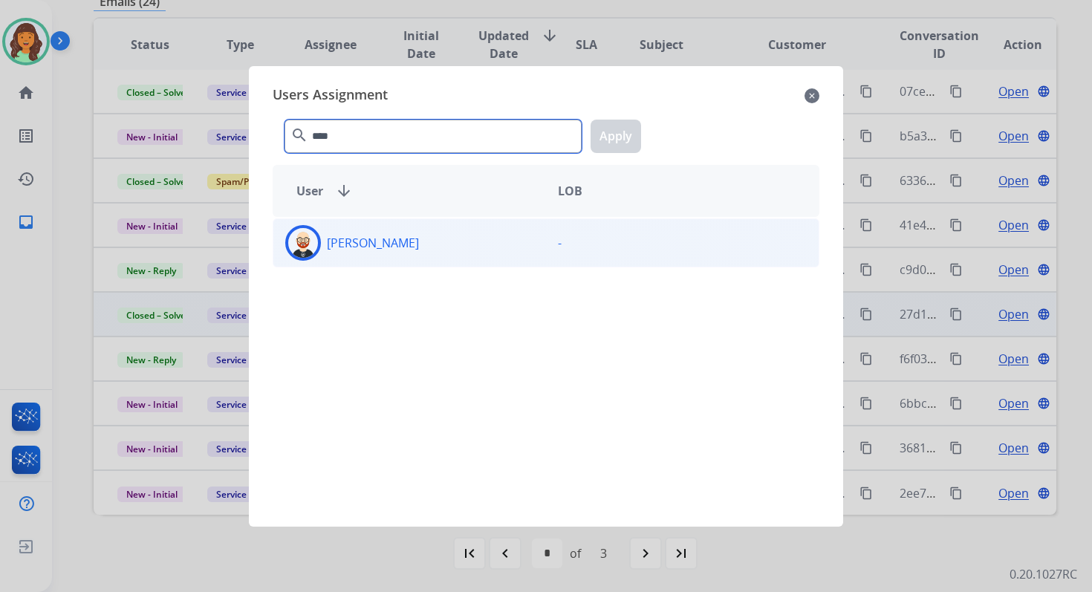
type input "****"
click at [407, 242] on div "Ezra Barnes" at bounding box center [409, 243] width 273 height 36
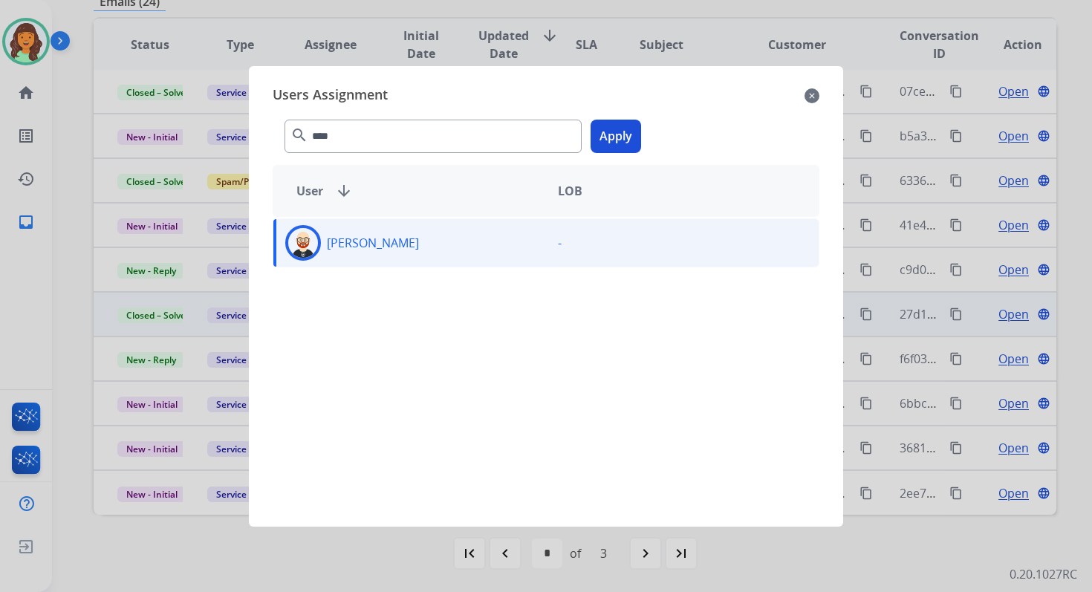
click at [613, 135] on button "Apply" at bounding box center [615, 136] width 50 height 33
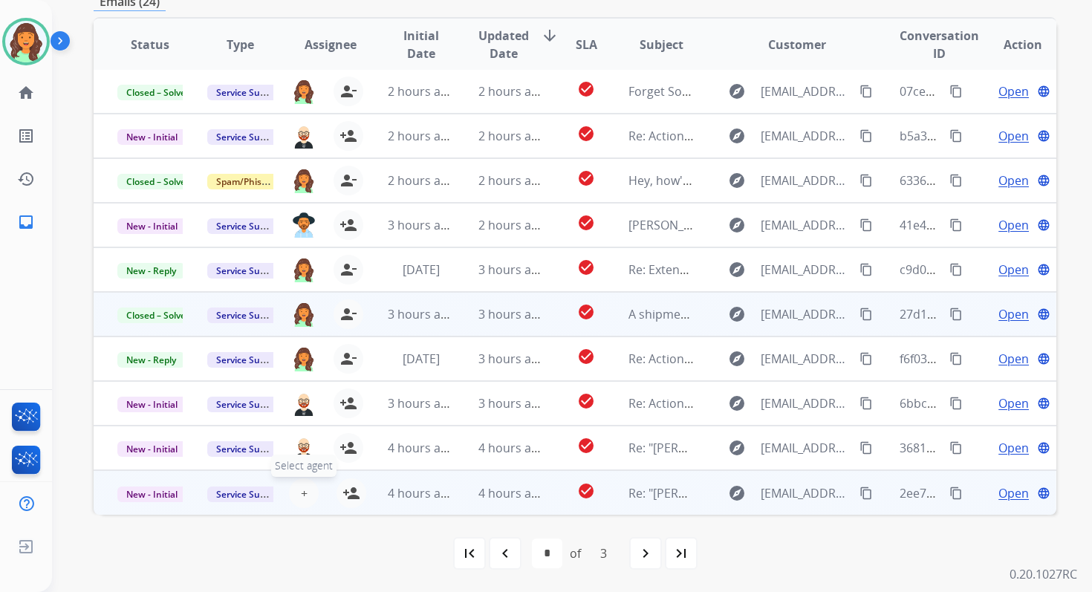
click at [306, 490] on button "+ Select agent" at bounding box center [304, 493] width 30 height 30
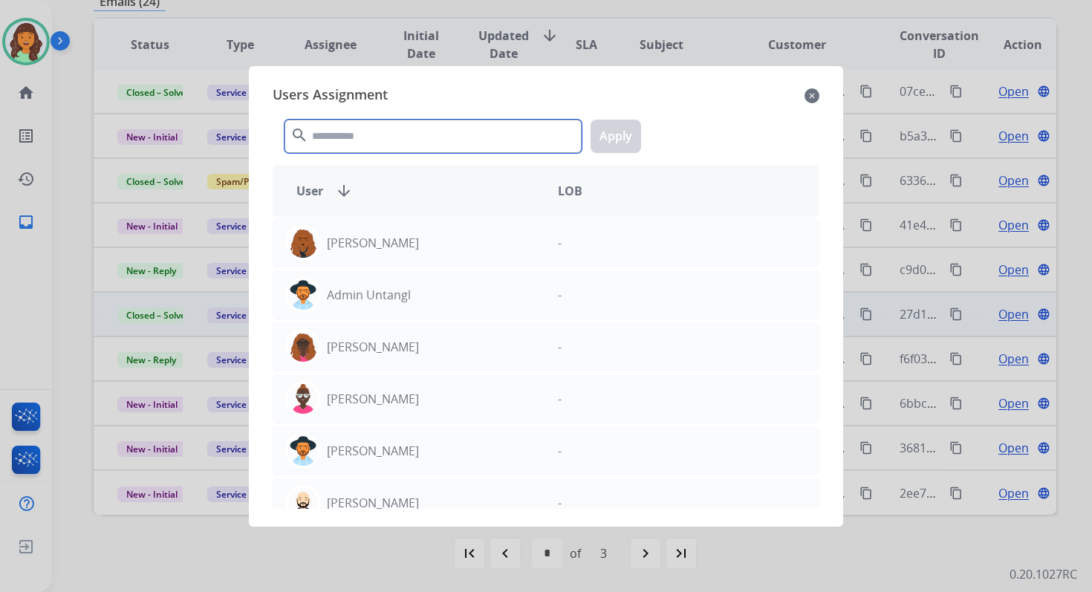
click at [384, 142] on input "text" at bounding box center [432, 136] width 297 height 33
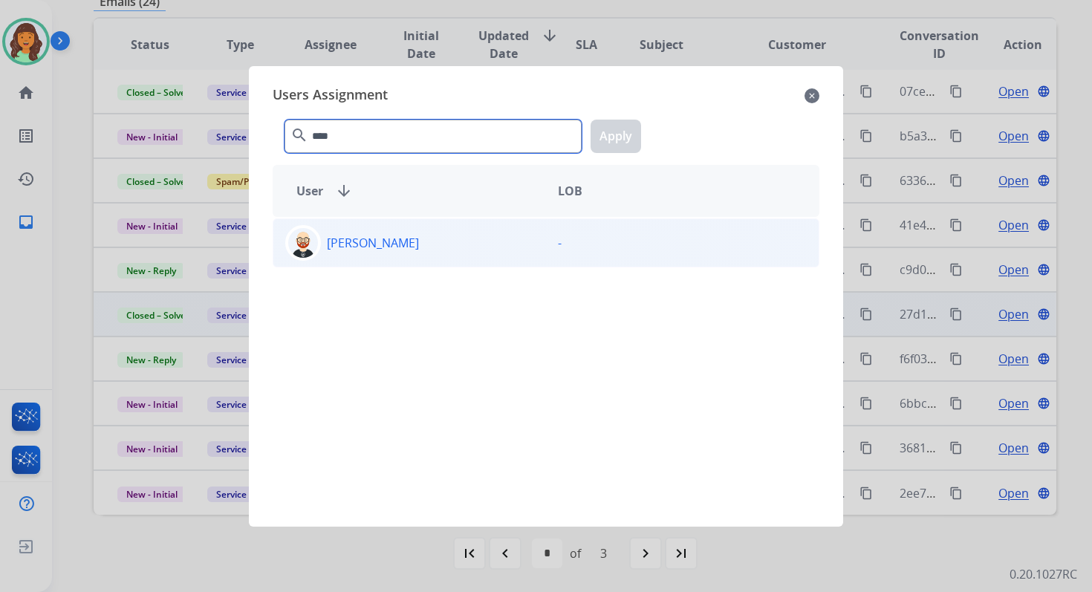
type input "****"
click at [440, 244] on div "Ezra Barnes" at bounding box center [409, 243] width 273 height 36
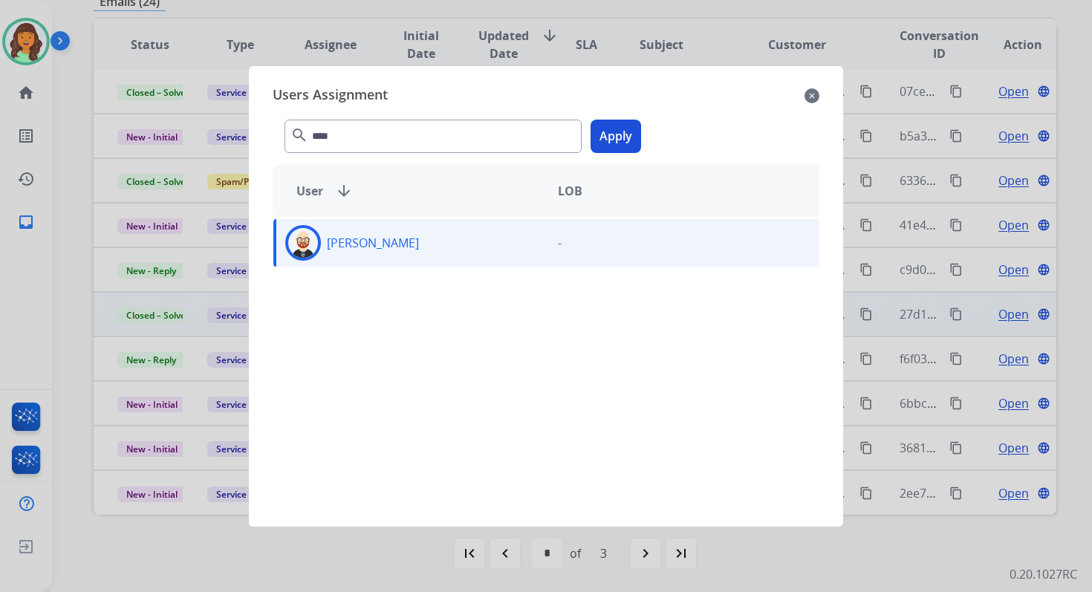
click at [628, 131] on button "Apply" at bounding box center [615, 136] width 50 height 33
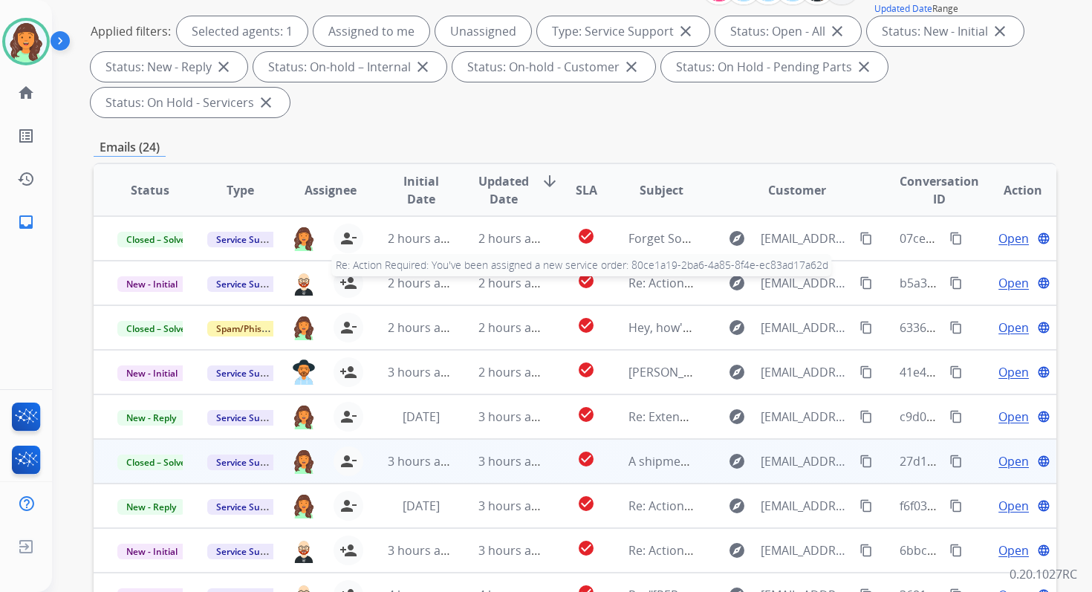
scroll to position [0, 0]
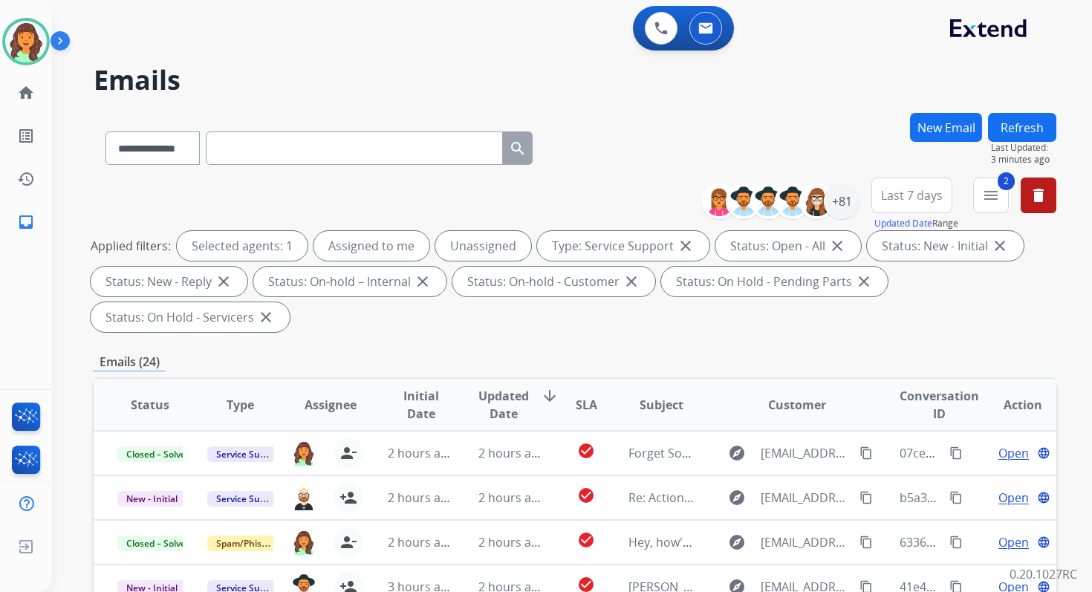
click at [1016, 129] on button "Refresh" at bounding box center [1022, 127] width 68 height 29
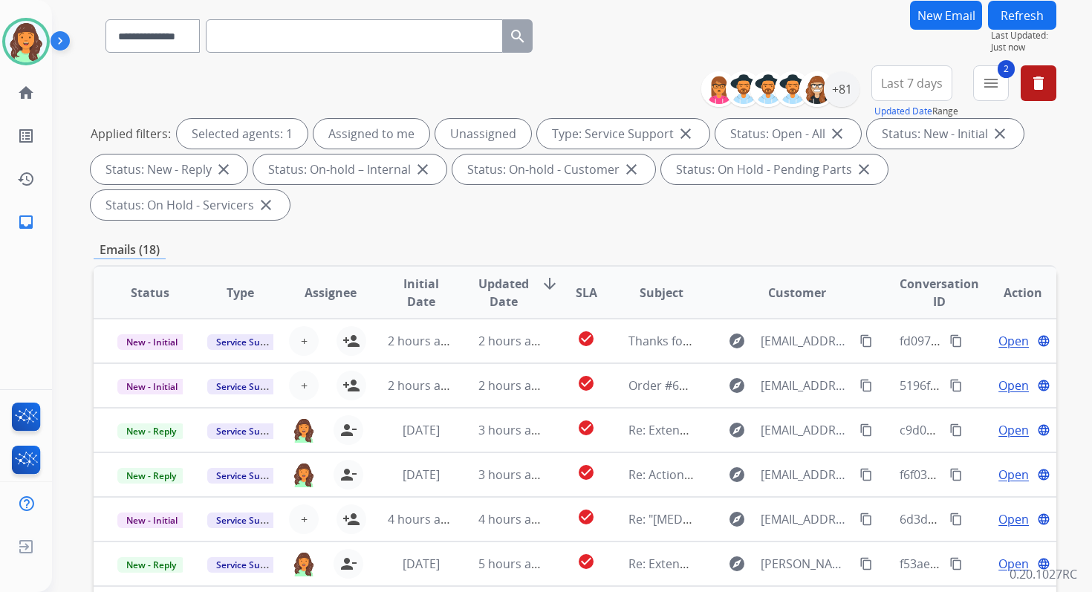
scroll to position [360, 0]
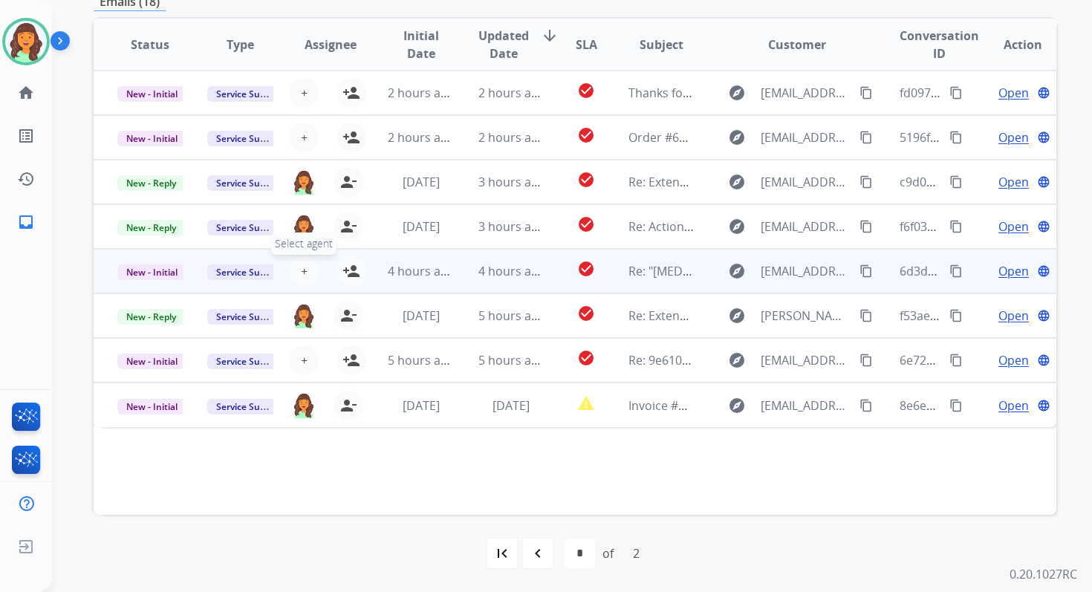
click at [303, 267] on span "+" at bounding box center [304, 271] width 7 height 18
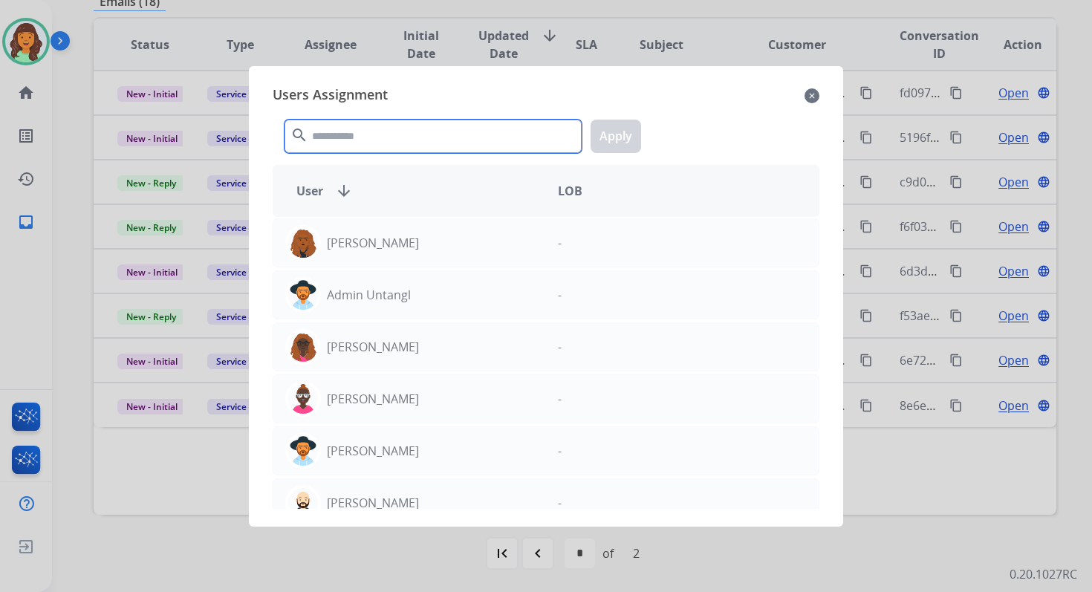
click at [358, 137] on input "text" at bounding box center [432, 136] width 297 height 33
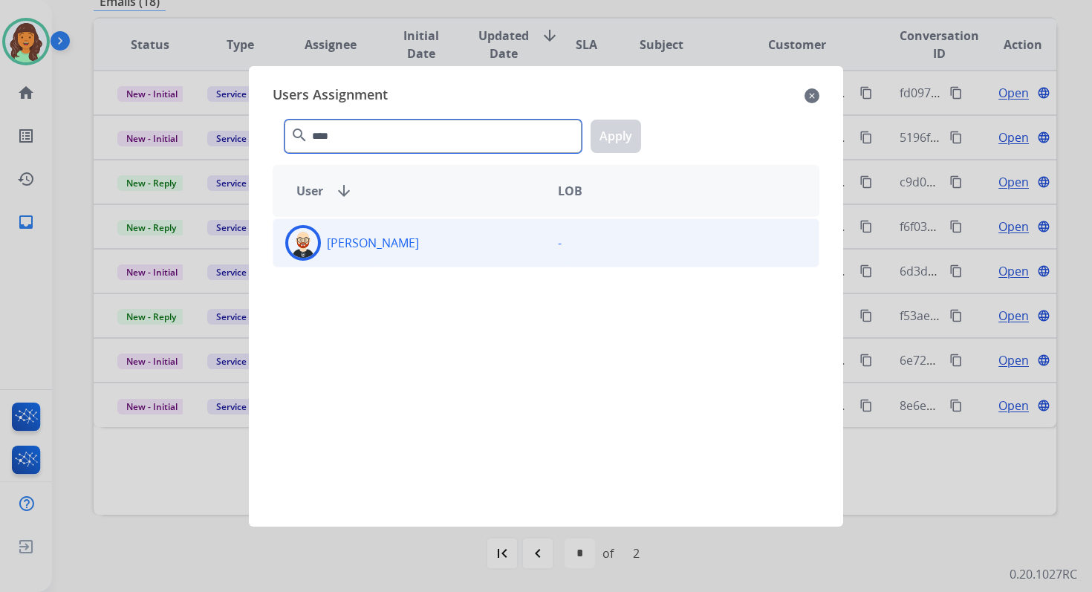
type input "****"
click at [419, 251] on div "Ezra Barnes" at bounding box center [409, 243] width 273 height 36
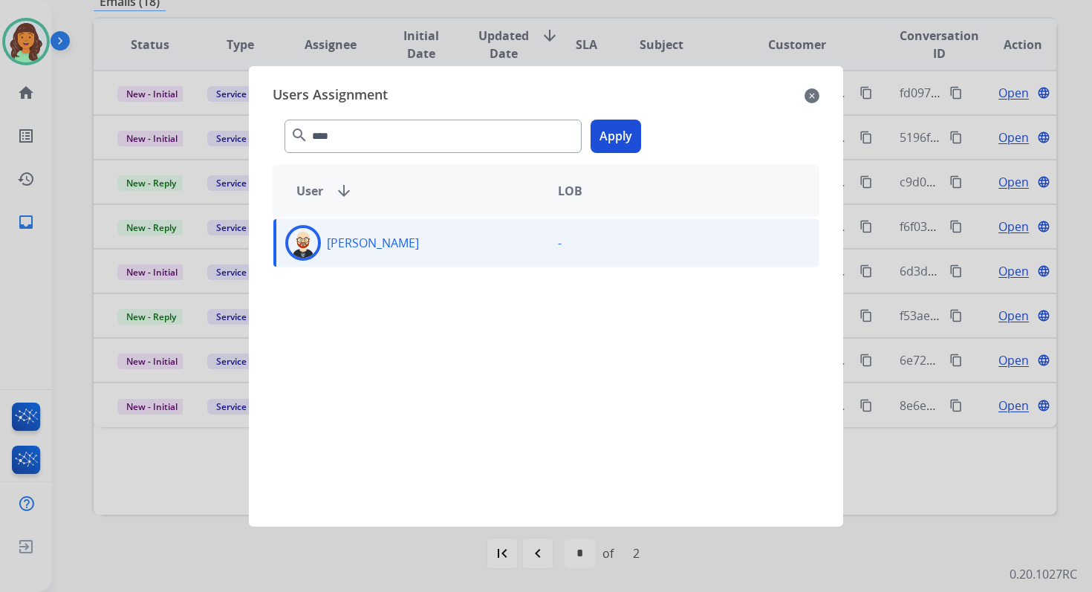
click at [616, 149] on button "Apply" at bounding box center [615, 136] width 50 height 33
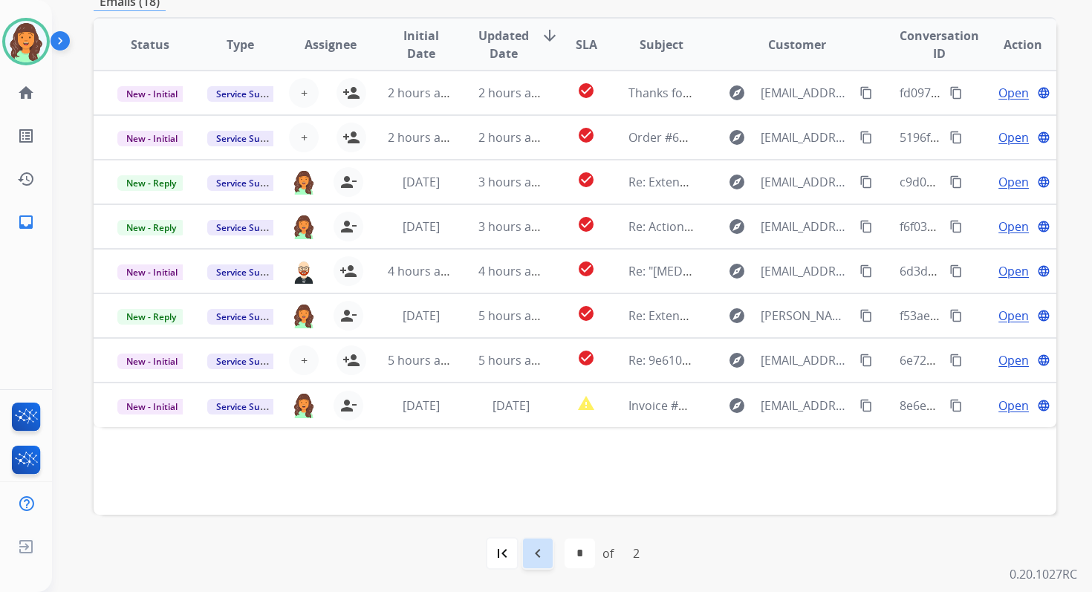
click at [536, 553] on mat-icon "navigate_before" at bounding box center [538, 553] width 18 height 18
select select "*"
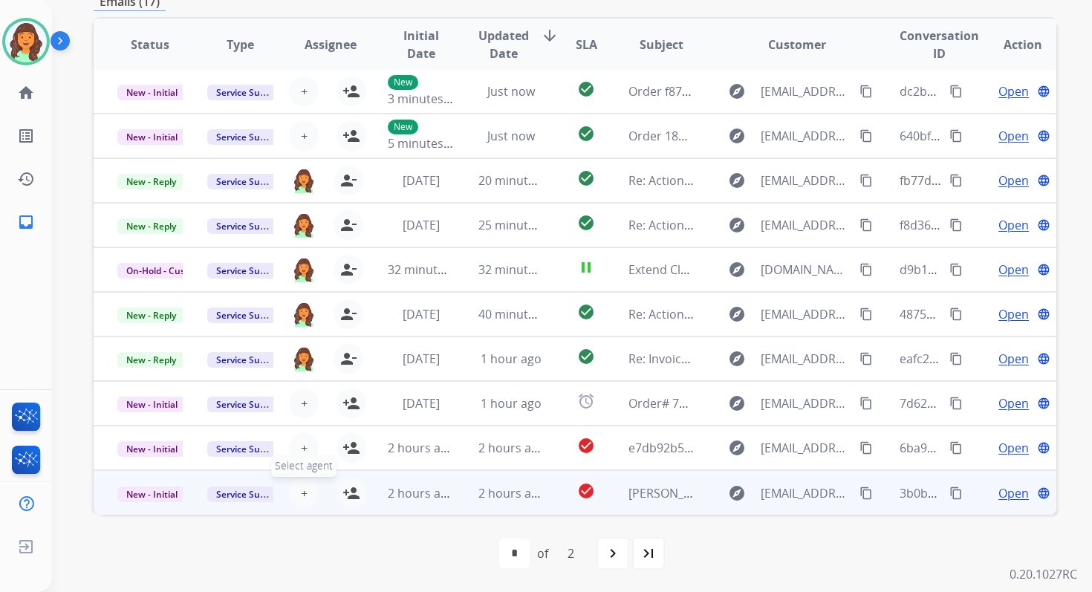
click at [301, 489] on span "+" at bounding box center [304, 493] width 7 height 18
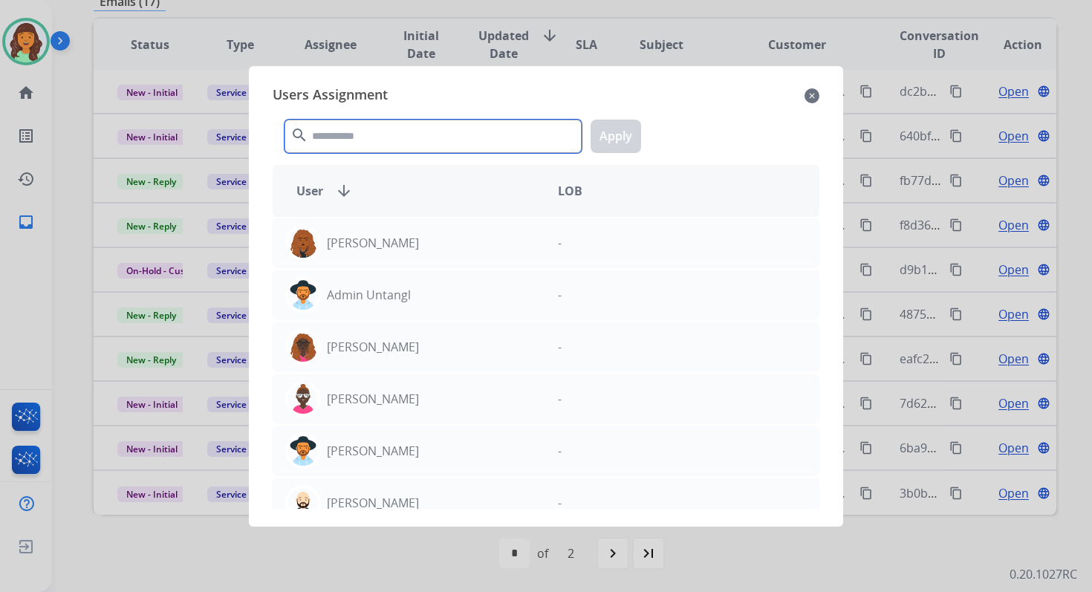
click at [385, 137] on input "text" at bounding box center [432, 136] width 297 height 33
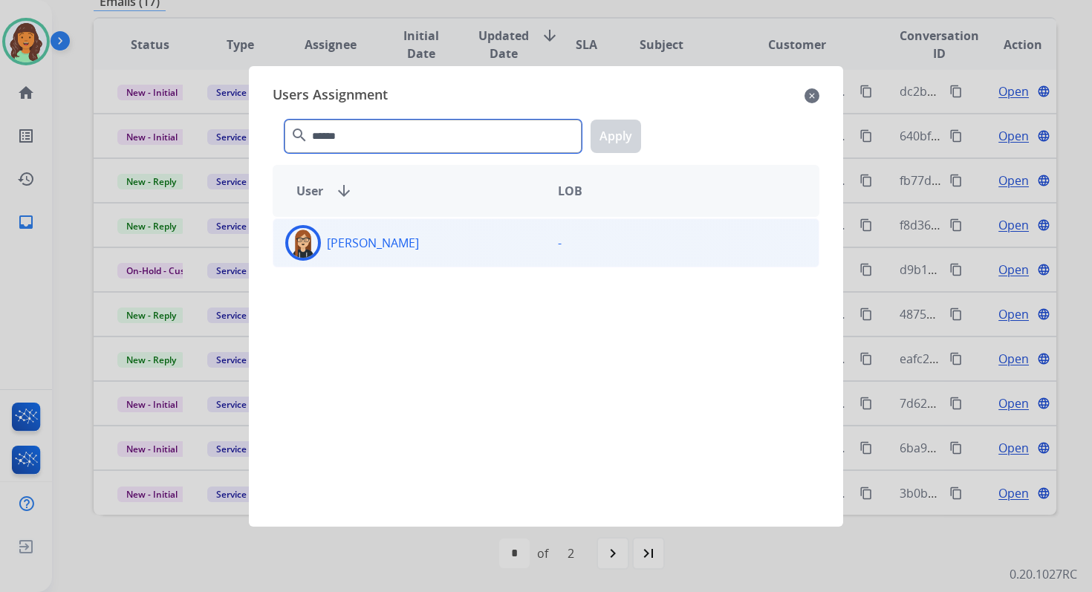
type input "******"
click at [428, 240] on div "Trisha Higgins" at bounding box center [409, 243] width 273 height 36
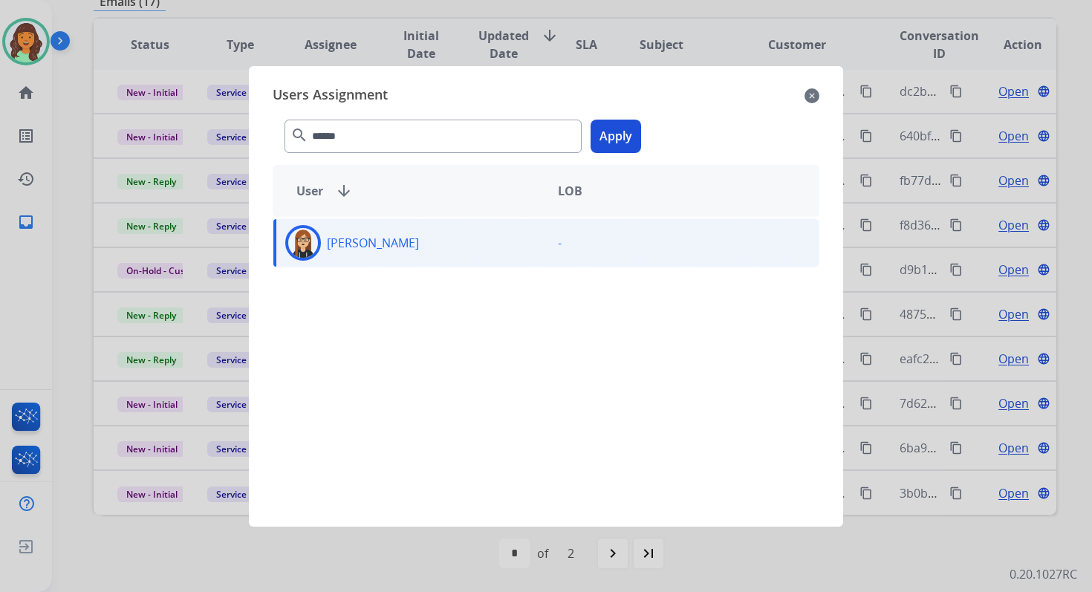
click at [616, 133] on button "Apply" at bounding box center [615, 136] width 50 height 33
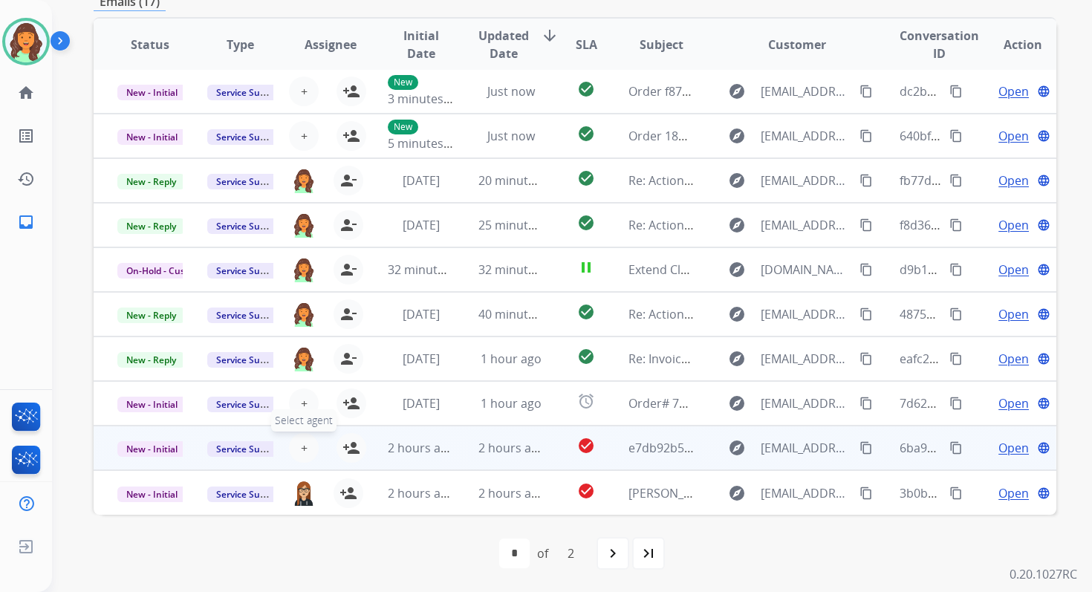
click at [302, 449] on span "+" at bounding box center [304, 448] width 7 height 18
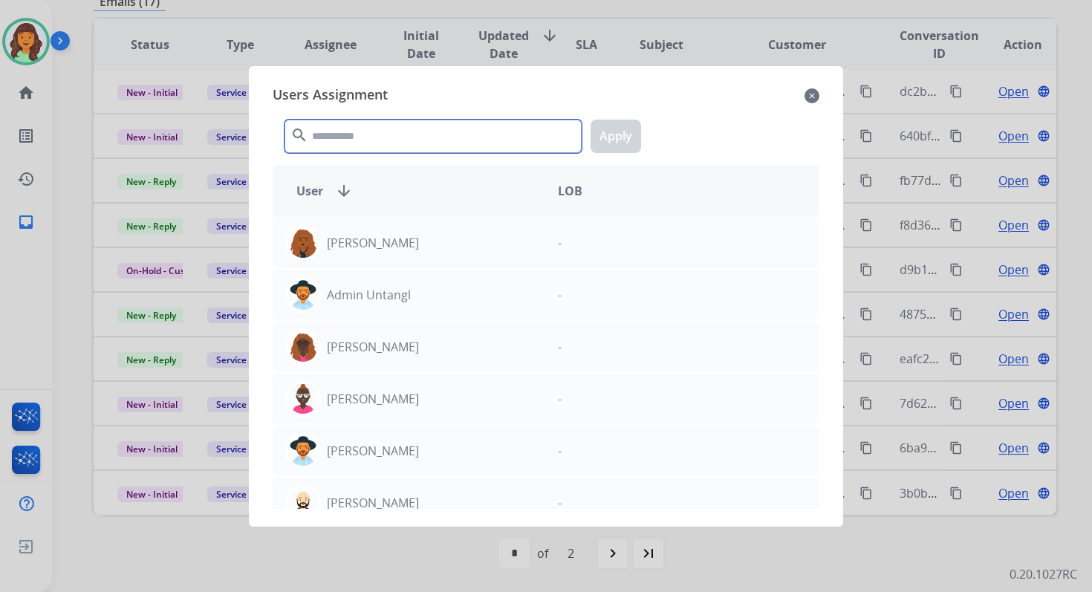
click at [420, 135] on input "text" at bounding box center [432, 136] width 297 height 33
type input "*"
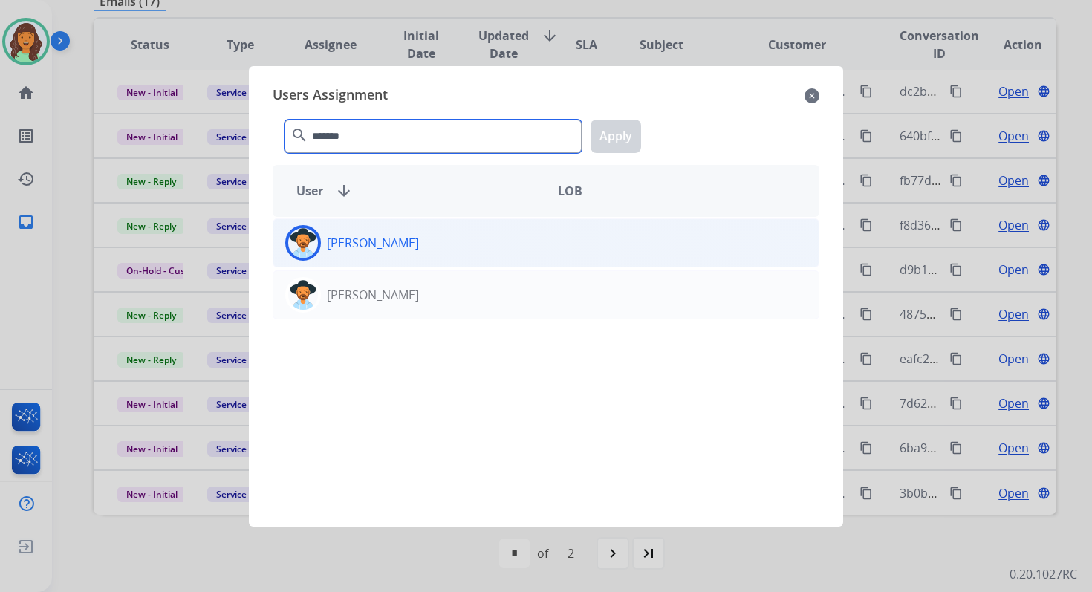
type input "*******"
click at [459, 255] on div "Heather Hocker" at bounding box center [409, 243] width 273 height 36
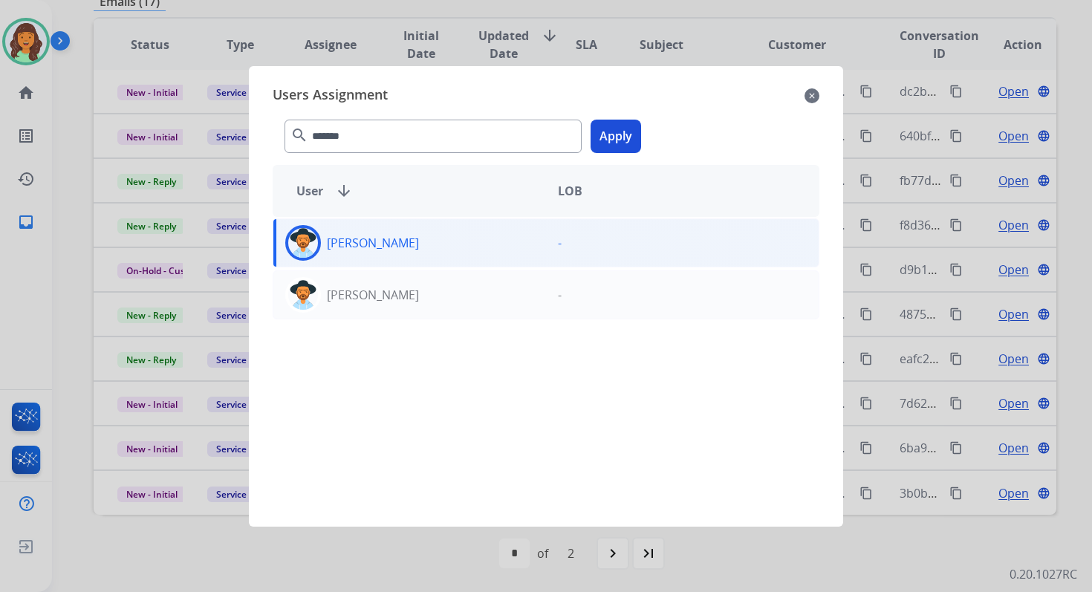
click at [610, 147] on button "Apply" at bounding box center [615, 136] width 50 height 33
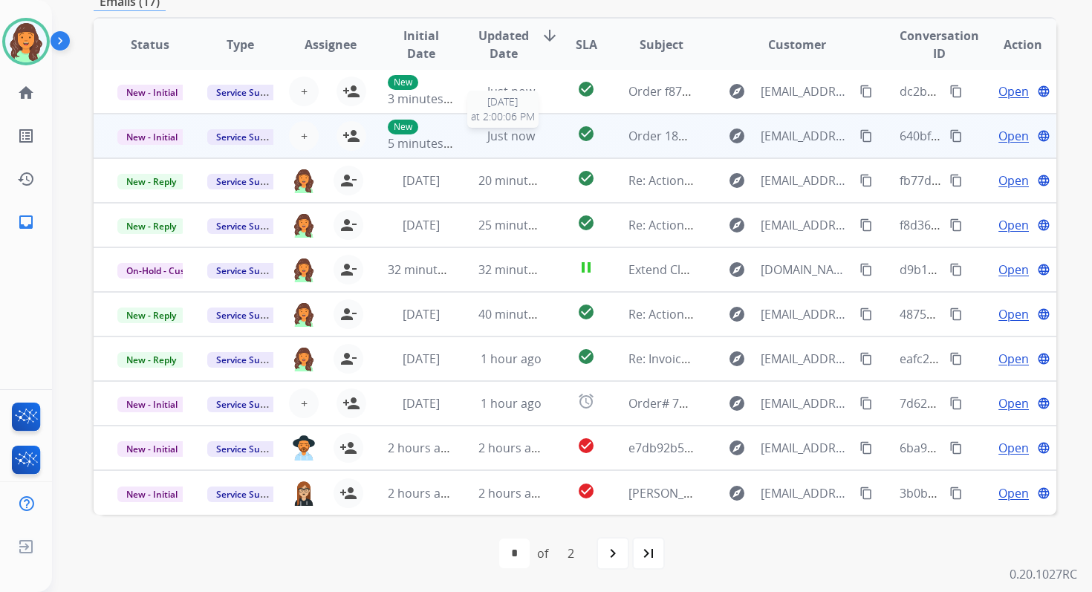
click at [493, 128] on span "Just now" at bounding box center [511, 136] width 48 height 16
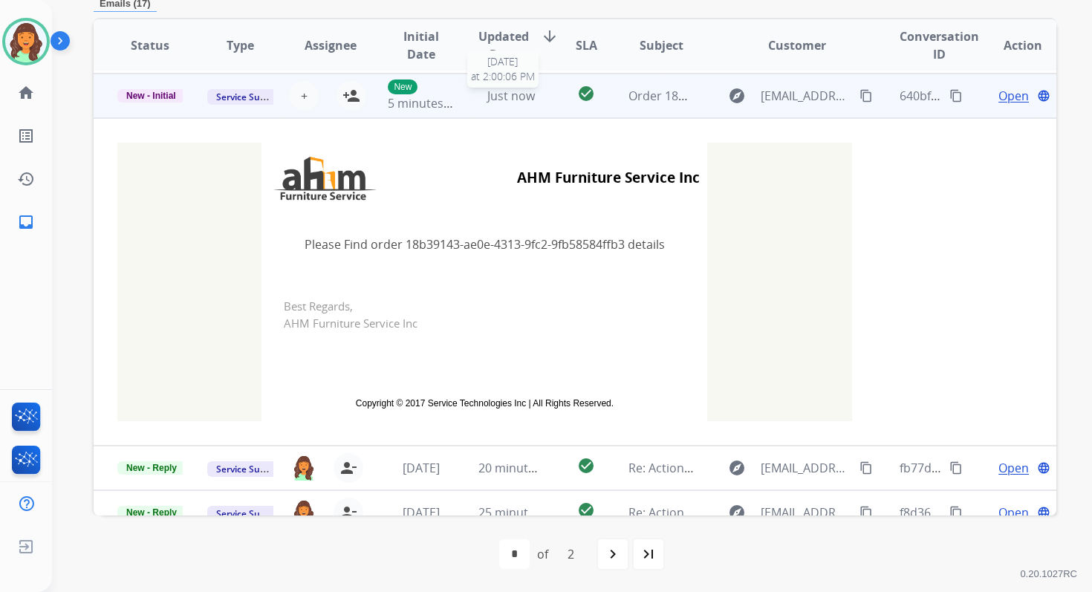
scroll to position [45, 0]
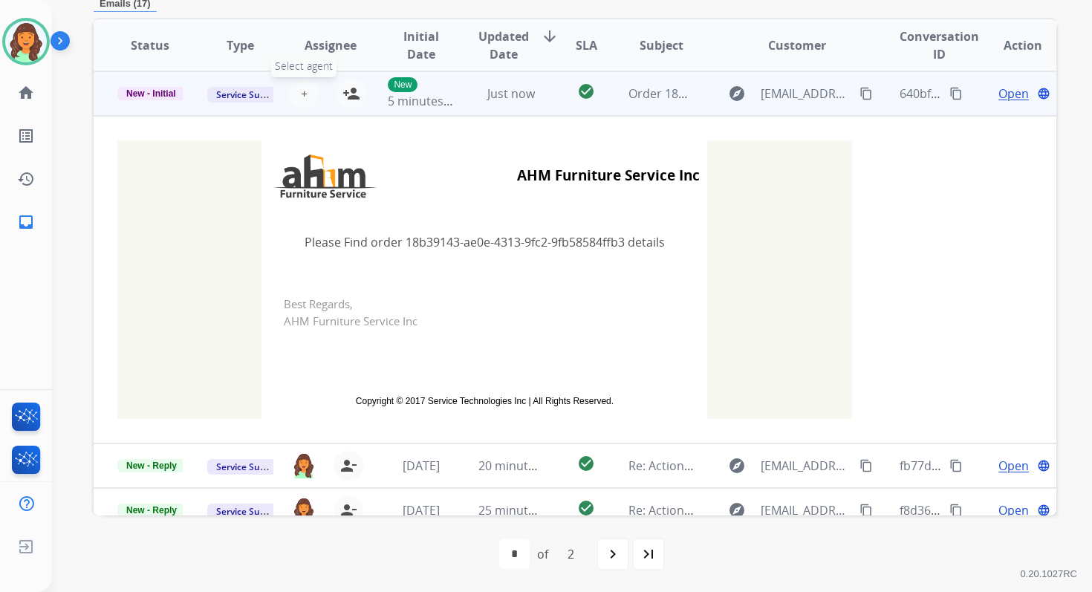
click at [301, 89] on span "+" at bounding box center [304, 94] width 7 height 18
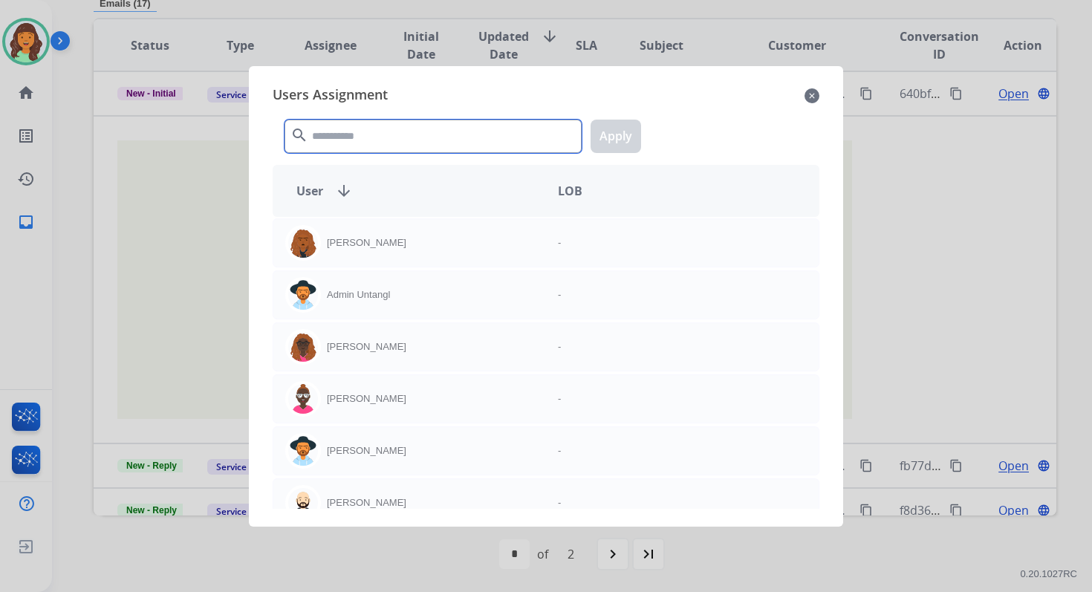
click at [338, 126] on input "text" at bounding box center [432, 136] width 297 height 33
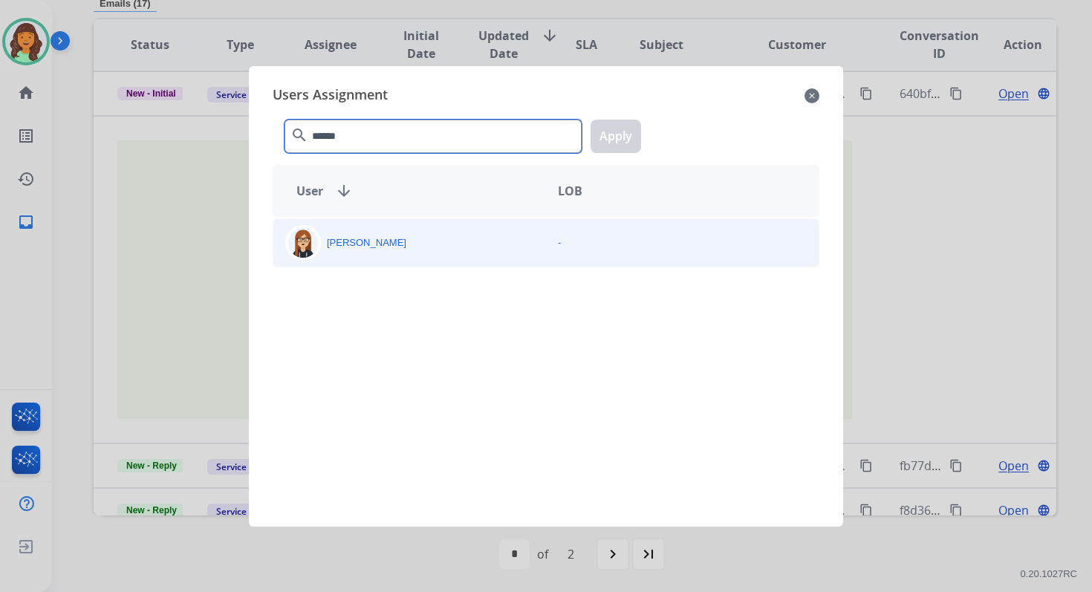
type input "******"
click at [402, 252] on div "Trisha Higgins" at bounding box center [409, 243] width 273 height 36
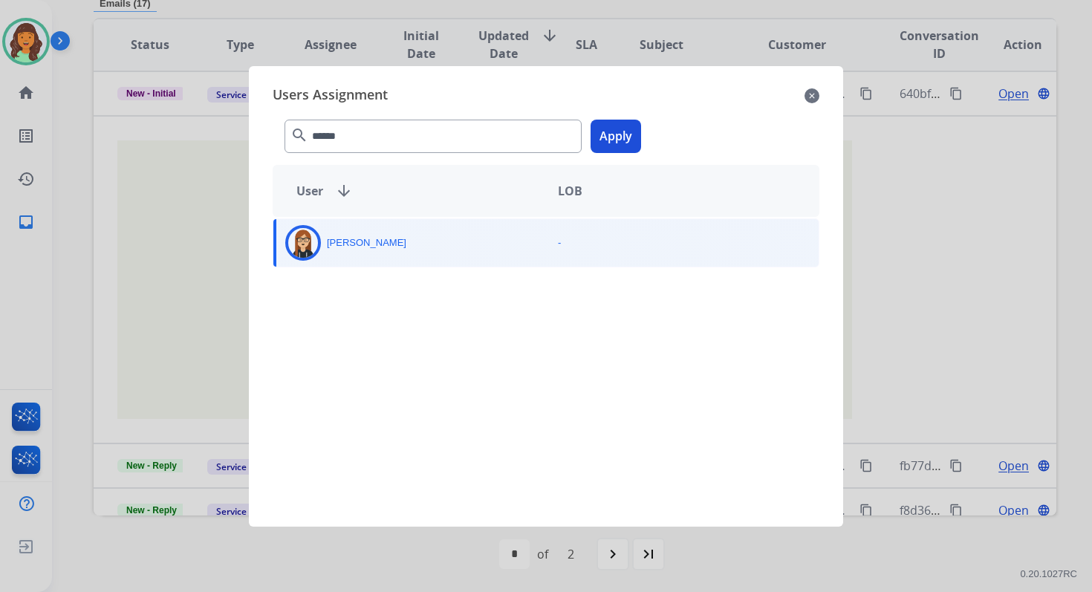
click at [622, 133] on button "Apply" at bounding box center [615, 136] width 50 height 33
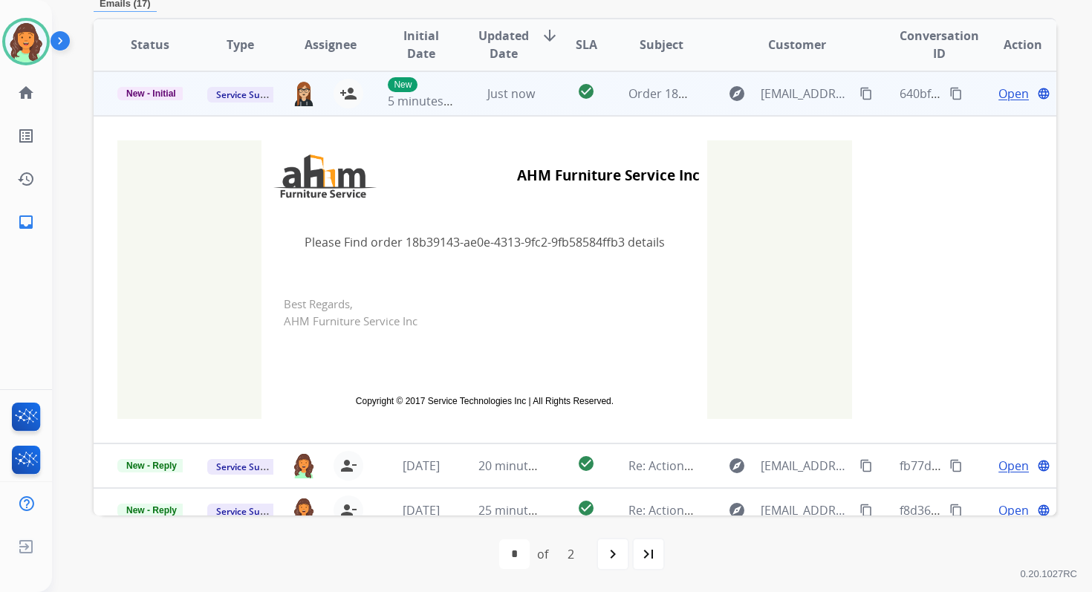
scroll to position [0, 0]
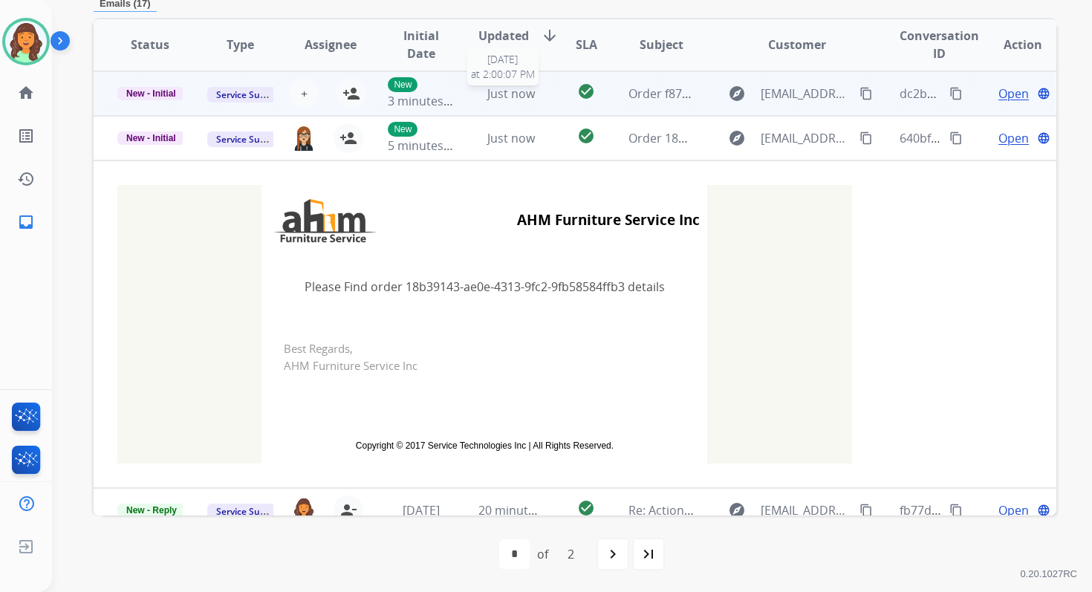
click at [511, 93] on span "Just now" at bounding box center [511, 93] width 48 height 16
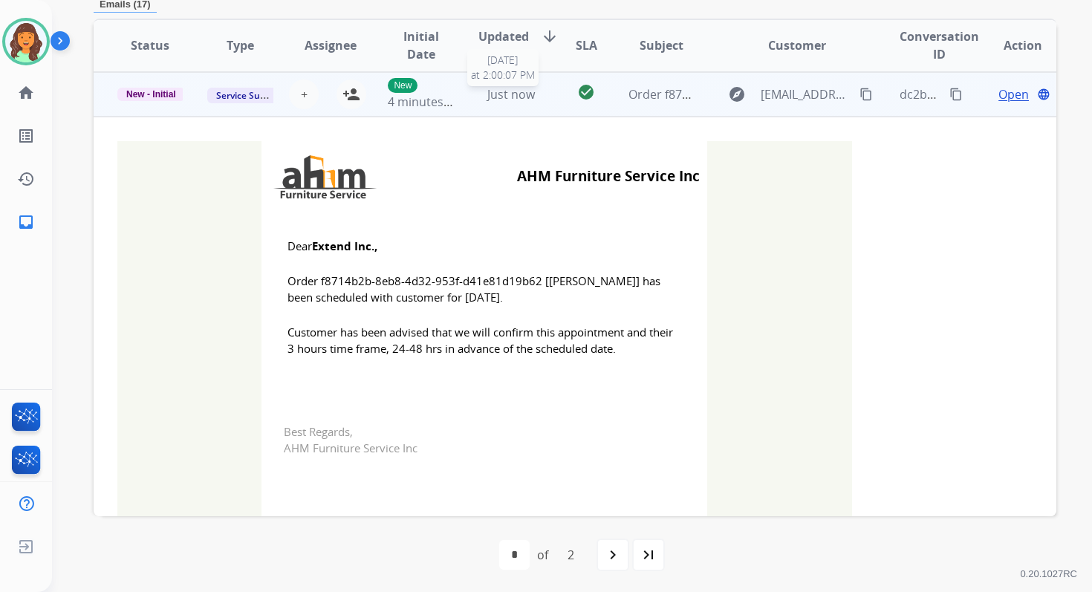
scroll to position [356, 0]
click at [350, 90] on mat-icon "person_add" at bounding box center [351, 94] width 18 height 18
click at [141, 93] on span "New - Initial" at bounding box center [151, 93] width 68 height 13
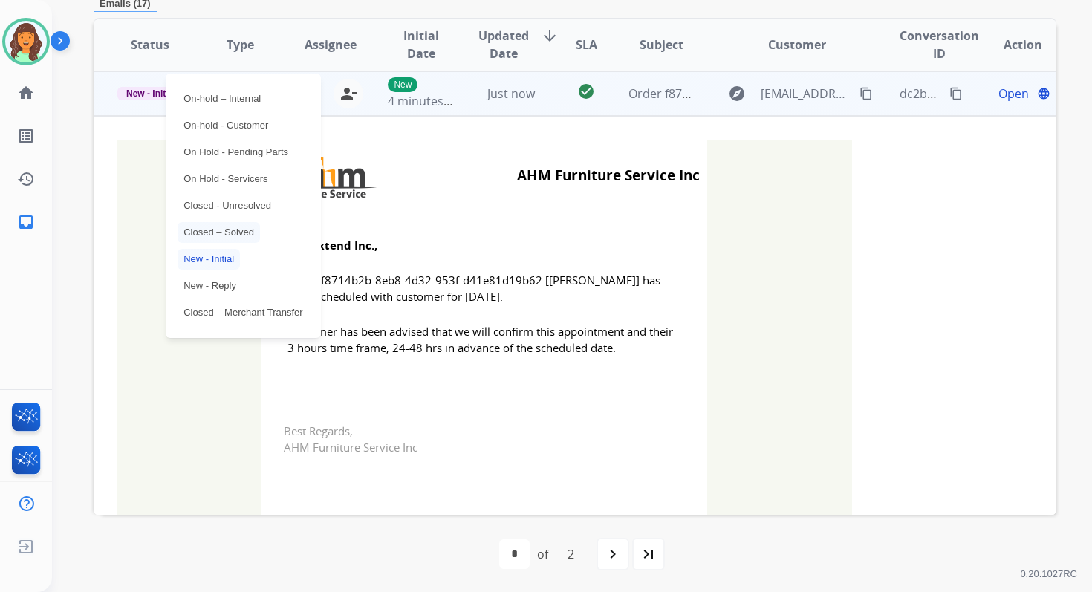
click at [221, 236] on p "Closed – Solved" at bounding box center [218, 232] width 82 height 21
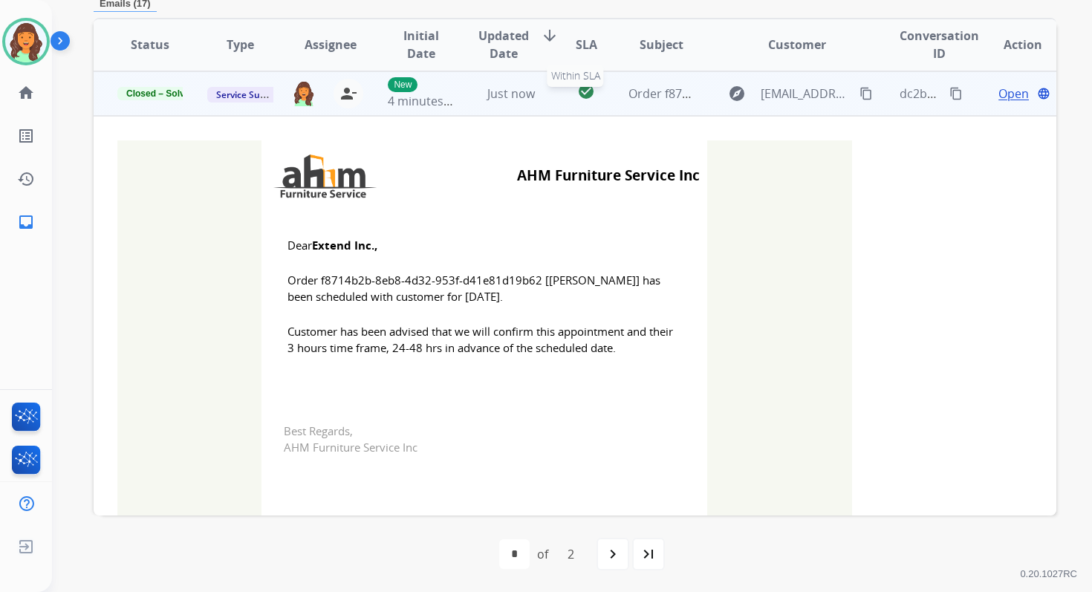
click at [566, 81] on td "check_circle Within SLA" at bounding box center [574, 93] width 60 height 45
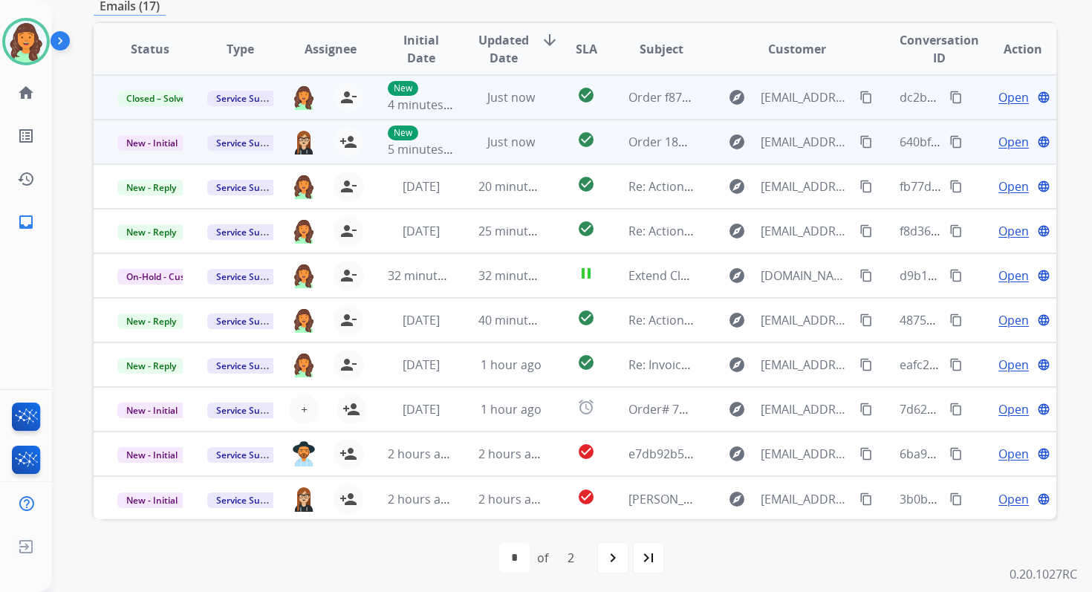
scroll to position [0, 0]
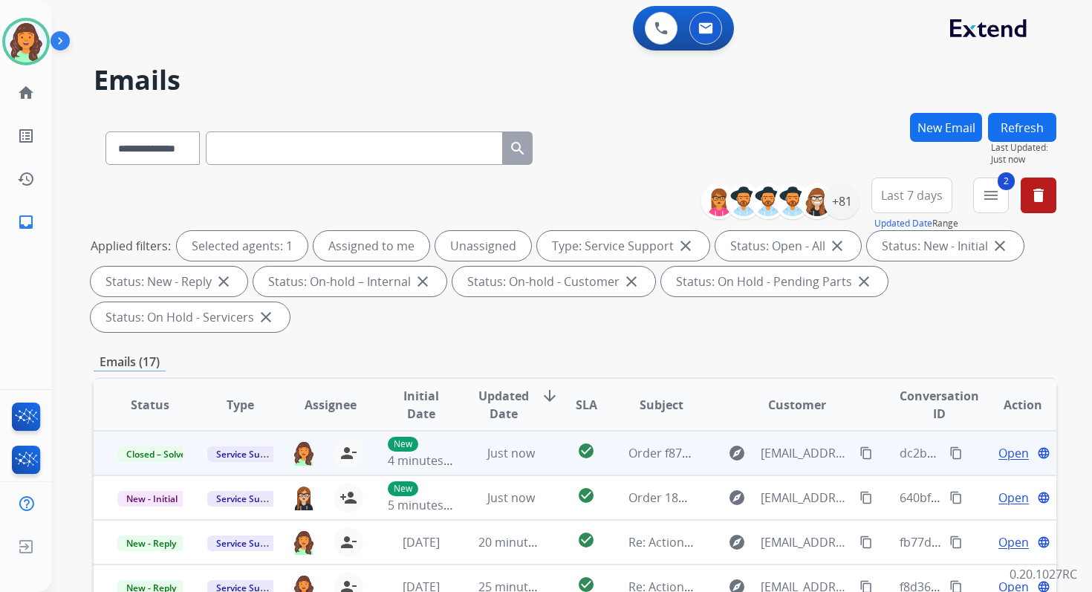
click at [1026, 118] on button "Refresh" at bounding box center [1022, 127] width 68 height 29
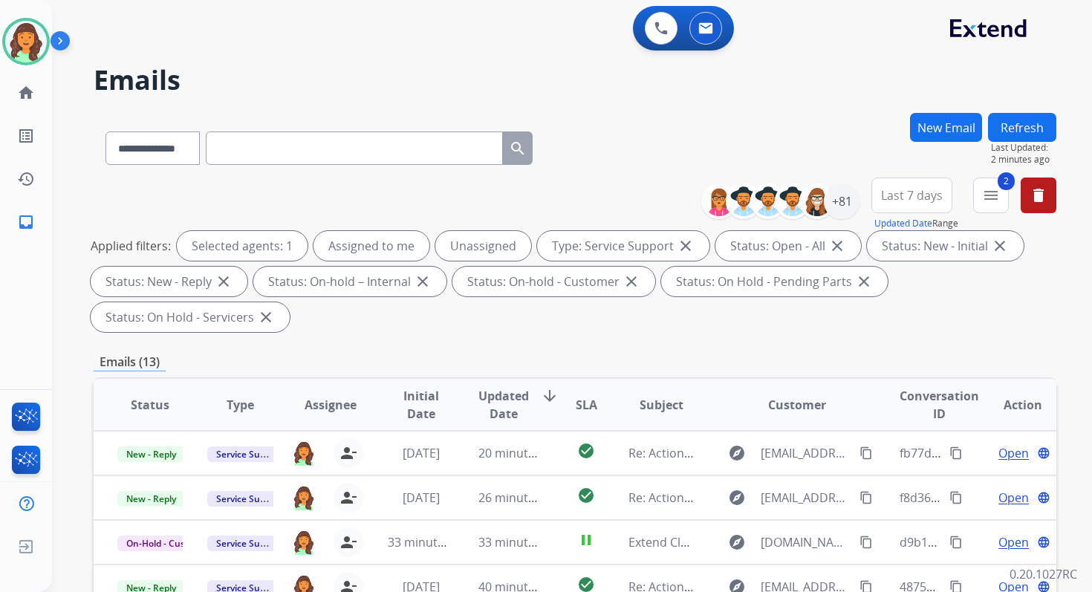
click at [550, 356] on div "Emails (13)" at bounding box center [575, 362] width 962 height 19
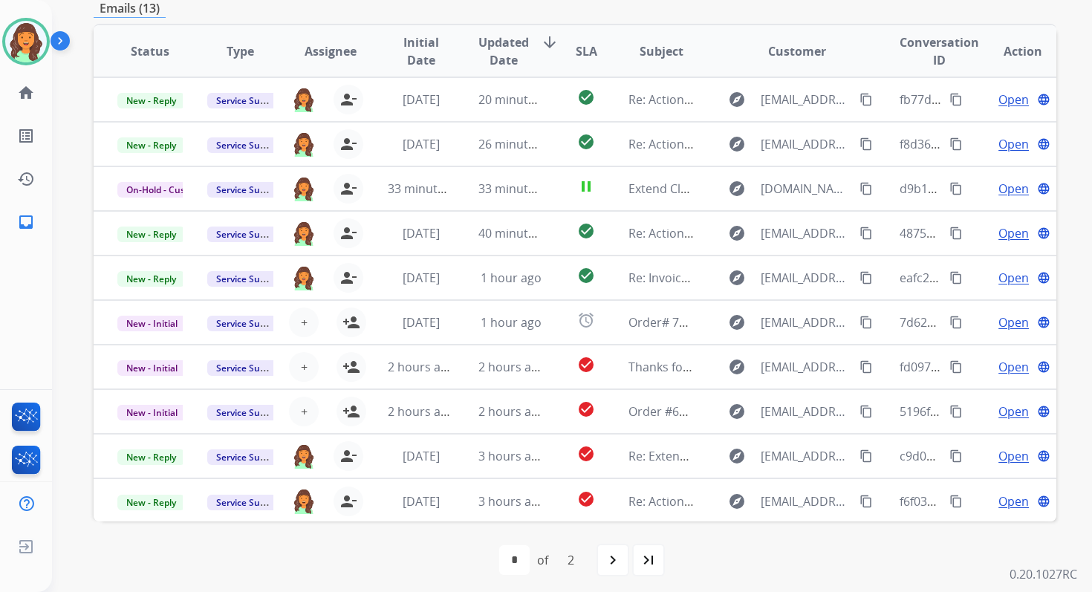
scroll to position [360, 0]
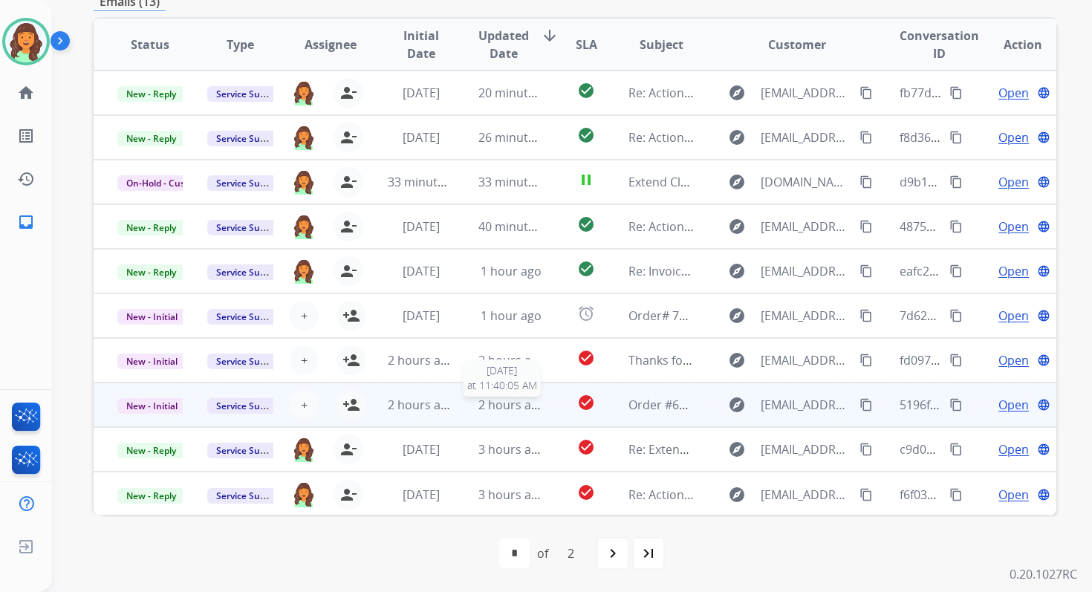
click at [478, 414] on td "2 hours ago 9/15/2025 at 11:40:05 AM" at bounding box center [499, 404] width 90 height 45
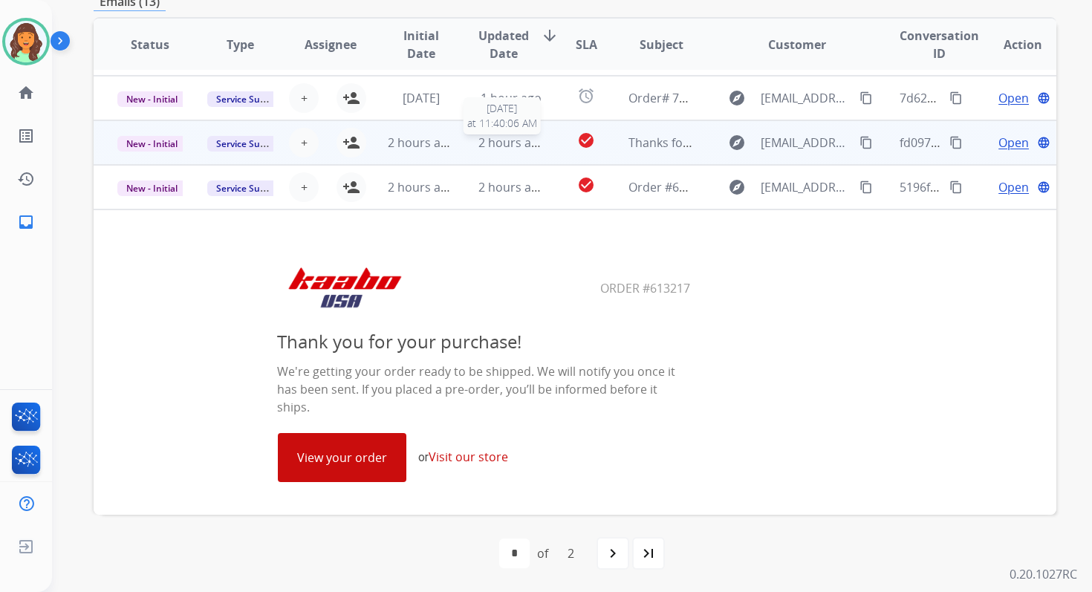
click at [506, 134] on span "2 hours ago" at bounding box center [511, 142] width 67 height 16
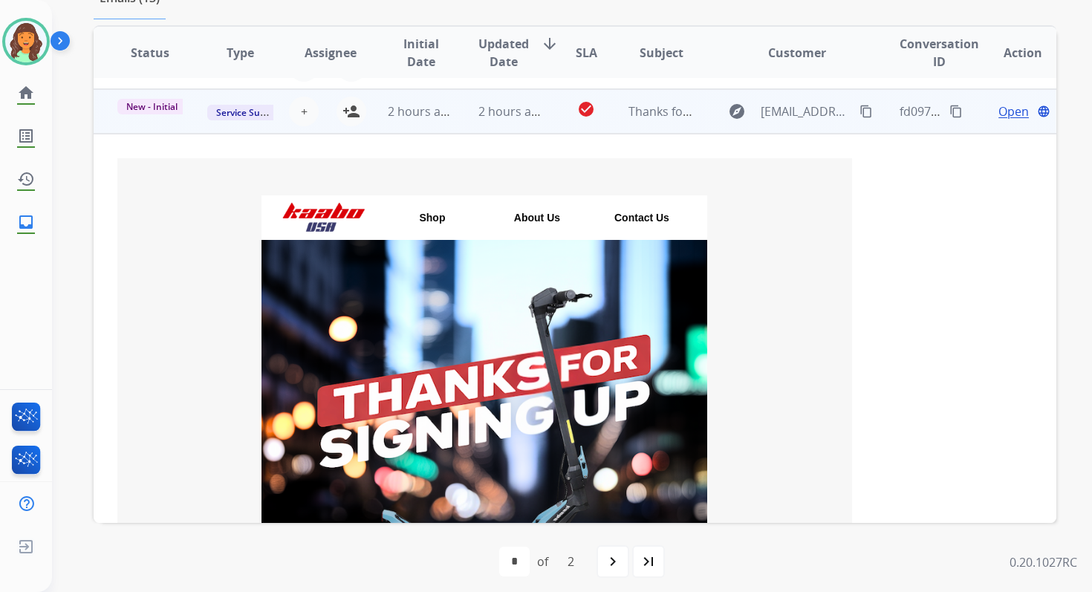
scroll to position [267, 0]
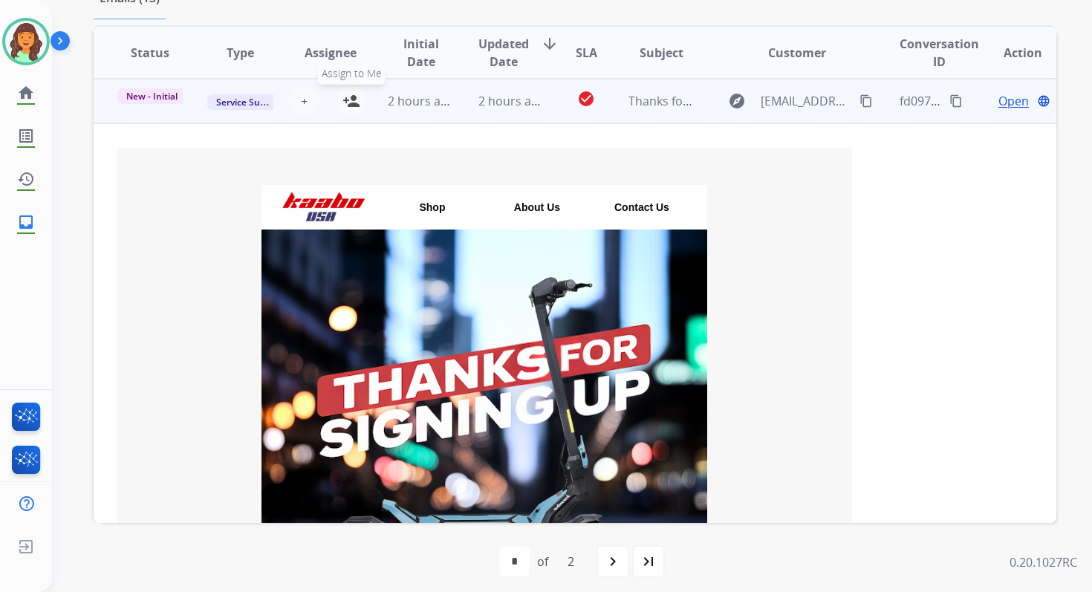
click at [351, 101] on mat-icon "person_add" at bounding box center [351, 101] width 18 height 18
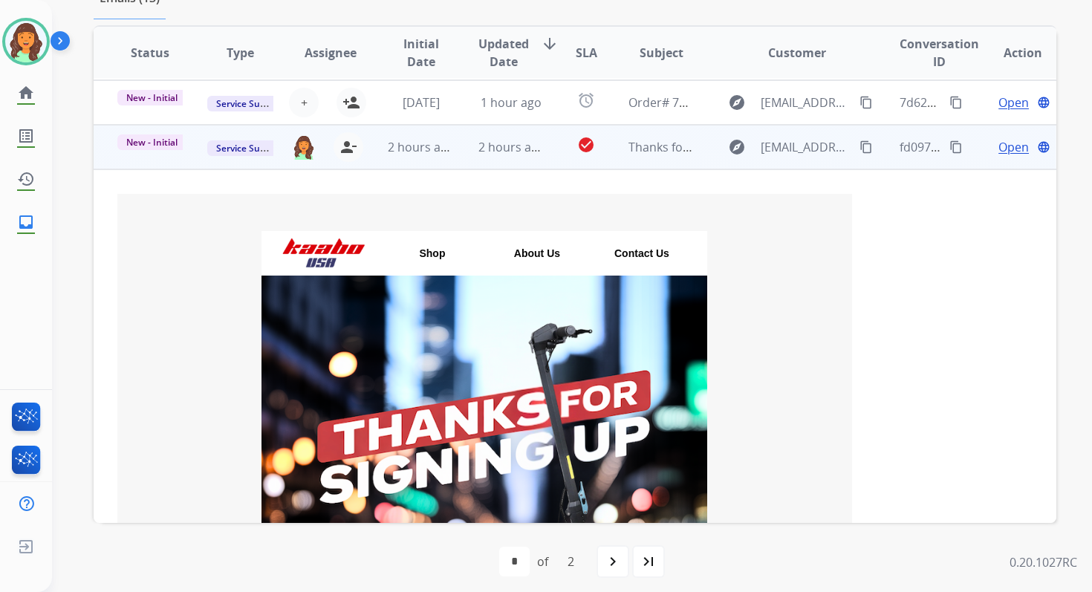
scroll to position [137, 0]
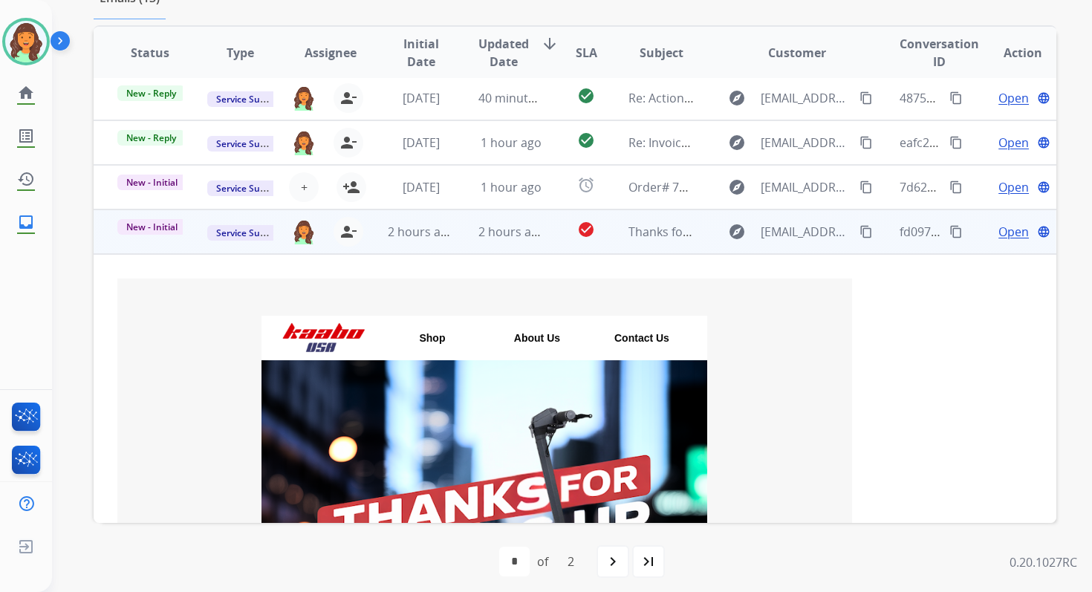
click at [171, 230] on span "New - Initial" at bounding box center [151, 227] width 69 height 16
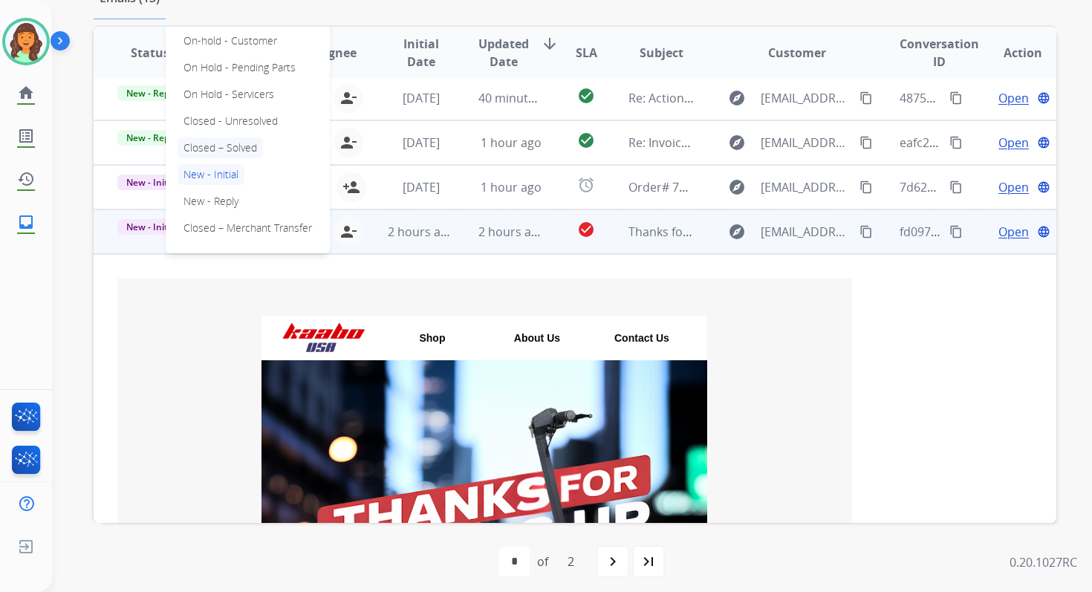
click at [224, 147] on p "Closed – Solved" at bounding box center [219, 147] width 85 height 21
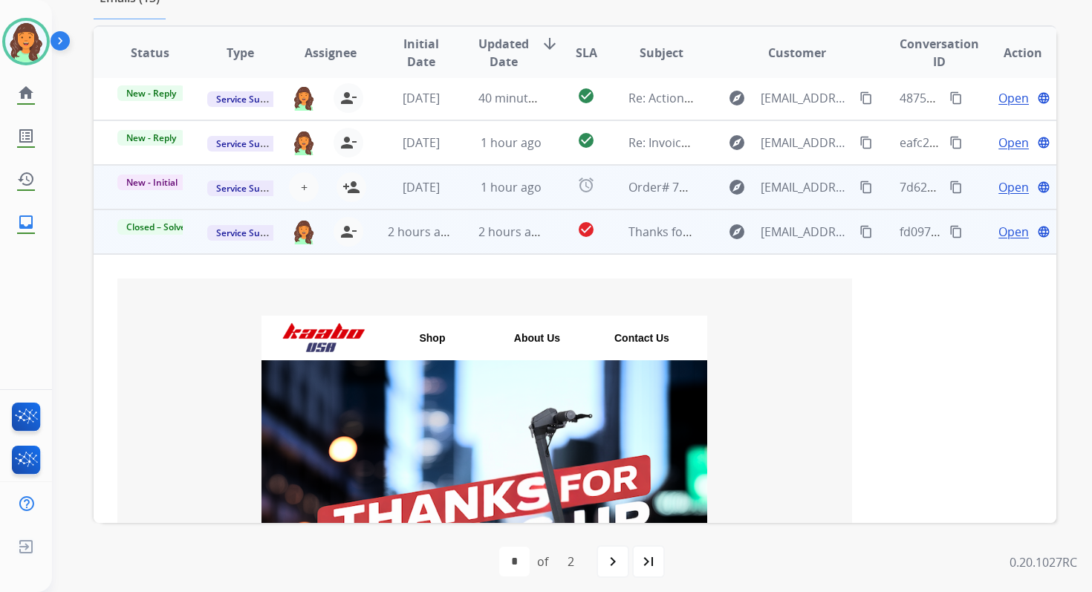
click at [544, 183] on td "alarm" at bounding box center [574, 187] width 60 height 45
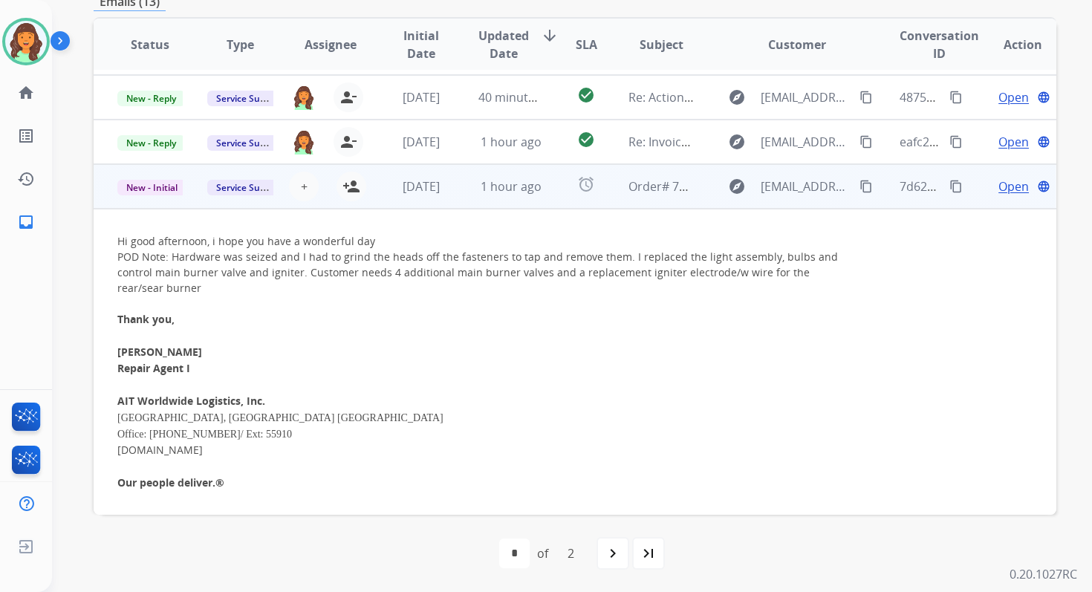
scroll to position [126, 0]
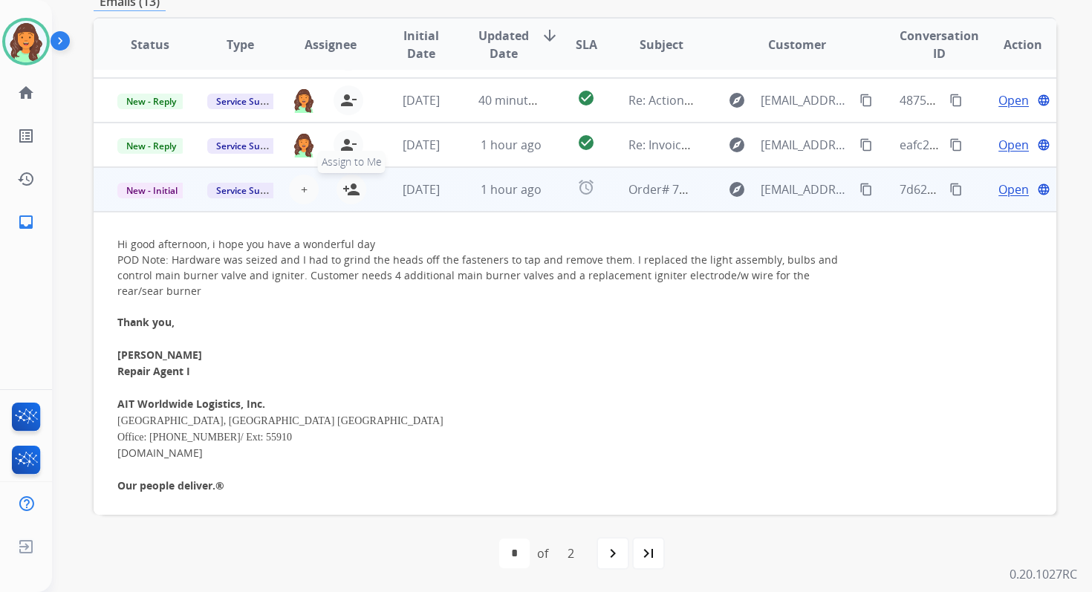
click at [348, 186] on mat-icon "person_add" at bounding box center [351, 189] width 18 height 18
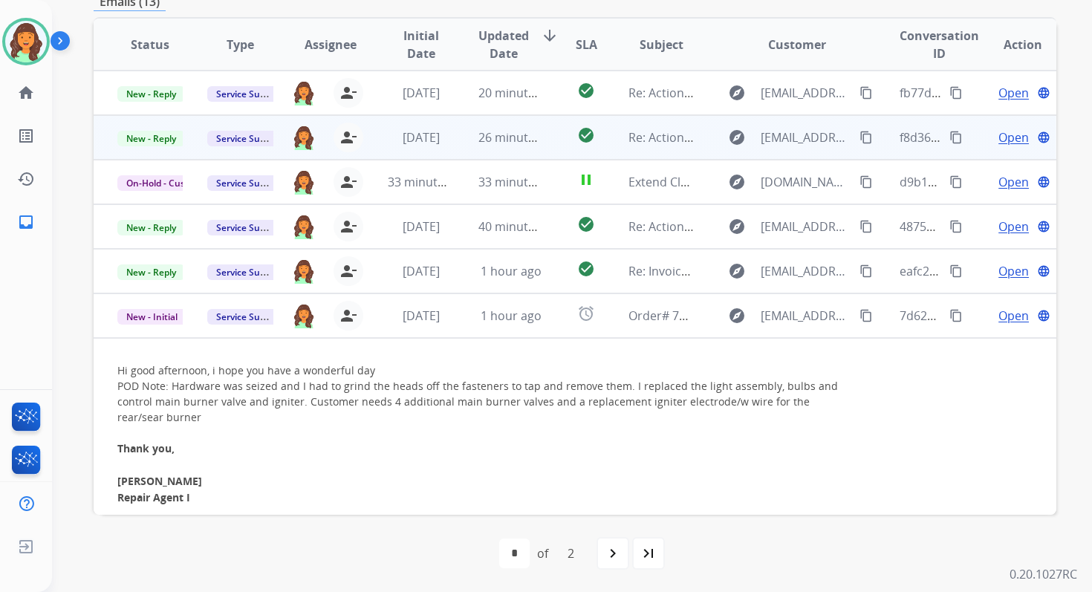
click at [488, 125] on td "26 minutes ago" at bounding box center [499, 137] width 90 height 45
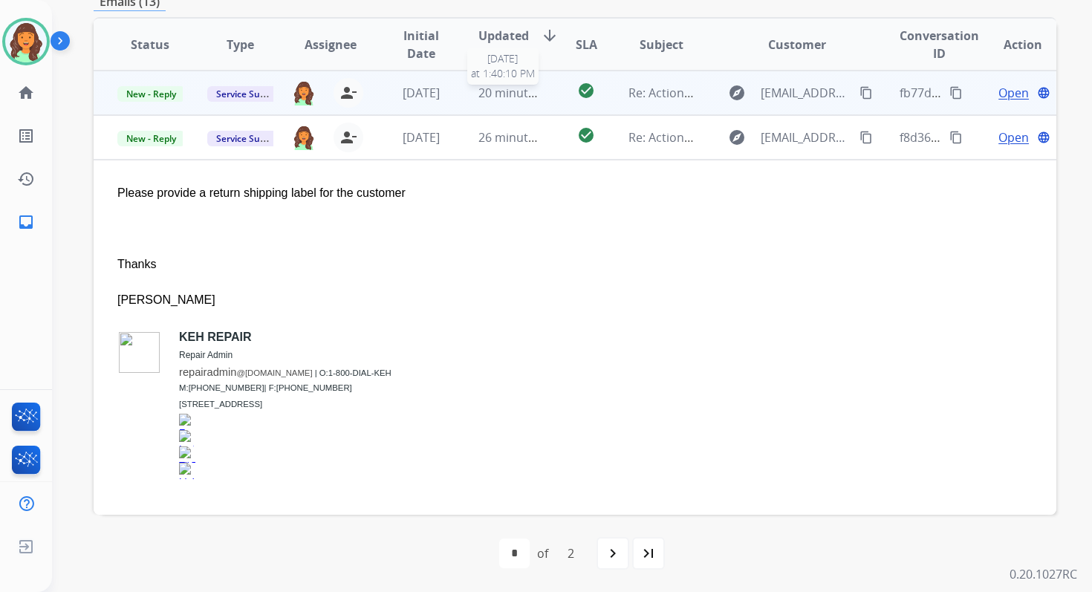
click at [506, 94] on span "20 minutes ago" at bounding box center [521, 93] width 86 height 16
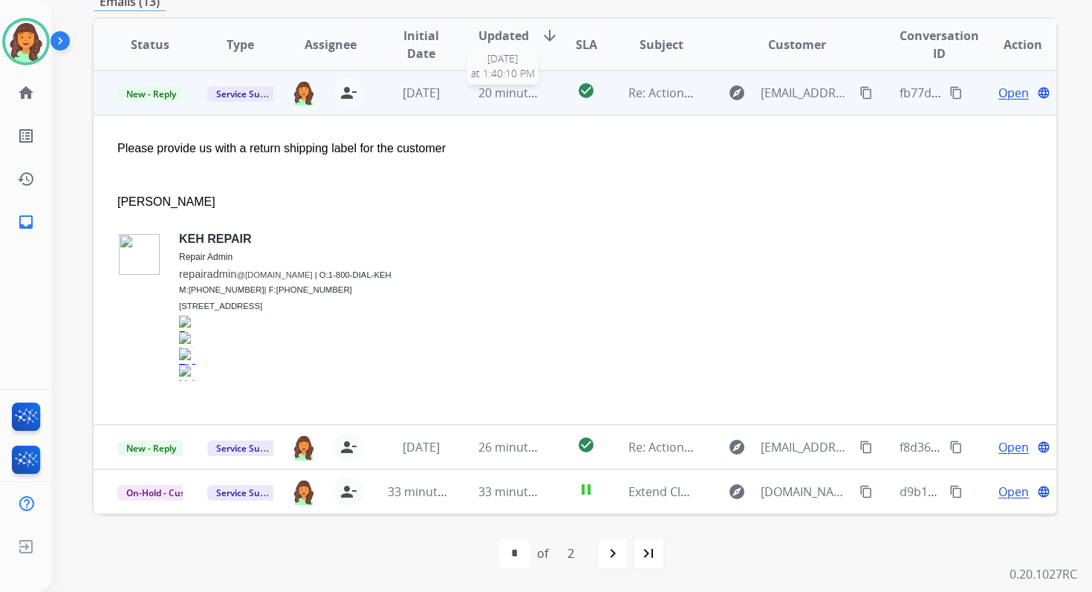
click at [529, 97] on span "20 minutes ago" at bounding box center [521, 93] width 86 height 16
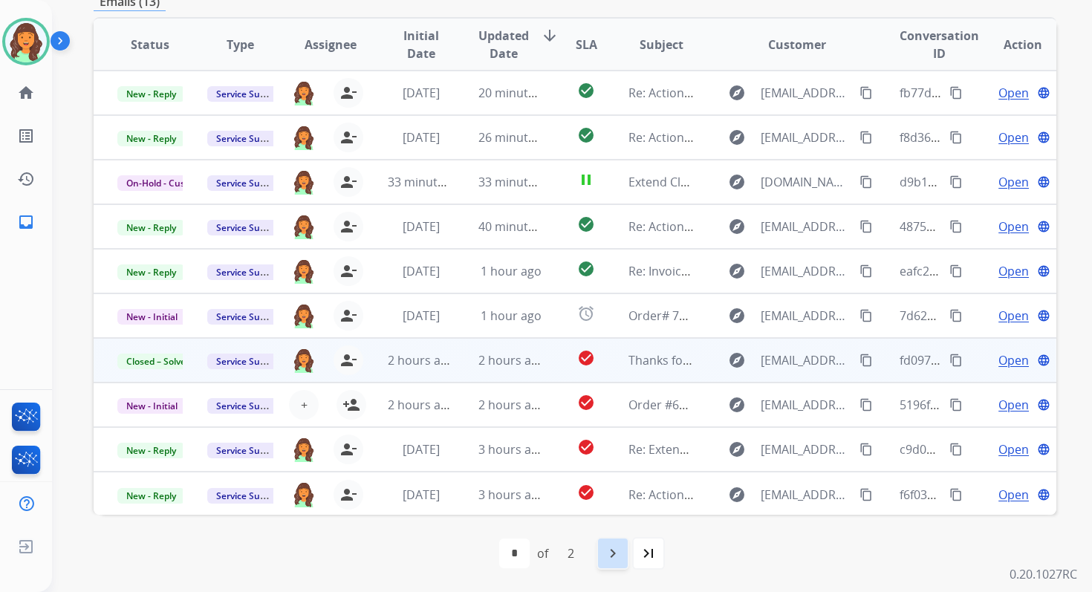
click at [611, 553] on mat-icon "navigate_next" at bounding box center [613, 553] width 18 height 18
select select "*"
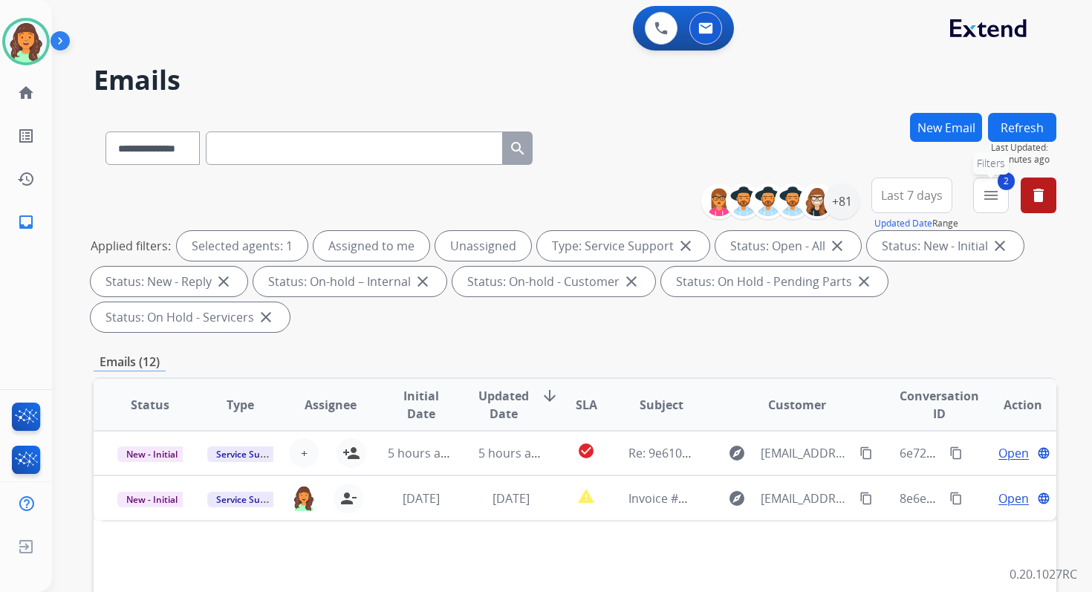
click at [980, 201] on button "2 menu Filters" at bounding box center [991, 195] width 36 height 36
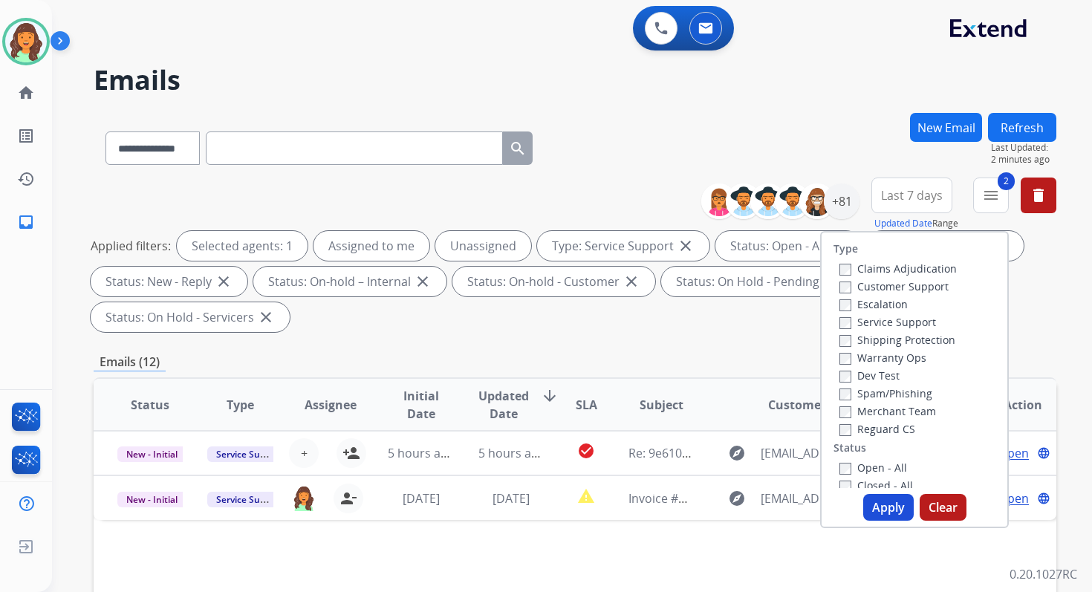
click at [891, 497] on button "Apply" at bounding box center [888, 507] width 50 height 27
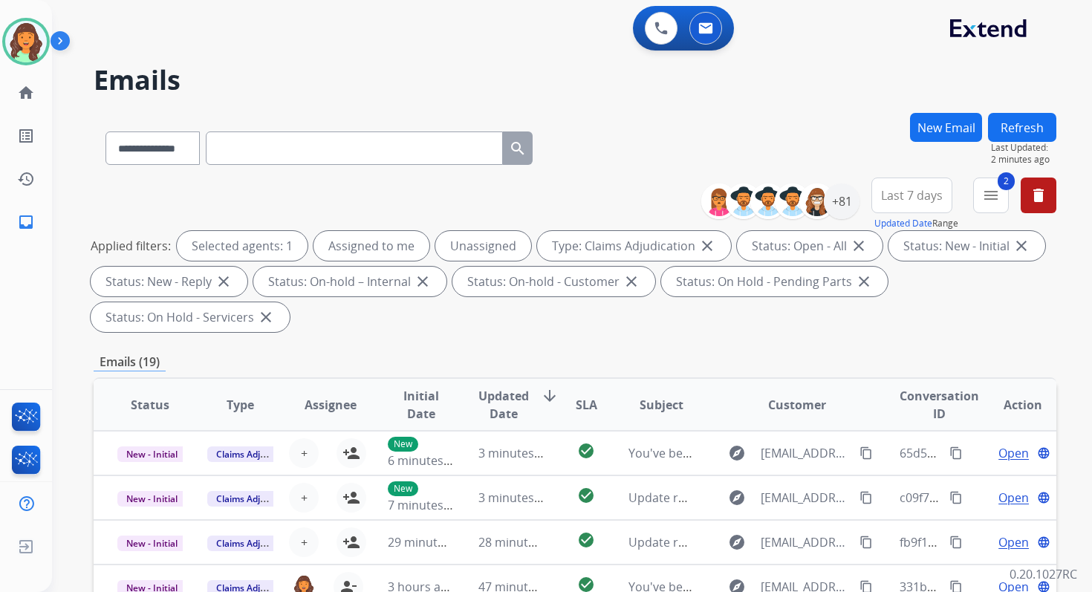
scroll to position [360, 0]
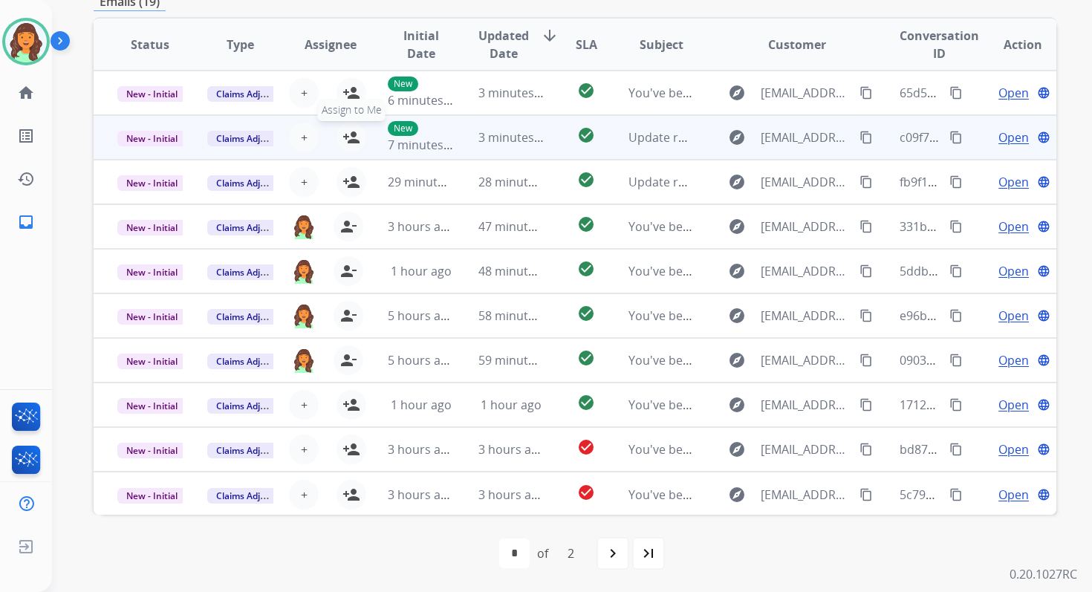
click at [355, 137] on mat-icon "person_add" at bounding box center [351, 137] width 18 height 18
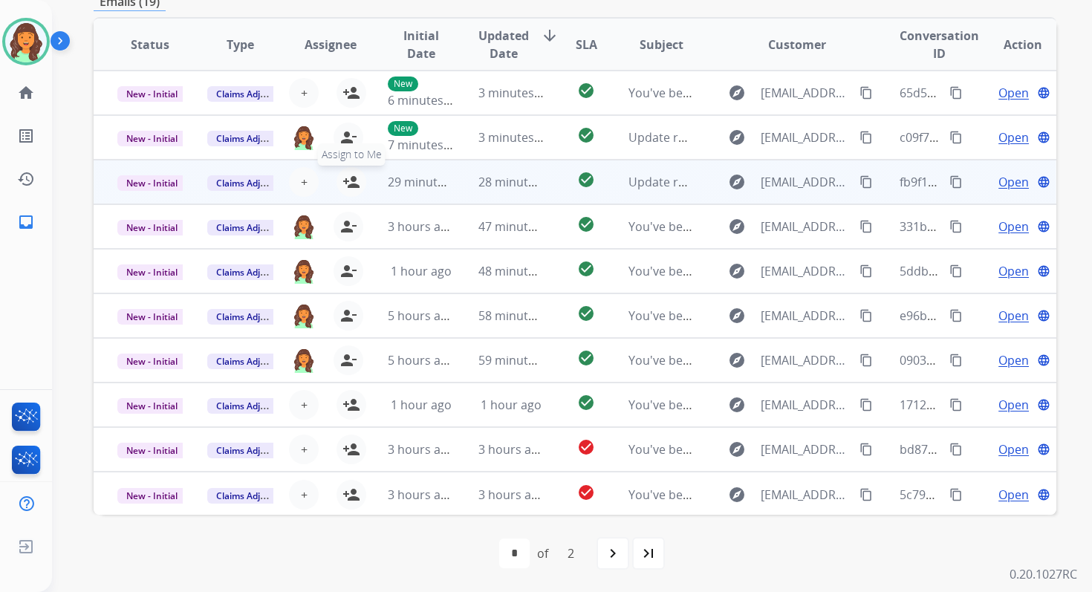
click at [354, 184] on mat-icon "person_add" at bounding box center [351, 182] width 18 height 18
click at [163, 180] on span "New - Initial" at bounding box center [151, 183] width 69 height 16
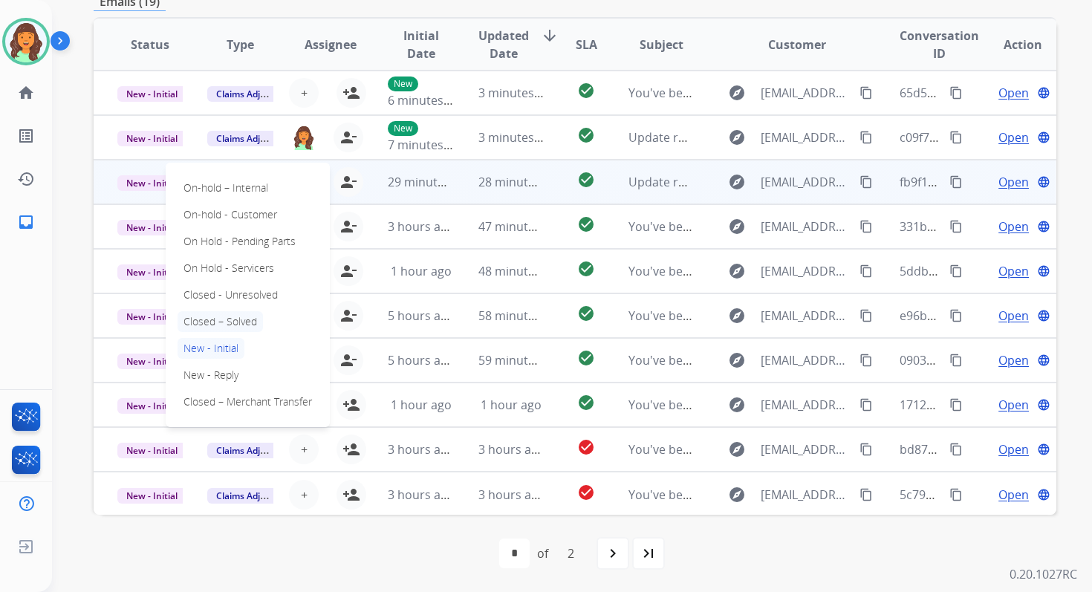
click at [226, 321] on p "Closed – Solved" at bounding box center [219, 321] width 85 height 21
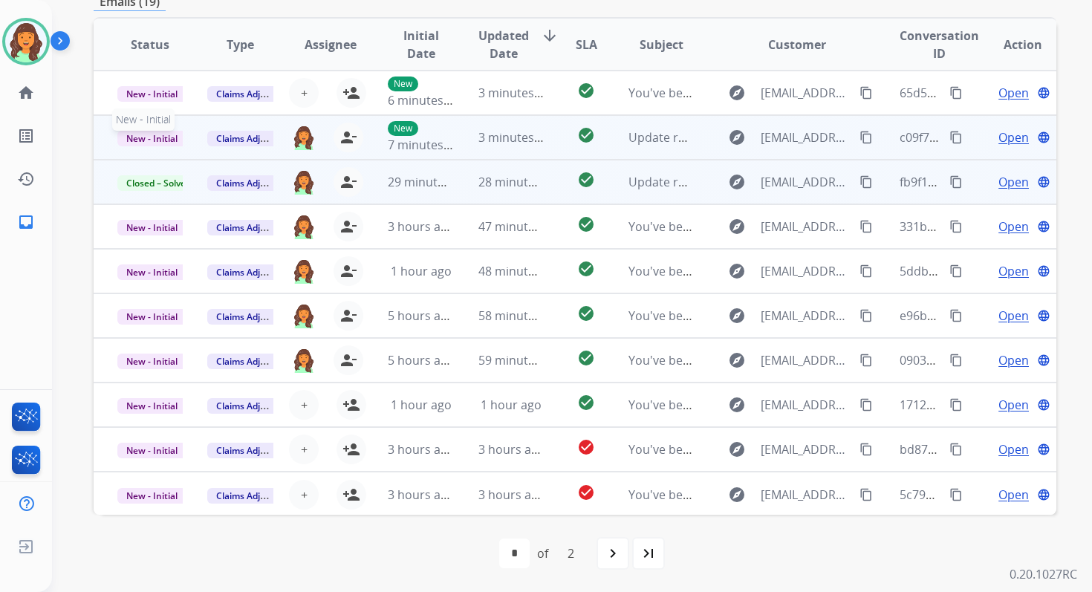
click at [171, 134] on span "New - Initial" at bounding box center [151, 139] width 69 height 16
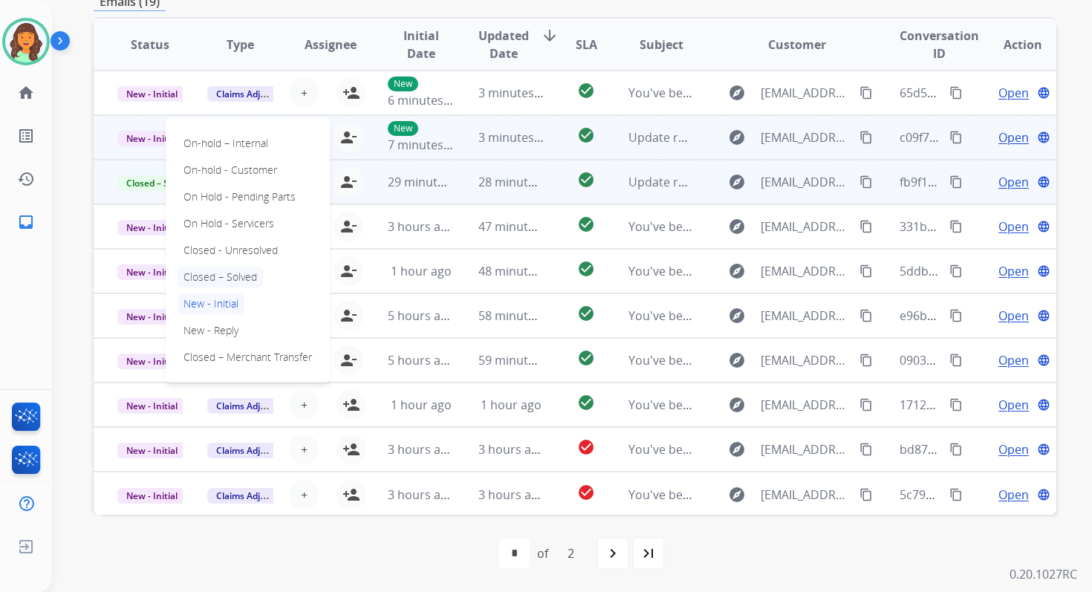
click at [226, 271] on p "Closed – Solved" at bounding box center [219, 277] width 85 height 21
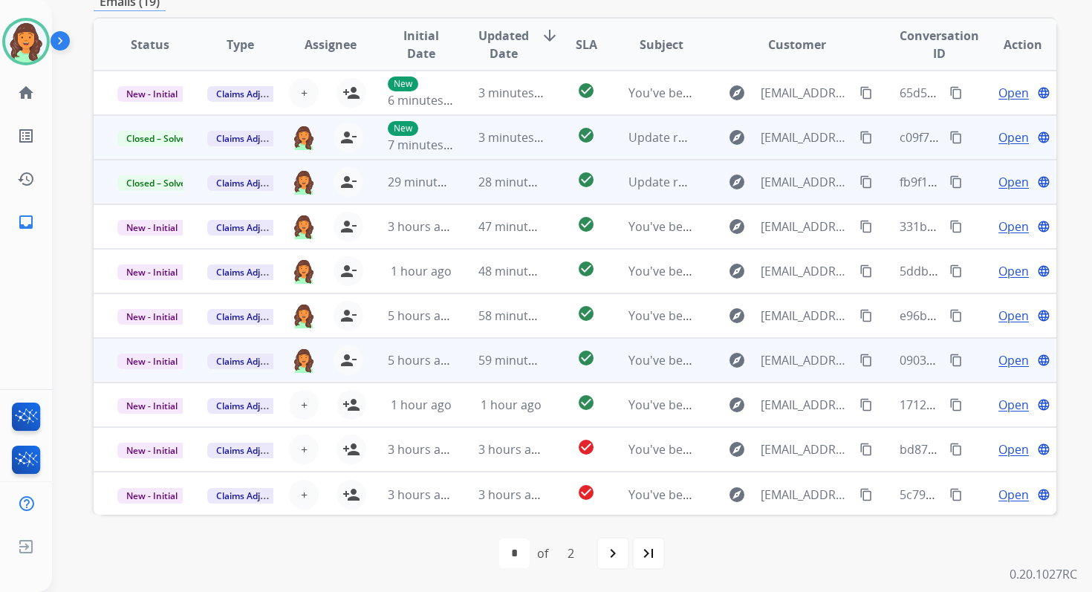
click at [454, 349] on td "59 minutes ago" at bounding box center [499, 360] width 90 height 45
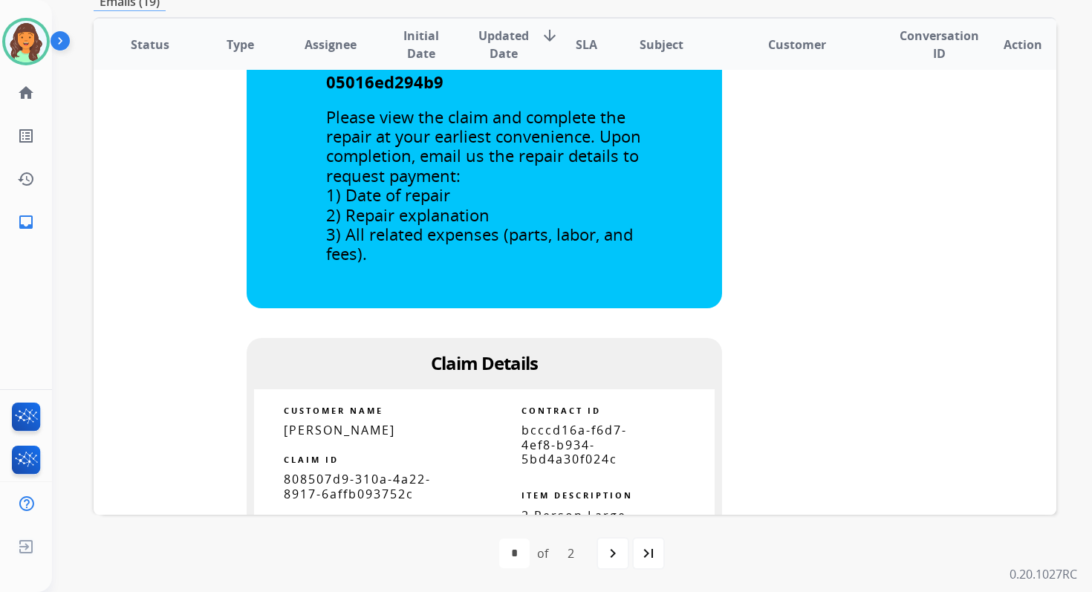
scroll to position [904, 0]
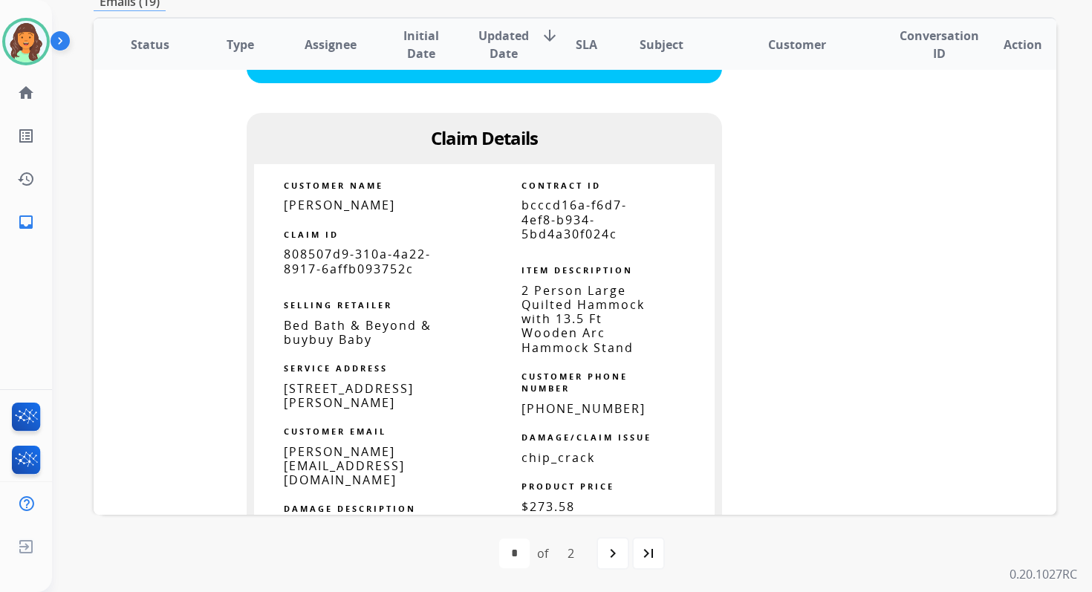
click at [563, 230] on span "bcccd16a-f6d7-4ef8-b934-5bd4a30f024c" at bounding box center [573, 219] width 105 height 45
copy tbody
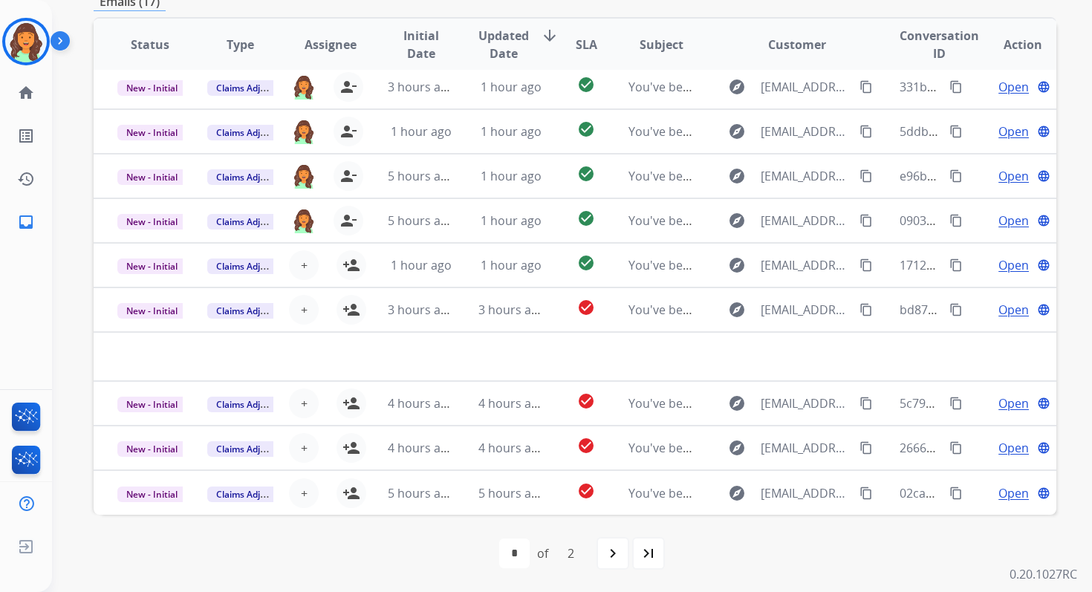
scroll to position [50, 0]
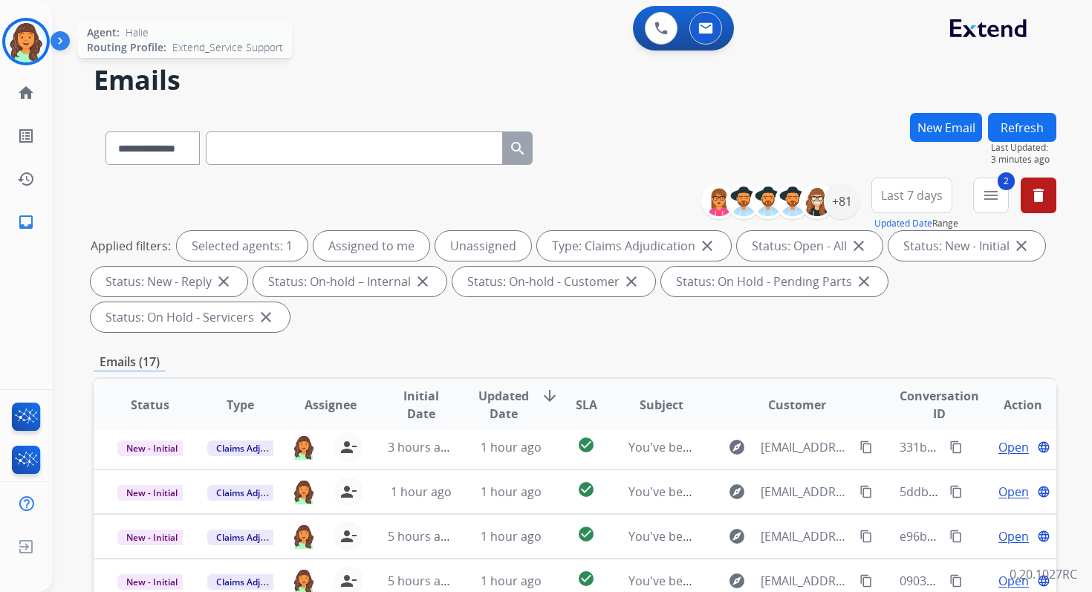
click at [16, 41] on img at bounding box center [26, 42] width 42 height 42
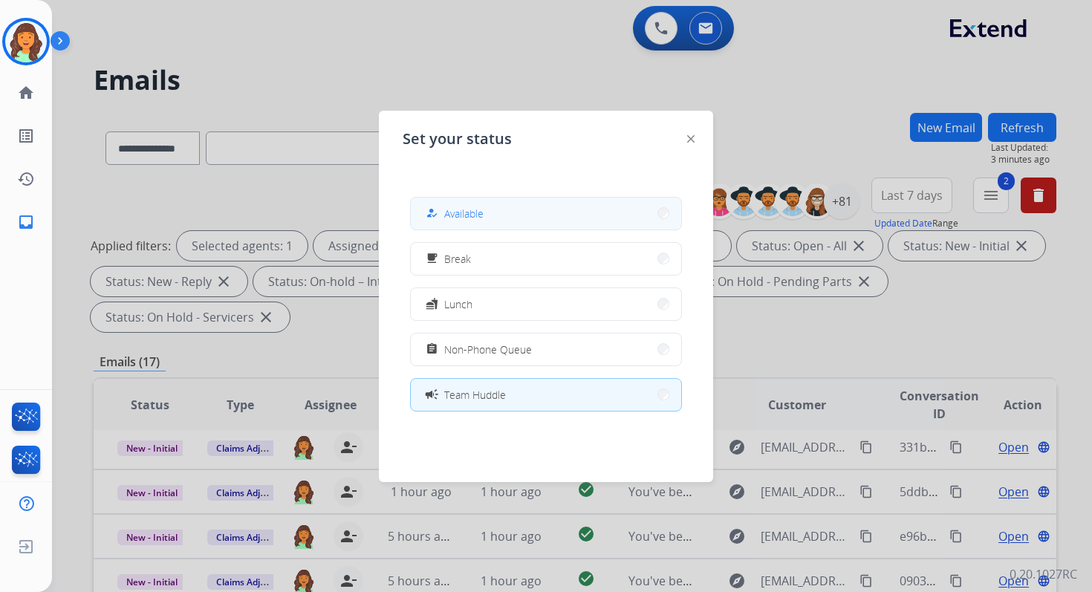
click at [487, 203] on button "how_to_reg Available" at bounding box center [546, 214] width 270 height 32
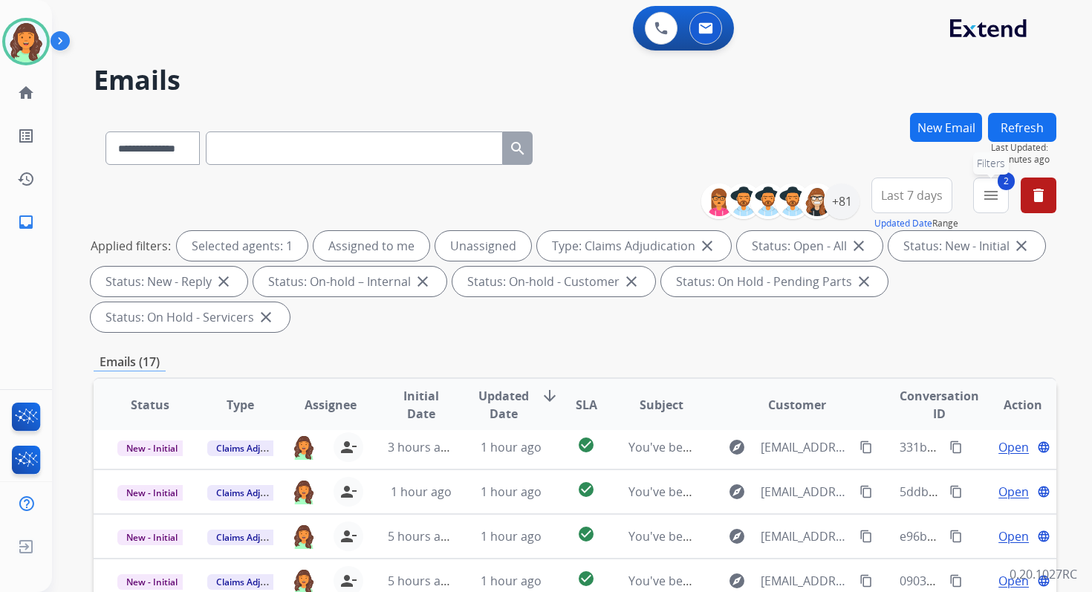
click at [991, 205] on button "2 menu Filters" at bounding box center [991, 195] width 36 height 36
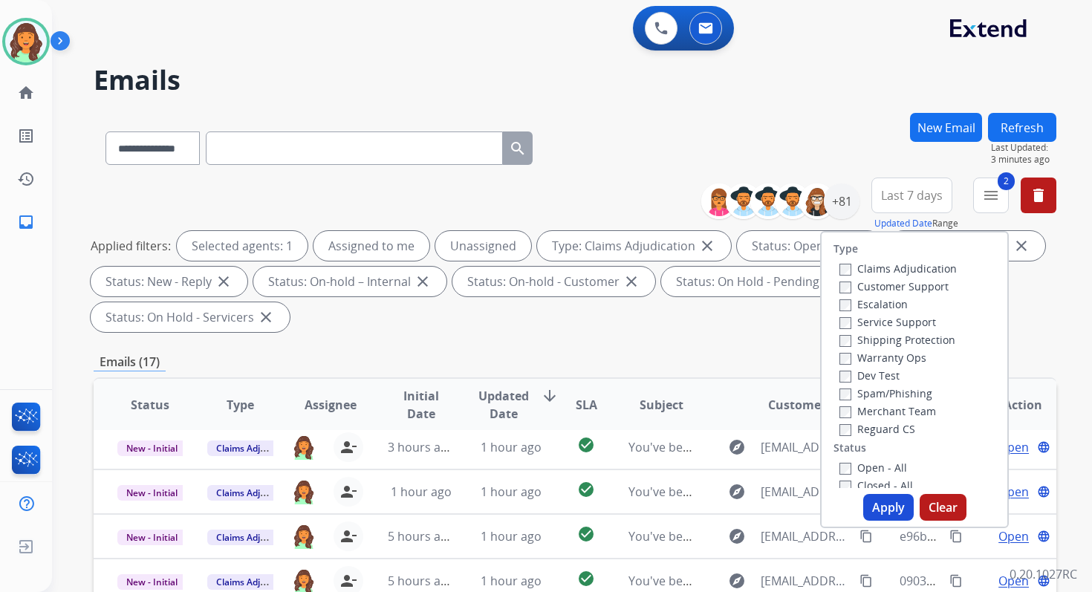
click at [882, 512] on button "Apply" at bounding box center [888, 507] width 50 height 27
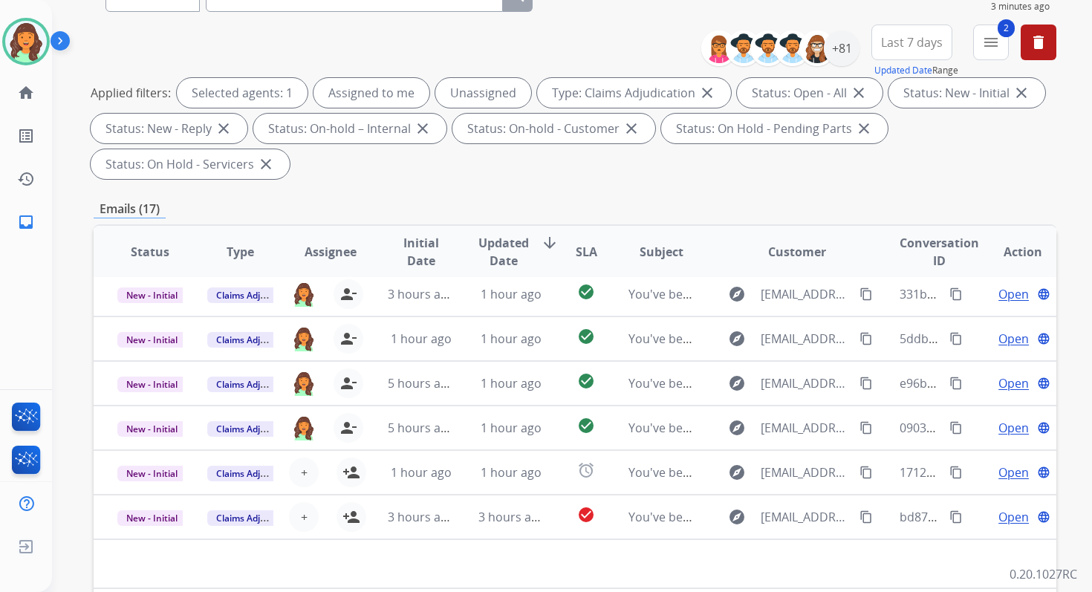
scroll to position [360, 0]
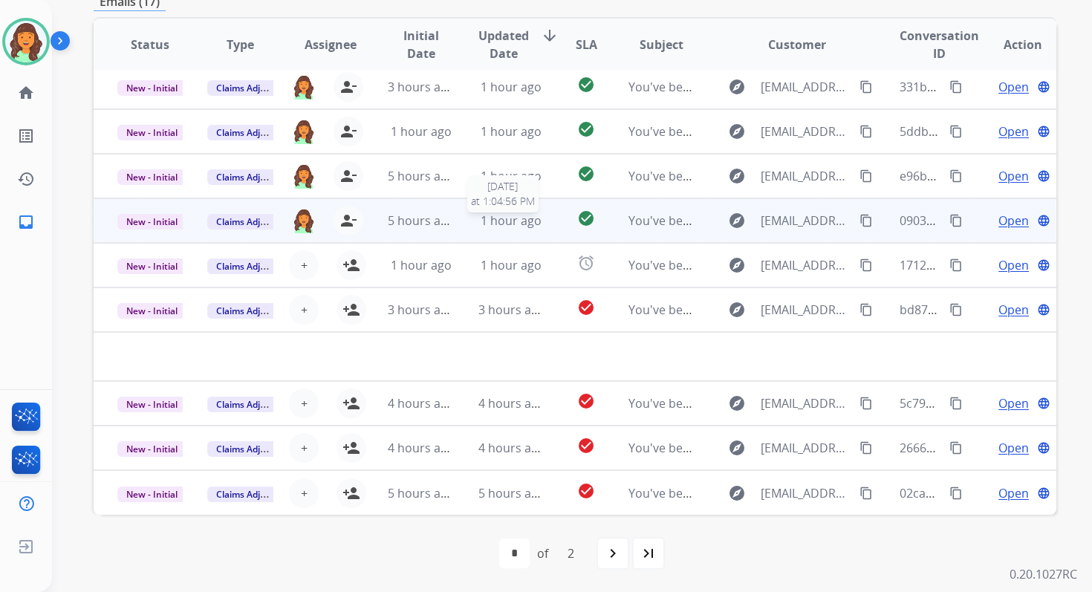
click at [492, 214] on span "1 hour ago" at bounding box center [510, 220] width 61 height 16
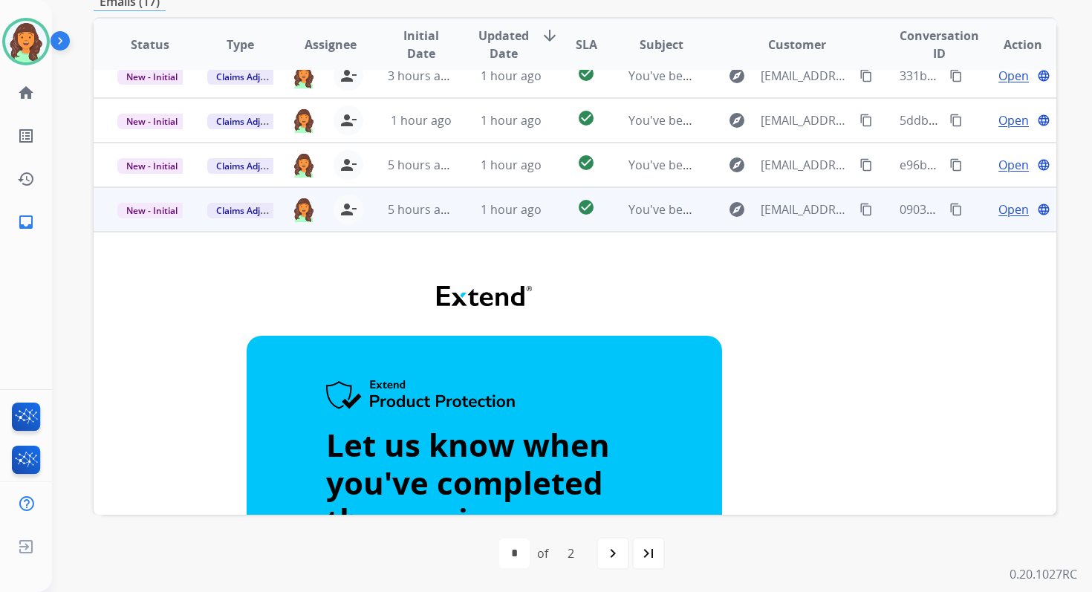
scroll to position [0, 0]
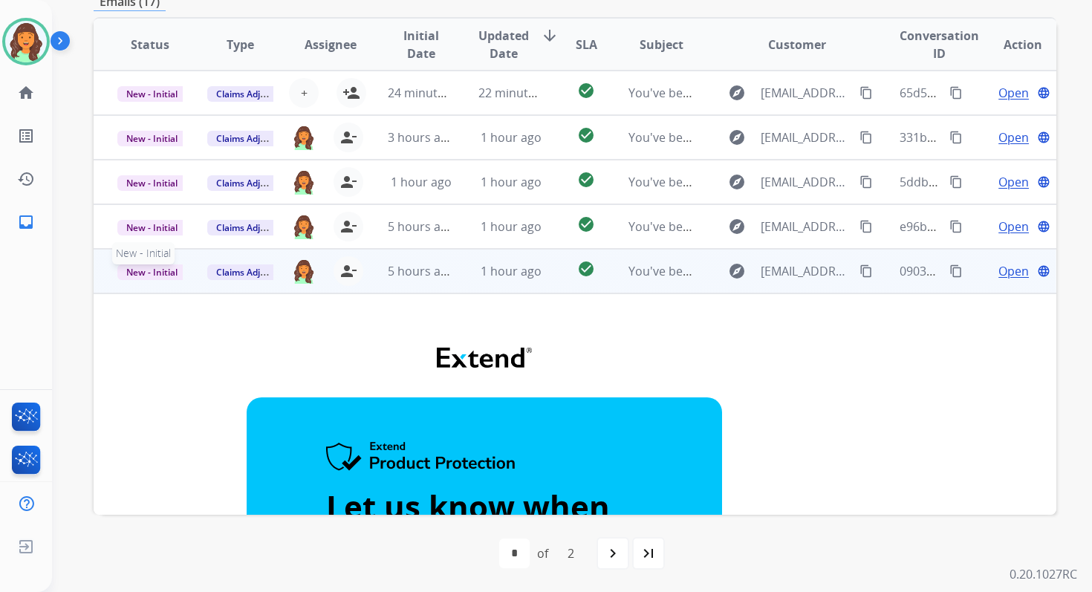
click at [157, 272] on span "New - Initial" at bounding box center [151, 272] width 69 height 16
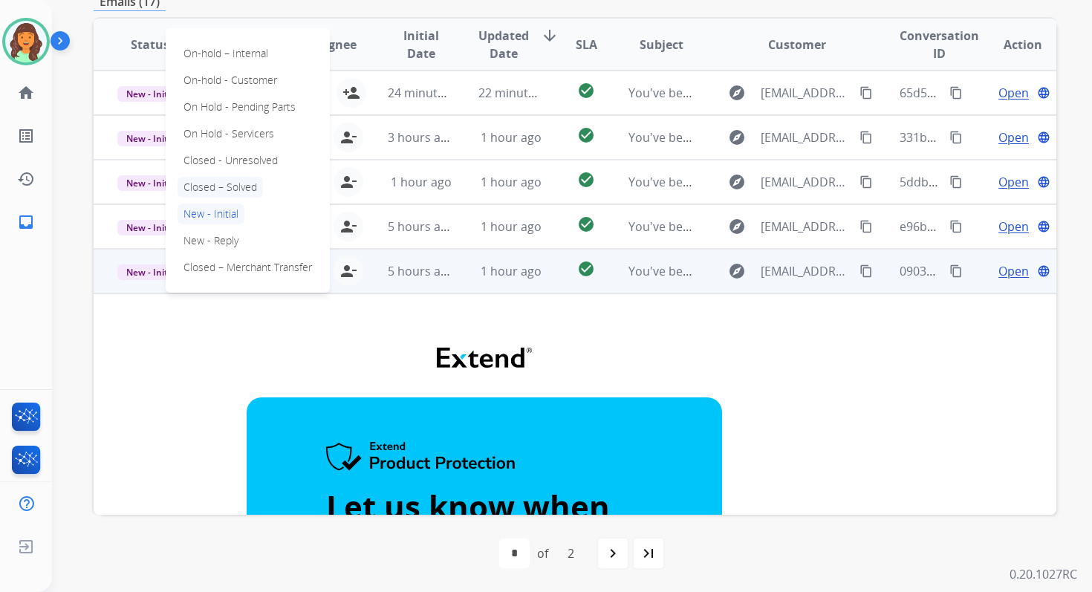
click at [231, 184] on p "Closed – Solved" at bounding box center [219, 187] width 85 height 21
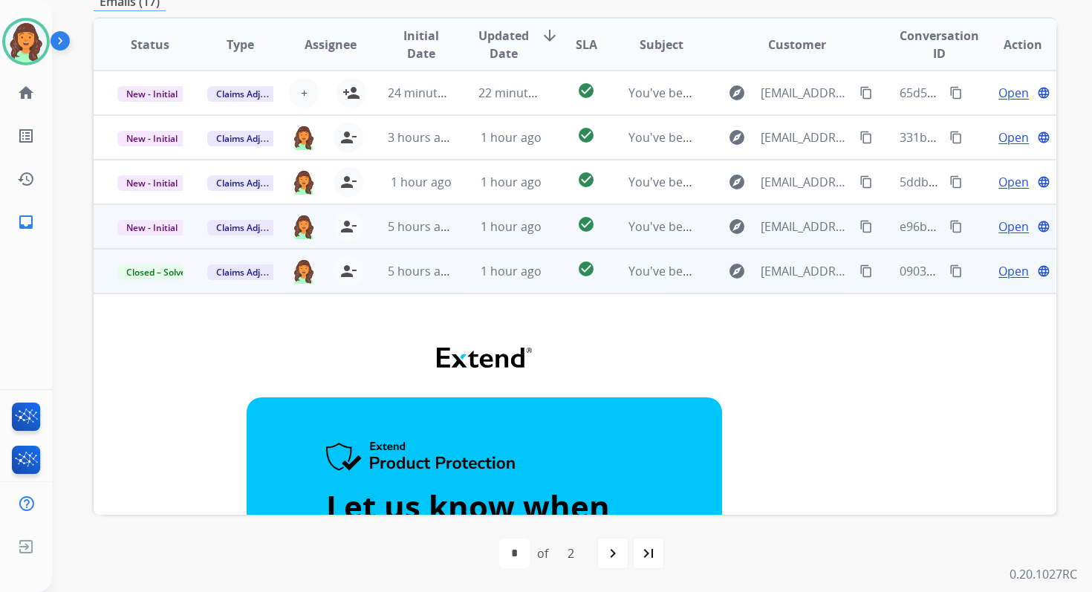
click at [470, 229] on td "1 hour ago" at bounding box center [499, 226] width 90 height 45
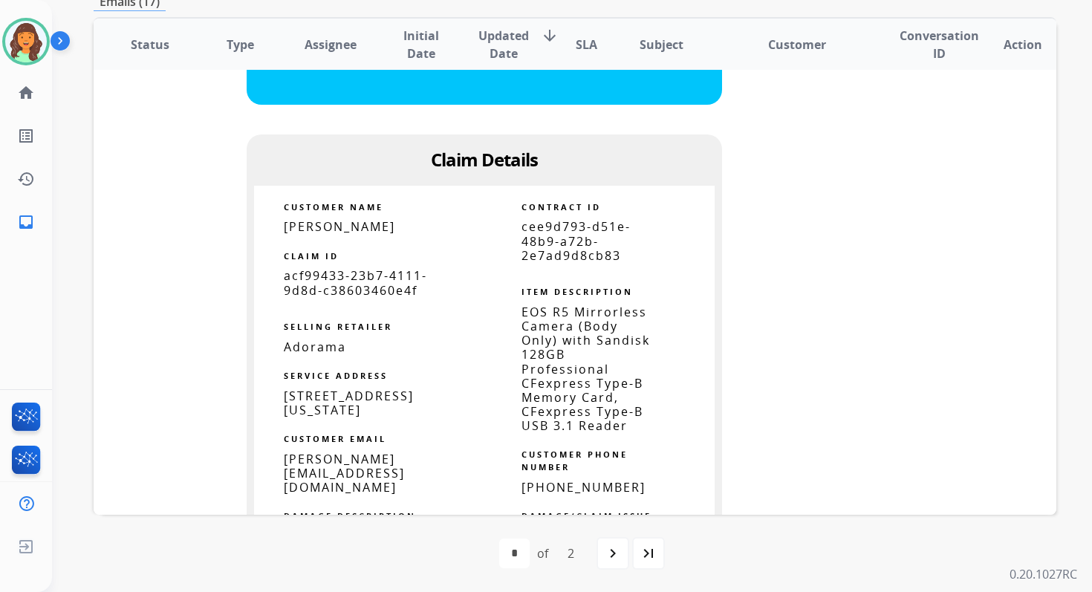
scroll to position [752, 0]
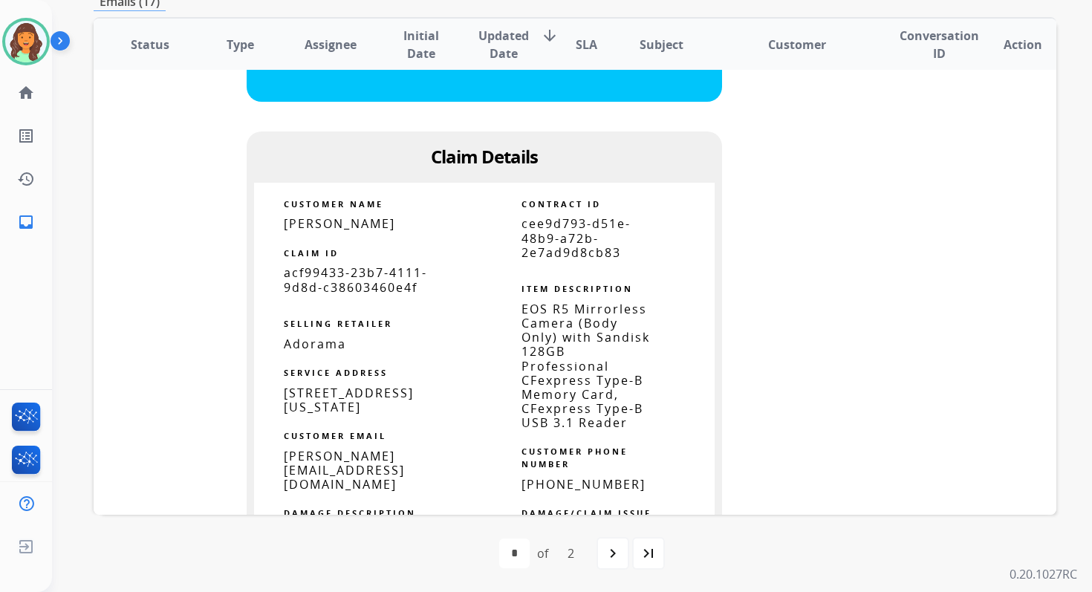
click at [568, 246] on span "cee9d793-d51e-48b9-a72b-2e7ad9d8cb83" at bounding box center [575, 237] width 109 height 45
copy tbody
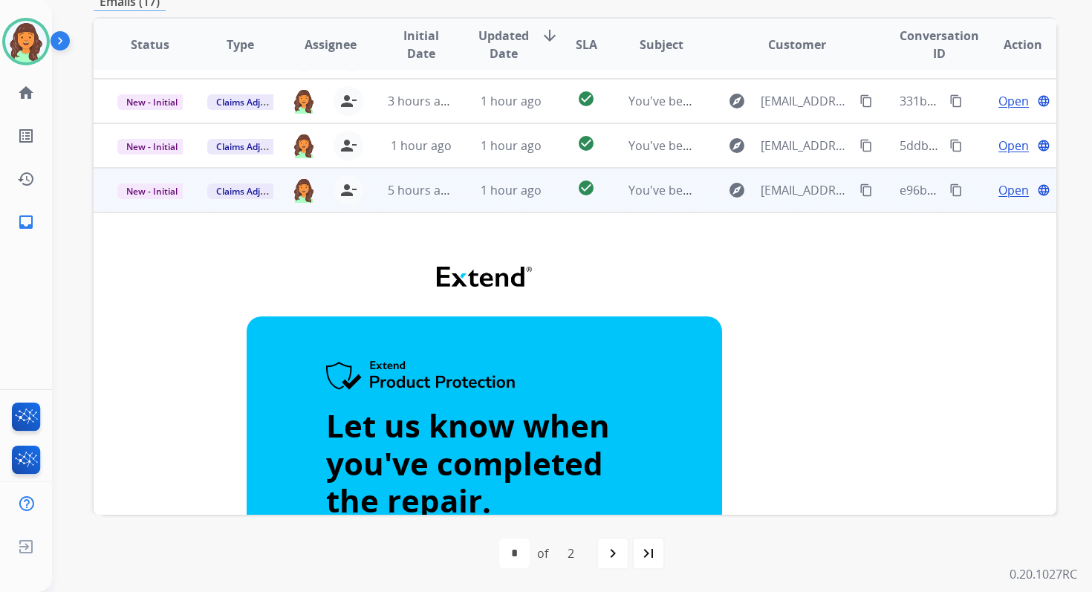
scroll to position [25, 0]
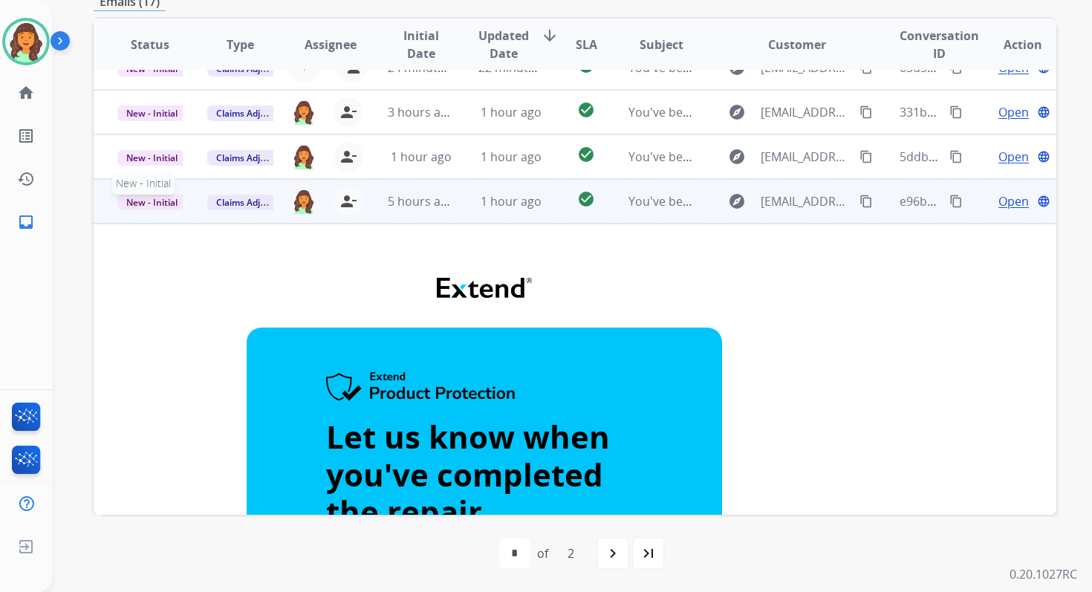
click at [157, 198] on span "New - Initial" at bounding box center [151, 203] width 69 height 16
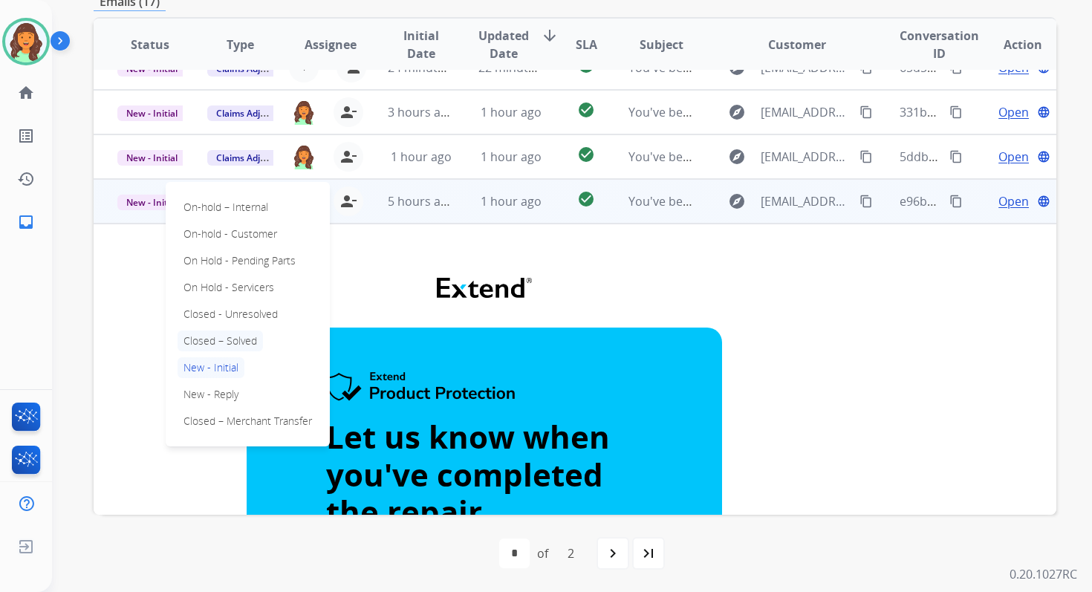
click at [238, 344] on p "Closed – Solved" at bounding box center [219, 340] width 85 height 21
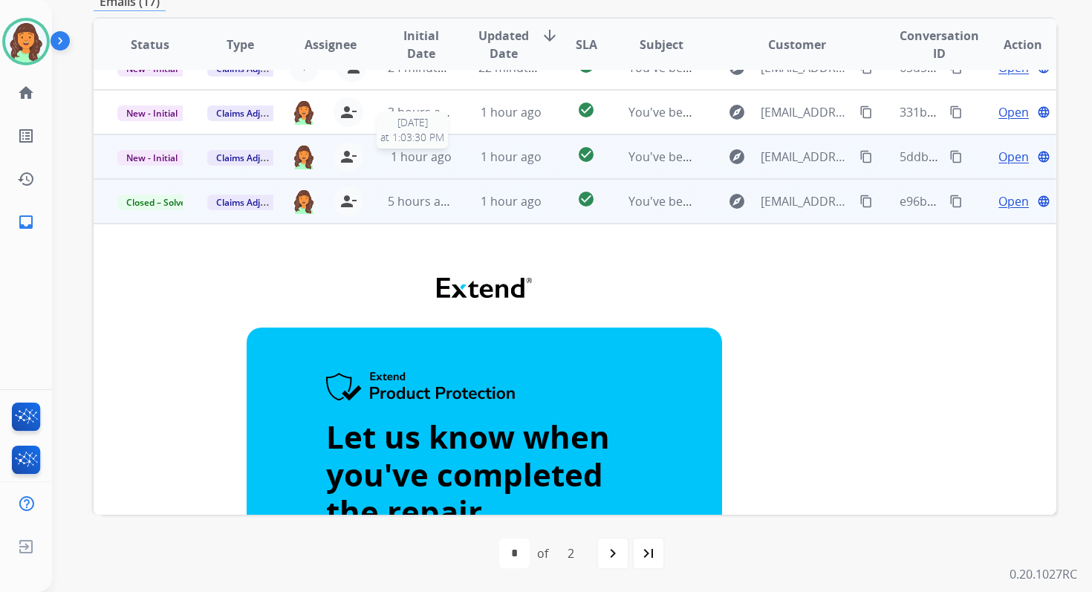
click at [443, 155] on span "1 hour ago" at bounding box center [421, 157] width 61 height 16
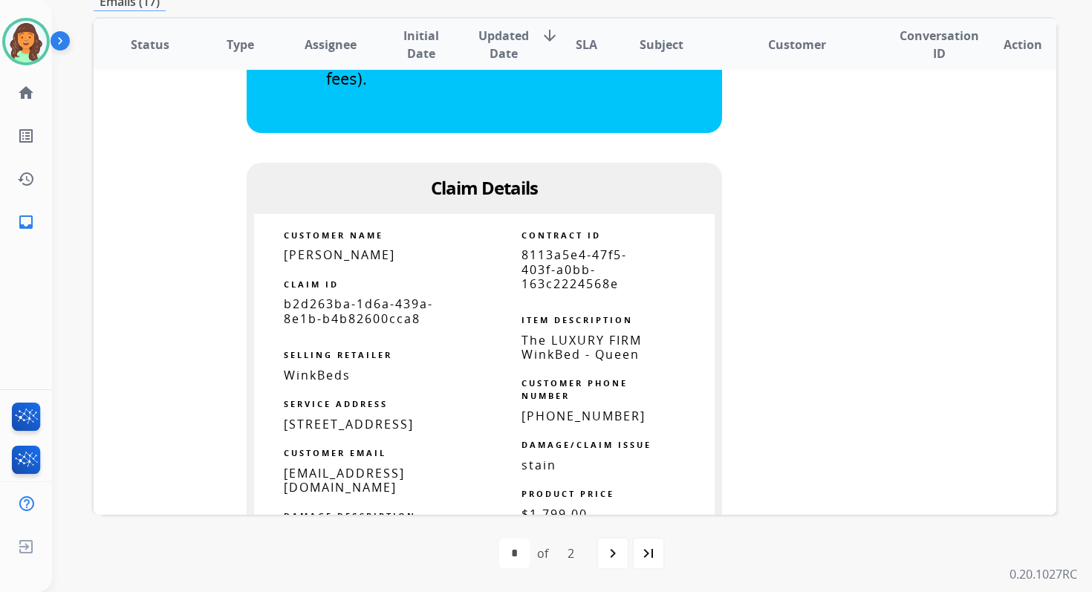
scroll to position [760, 0]
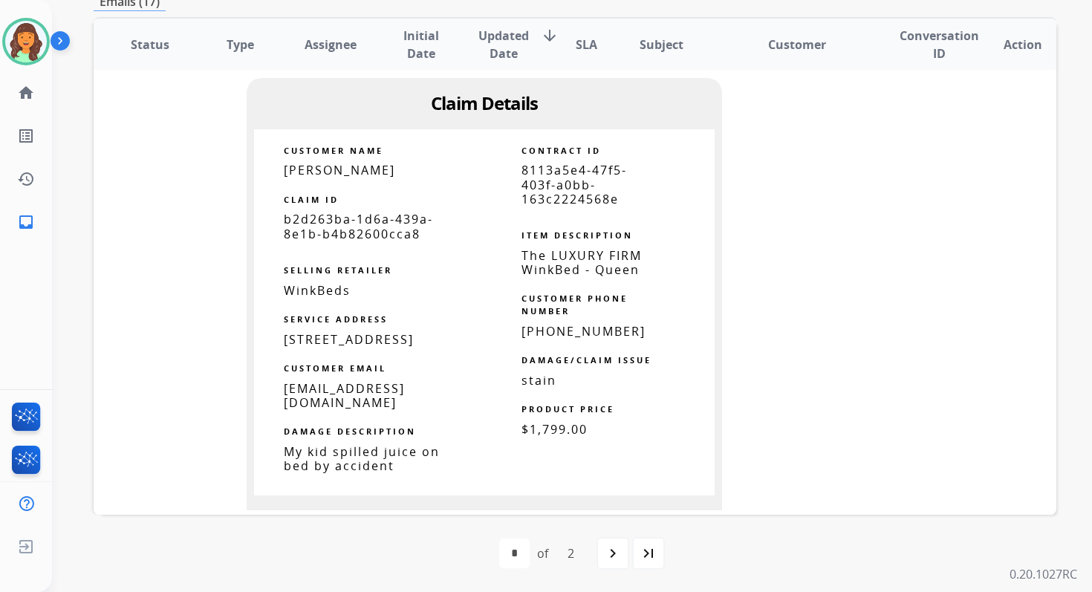
click at [552, 181] on span "8113a5e4-47f5-403f-a0bb-163c2224568e" at bounding box center [573, 184] width 105 height 45
copy tbody
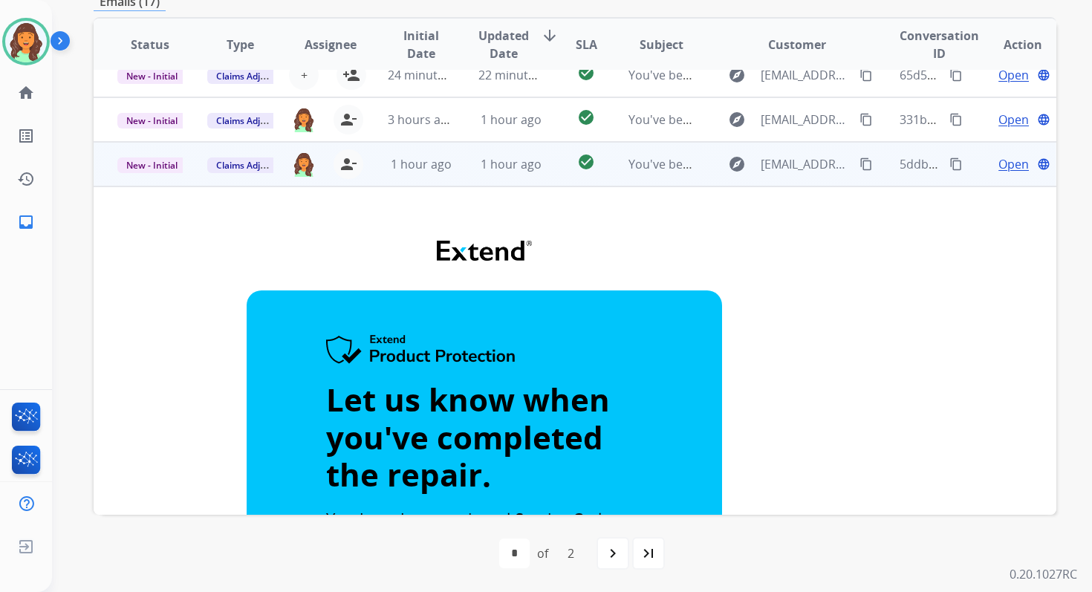
scroll to position [14, 0]
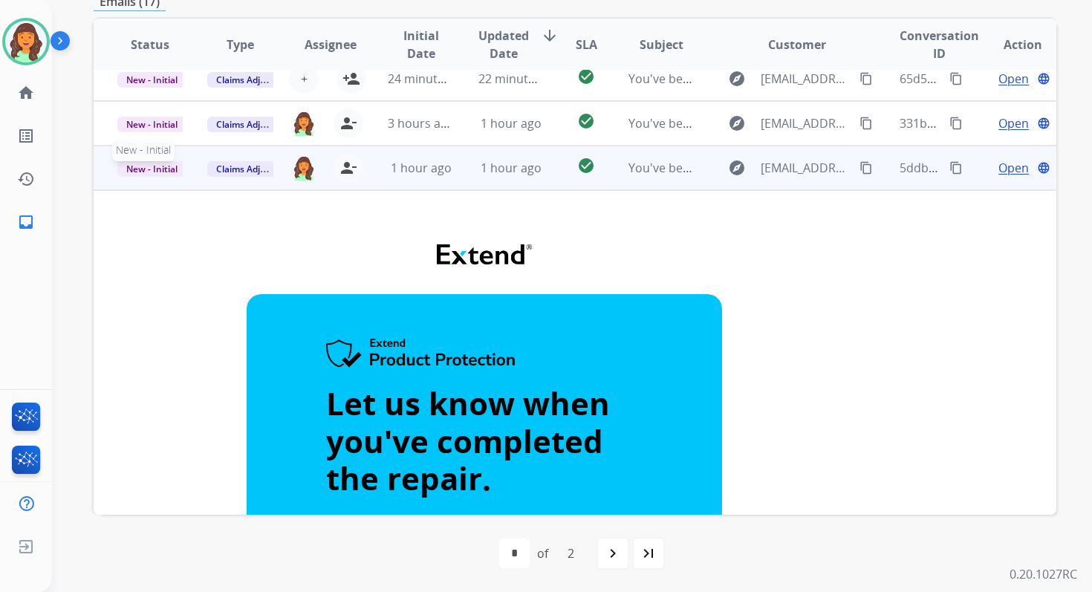
click at [164, 163] on span "New - Initial" at bounding box center [151, 169] width 69 height 16
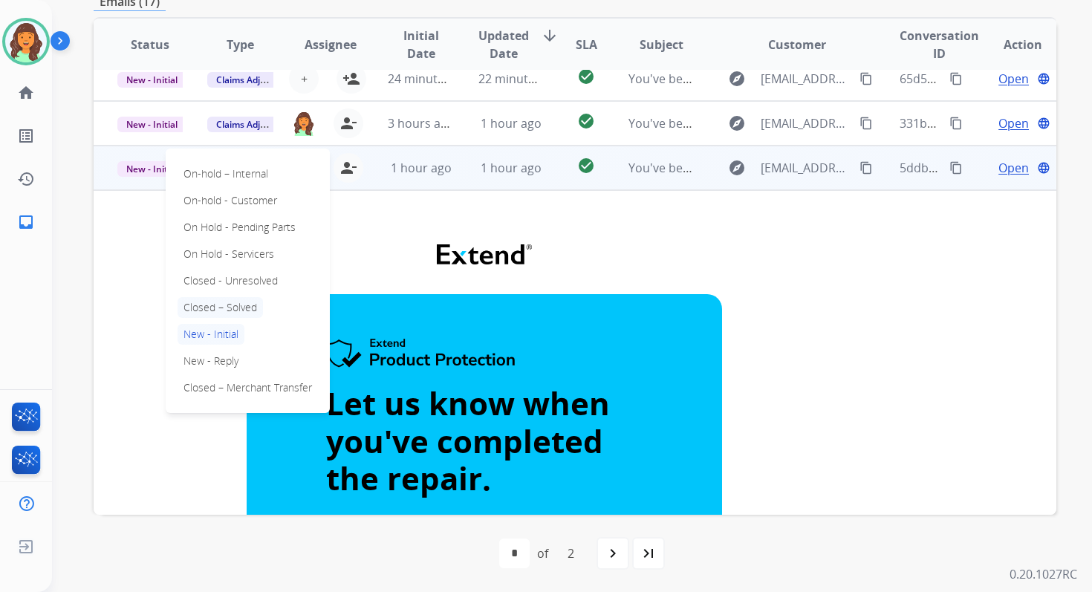
click at [224, 309] on p "Closed – Solved" at bounding box center [219, 307] width 85 height 21
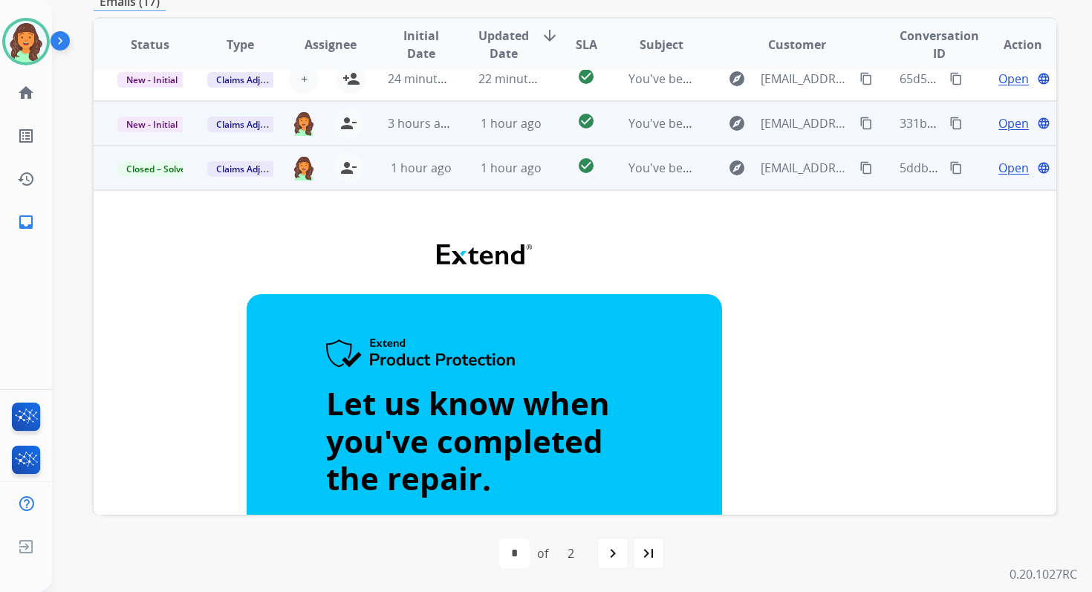
click at [443, 143] on td "3 hours ago" at bounding box center [409, 123] width 90 height 45
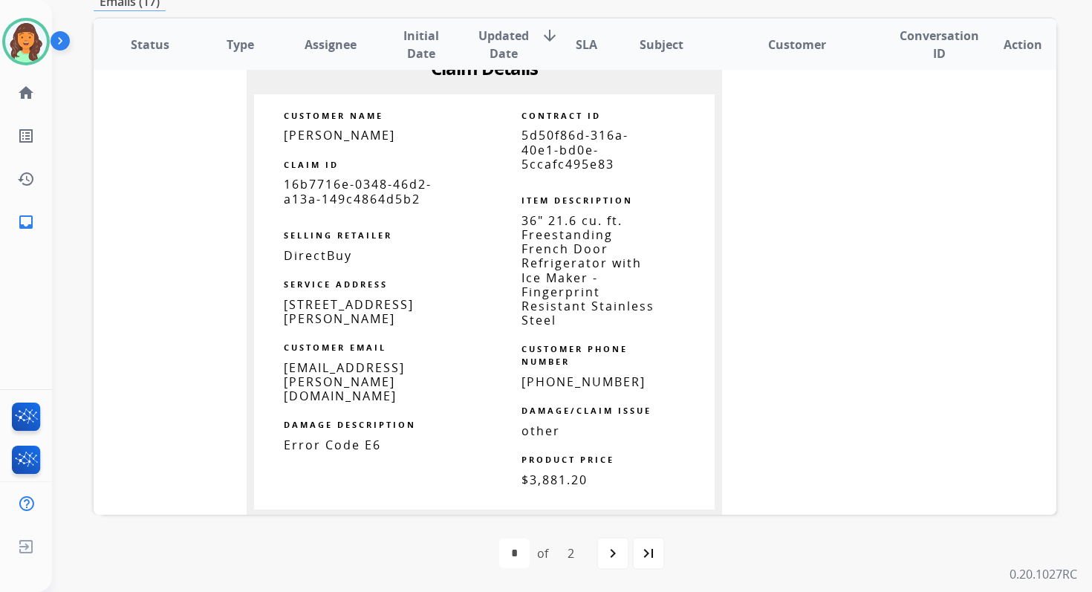
scroll to position [743, 0]
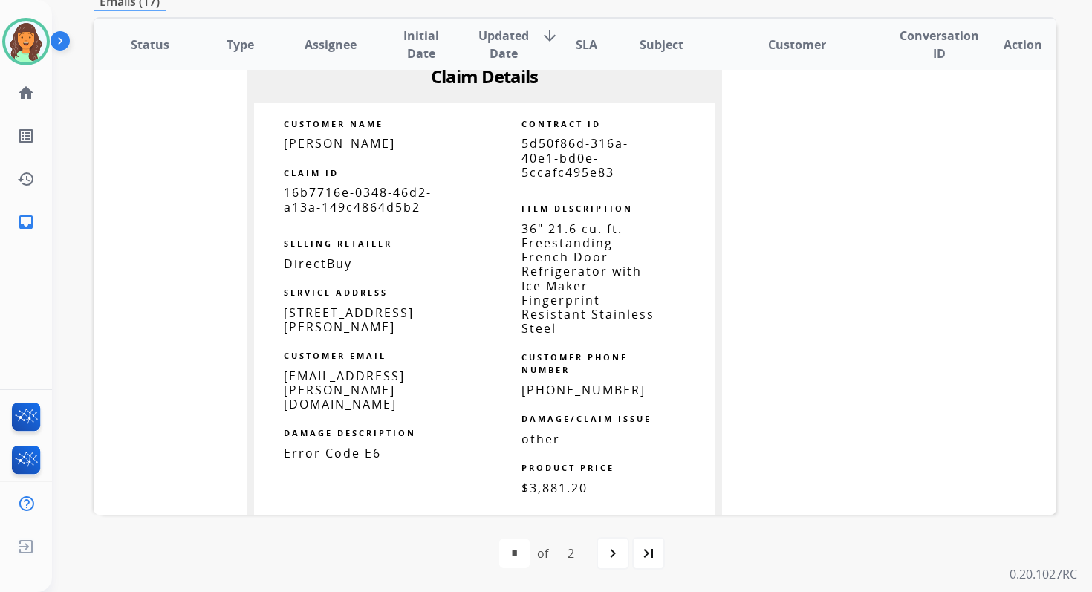
click at [543, 144] on span "5d50f86d-316a-40e1-bd0e-5ccafc495e83" at bounding box center [574, 157] width 107 height 45
copy tbody
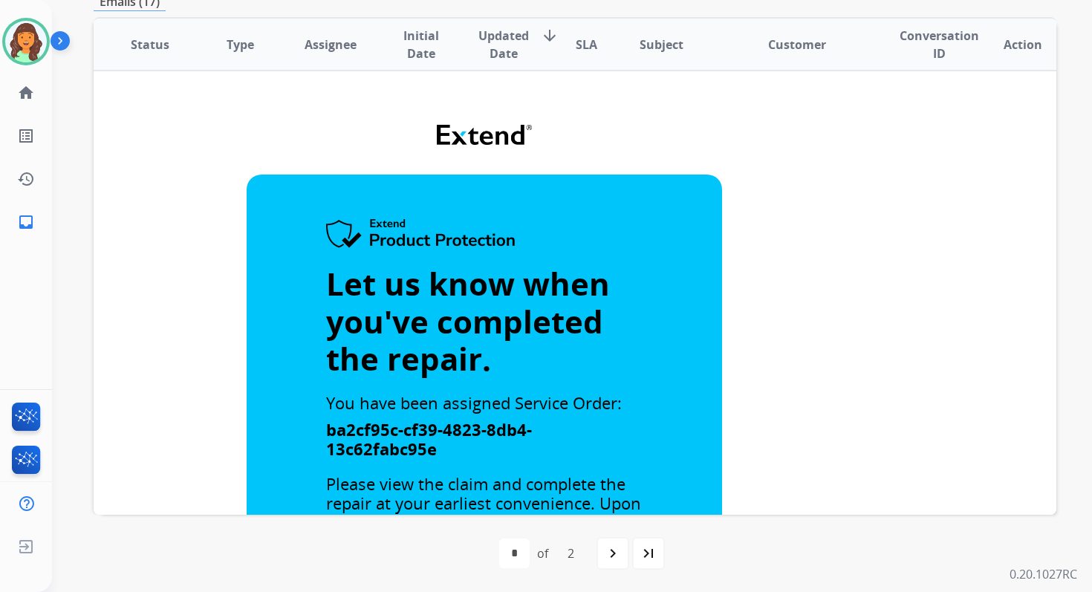
scroll to position [0, 0]
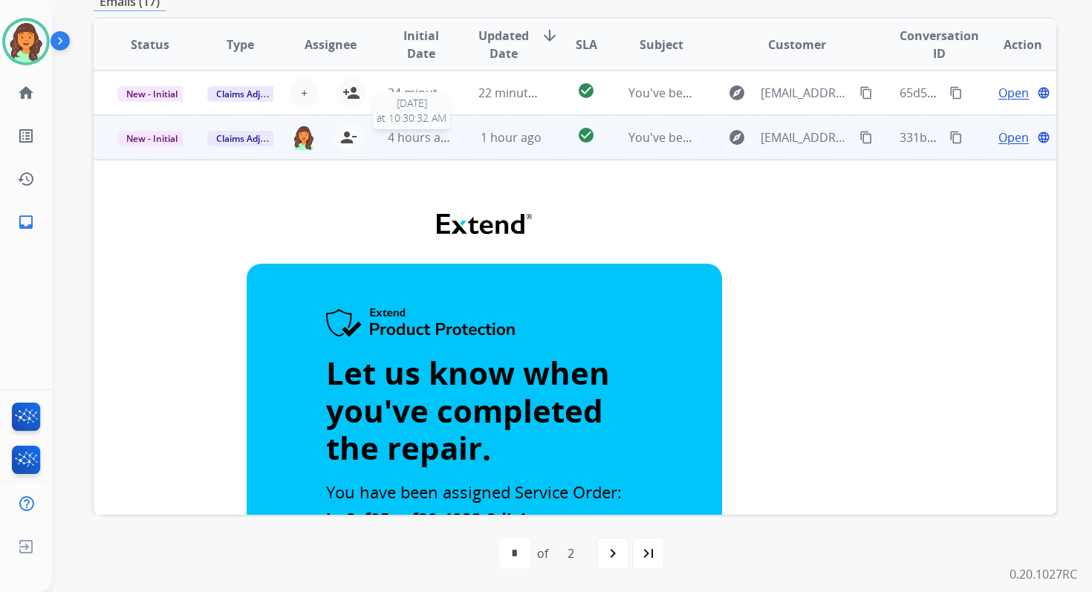
click at [445, 144] on span "4 hours ago" at bounding box center [421, 137] width 67 height 16
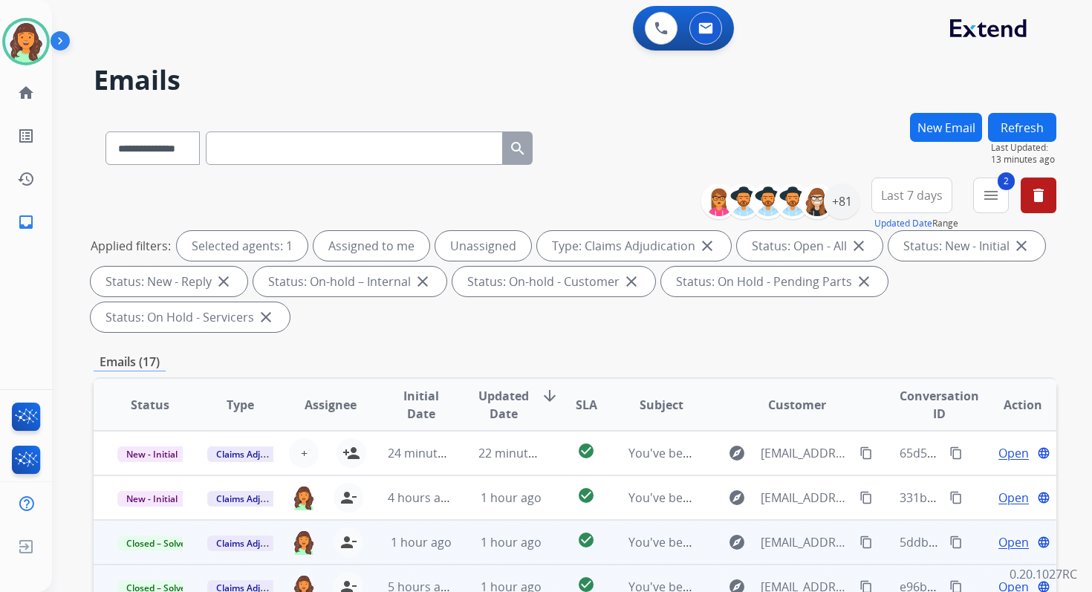
click at [1008, 137] on button "Refresh" at bounding box center [1022, 127] width 68 height 29
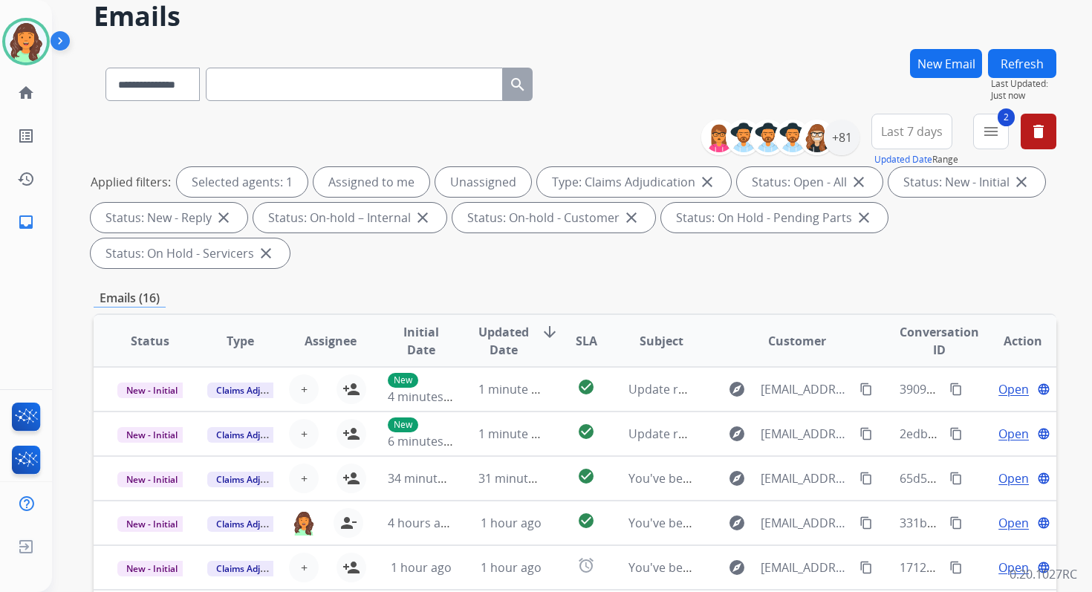
scroll to position [360, 0]
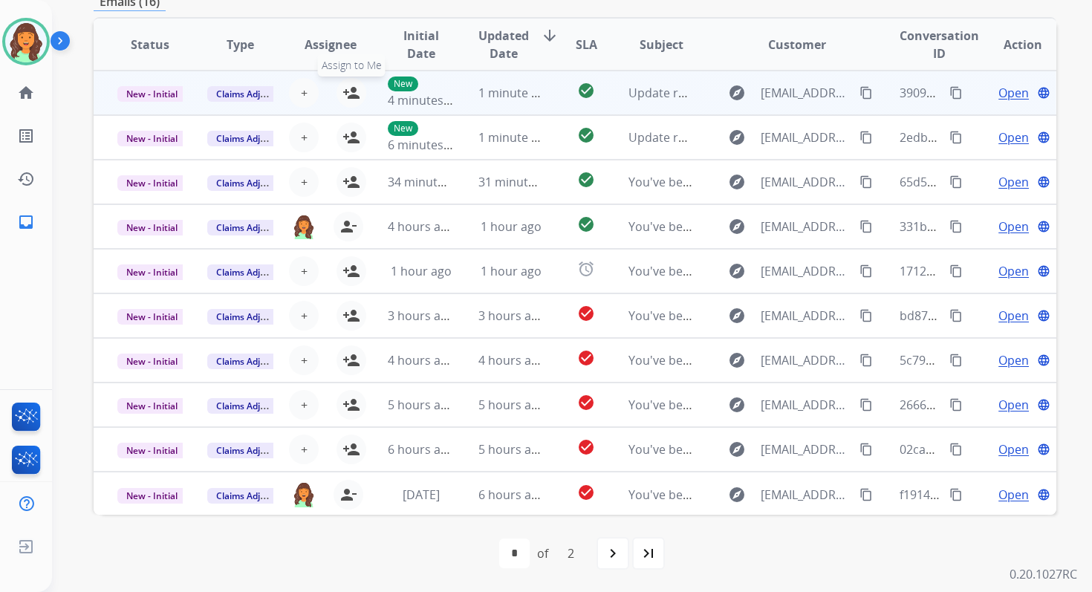
click at [351, 94] on mat-icon "person_add" at bounding box center [351, 93] width 18 height 18
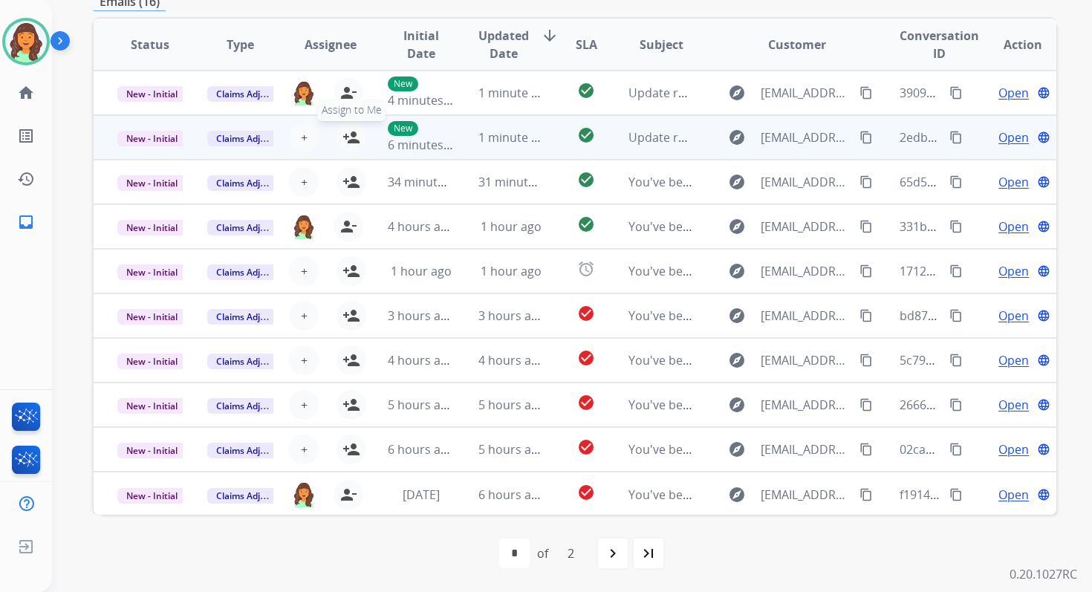
click at [351, 148] on button "person_add Assign to Me" at bounding box center [351, 138] width 30 height 30
click at [164, 137] on span "New - Initial" at bounding box center [151, 139] width 69 height 16
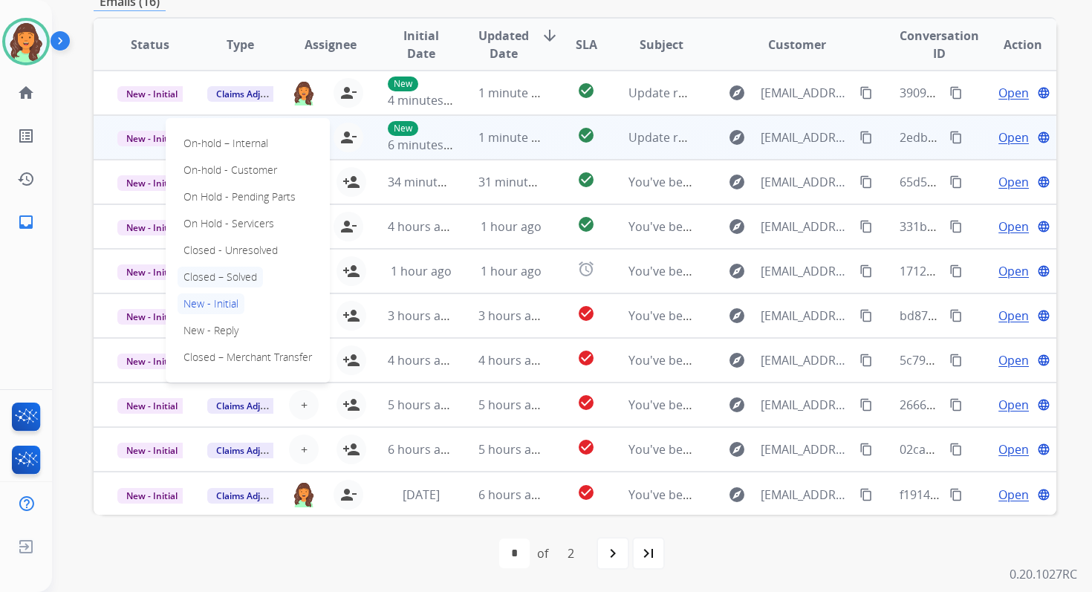
click at [218, 276] on p "Closed – Solved" at bounding box center [219, 277] width 85 height 21
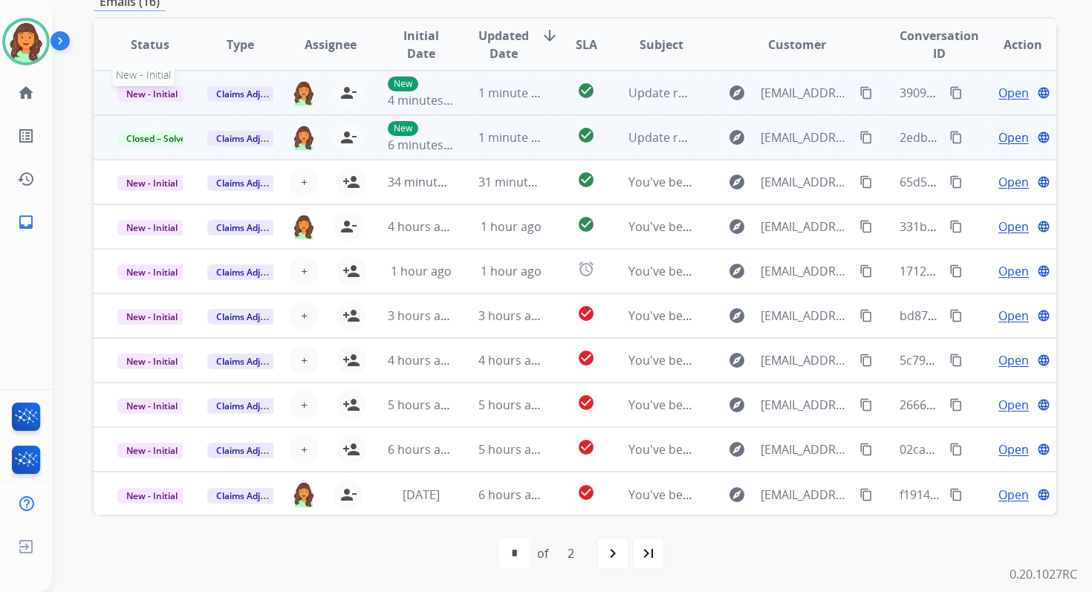
click at [171, 93] on span "New - Initial" at bounding box center [151, 94] width 69 height 16
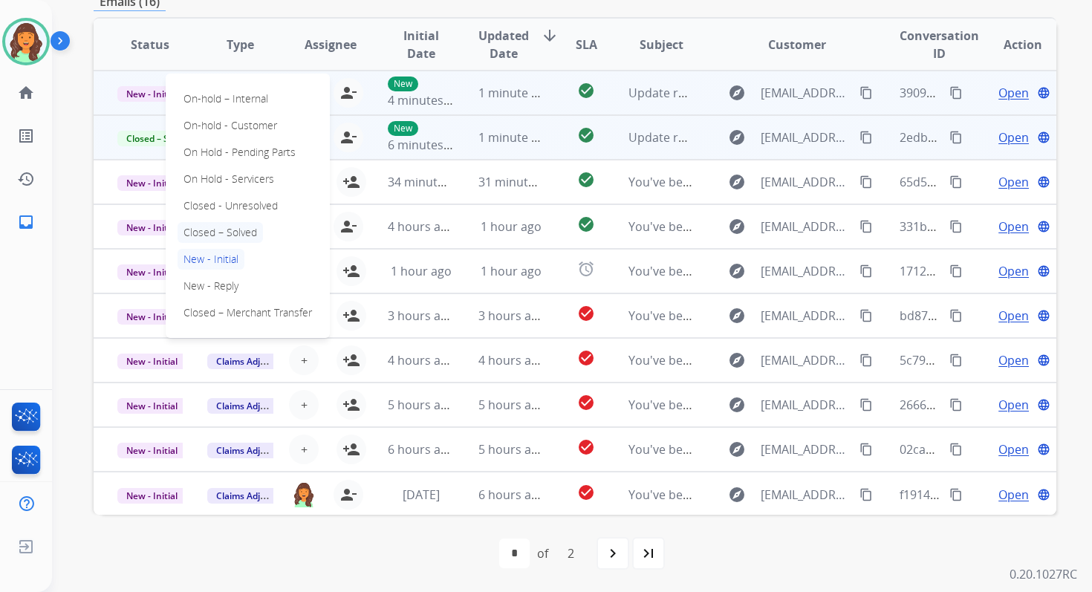
click at [216, 234] on p "Closed – Solved" at bounding box center [219, 232] width 85 height 21
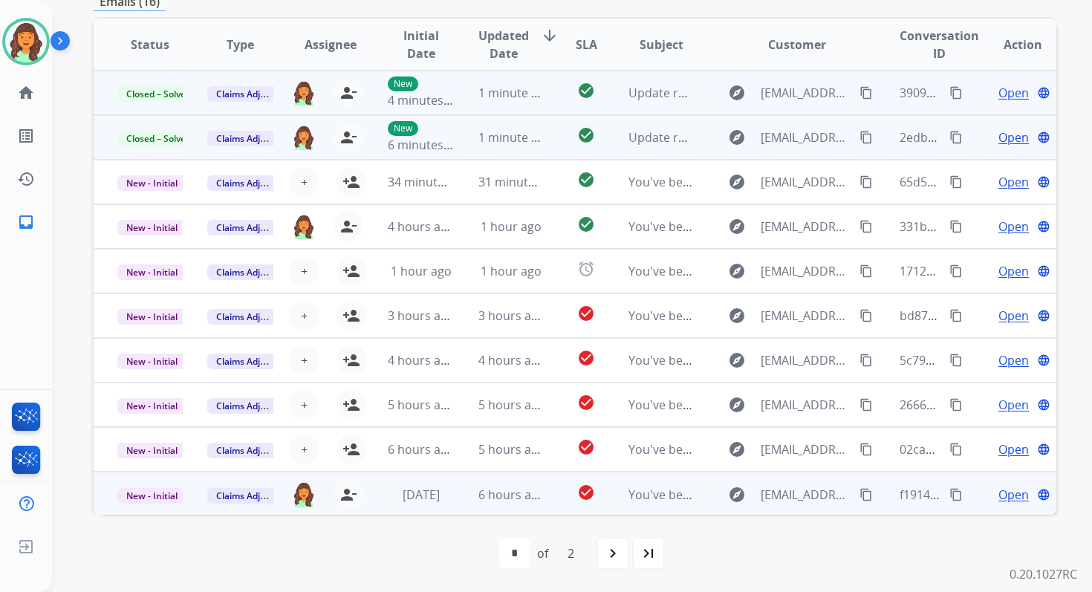
click at [534, 483] on td "6 hours ago" at bounding box center [499, 494] width 90 height 45
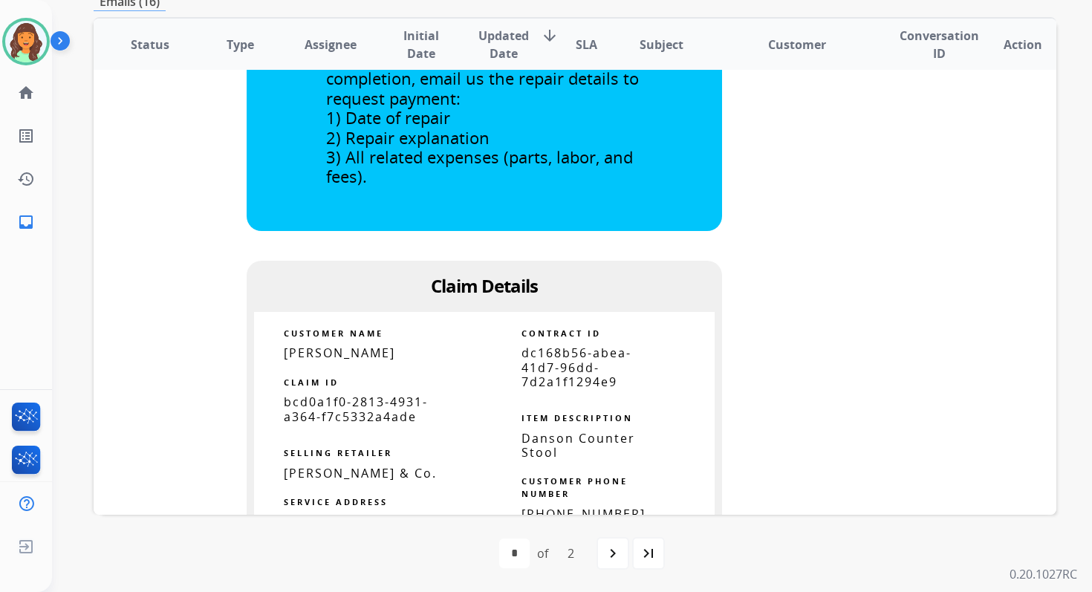
scroll to position [1000, 0]
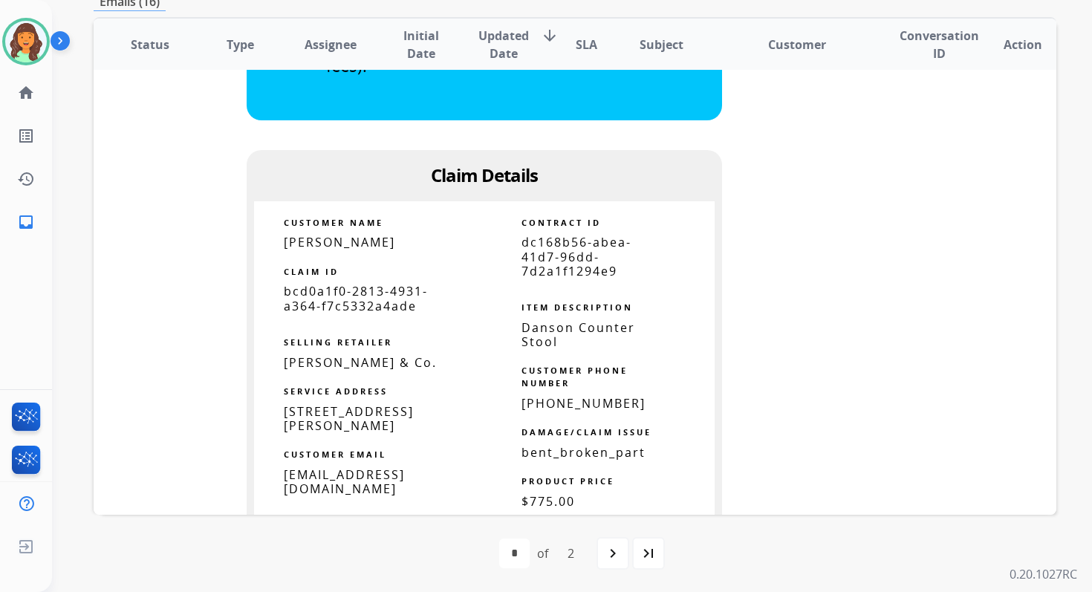
click at [545, 247] on span "dc168b56-abea-41d7-96dd-7d2a1f1294e9" at bounding box center [576, 256] width 110 height 45
copy tbody
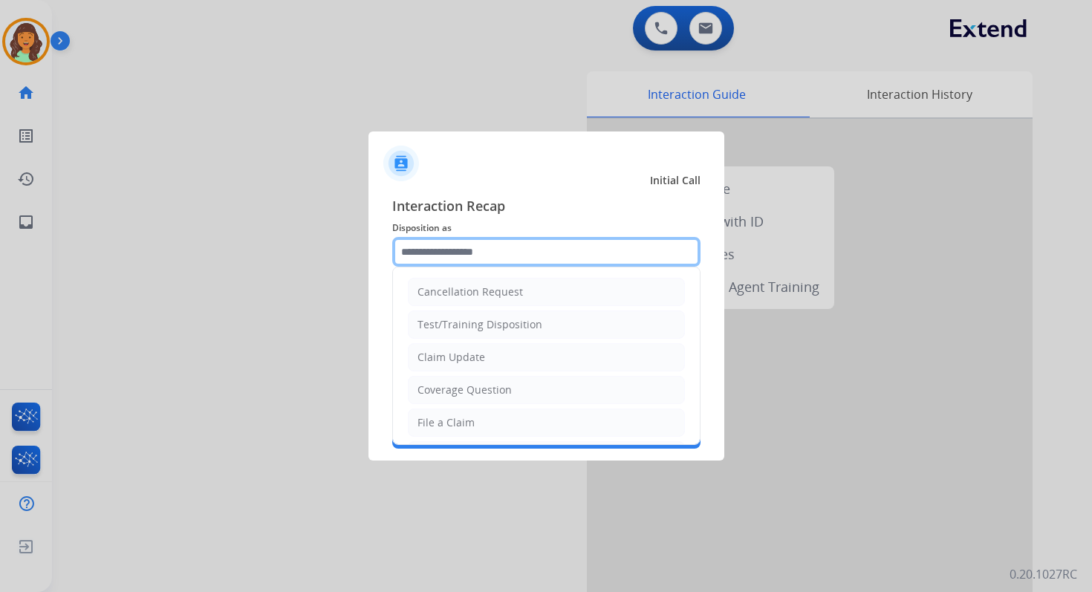
click at [466, 266] on input "text" at bounding box center [546, 252] width 308 height 30
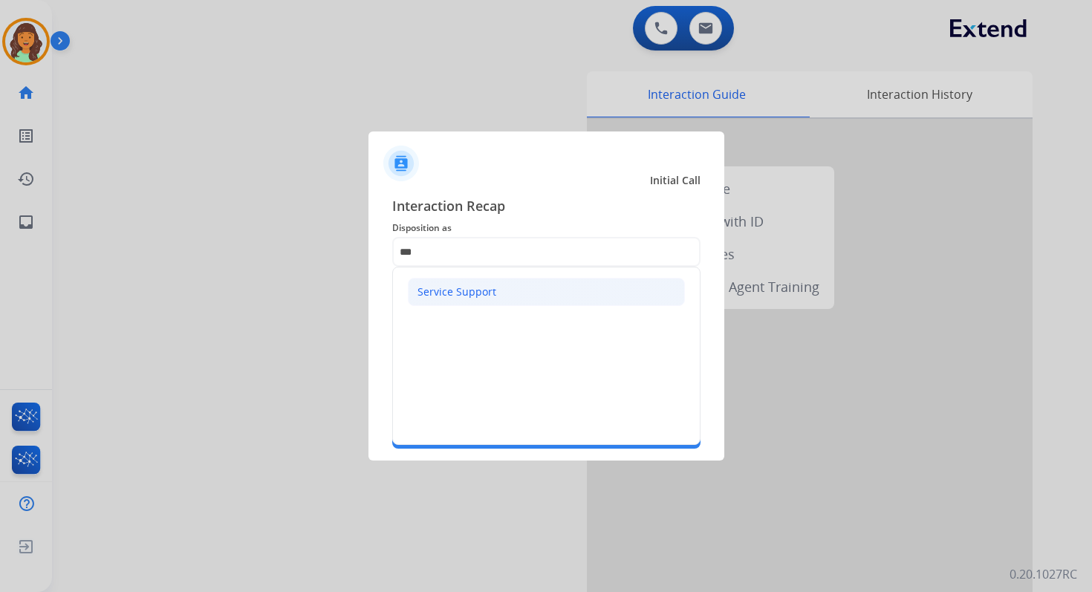
click at [475, 290] on div "Service Support" at bounding box center [456, 291] width 79 height 15
type input "**********"
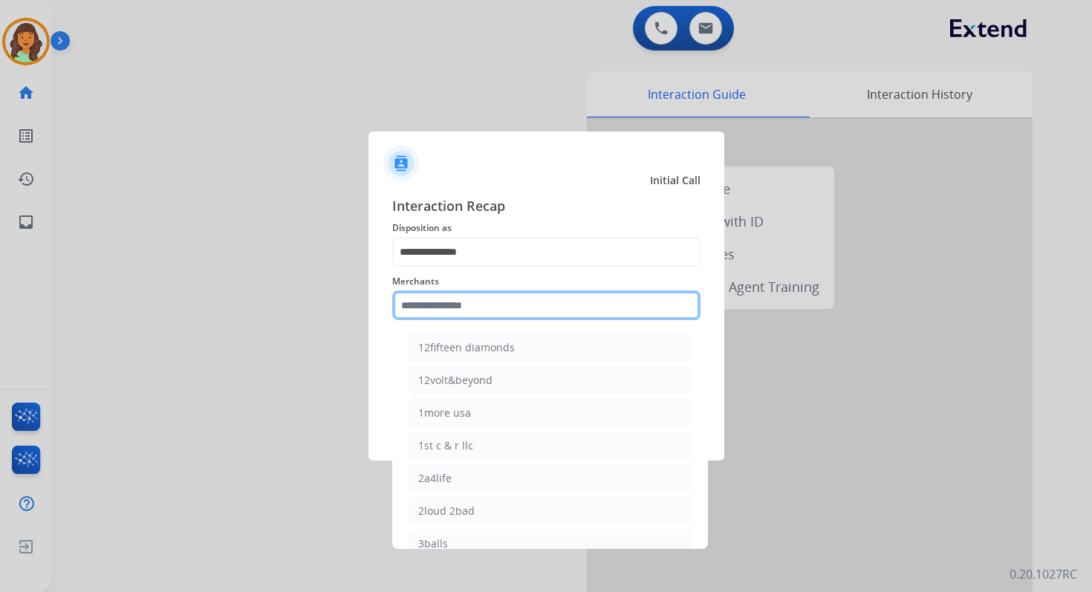
click at [477, 299] on input "text" at bounding box center [546, 305] width 308 height 30
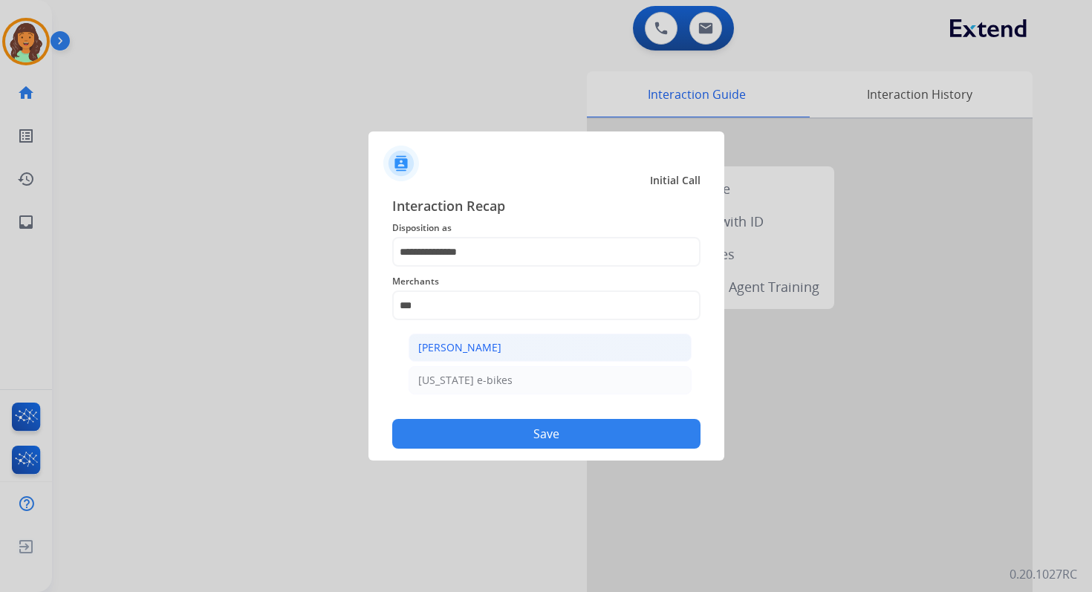
click at [475, 348] on div "Ashley - Reguard" at bounding box center [459, 347] width 83 height 15
type input "**********"
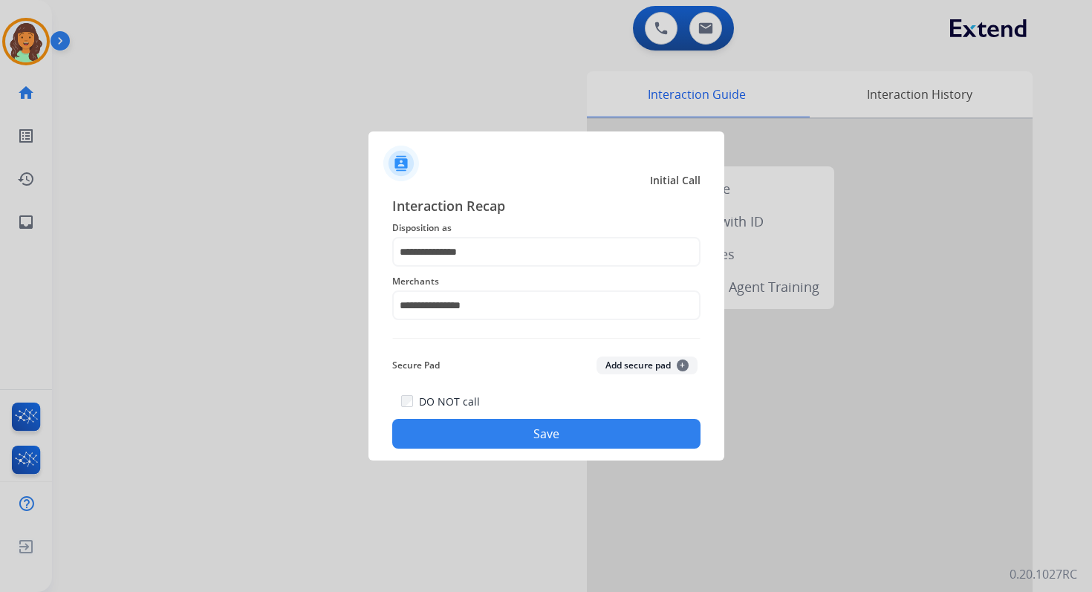
click at [510, 436] on button "Save" at bounding box center [546, 434] width 308 height 30
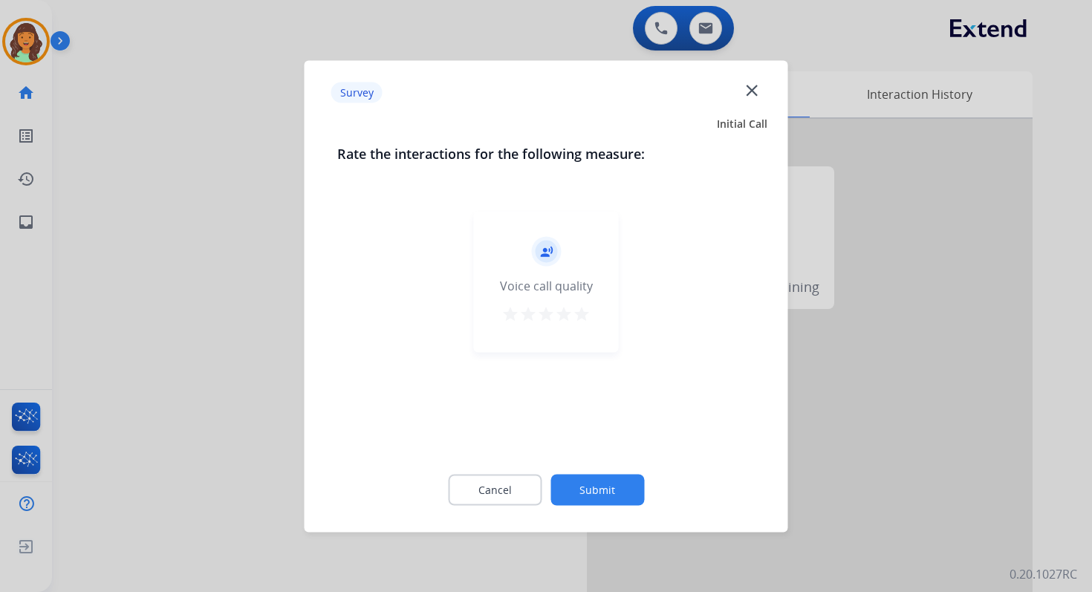
click at [604, 497] on button "Submit" at bounding box center [597, 489] width 94 height 31
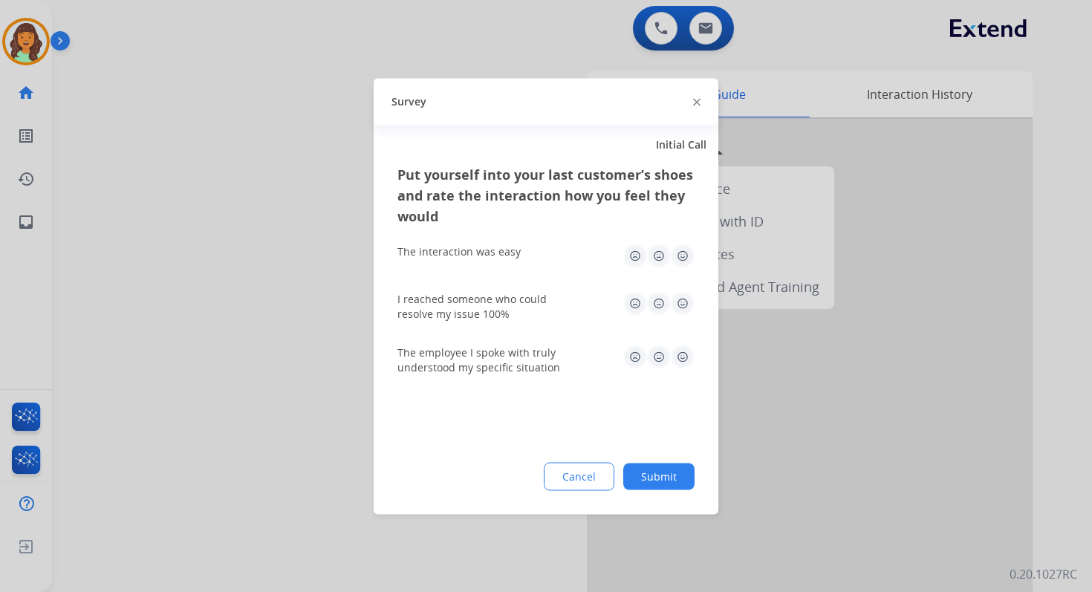
click at [662, 468] on button "Submit" at bounding box center [658, 476] width 71 height 27
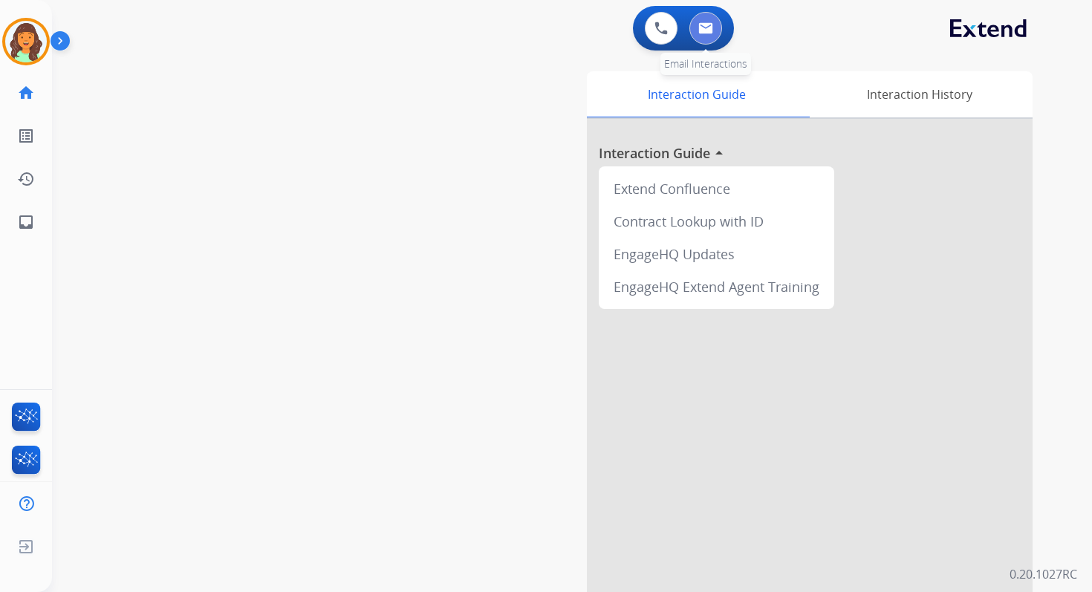
click at [707, 14] on button at bounding box center [705, 28] width 33 height 33
select select "**********"
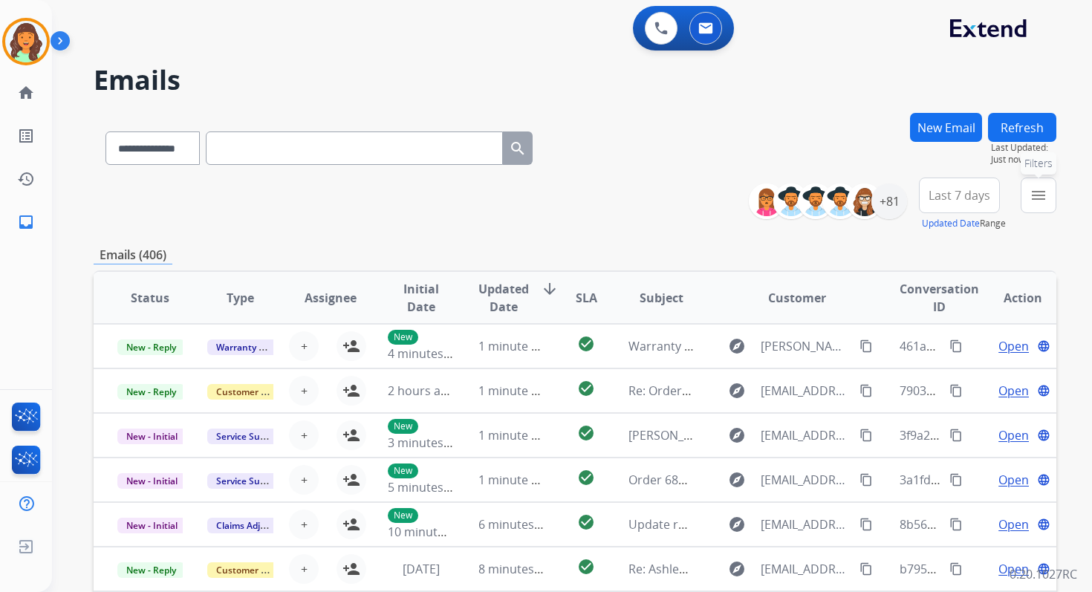
click at [1039, 197] on mat-icon "menu" at bounding box center [1038, 195] width 18 height 18
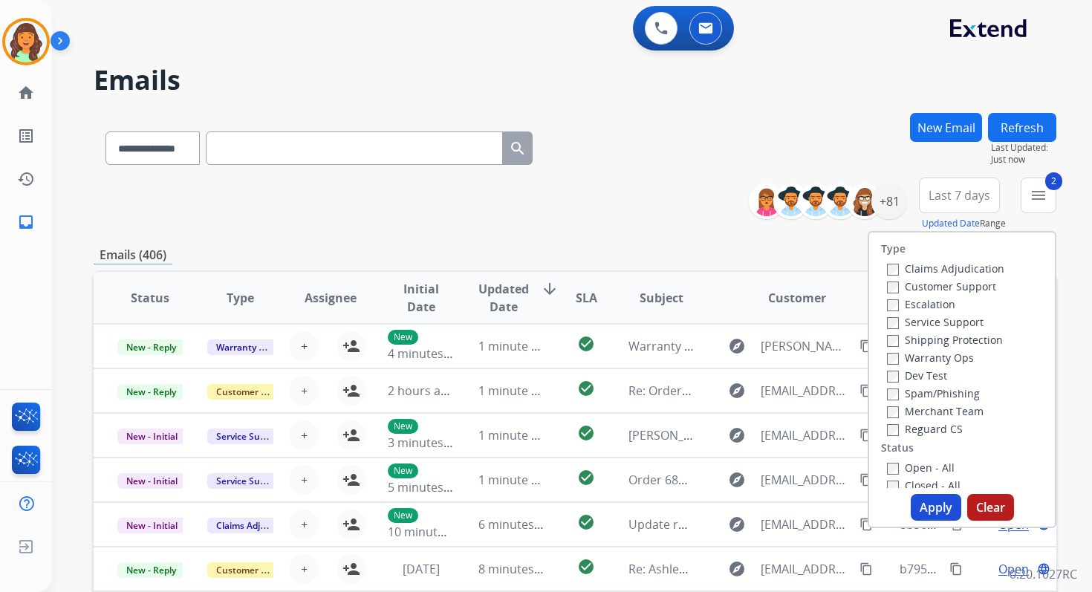
click at [933, 507] on button "Apply" at bounding box center [935, 507] width 50 height 27
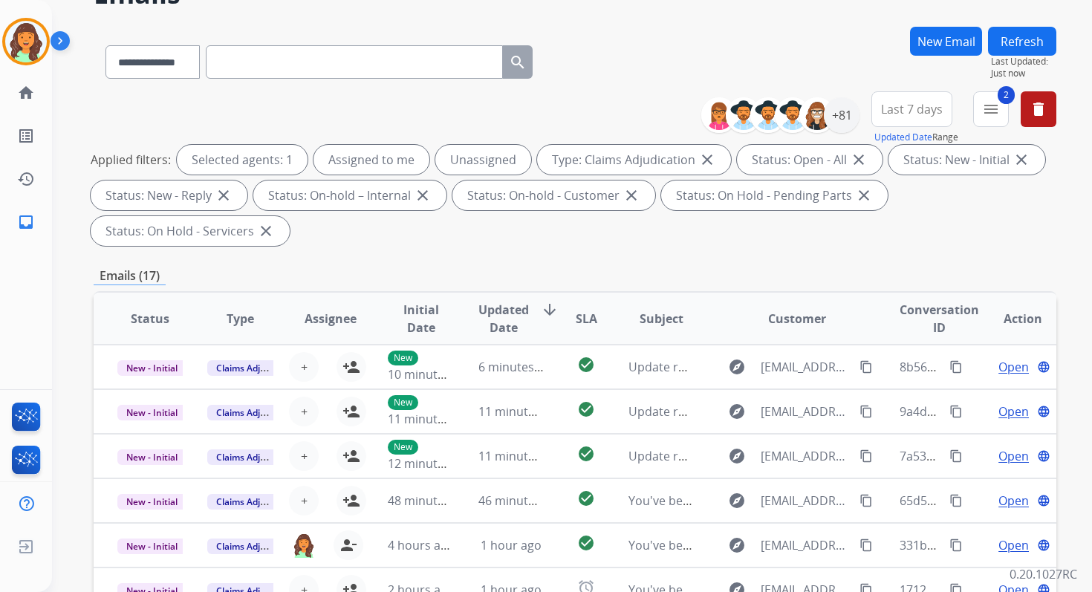
scroll to position [360, 0]
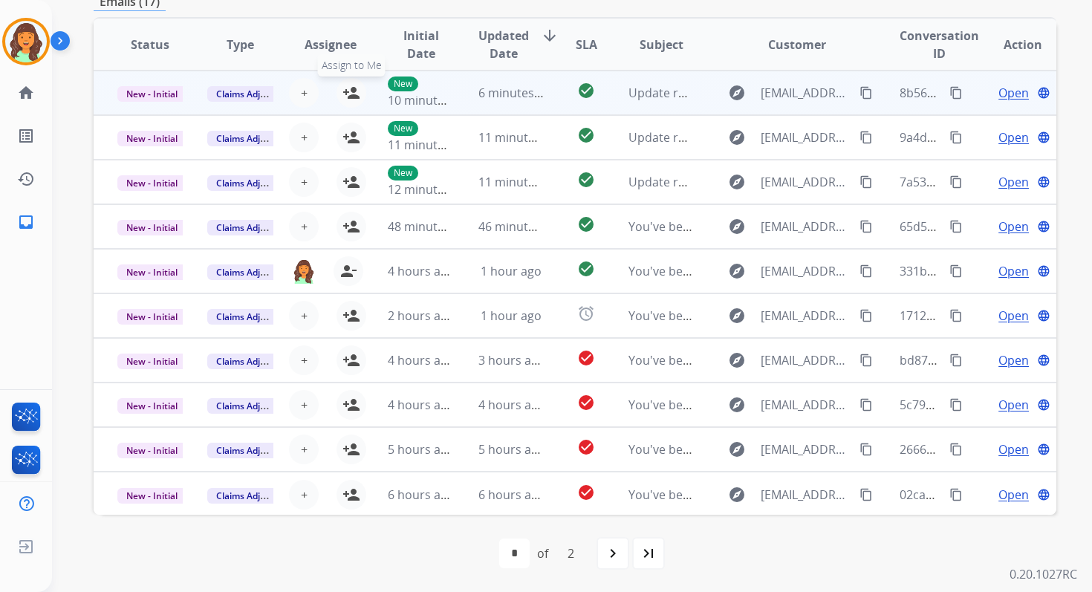
click at [354, 89] on mat-icon "person_add" at bounding box center [351, 93] width 18 height 18
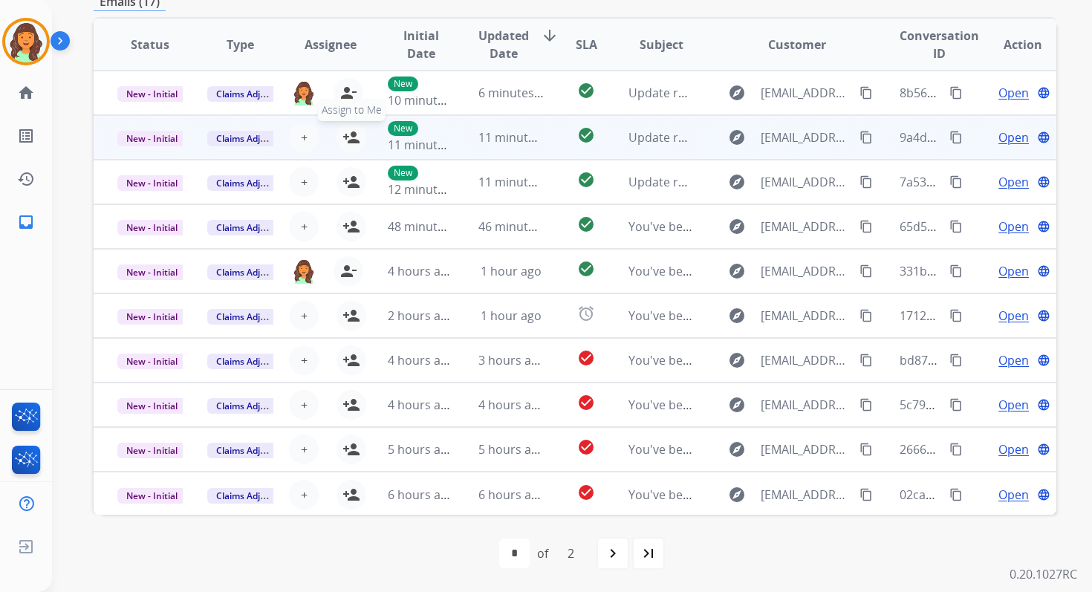
click at [352, 134] on mat-icon "person_add" at bounding box center [351, 137] width 18 height 18
click at [167, 135] on span "New - Initial" at bounding box center [151, 139] width 69 height 16
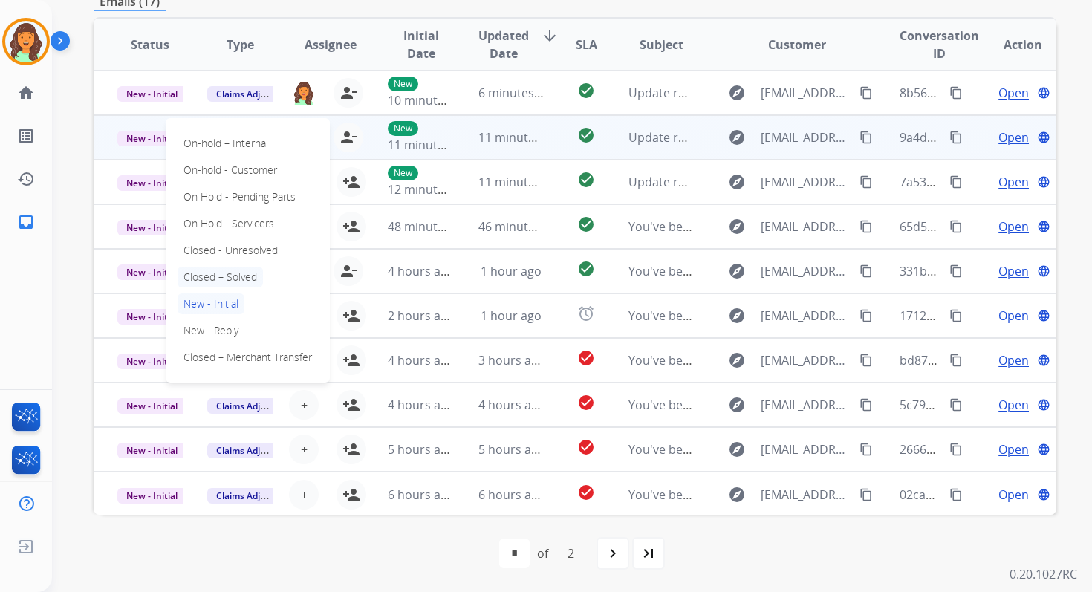
click at [203, 275] on p "Closed – Solved" at bounding box center [219, 277] width 85 height 21
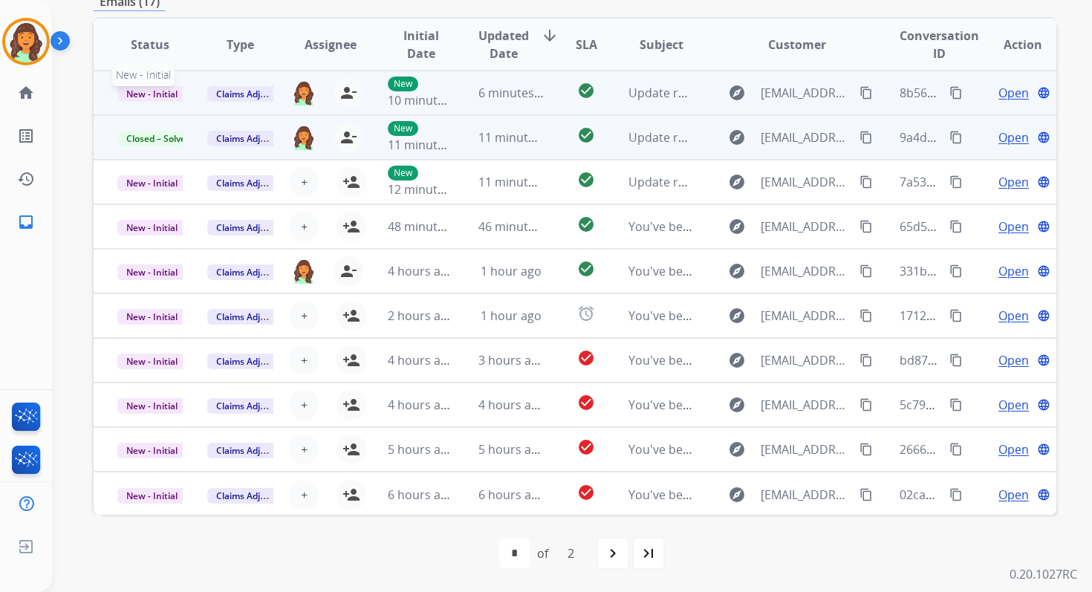
click at [172, 93] on span "New - Initial" at bounding box center [151, 94] width 69 height 16
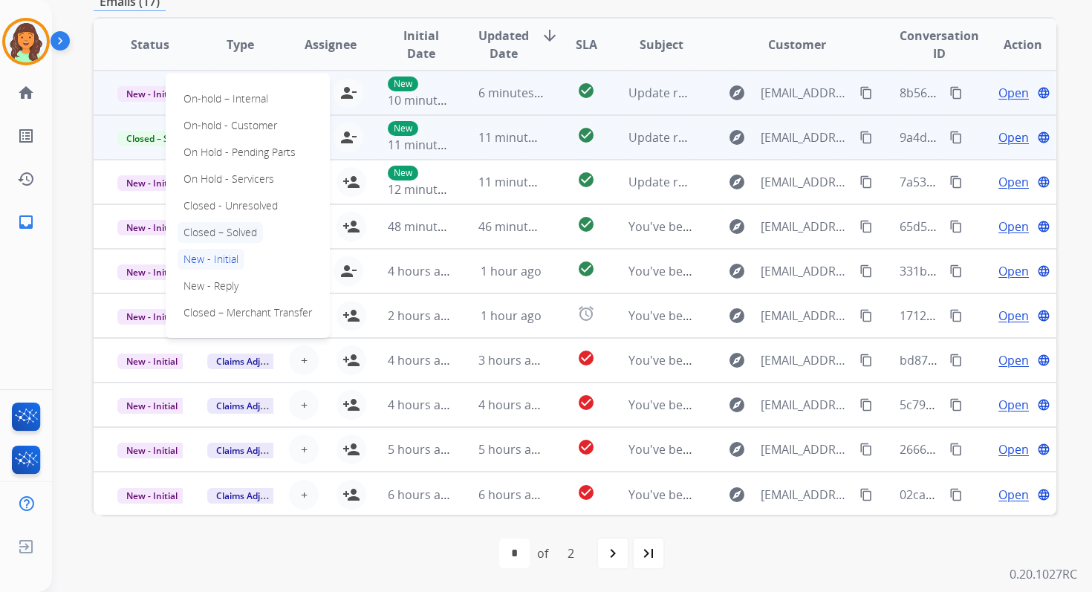
click at [221, 226] on p "Closed – Solved" at bounding box center [219, 232] width 85 height 21
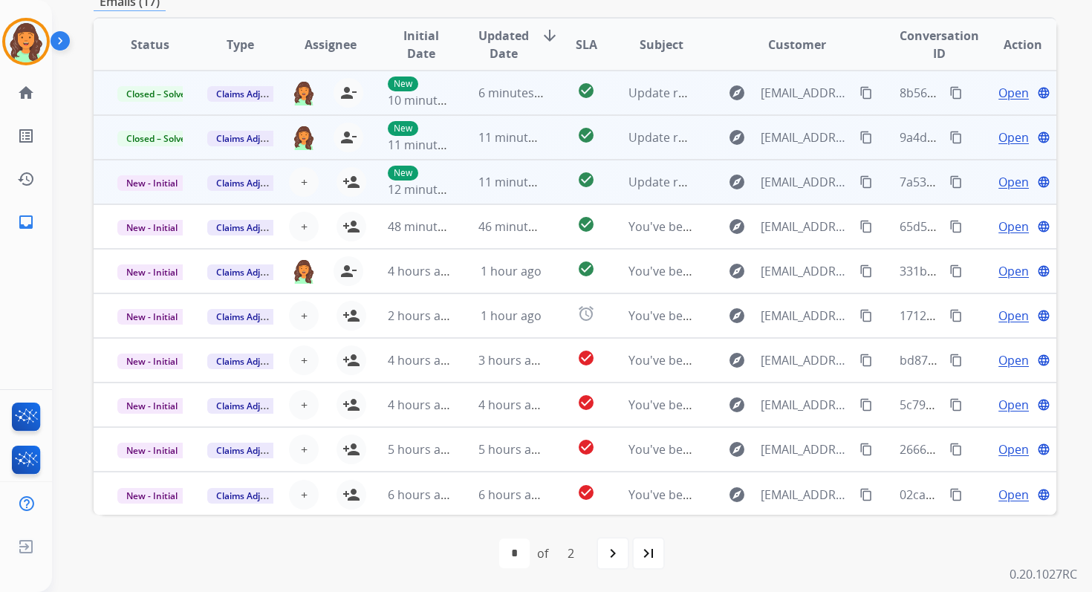
click at [544, 169] on td "check_circle" at bounding box center [574, 182] width 60 height 45
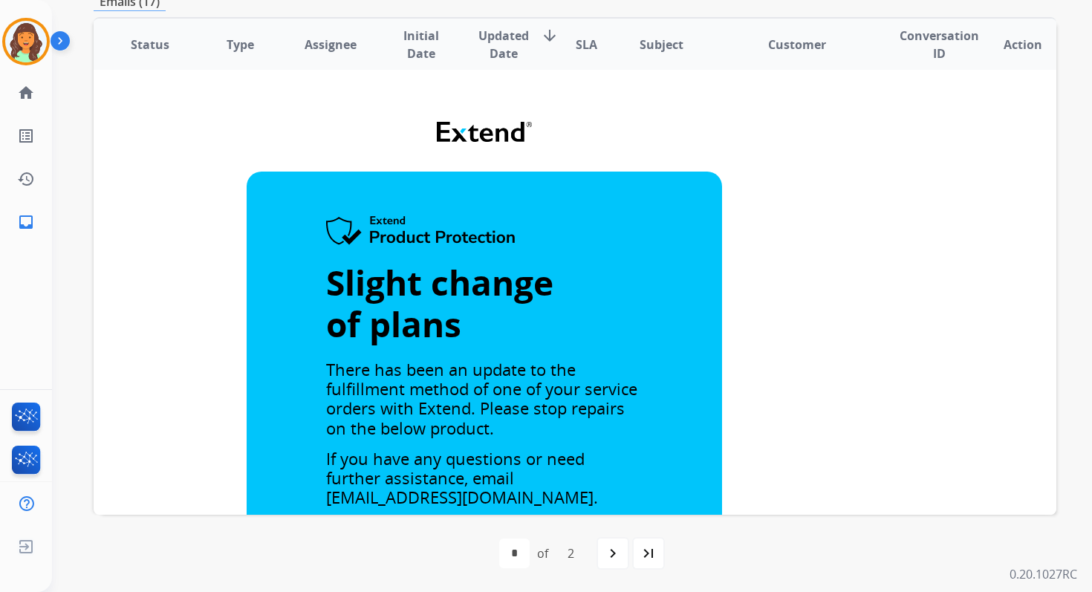
scroll to position [0, 0]
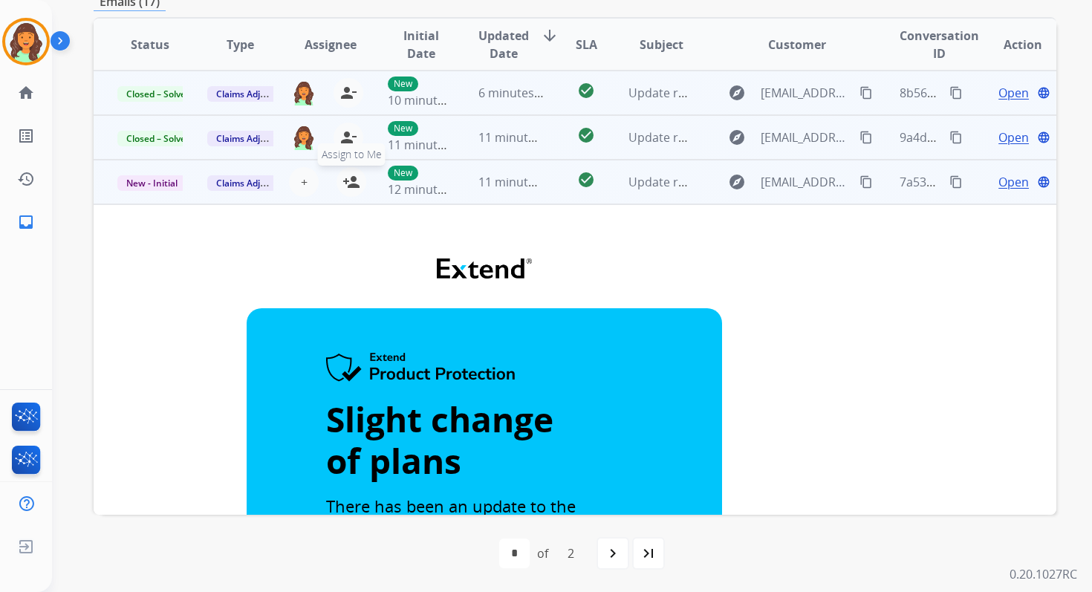
click at [351, 177] on mat-icon "person_add" at bounding box center [351, 182] width 18 height 18
click at [165, 177] on span "New - Initial" at bounding box center [151, 183] width 69 height 16
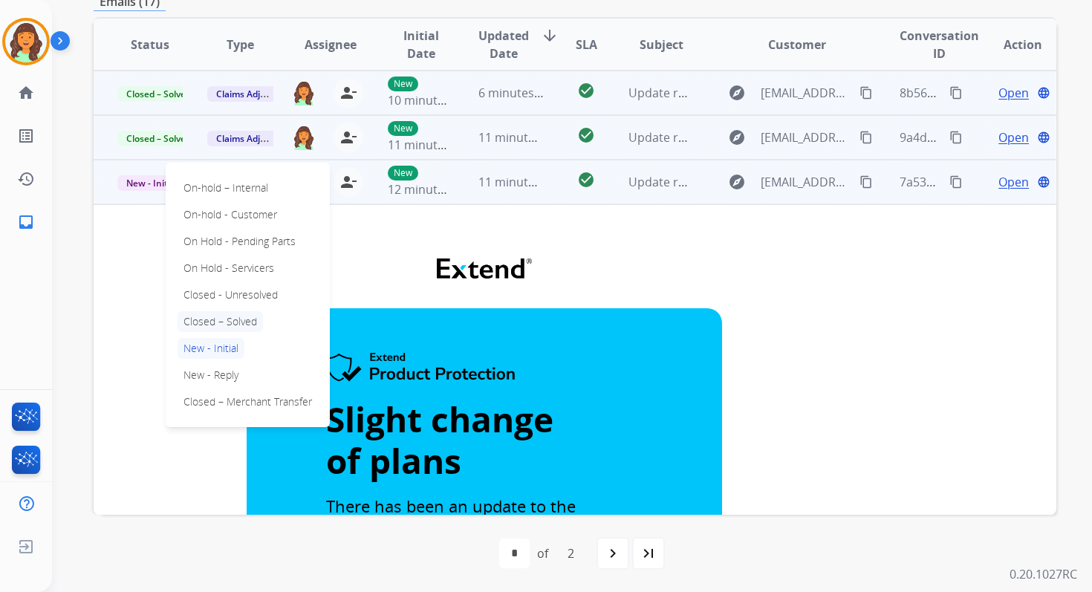
click at [223, 323] on p "Closed – Solved" at bounding box center [219, 321] width 85 height 21
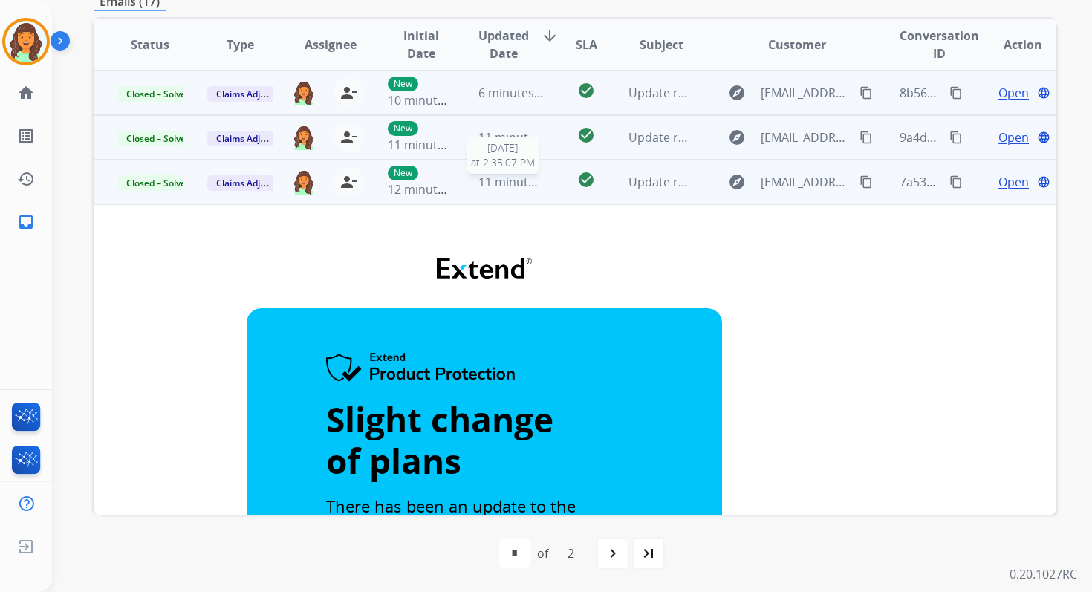
click at [489, 183] on span "11 minutes ago" at bounding box center [521, 182] width 86 height 16
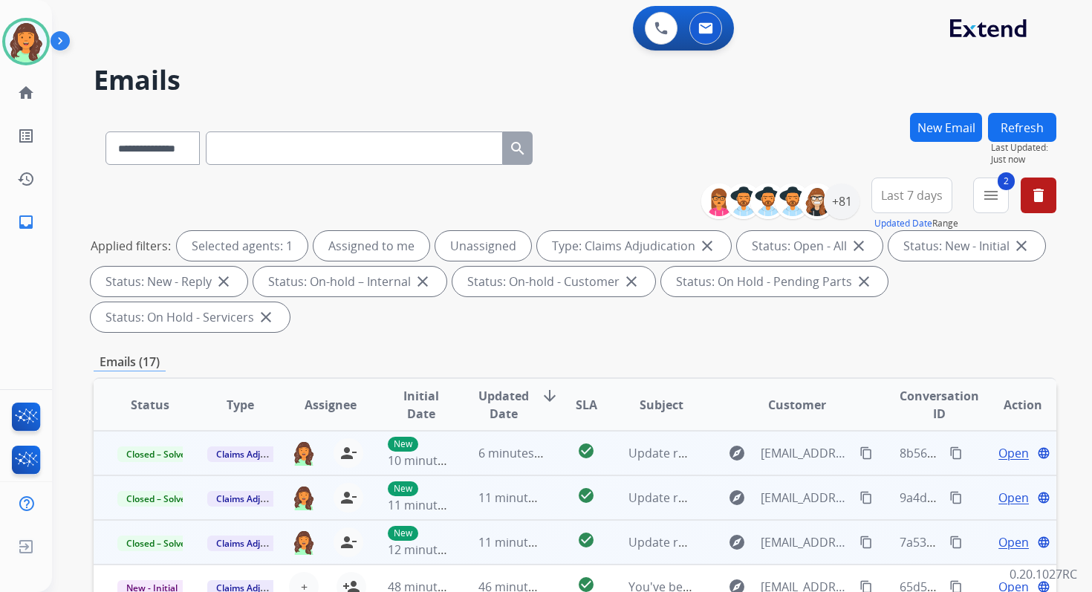
click at [1020, 126] on button "Refresh" at bounding box center [1022, 127] width 68 height 29
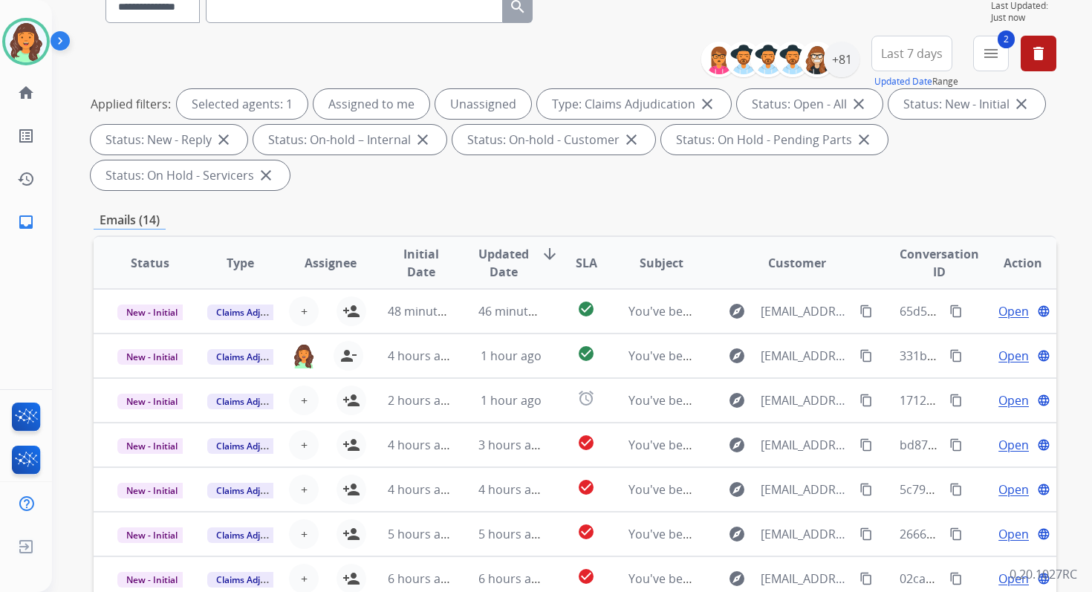
scroll to position [360, 0]
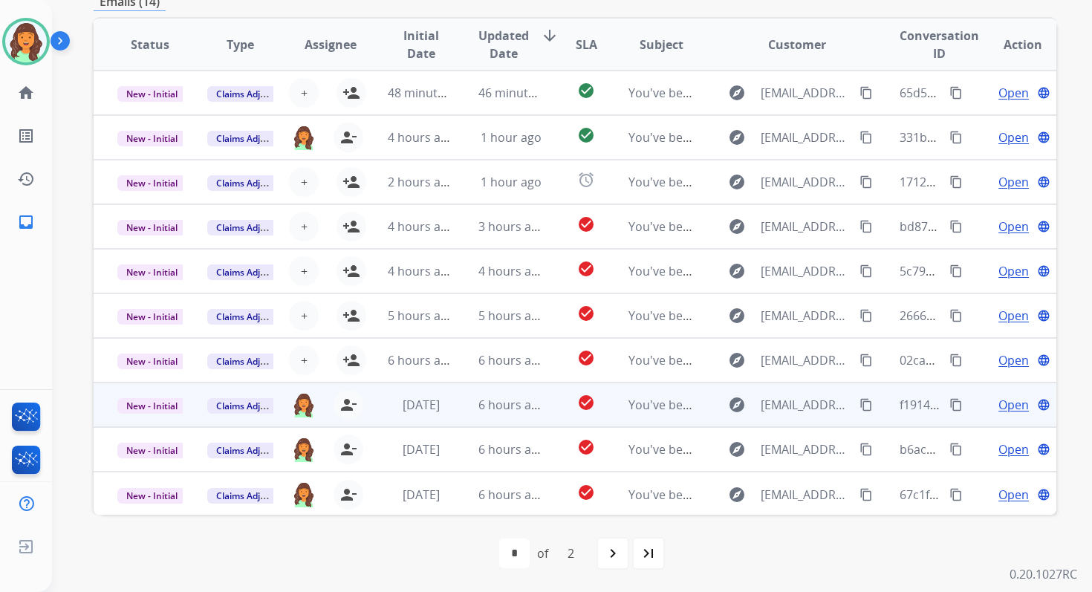
click at [513, 414] on td "6 hours ago" at bounding box center [499, 404] width 90 height 45
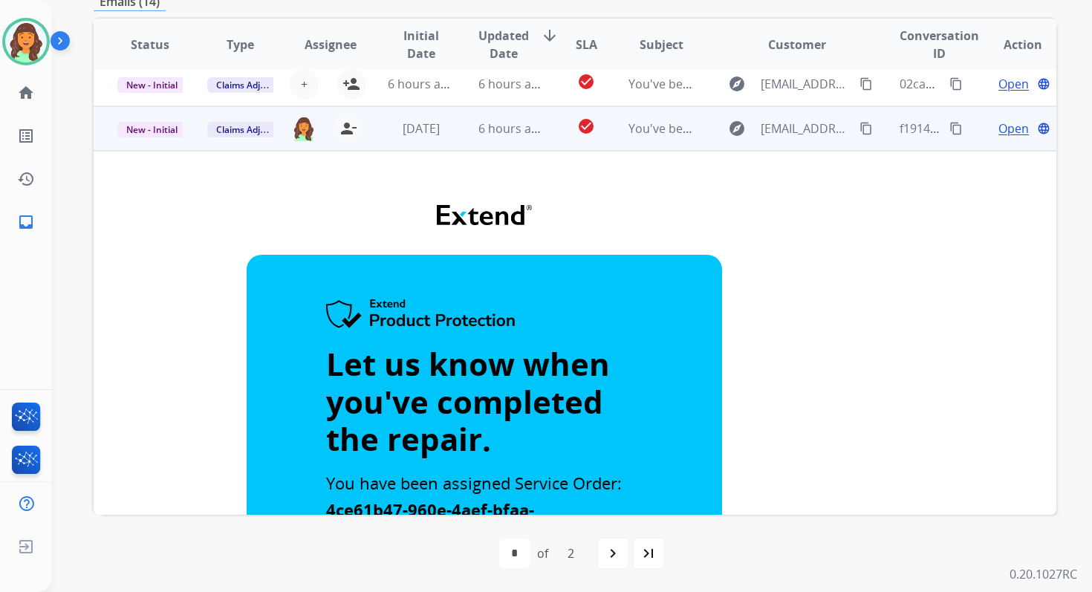
scroll to position [258, 0]
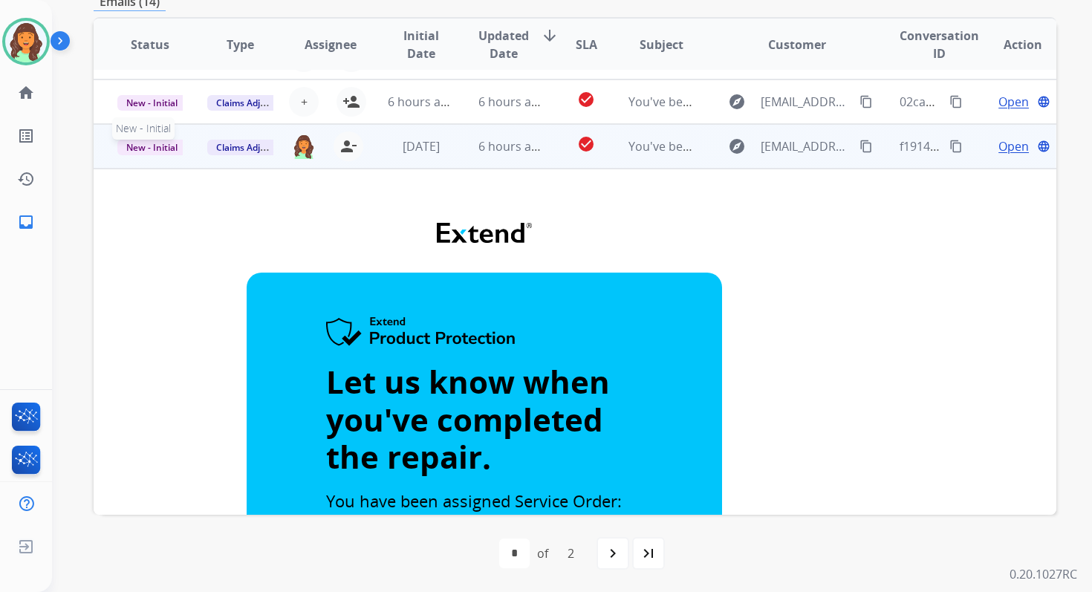
click at [163, 148] on span "New - Initial" at bounding box center [151, 148] width 69 height 16
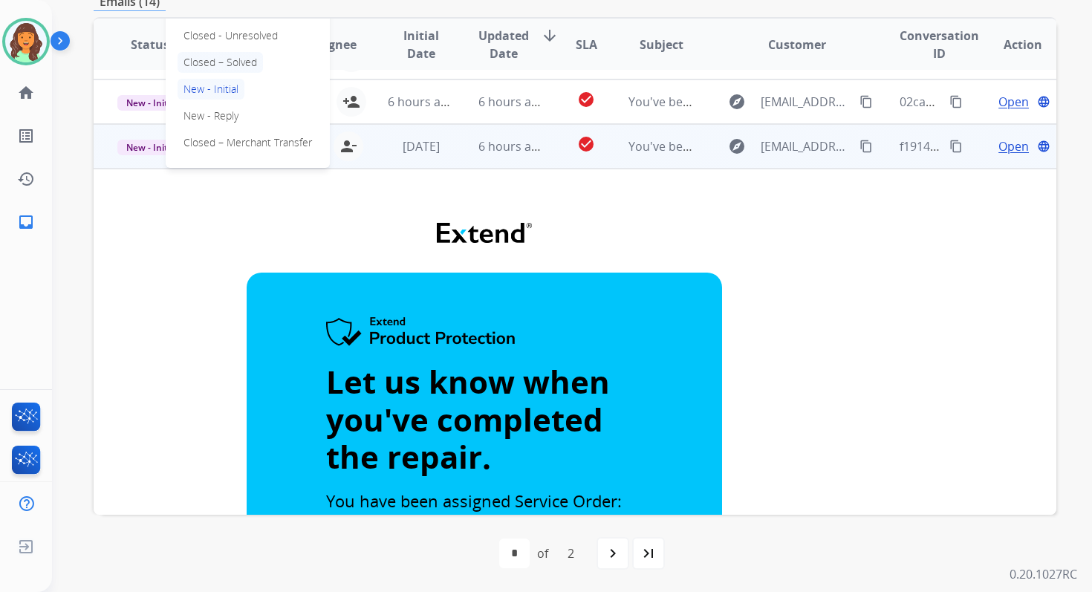
click at [213, 71] on p "Closed – Solved" at bounding box center [219, 62] width 85 height 21
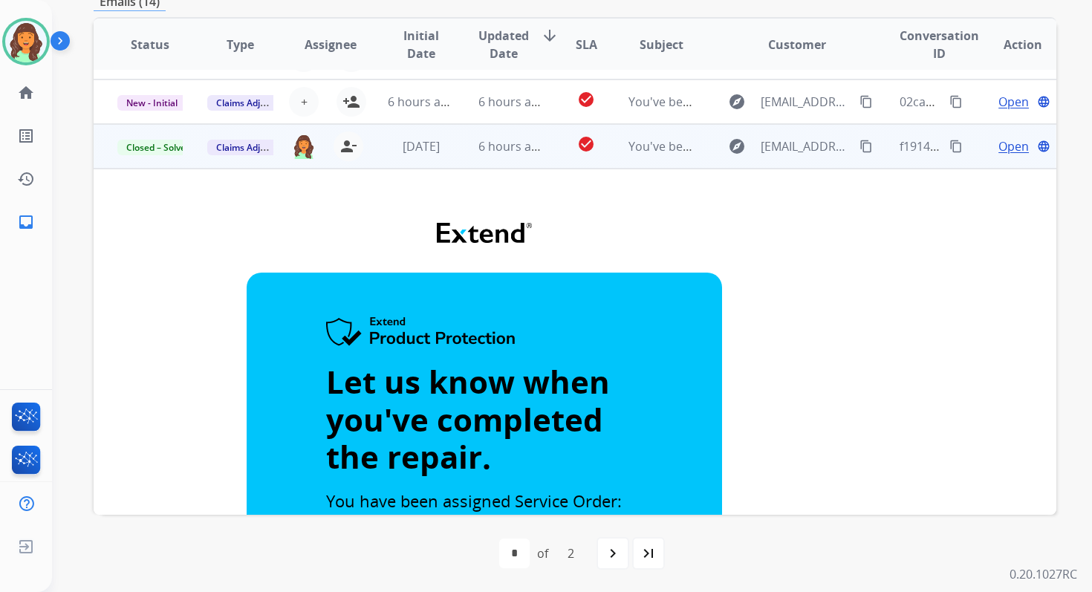
click at [414, 157] on td "[DATE]" at bounding box center [409, 146] width 90 height 45
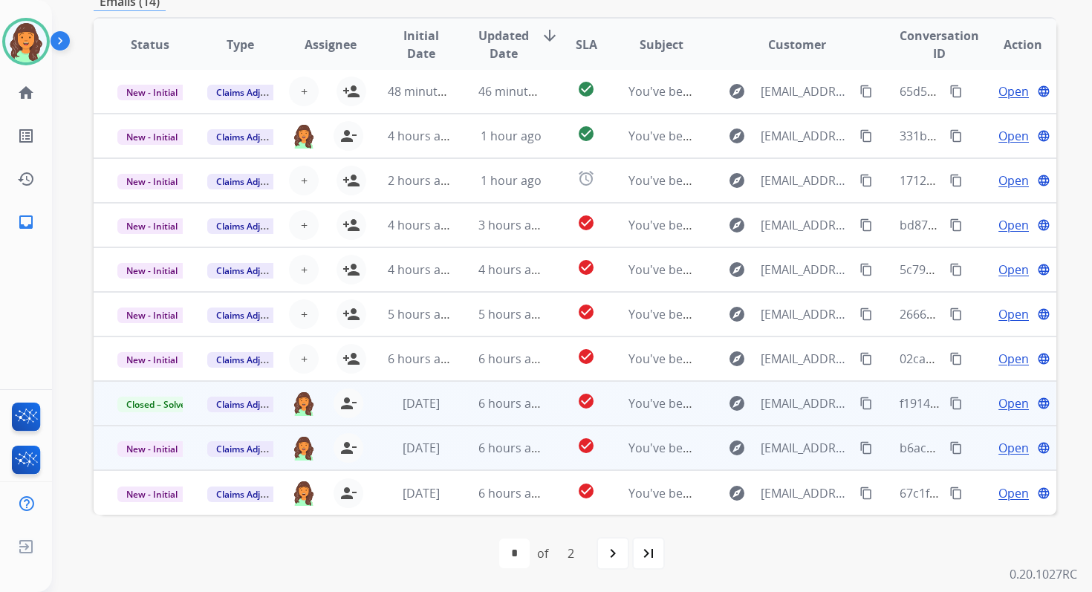
click at [470, 455] on td "6 hours ago" at bounding box center [499, 448] width 90 height 45
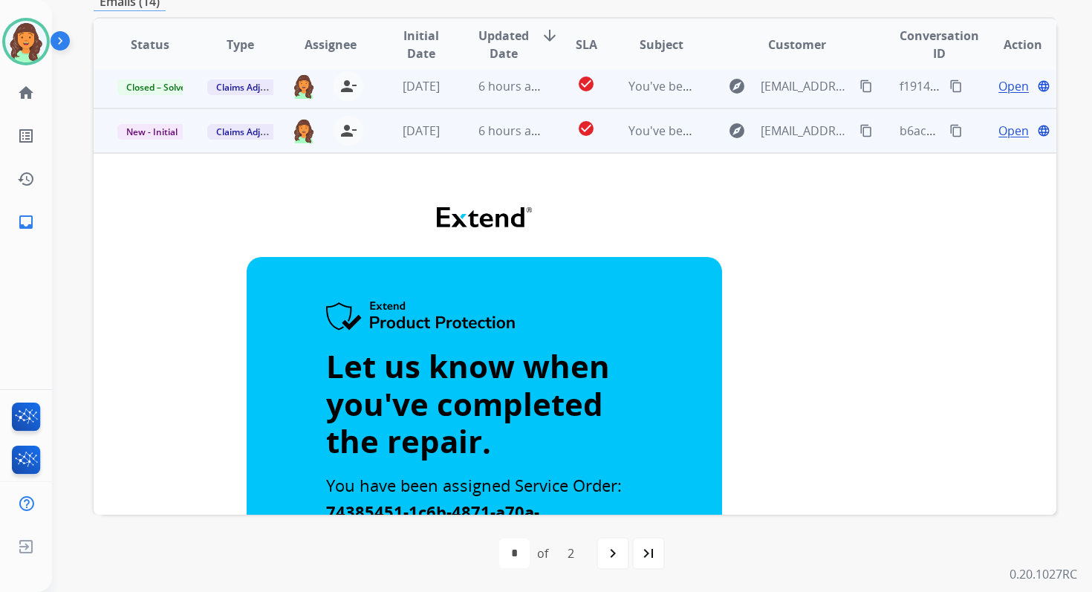
scroll to position [212, 0]
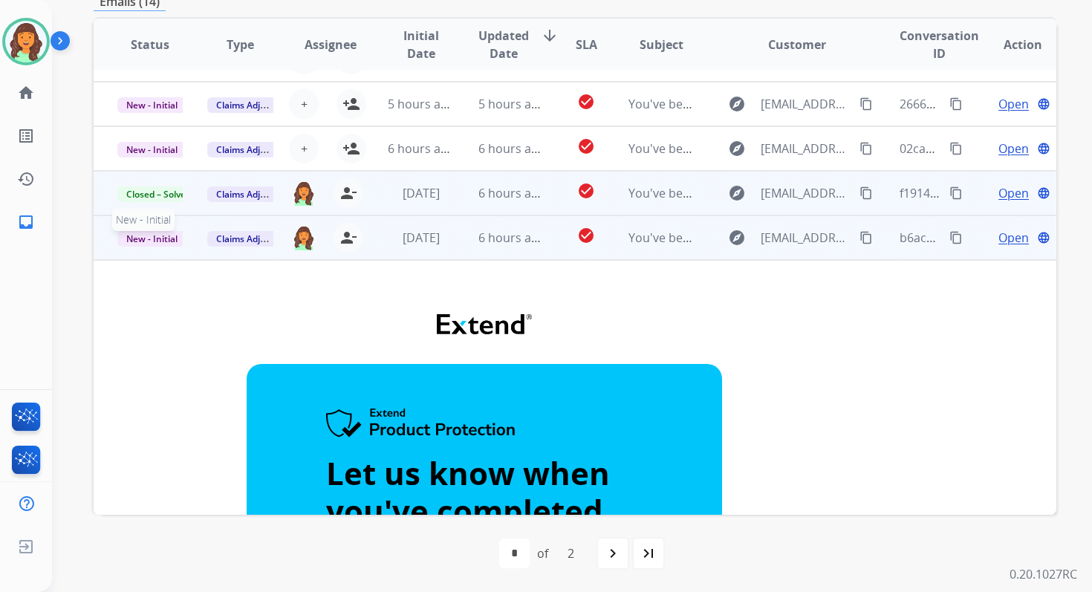
click at [146, 237] on span "New - Initial" at bounding box center [151, 239] width 69 height 16
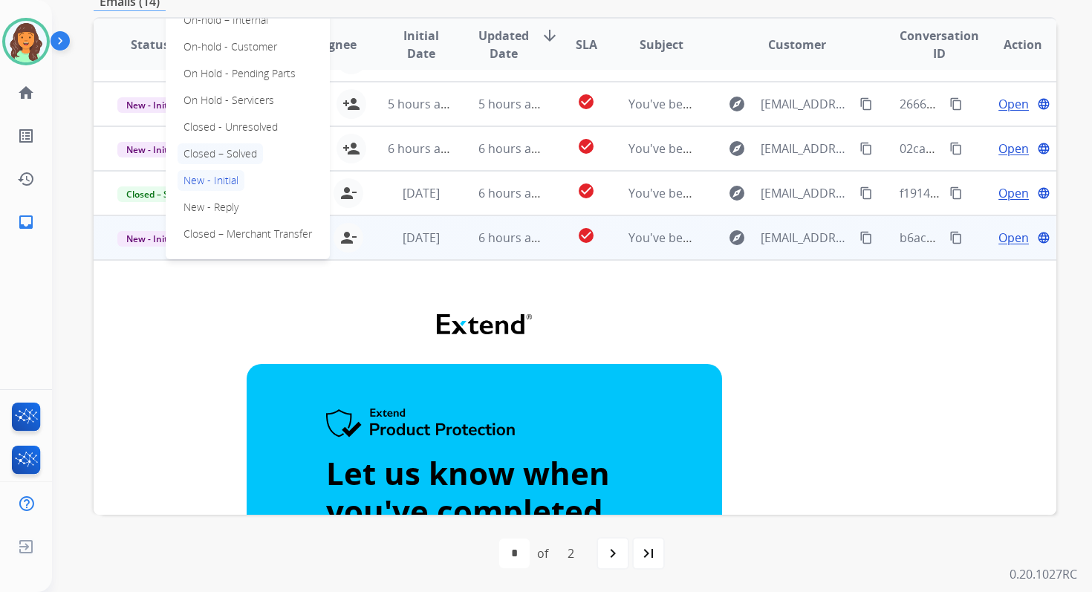
click at [213, 154] on p "Closed – Solved" at bounding box center [219, 153] width 85 height 21
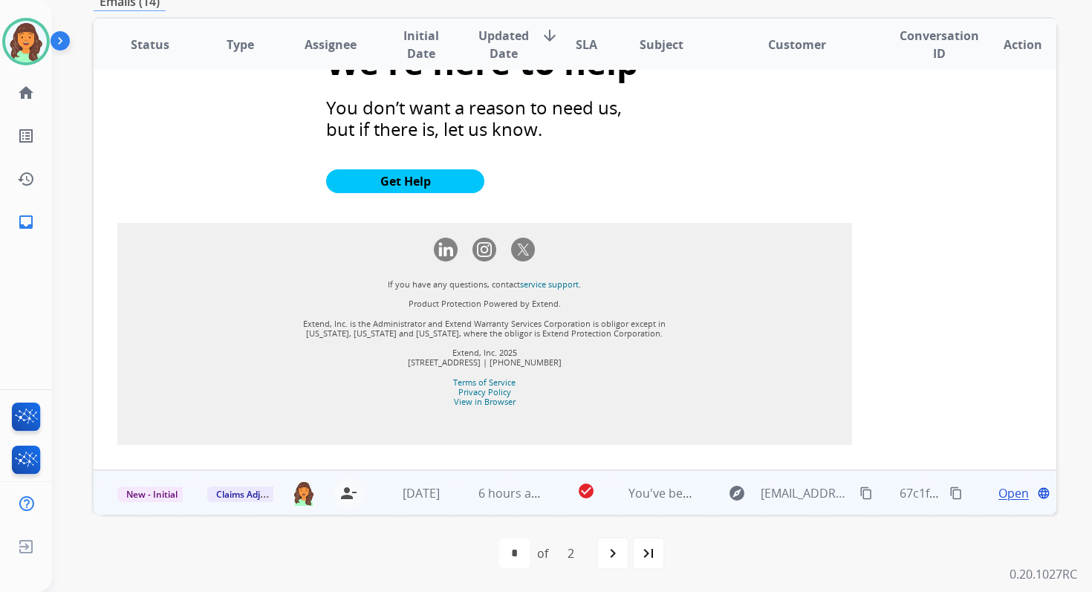
click at [460, 501] on td "6 hours ago" at bounding box center [499, 492] width 90 height 45
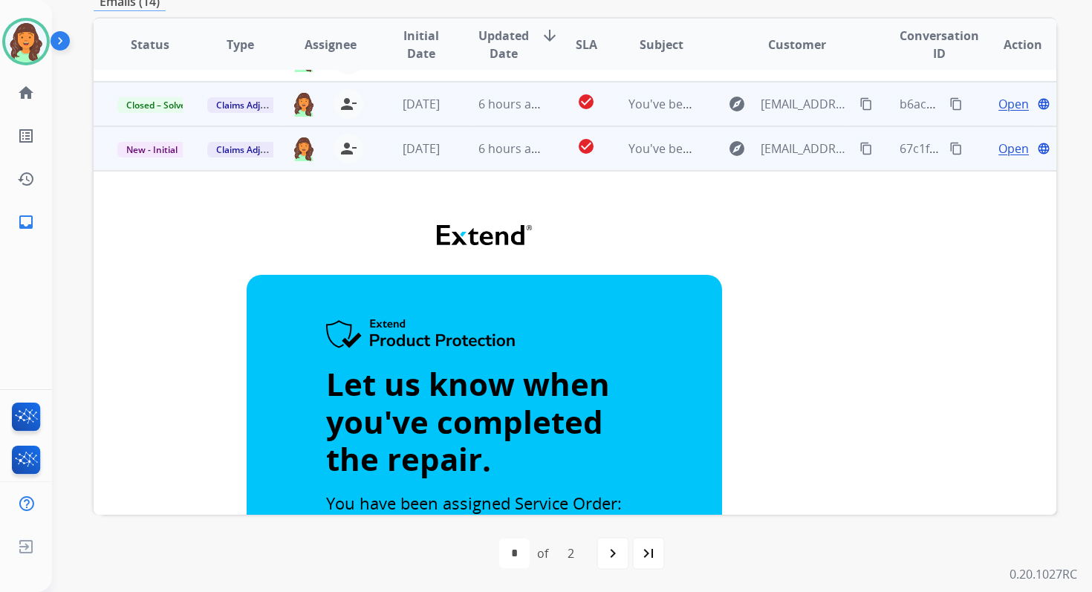
scroll to position [176, 0]
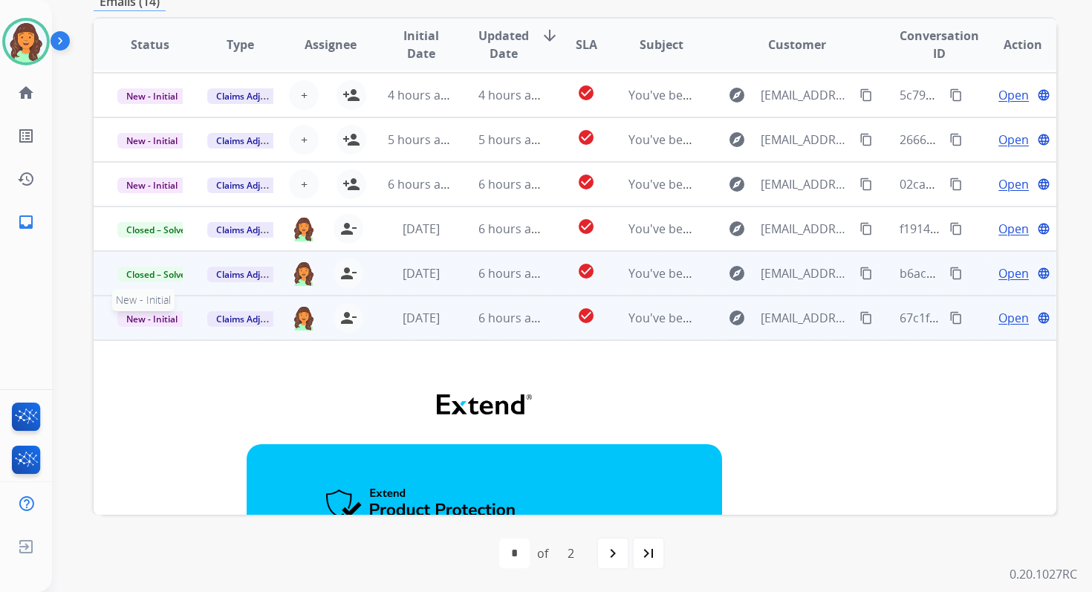
click at [159, 318] on span "New - Initial" at bounding box center [151, 319] width 69 height 16
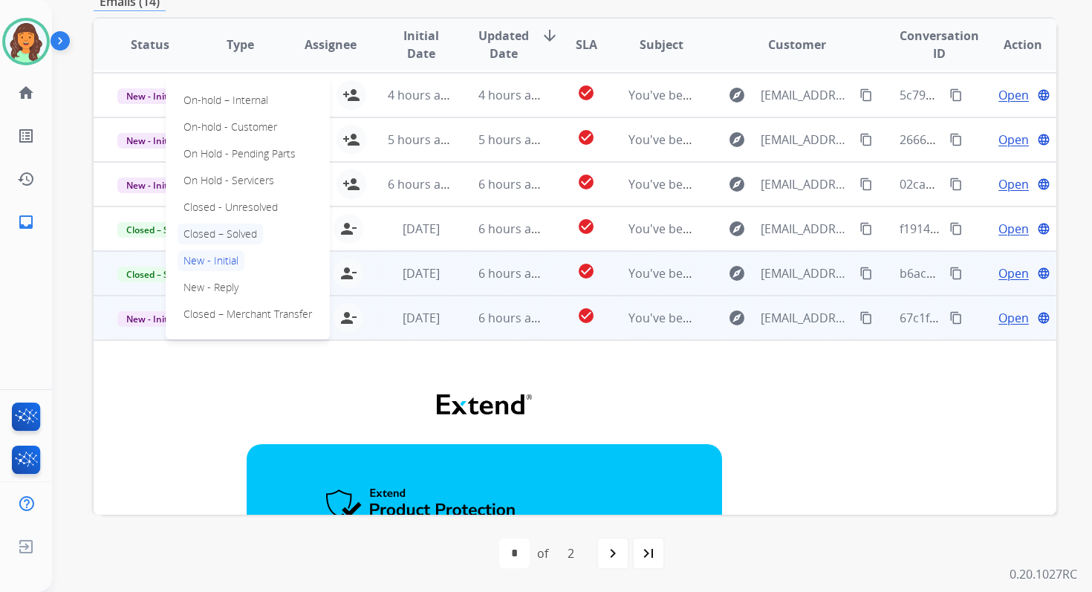
click at [219, 236] on p "Closed – Solved" at bounding box center [219, 234] width 85 height 21
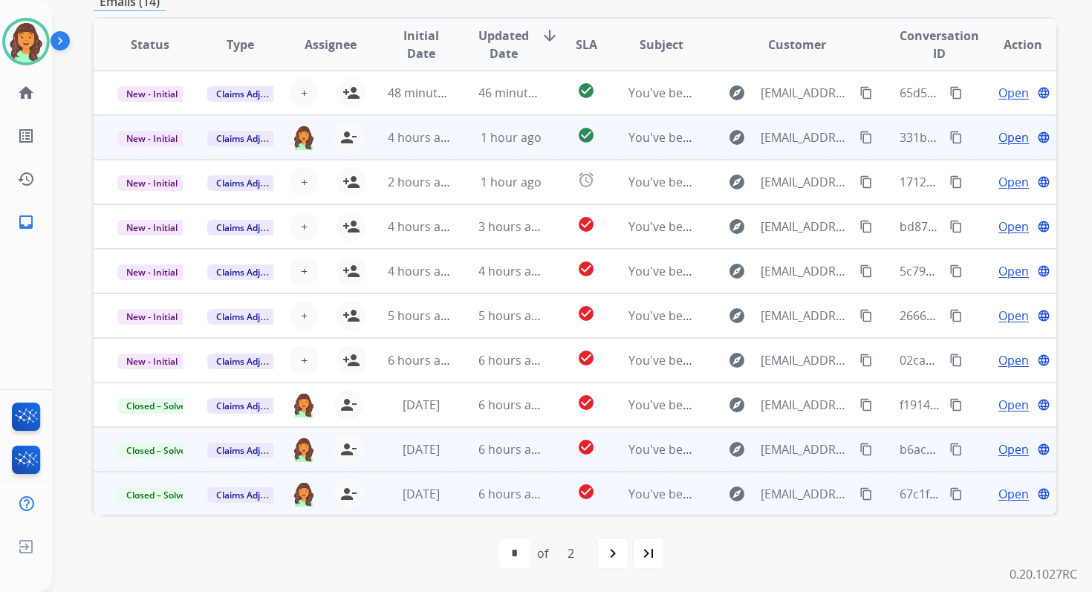
scroll to position [0, 0]
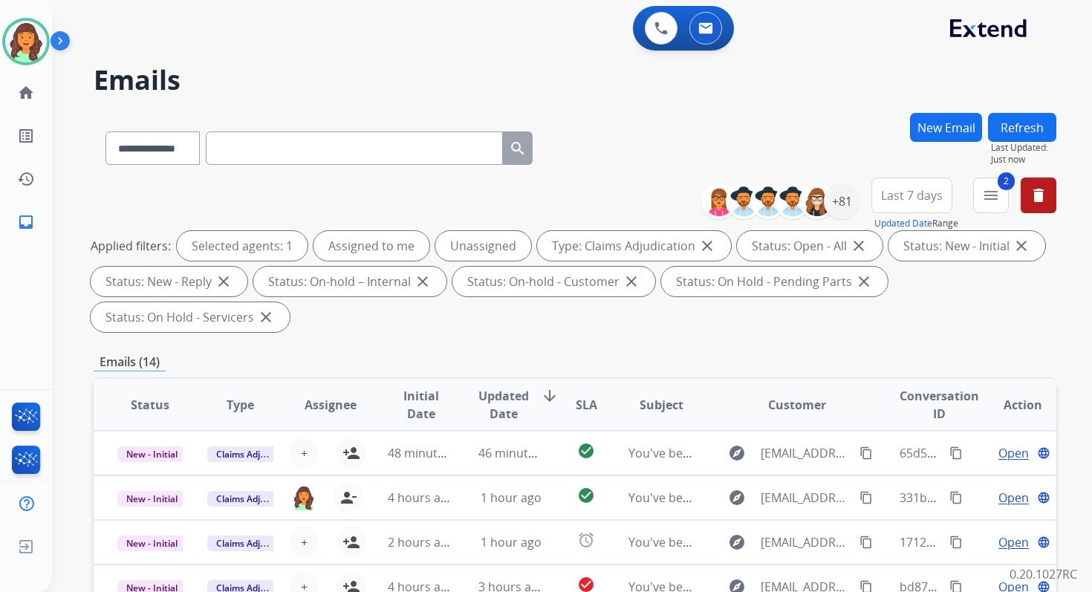
click at [1017, 119] on button "Refresh" at bounding box center [1022, 127] width 68 height 29
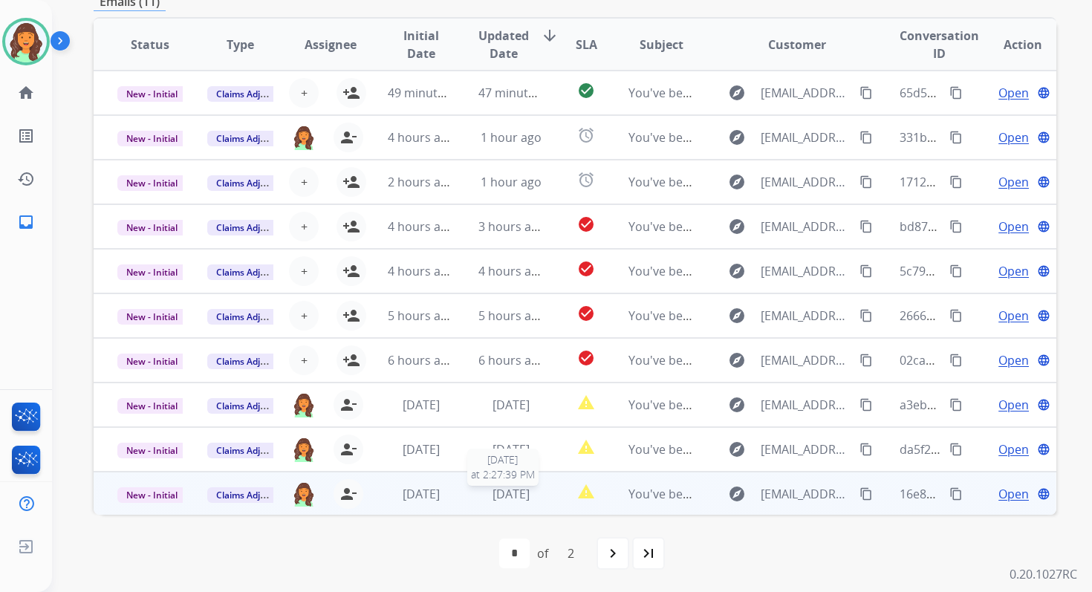
click at [492, 490] on span "[DATE]" at bounding box center [510, 494] width 37 height 16
click at [505, 492] on span "[DATE]" at bounding box center [510, 494] width 37 height 16
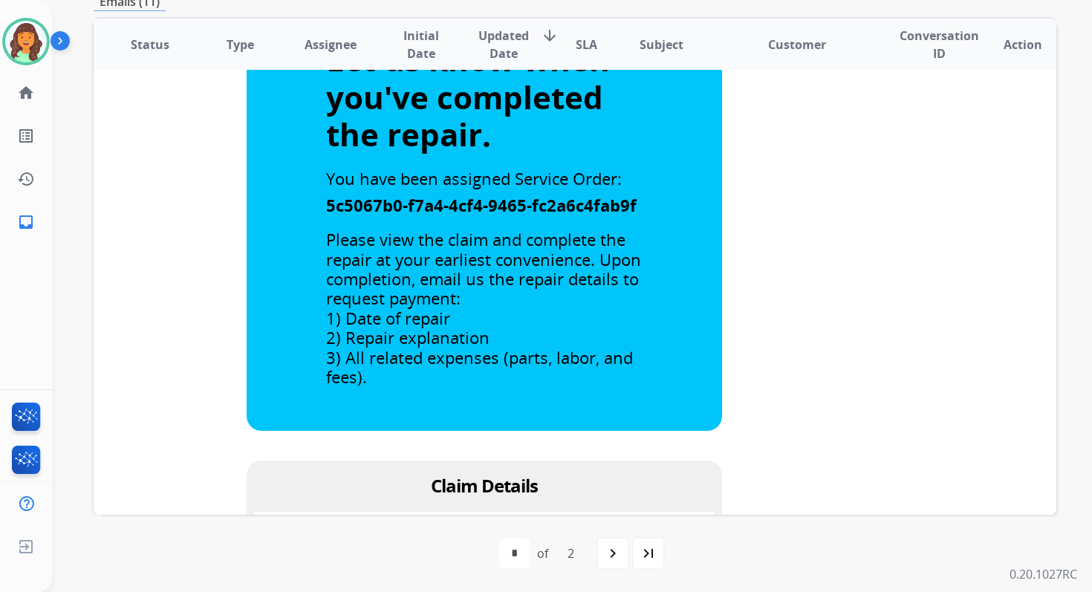
scroll to position [982, 0]
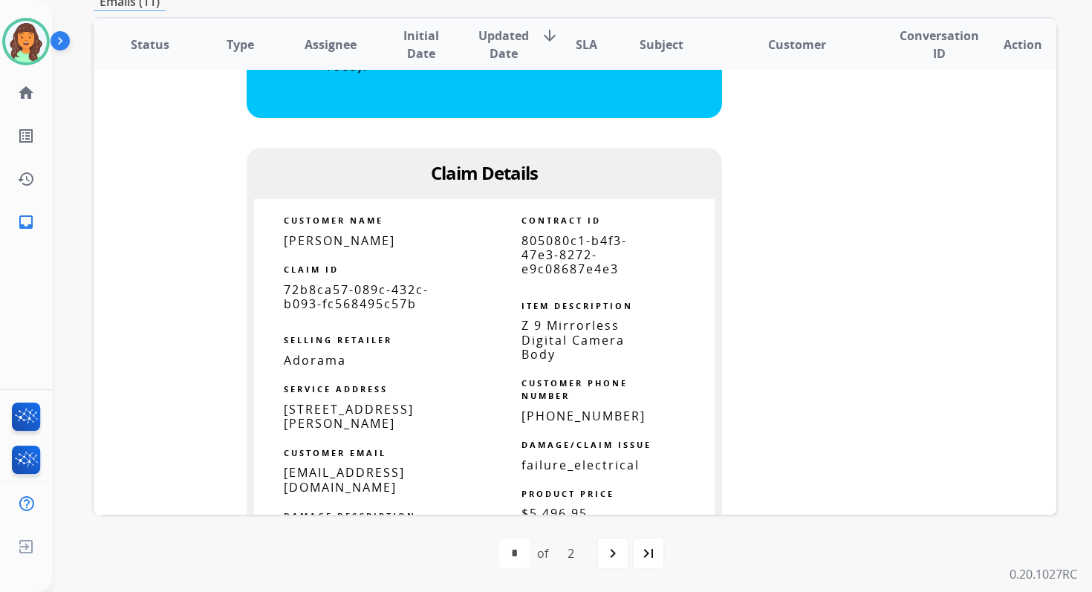
click at [562, 265] on span "805080c1-b4f3-47e3-8272-e9c08687e4e3" at bounding box center [573, 254] width 105 height 45
copy tbody
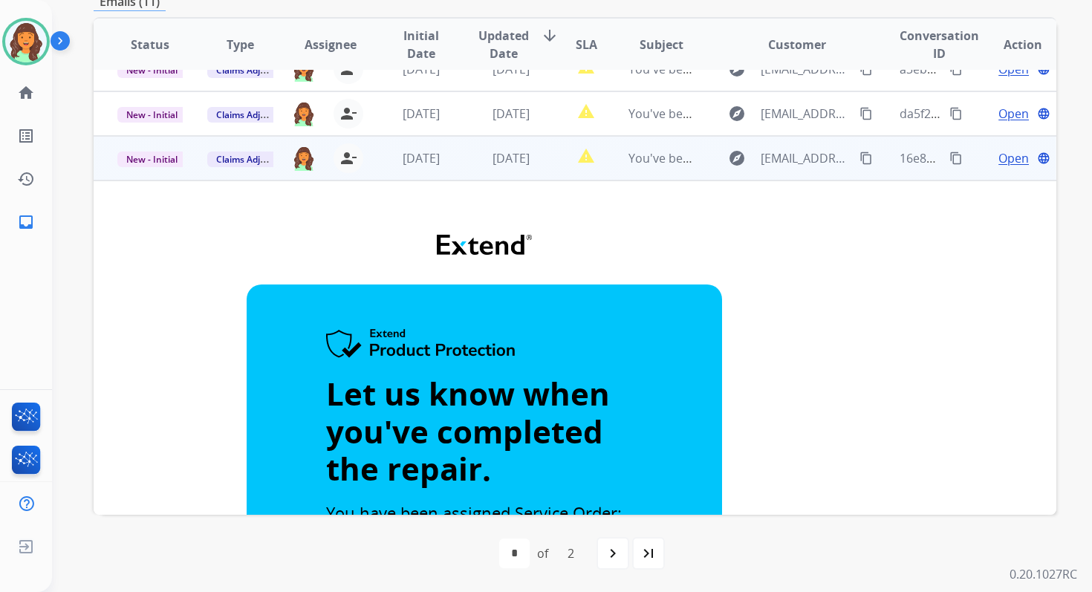
scroll to position [259, 0]
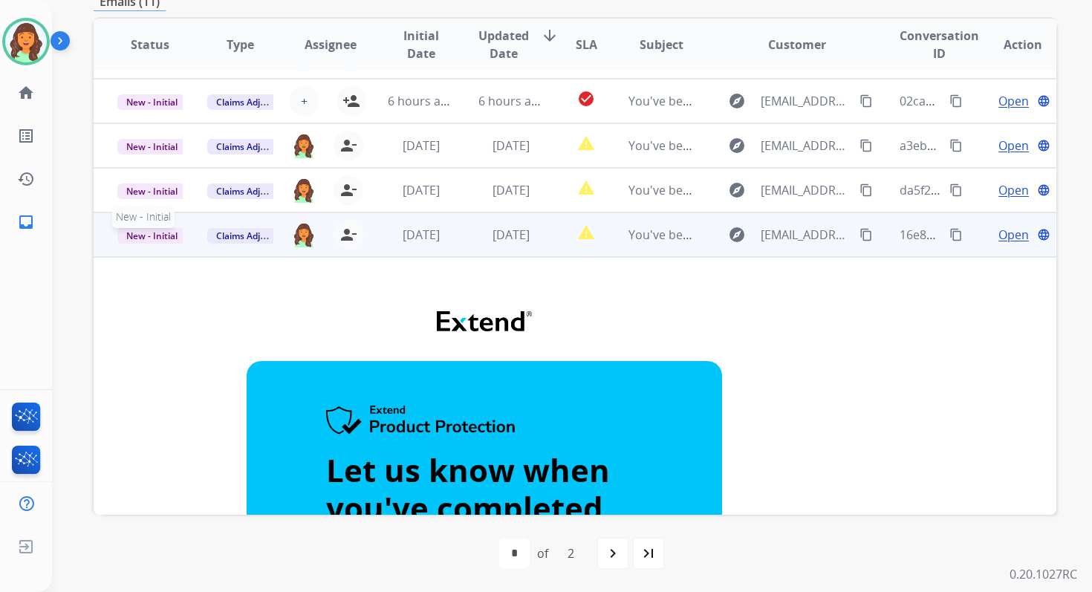
click at [155, 235] on span "New - Initial" at bounding box center [151, 236] width 69 height 16
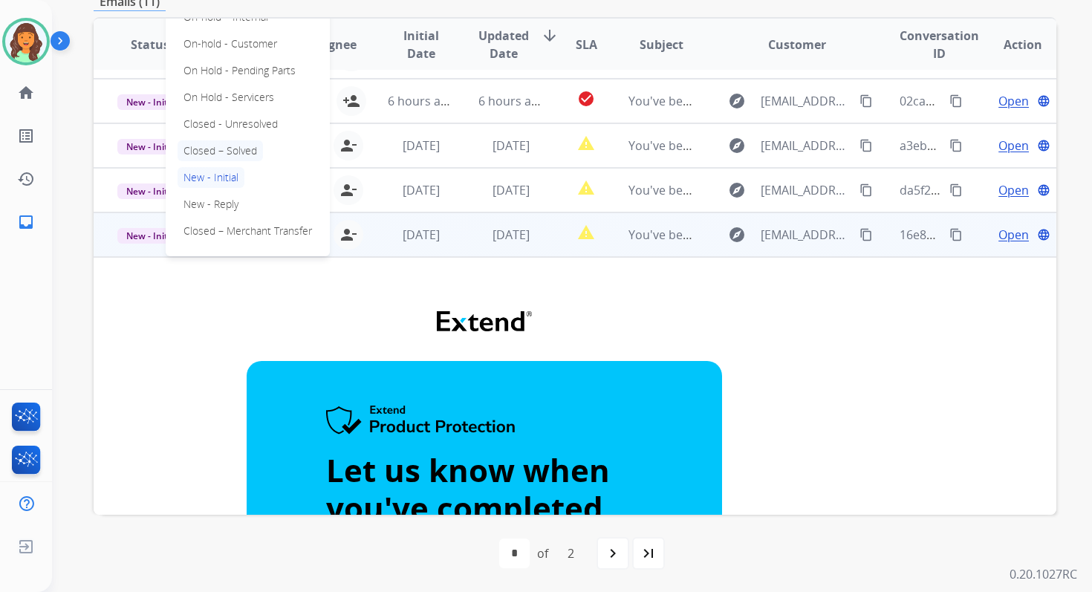
click at [233, 154] on p "Closed – Solved" at bounding box center [219, 150] width 85 height 21
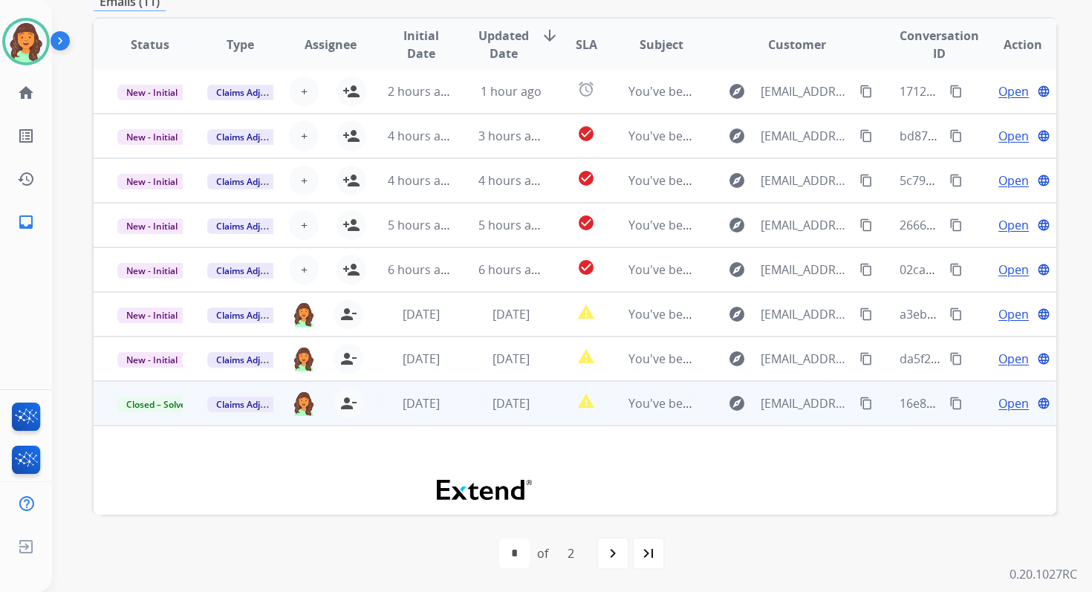
scroll to position [33, 0]
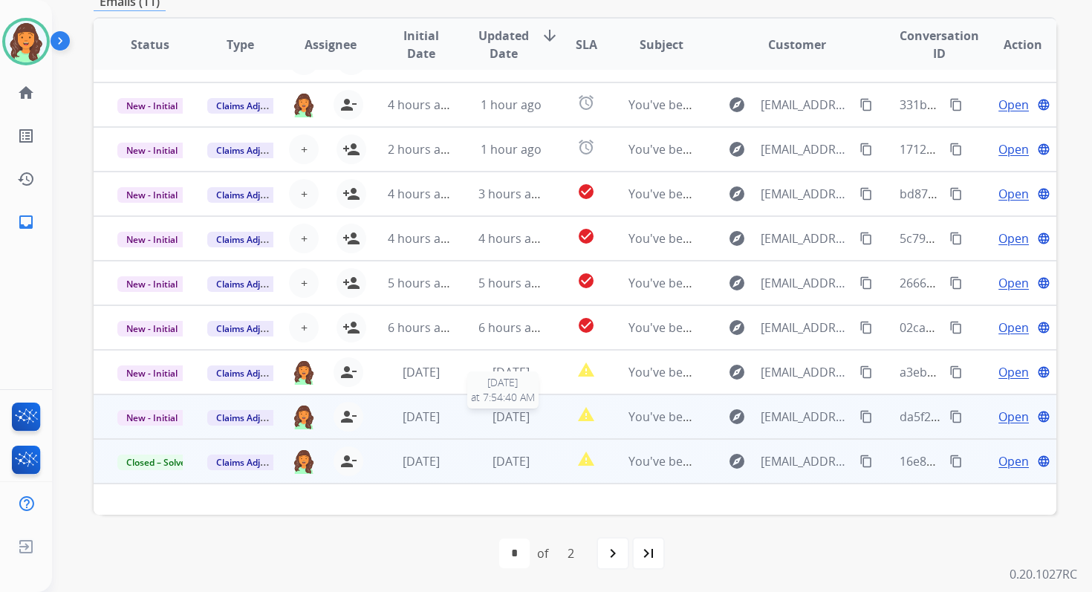
click at [538, 424] on div "[DATE]" at bounding box center [510, 417] width 65 height 18
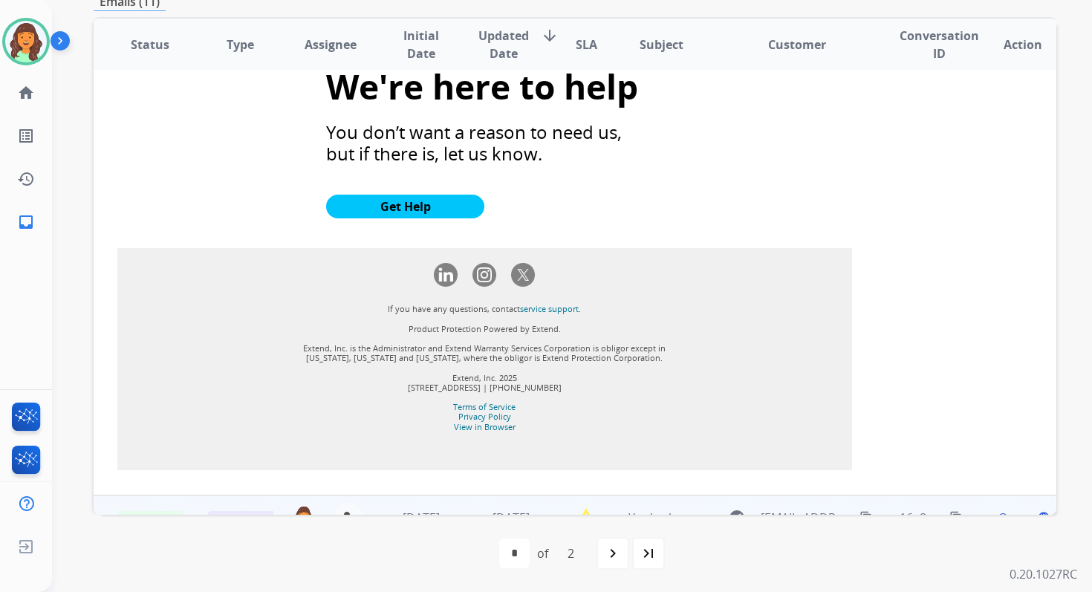
scroll to position [1611, 0]
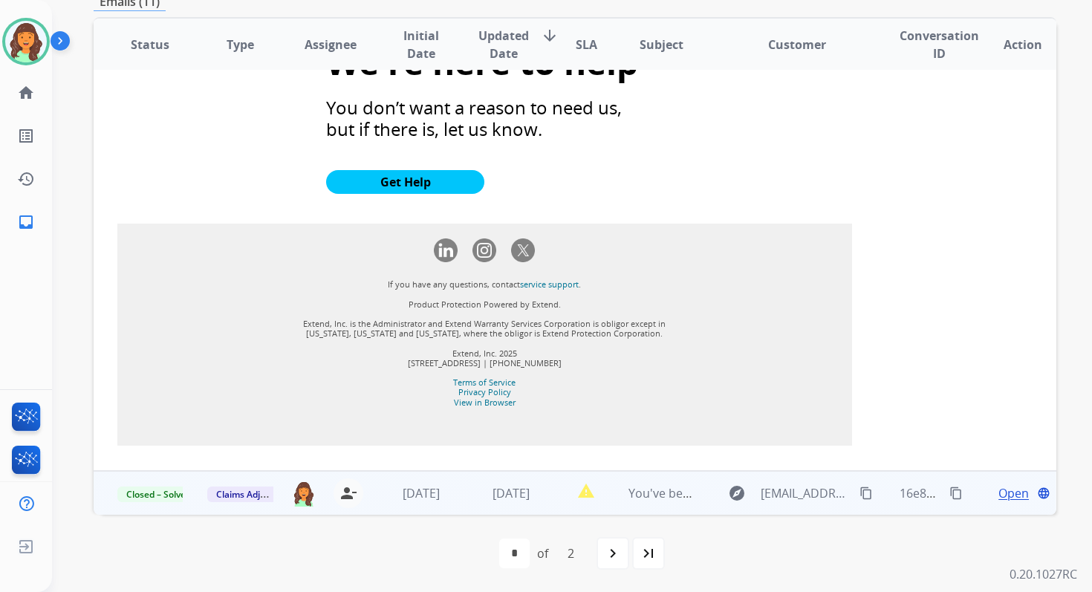
click at [533, 478] on td "[DATE]" at bounding box center [499, 493] width 90 height 45
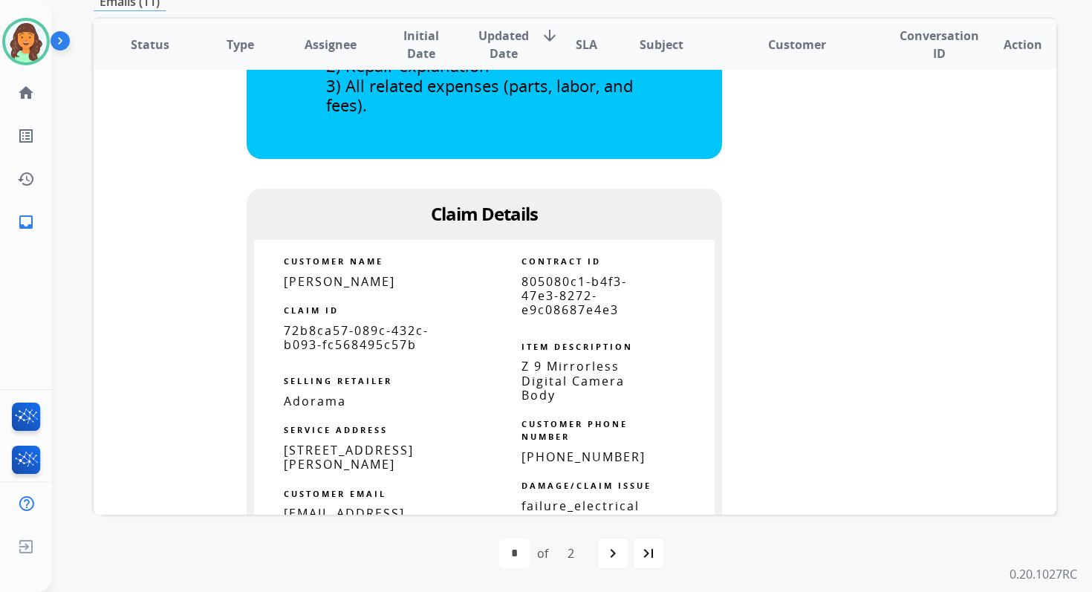
scroll to position [1080, 0]
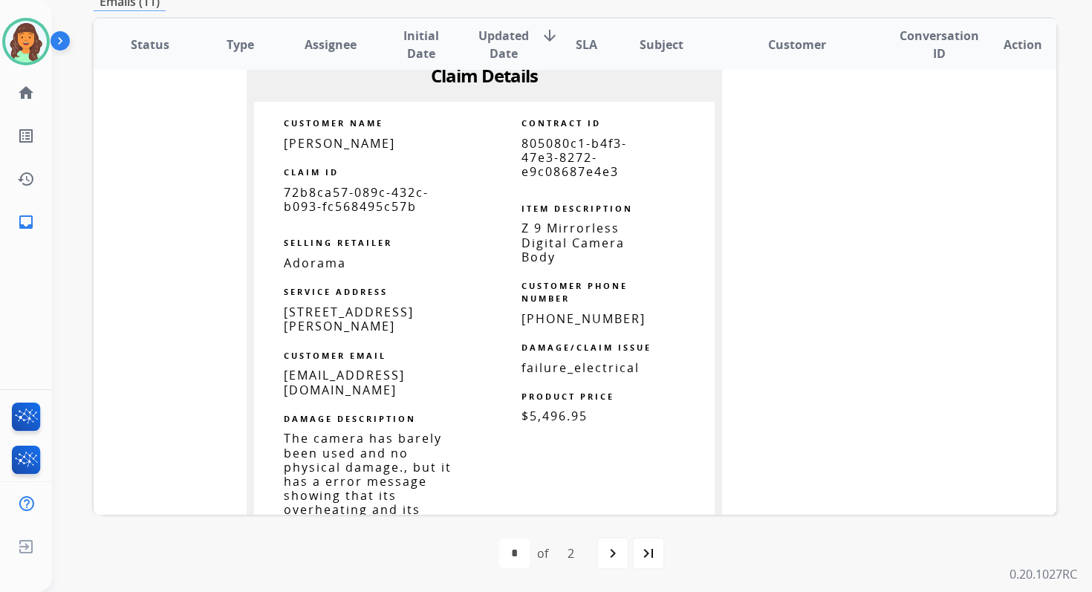
click at [556, 153] on span "805080c1-b4f3-47e3-8272-e9c08687e4e3" at bounding box center [573, 157] width 105 height 45
copy tbody
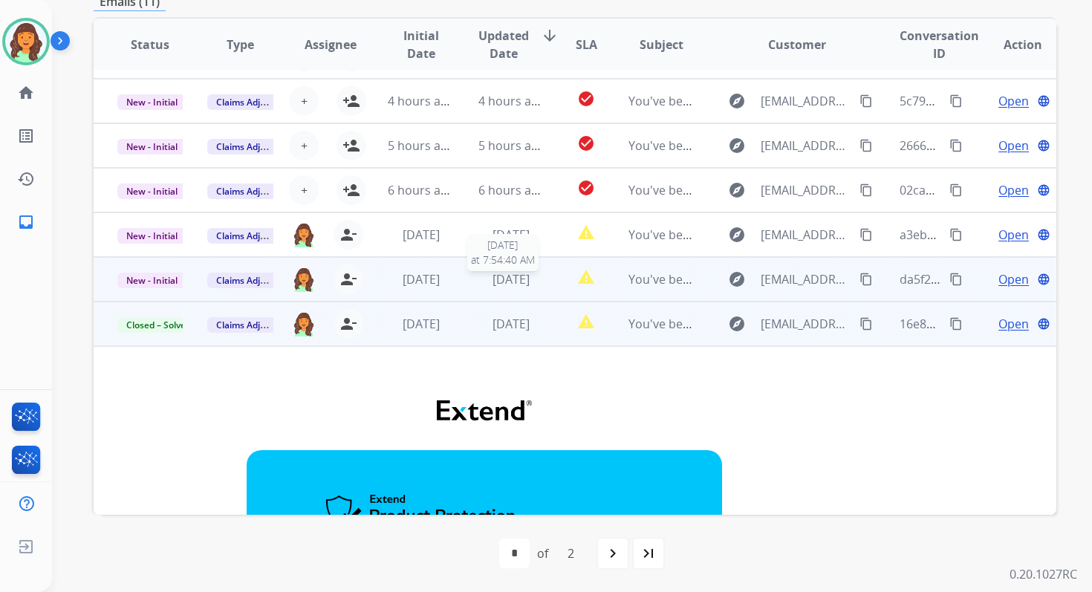
click at [526, 274] on span "[DATE]" at bounding box center [510, 279] width 37 height 16
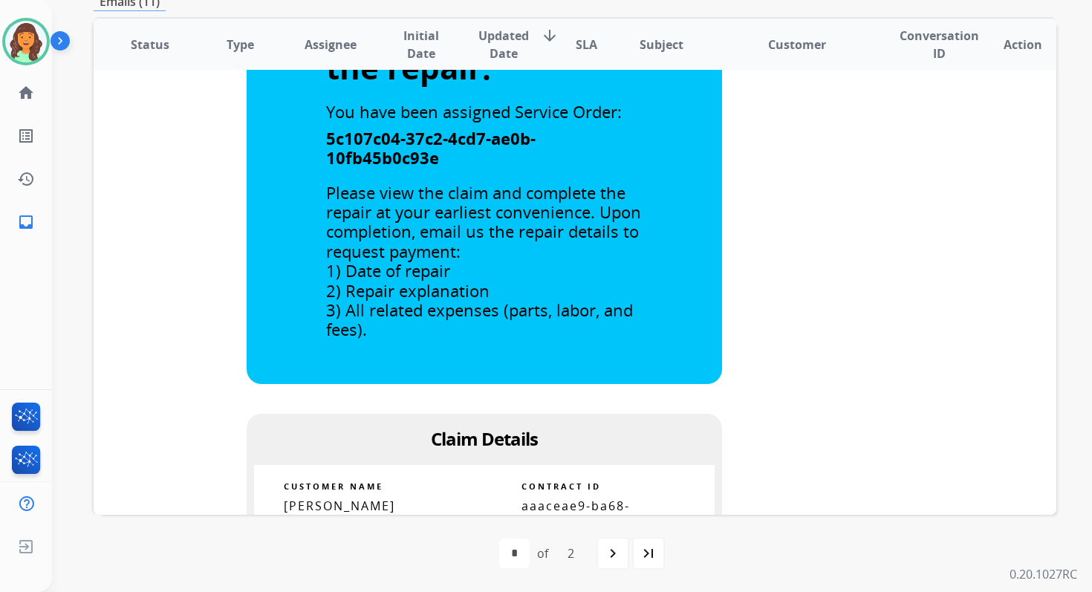
scroll to position [942, 0]
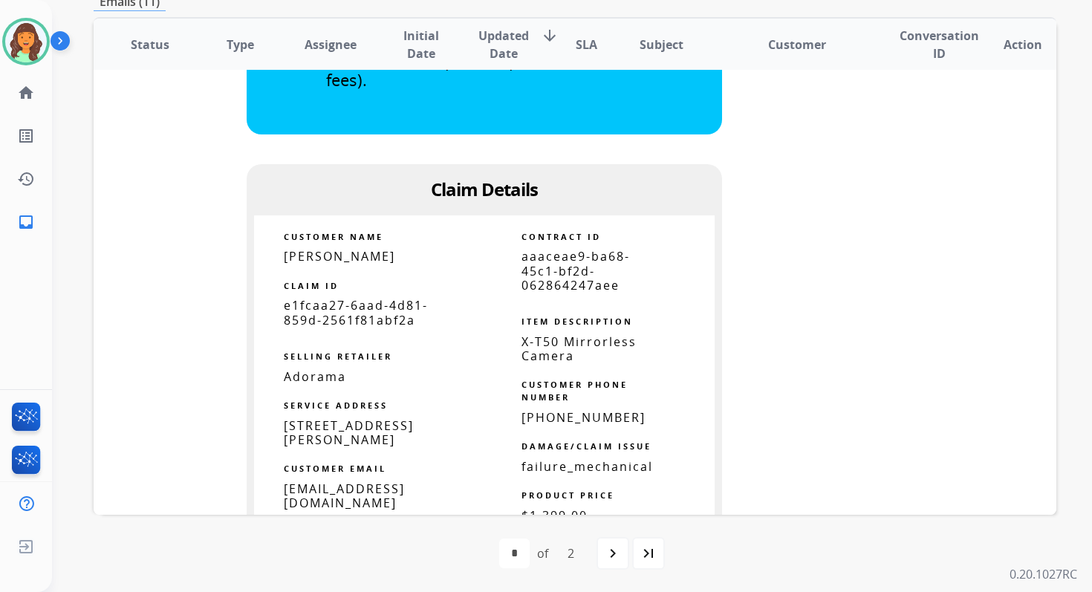
click at [526, 274] on span "aaaceae9-ba68-45c1-bf2d-062864247aee" at bounding box center [575, 270] width 108 height 45
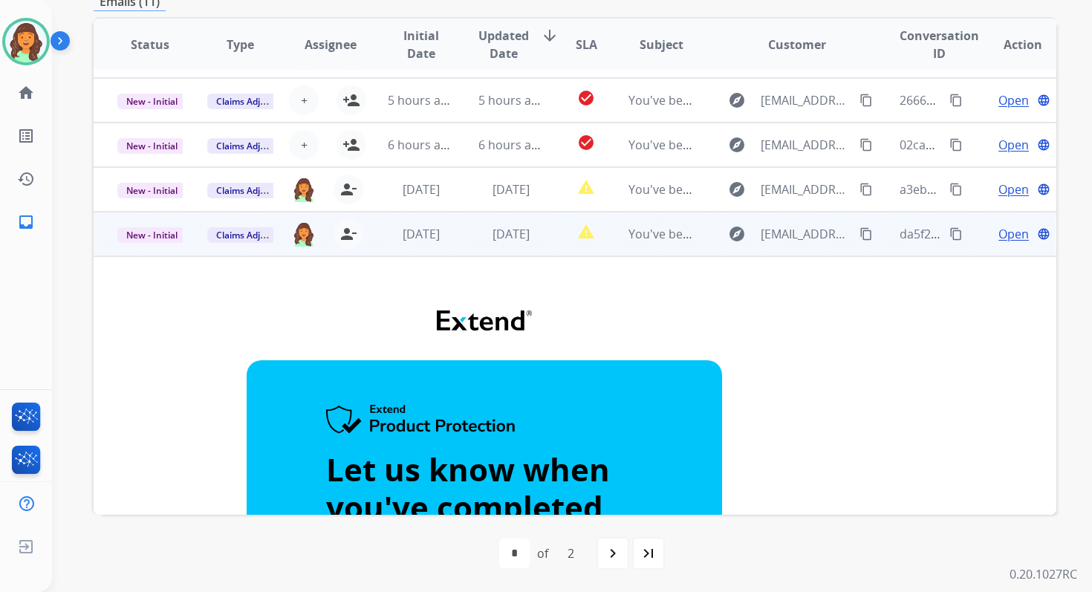
scroll to position [210, 0]
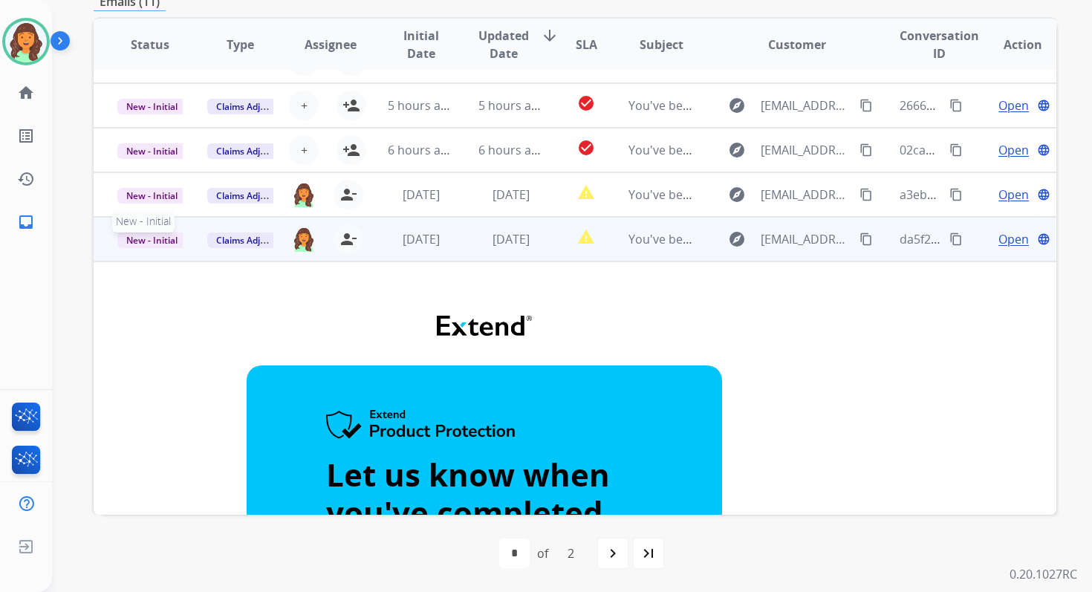
click at [161, 241] on span "New - Initial" at bounding box center [151, 240] width 69 height 16
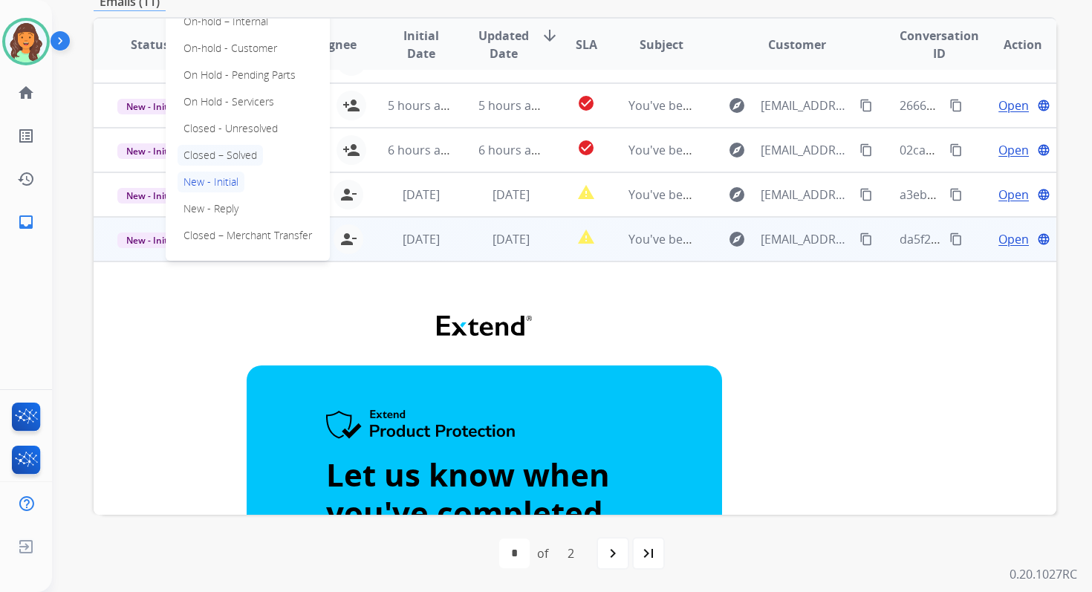
click at [224, 154] on p "Closed – Solved" at bounding box center [219, 155] width 85 height 21
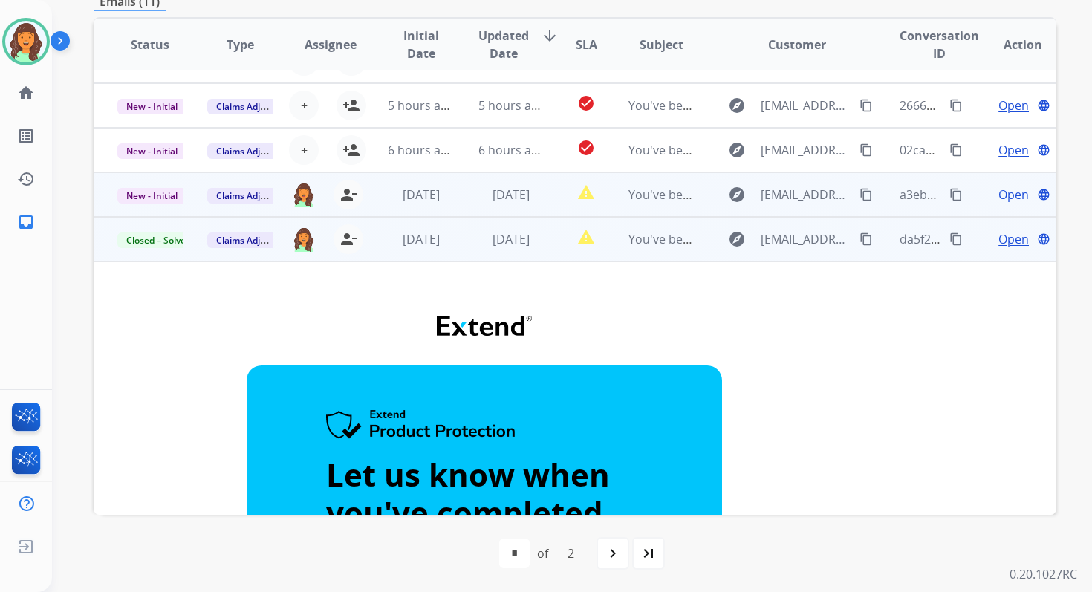
click at [489, 206] on td "[DATE]" at bounding box center [499, 194] width 90 height 45
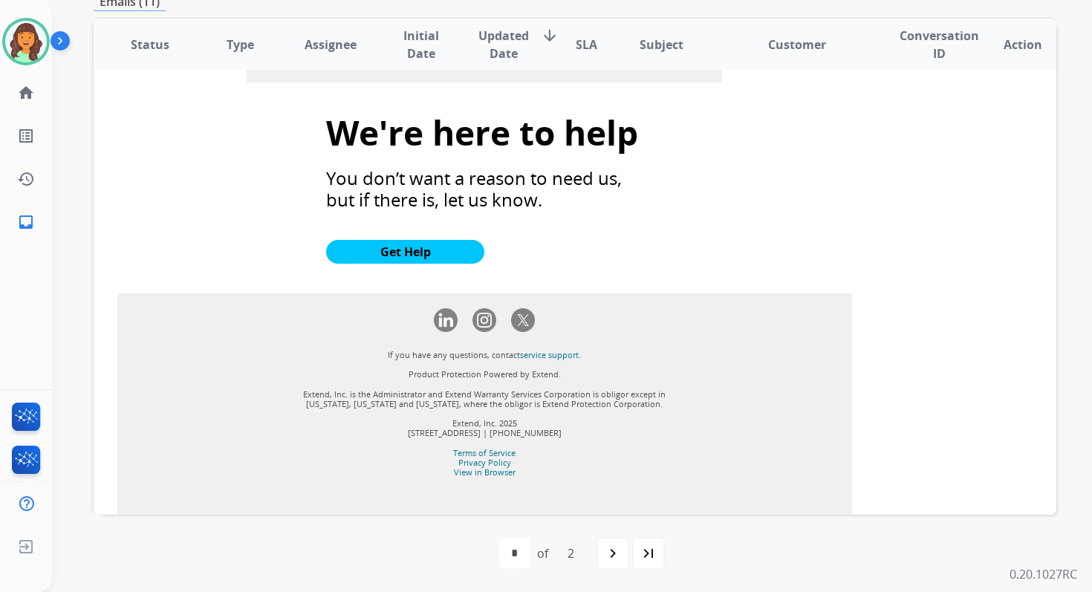
scroll to position [1597, 0]
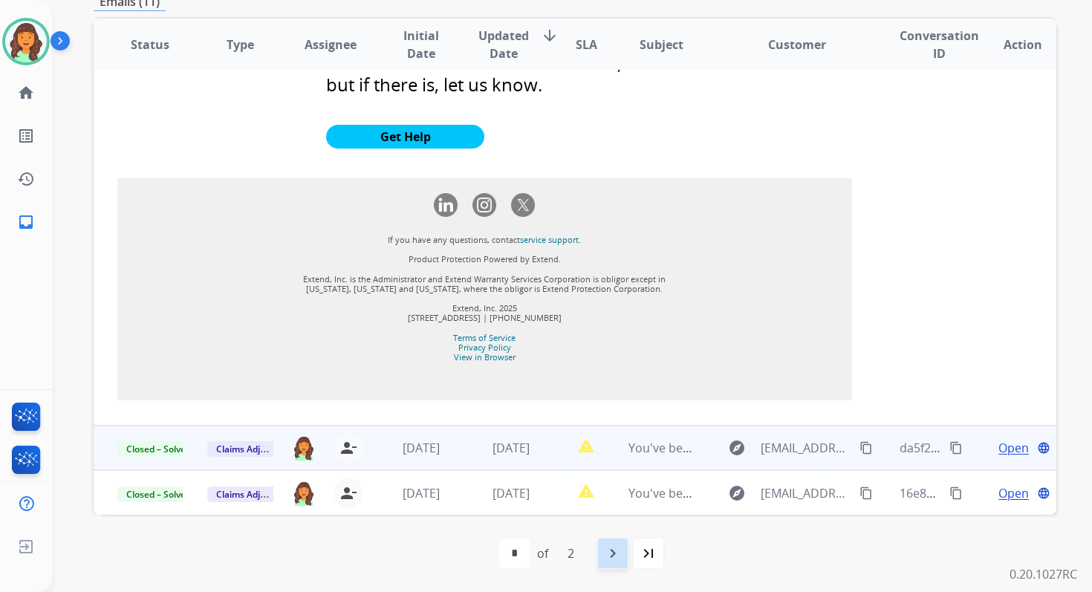
click at [618, 545] on mat-icon "navigate_next" at bounding box center [613, 553] width 18 height 18
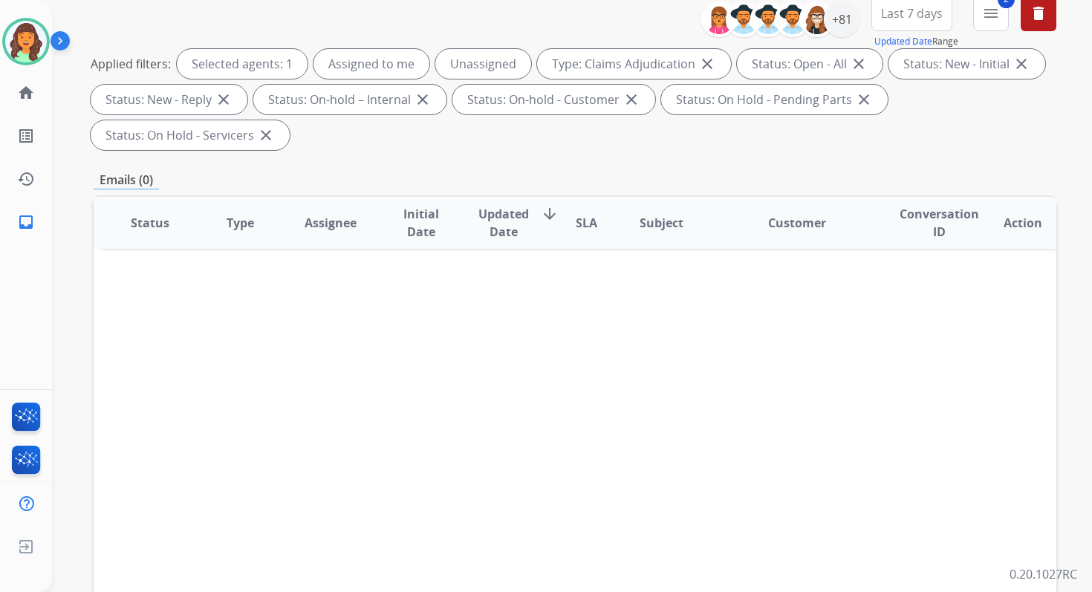
scroll to position [360, 0]
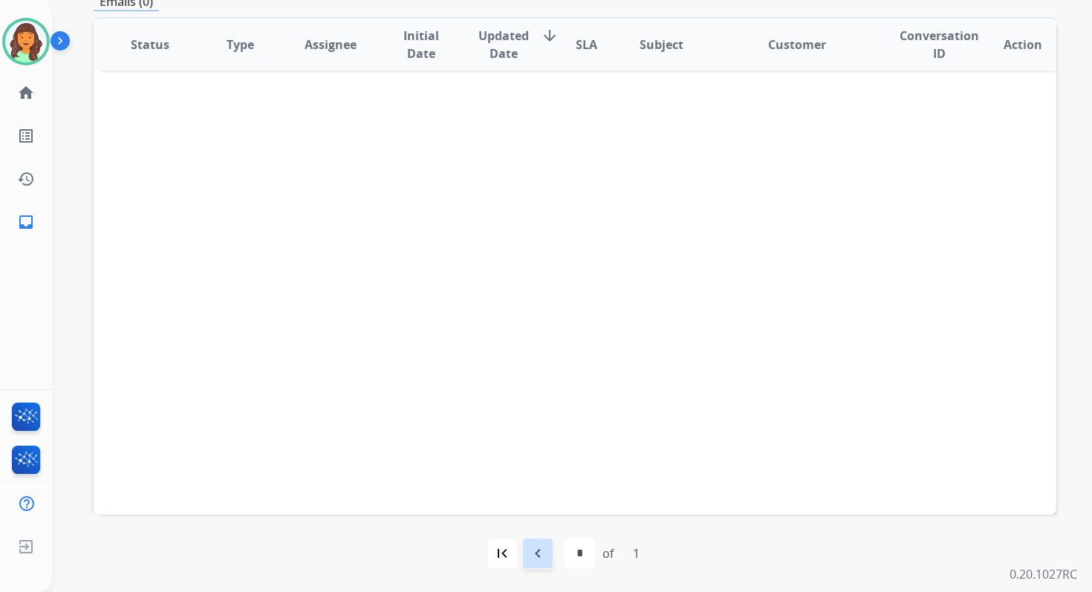
click at [541, 554] on mat-icon "navigate_before" at bounding box center [538, 553] width 18 height 18
select select "*"
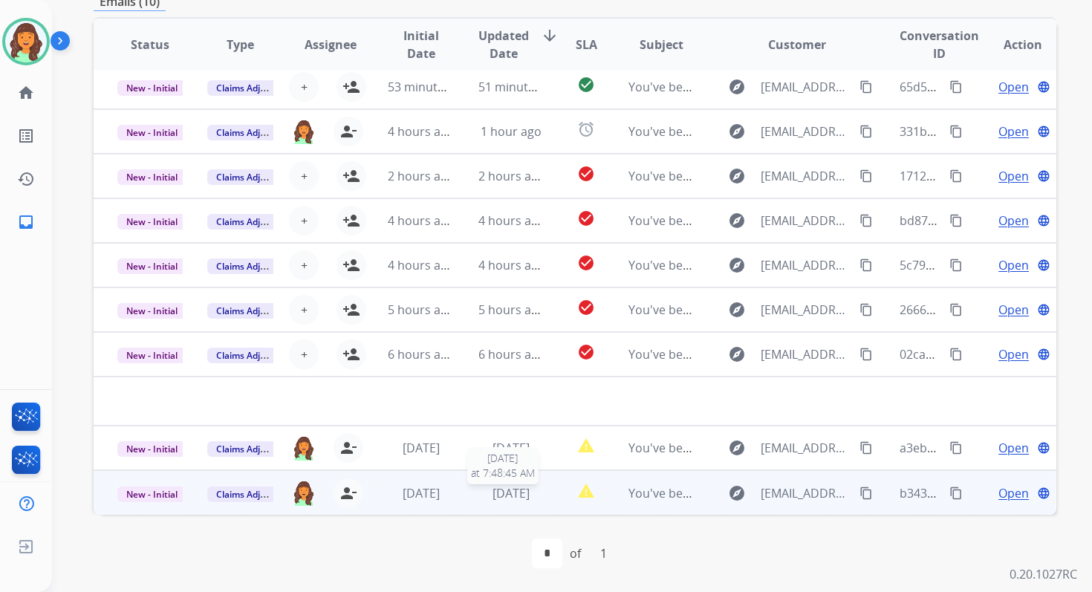
click at [501, 492] on span "[DATE]" at bounding box center [510, 493] width 37 height 16
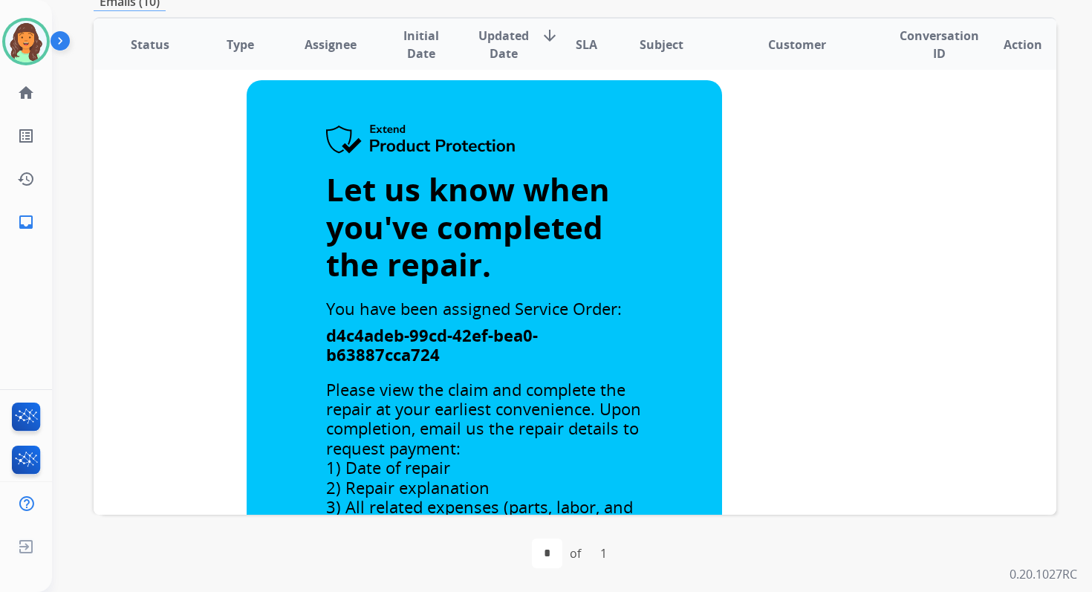
scroll to position [398, 0]
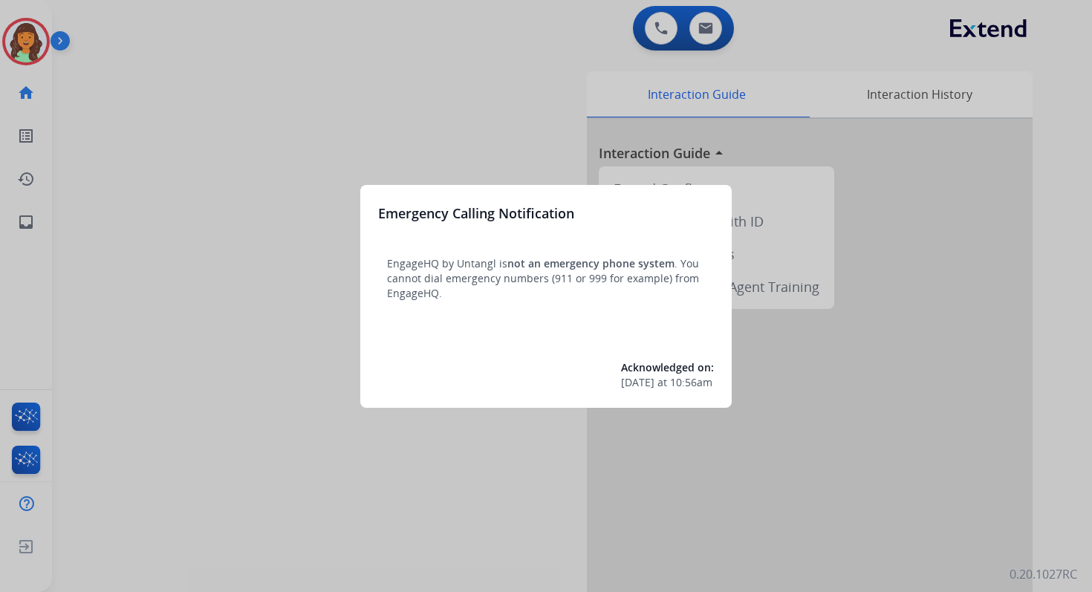
click at [703, 29] on div at bounding box center [546, 296] width 1092 height 592
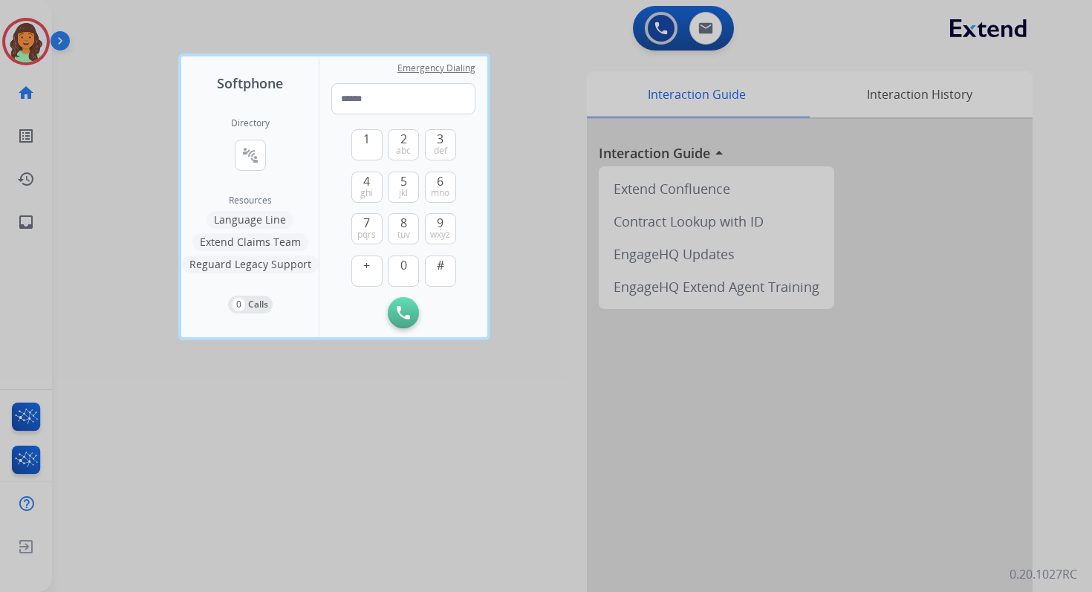
click at [703, 29] on div at bounding box center [546, 296] width 1092 height 592
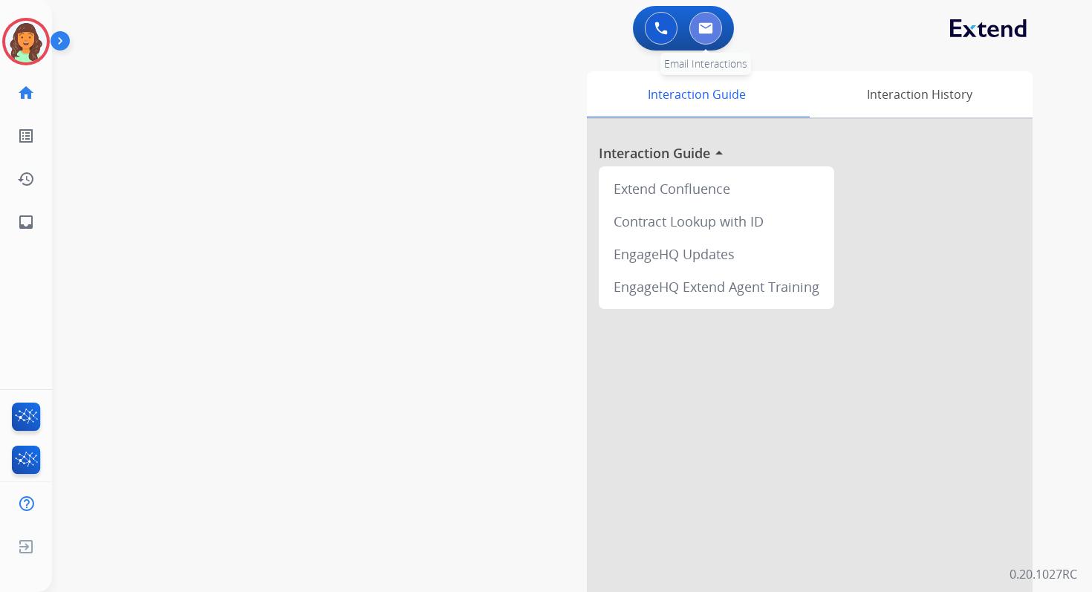
click at [703, 29] on img at bounding box center [705, 28] width 15 height 12
select select "**********"
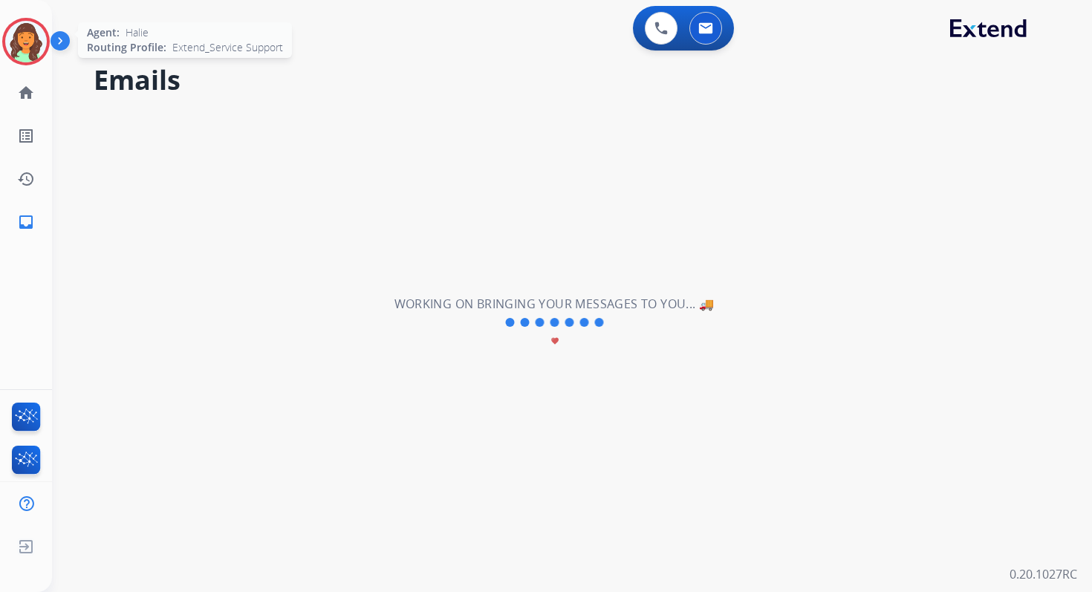
click at [41, 30] on img at bounding box center [26, 42] width 42 height 42
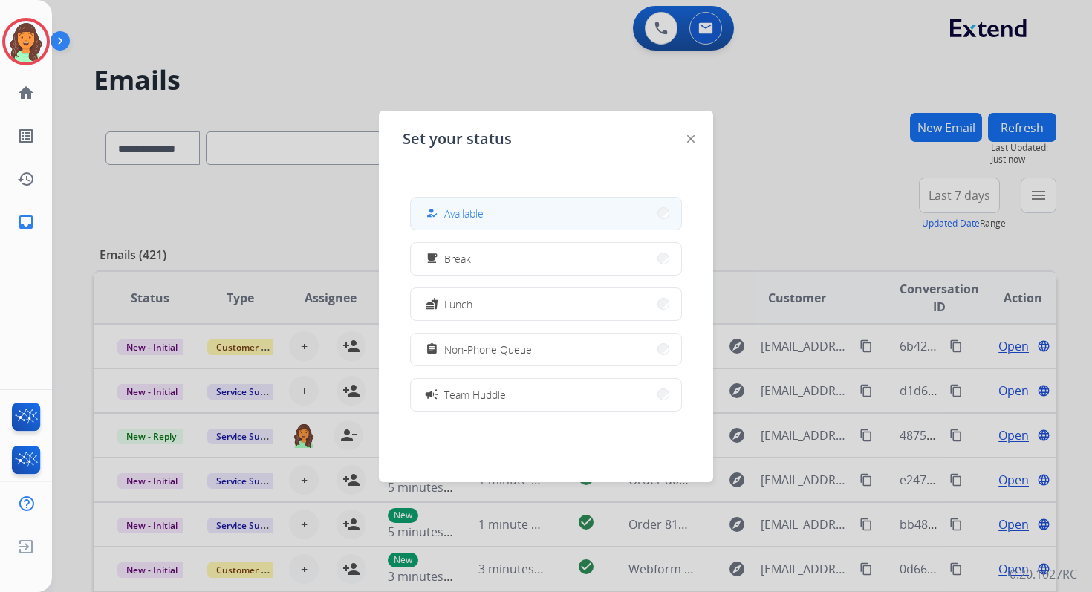
click at [512, 217] on button "how_to_reg Available" at bounding box center [546, 214] width 270 height 32
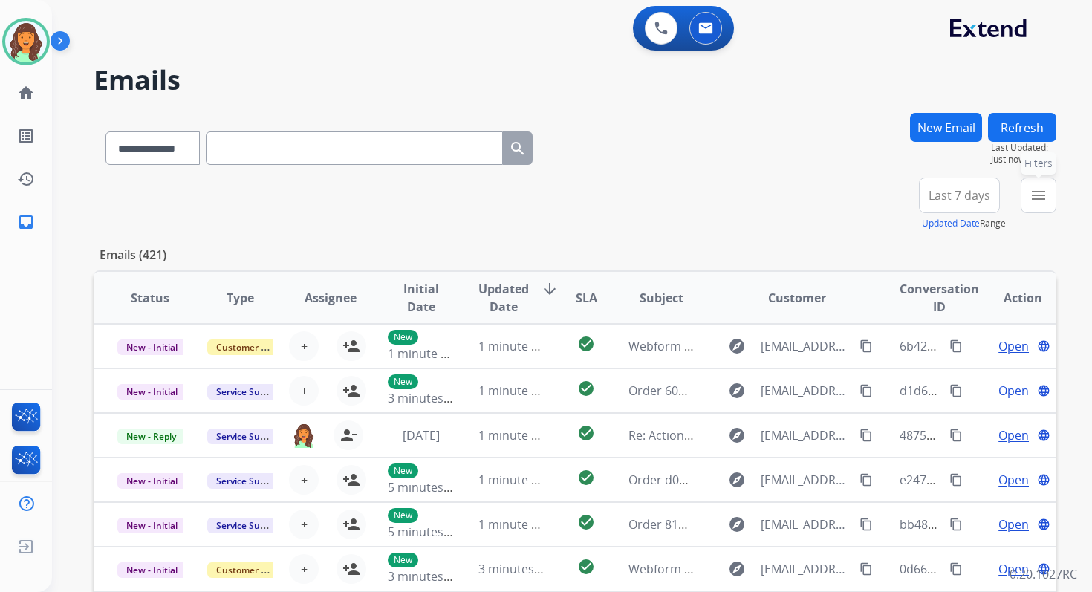
click at [1025, 193] on button "menu Filters" at bounding box center [1038, 195] width 36 height 36
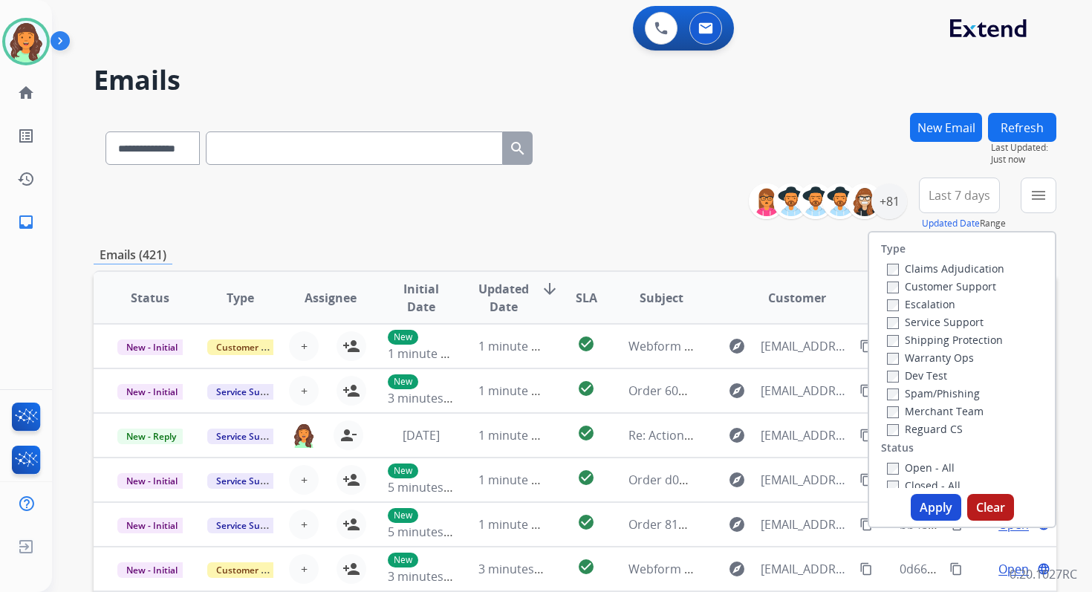
click at [952, 130] on button "New Email" at bounding box center [946, 127] width 72 height 29
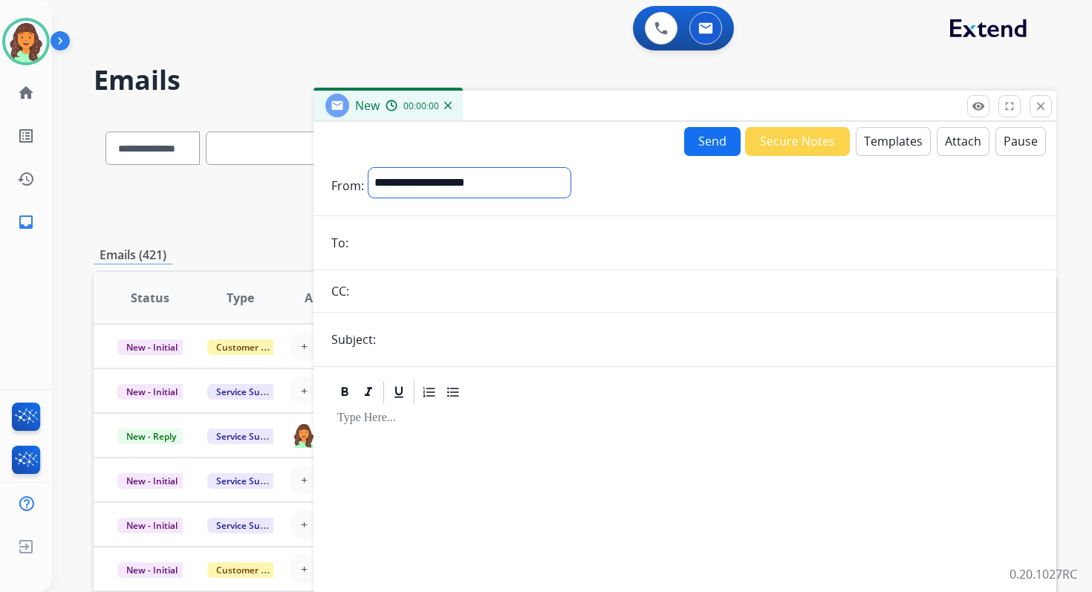
click at [442, 189] on select "**********" at bounding box center [469, 183] width 202 height 30
select select "**********"
click at [368, 168] on select "**********" at bounding box center [469, 183] width 202 height 30
click at [408, 241] on input "email" at bounding box center [695, 244] width 685 height 30
type input "**********"
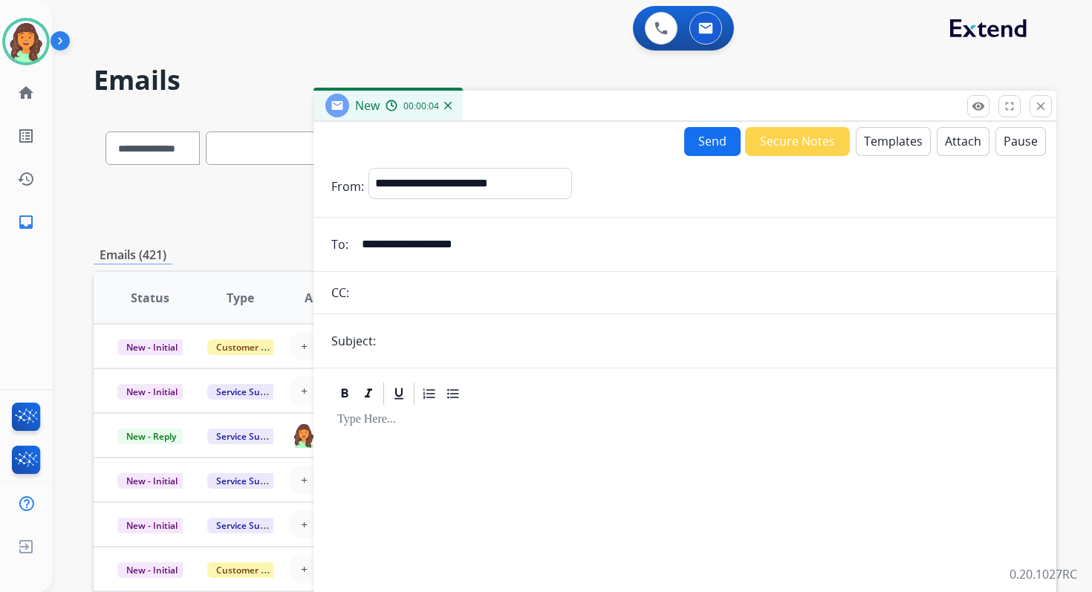
click at [457, 345] on input "text" at bounding box center [709, 341] width 658 height 30
paste input "**********"
type input "**********"
click at [888, 151] on button "Templates" at bounding box center [892, 141] width 75 height 29
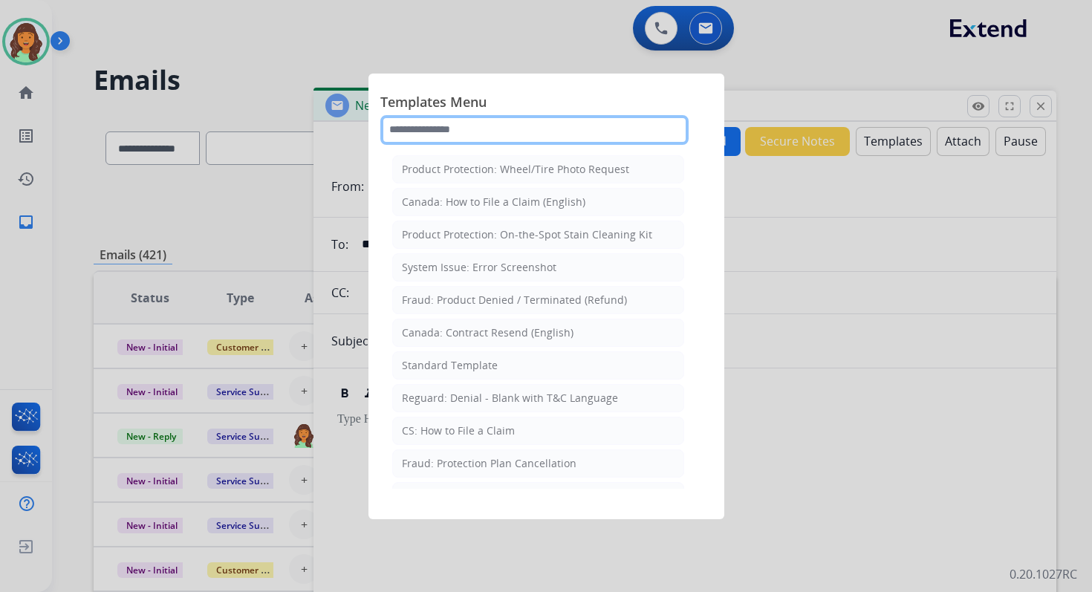
click at [506, 136] on input "text" at bounding box center [534, 130] width 308 height 30
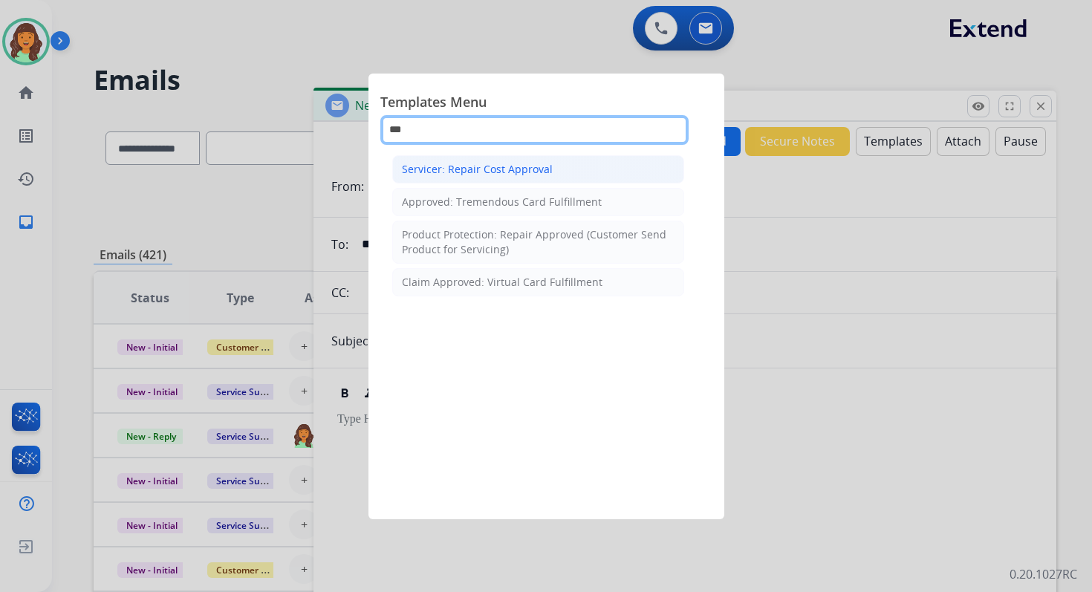
type input "***"
click at [522, 177] on li "Servicer: Repair Cost Approval" at bounding box center [538, 169] width 292 height 28
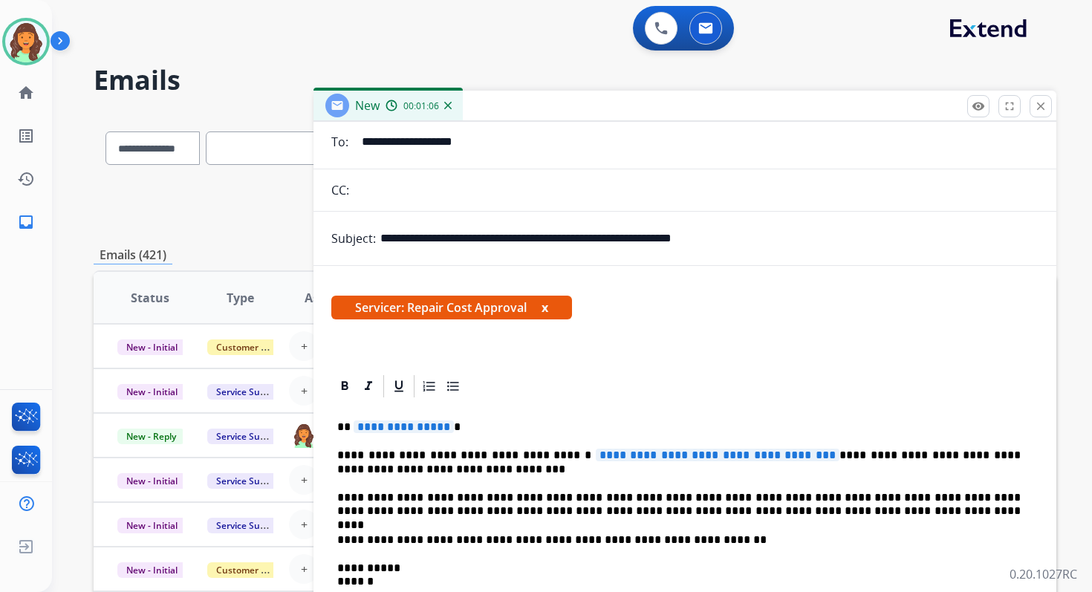
scroll to position [250, 0]
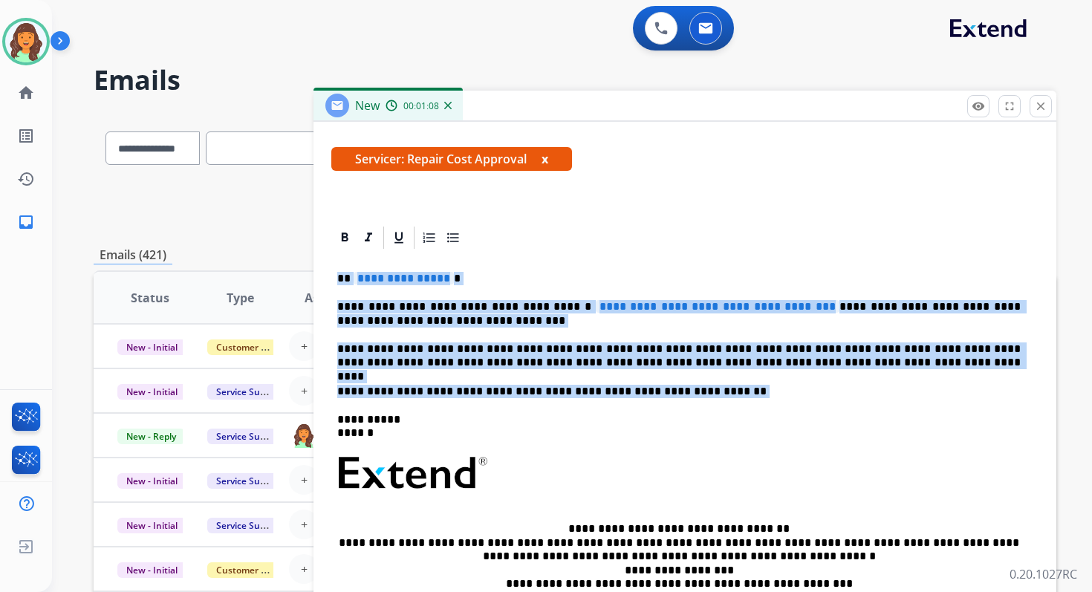
drag, startPoint x: 336, startPoint y: 277, endPoint x: 761, endPoint y: 408, distance: 445.1
click at [761, 408] on div "**********" at bounding box center [684, 465] width 707 height 429
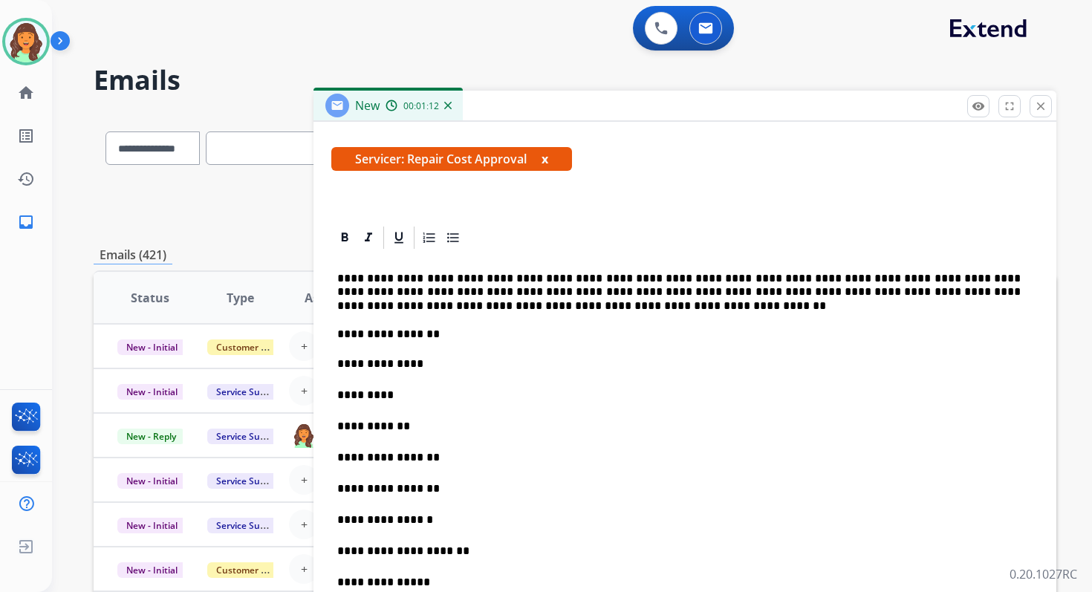
click at [339, 280] on p "**********" at bounding box center [678, 292] width 683 height 41
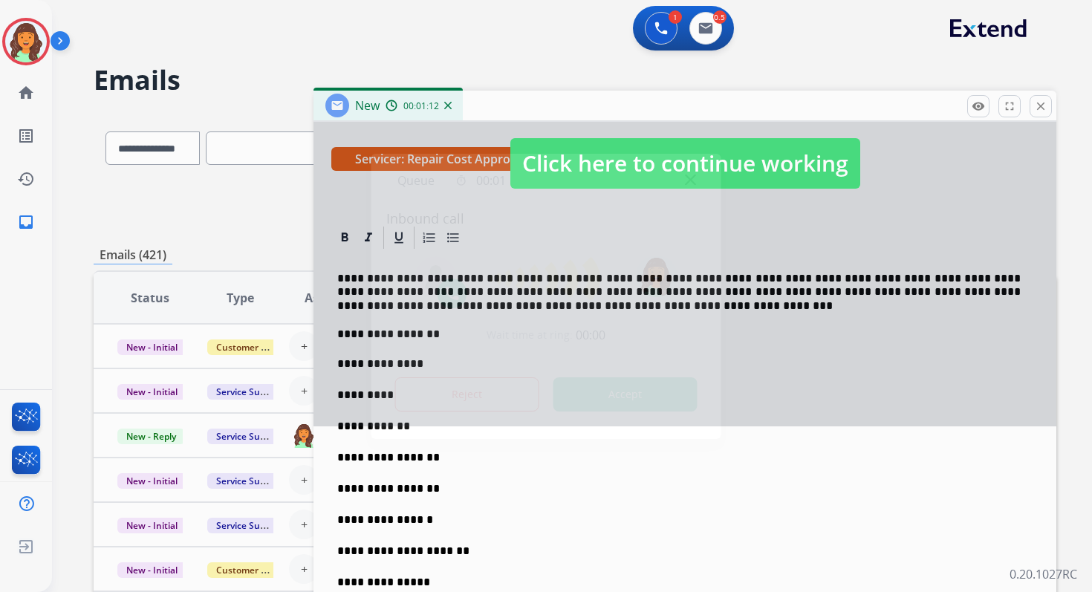
click at [638, 406] on button "Accept" at bounding box center [625, 394] width 144 height 34
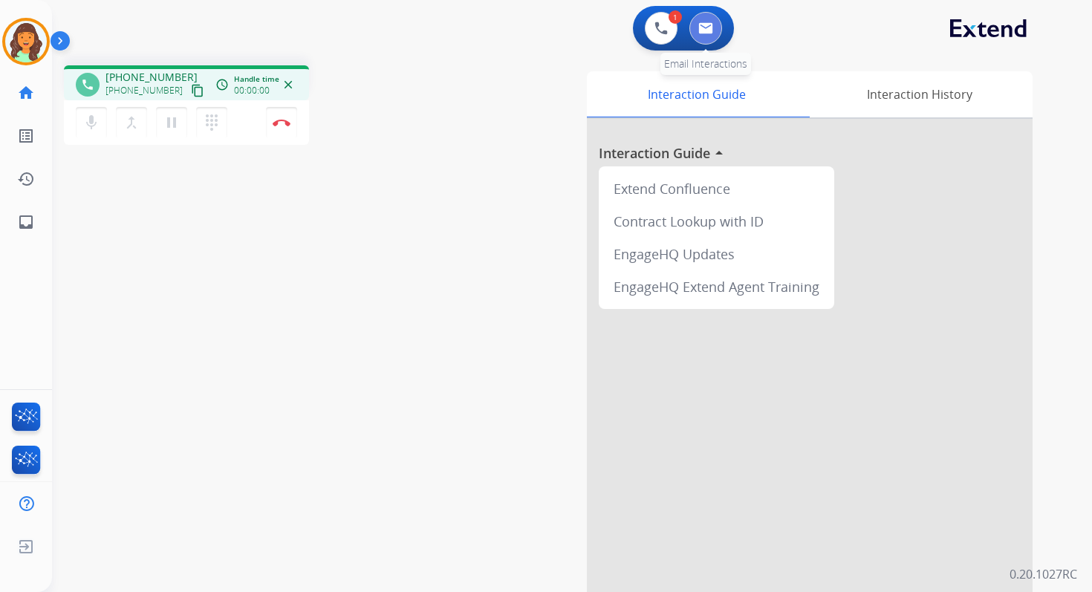
click at [705, 19] on button at bounding box center [705, 28] width 33 height 33
select select "**********"
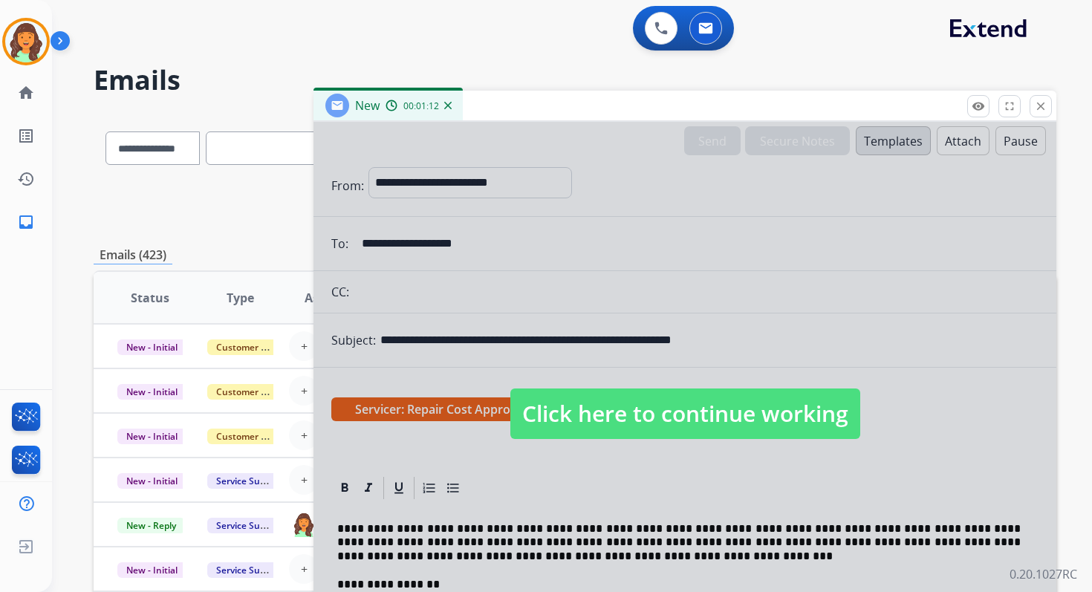
click at [707, 397] on span "Click here to continue working" at bounding box center [685, 413] width 350 height 50
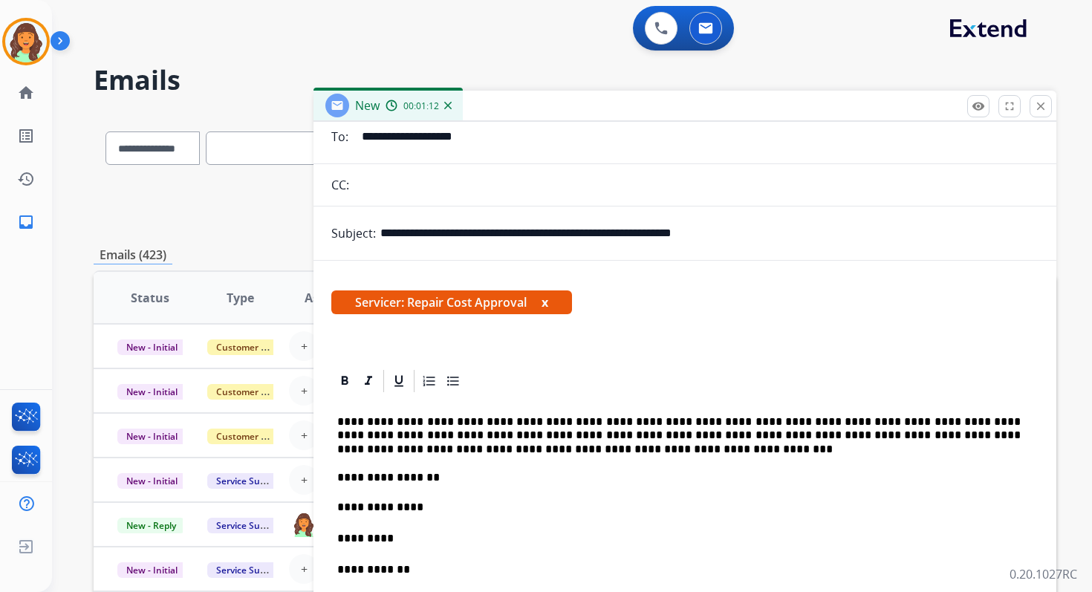
scroll to position [121, 0]
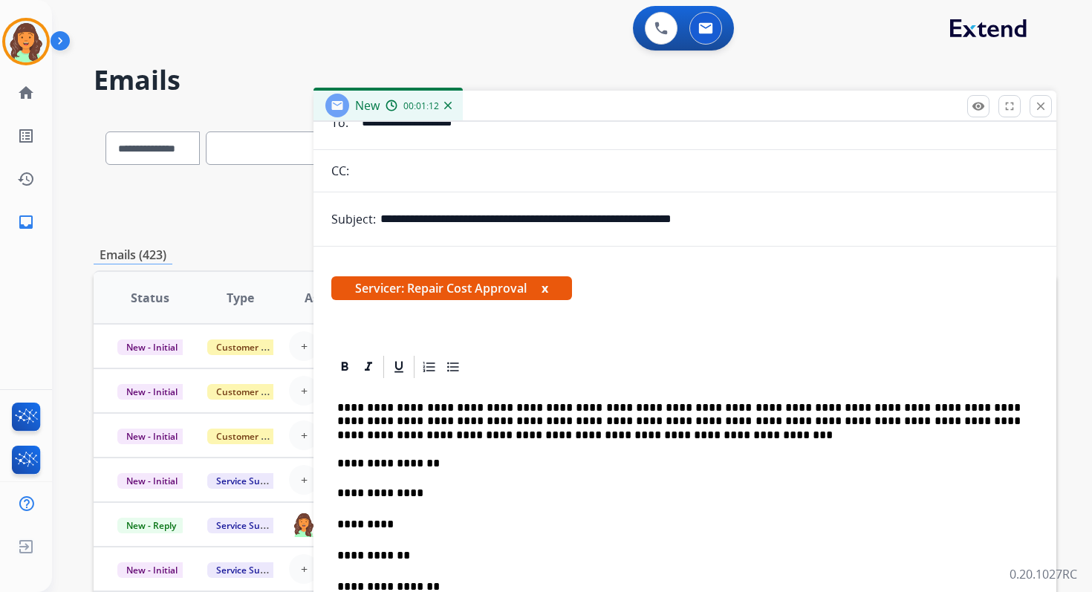
click at [346, 408] on p "**********" at bounding box center [678, 421] width 683 height 41
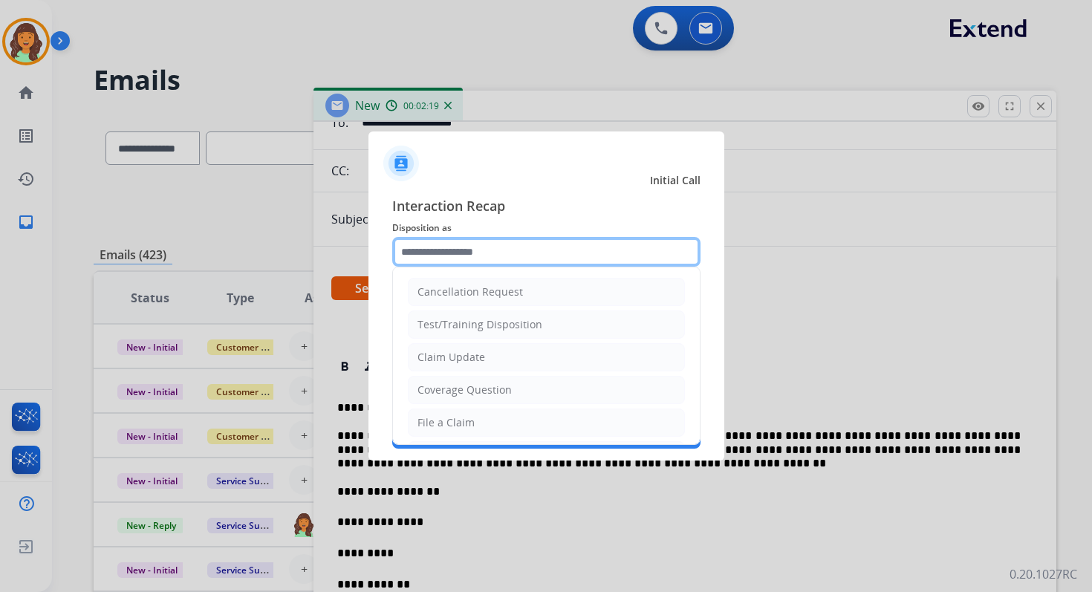
click at [441, 251] on input "text" at bounding box center [546, 252] width 308 height 30
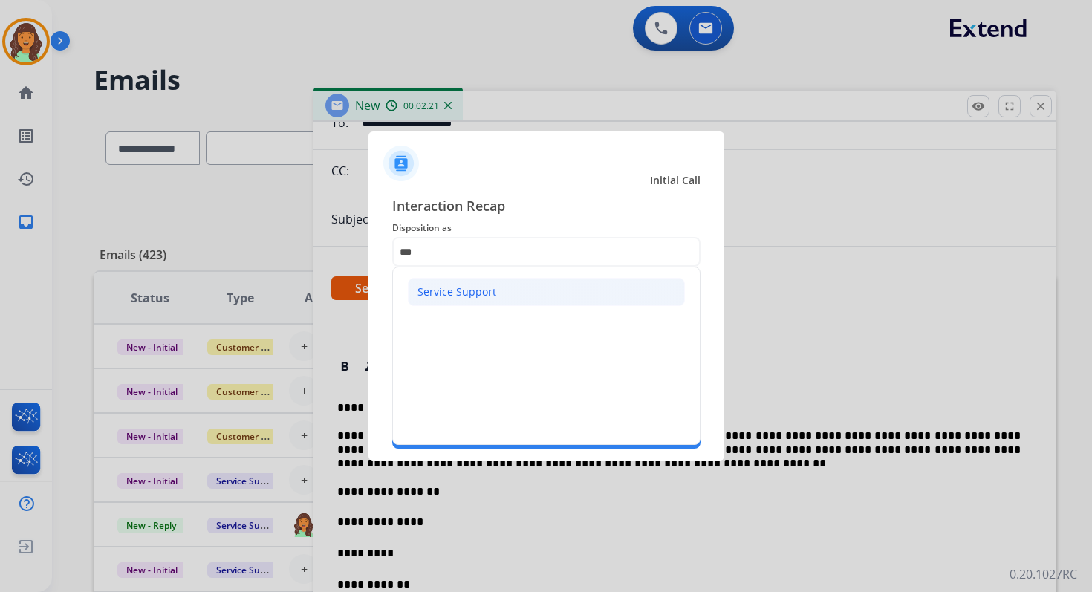
click at [437, 286] on div "Service Support" at bounding box center [456, 291] width 79 height 15
type input "**********"
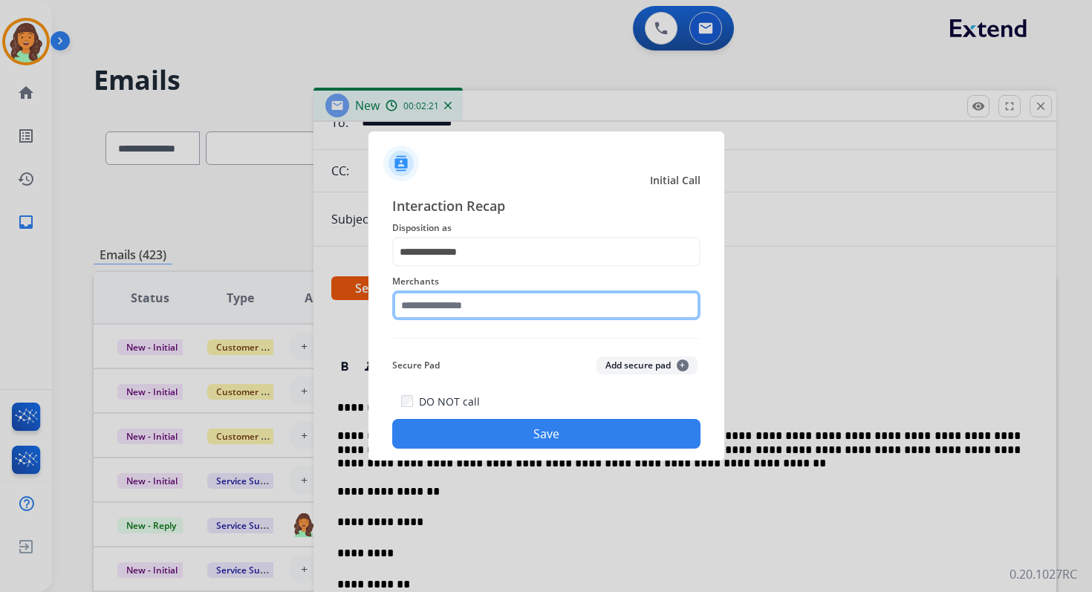
click at [448, 302] on input "text" at bounding box center [546, 305] width 308 height 30
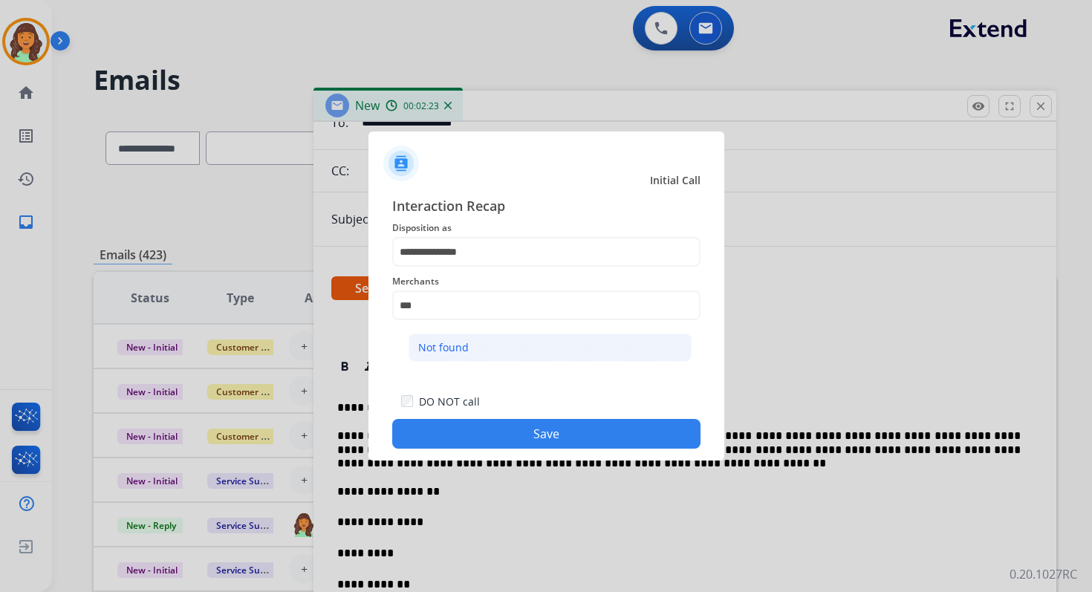
click at [460, 343] on div "Not found" at bounding box center [443, 347] width 50 height 15
type input "*********"
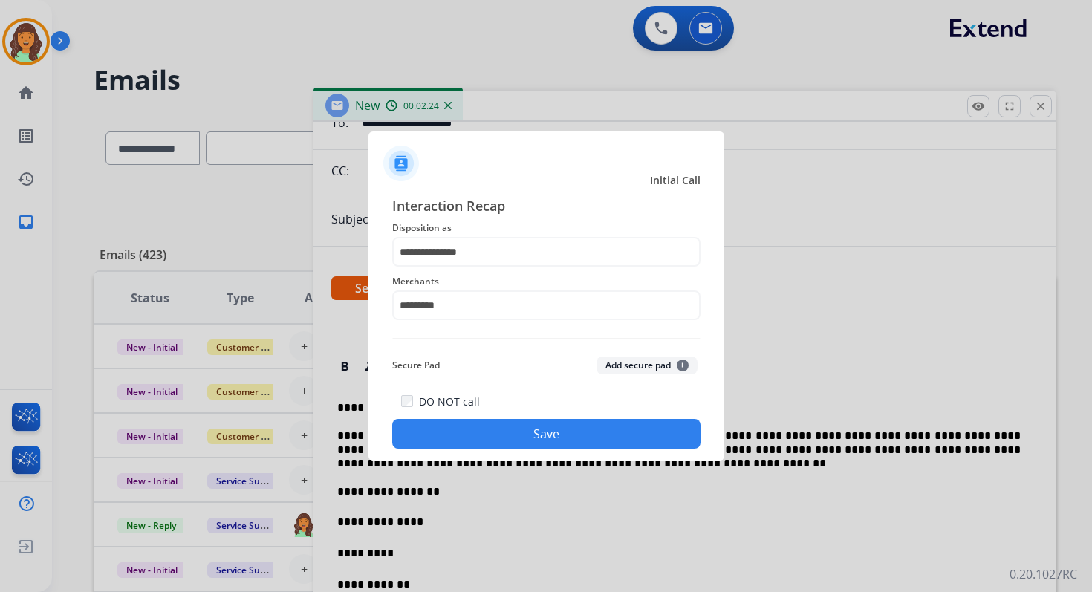
click at [544, 437] on button "Save" at bounding box center [546, 434] width 308 height 30
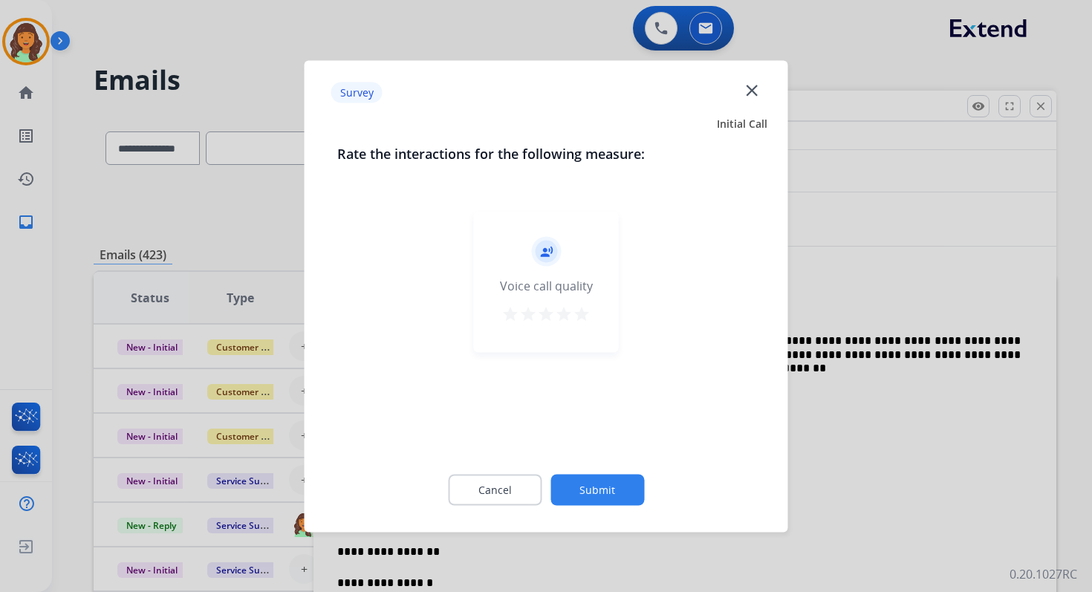
click at [593, 486] on button "Submit" at bounding box center [597, 489] width 94 height 31
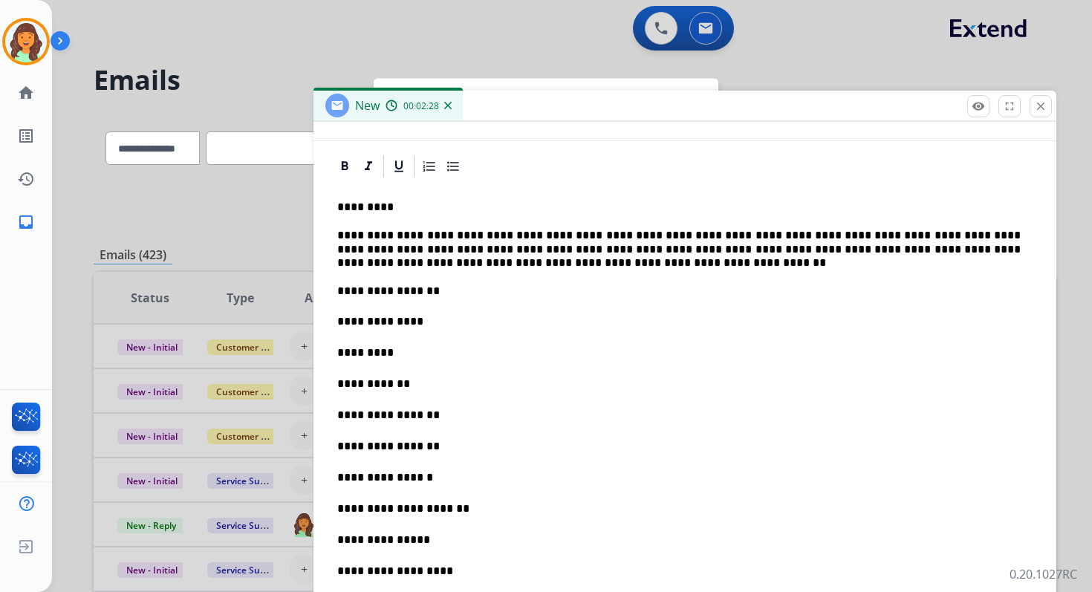
scroll to position [239, 0]
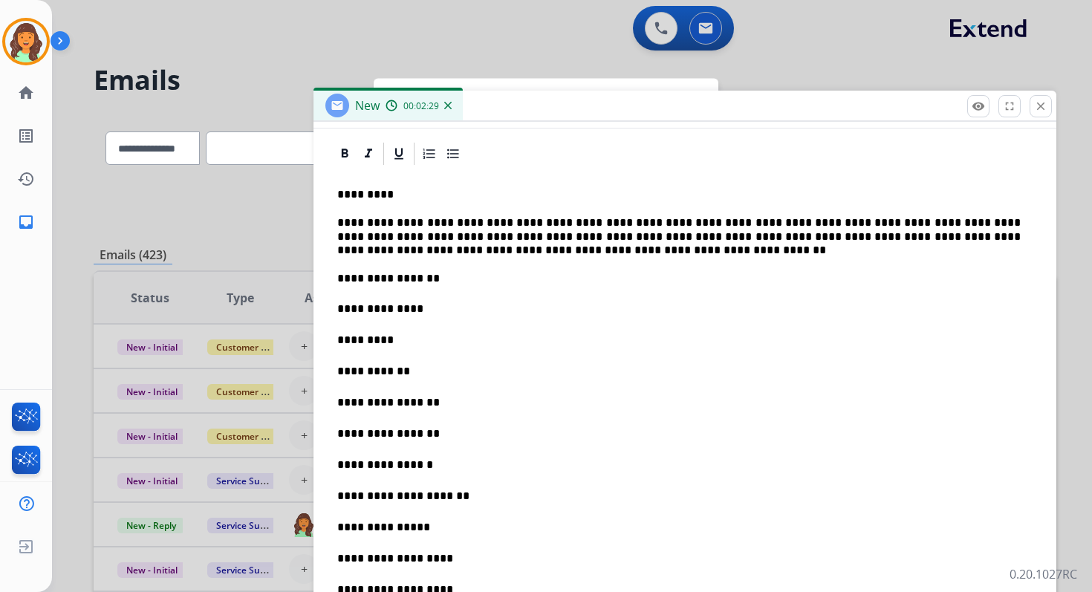
click at [436, 308] on p "**********" at bounding box center [678, 309] width 683 height 16
click at [443, 531] on p "**********" at bounding box center [678, 527] width 683 height 16
click at [378, 399] on p "**********" at bounding box center [678, 402] width 683 height 16
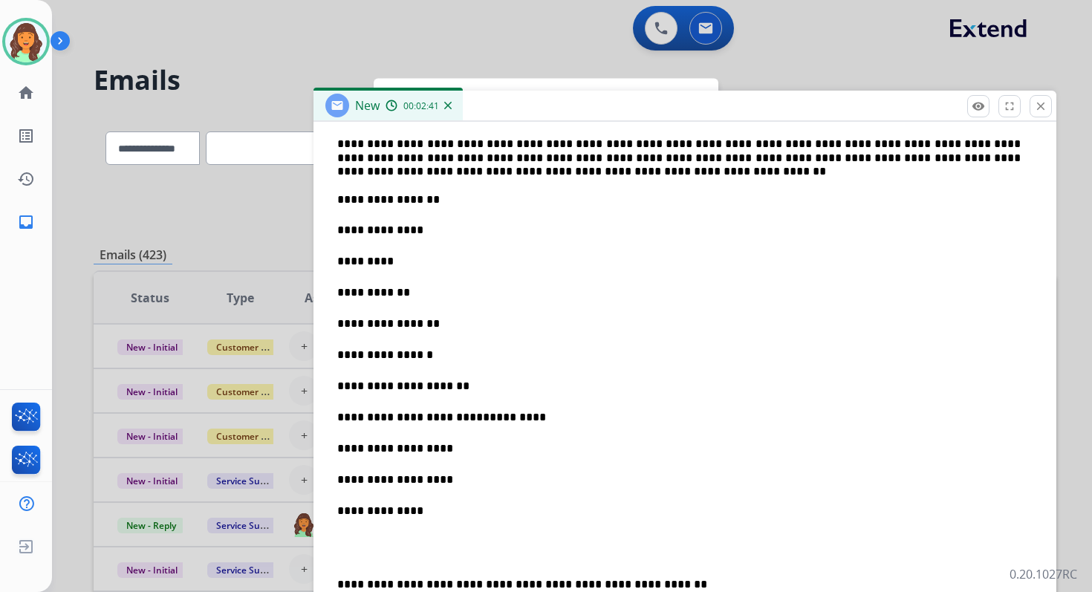
scroll to position [361, 0]
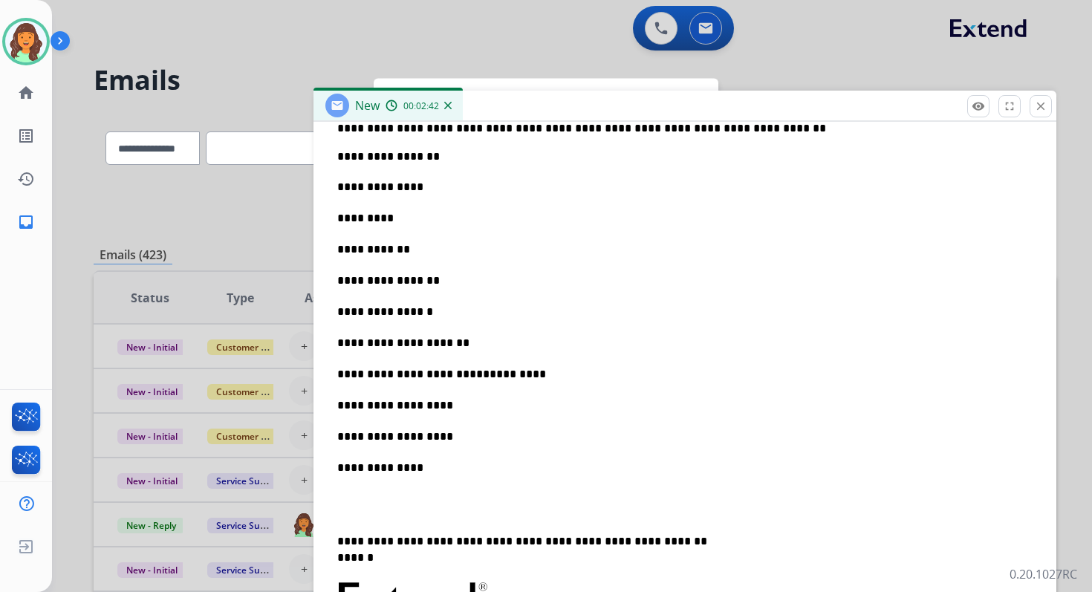
click at [377, 467] on p "**********" at bounding box center [678, 468] width 683 height 16
click at [377, 437] on p "**********" at bounding box center [678, 436] width 683 height 16
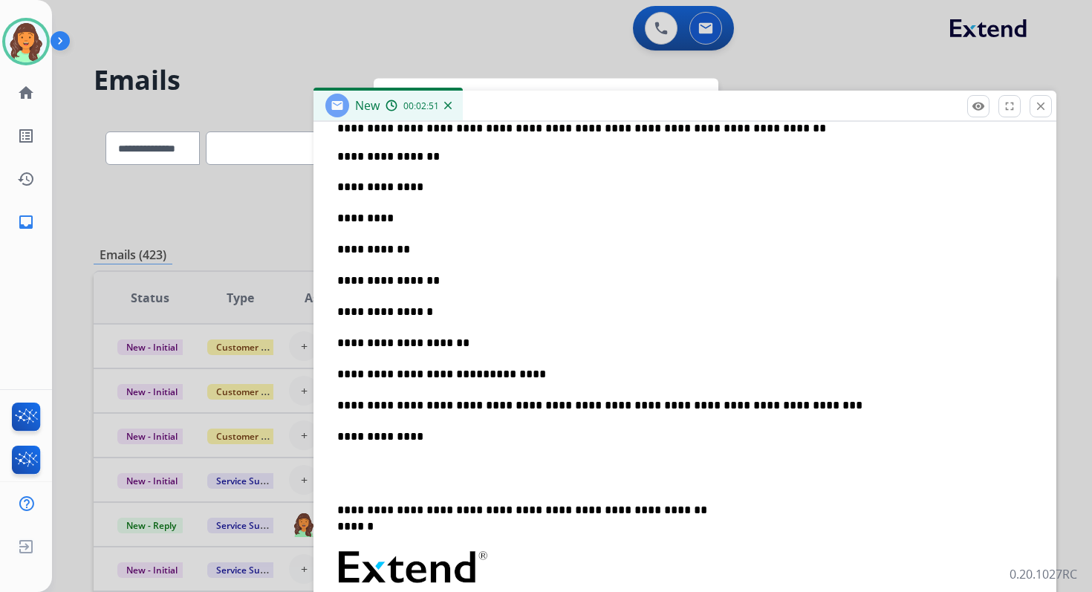
click at [437, 437] on p "**********" at bounding box center [678, 436] width 683 height 16
click at [480, 350] on p "**********" at bounding box center [678, 343] width 683 height 16
click at [438, 312] on p "**********" at bounding box center [678, 312] width 683 height 16
click at [441, 281] on p "**********" at bounding box center [678, 281] width 683 height 16
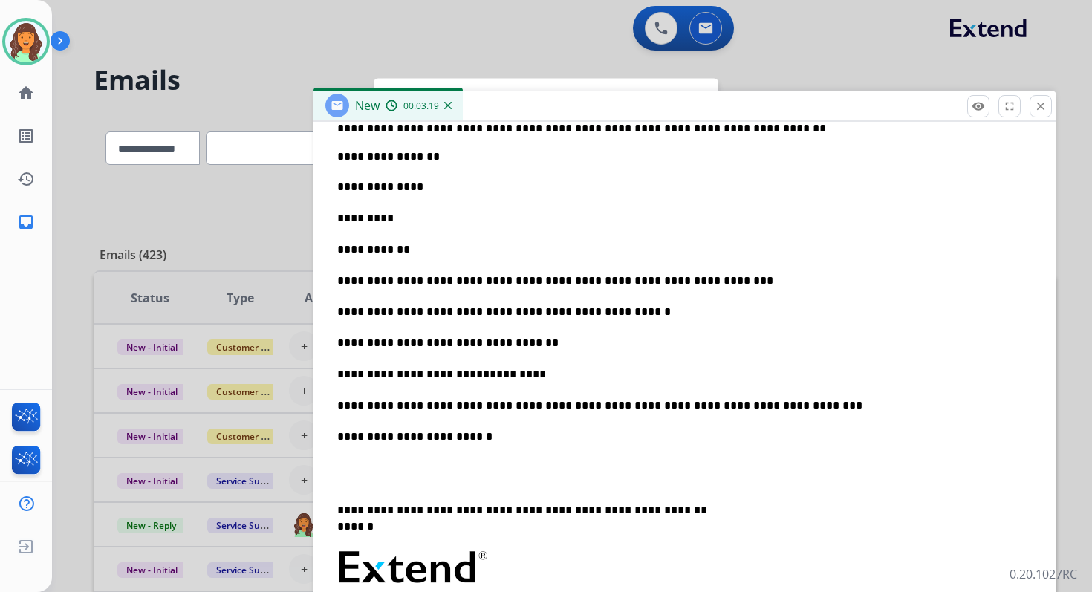
click at [426, 252] on p "**********" at bounding box center [678, 249] width 683 height 16
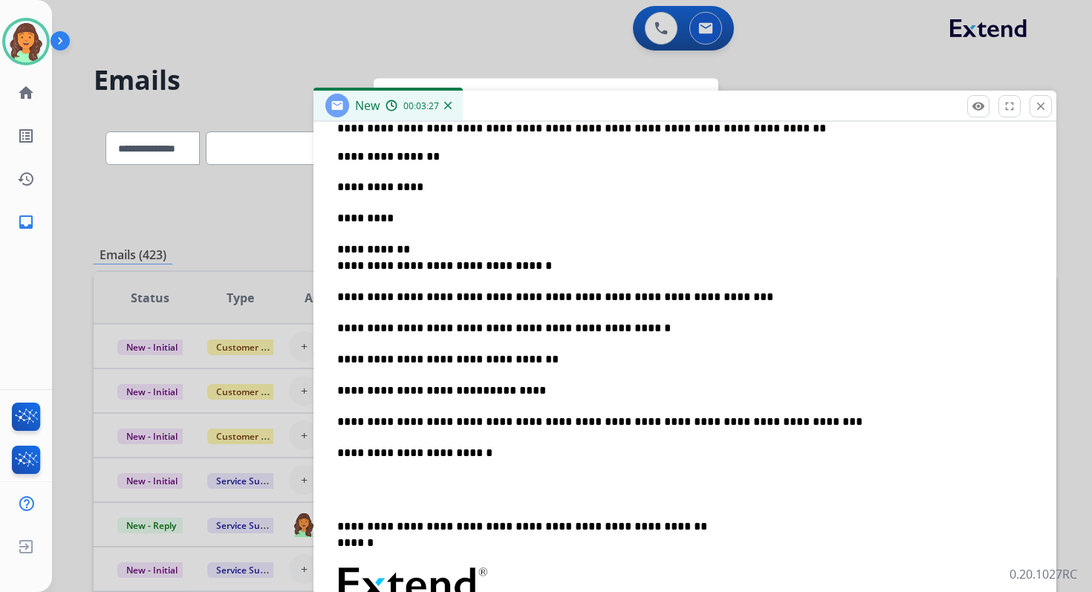
click at [336, 267] on div "**********" at bounding box center [684, 418] width 707 height 746
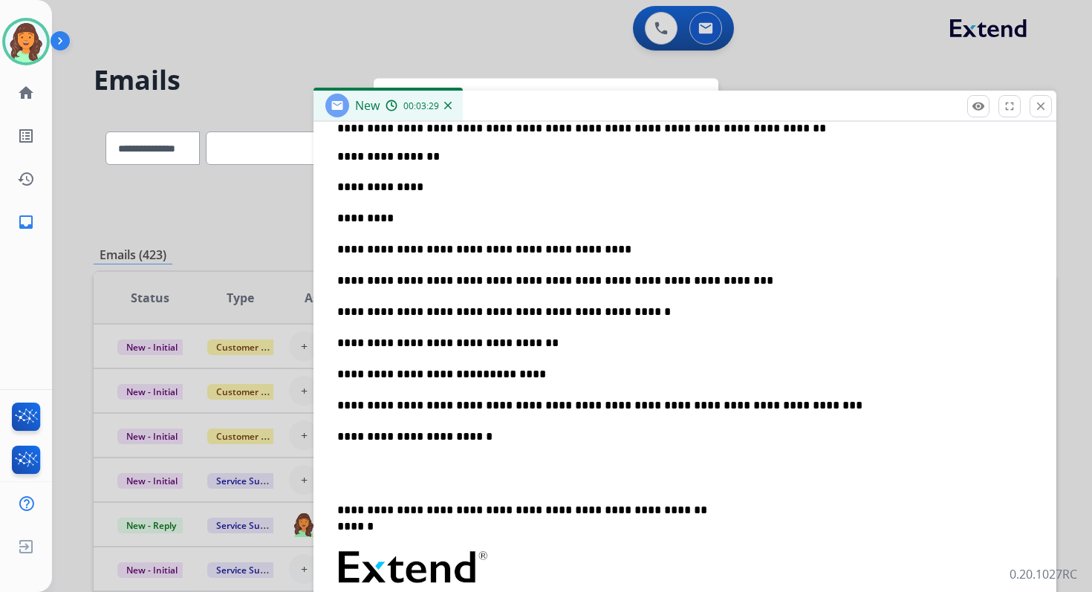
click at [397, 218] on p "*********" at bounding box center [678, 218] width 683 height 16
click at [434, 187] on p "**********" at bounding box center [678, 187] width 683 height 16
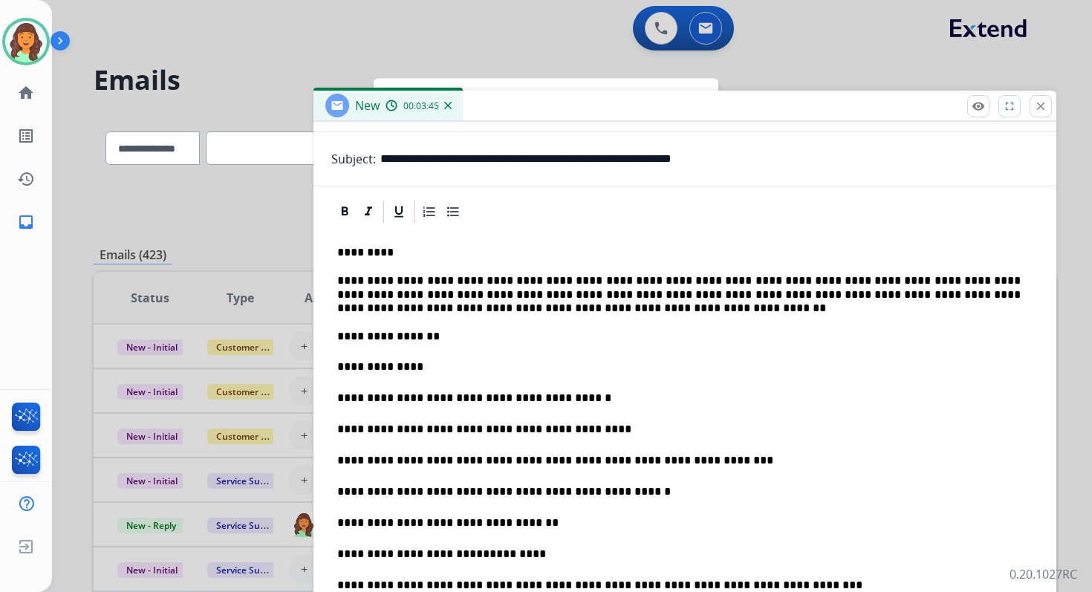
scroll to position [180, 0]
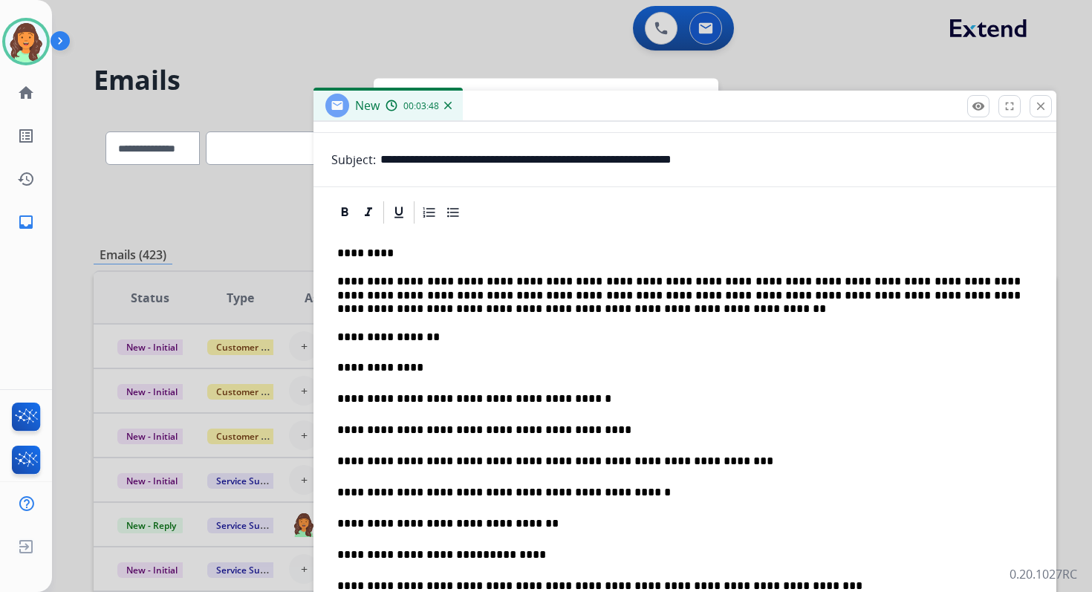
drag, startPoint x: 455, startPoint y: 160, endPoint x: 541, endPoint y: 160, distance: 86.1
click at [542, 160] on input "**********" at bounding box center [709, 160] width 658 height 30
click at [432, 365] on p "**********" at bounding box center [678, 367] width 683 height 16
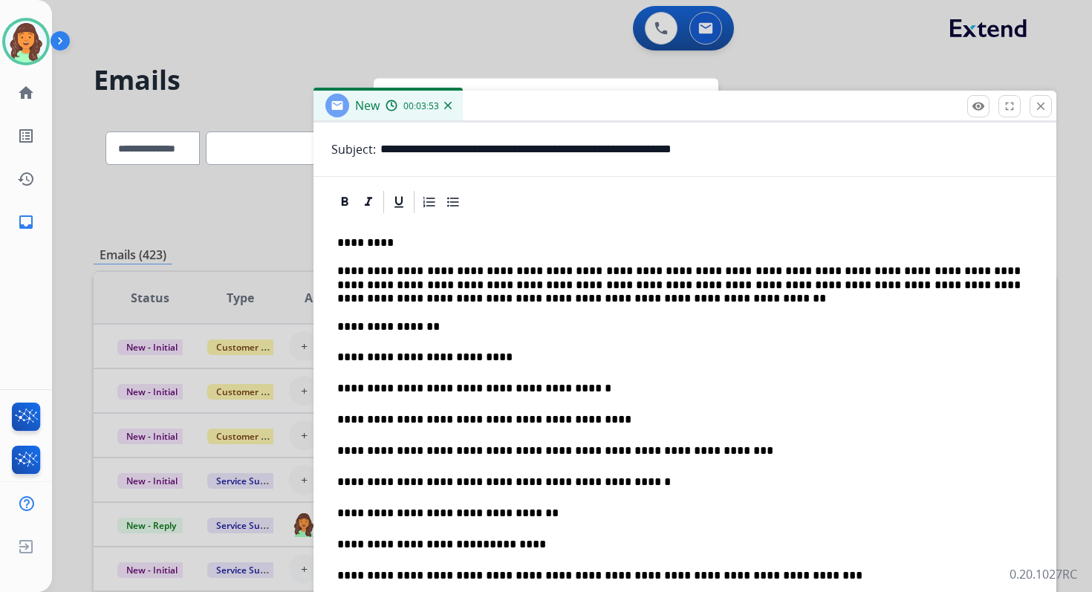
scroll to position [190, 0]
drag, startPoint x: 550, startPoint y: 148, endPoint x: 818, endPoint y: 159, distance: 269.1
click at [818, 159] on input "**********" at bounding box center [709, 150] width 658 height 30
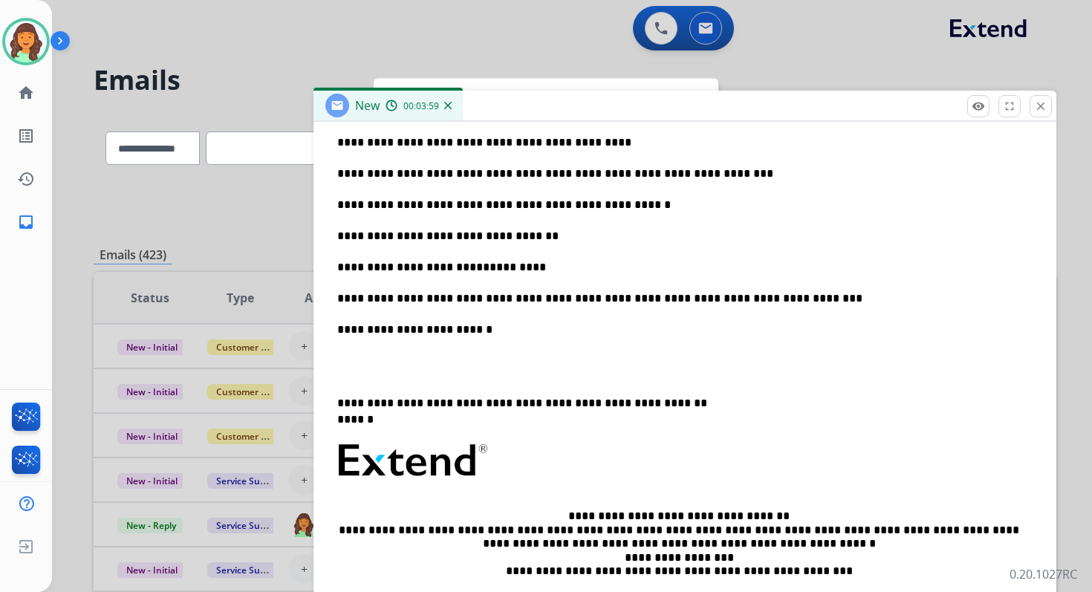
scroll to position [0, 0]
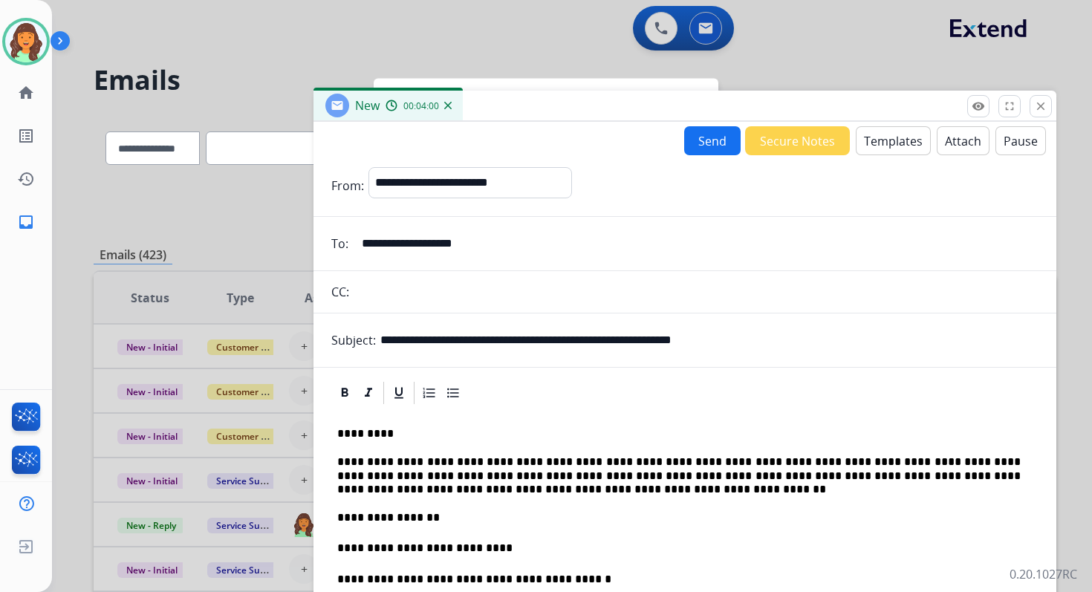
click at [705, 143] on button "Send" at bounding box center [712, 140] width 56 height 29
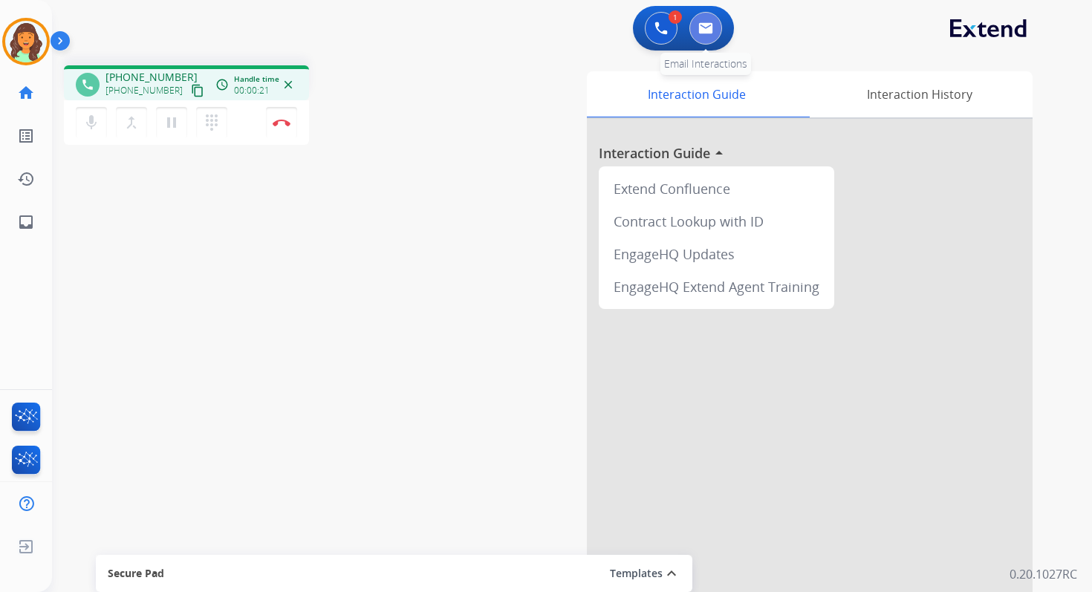
click at [709, 15] on button at bounding box center [705, 28] width 33 height 33
select select "**********"
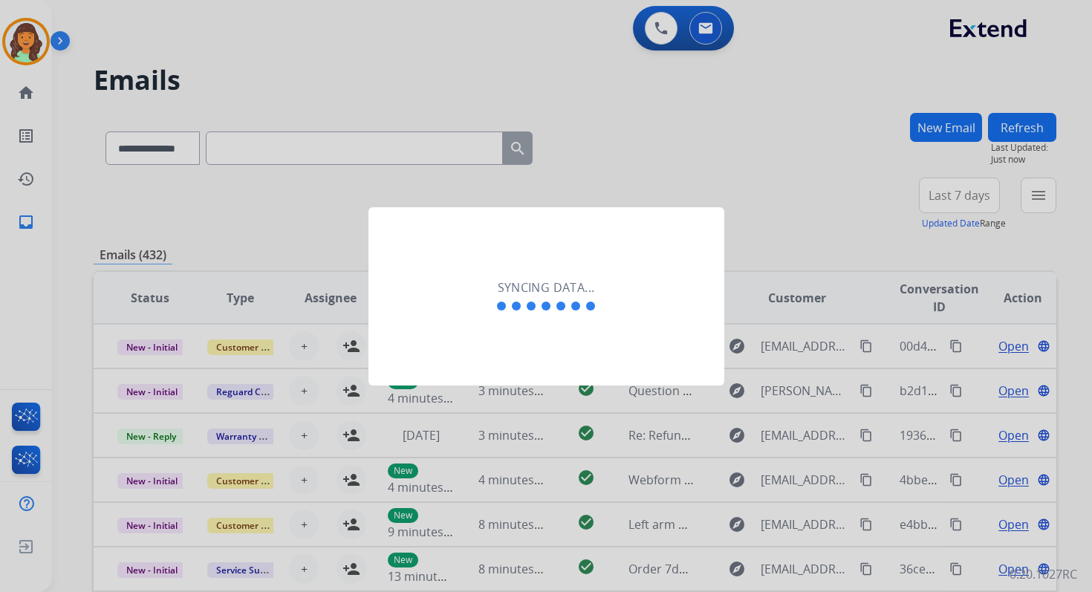
click at [328, 143] on div at bounding box center [546, 296] width 1092 height 592
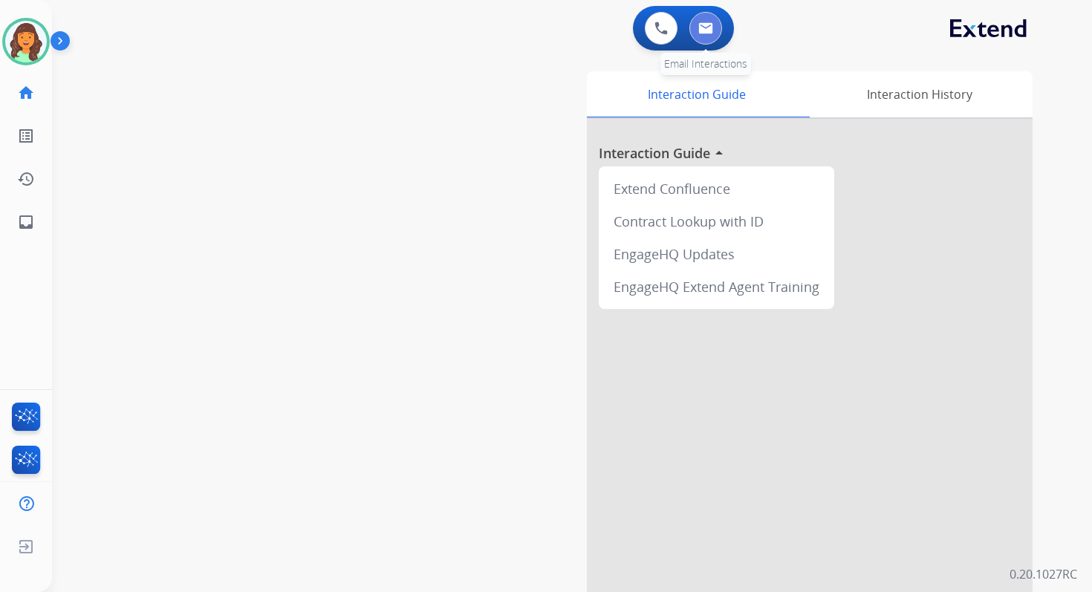
click at [714, 34] on button at bounding box center [705, 28] width 33 height 33
select select "**********"
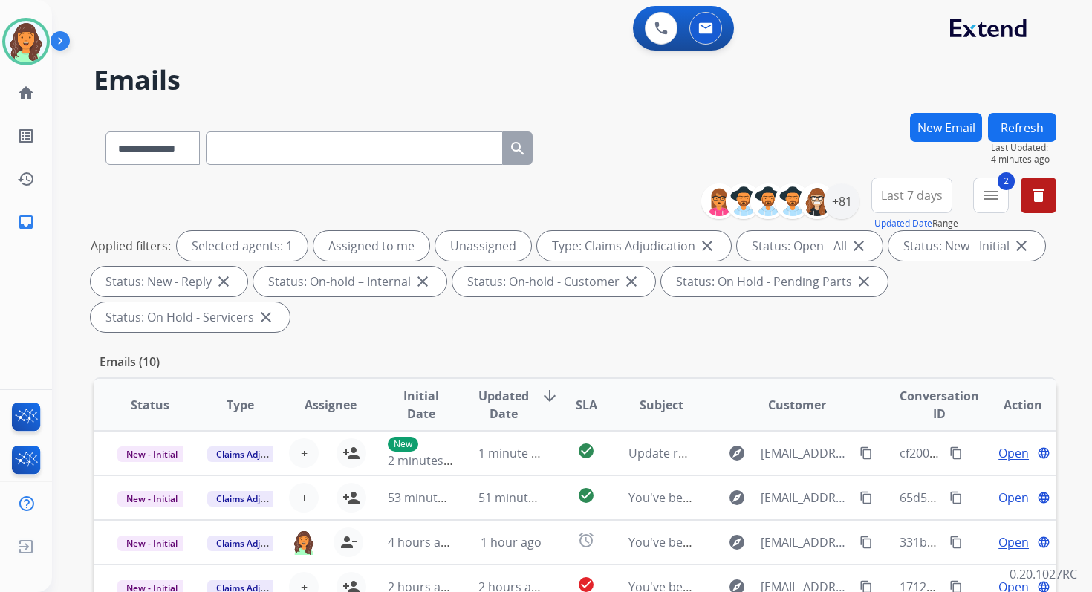
select select "**********"
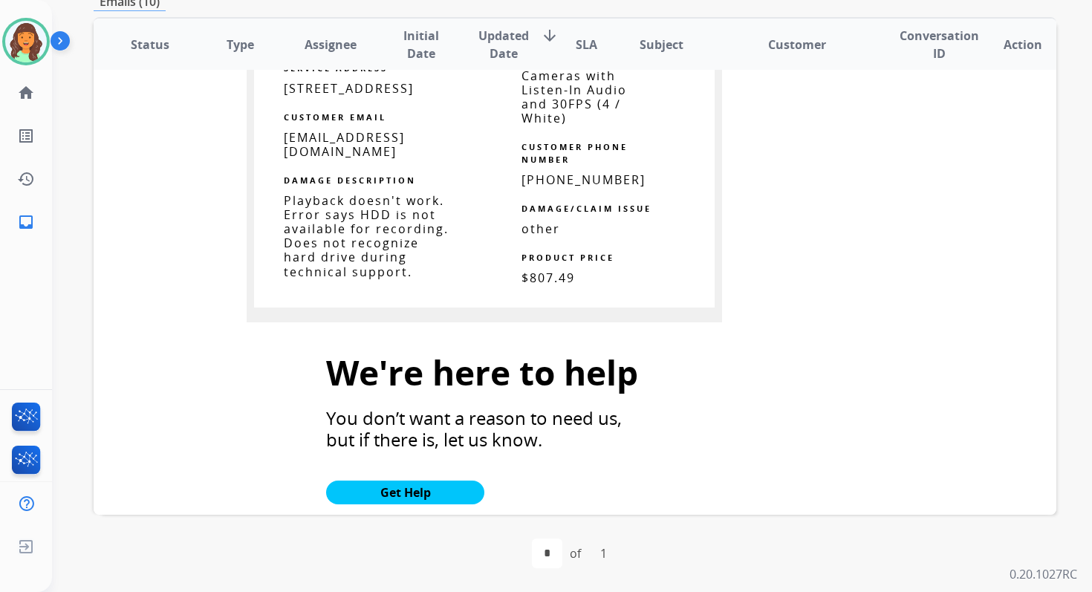
scroll to position [1450, 0]
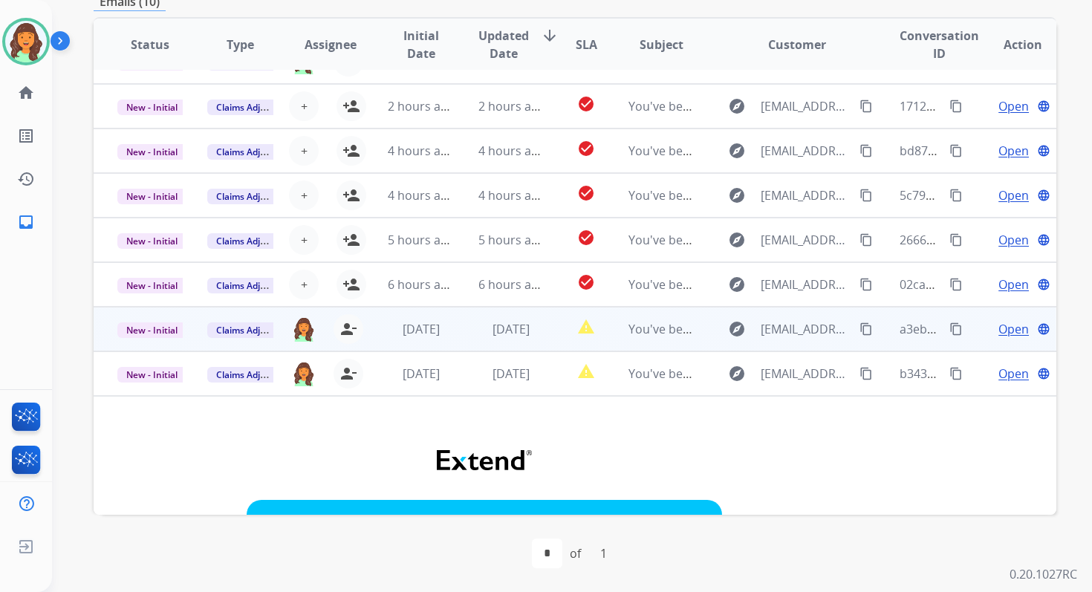
click at [454, 345] on td "[DATE]" at bounding box center [499, 329] width 90 height 45
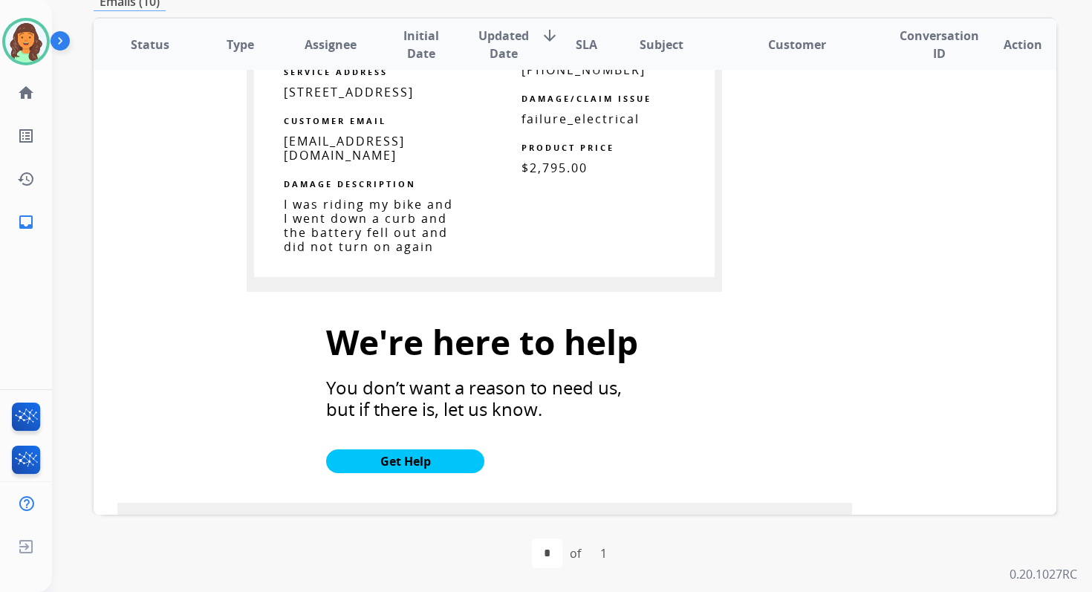
scroll to position [1597, 0]
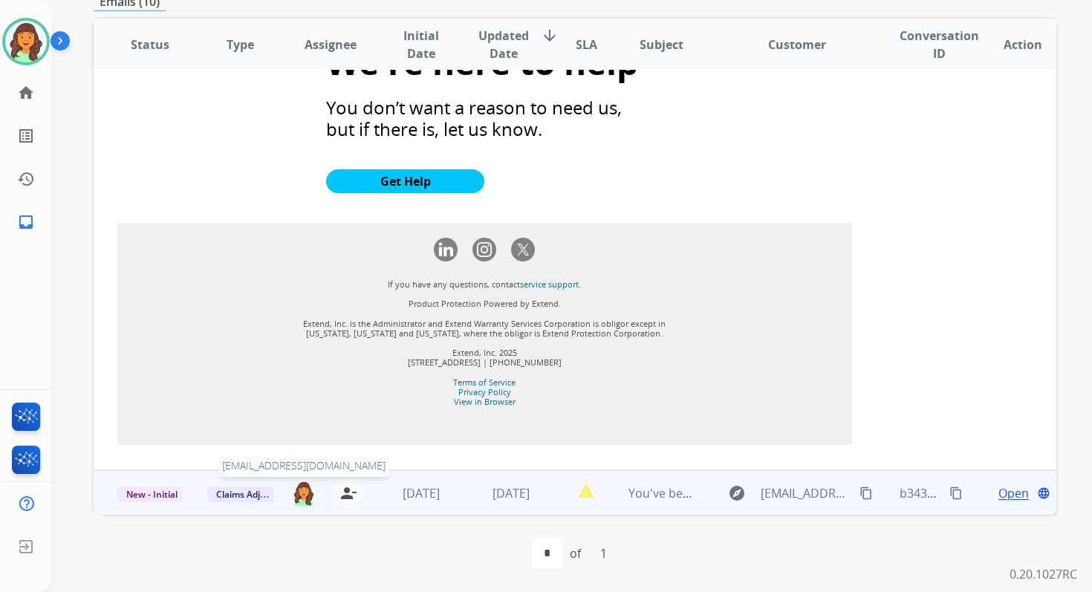
click at [298, 492] on img at bounding box center [304, 492] width 24 height 25
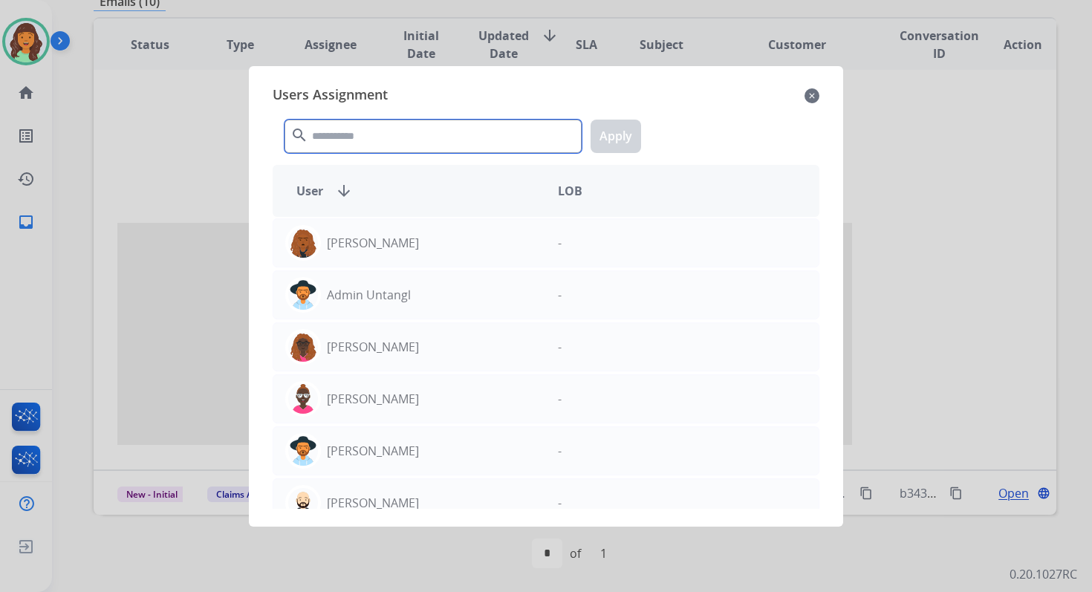
click at [361, 137] on input "text" at bounding box center [432, 136] width 297 height 33
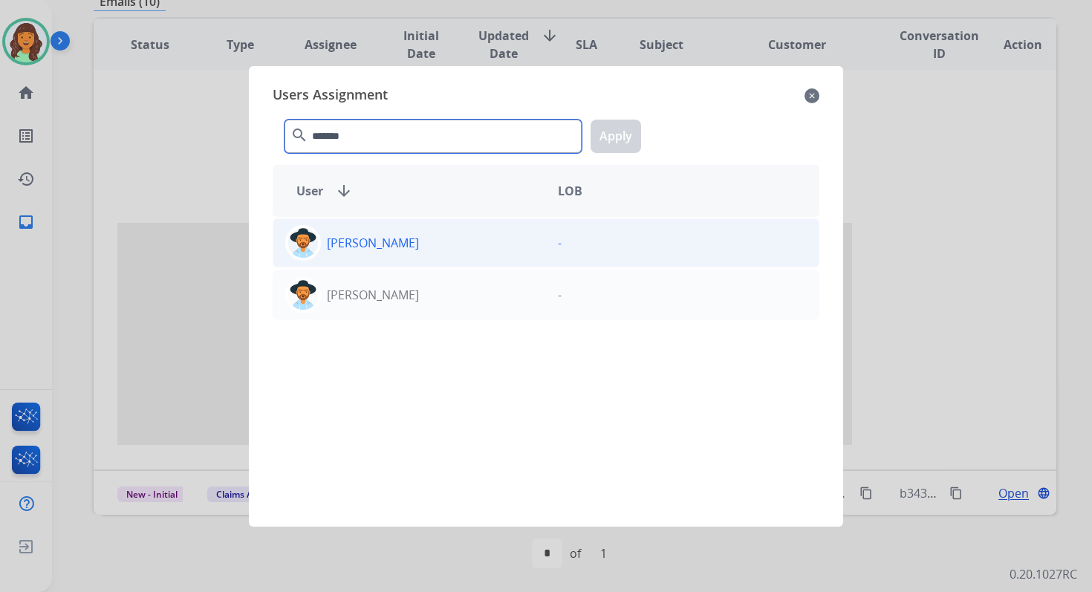
type input "*******"
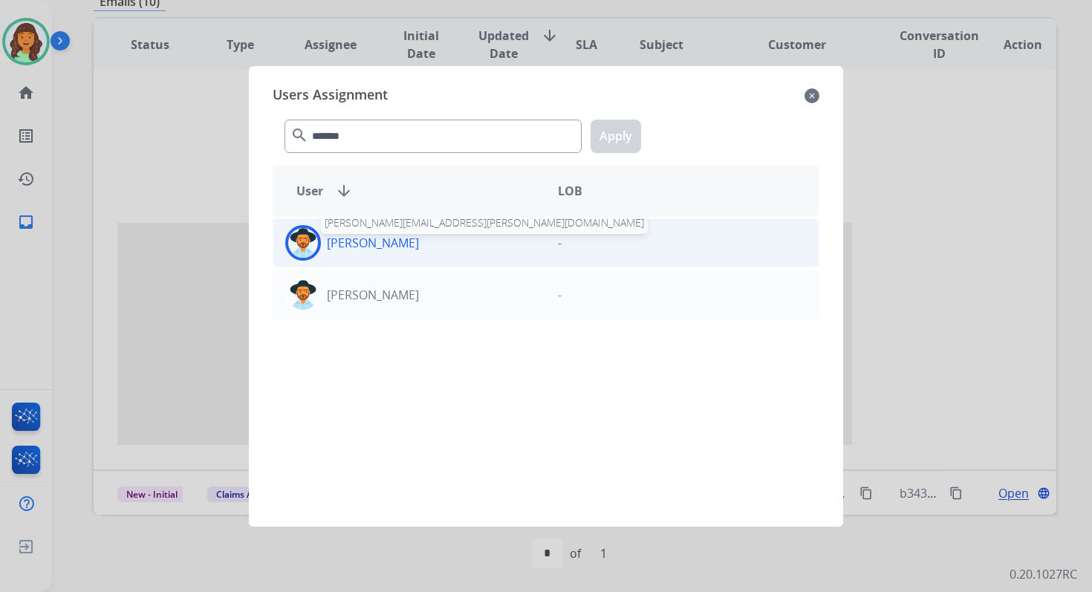
click at [404, 234] on p "[PERSON_NAME]" at bounding box center [373, 243] width 92 height 18
click at [622, 135] on button "Apply" at bounding box center [615, 136] width 50 height 33
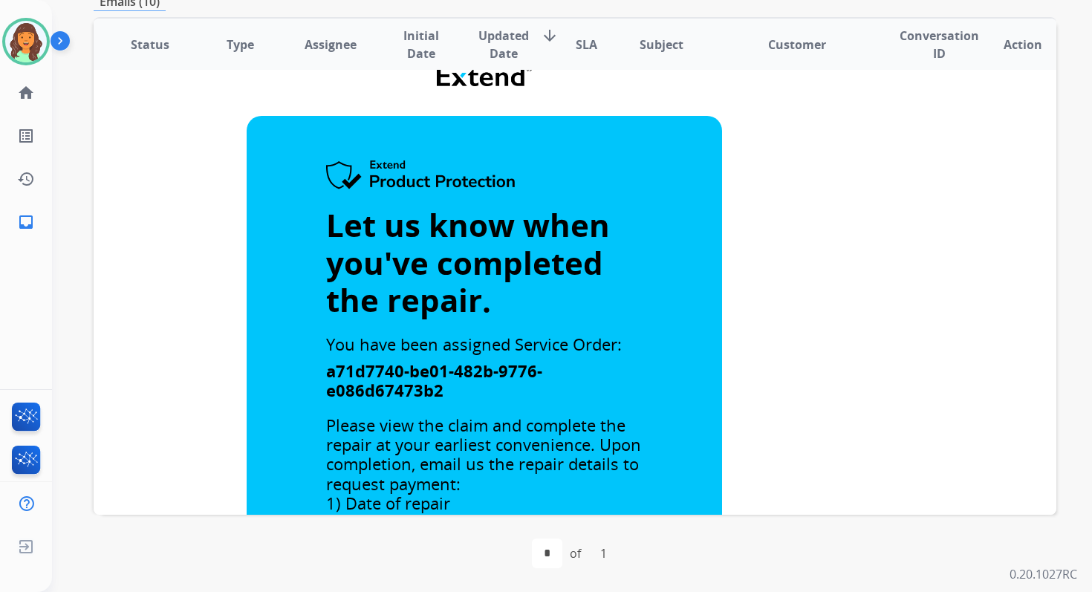
scroll to position [0, 0]
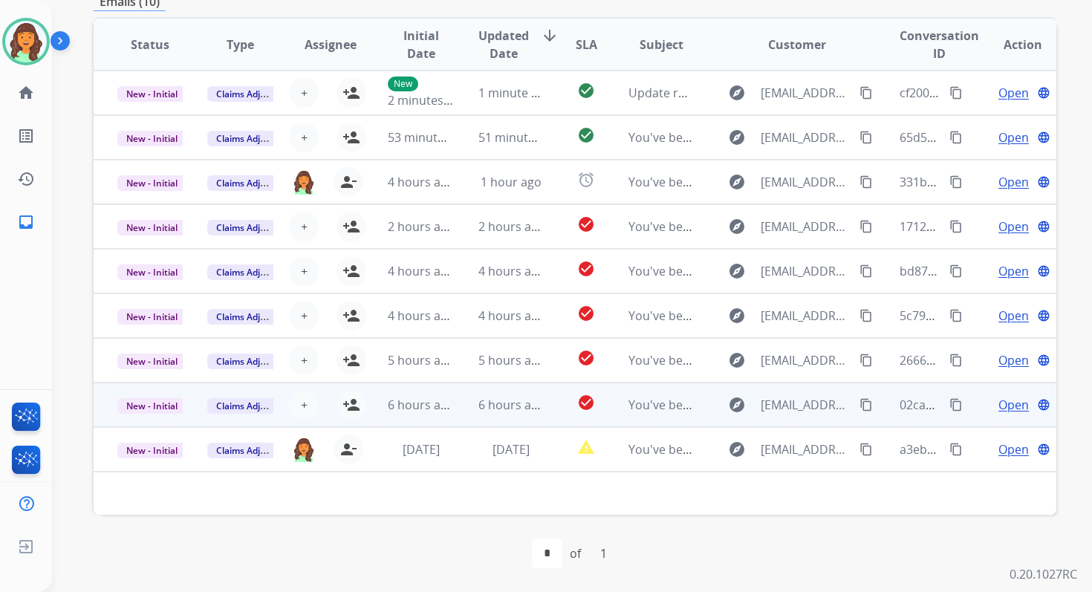
click at [473, 399] on td "6 hours ago" at bounding box center [499, 404] width 90 height 45
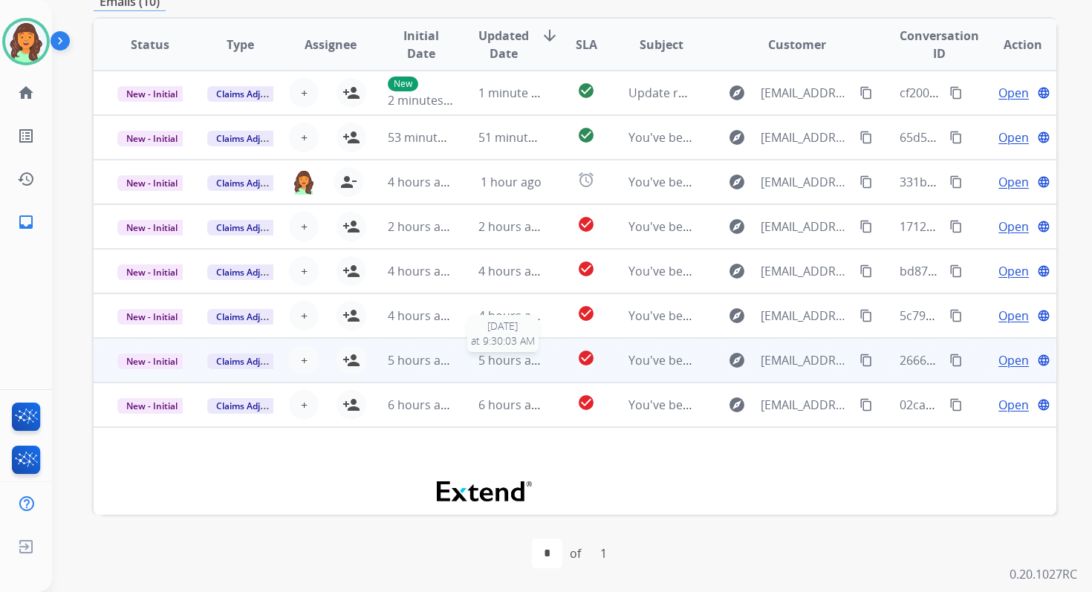
click at [475, 349] on td "5 hours ago [DATE] 9:30:03 AM" at bounding box center [499, 360] width 90 height 45
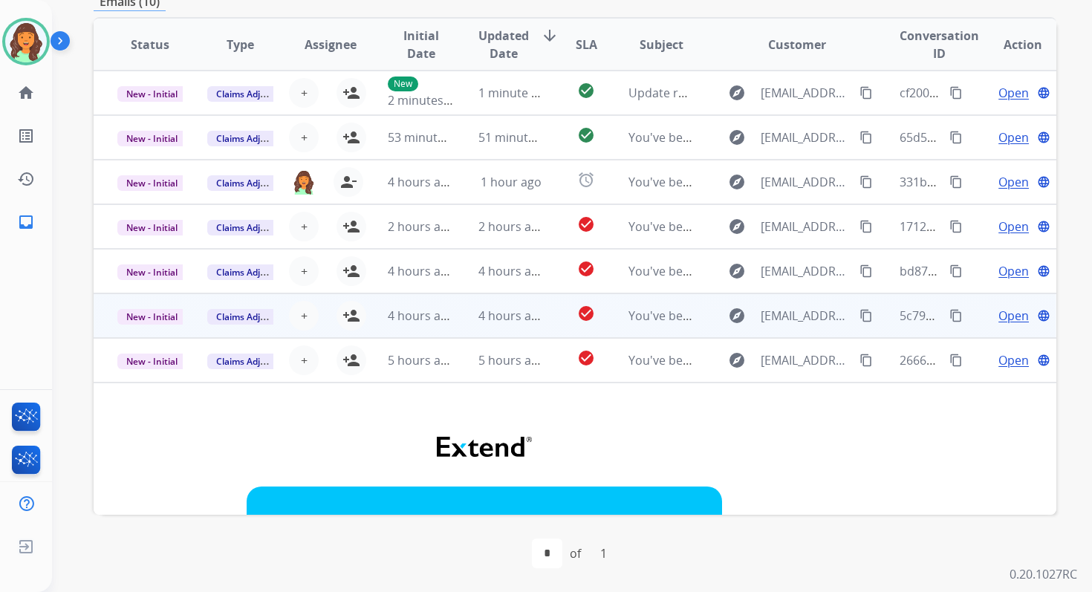
click at [478, 320] on span "4 hours ago" at bounding box center [511, 315] width 67 height 16
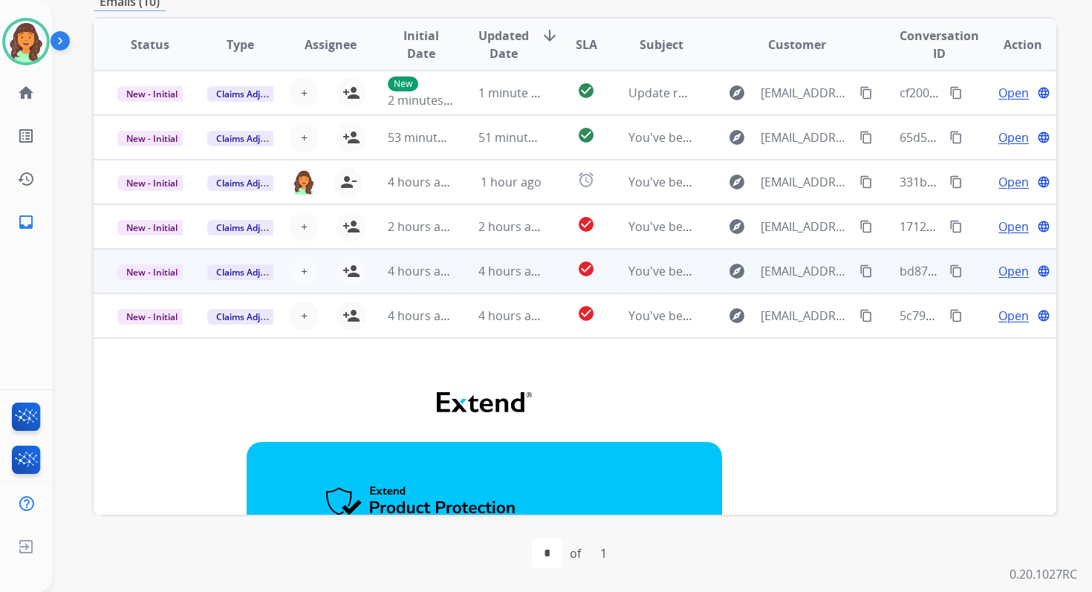
click at [480, 281] on td "4 hours ago" at bounding box center [499, 271] width 90 height 45
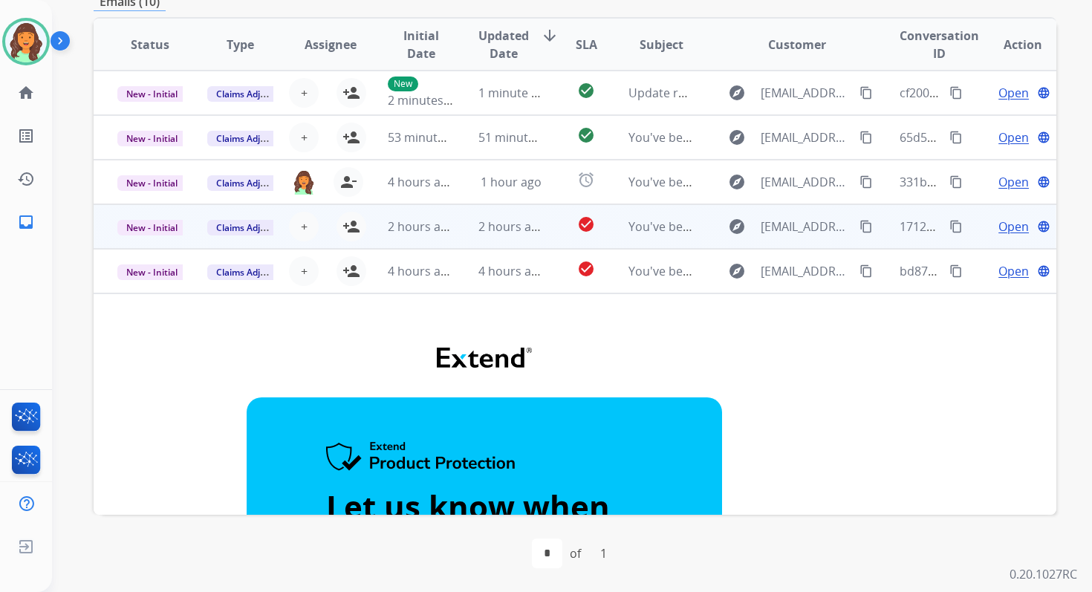
click at [472, 215] on td "2 hours ago" at bounding box center [499, 226] width 90 height 45
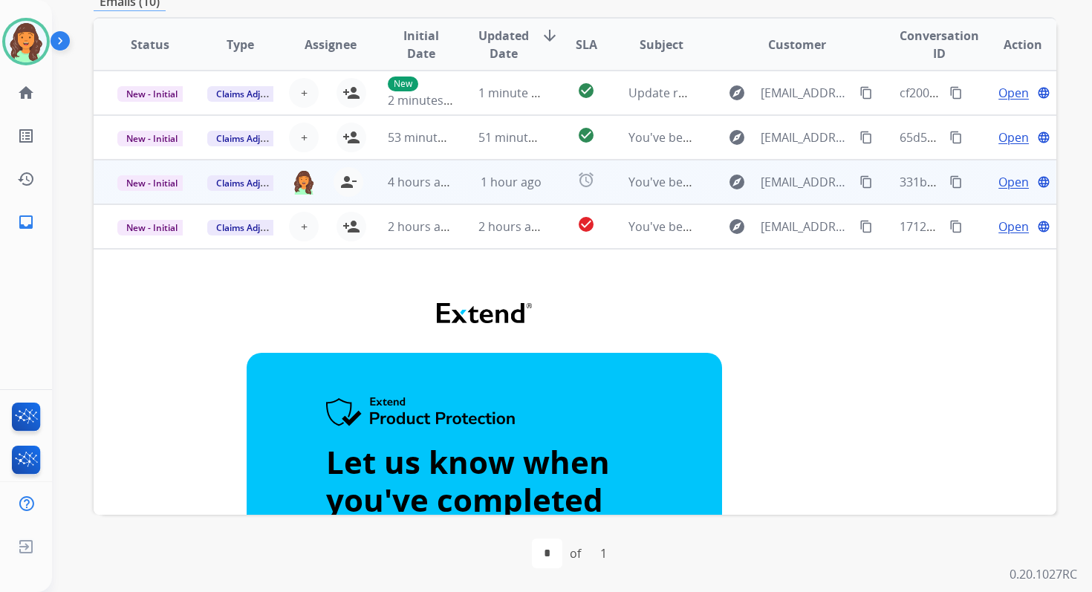
click at [469, 186] on td "1 hour ago" at bounding box center [499, 182] width 90 height 45
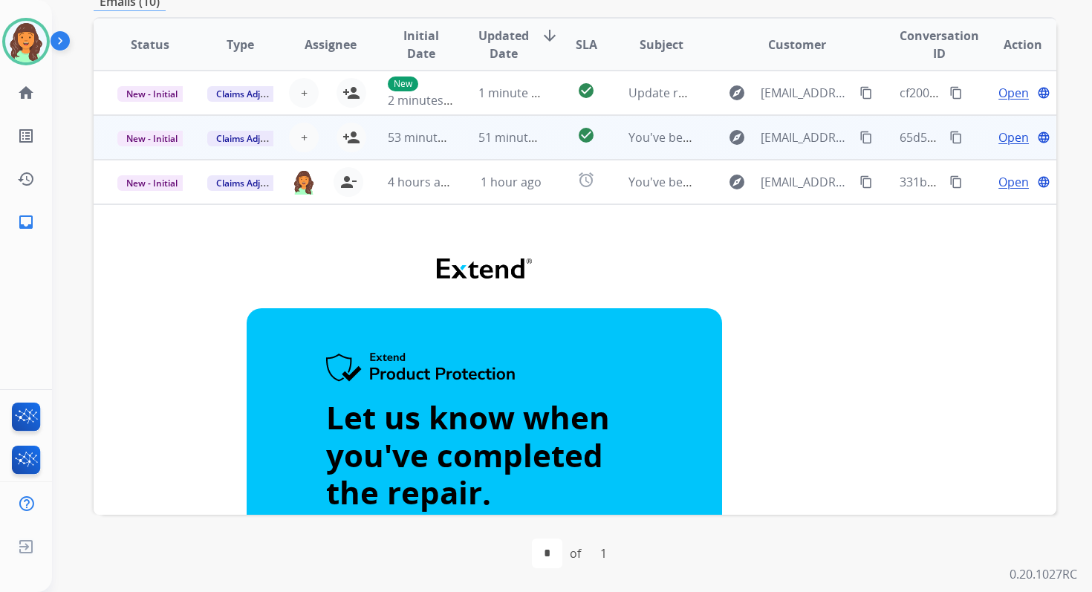
click at [464, 131] on td "51 minutes ago" at bounding box center [499, 137] width 90 height 45
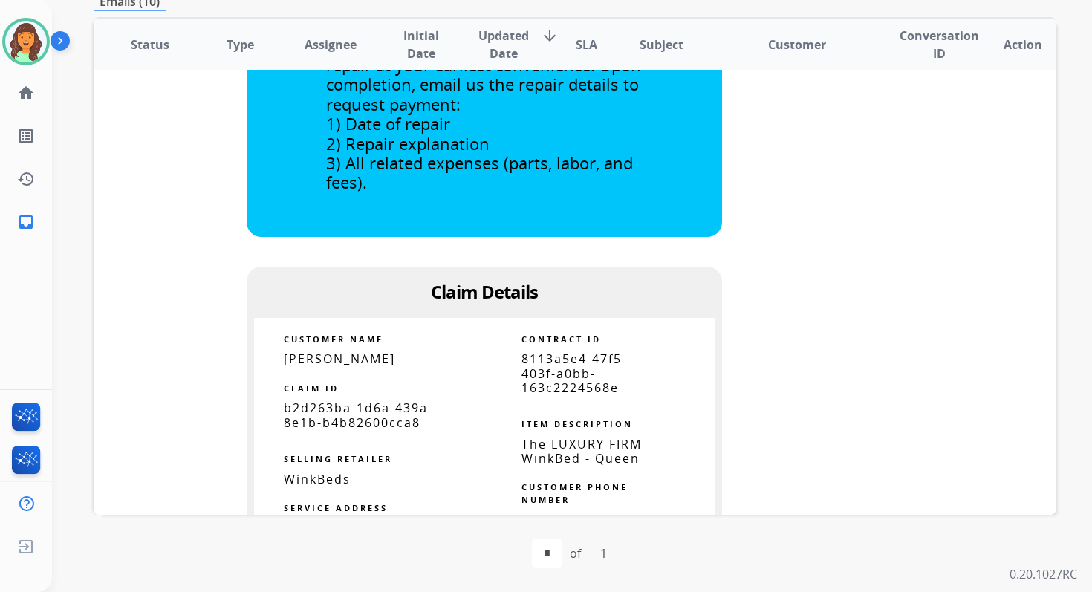
scroll to position [529, 0]
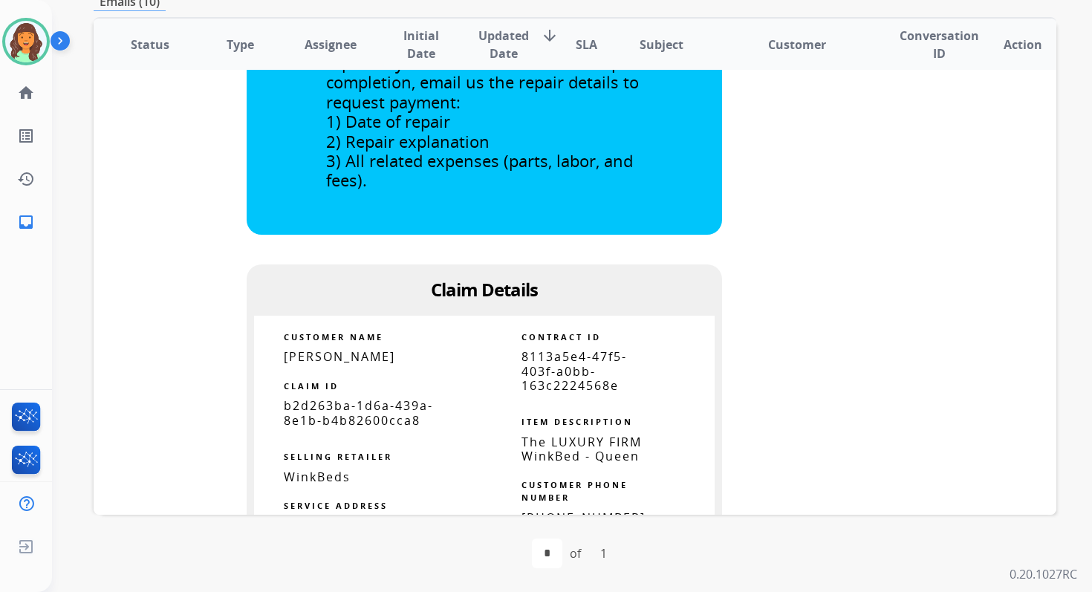
click at [570, 379] on span "8113a5e4-47f5-403f-a0bb-163c2224568e" at bounding box center [573, 370] width 105 height 45
copy tbody
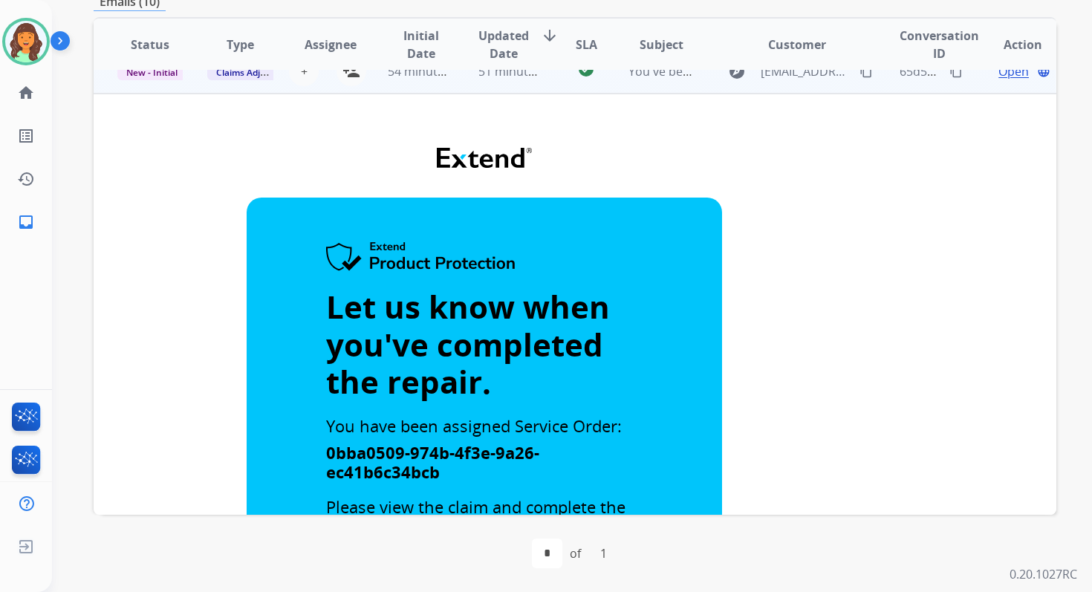
scroll to position [0, 0]
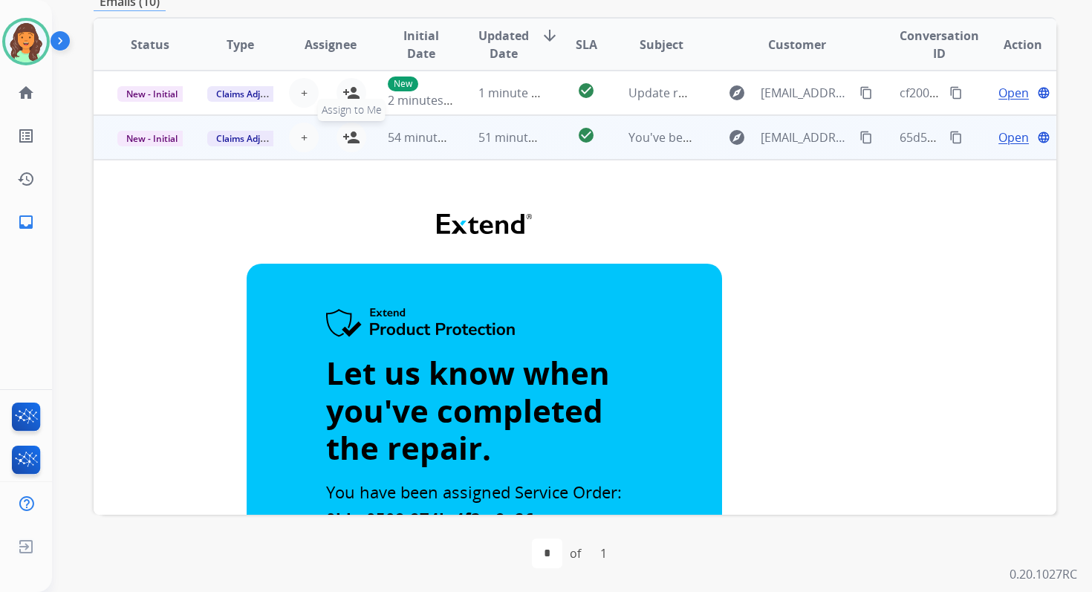
click at [351, 134] on mat-icon "person_add" at bounding box center [351, 137] width 18 height 18
click at [162, 137] on span "New - Initial" at bounding box center [151, 139] width 69 height 16
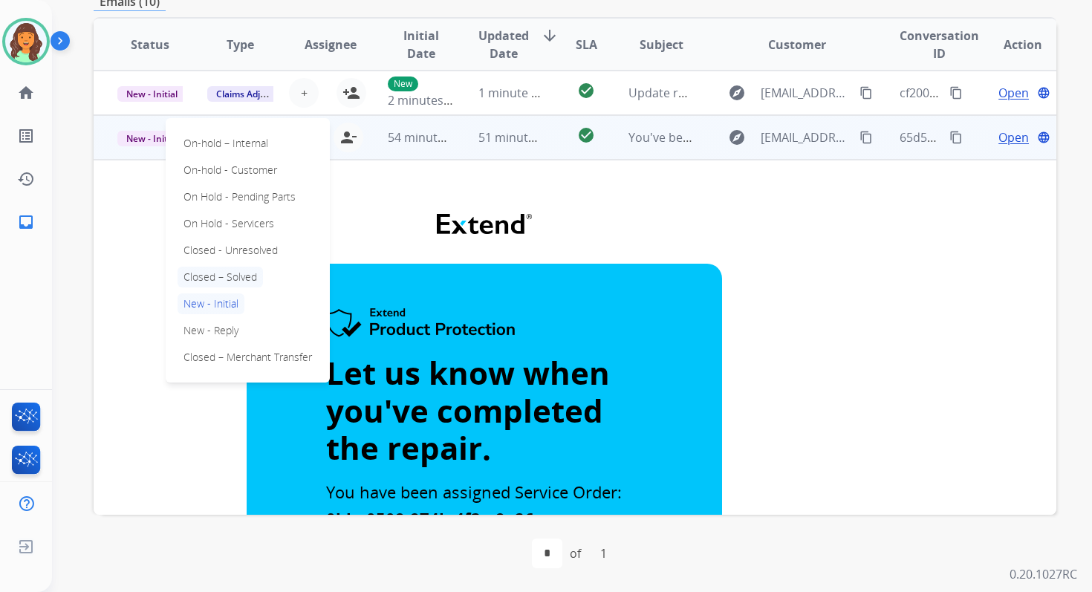
click at [210, 273] on p "Closed – Solved" at bounding box center [219, 277] width 85 height 21
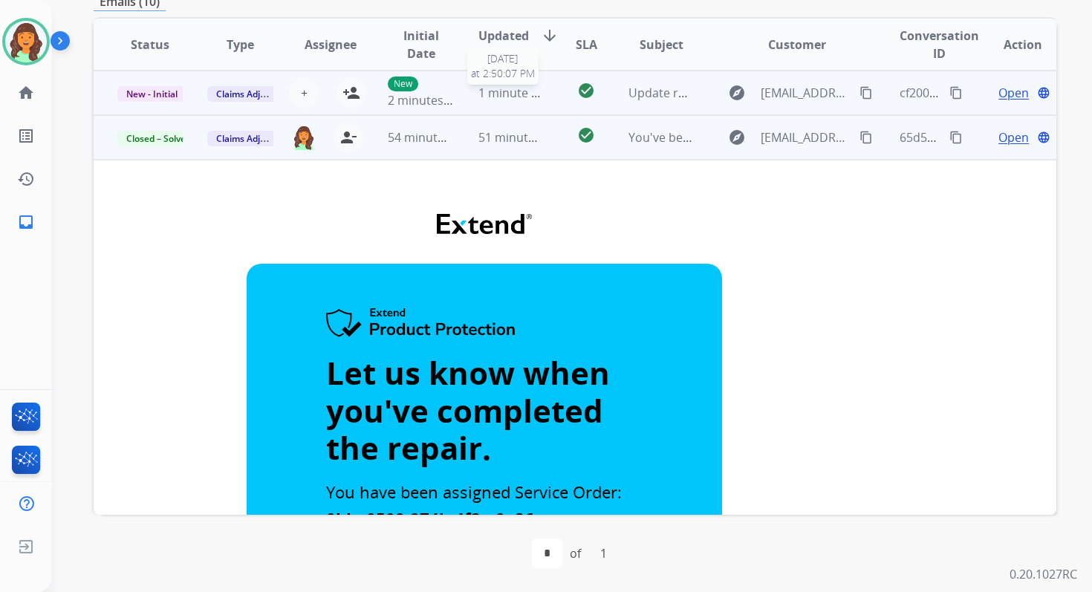
click at [491, 91] on span "1 minute ago" at bounding box center [515, 93] width 74 height 16
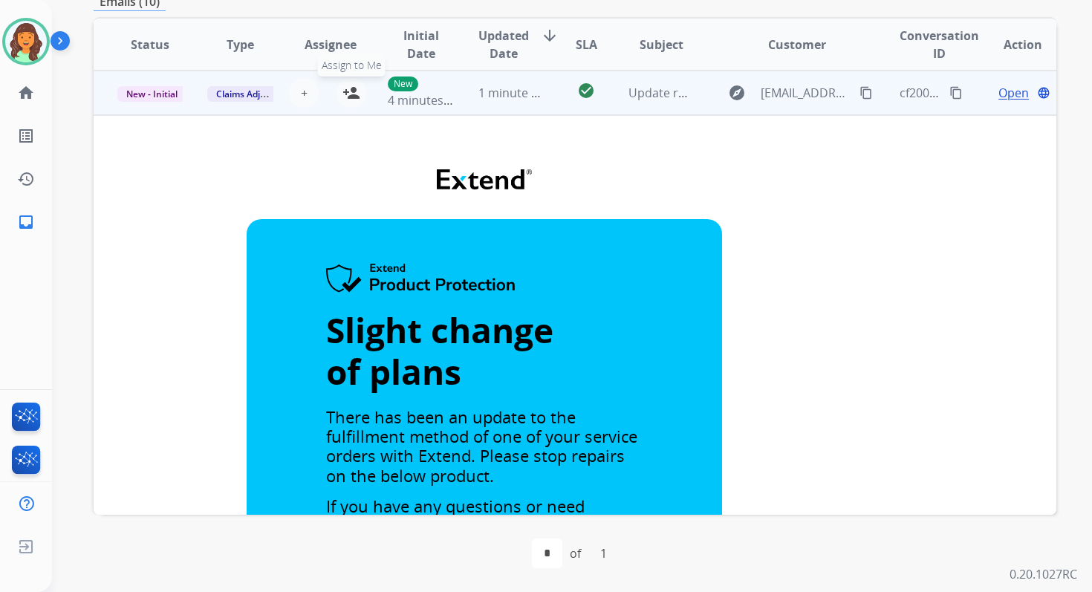
click at [348, 93] on mat-icon "person_add" at bounding box center [351, 93] width 18 height 18
click at [163, 94] on span "New - Initial" at bounding box center [151, 94] width 69 height 16
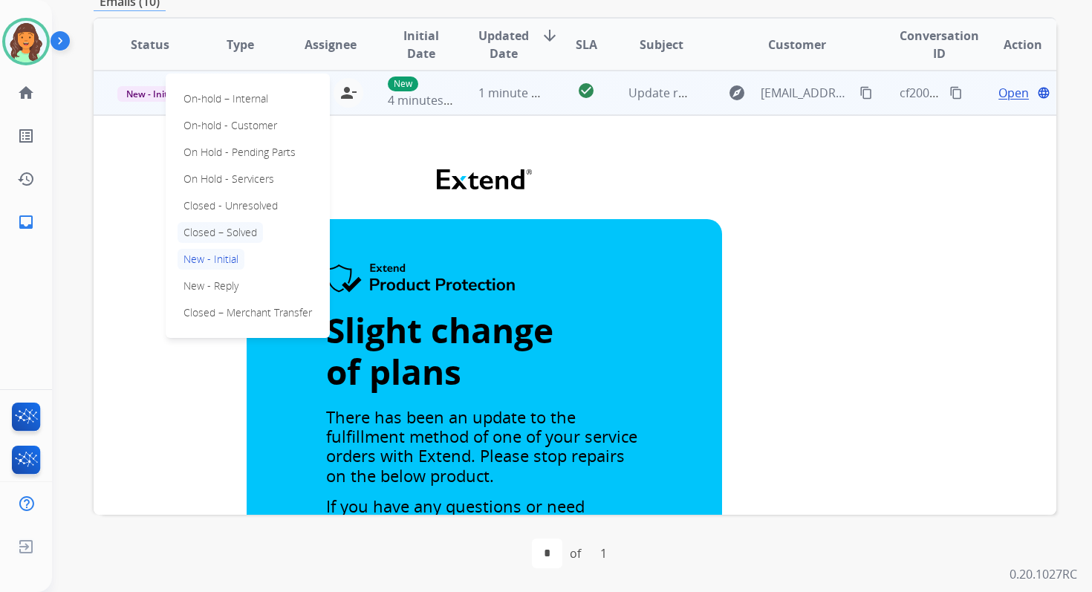
click at [213, 231] on p "Closed – Solved" at bounding box center [219, 232] width 85 height 21
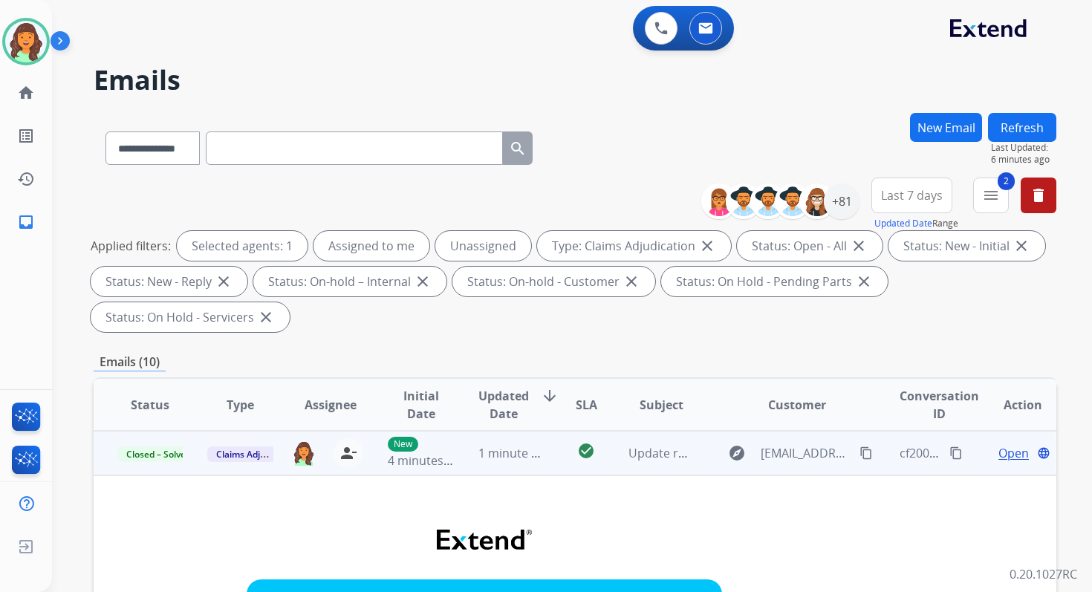
click at [1021, 116] on button "Refresh" at bounding box center [1022, 127] width 68 height 29
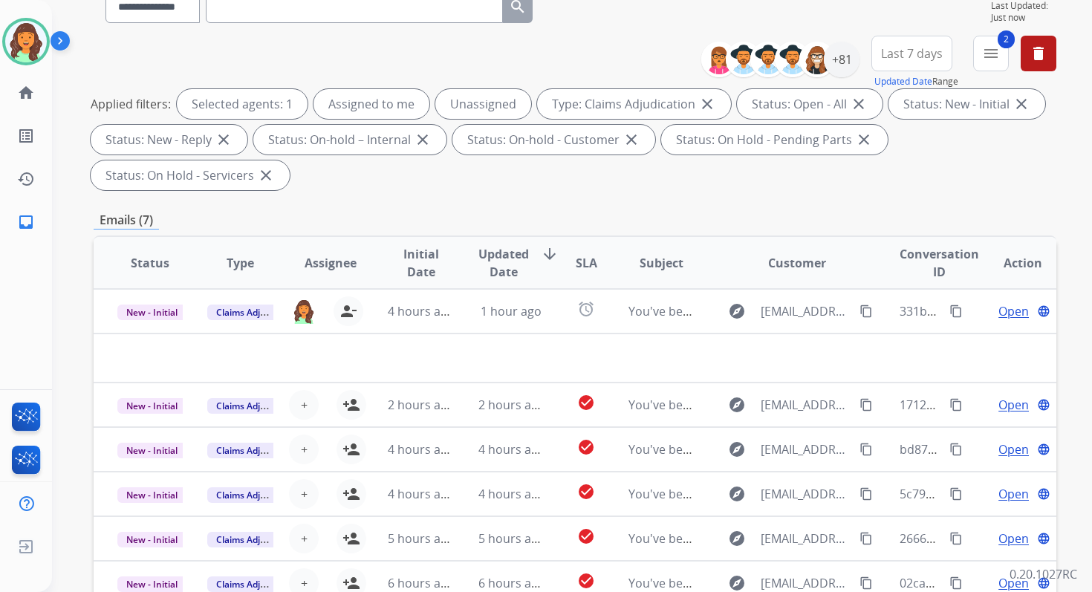
scroll to position [25, 0]
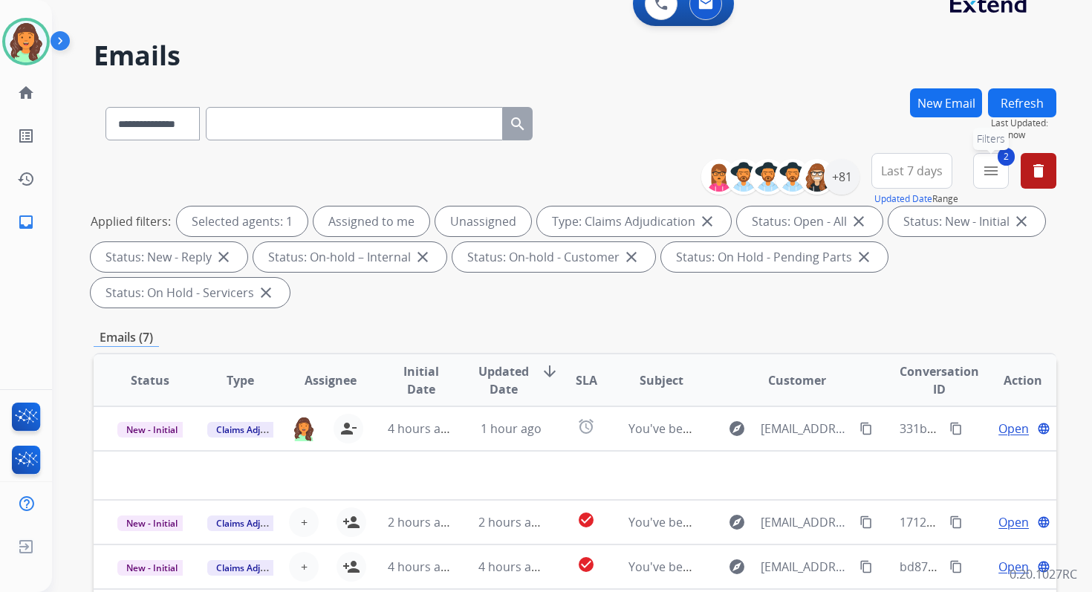
click at [985, 177] on mat-icon "menu" at bounding box center [991, 171] width 18 height 18
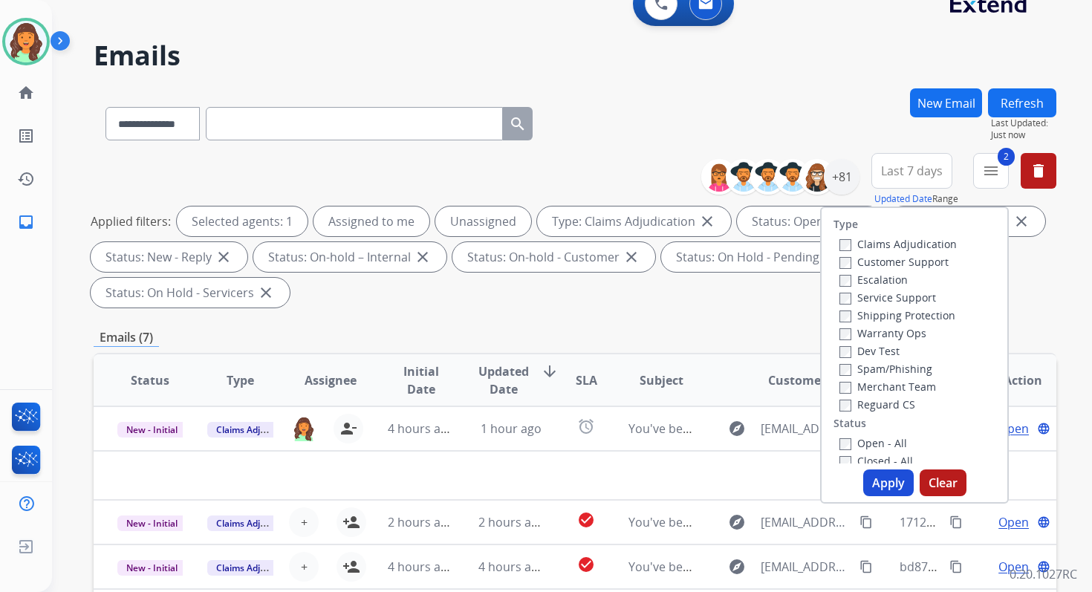
click at [922, 172] on span "Last 7 days" at bounding box center [912, 171] width 62 height 6
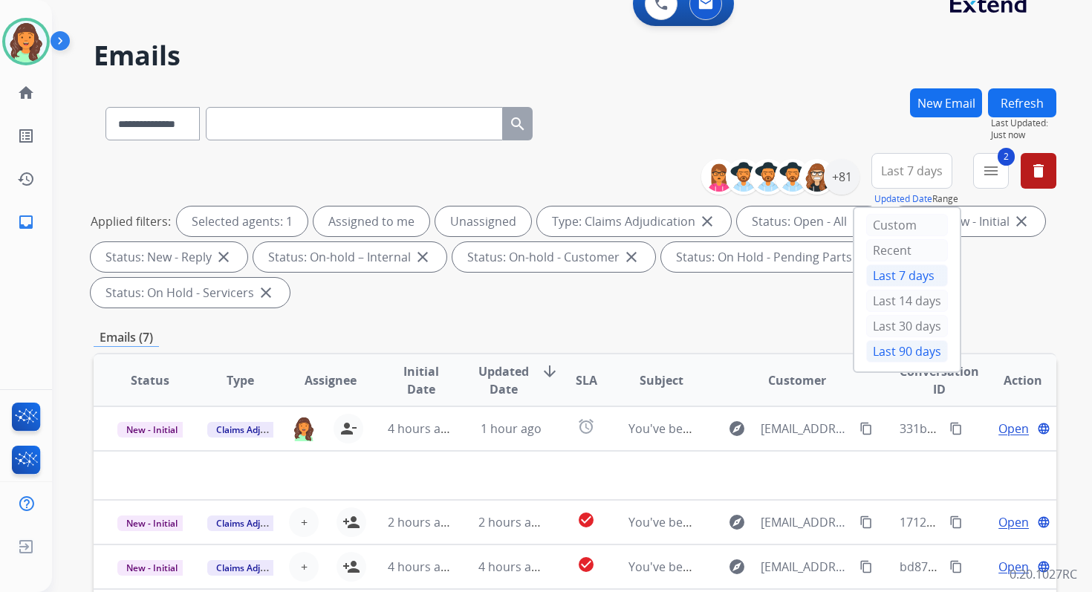
click at [866, 344] on div "Last 90 days" at bounding box center [907, 351] width 82 height 22
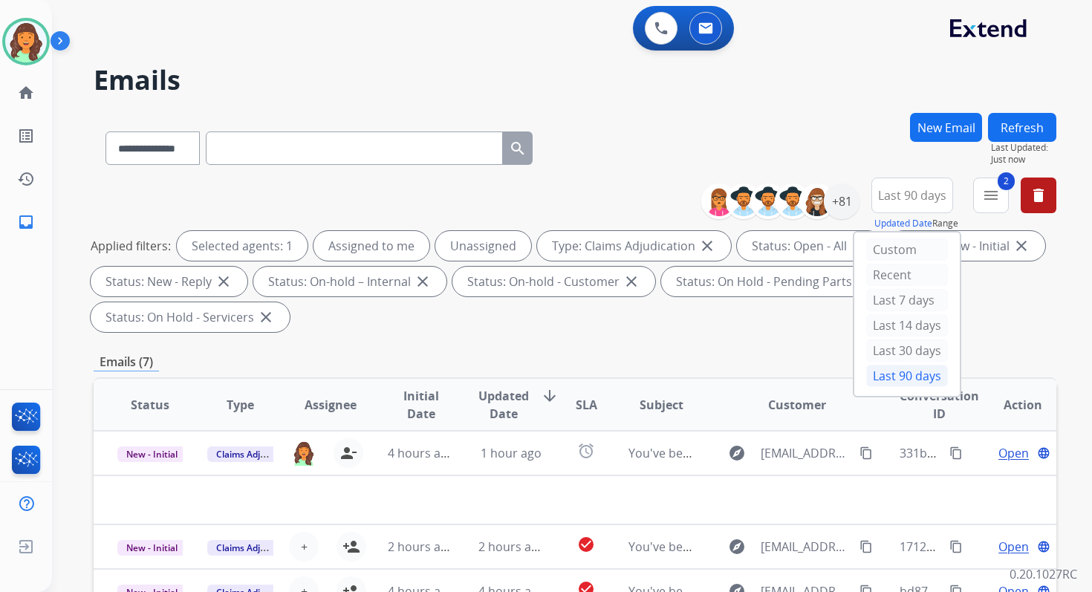
scroll to position [360, 0]
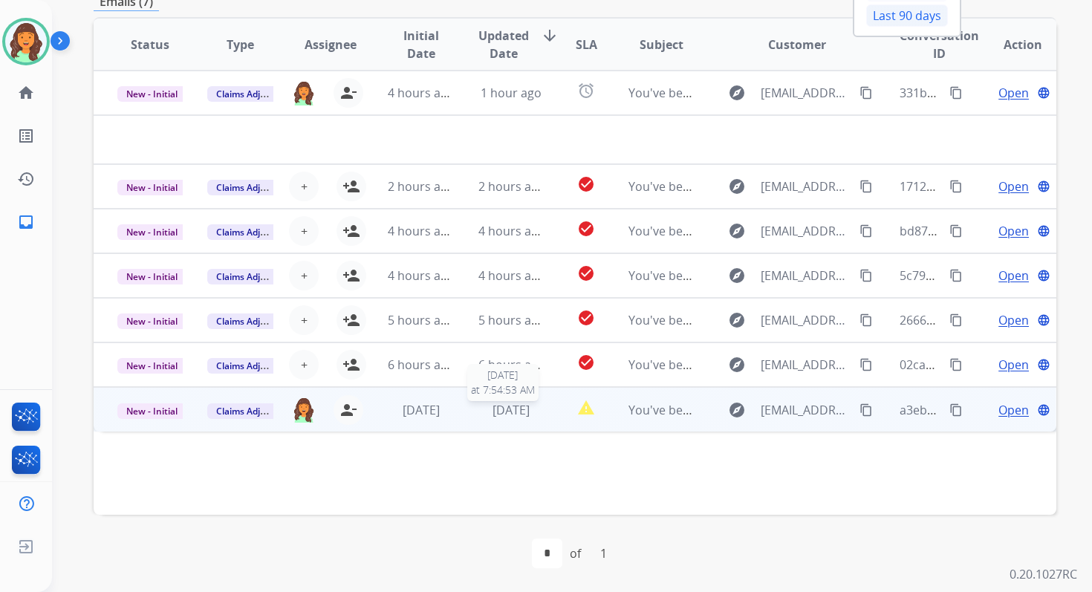
click at [506, 411] on span "[DATE]" at bounding box center [510, 410] width 37 height 16
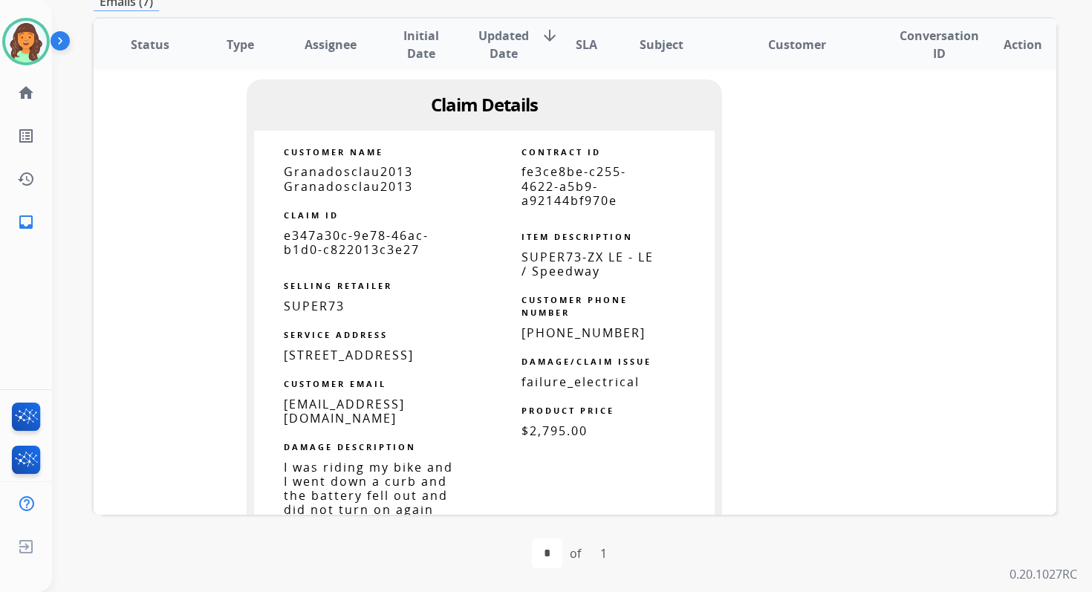
scroll to position [930, 0]
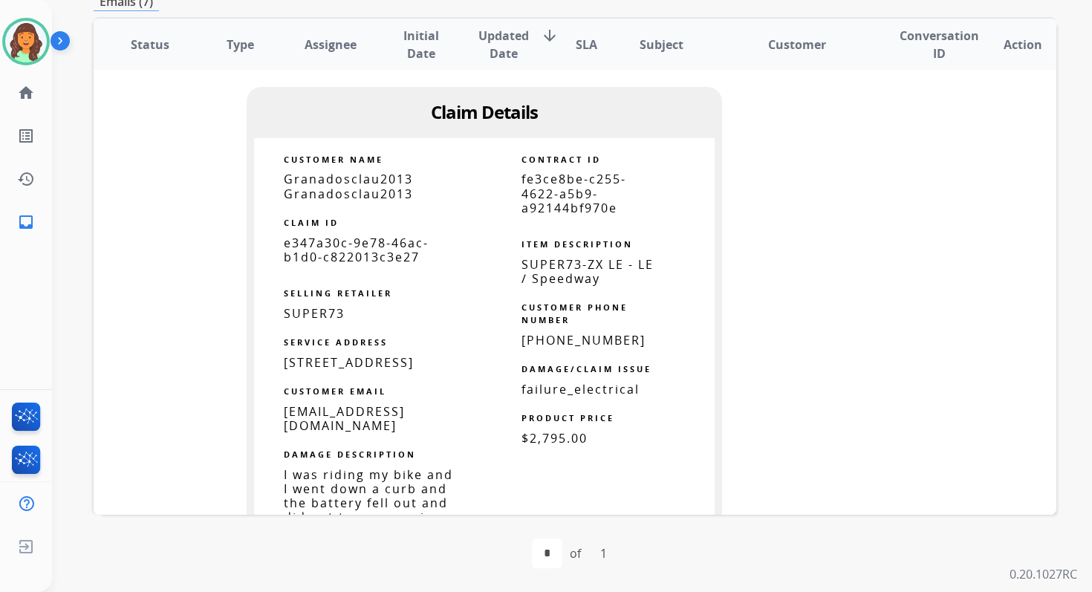
click at [557, 198] on span "fe3ce8be-c255-4622-a5b9-a92144bf970e" at bounding box center [573, 193] width 105 height 45
copy tbody
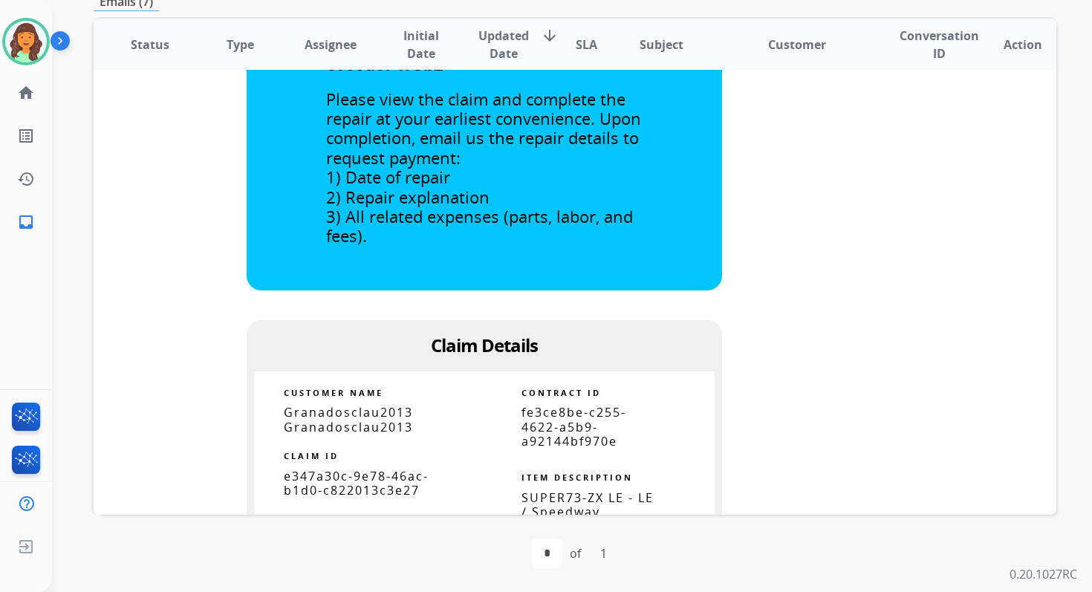
scroll to position [0, 0]
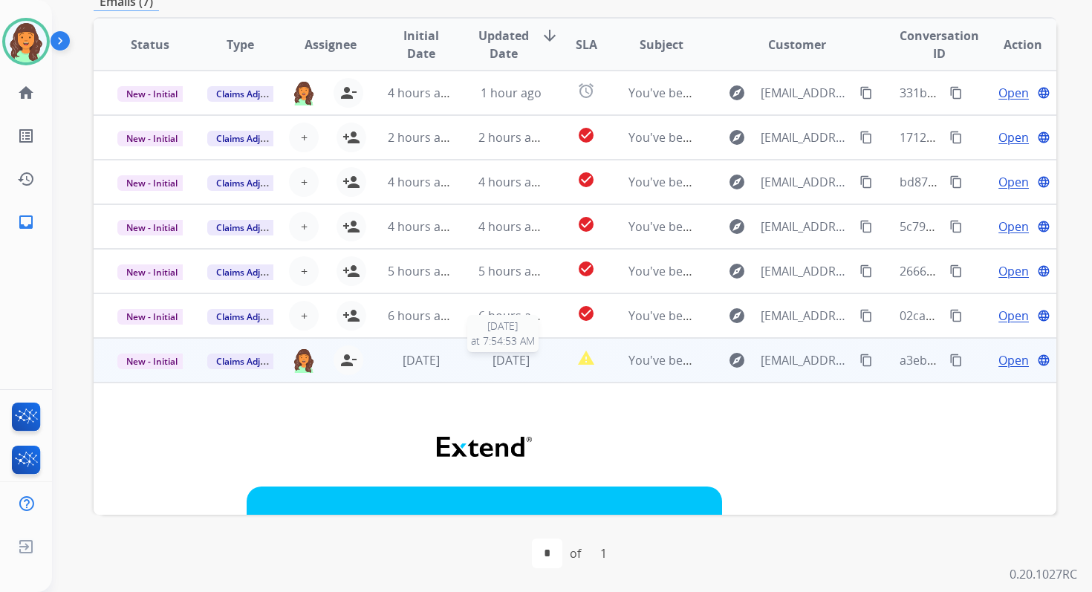
click at [496, 353] on span "[DATE]" at bounding box center [510, 360] width 37 height 16
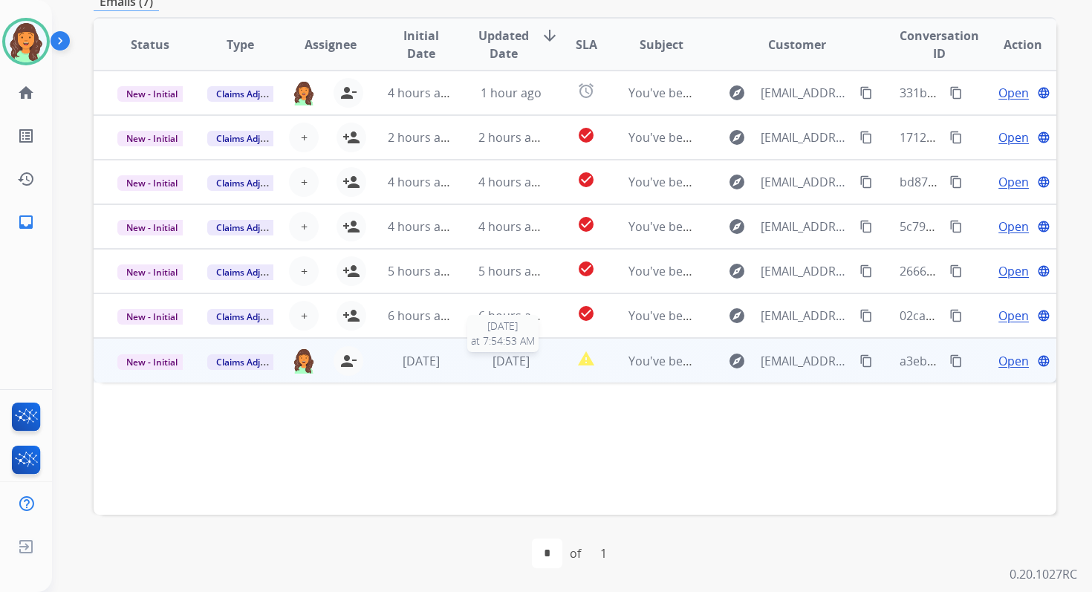
click at [496, 353] on span "[DATE]" at bounding box center [510, 361] width 37 height 16
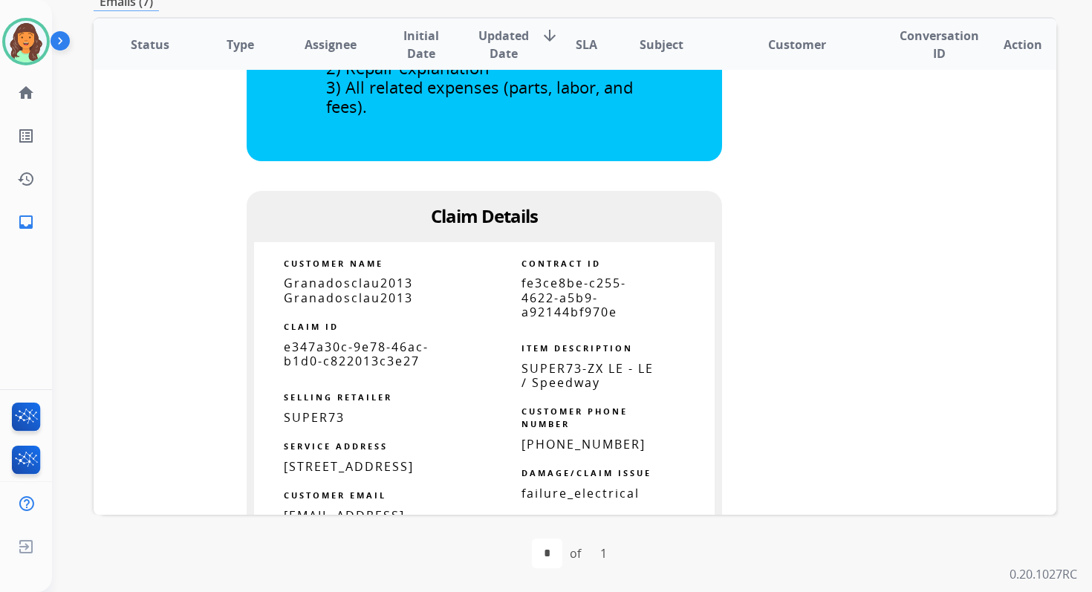
scroll to position [842, 0]
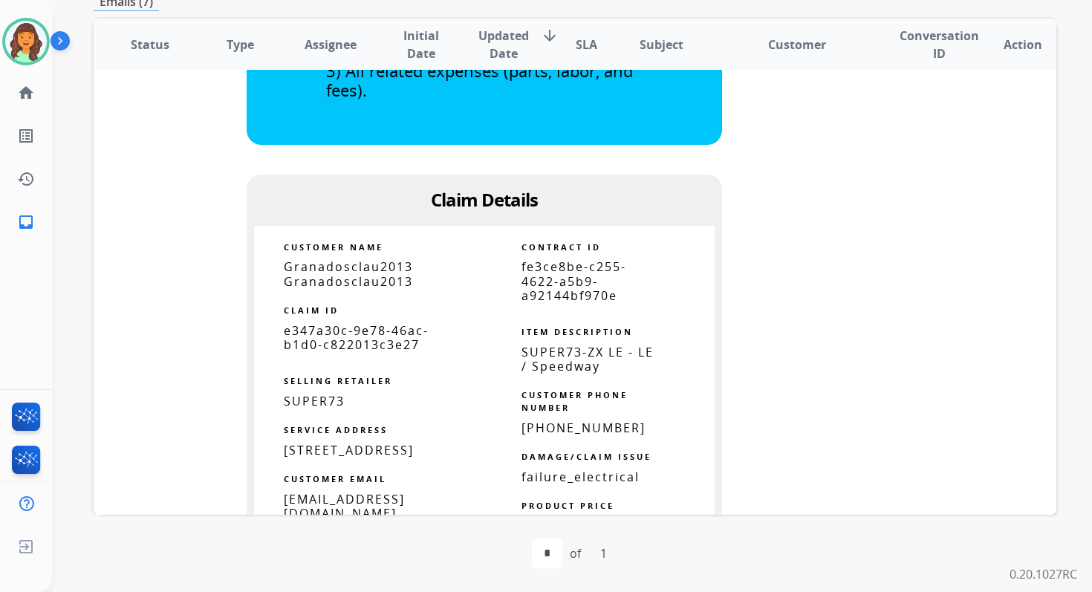
click at [569, 287] on span "fe3ce8be-c255-4622-a5b9-a92144bf970e" at bounding box center [573, 280] width 105 height 45
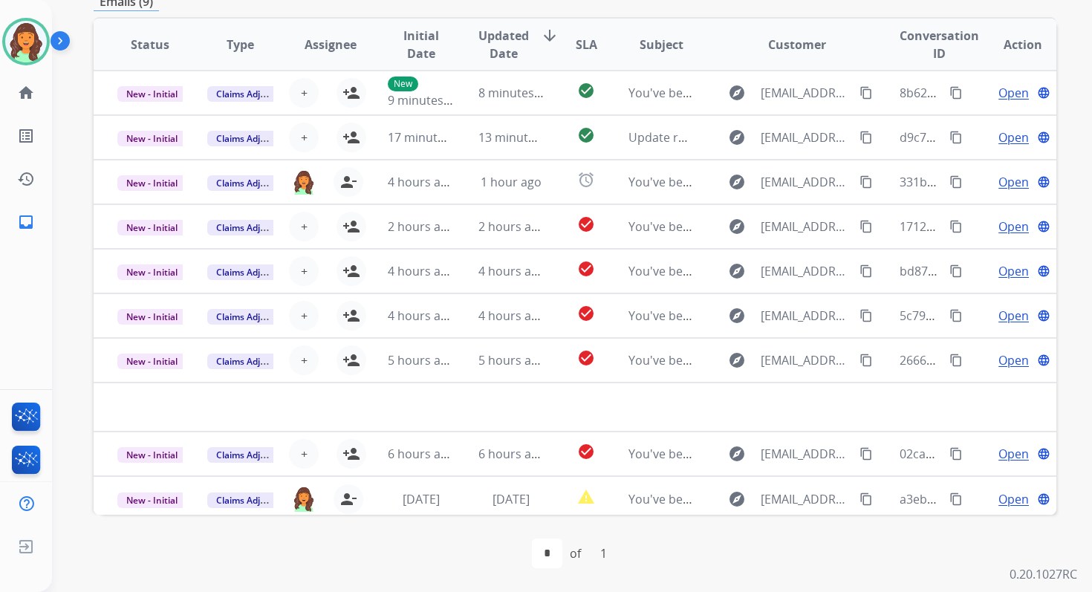
scroll to position [0, 0]
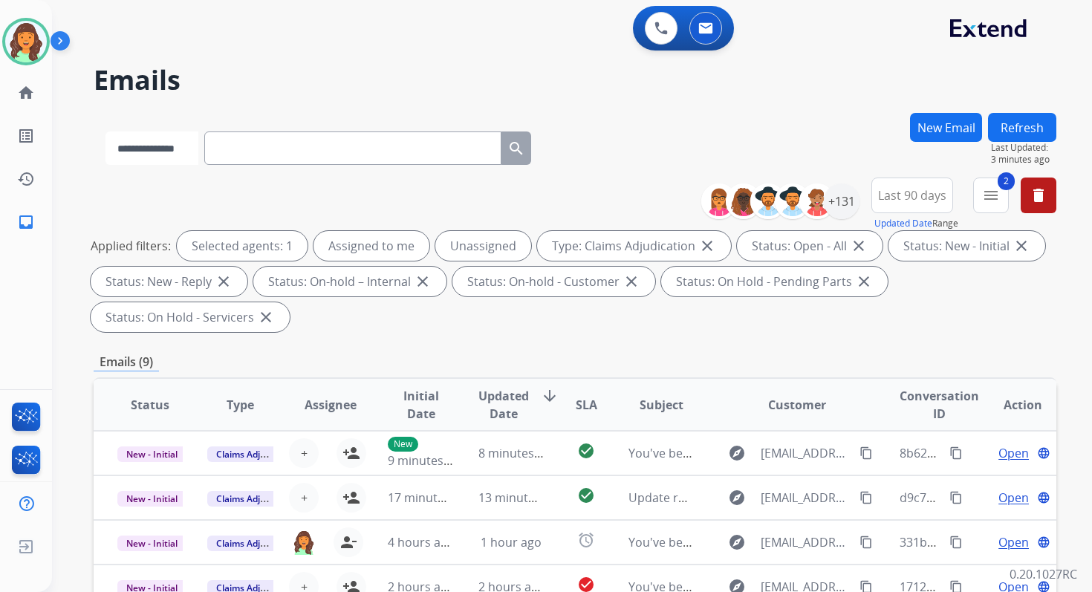
click at [186, 145] on select "**********" at bounding box center [151, 147] width 93 height 33
select select "**********"
click at [105, 131] on select "**********" at bounding box center [151, 147] width 93 height 33
click at [274, 159] on input "text" at bounding box center [354, 147] width 297 height 33
paste input "**********"
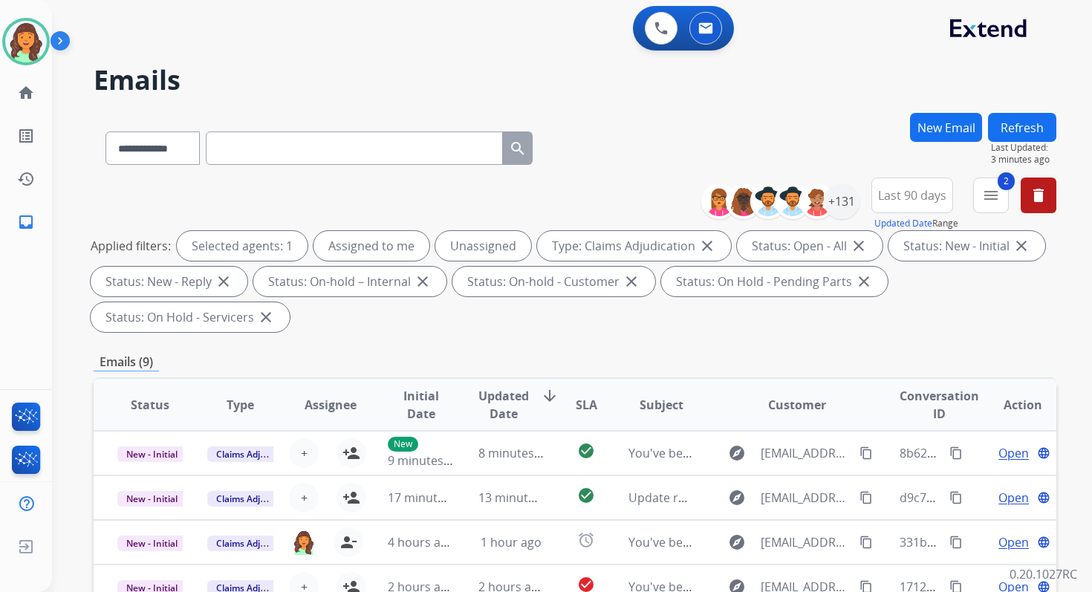
type input "**********"
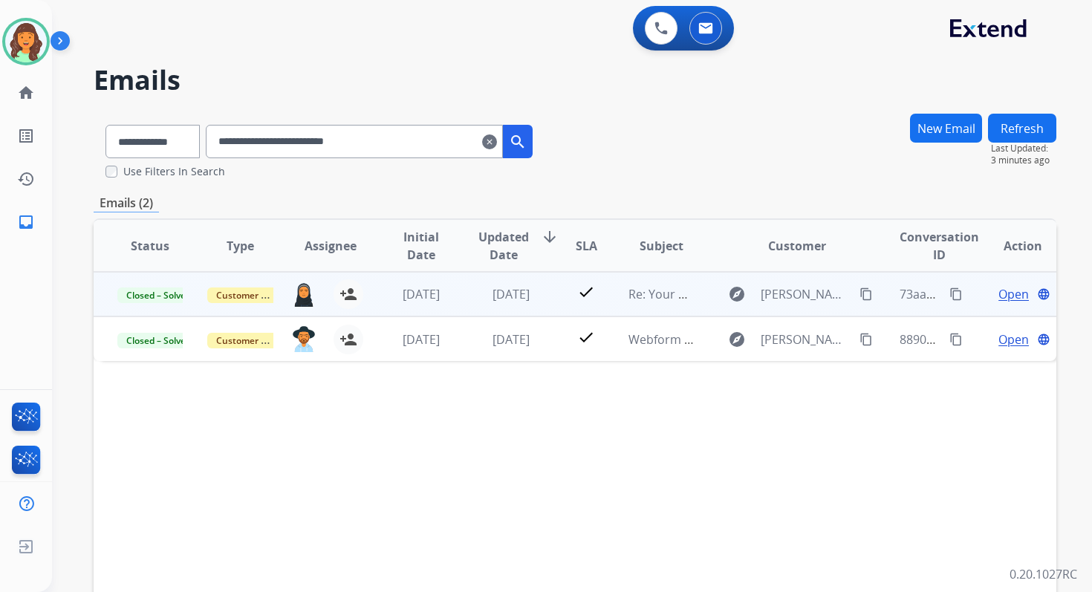
click at [999, 293] on span "Open" at bounding box center [1013, 294] width 30 height 18
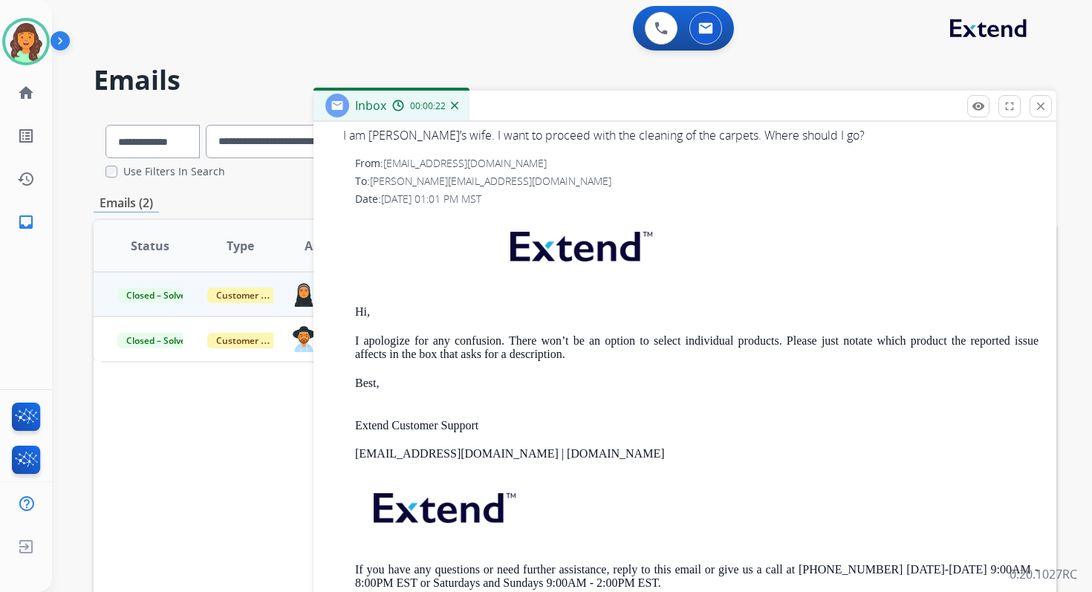
scroll to position [778, 0]
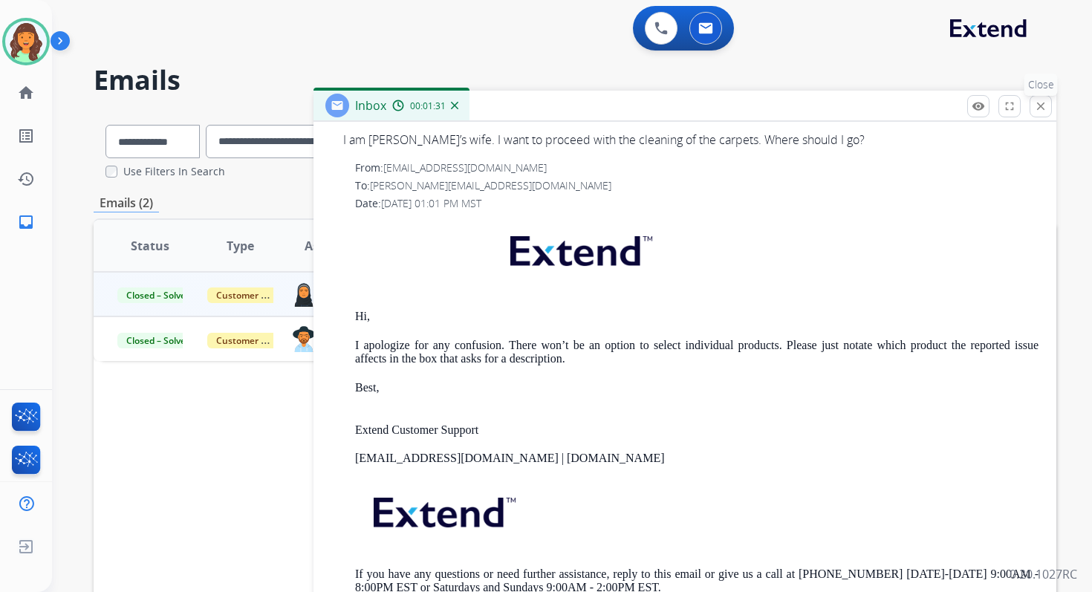
click at [1035, 105] on mat-icon "close" at bounding box center [1040, 106] width 13 height 13
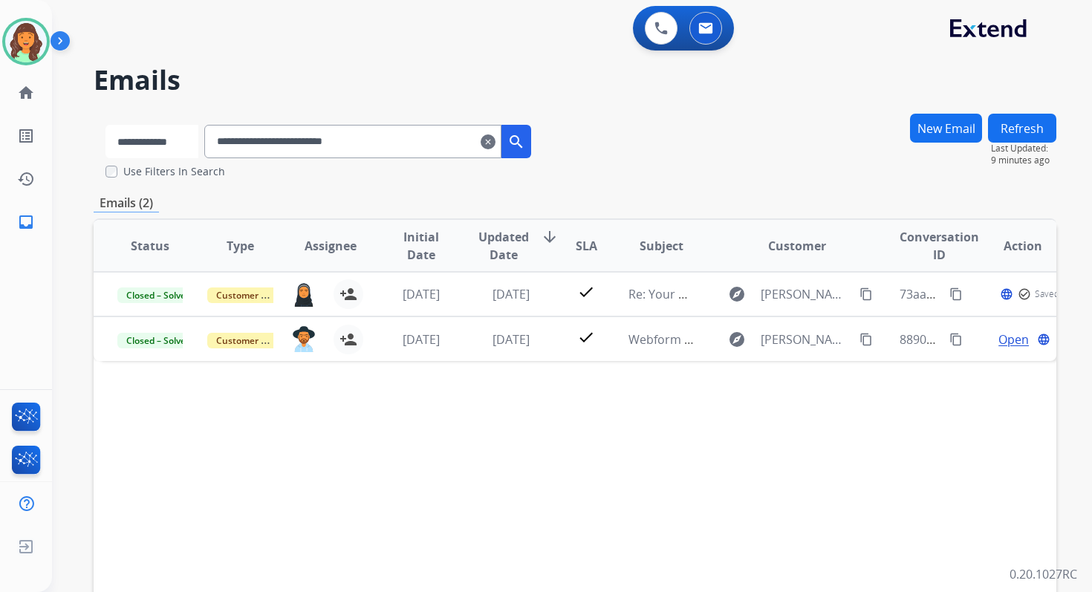
click at [151, 137] on select "**********" at bounding box center [151, 141] width 93 height 33
select select "**********"
click at [105, 125] on select "**********" at bounding box center [151, 141] width 93 height 33
click at [278, 138] on input "**********" at bounding box center [354, 141] width 297 height 33
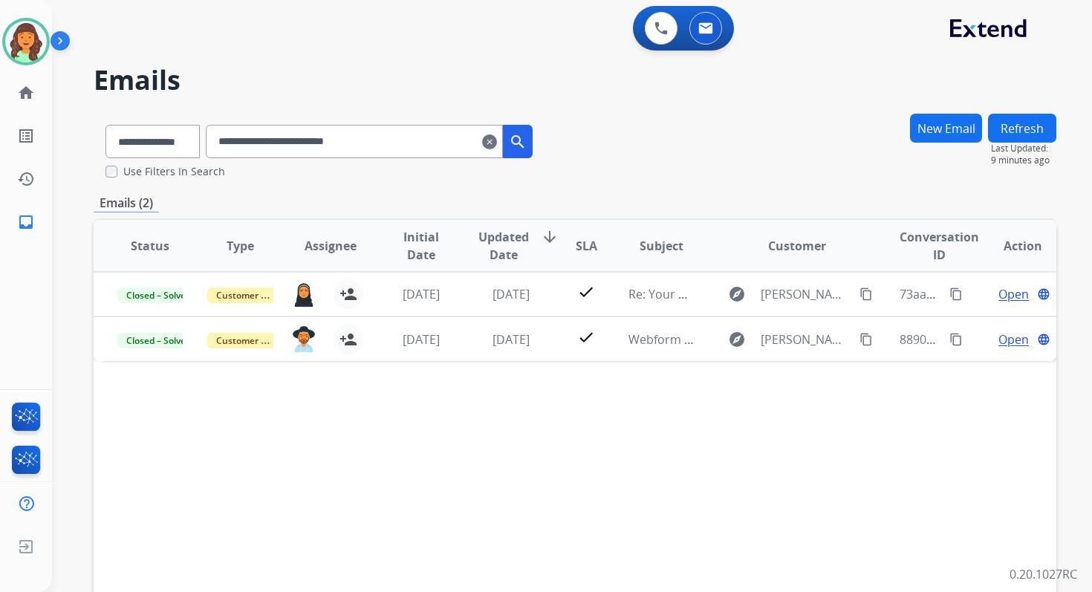
click at [278, 138] on input "**********" at bounding box center [354, 141] width 297 height 33
paste input "********"
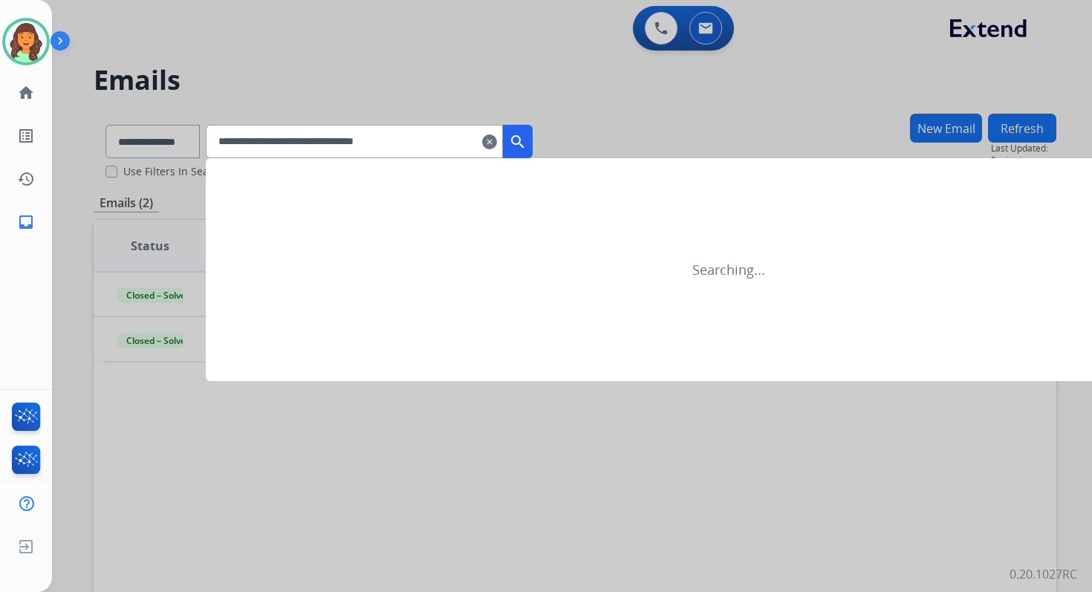
type input "**********"
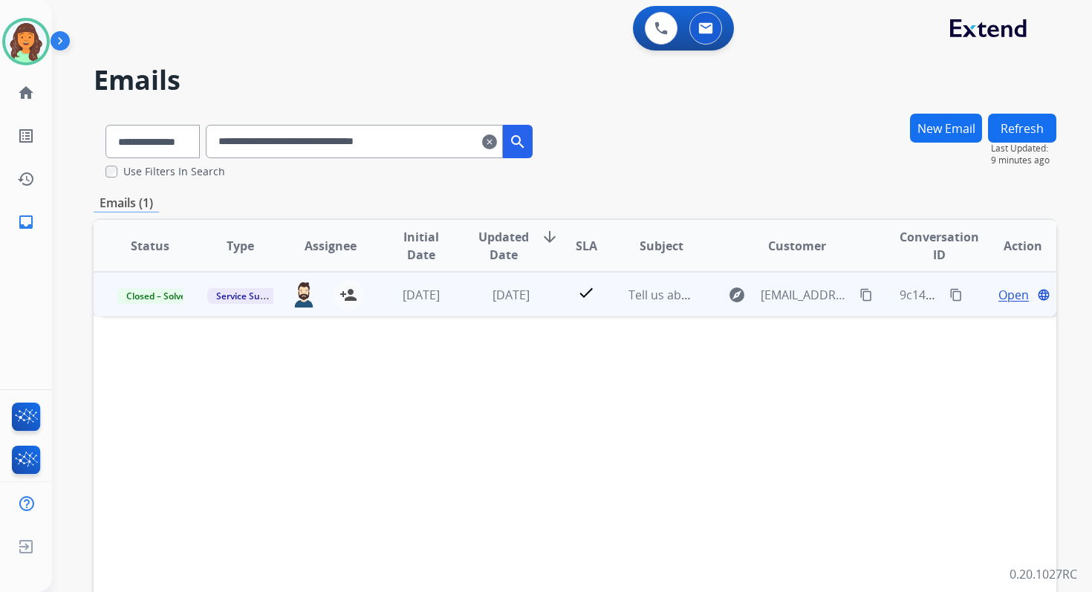
click at [1006, 297] on span "Open" at bounding box center [1013, 295] width 30 height 18
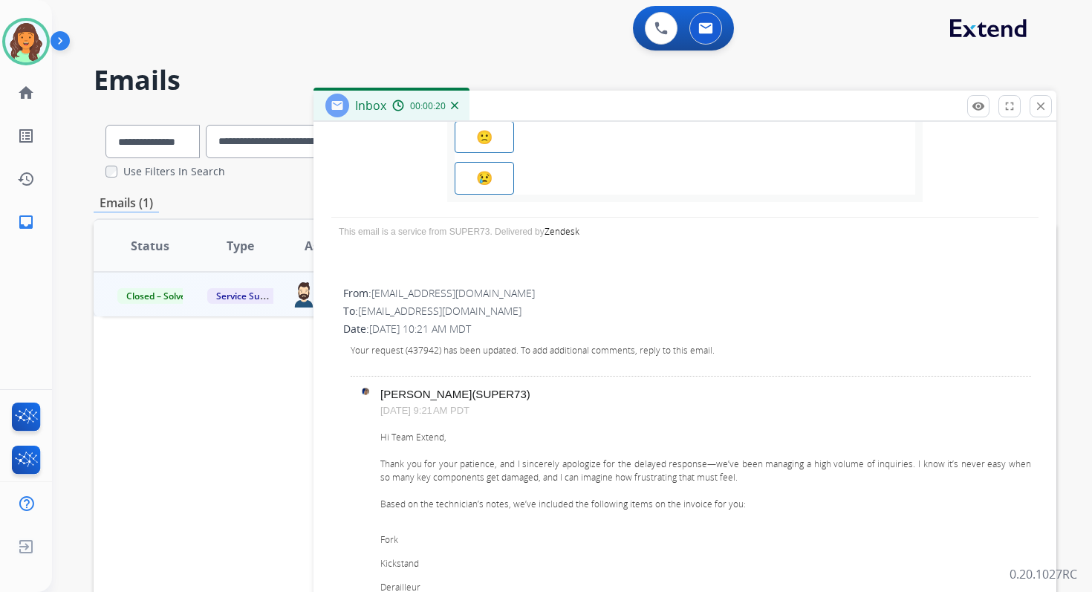
scroll to position [0, 0]
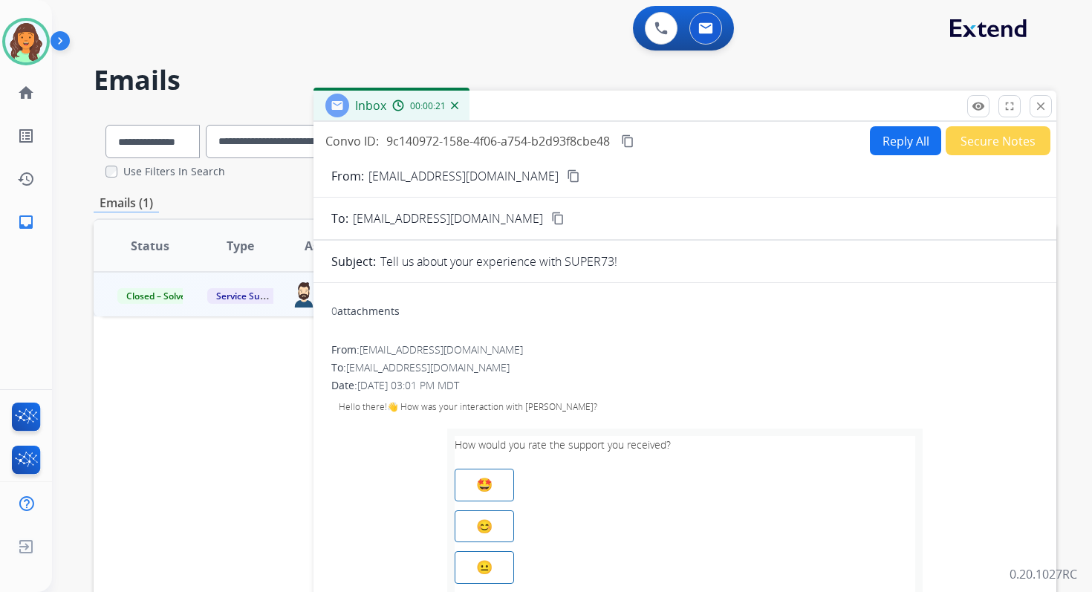
click at [908, 146] on button "Reply All" at bounding box center [905, 140] width 71 height 29
select select "**********"
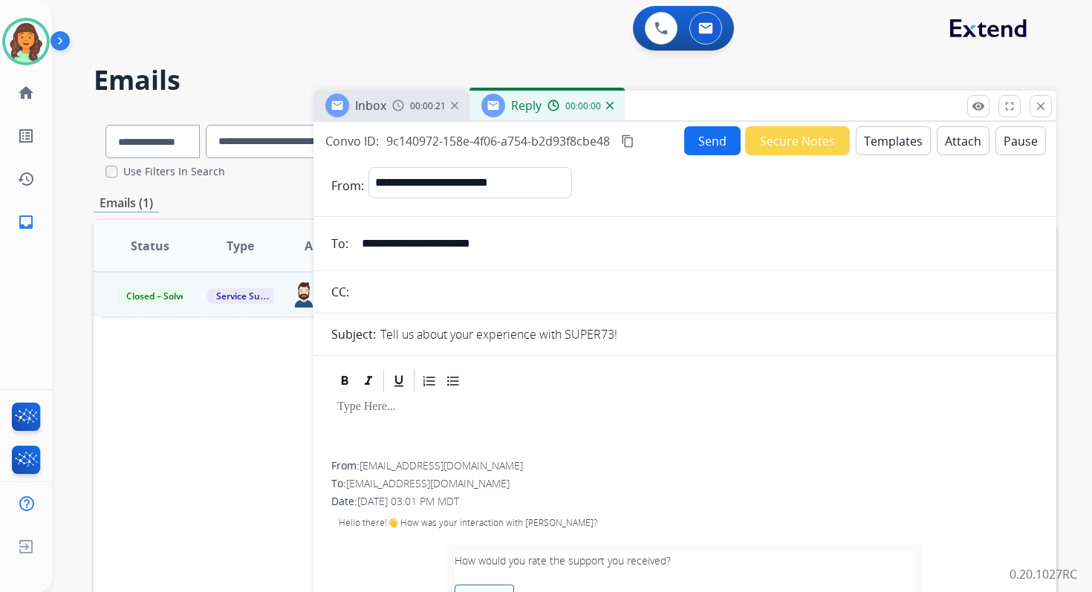
click at [899, 146] on button "Templates" at bounding box center [892, 140] width 75 height 29
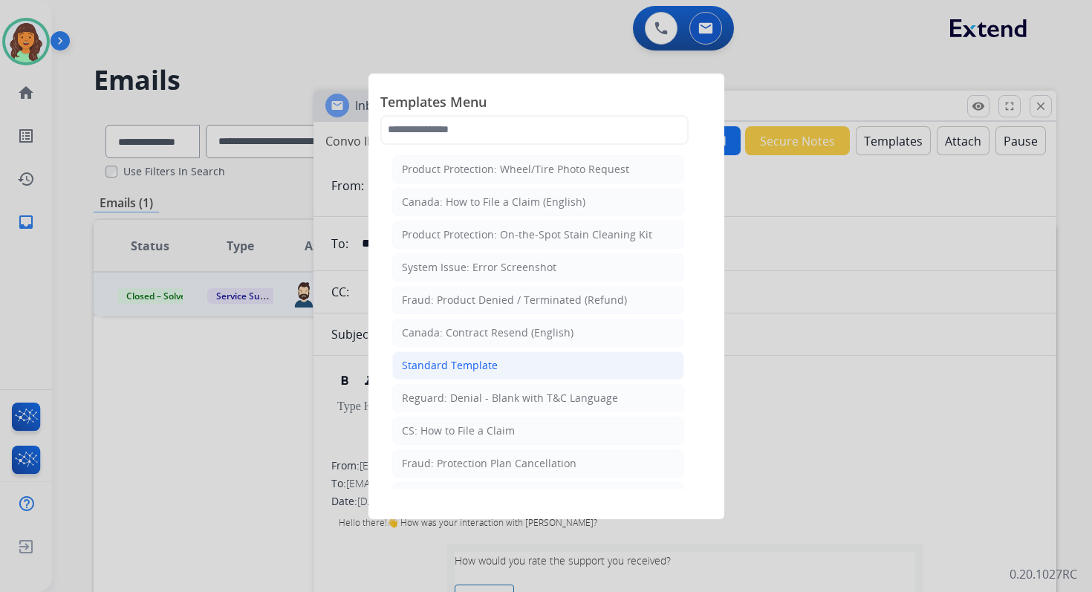
click at [467, 358] on div "Standard Template" at bounding box center [450, 365] width 96 height 15
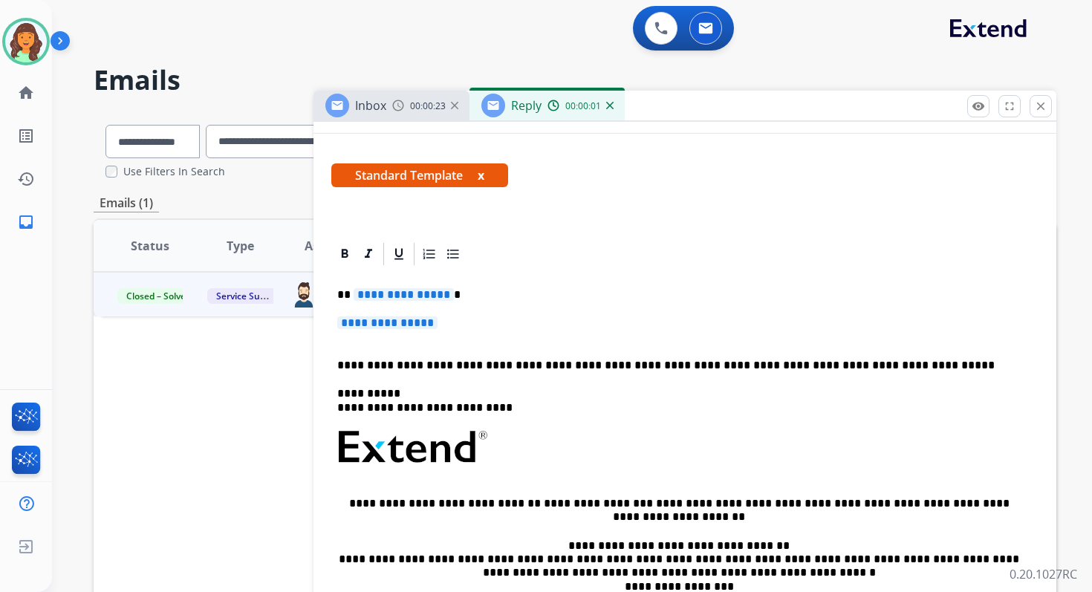
scroll to position [293, 0]
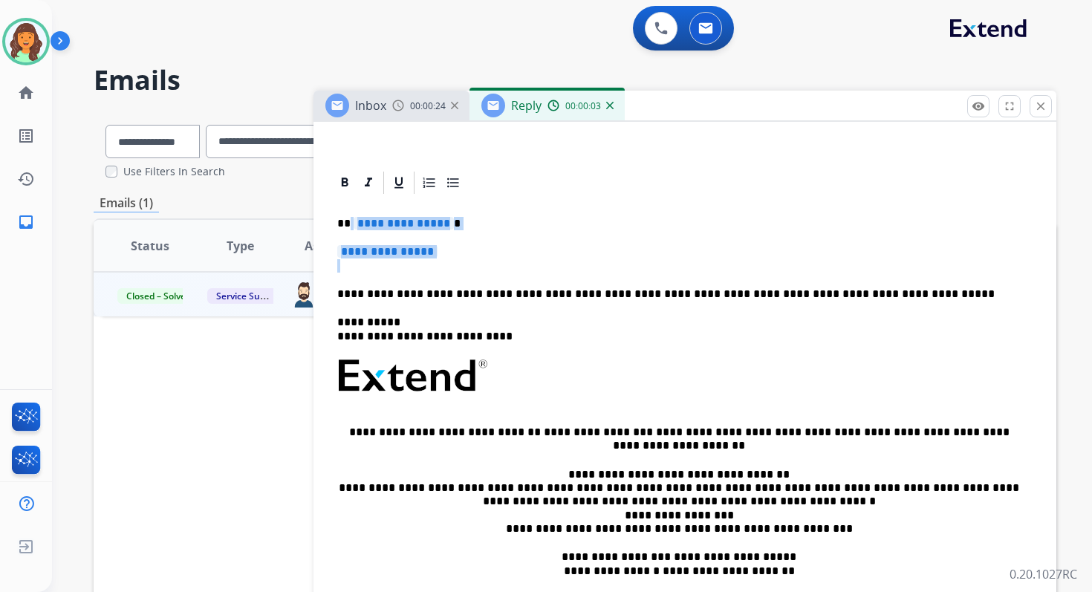
drag, startPoint x: 348, startPoint y: 221, endPoint x: 470, endPoint y: 283, distance: 137.2
click at [470, 283] on div "**********" at bounding box center [684, 410] width 707 height 429
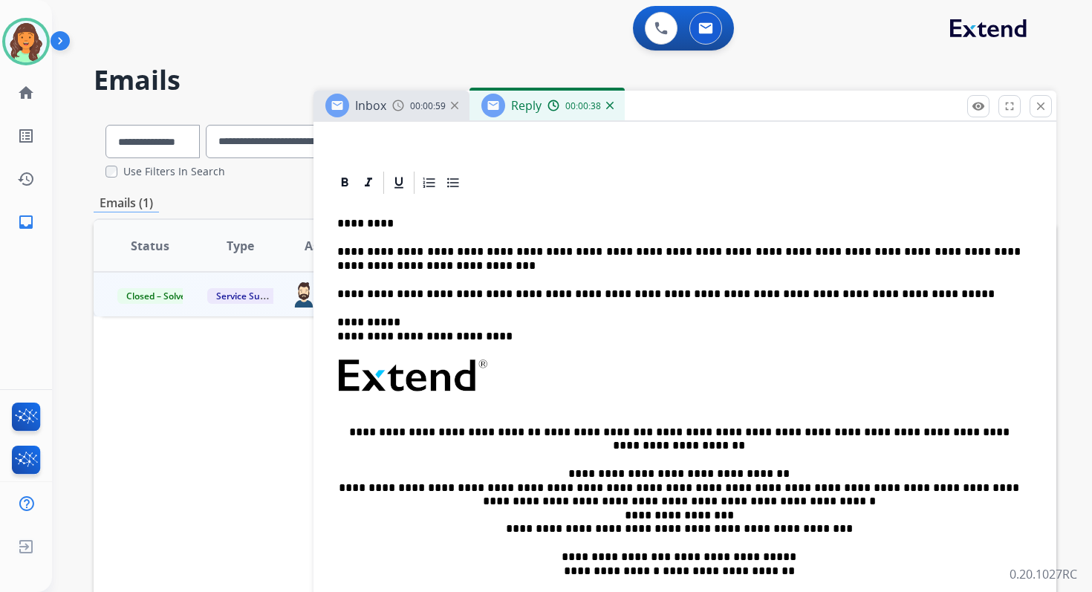
click at [503, 294] on p "**********" at bounding box center [678, 293] width 683 height 13
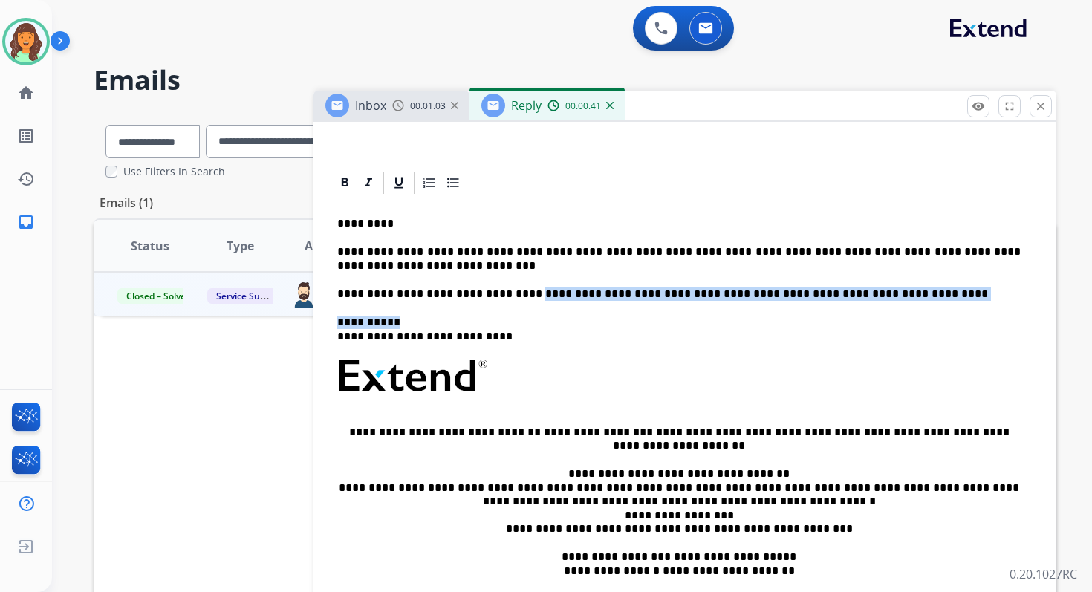
drag, startPoint x: 507, startPoint y: 295, endPoint x: 854, endPoint y: 318, distance: 347.6
click at [854, 318] on div "**********" at bounding box center [684, 410] width 707 height 429
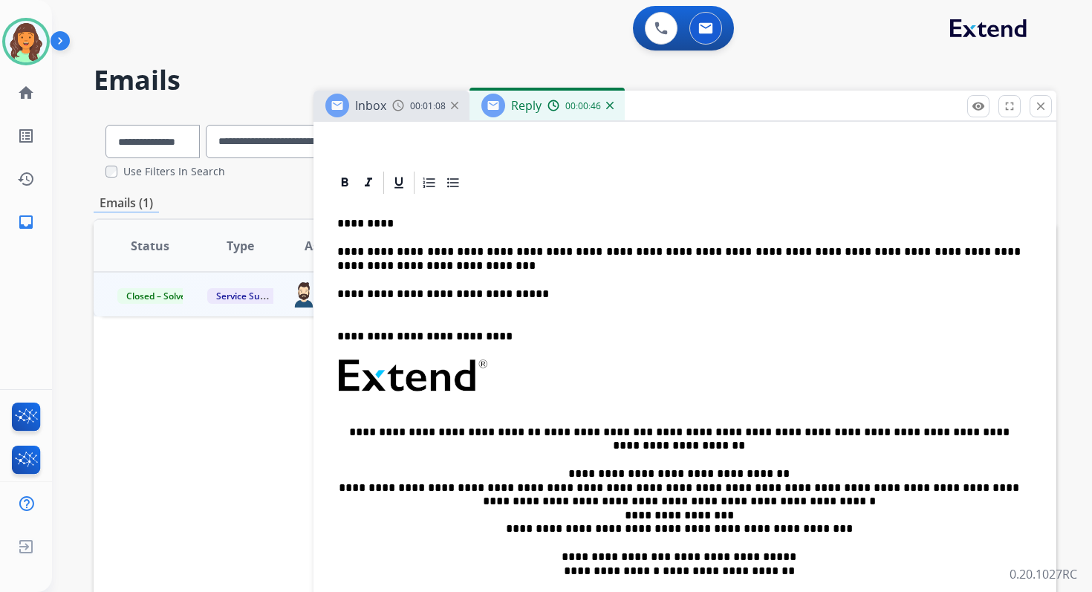
click at [544, 434] on link "**********" at bounding box center [598, 431] width 109 height 11
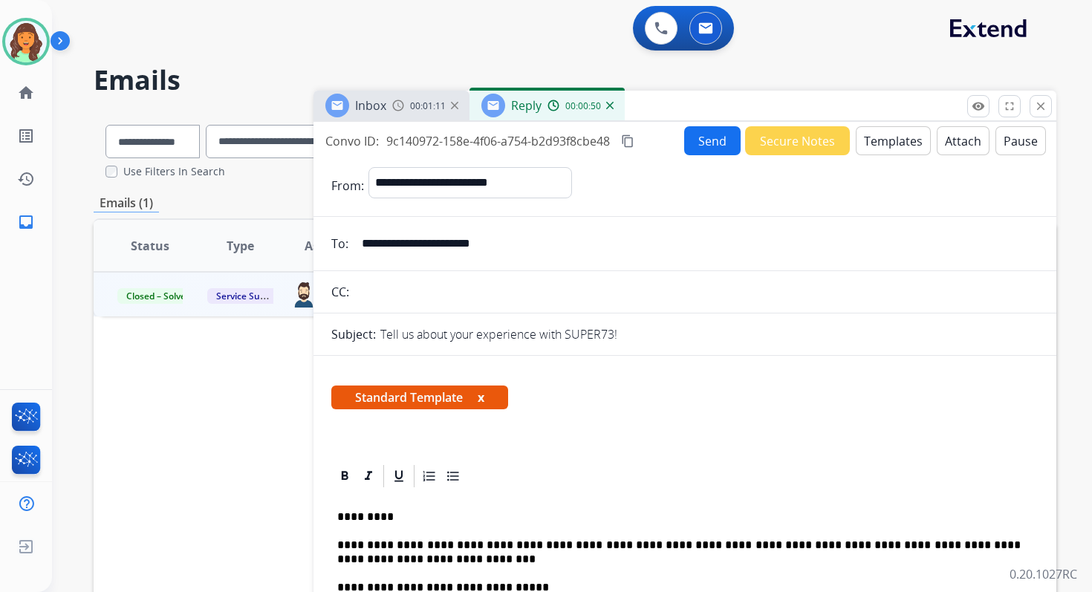
click at [633, 134] on mat-icon "content_copy" at bounding box center [627, 140] width 13 height 13
click at [705, 142] on button "Send" at bounding box center [712, 140] width 56 height 29
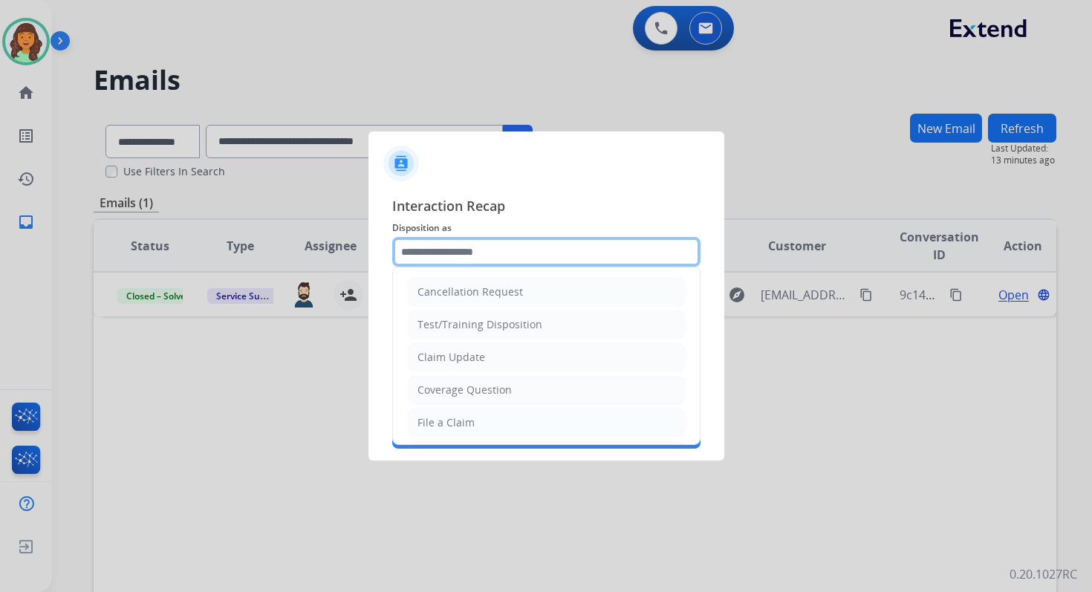
click at [461, 253] on input "text" at bounding box center [546, 252] width 308 height 30
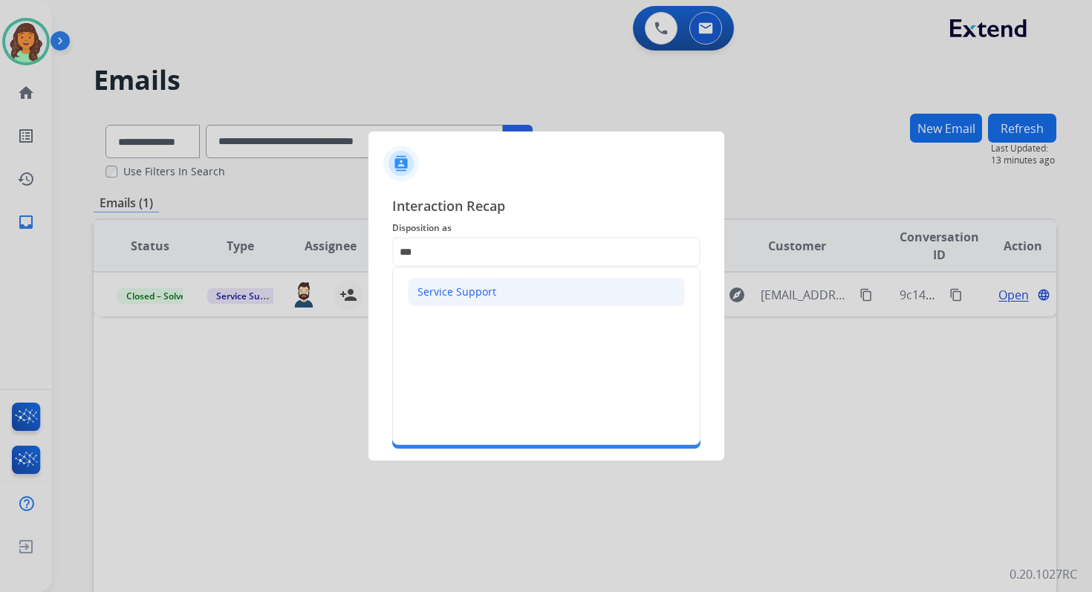
click at [461, 284] on div "Service Support" at bounding box center [456, 291] width 79 height 15
type input "**********"
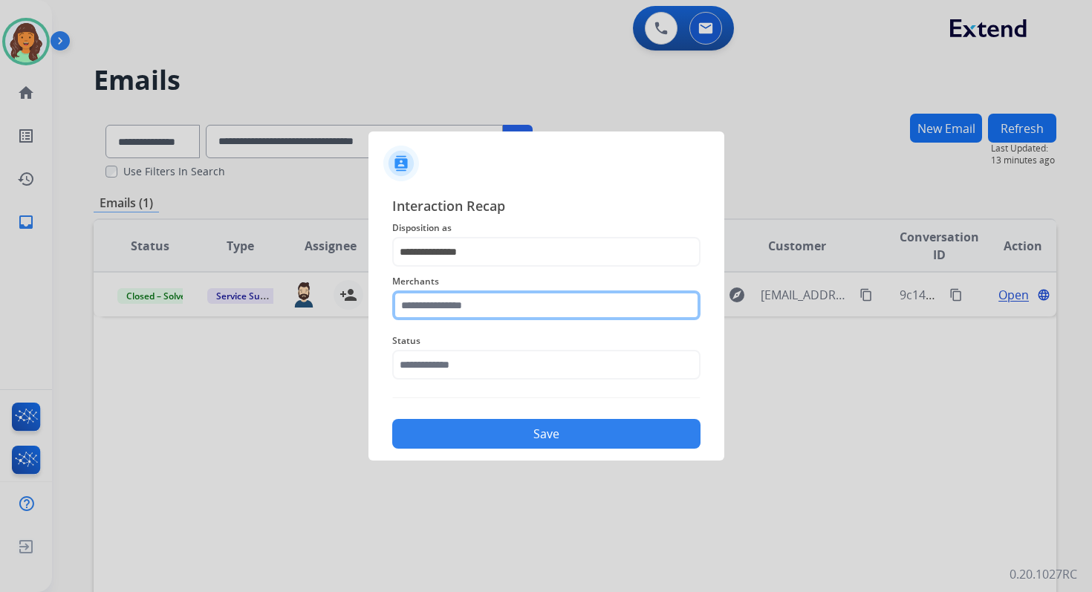
click at [458, 308] on input "text" at bounding box center [546, 305] width 308 height 30
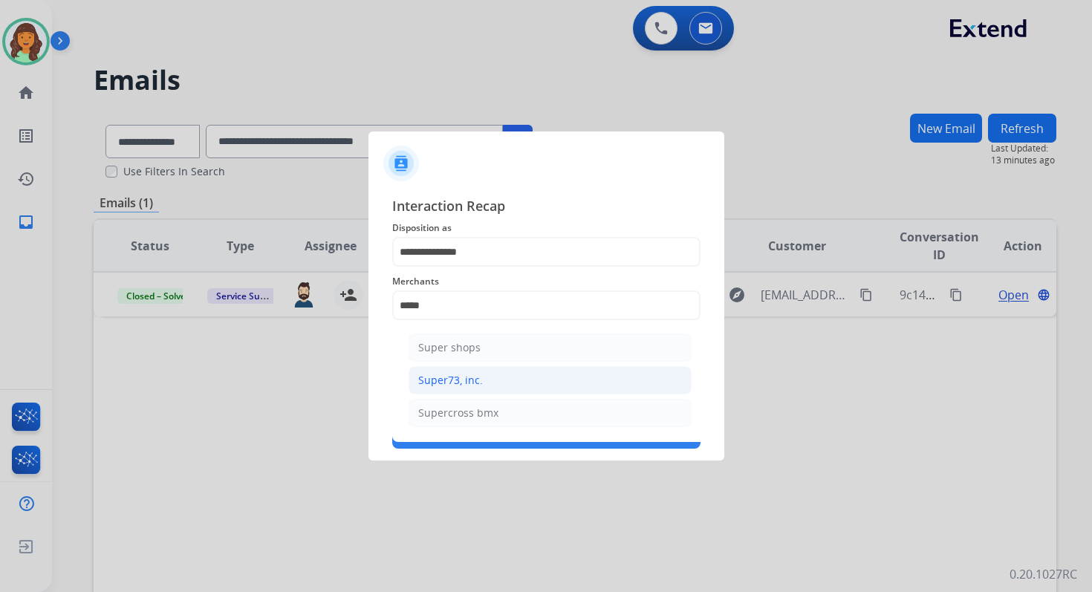
click at [471, 379] on div "Super73, inc." at bounding box center [450, 380] width 65 height 15
type input "**********"
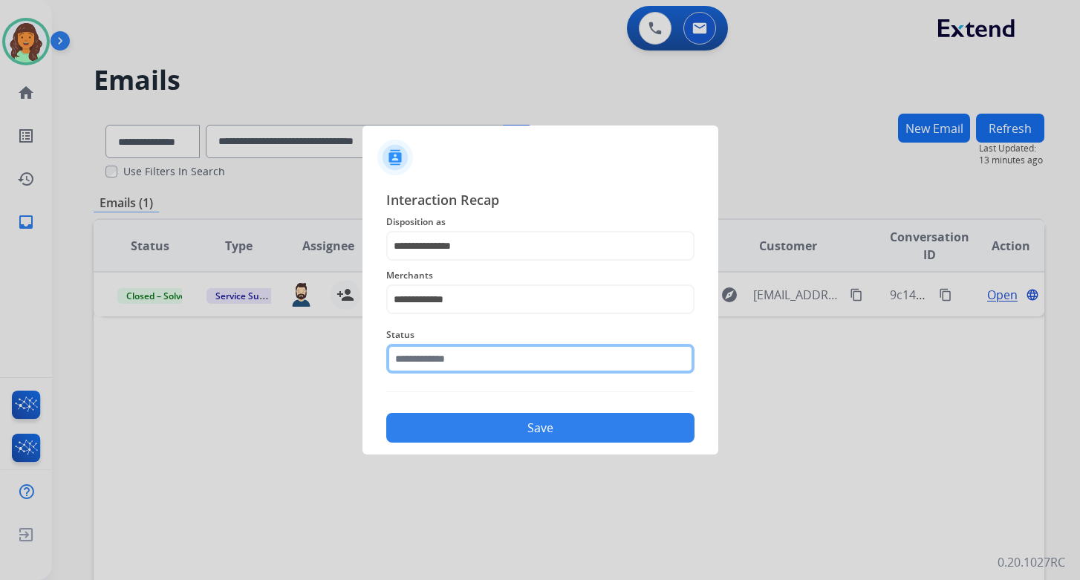
click at [471, 366] on input "text" at bounding box center [540, 359] width 308 height 30
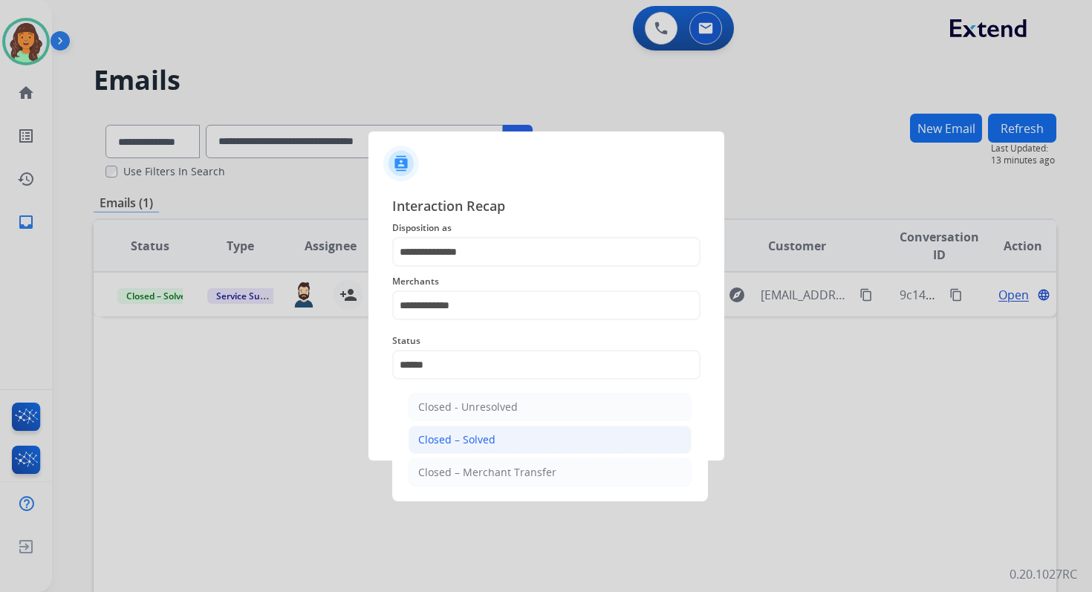
click at [494, 437] on li "Closed – Solved" at bounding box center [549, 440] width 283 height 28
type input "**********"
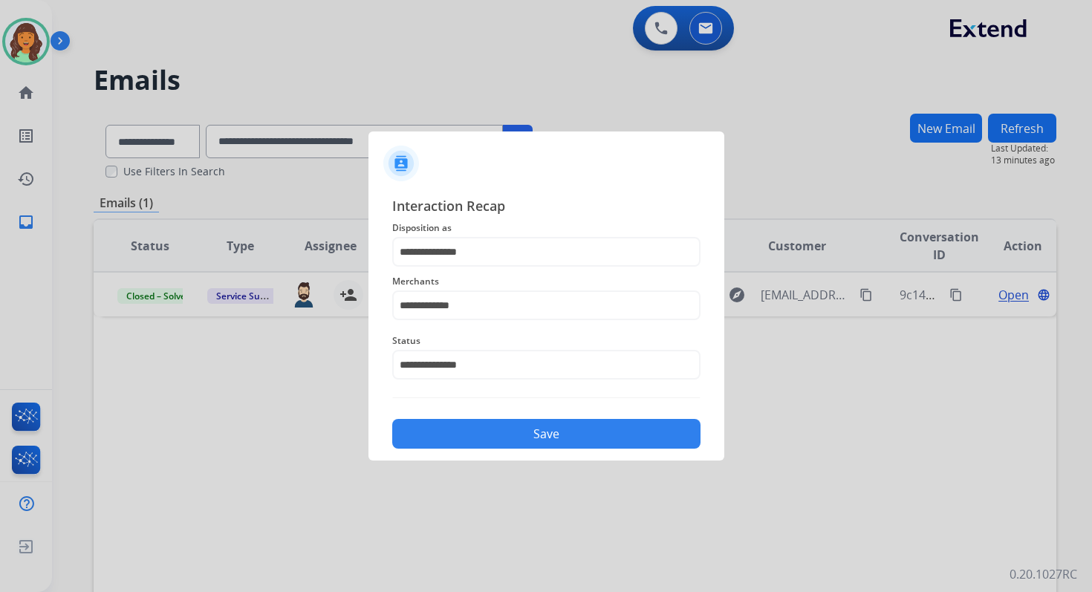
click at [494, 437] on button "Save" at bounding box center [546, 434] width 308 height 30
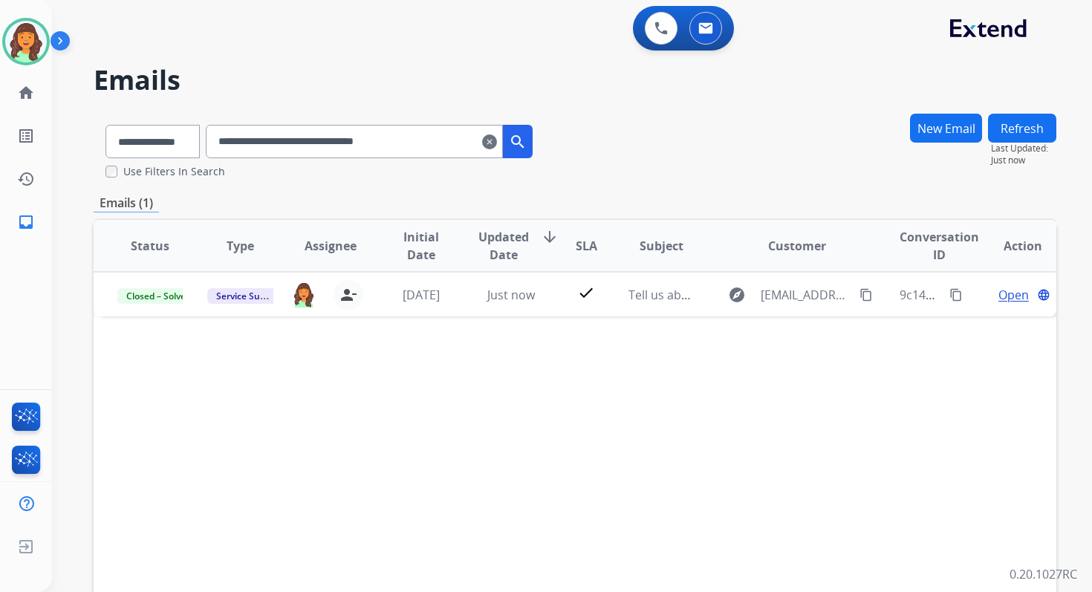
click at [323, 143] on input "**********" at bounding box center [354, 141] width 297 height 33
paste input "text"
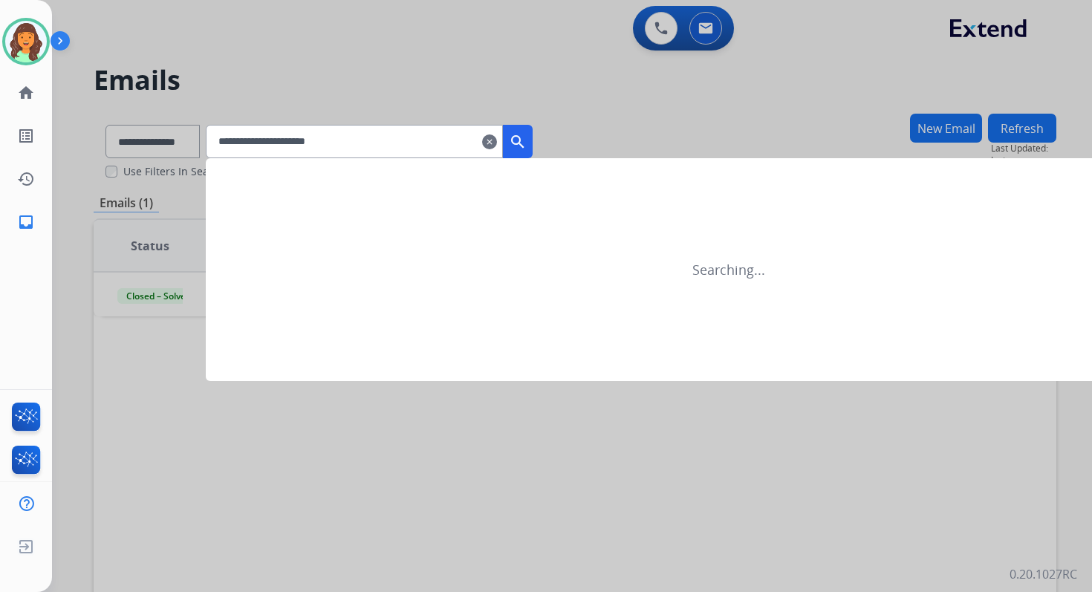
type input "**********"
click at [172, 138] on div at bounding box center [546, 296] width 1092 height 592
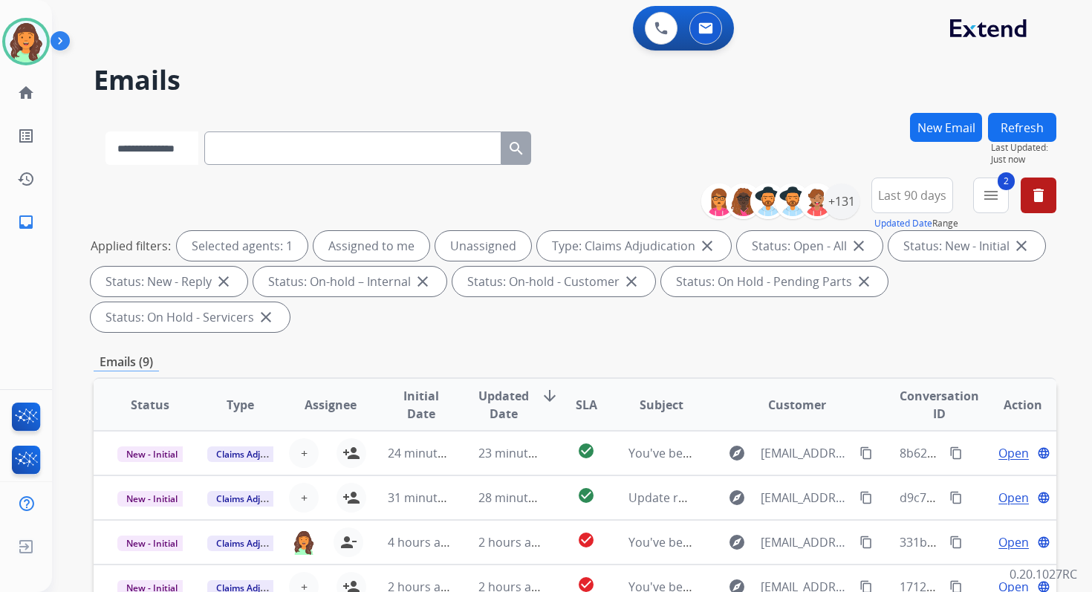
click at [172, 151] on select "**********" at bounding box center [151, 147] width 93 height 33
select select "**********"
click at [105, 131] on select "**********" at bounding box center [151, 147] width 93 height 33
click at [279, 145] on input "text" at bounding box center [354, 147] width 297 height 33
paste input "**********"
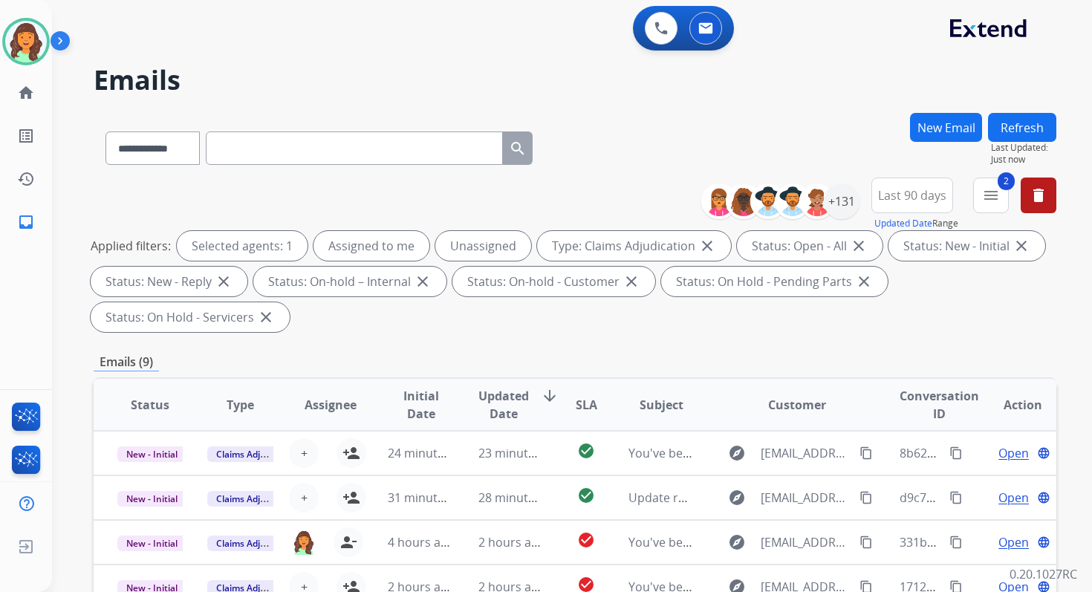
type input "**********"
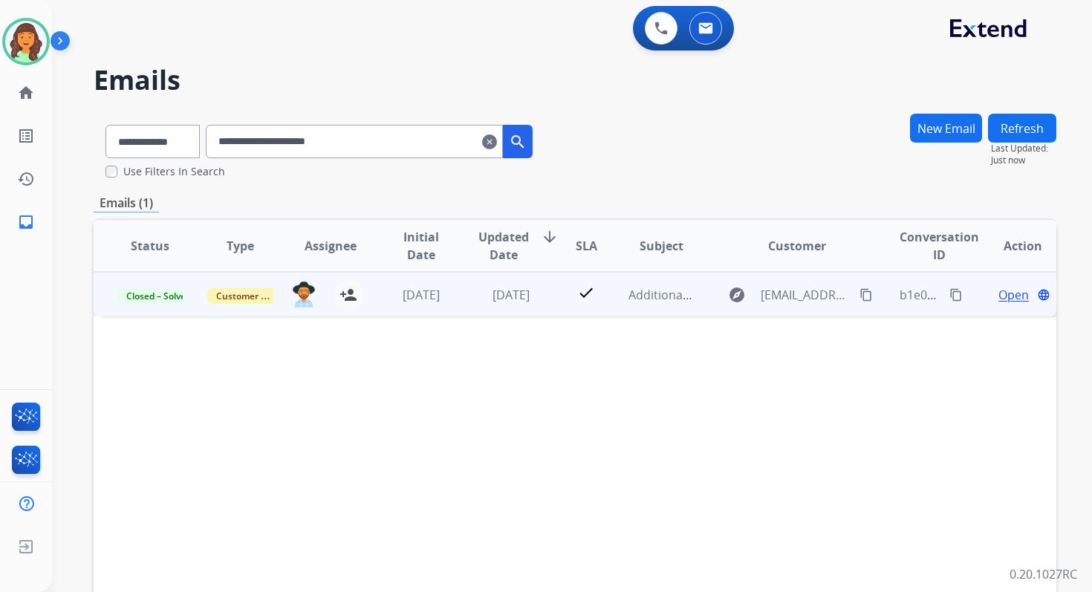
click at [999, 295] on span "Open" at bounding box center [1013, 295] width 30 height 18
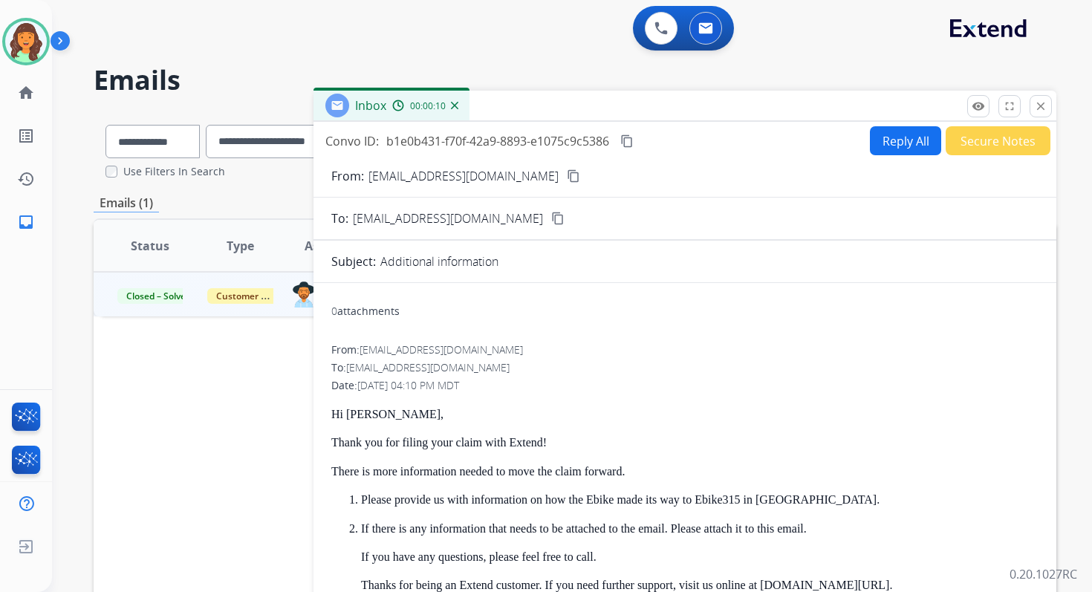
click at [918, 139] on button "Reply All" at bounding box center [905, 140] width 71 height 29
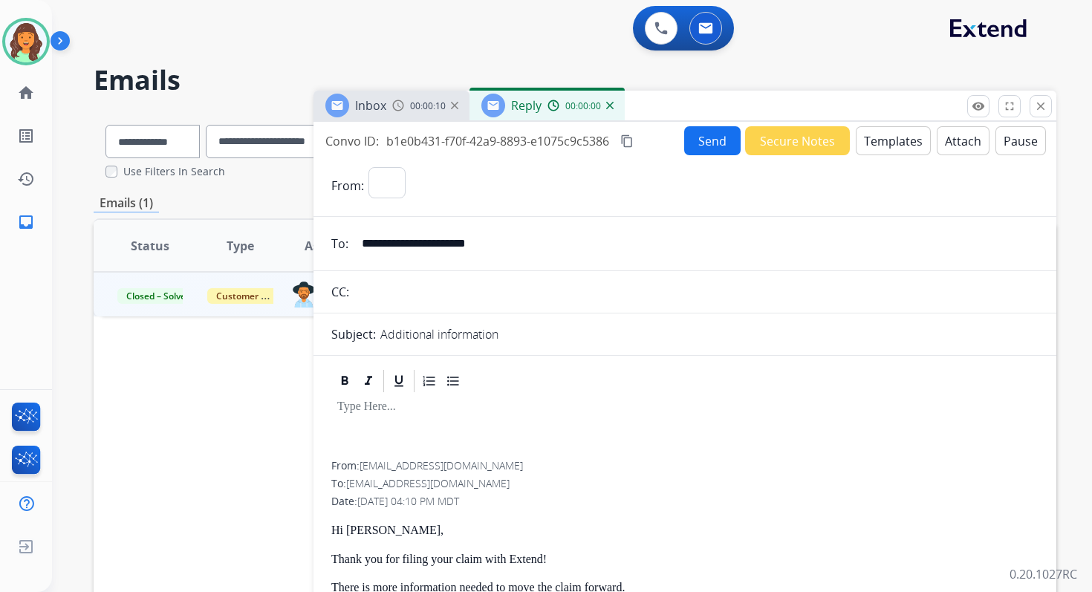
select select "**********"
drag, startPoint x: 918, startPoint y: 139, endPoint x: 906, endPoint y: 139, distance: 11.9
click at [906, 139] on button "Templates" at bounding box center [892, 140] width 75 height 29
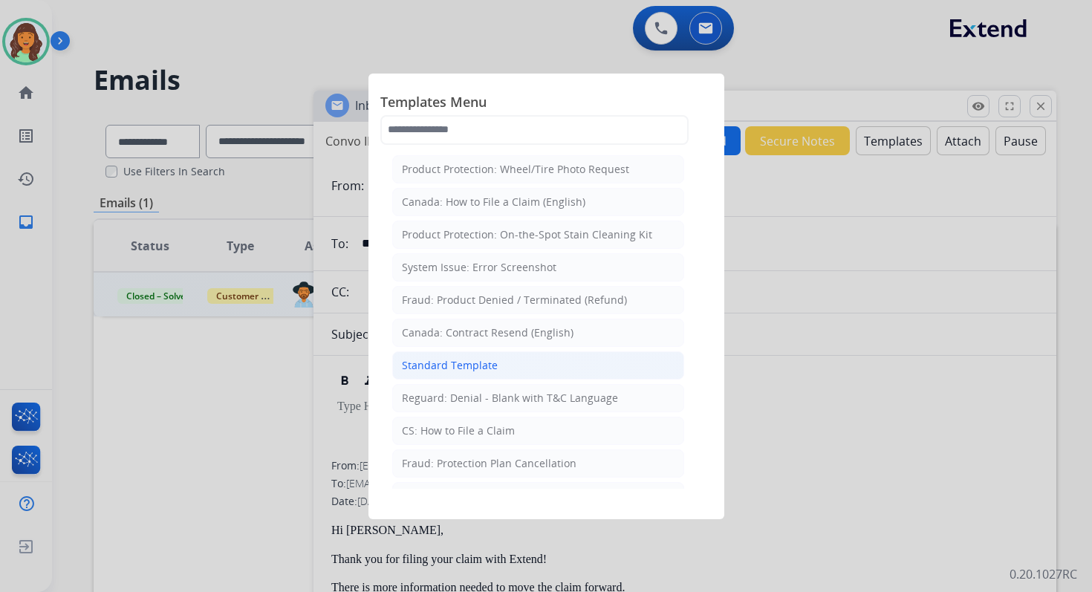
click at [455, 361] on div "Standard Template" at bounding box center [450, 365] width 96 height 15
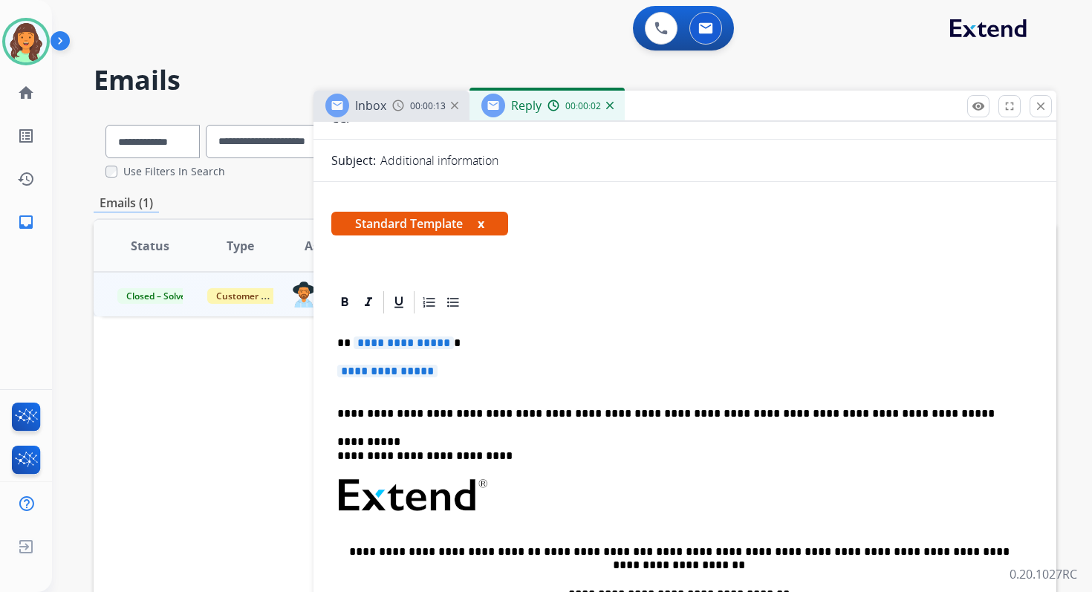
scroll to position [219, 0]
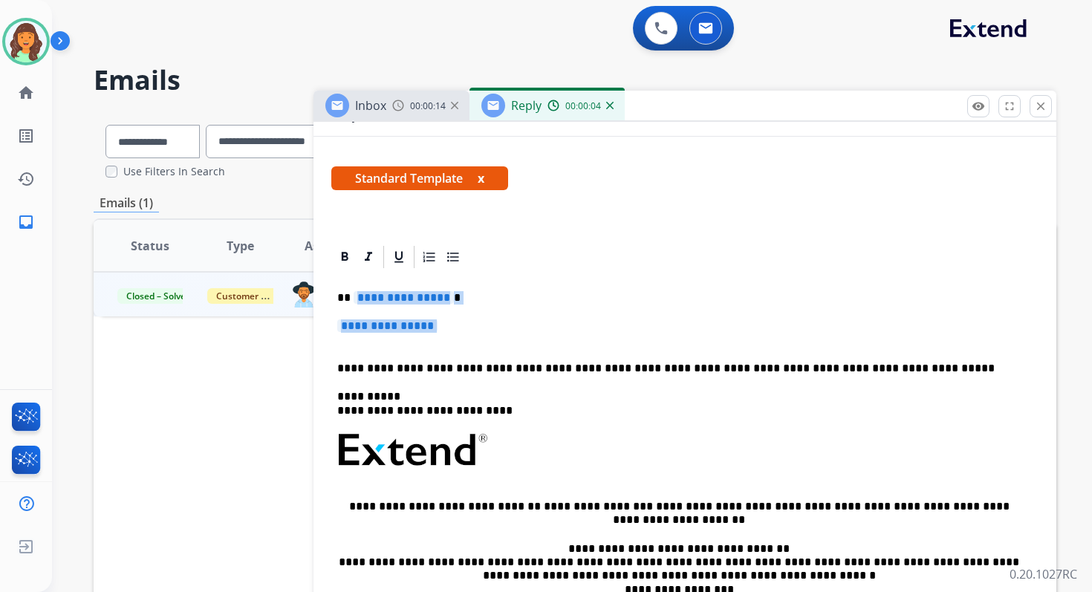
drag, startPoint x: 353, startPoint y: 297, endPoint x: 458, endPoint y: 339, distance: 113.4
click at [458, 339] on div "**********" at bounding box center [684, 484] width 707 height 429
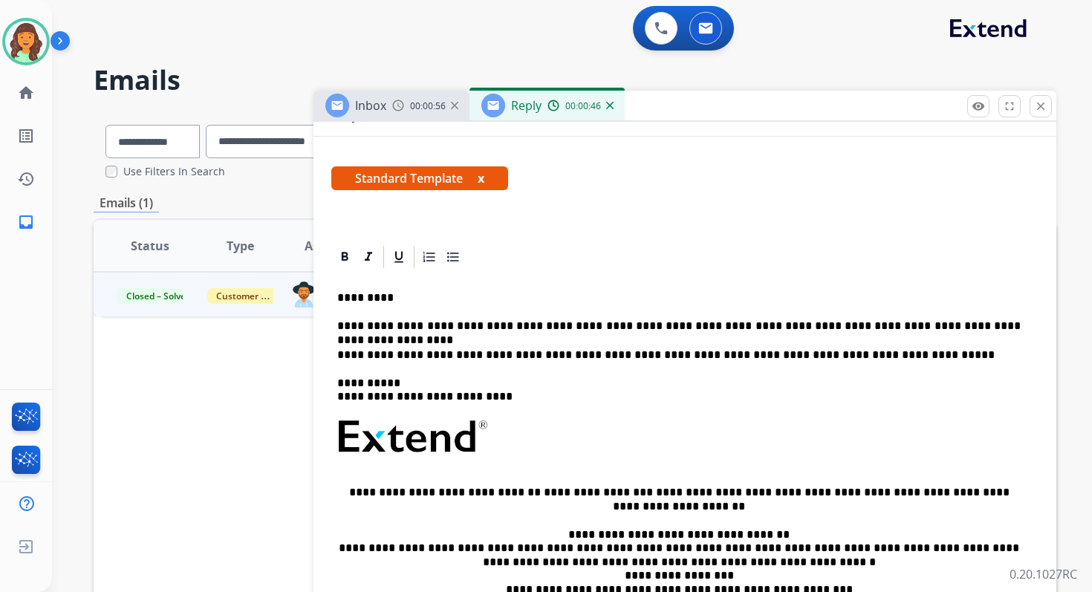
click at [686, 325] on p "**********" at bounding box center [678, 325] width 683 height 13
click at [766, 327] on p "**********" at bounding box center [678, 325] width 683 height 13
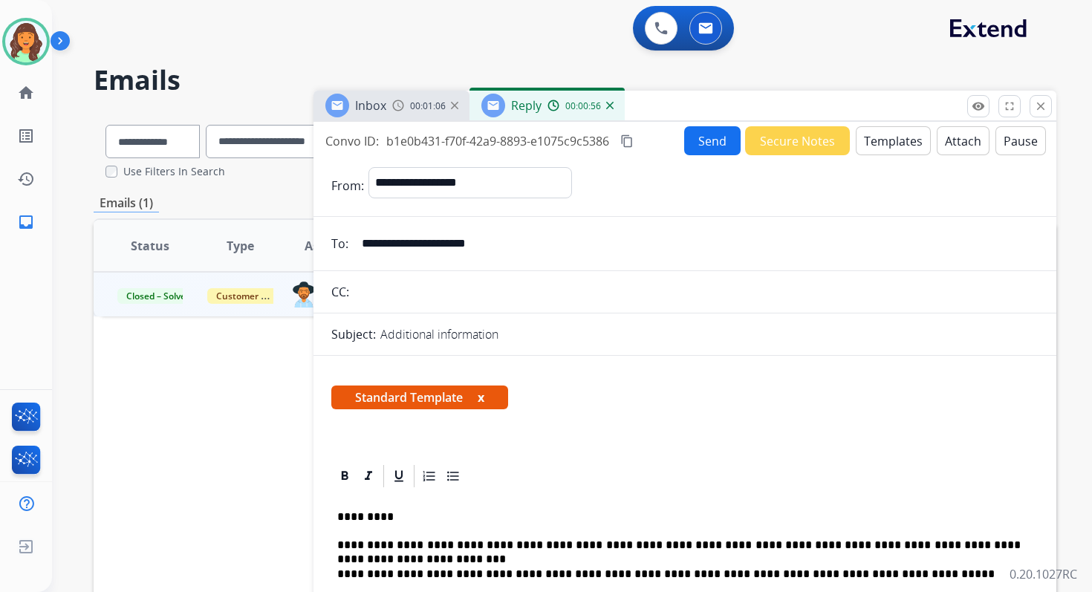
click at [699, 142] on button "Send" at bounding box center [712, 140] width 56 height 29
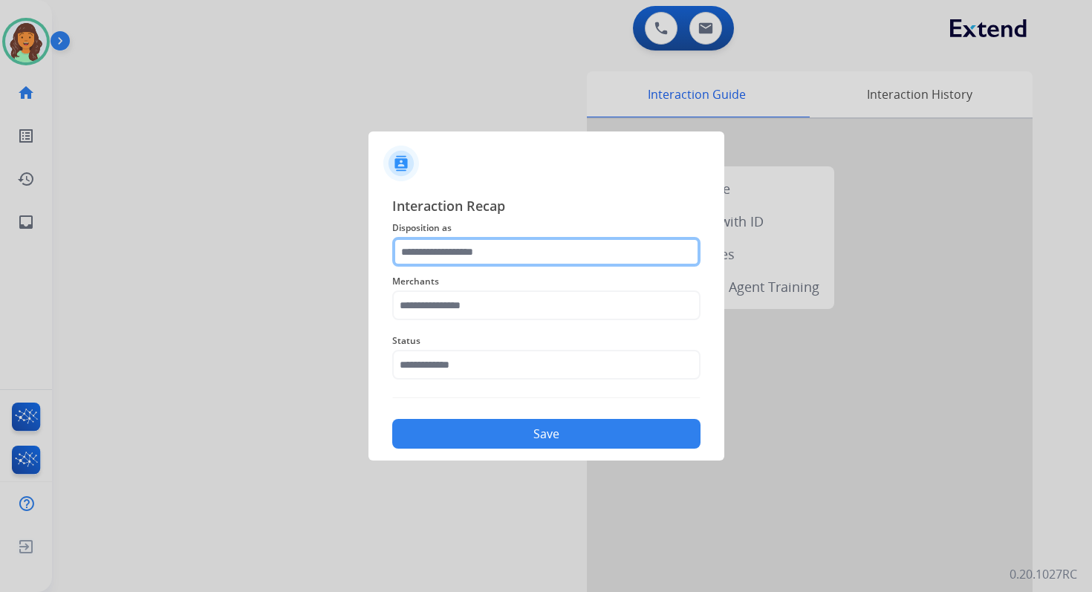
click at [455, 248] on input "text" at bounding box center [546, 252] width 308 height 30
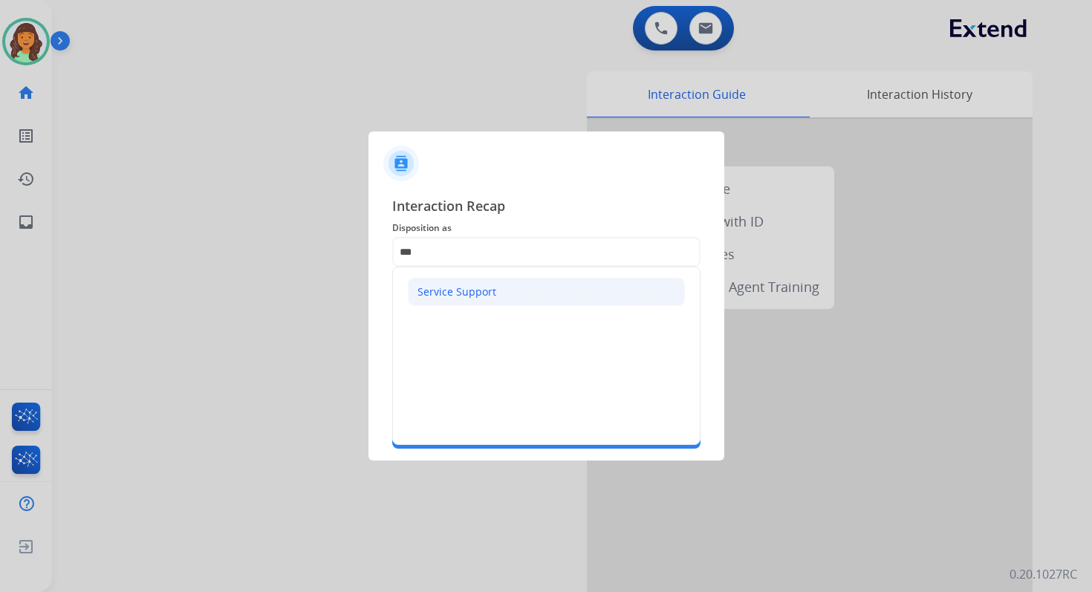
click at [431, 304] on li "Service Support" at bounding box center [546, 292] width 277 height 28
type input "**********"
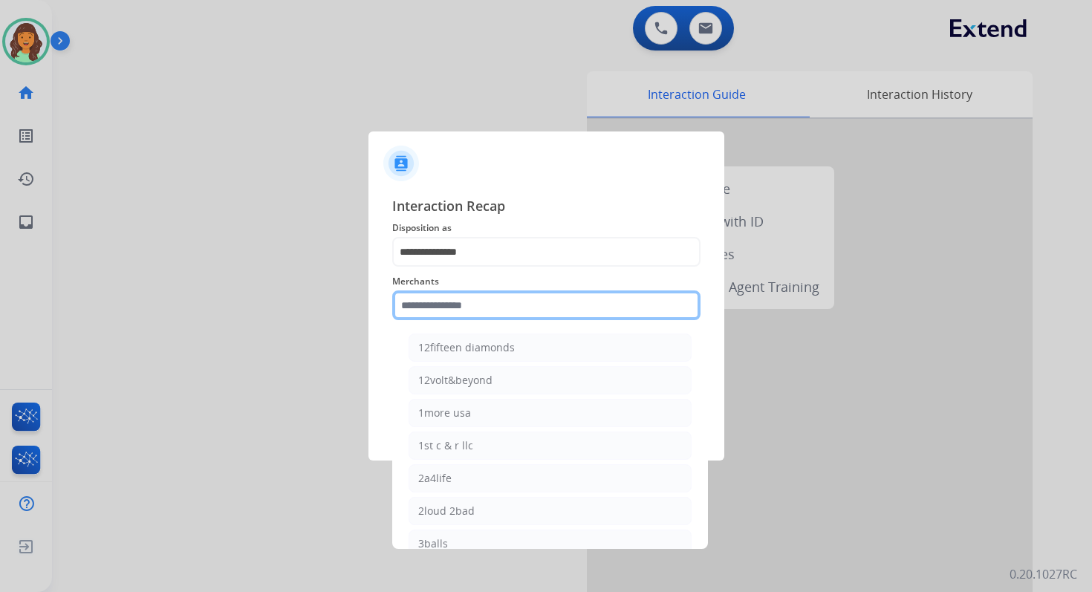
click at [441, 308] on input "text" at bounding box center [546, 305] width 308 height 30
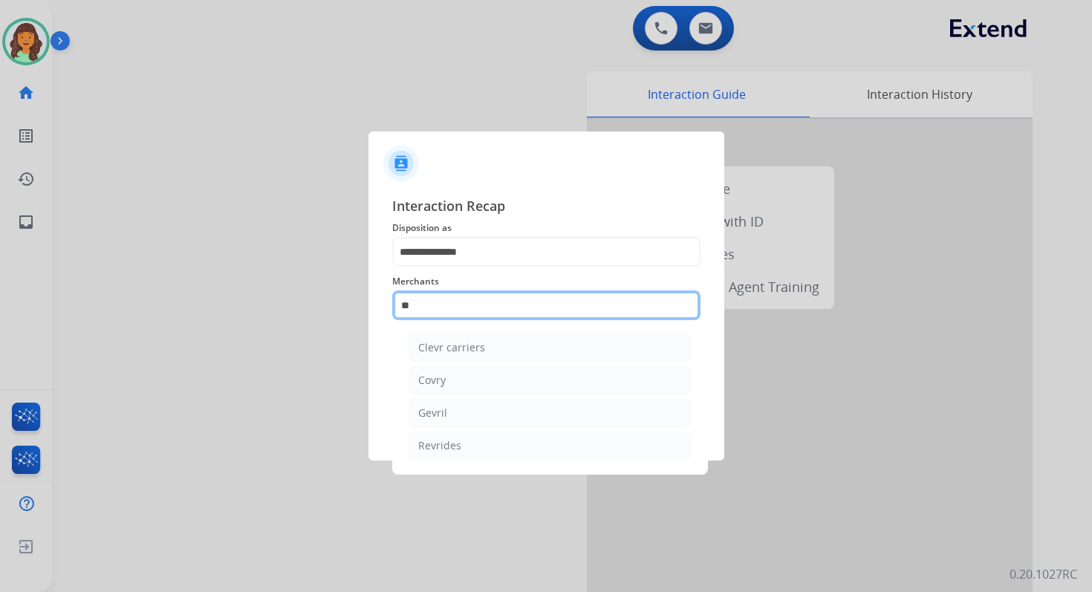
type input "*"
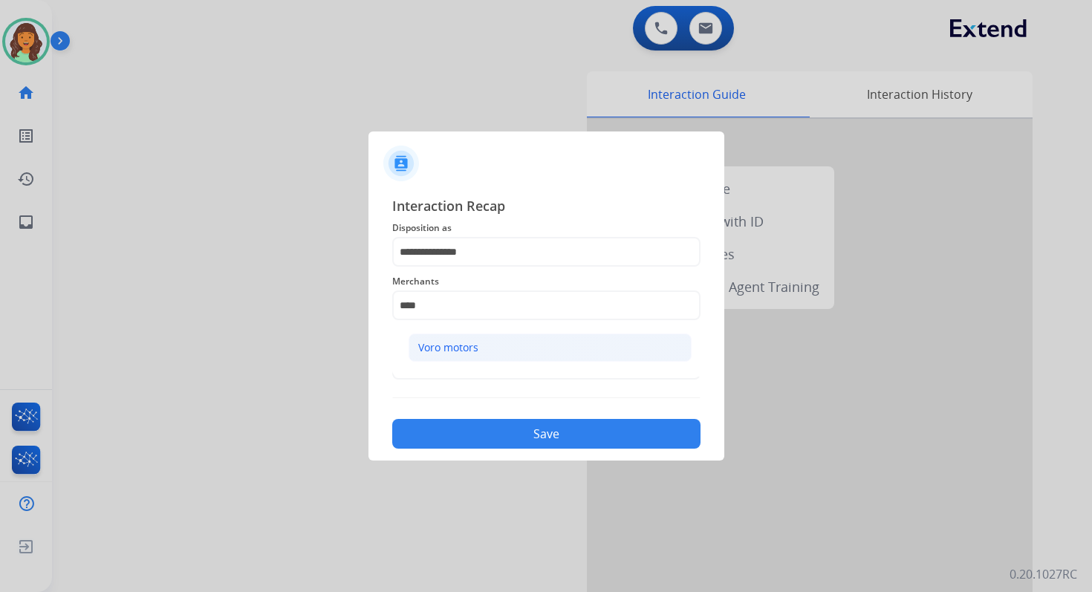
click at [458, 341] on div "Voro motors" at bounding box center [448, 347] width 60 height 15
type input "**********"
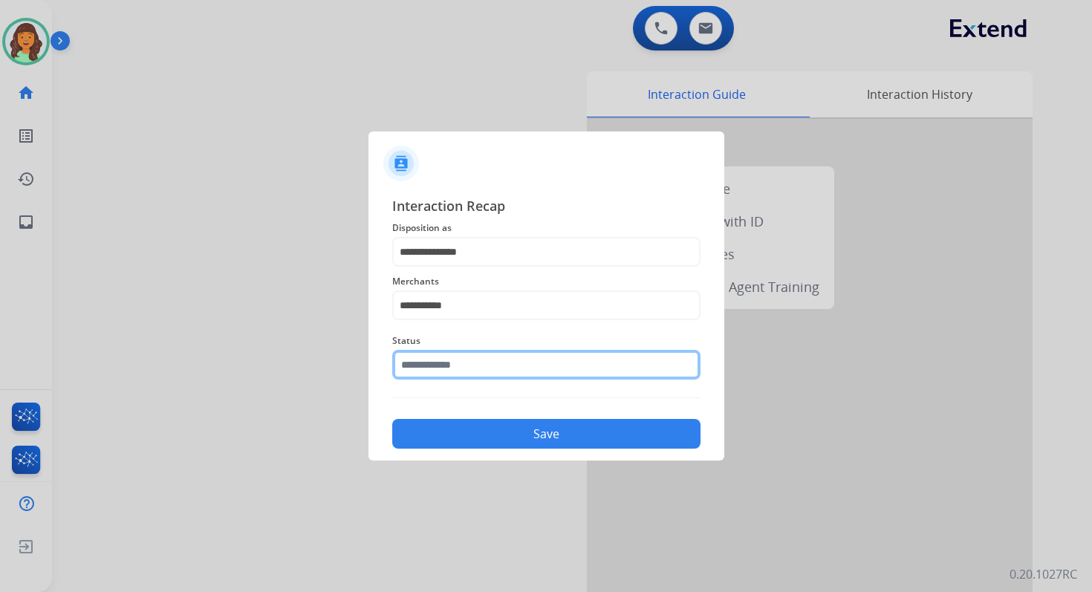
click at [471, 356] on input "text" at bounding box center [546, 365] width 308 height 30
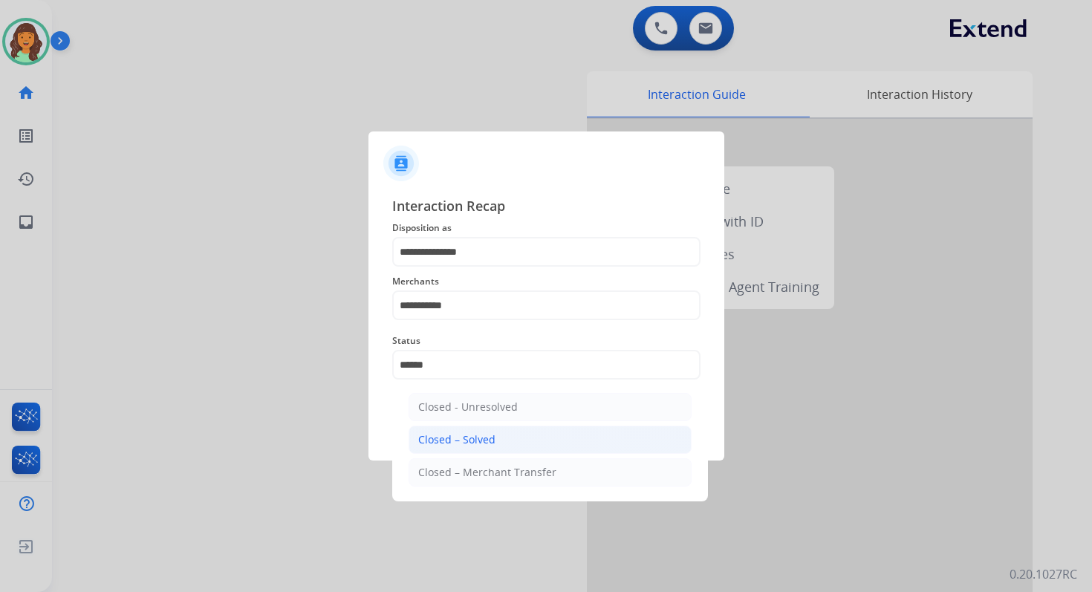
click at [471, 440] on div "Closed – Solved" at bounding box center [456, 439] width 77 height 15
type input "**********"
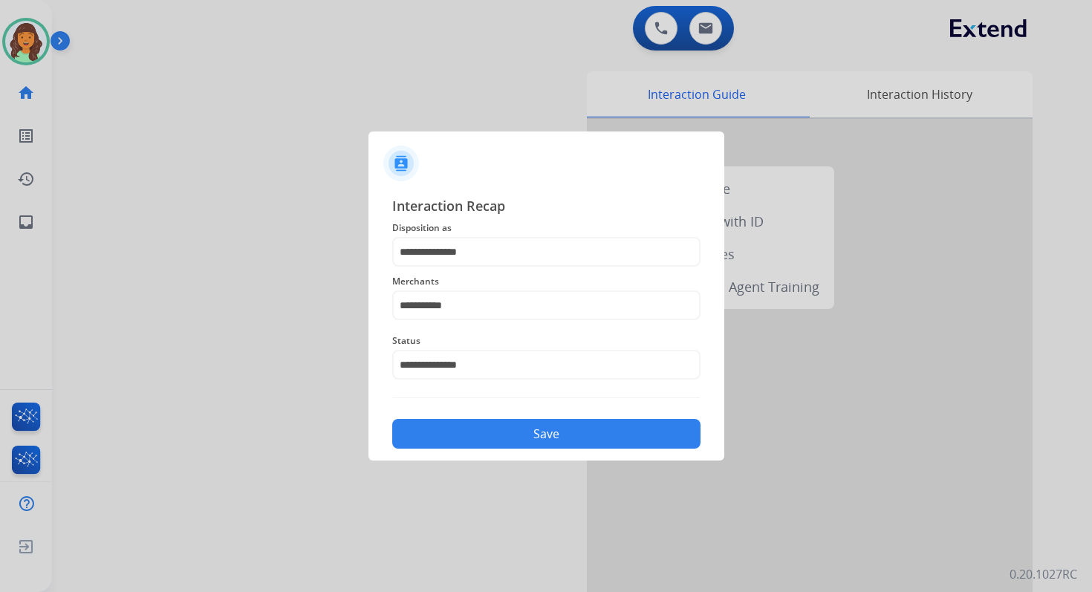
click at [534, 438] on button "Save" at bounding box center [546, 434] width 308 height 30
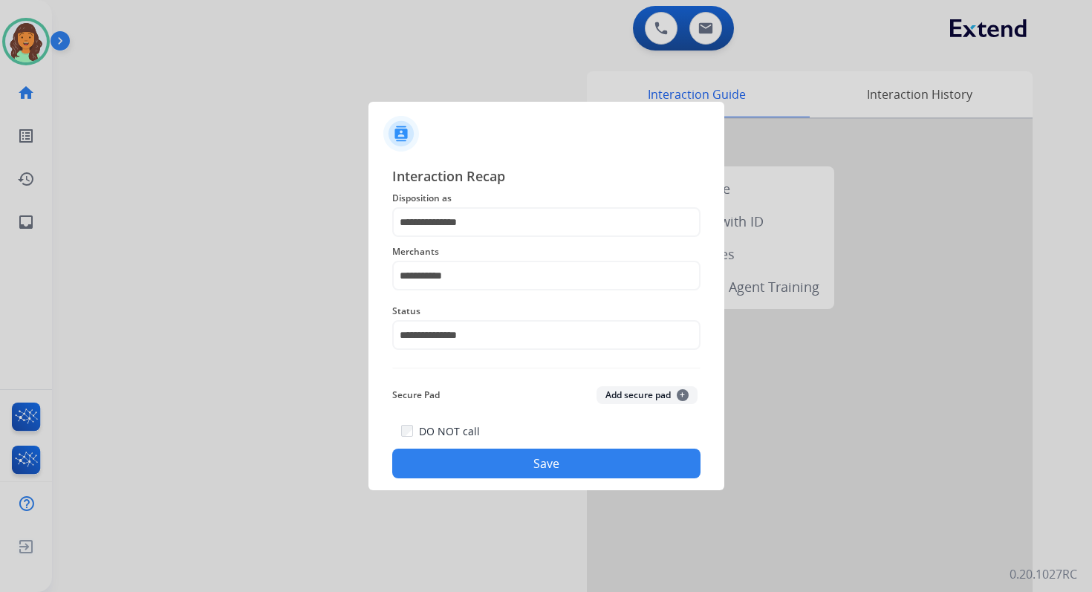
click at [543, 454] on button "Save" at bounding box center [546, 464] width 308 height 30
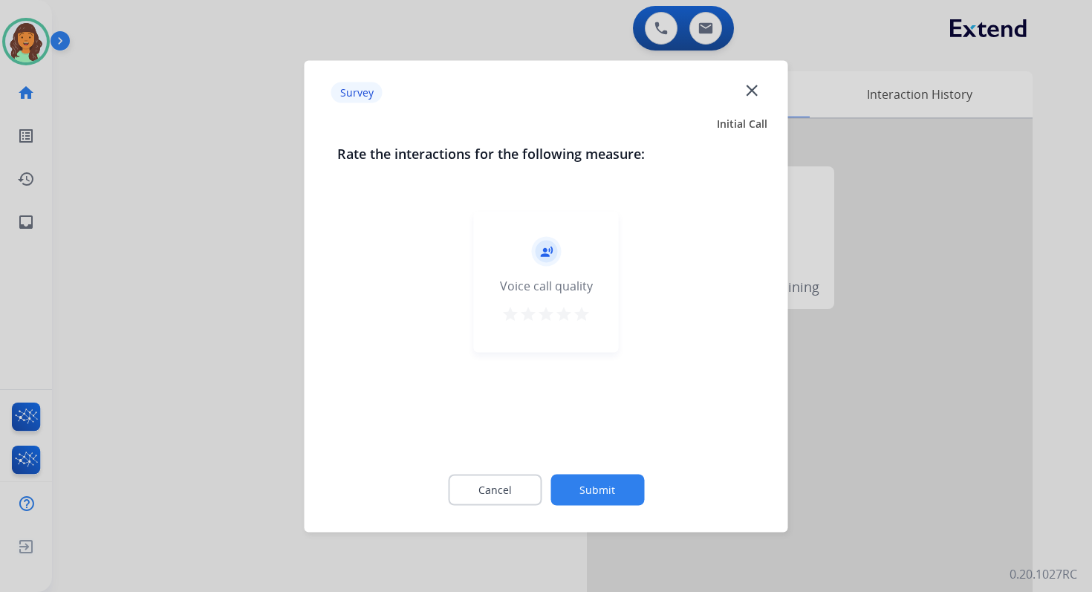
click at [578, 478] on button "Submit" at bounding box center [597, 489] width 94 height 31
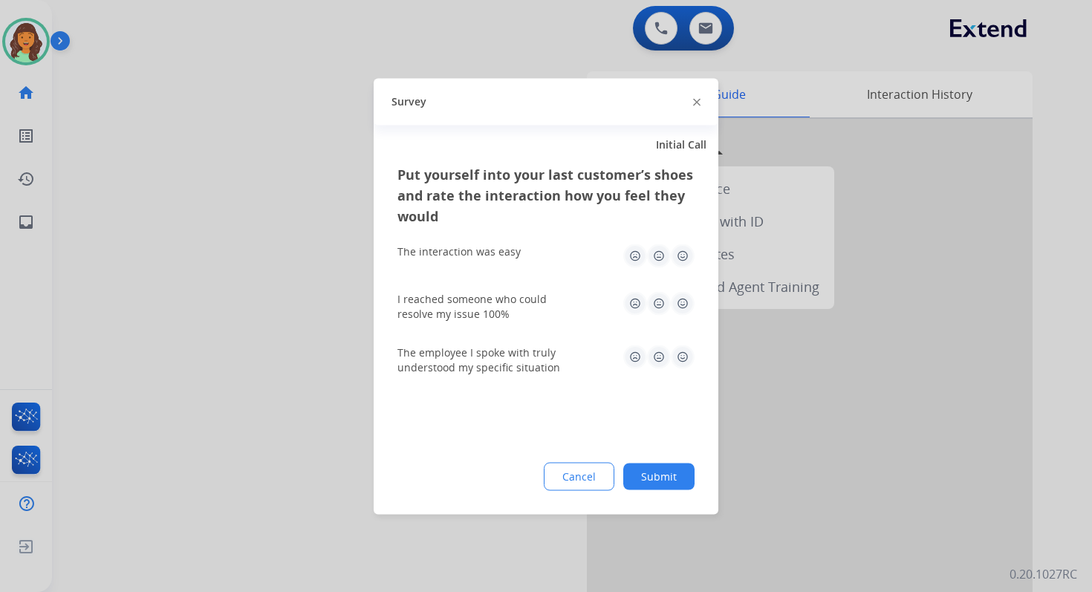
click at [653, 477] on button "Submit" at bounding box center [658, 476] width 71 height 27
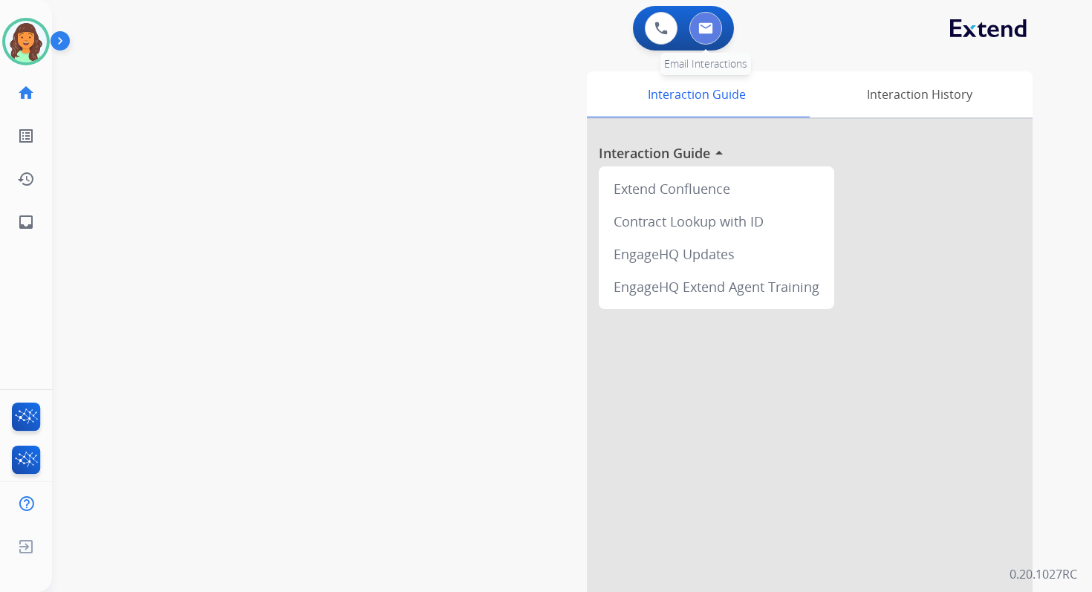
click at [708, 21] on button at bounding box center [705, 28] width 33 height 33
select select "**********"
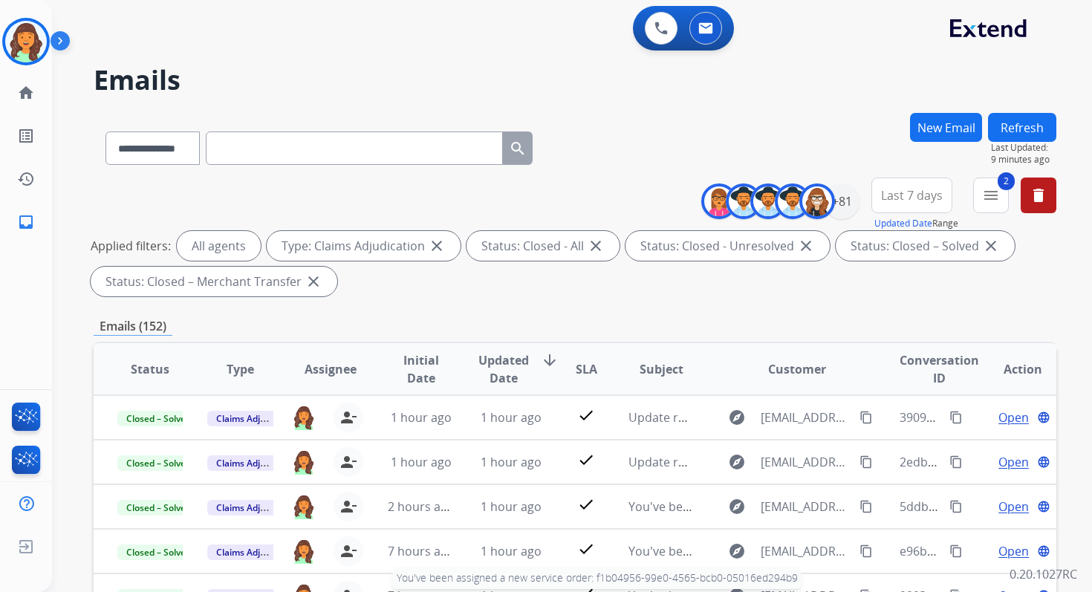
select select "**********"
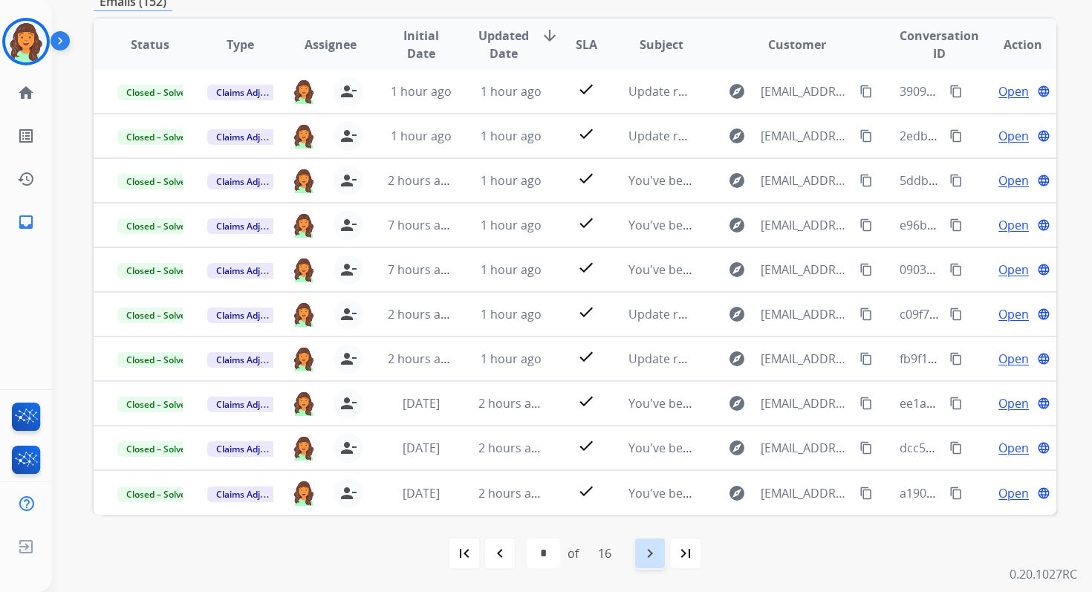
click at [659, 556] on mat-icon "navigate_next" at bounding box center [650, 553] width 18 height 18
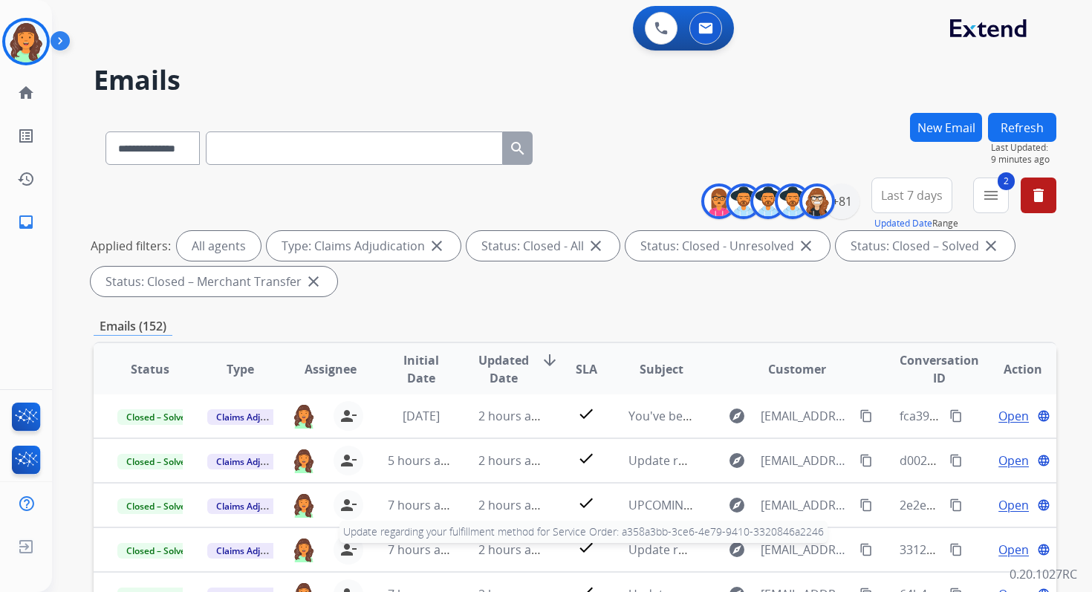
scroll to position [325, 0]
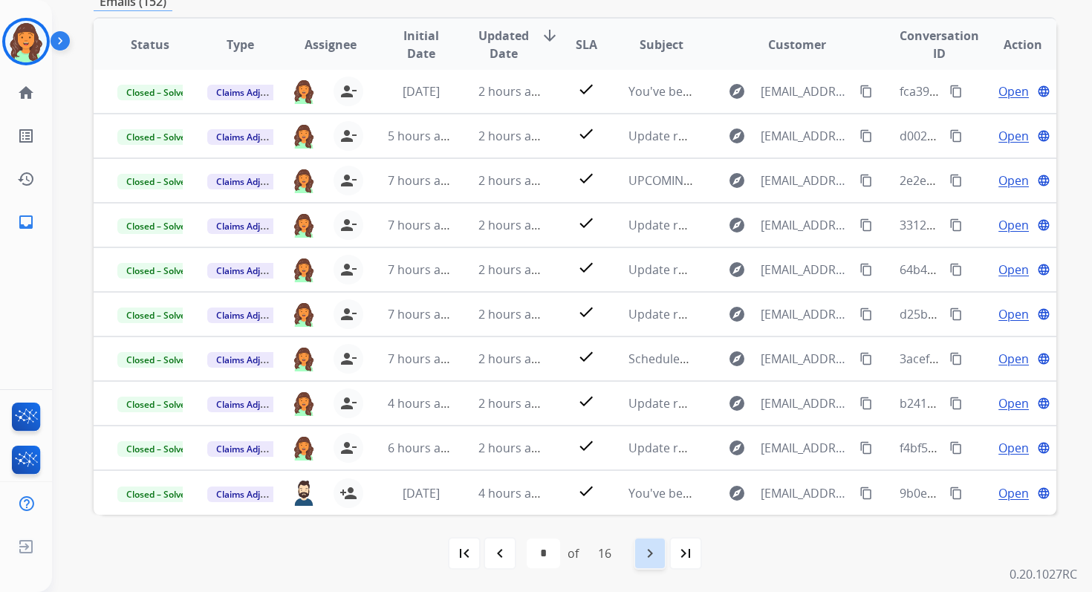
click at [656, 560] on mat-icon "navigate_next" at bounding box center [650, 553] width 18 height 18
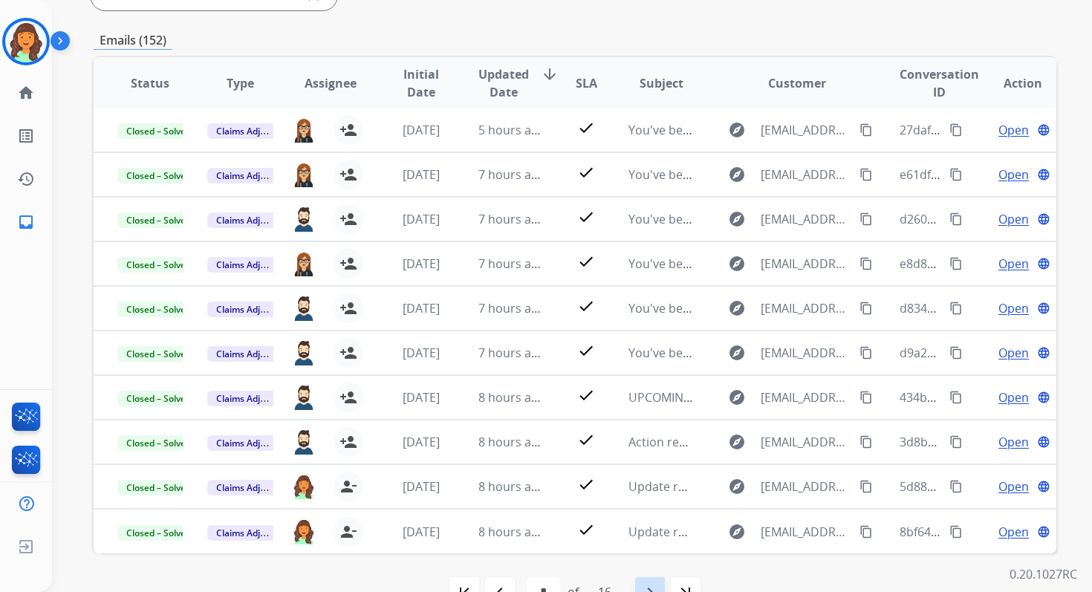
scroll to position [296, 0]
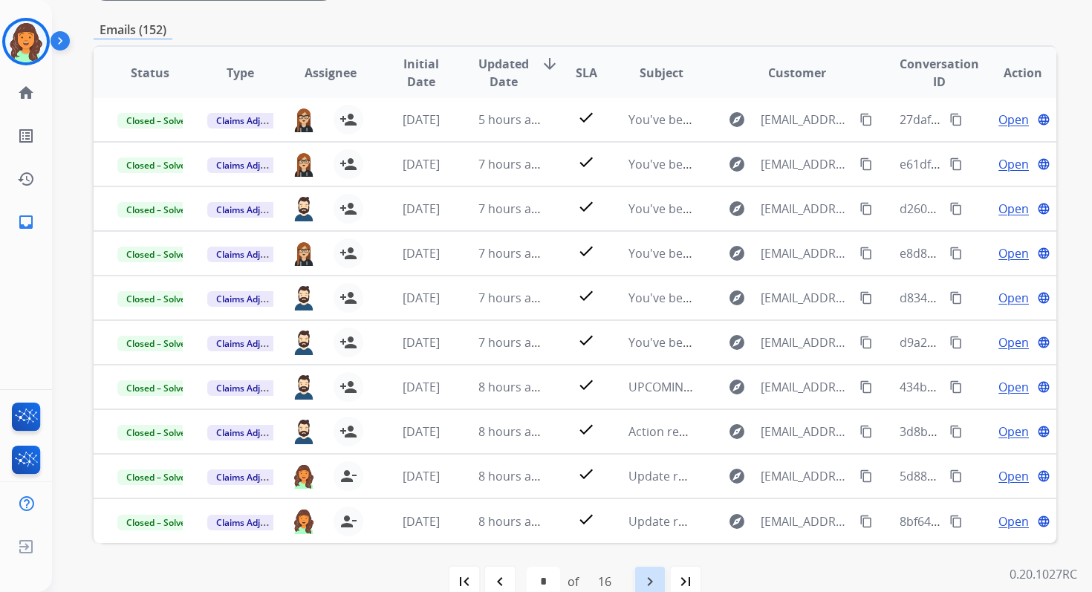
click at [649, 573] on mat-icon "navigate_next" at bounding box center [650, 582] width 18 height 18
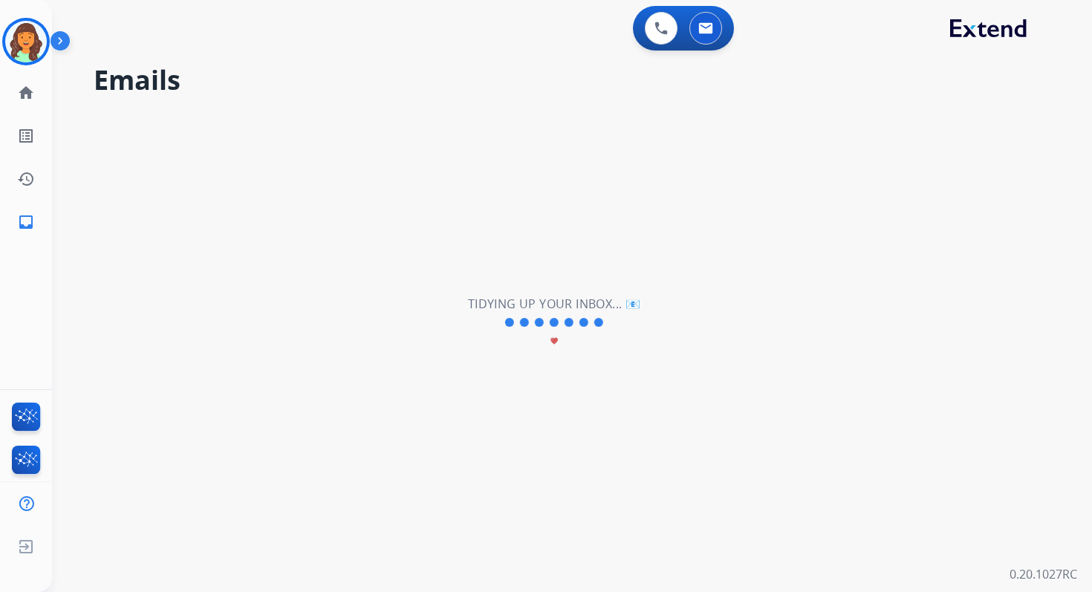
scroll to position [0, 0]
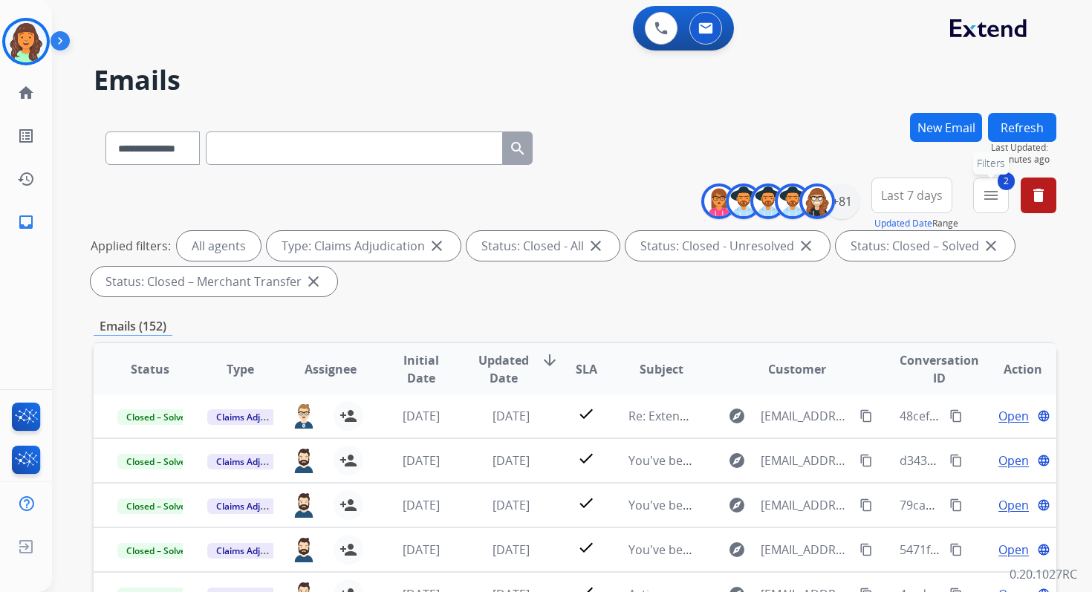
click at [980, 186] on button "2 menu Filters" at bounding box center [991, 195] width 36 height 36
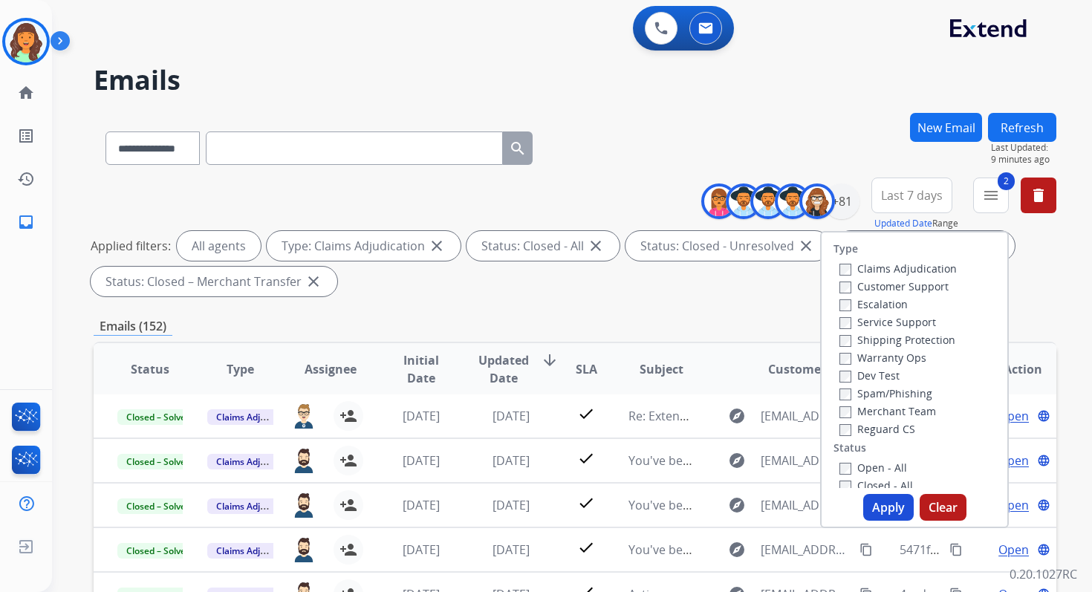
click at [875, 519] on button "Apply" at bounding box center [888, 507] width 50 height 27
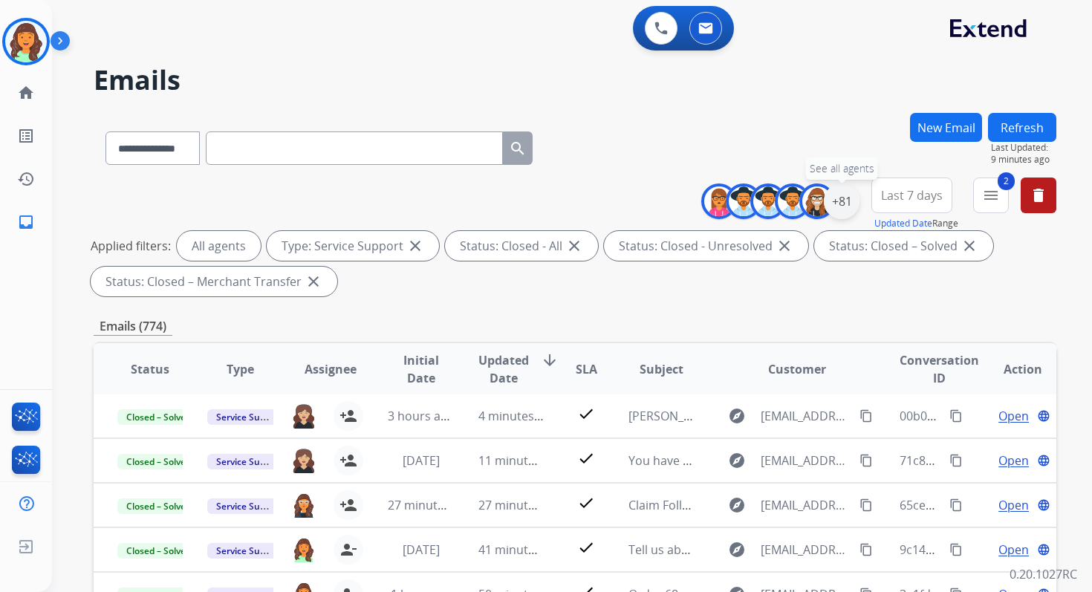
click at [841, 197] on div "+81" at bounding box center [842, 201] width 36 height 36
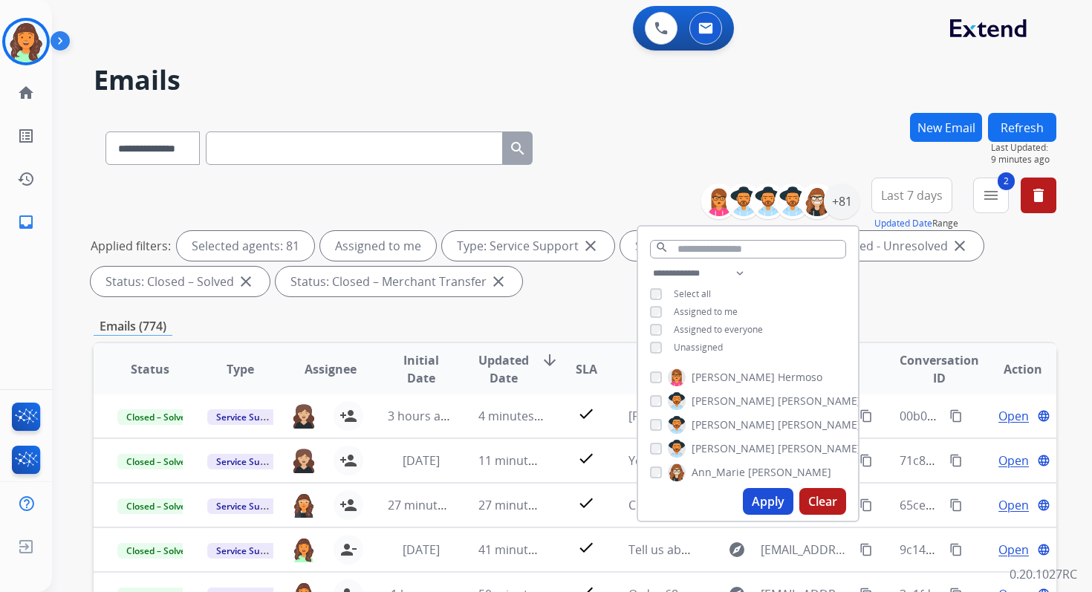
click at [758, 497] on button "Apply" at bounding box center [768, 501] width 50 height 27
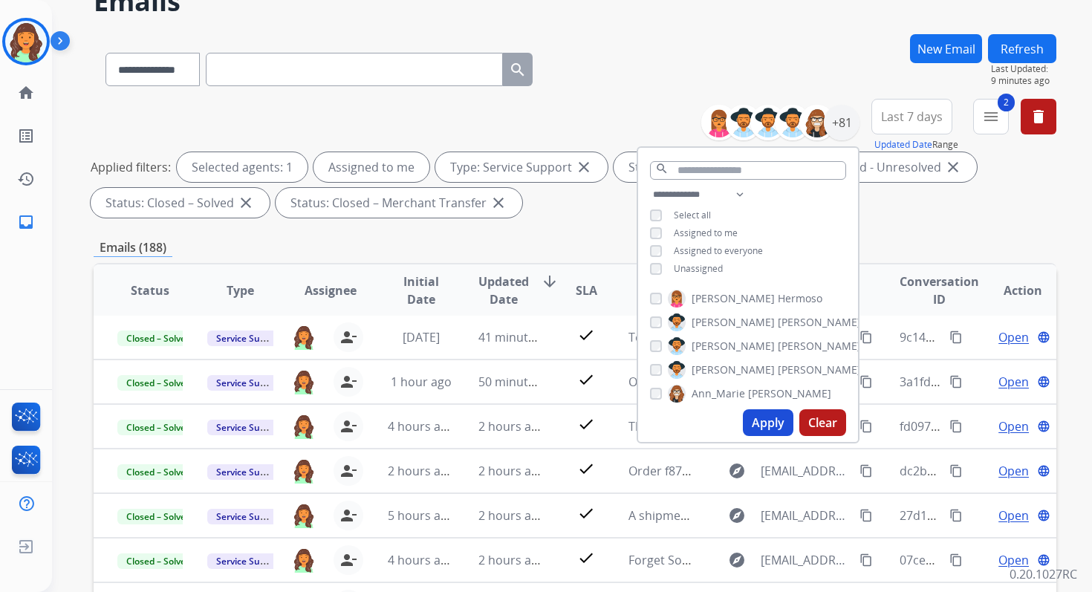
scroll to position [325, 0]
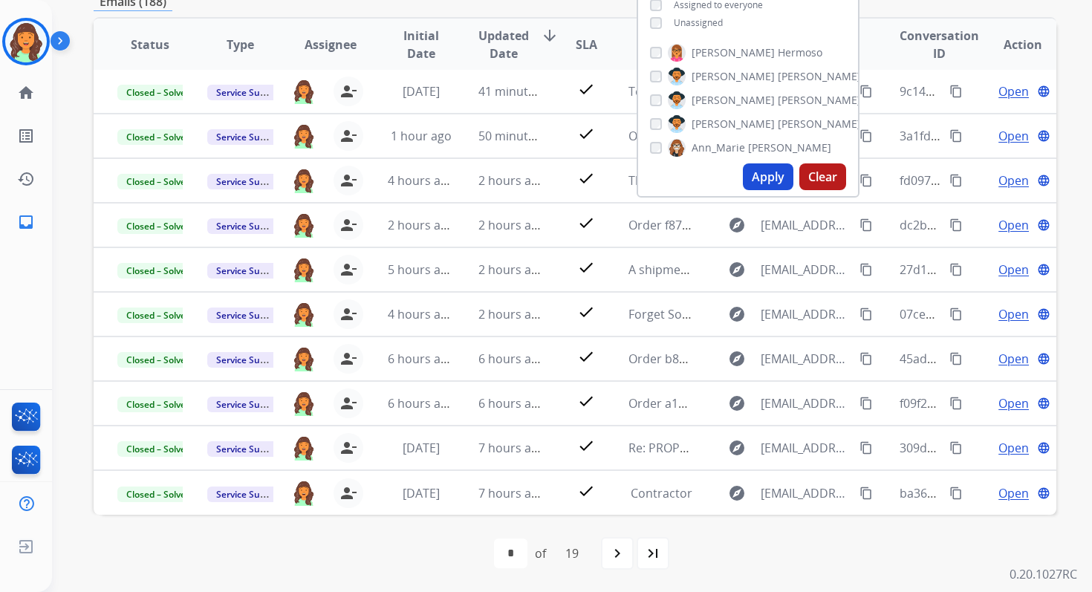
click at [415, 547] on div "first_page navigate_before * * * * * * * * * ** ** ** ** ** ** ** ** ** ** of 1…" at bounding box center [575, 553] width 962 height 30
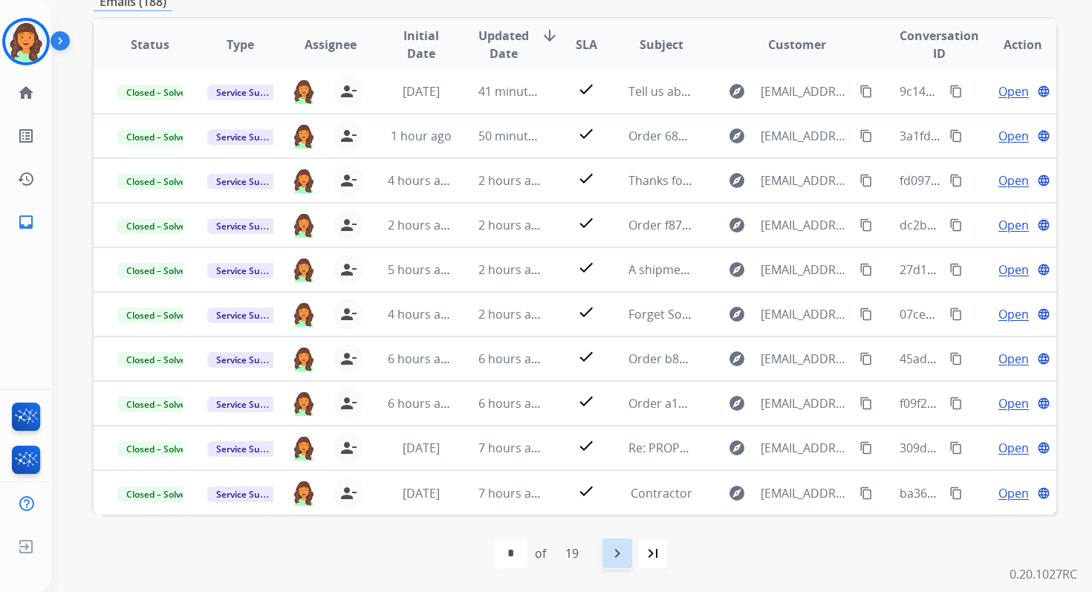
click at [619, 542] on div "navigate_next" at bounding box center [617, 553] width 33 height 33
click at [654, 555] on mat-icon "navigate_next" at bounding box center [650, 553] width 18 height 18
select select "*"
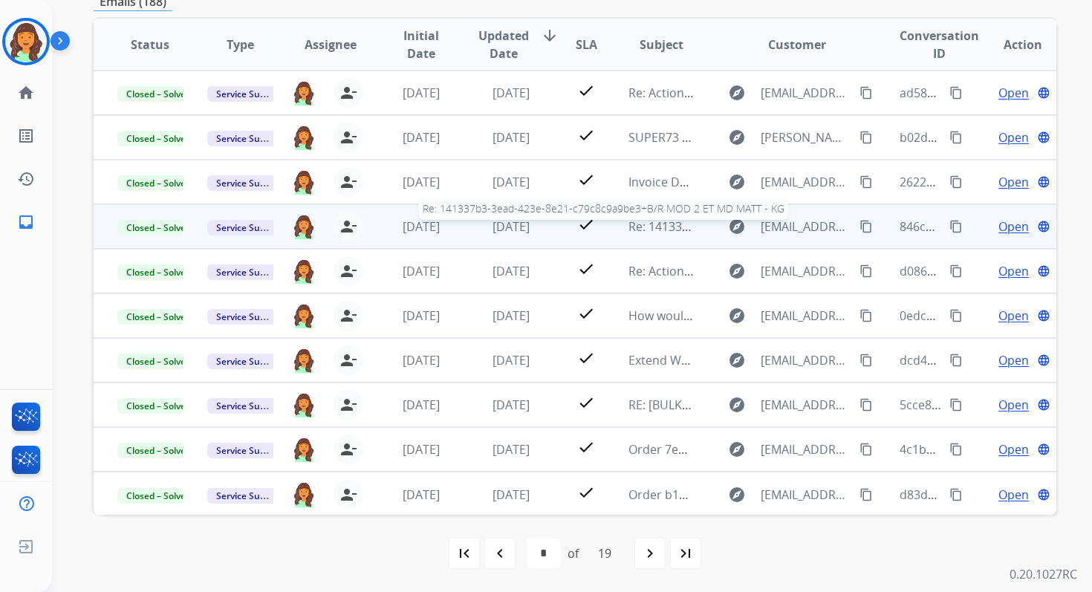
scroll to position [0, 0]
